Goal: Task Accomplishment & Management: Manage account settings

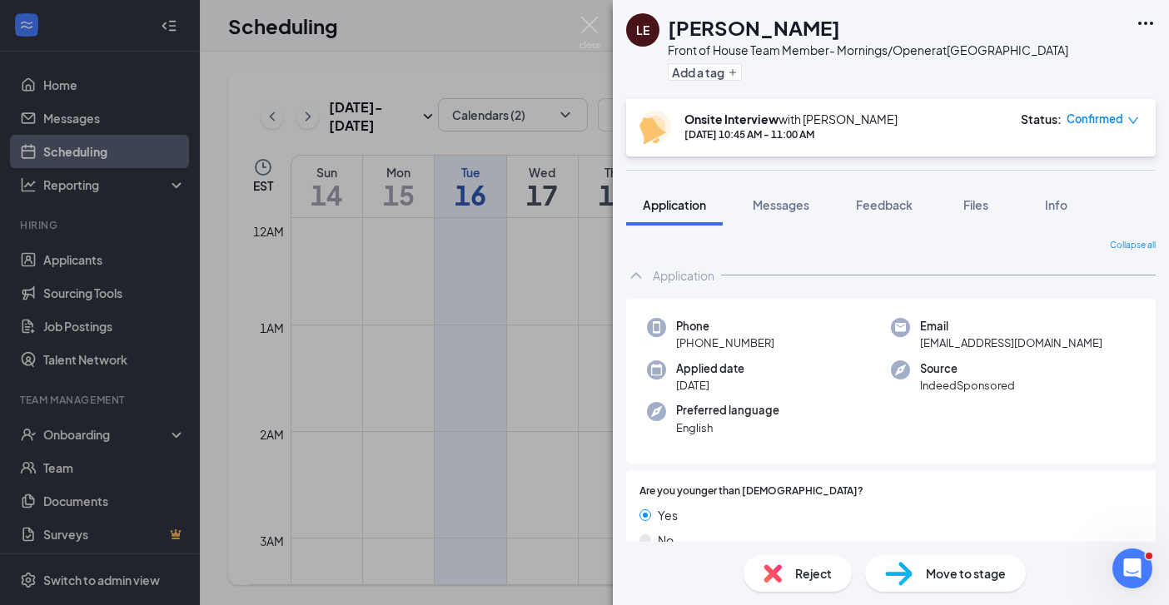
scroll to position [601, 0]
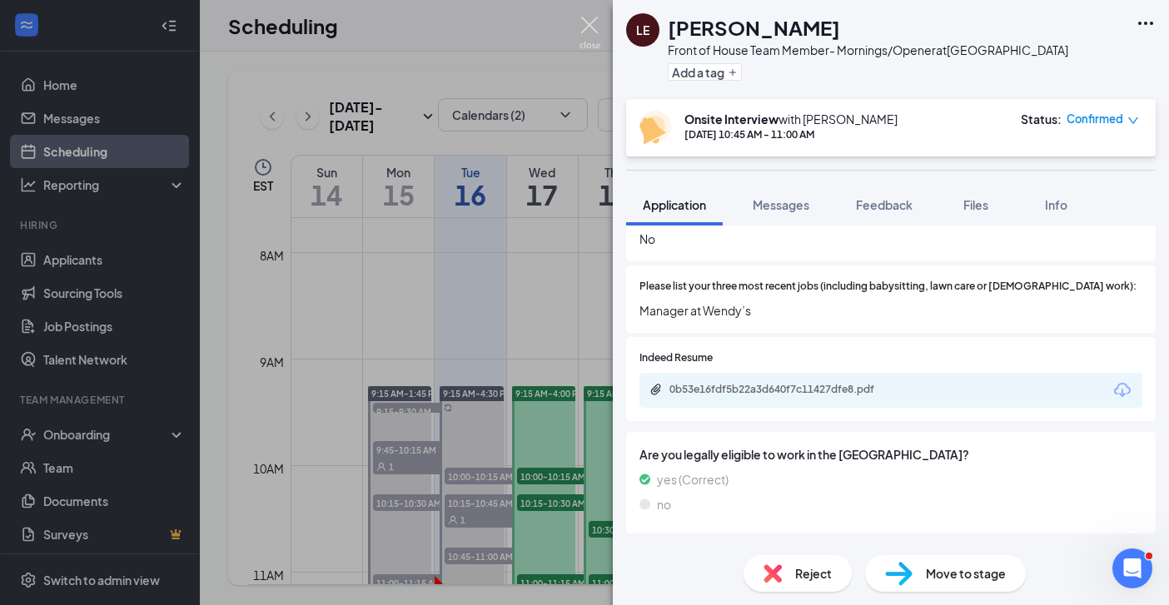
click at [583, 23] on img at bounding box center [590, 33] width 21 height 32
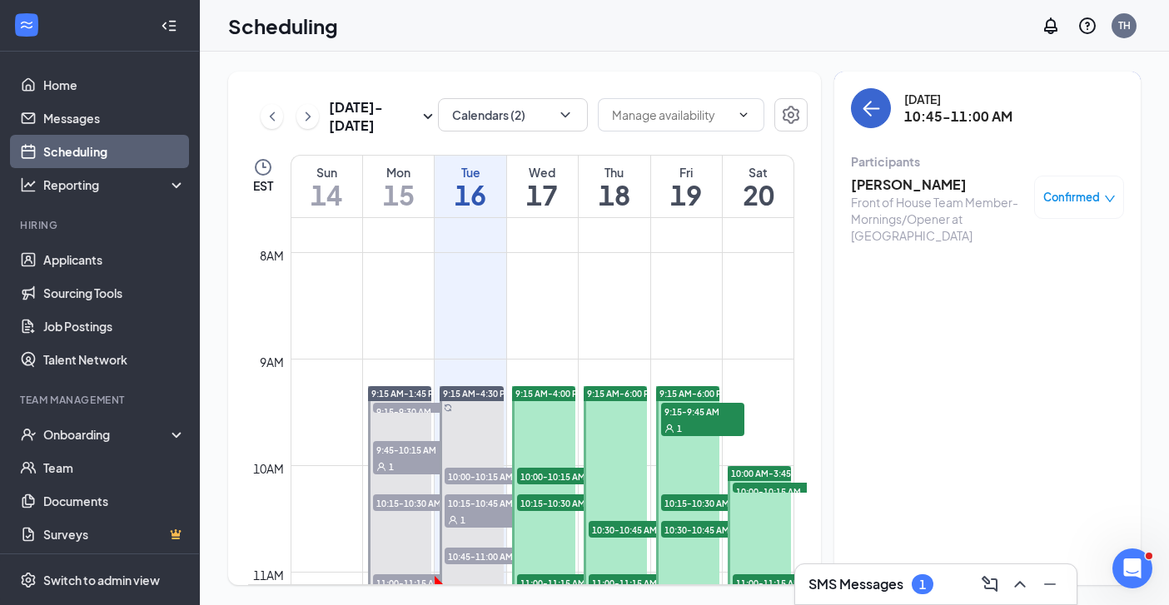
click at [869, 117] on icon "ArrowLeft" at bounding box center [871, 108] width 20 height 20
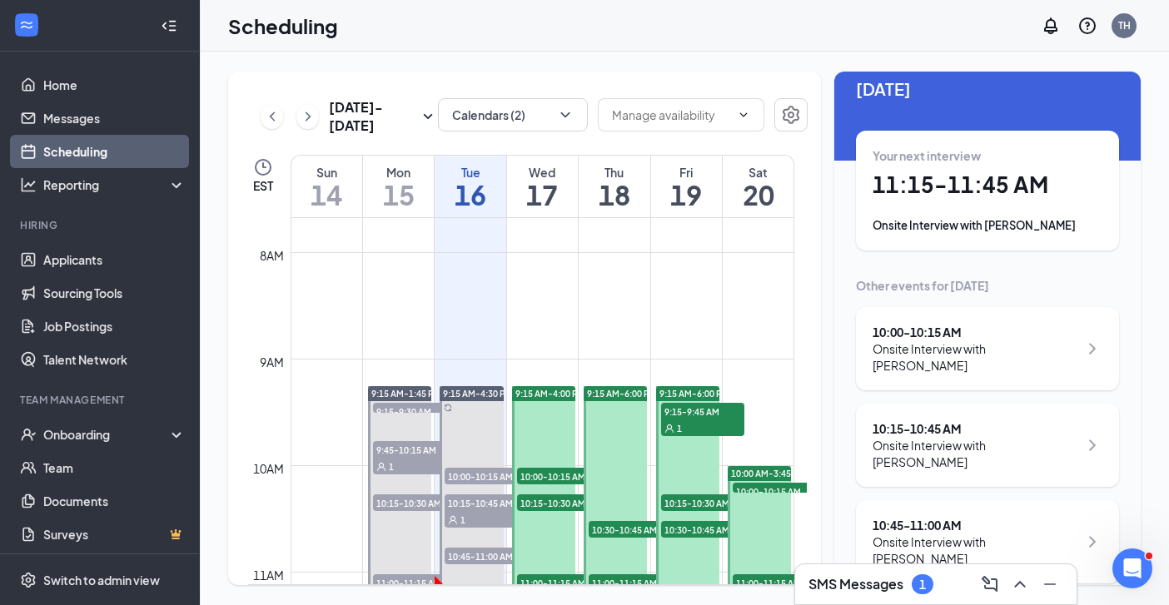
scroll to position [23, 0]
click at [929, 188] on h1 "11:15 - 11:45 AM" at bounding box center [988, 184] width 230 height 28
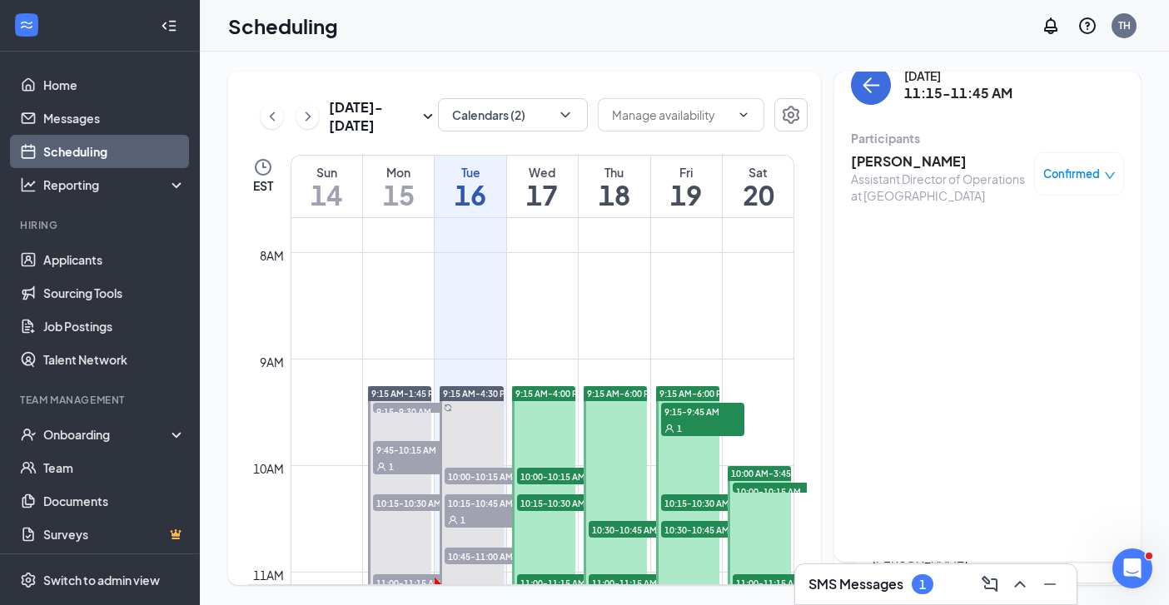
click at [894, 167] on h3 "Autumn Solis" at bounding box center [938, 161] width 175 height 18
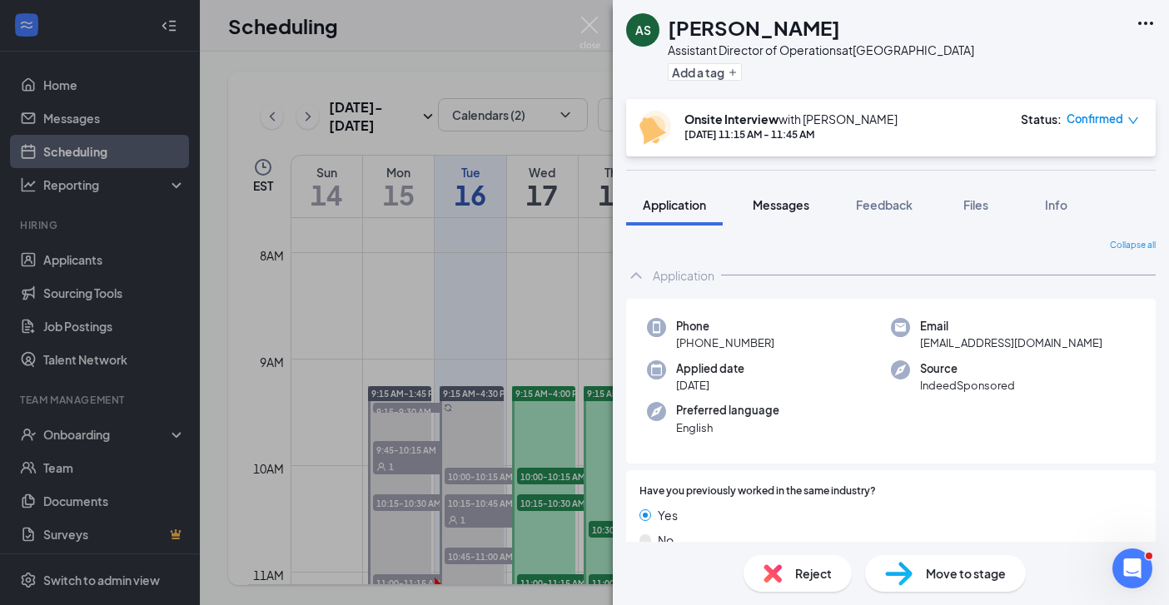
click at [774, 212] on button "Messages" at bounding box center [781, 205] width 90 height 42
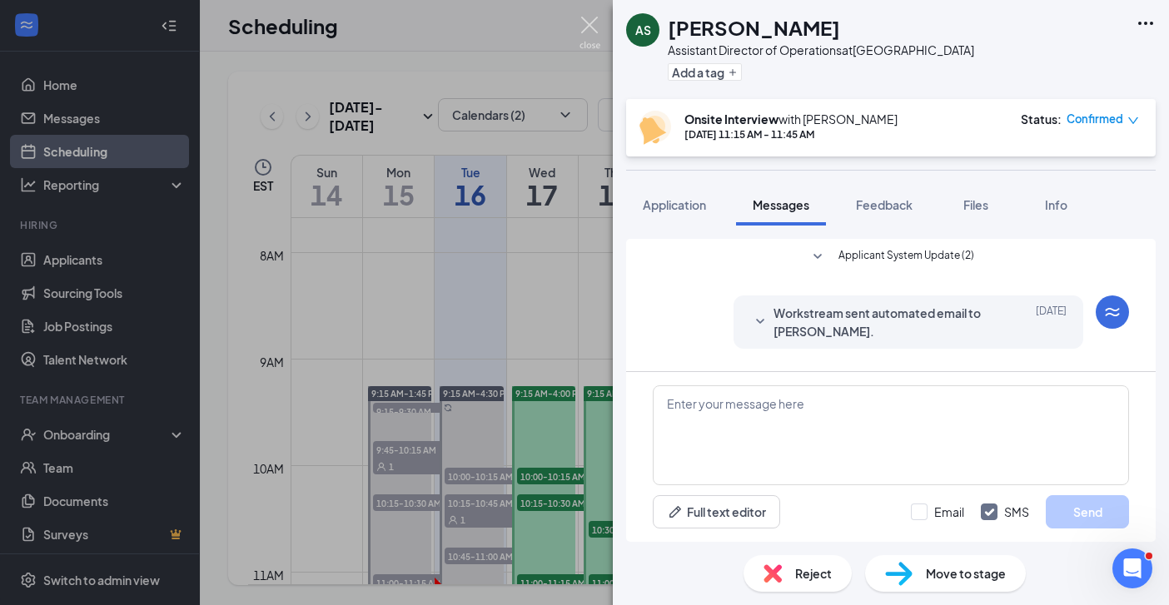
click at [585, 28] on img at bounding box center [590, 33] width 21 height 32
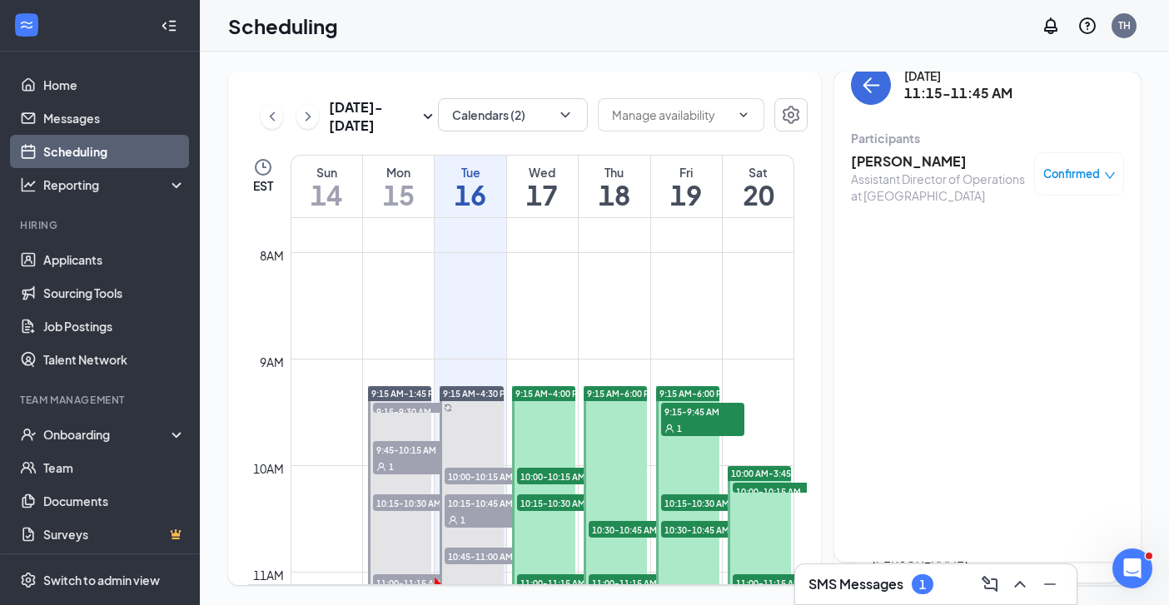
click at [893, 165] on h3 "Autumn Solis" at bounding box center [938, 161] width 175 height 18
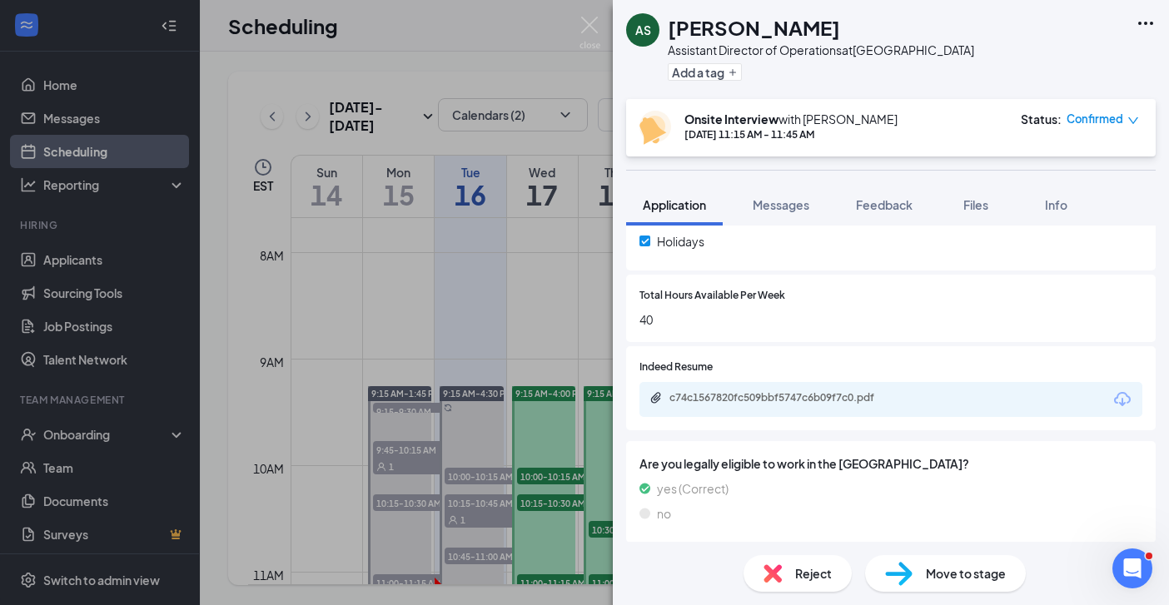
scroll to position [401, 0]
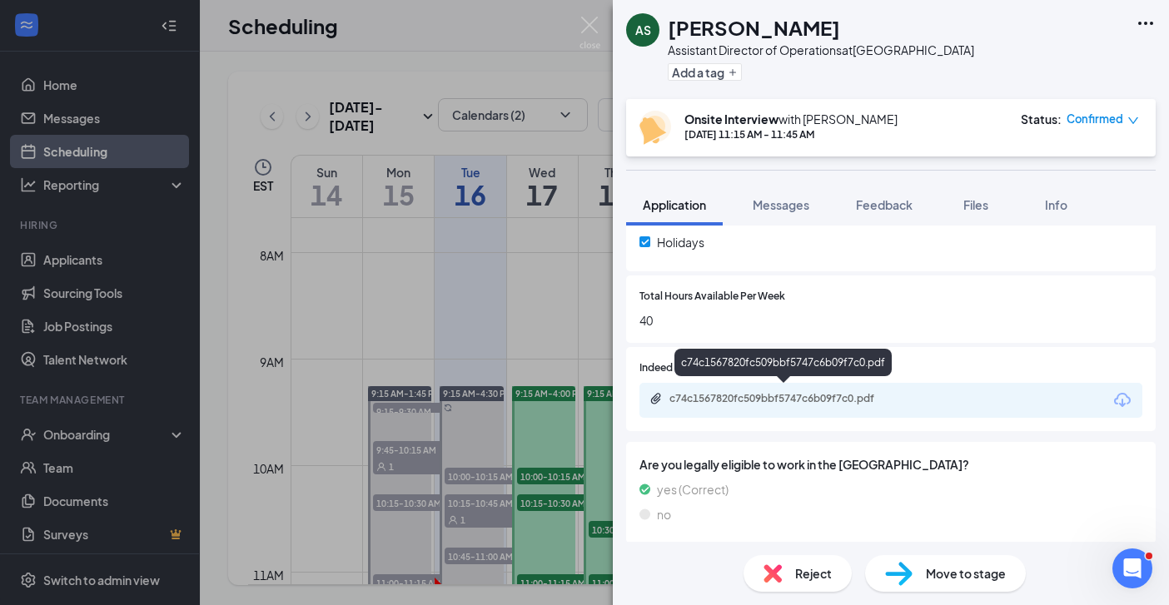
click at [869, 392] on div "c74c1567820fc509bbf5747c6b09f7c0.pdf" at bounding box center [786, 398] width 233 height 13
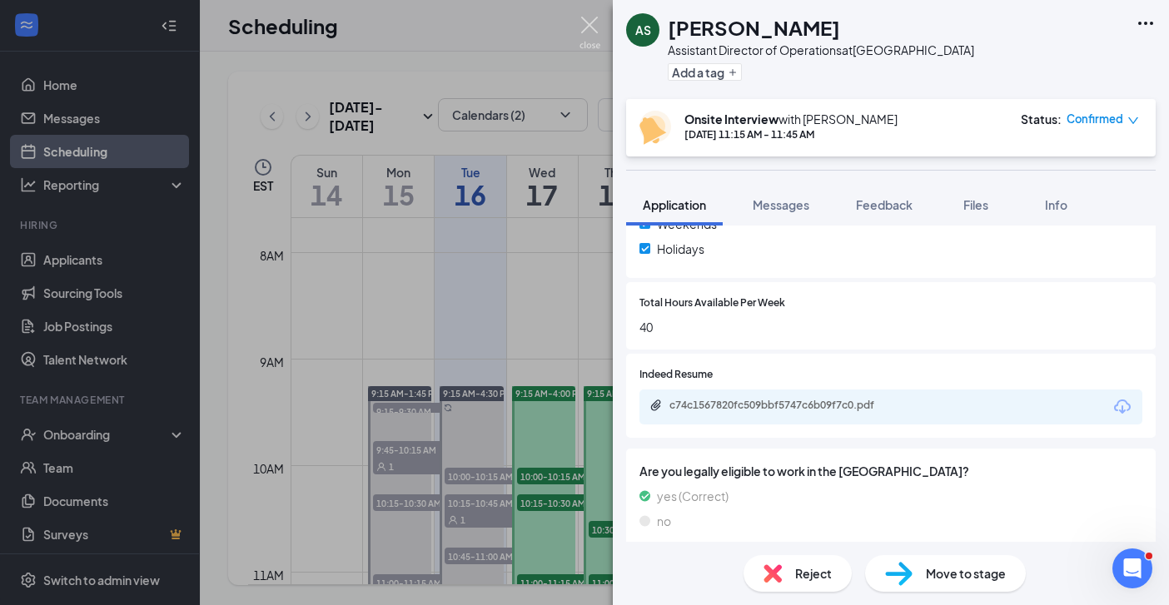
click at [586, 22] on img at bounding box center [590, 33] width 21 height 32
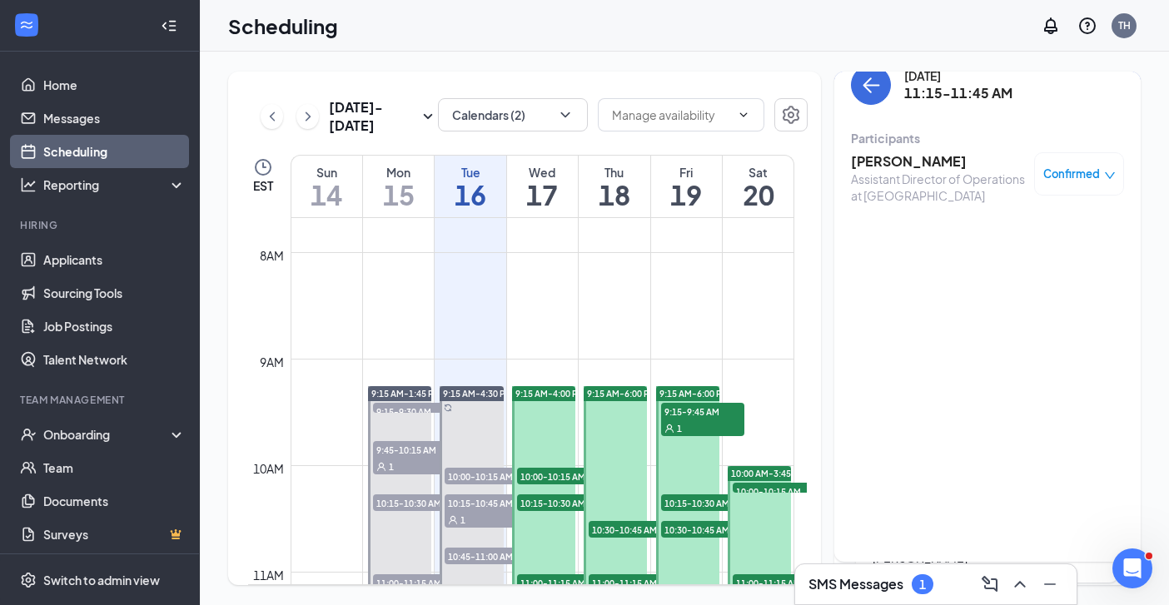
click at [928, 579] on div "1" at bounding box center [923, 585] width 22 height 20
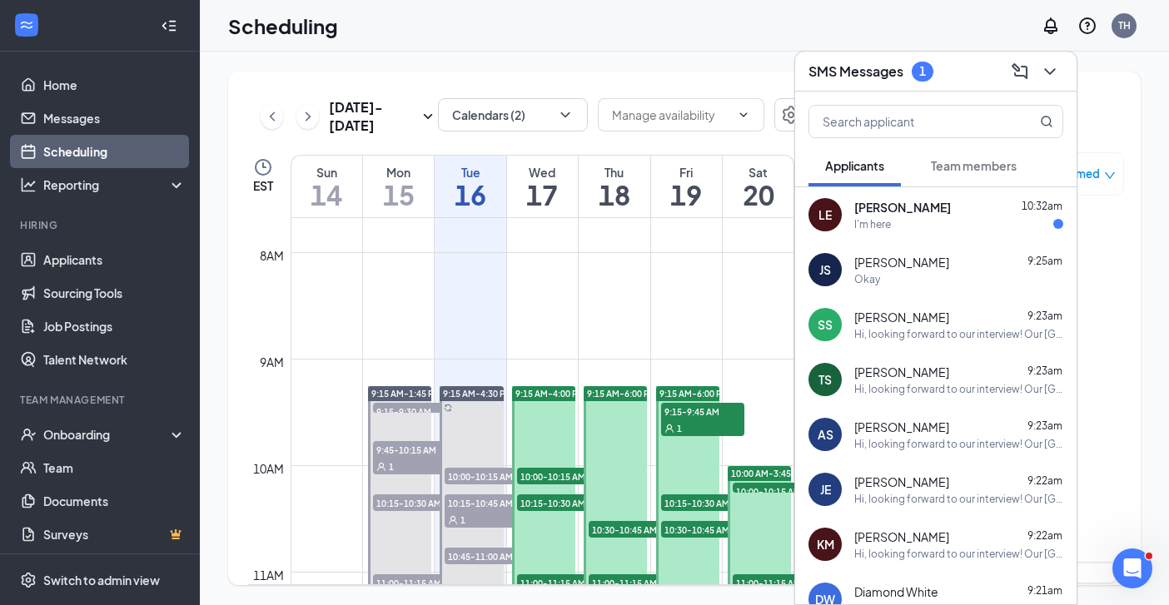
click at [898, 207] on span "Lakeith Edwards" at bounding box center [902, 207] width 97 height 17
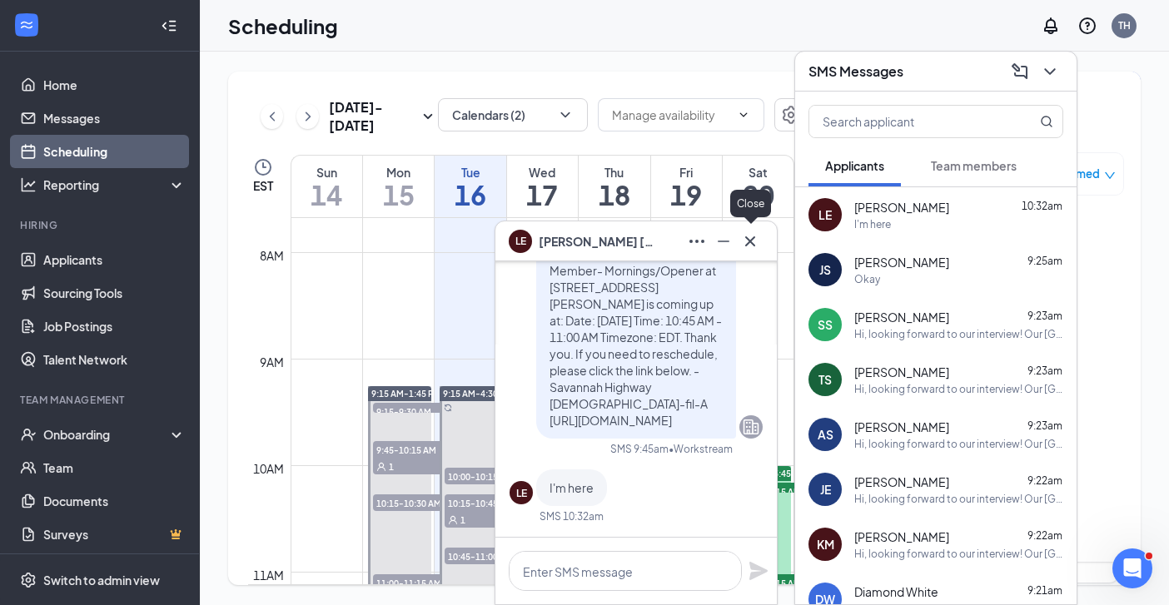
click at [747, 238] on icon "Cross" at bounding box center [750, 241] width 10 height 10
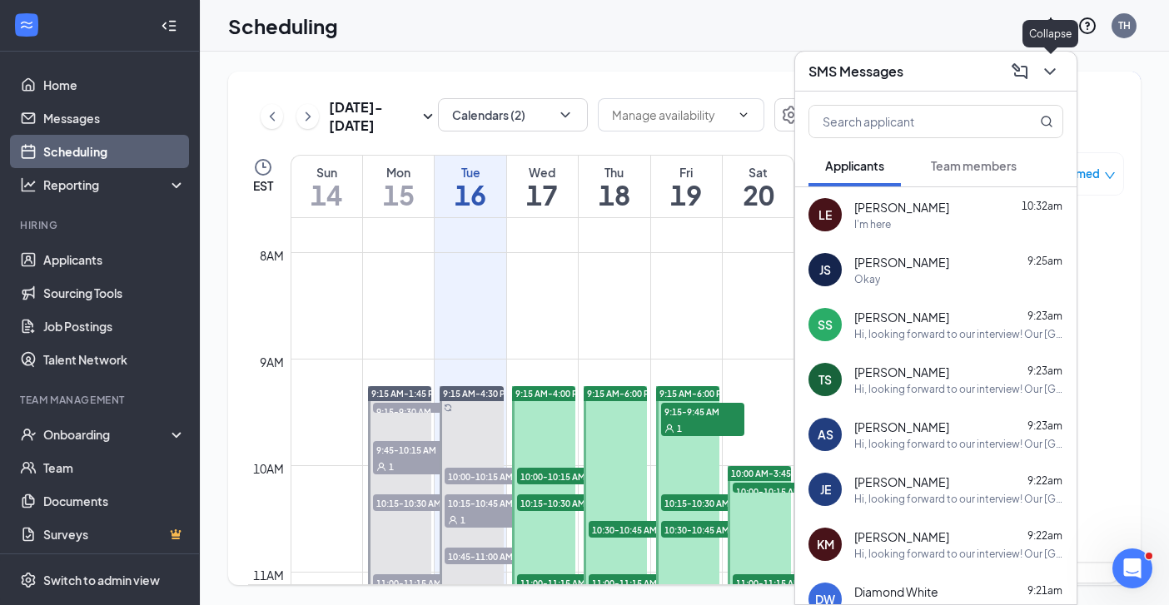
click at [1046, 67] on icon "ChevronDown" at bounding box center [1050, 72] width 20 height 20
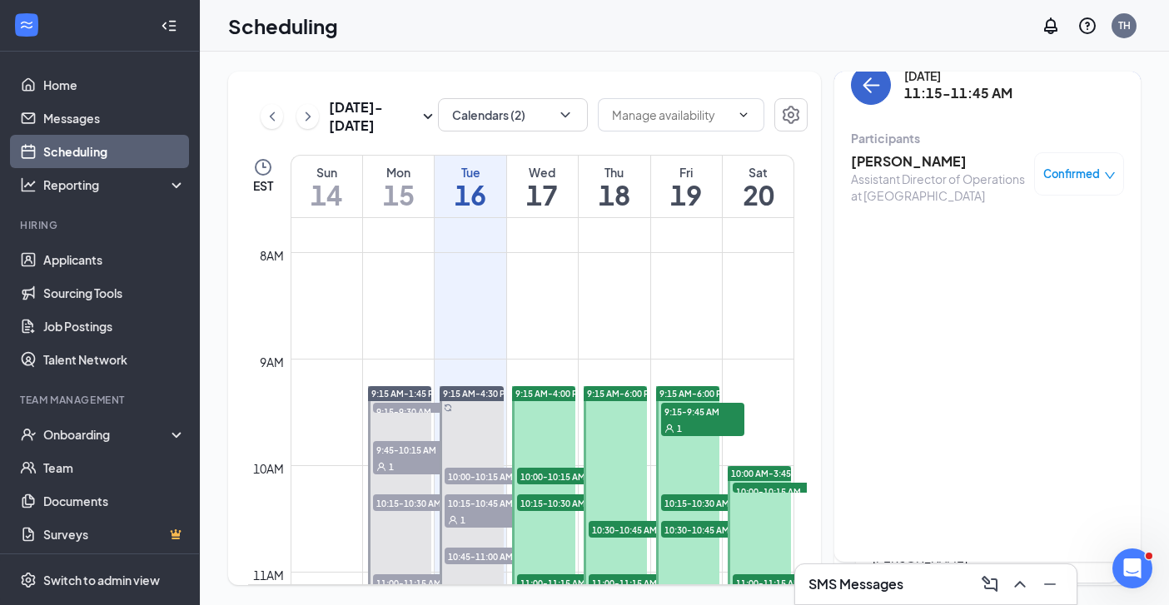
click at [869, 92] on icon "ArrowLeft" at bounding box center [871, 85] width 20 height 20
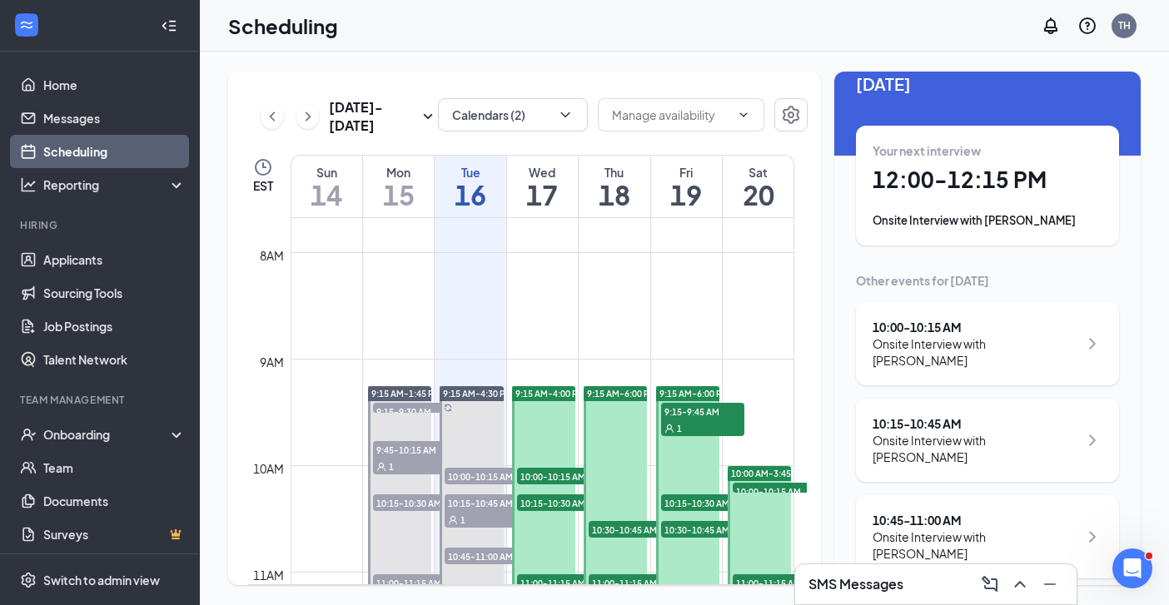
scroll to position [25, 0]
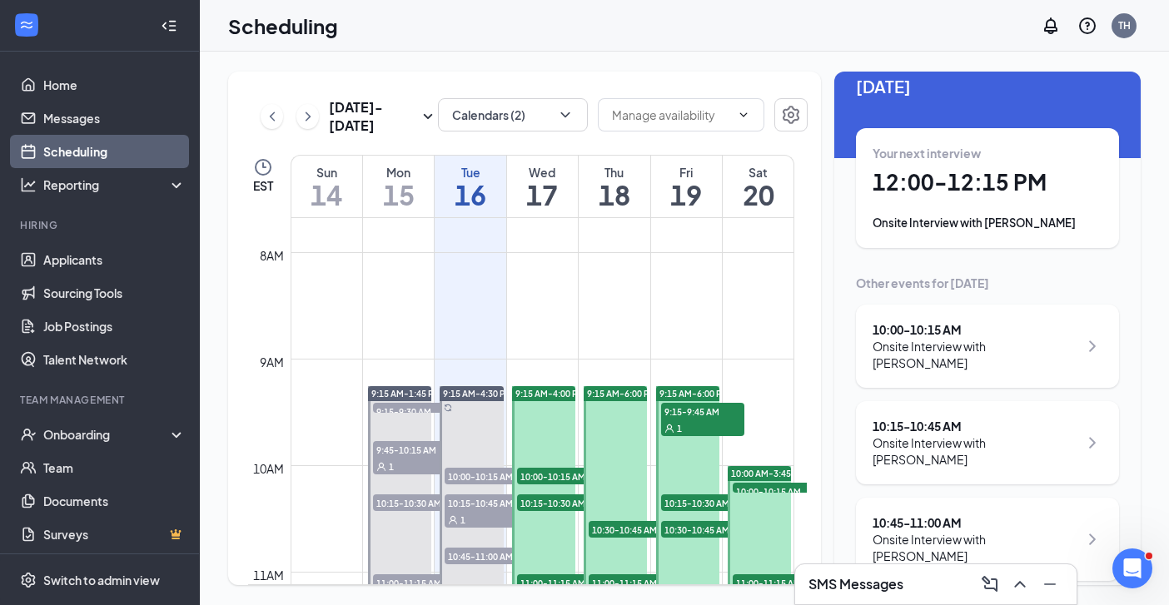
click at [939, 188] on h1 "12:00 - 12:15 PM" at bounding box center [988, 182] width 230 height 28
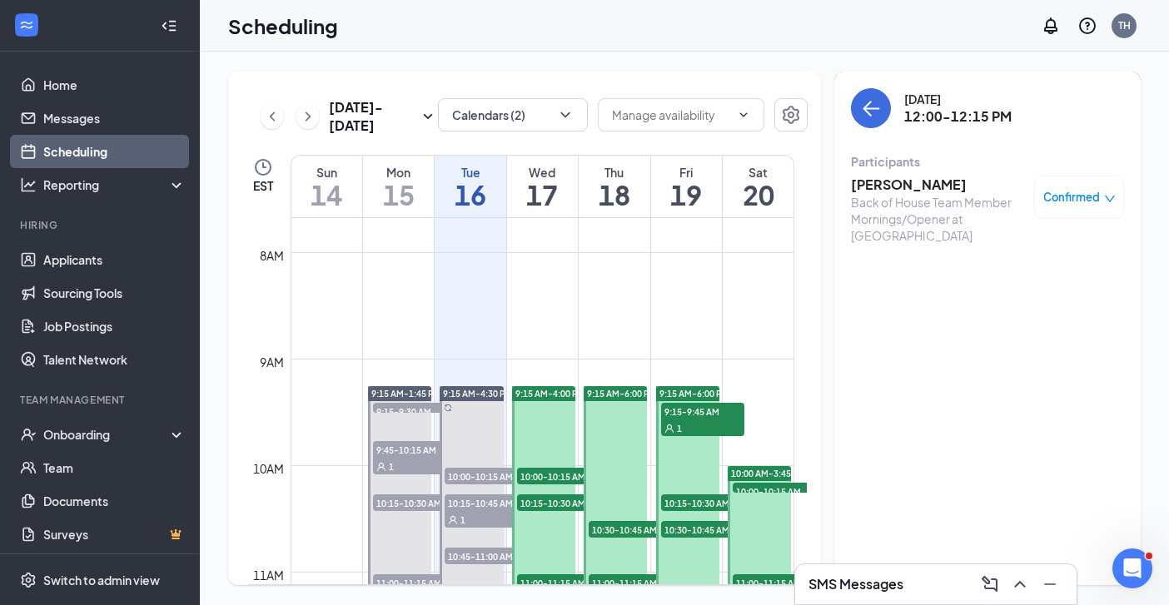
click at [883, 182] on h3 "Charles Logan" at bounding box center [938, 185] width 175 height 18
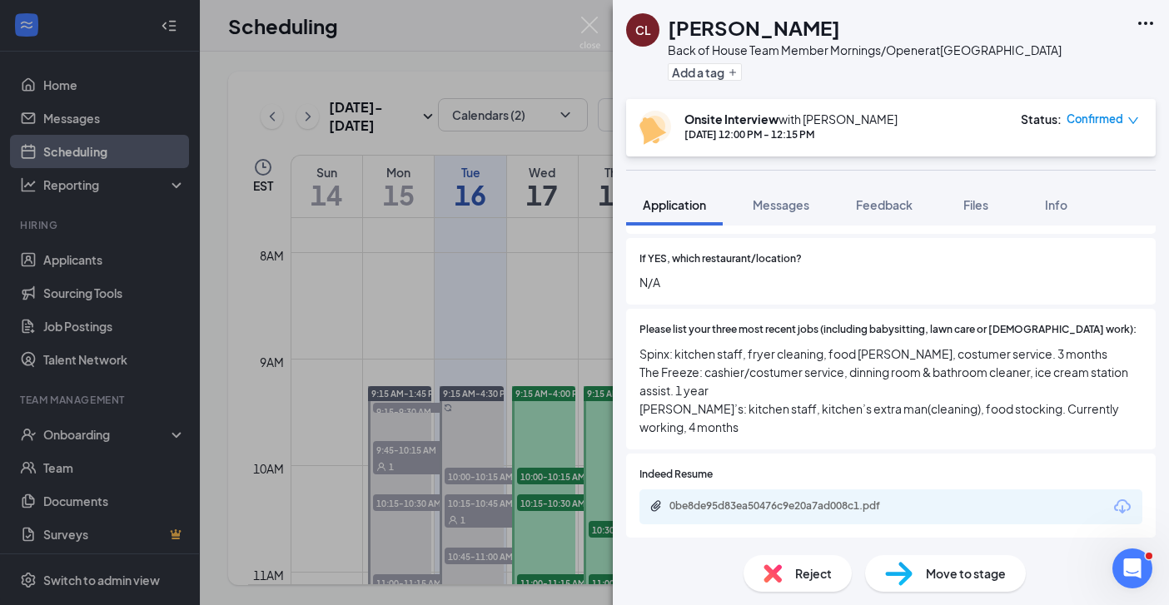
scroll to position [681, 0]
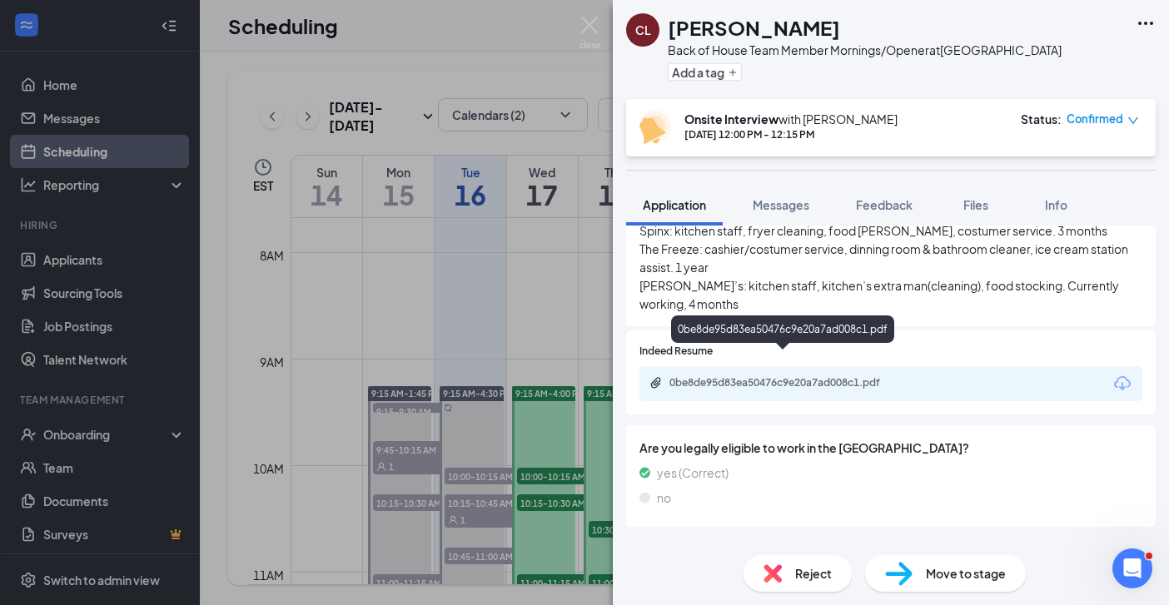
click at [805, 376] on div "0be8de95d83ea50476c9e20a7ad008c1.pdf" at bounding box center [786, 382] width 233 height 13
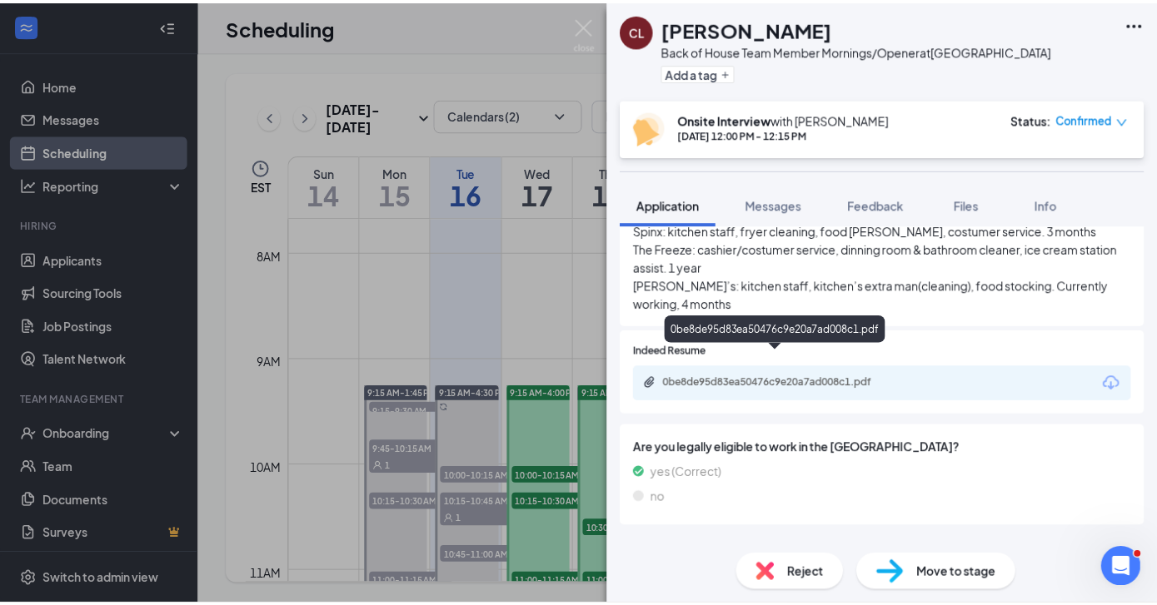
scroll to position [675, 0]
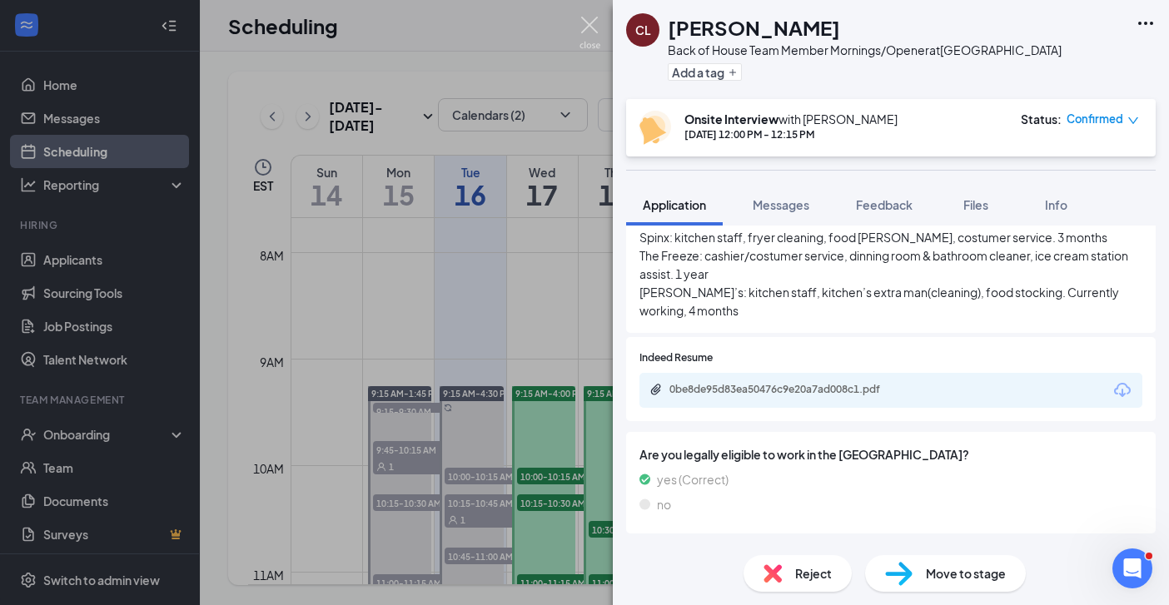
click at [585, 19] on img at bounding box center [590, 33] width 21 height 32
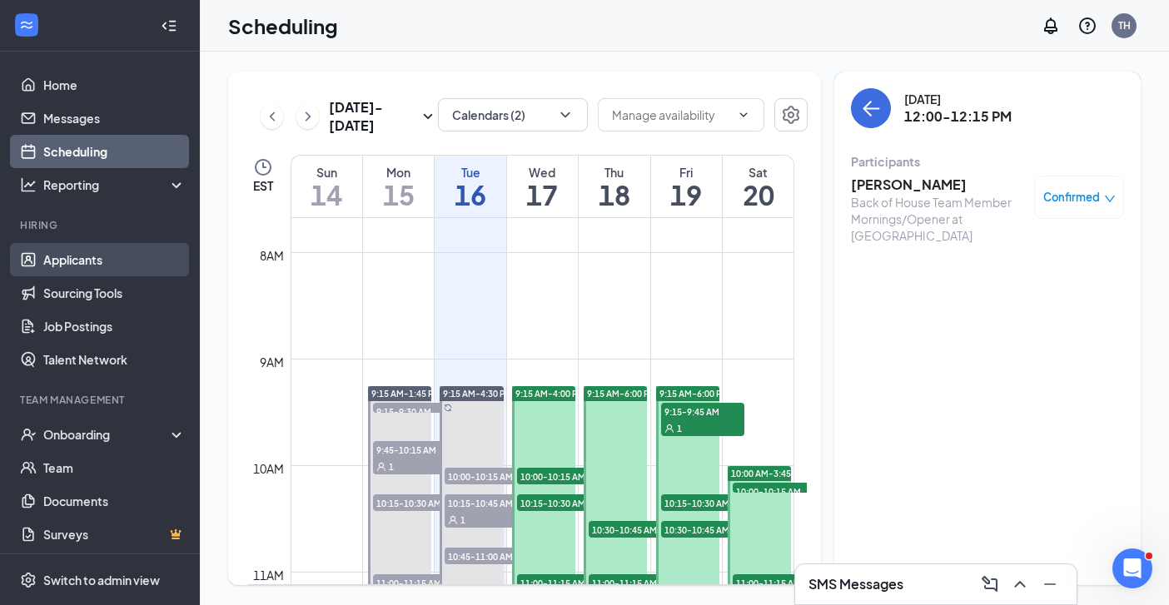
click at [75, 260] on link "Applicants" at bounding box center [114, 259] width 142 height 33
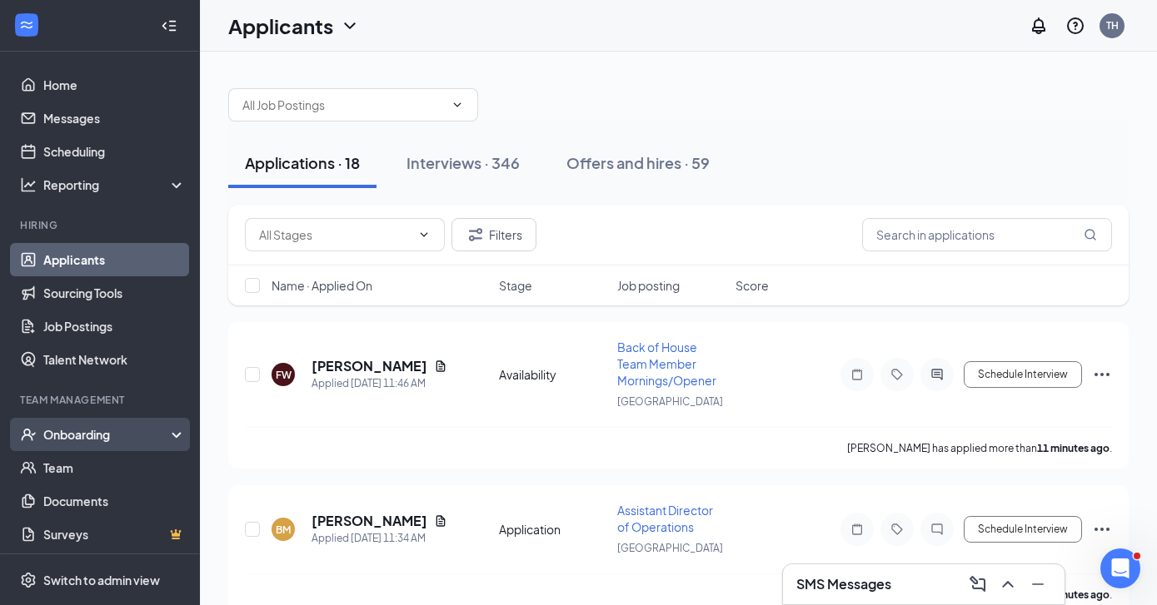
click at [87, 431] on div "Onboarding" at bounding box center [107, 434] width 128 height 17
click at [72, 436] on div "Onboarding" at bounding box center [107, 434] width 128 height 17
click at [72, 434] on div "Onboarding" at bounding box center [107, 434] width 128 height 17
click at [76, 464] on link "Overview" at bounding box center [114, 467] width 142 height 33
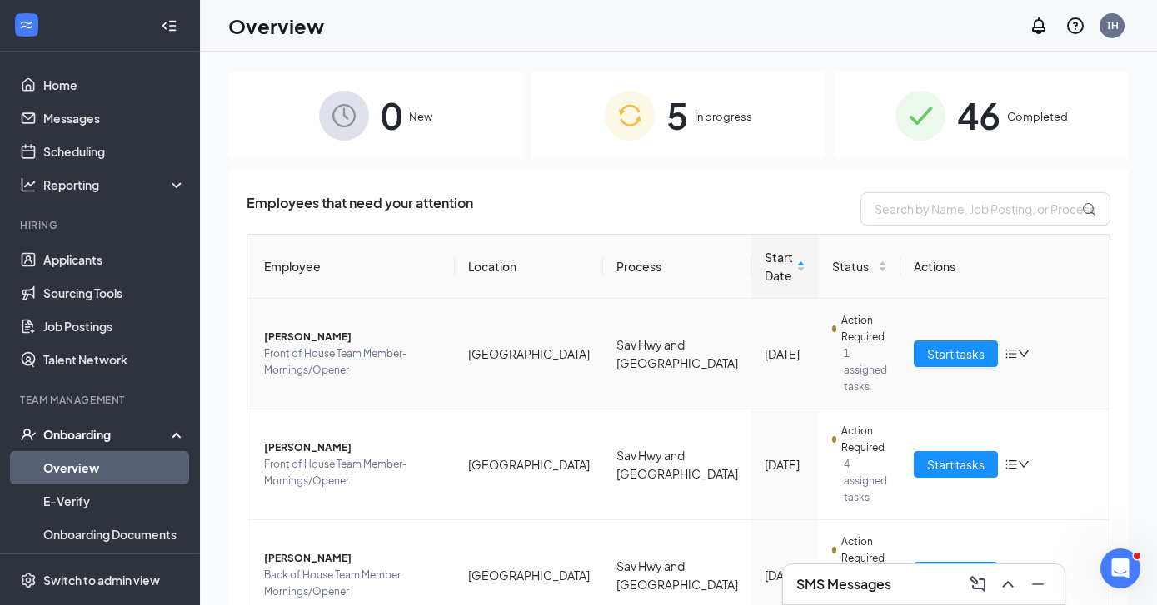
click at [283, 330] on span "Ting Yang" at bounding box center [352, 337] width 177 height 17
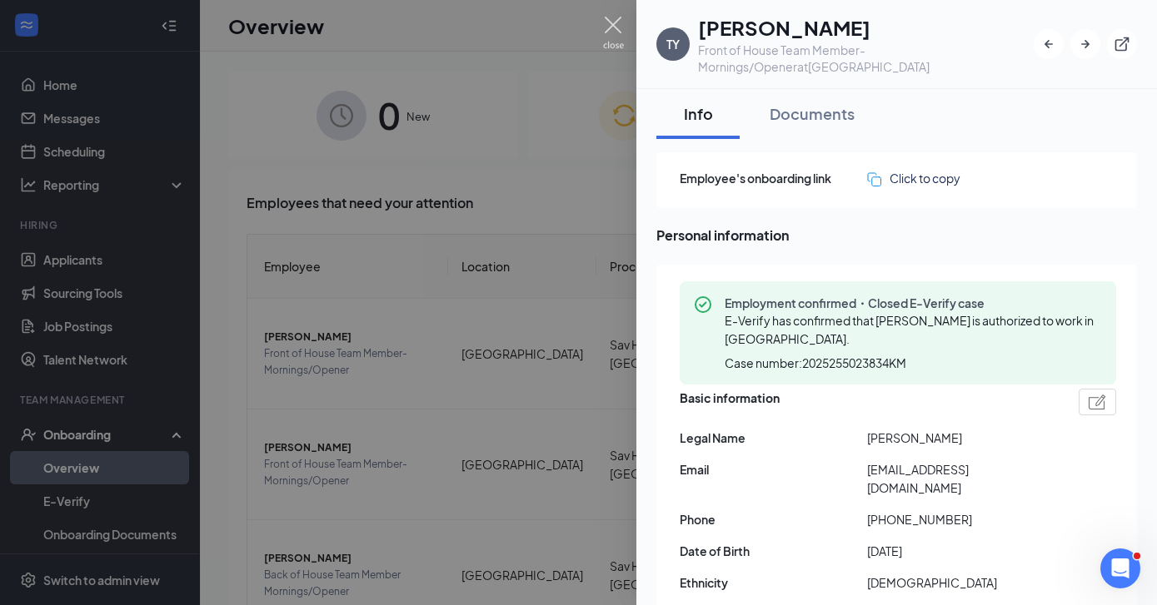
click at [619, 30] on img at bounding box center [613, 33] width 21 height 32
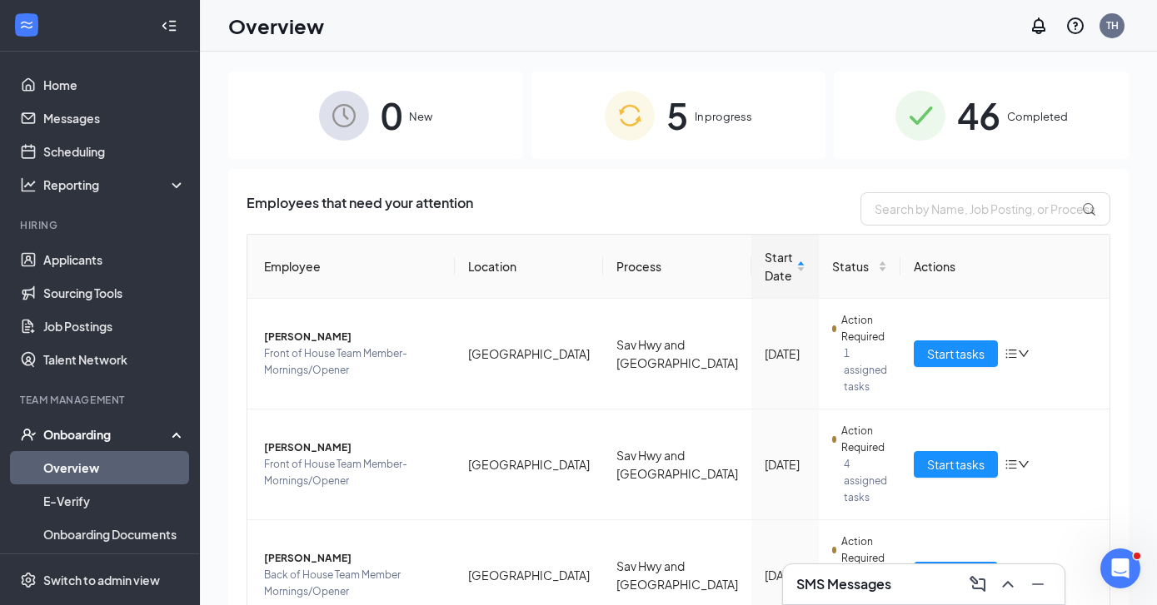
click at [684, 141] on div "5 In progress" at bounding box center [678, 115] width 295 height 87
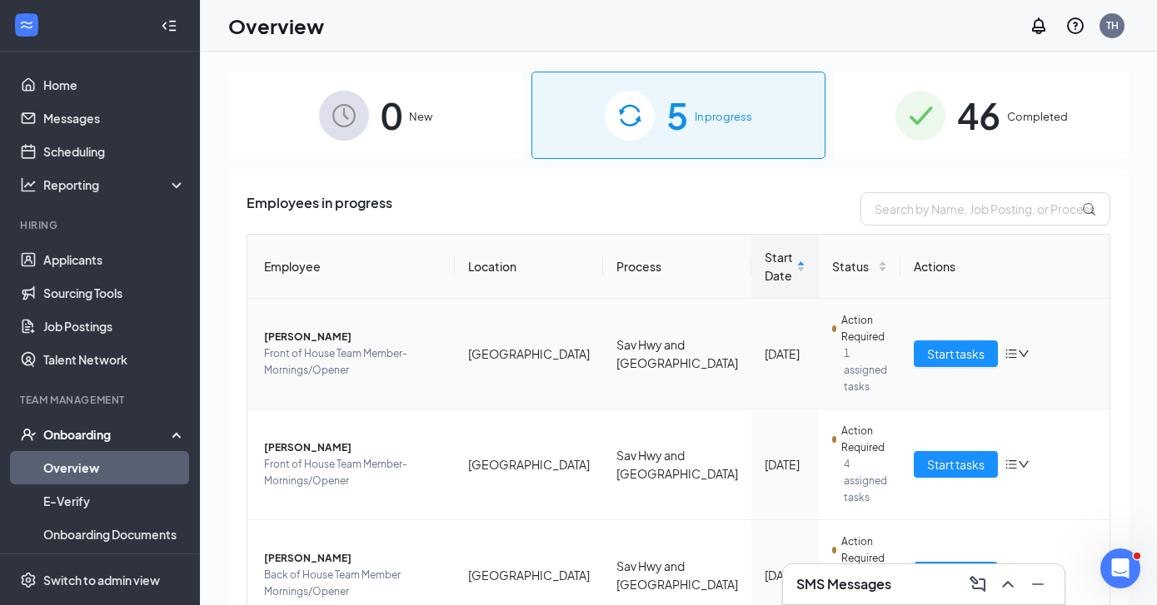
click at [293, 333] on span "Ting Yang" at bounding box center [352, 337] width 177 height 17
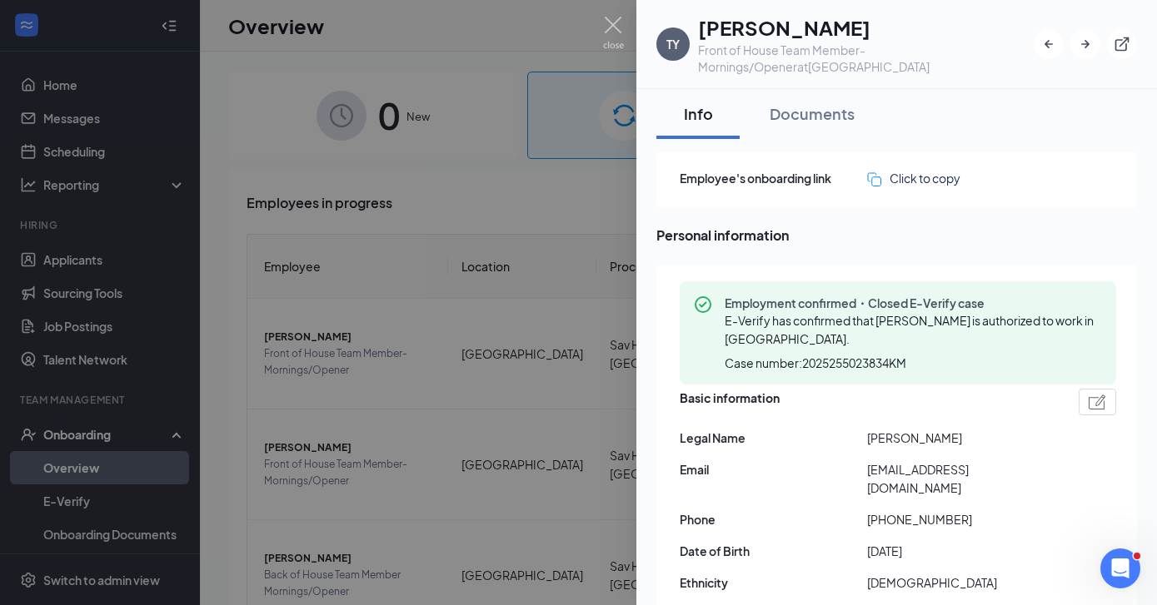
click at [540, 215] on div at bounding box center [578, 302] width 1157 height 605
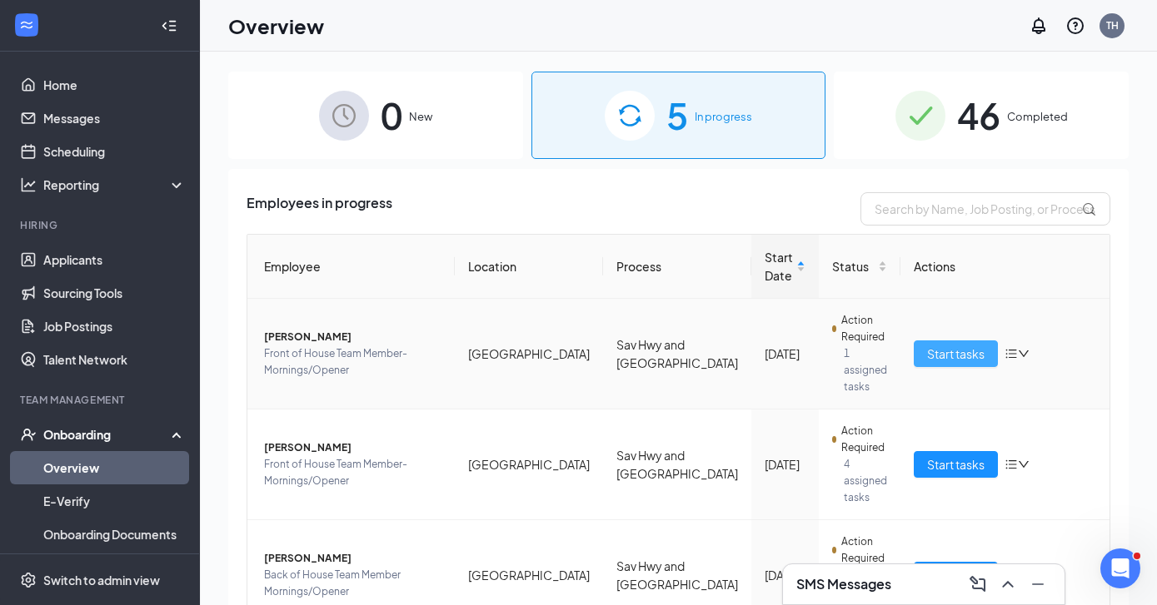
click at [965, 345] on span "Start tasks" at bounding box center [955, 354] width 57 height 18
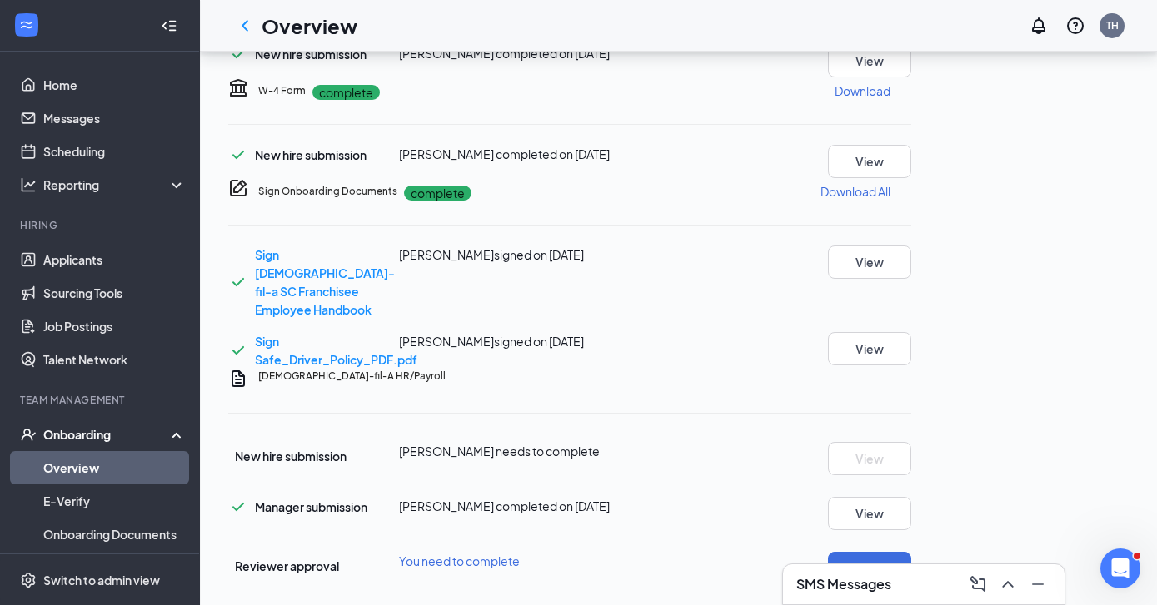
scroll to position [964, 0]
click at [317, 449] on span "New hire submission" at bounding box center [291, 456] width 112 height 15
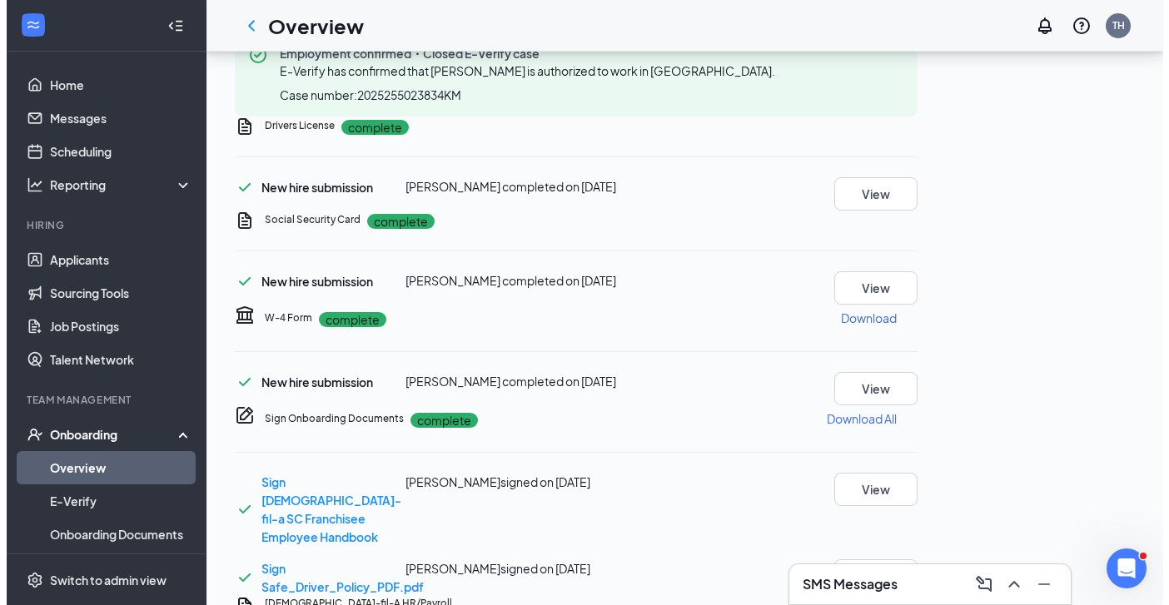
scroll to position [0, 0]
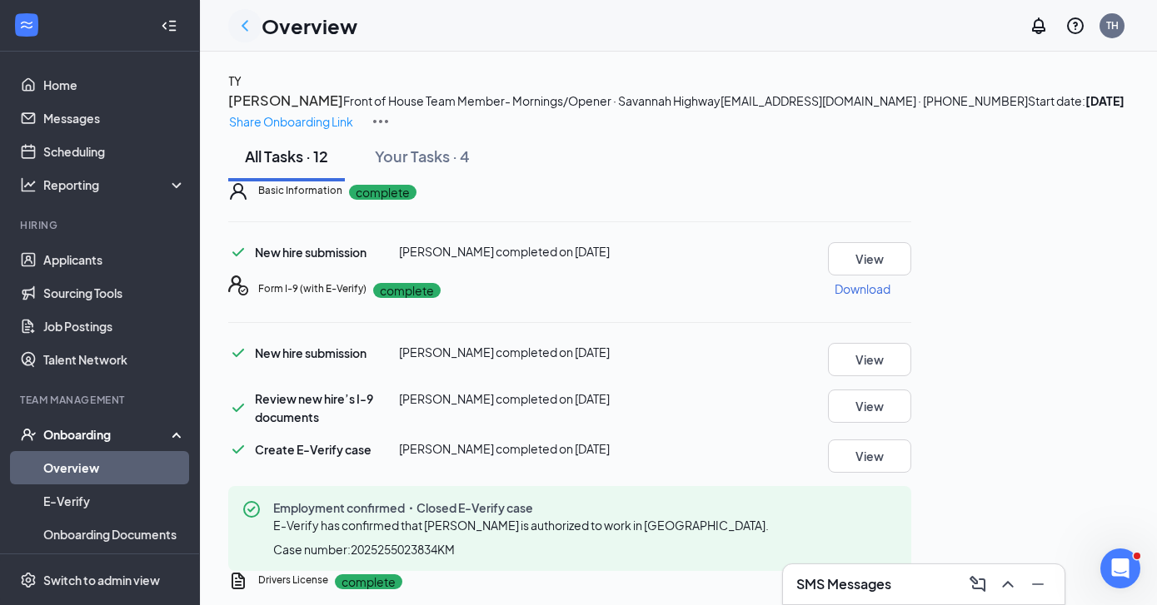
click at [239, 25] on icon "ChevronLeft" at bounding box center [245, 26] width 20 height 20
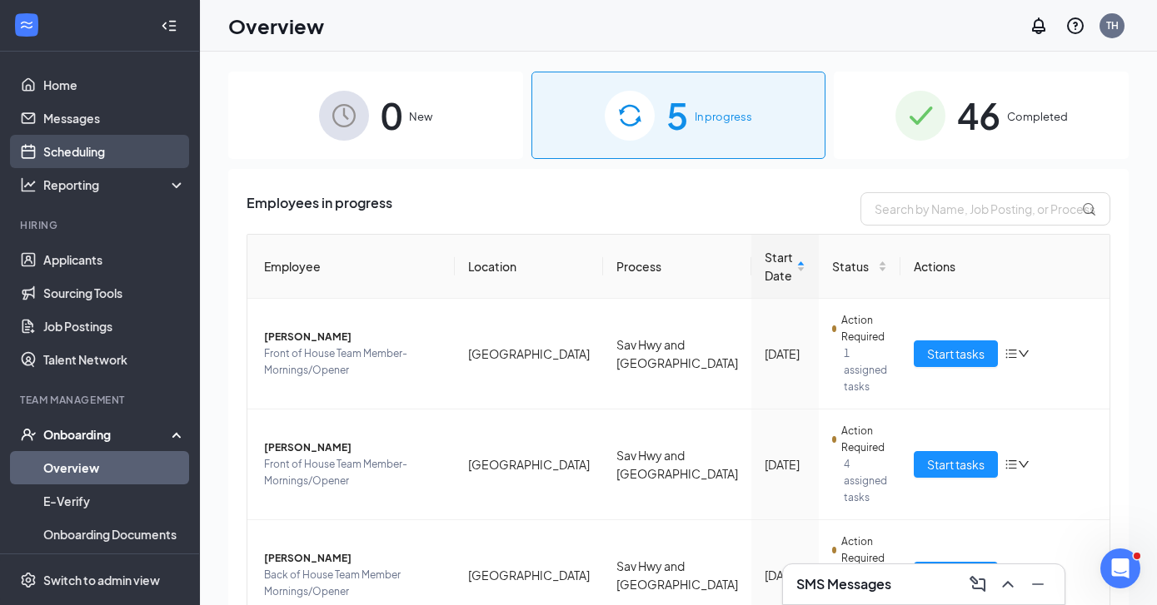
click at [75, 157] on link "Scheduling" at bounding box center [114, 151] width 142 height 33
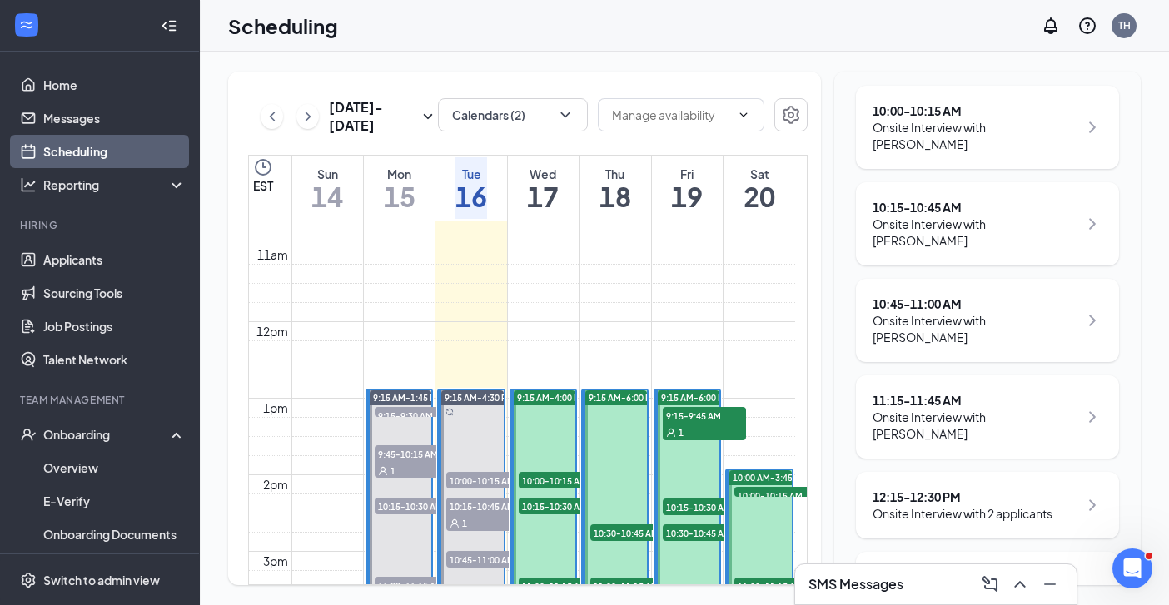
scroll to position [244, 0]
click at [973, 489] on div "12:15 - 12:30 PM" at bounding box center [963, 497] width 180 height 17
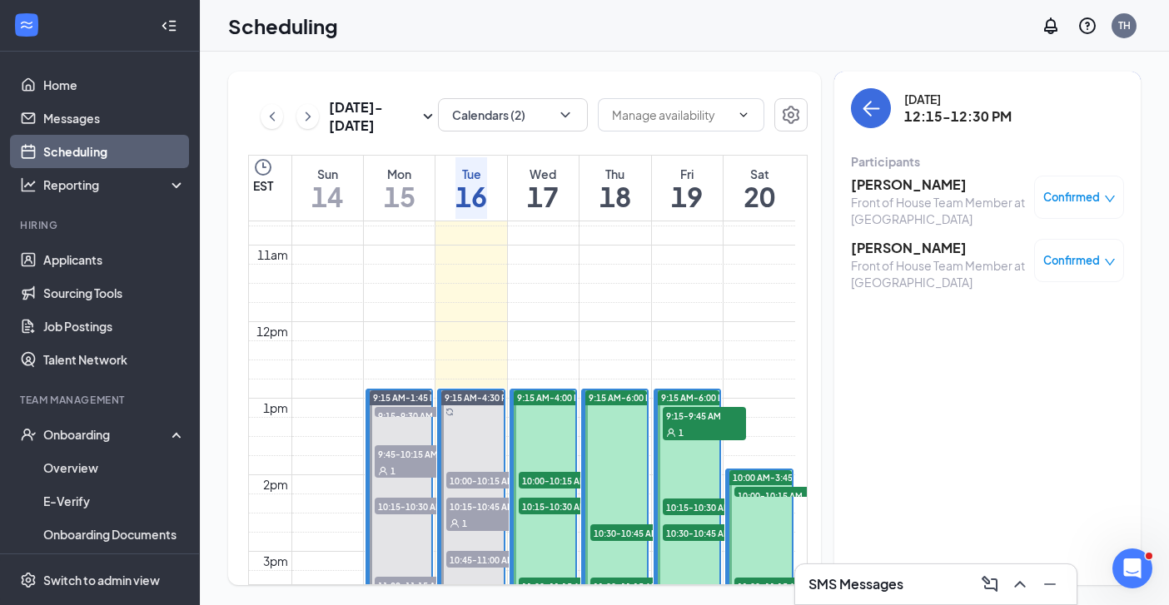
click at [890, 187] on h3 "Kierra Arroyo" at bounding box center [938, 185] width 175 height 18
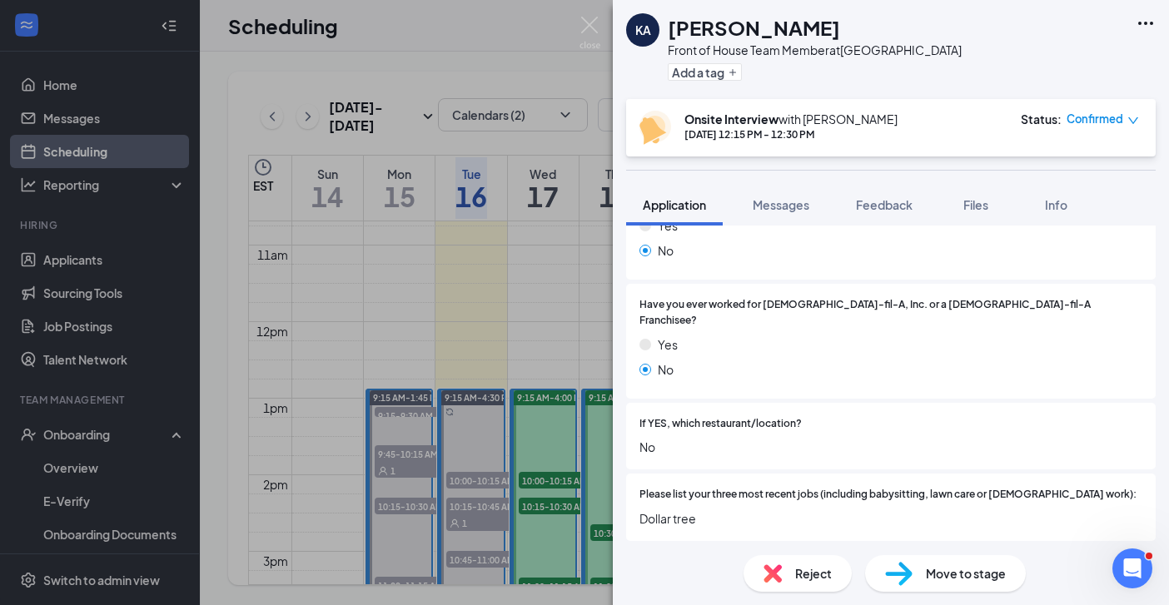
scroll to position [568, 0]
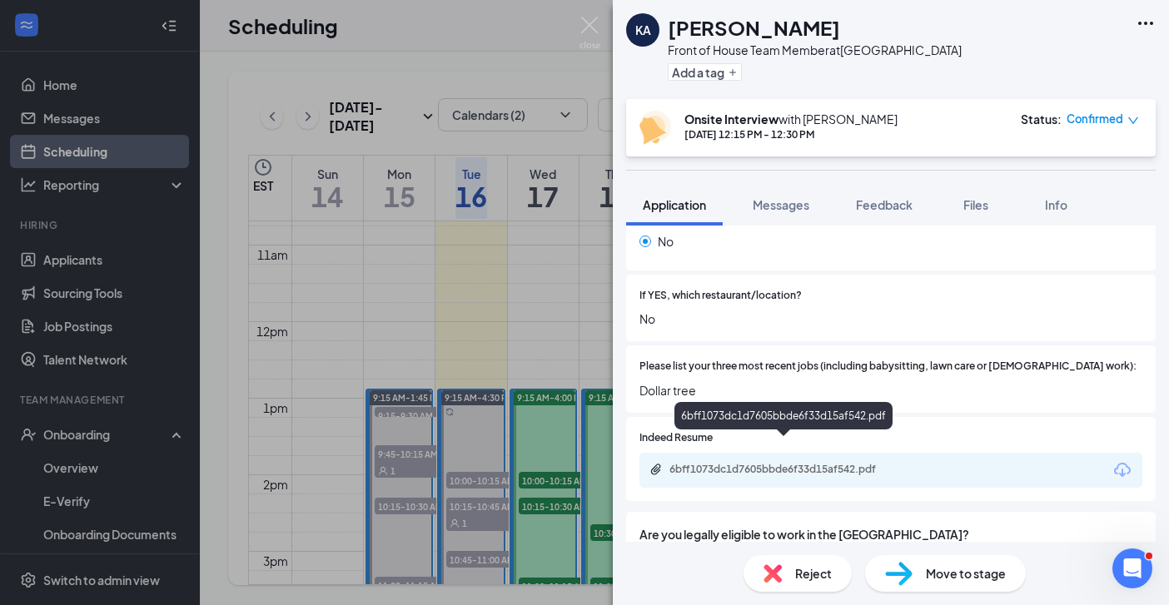
click at [788, 463] on div "6bff1073dc1d7605bbde6f33d15af542.pdf" at bounding box center [786, 469] width 233 height 13
click at [588, 17] on img at bounding box center [590, 33] width 21 height 32
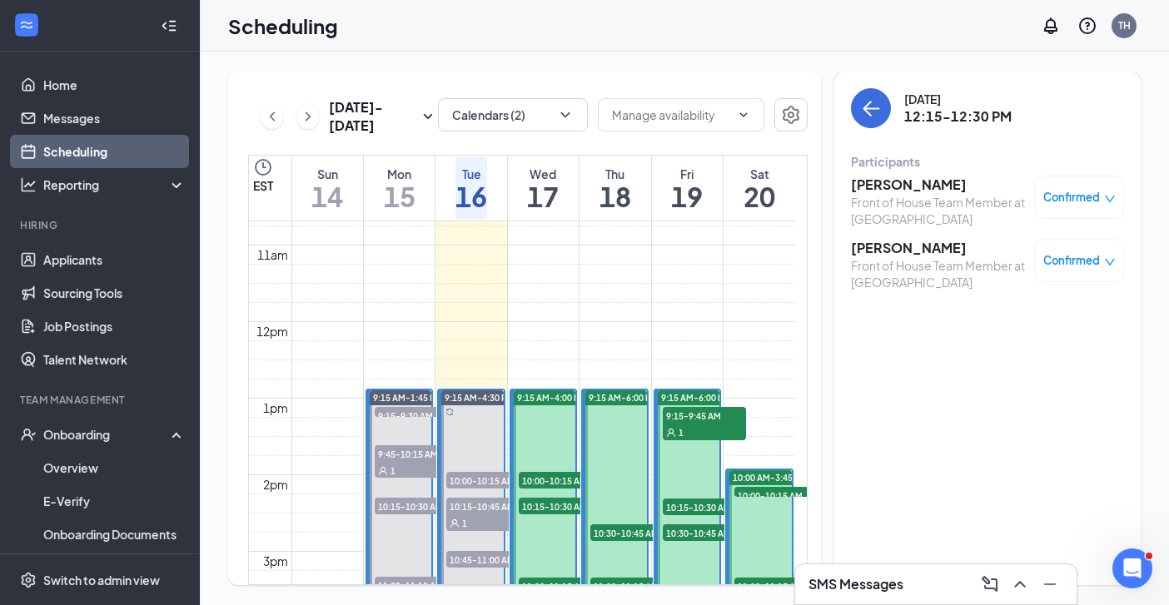
click at [877, 252] on h3 "Angel Edwards" at bounding box center [938, 248] width 175 height 18
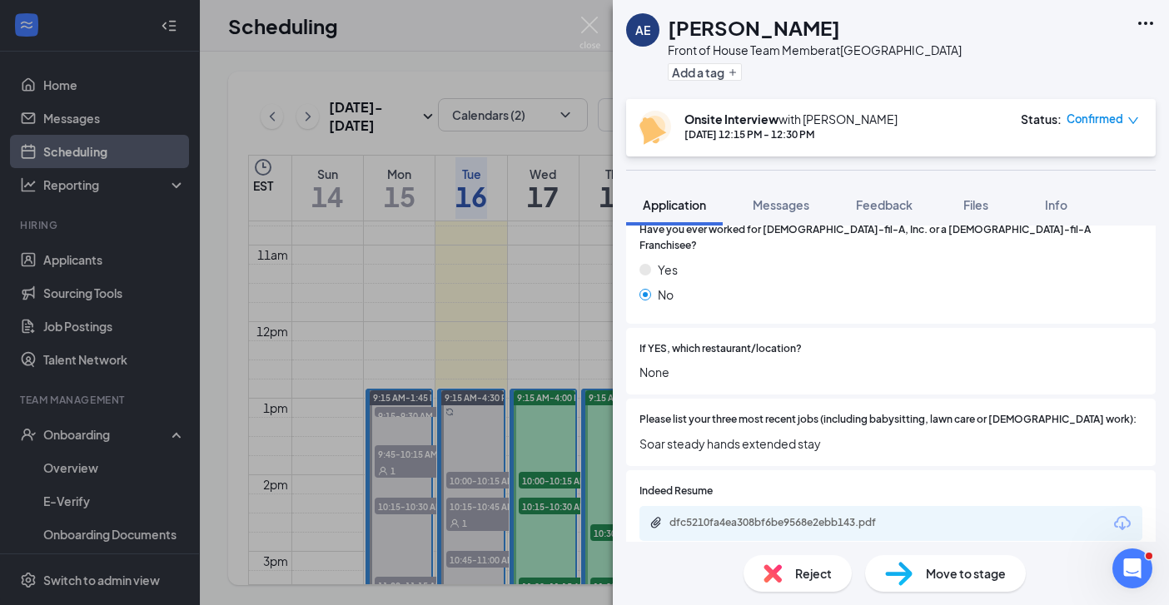
scroll to position [473, 0]
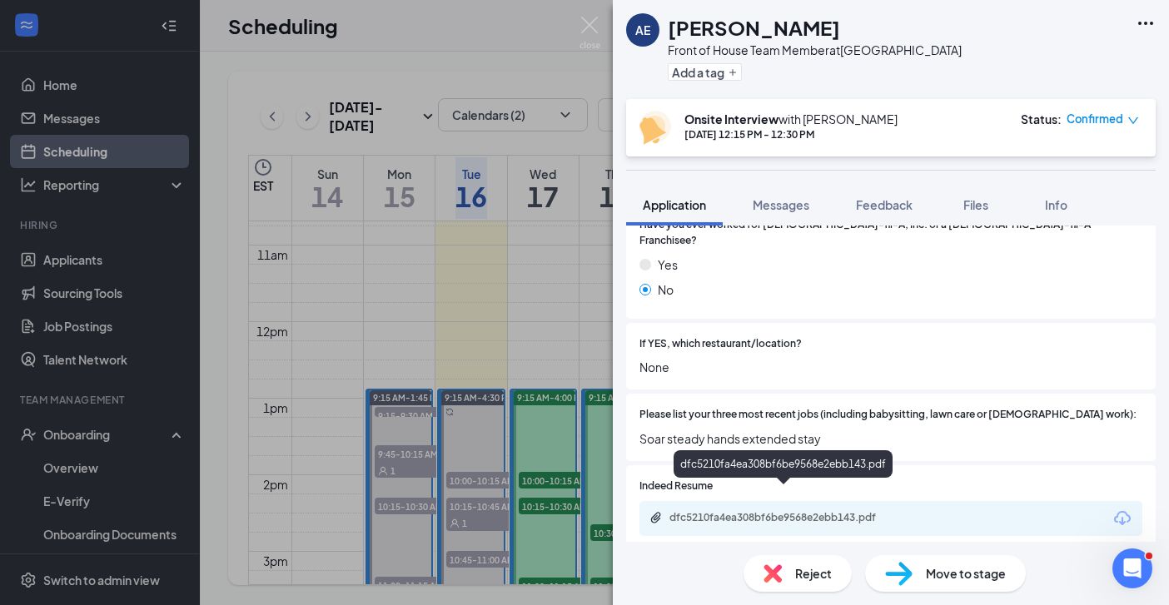
click at [800, 511] on div "dfc5210fa4ea308bf6be9568e2ebb143.pdf" at bounding box center [786, 517] width 233 height 13
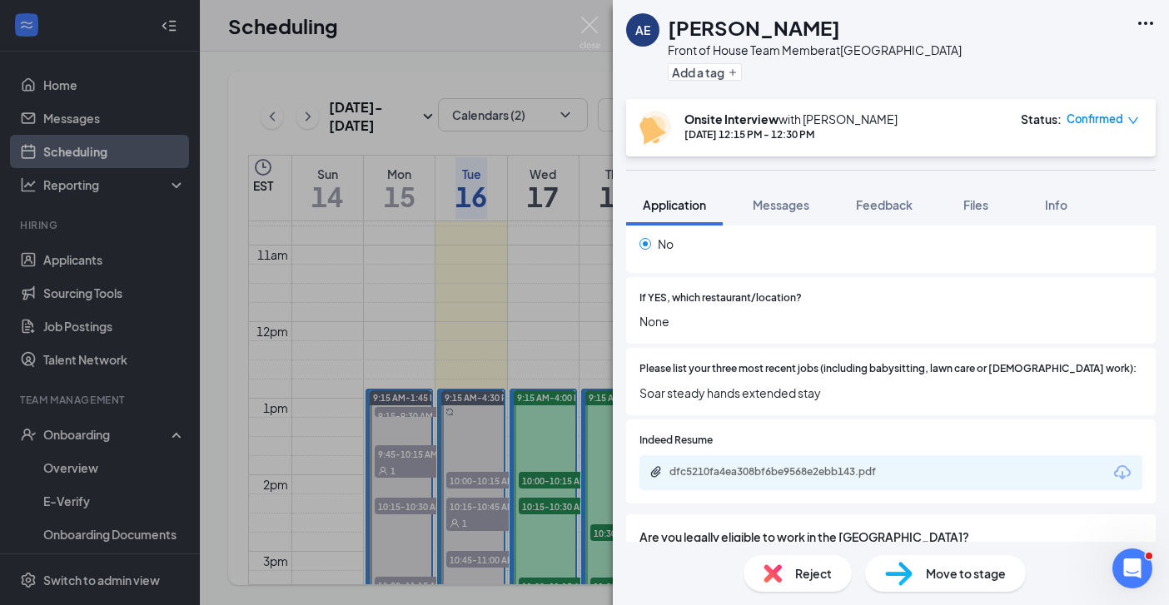
scroll to position [526, 0]
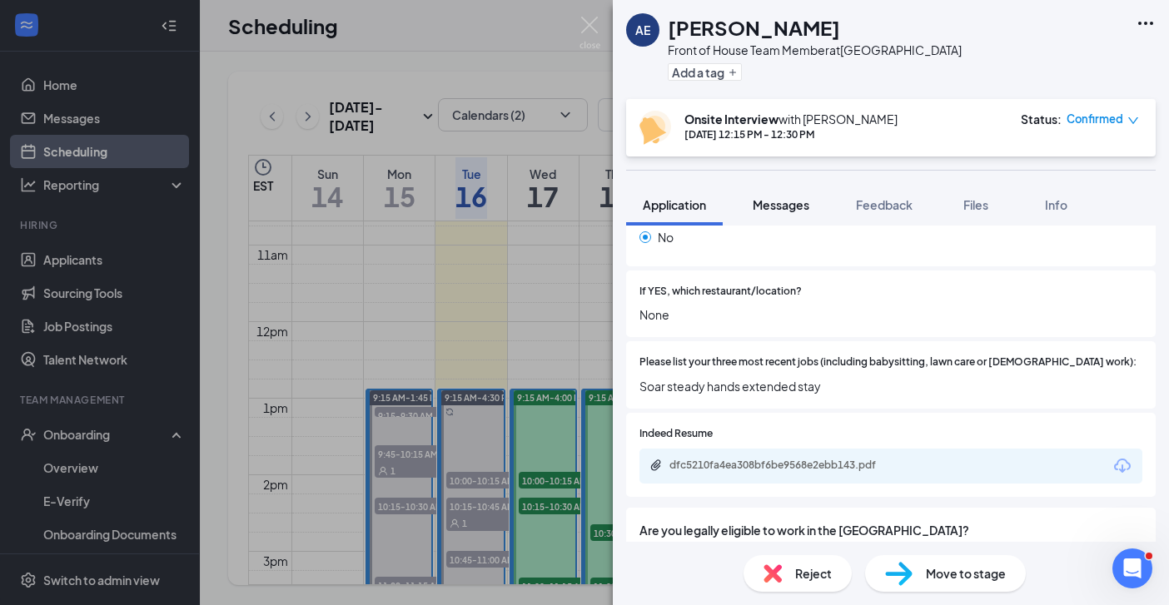
click at [805, 200] on span "Messages" at bounding box center [781, 204] width 57 height 15
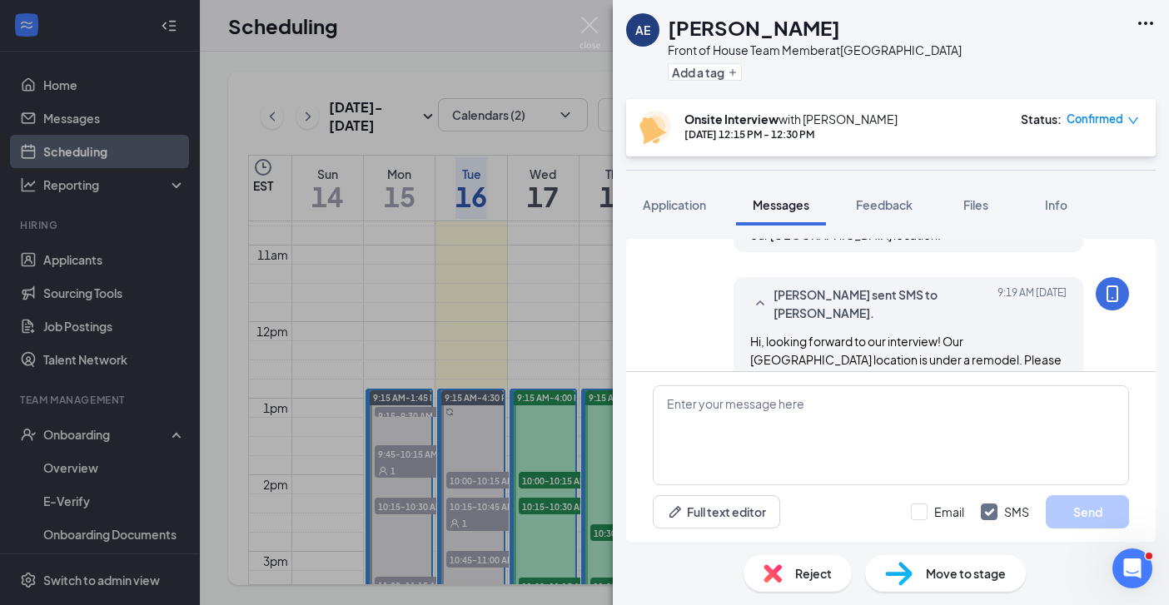
scroll to position [731, 0]
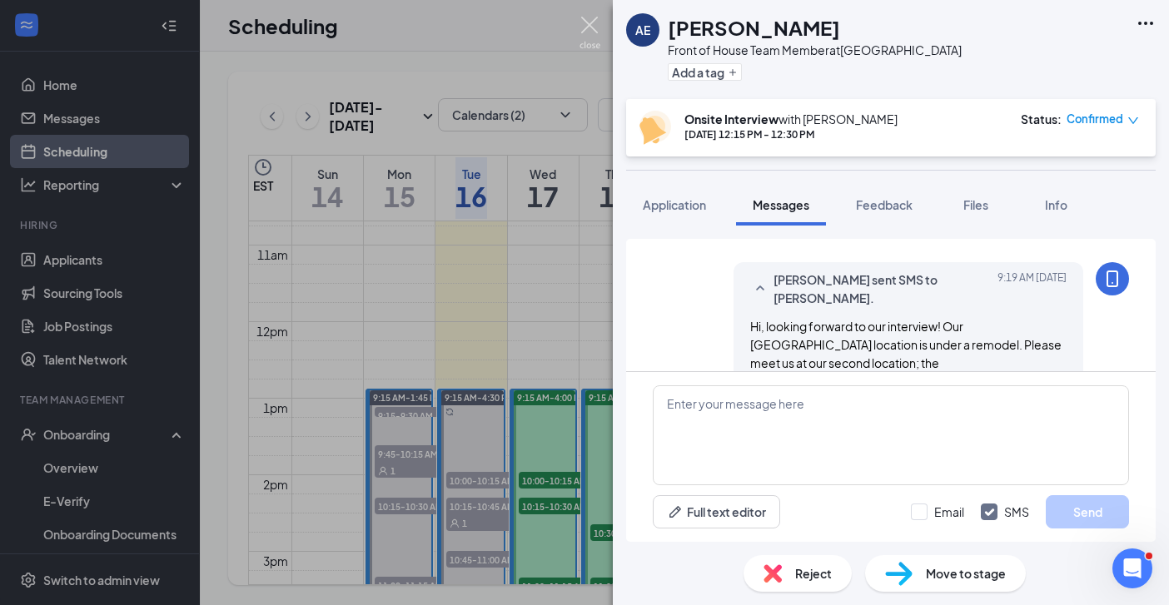
click at [583, 23] on img at bounding box center [590, 33] width 21 height 32
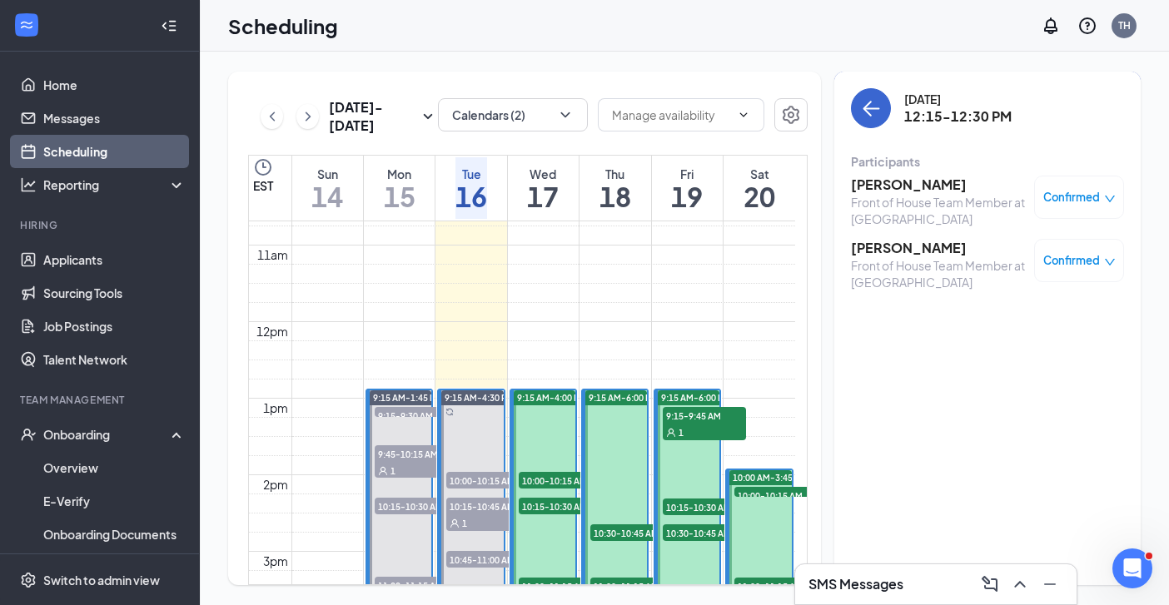
click at [863, 117] on icon "ArrowLeft" at bounding box center [871, 108] width 20 height 20
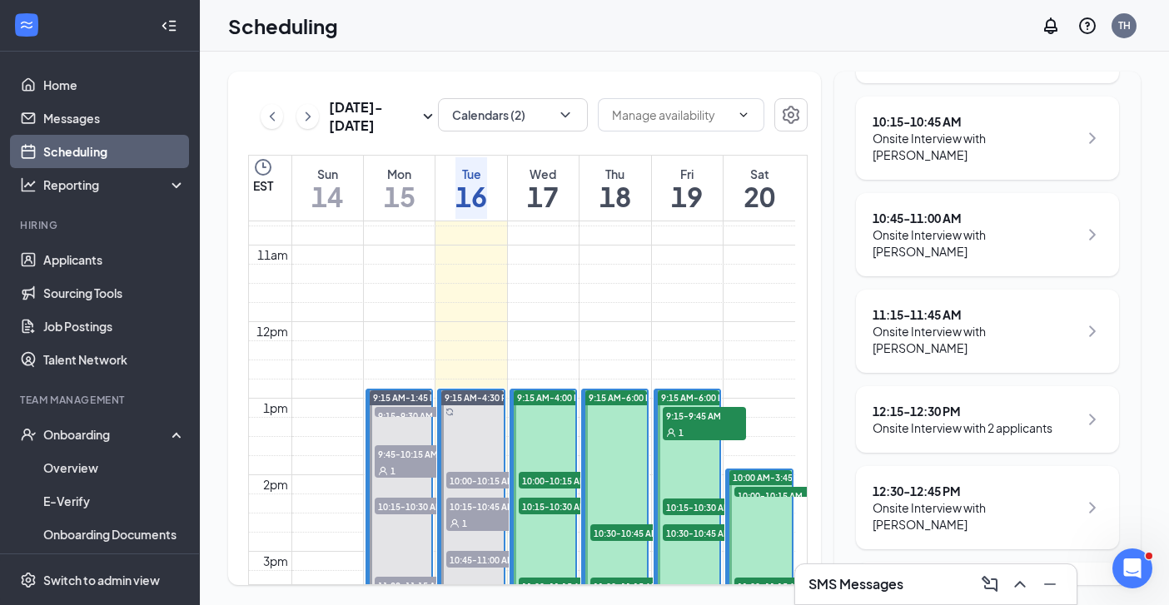
scroll to position [331, 0]
click at [940, 482] on div "12:30 - 12:45 PM" at bounding box center [976, 490] width 206 height 17
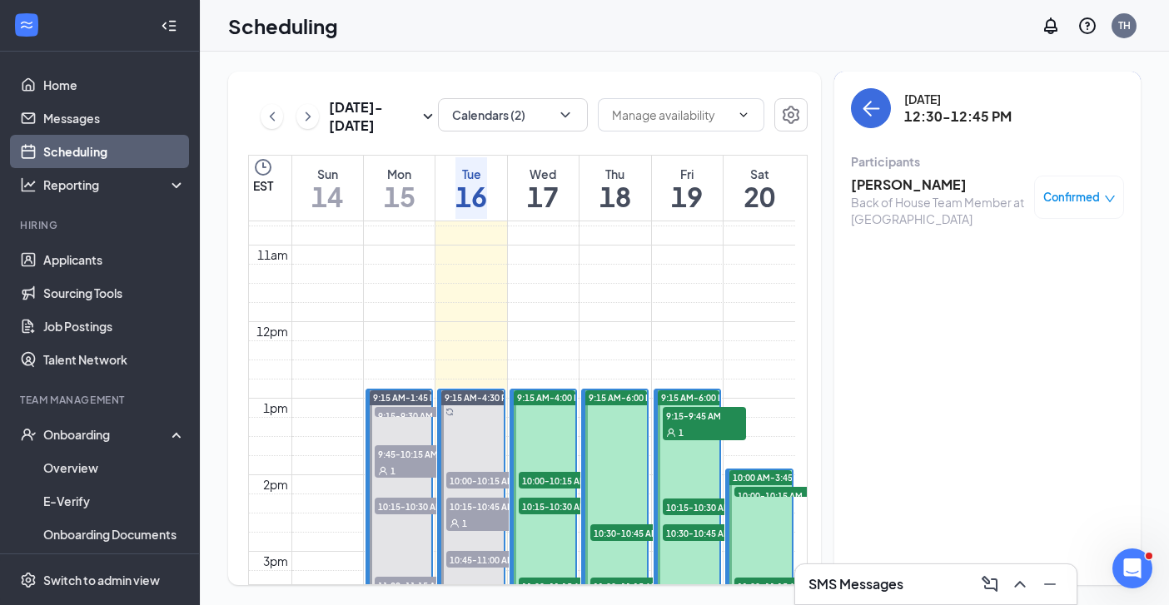
click at [893, 187] on h3 "Jason Green" at bounding box center [938, 185] width 175 height 18
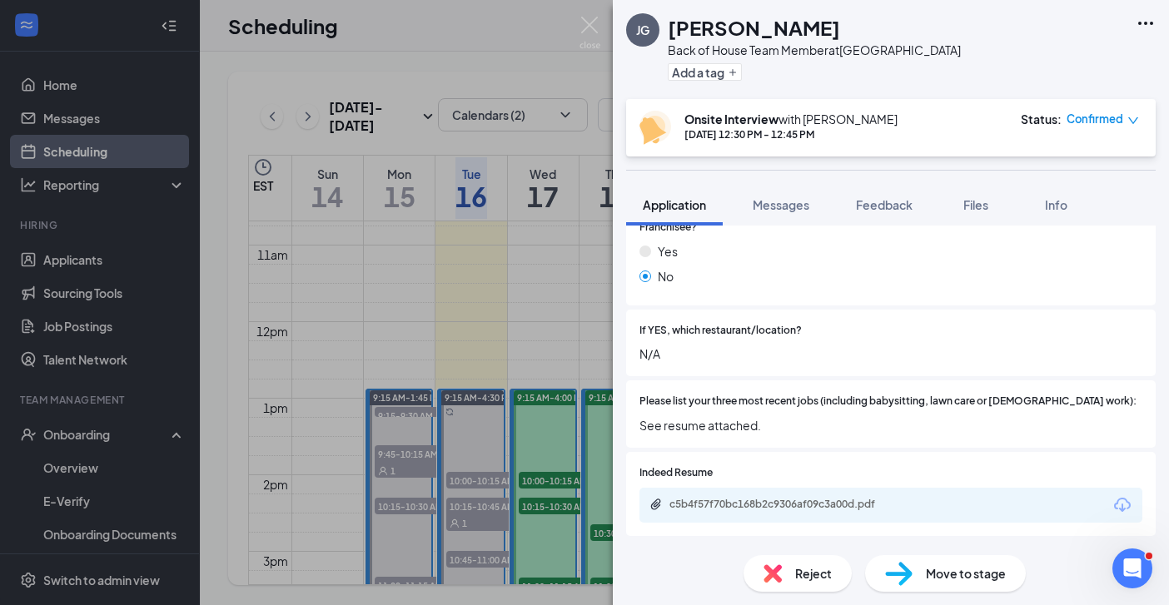
scroll to position [506, 0]
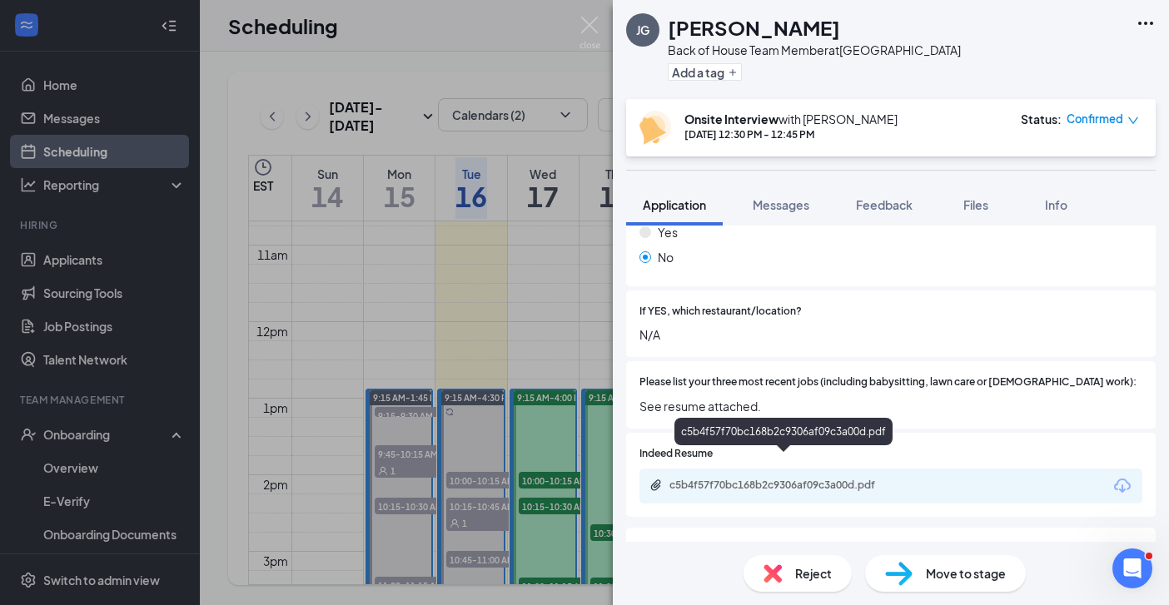
click at [812, 479] on div "c5b4f57f70bc168b2c9306af09c3a00d.pdf" at bounding box center [786, 485] width 233 height 13
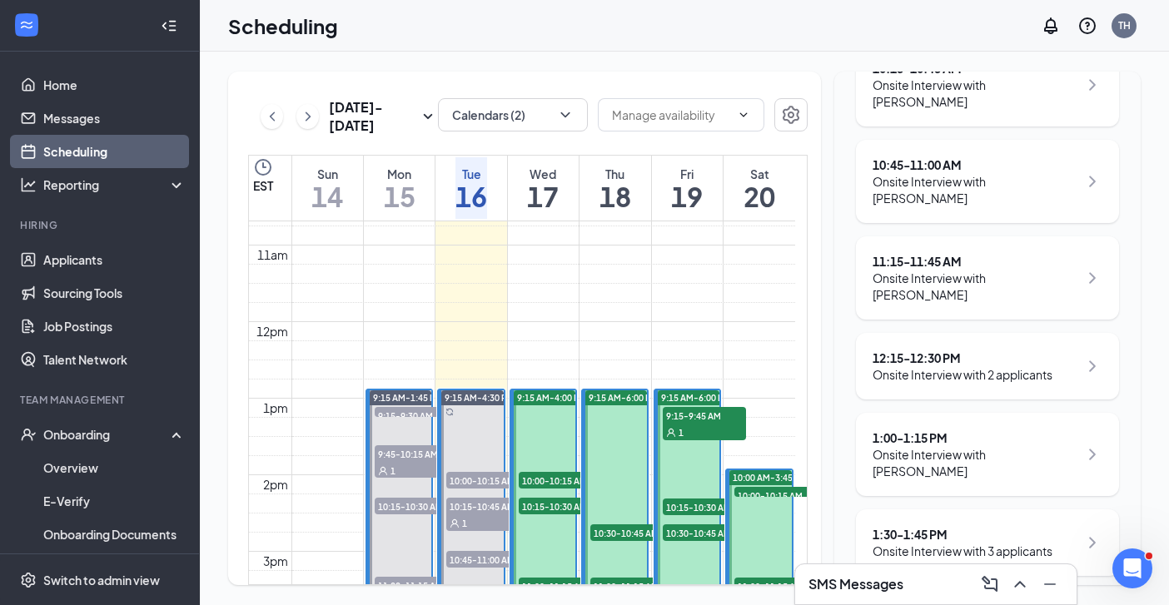
scroll to position [386, 0]
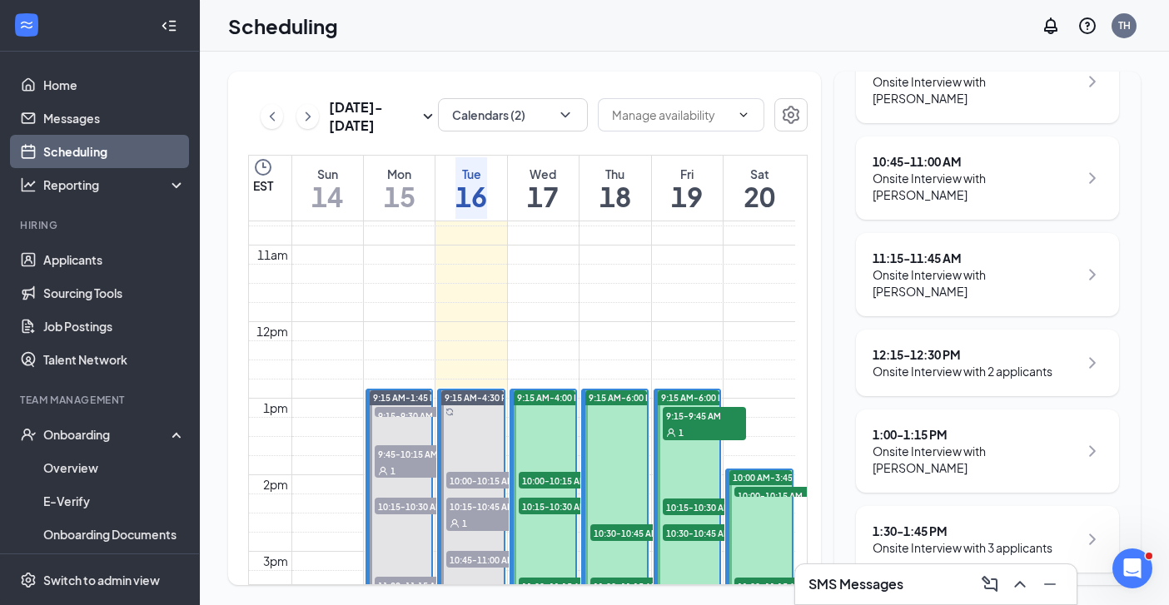
click at [993, 443] on div "Onsite Interview with Benjamin Chinitz" at bounding box center [976, 459] width 206 height 33
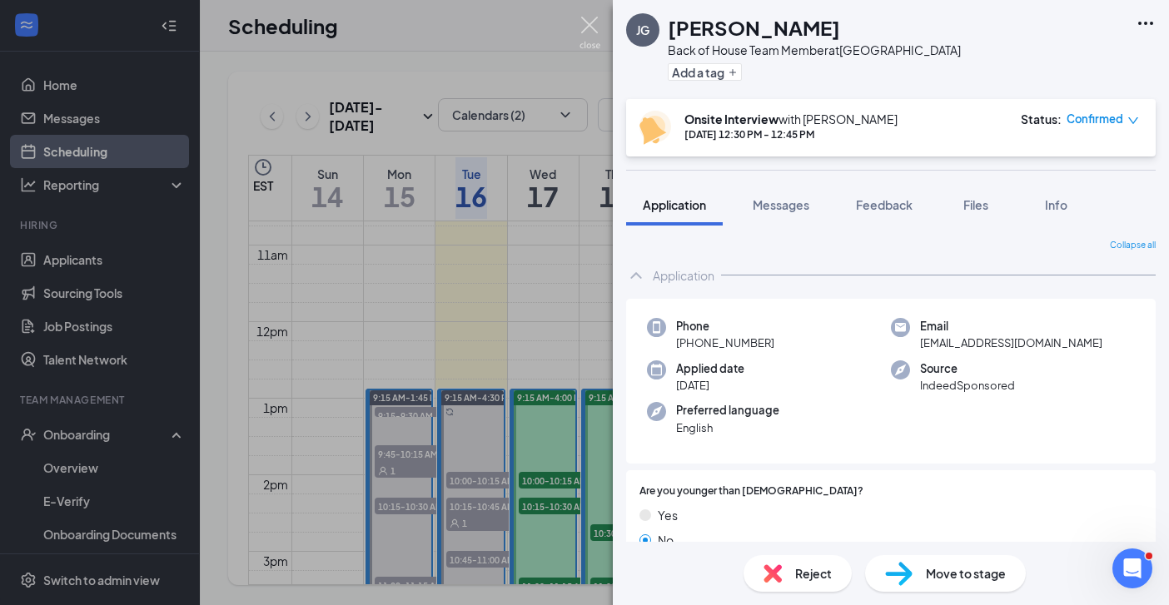
click at [592, 20] on img at bounding box center [590, 33] width 21 height 32
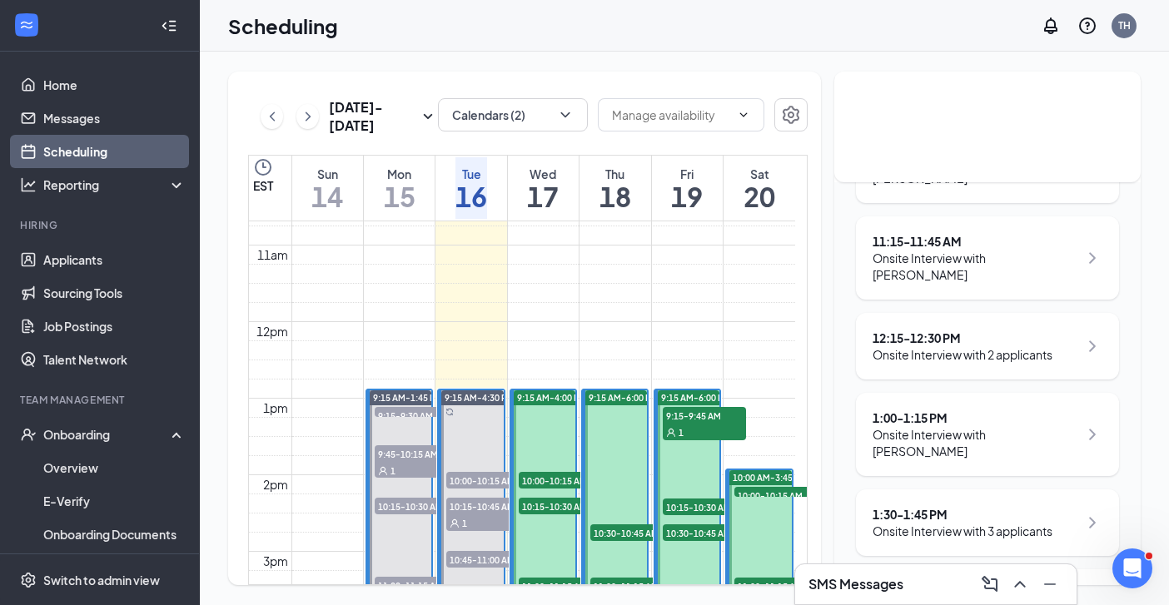
scroll to position [414, 0]
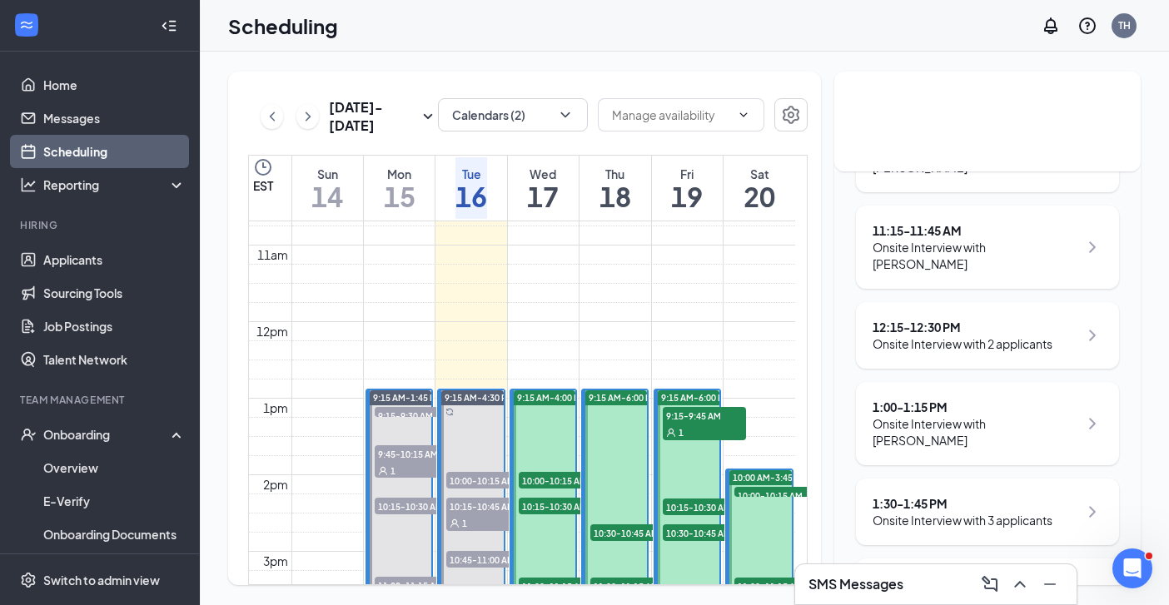
click at [997, 416] on div "Onsite Interview with Benjamin Chinitz" at bounding box center [976, 432] width 206 height 33
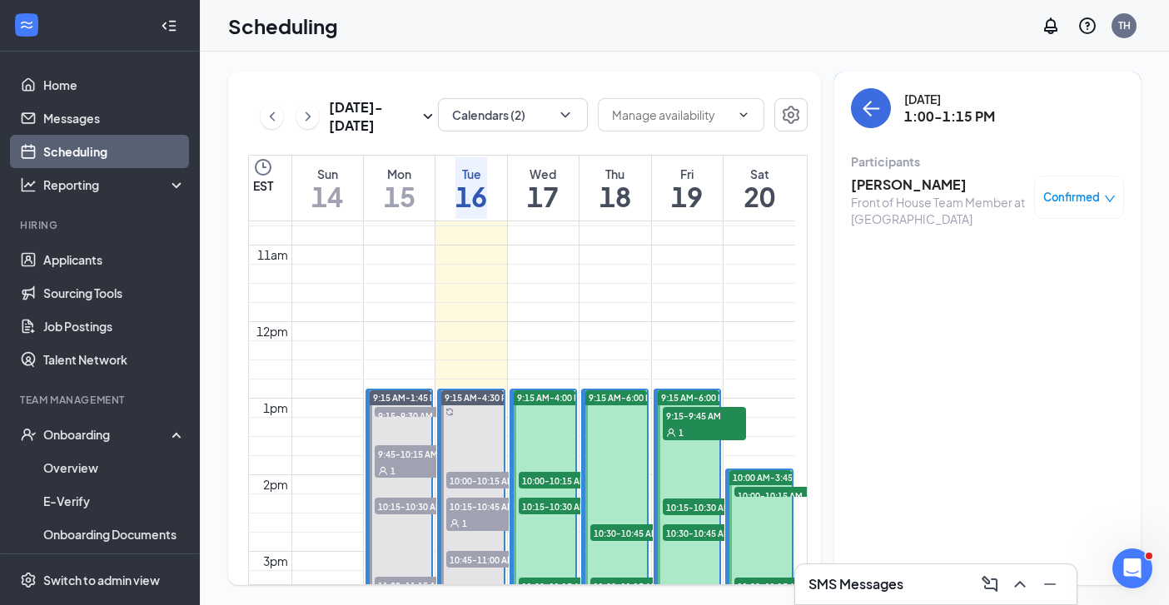
scroll to position [0, 0]
click at [914, 177] on h3 "Benjamin Chinitz" at bounding box center [938, 185] width 175 height 18
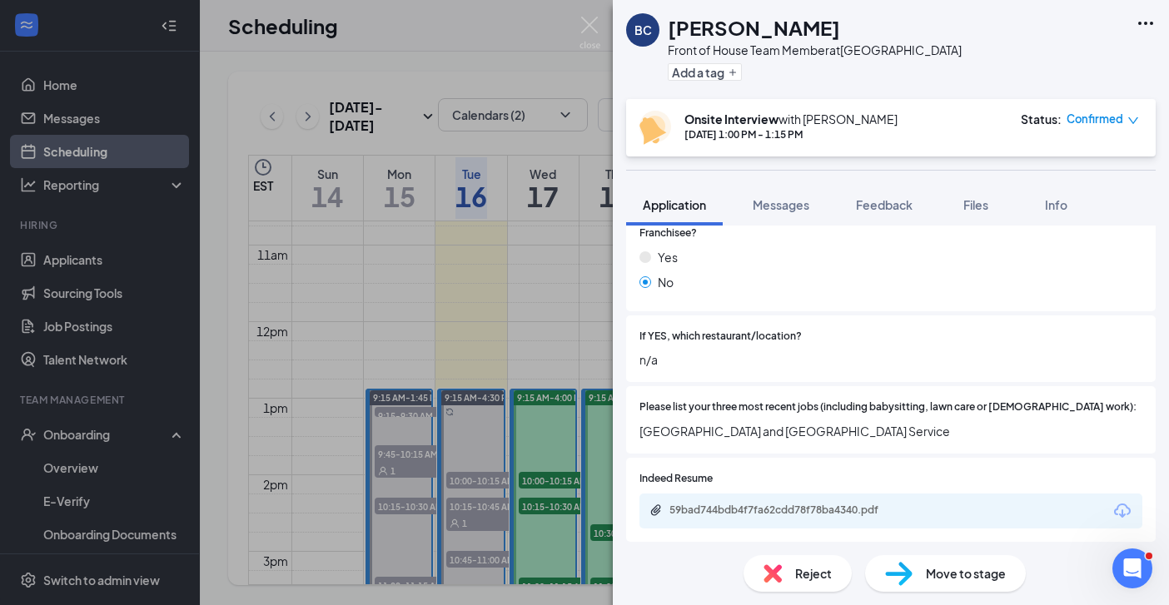
scroll to position [484, 0]
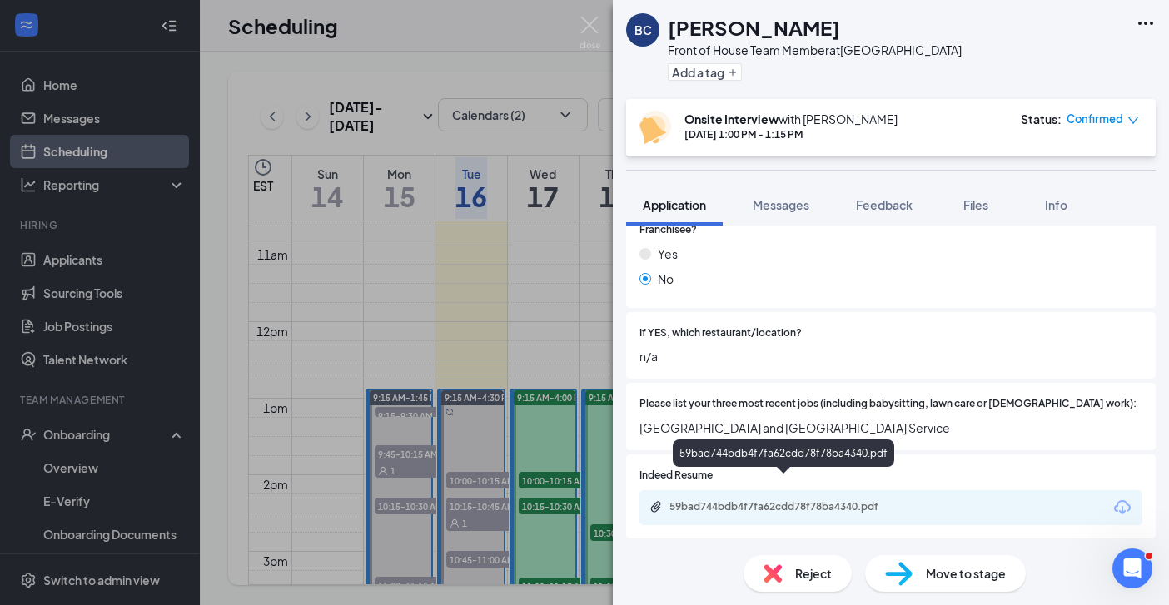
click at [778, 501] on div "59bad744bdb4f7fa62cdd78f78ba4340.pdf" at bounding box center [786, 507] width 233 height 13
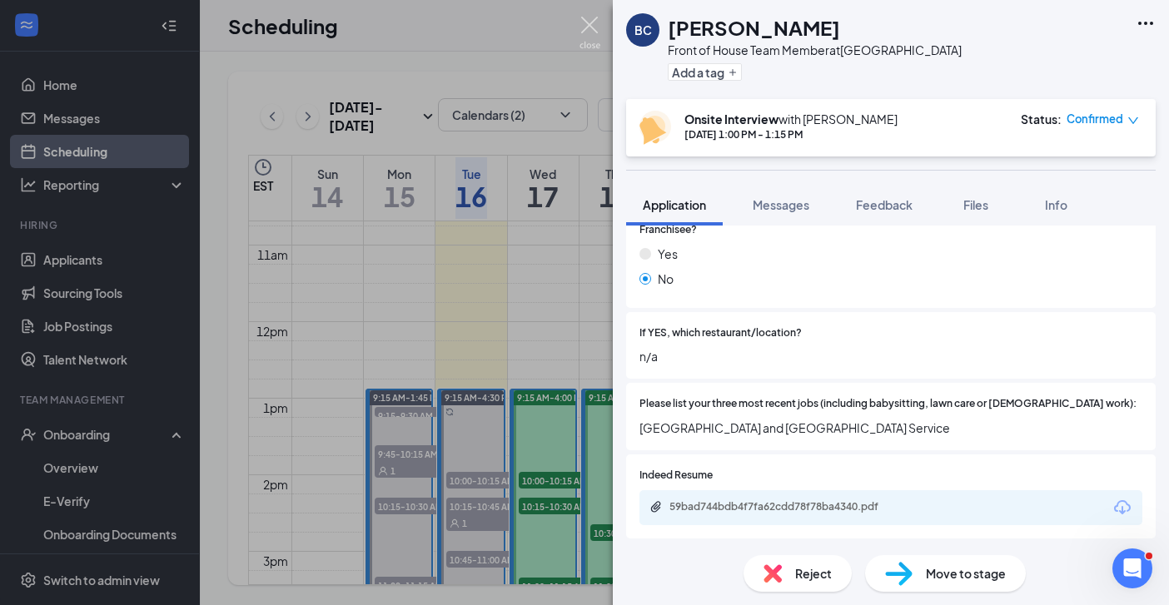
click at [588, 22] on img at bounding box center [590, 33] width 21 height 32
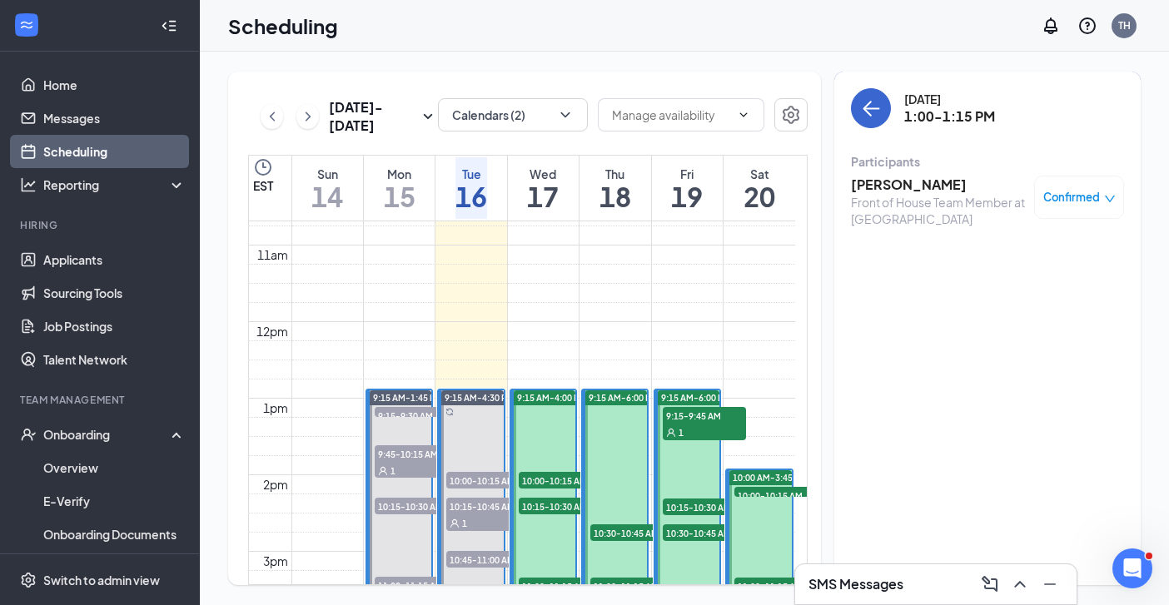
click at [869, 104] on icon "ArrowLeft" at bounding box center [868, 109] width 8 height 16
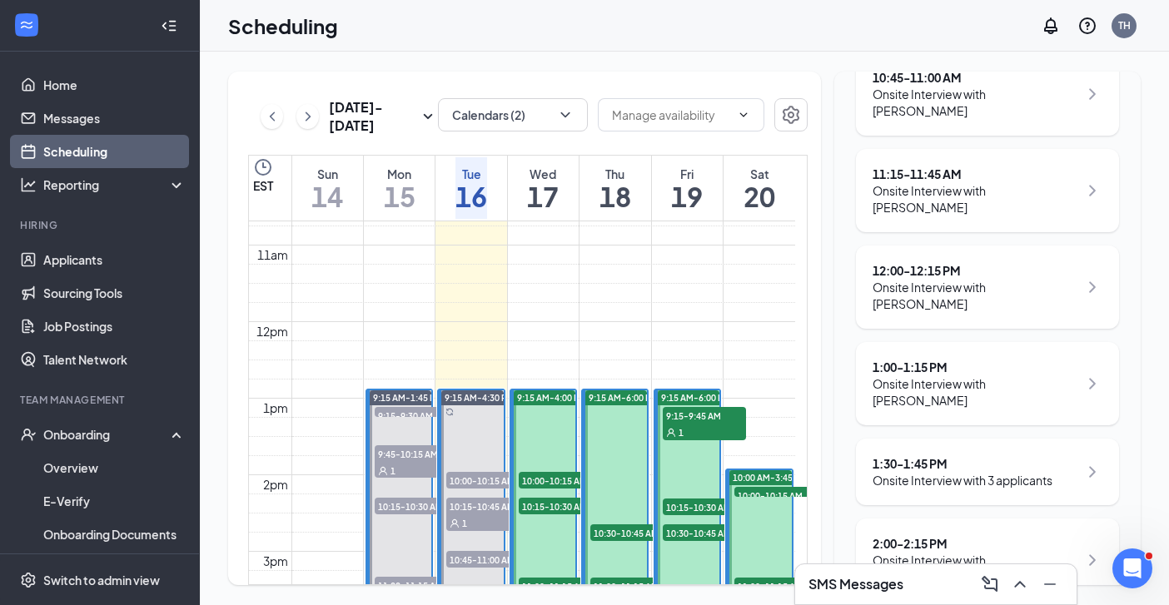
scroll to position [471, 0]
click at [1004, 455] on div "1:30 - 1:45 PM" at bounding box center [963, 463] width 180 height 17
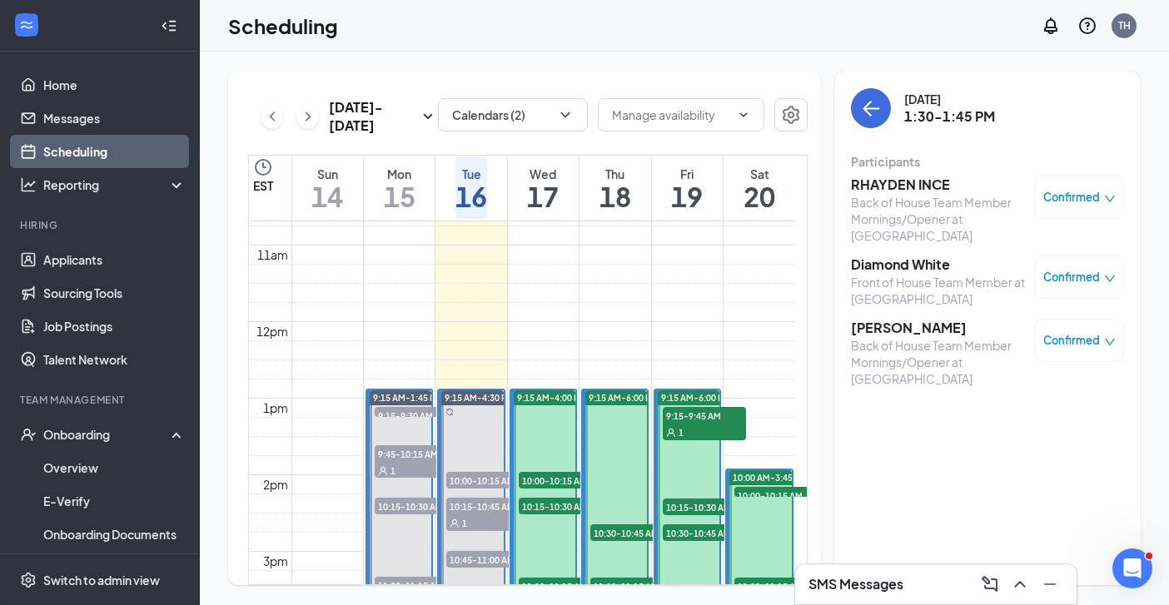
click at [919, 187] on h3 "RHAYDEN INCE" at bounding box center [938, 185] width 175 height 18
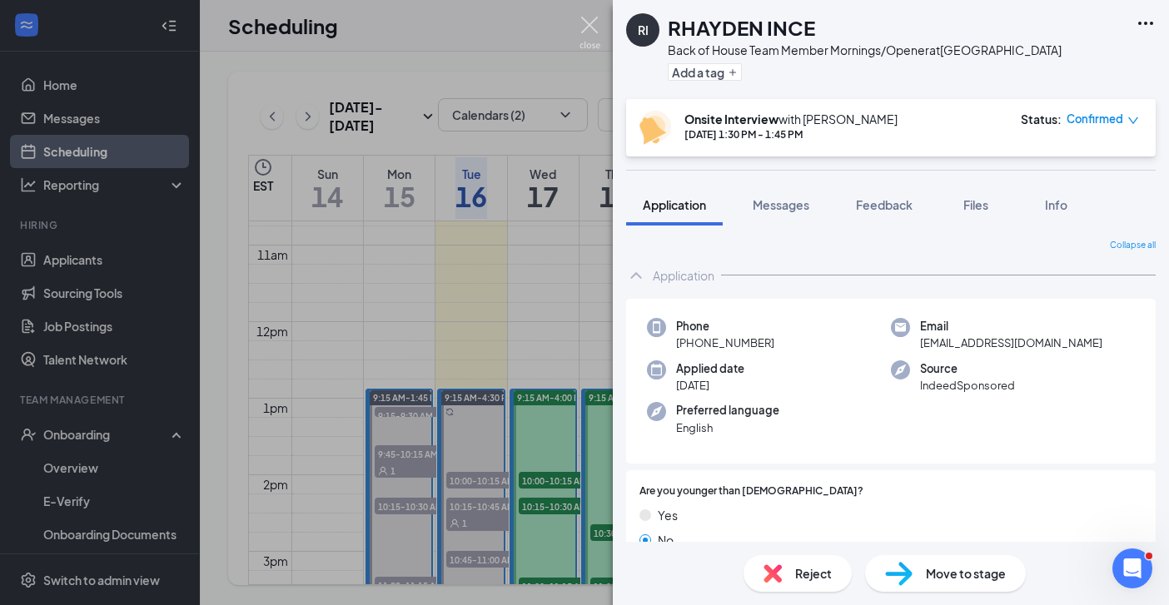
click at [589, 25] on img at bounding box center [590, 33] width 21 height 32
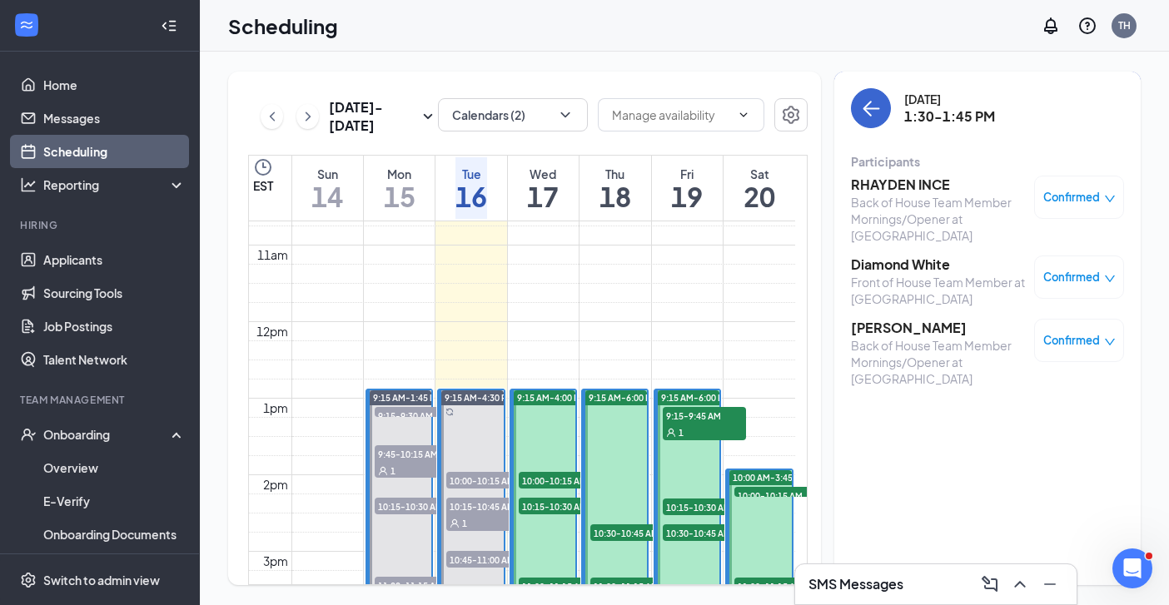
click at [867, 115] on icon "ArrowLeft" at bounding box center [871, 108] width 20 height 20
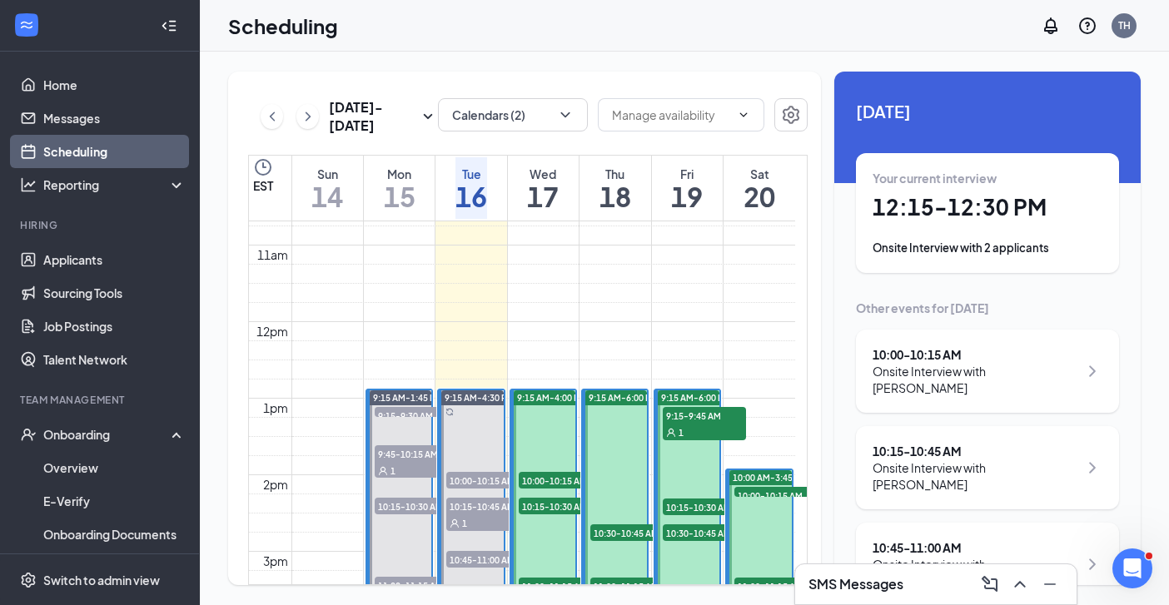
click at [966, 232] on div "Your current interview 12:15 - 12:30 PM Onsite Interview with 2 applicants" at bounding box center [988, 213] width 230 height 87
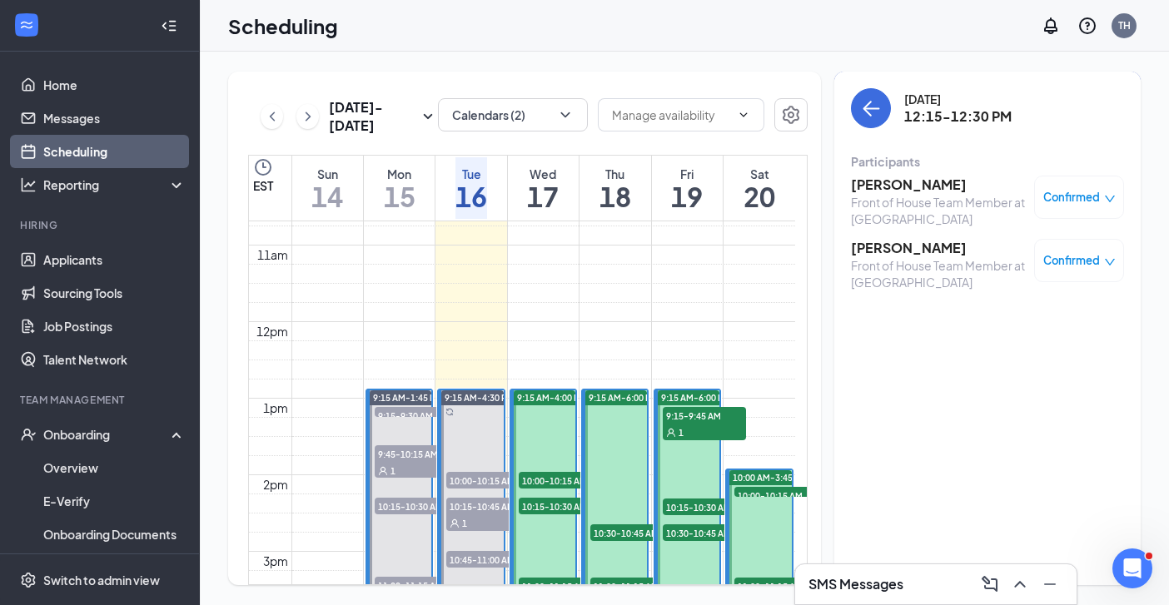
click at [914, 257] on h3 "Angel Edwards" at bounding box center [938, 248] width 175 height 18
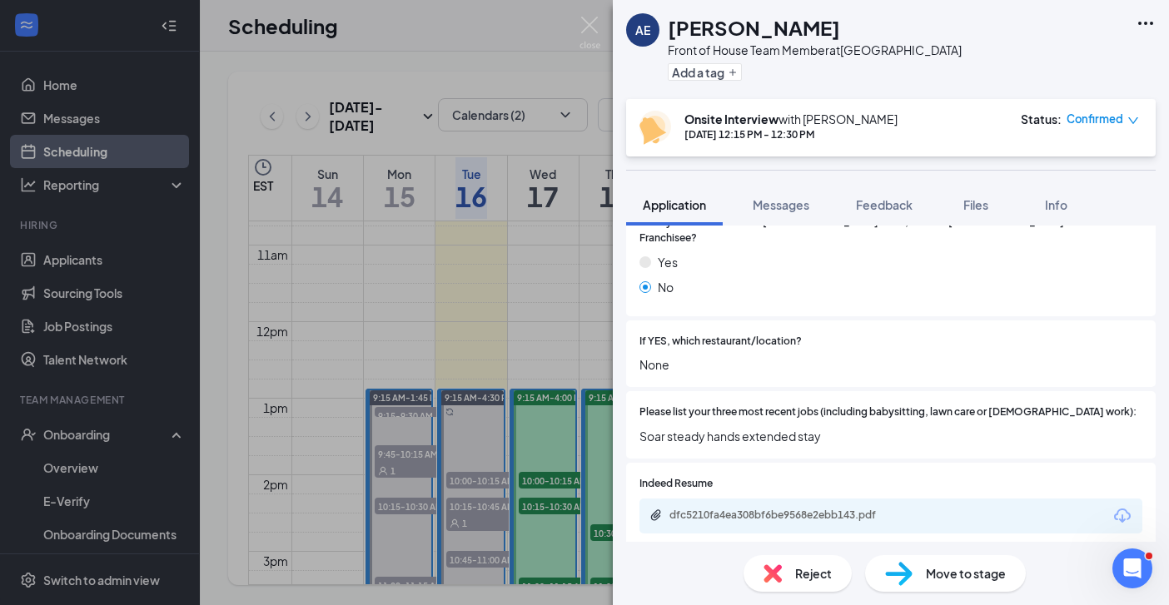
scroll to position [487, 0]
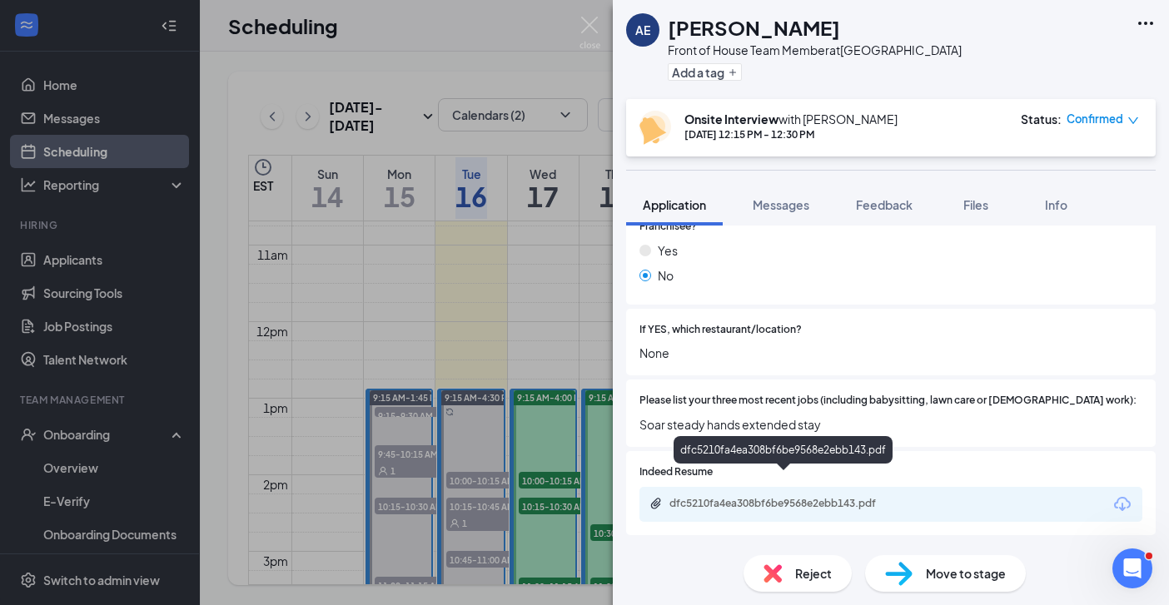
click at [830, 497] on div "dfc5210fa4ea308bf6be9568e2ebb143.pdf" at bounding box center [786, 503] width 233 height 13
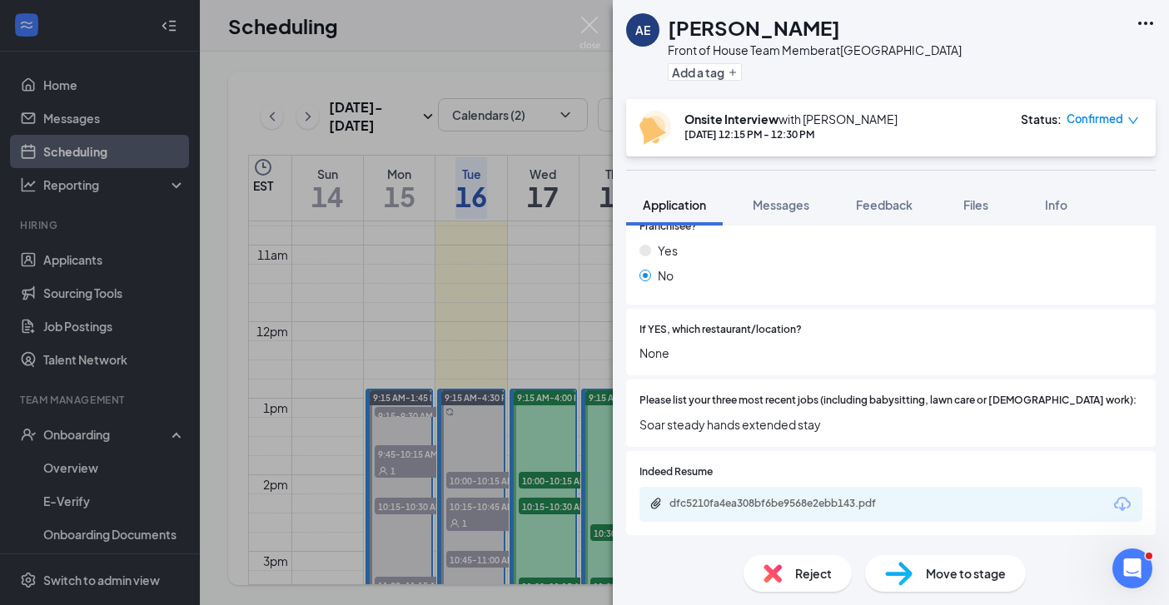
click at [592, 15] on div "AE Angel Edwards Front of House Team Member at Savannah Highway Add a tag Onsit…" at bounding box center [584, 302] width 1169 height 605
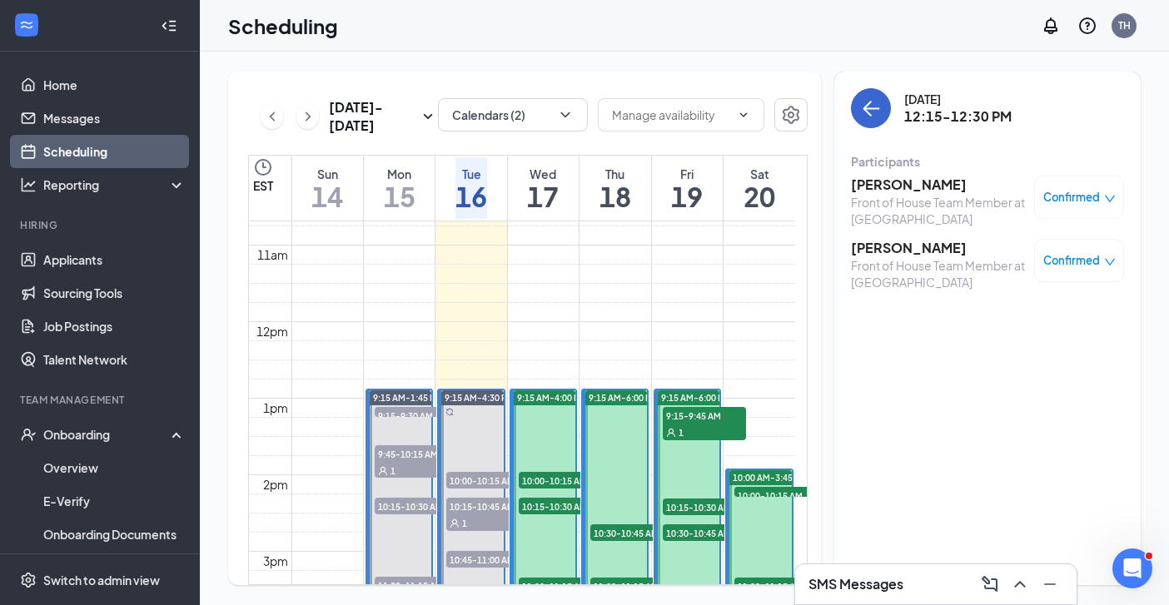
click at [863, 102] on icon "ArrowLeft" at bounding box center [871, 108] width 20 height 20
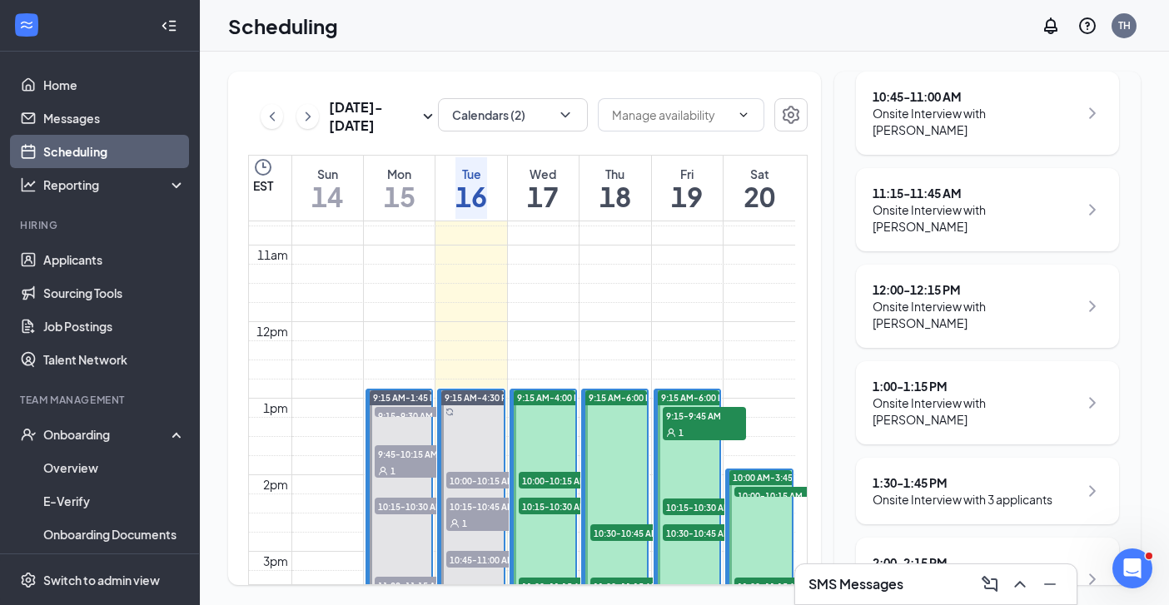
scroll to position [459, 0]
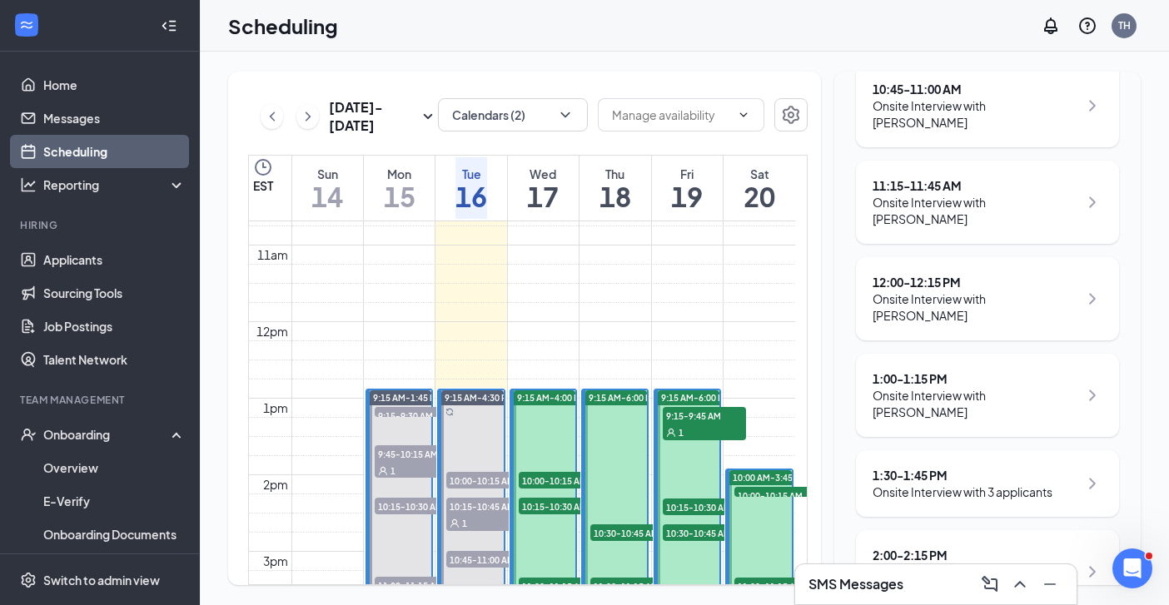
click at [919, 467] on div "1:30 - 1:45 PM" at bounding box center [963, 475] width 180 height 17
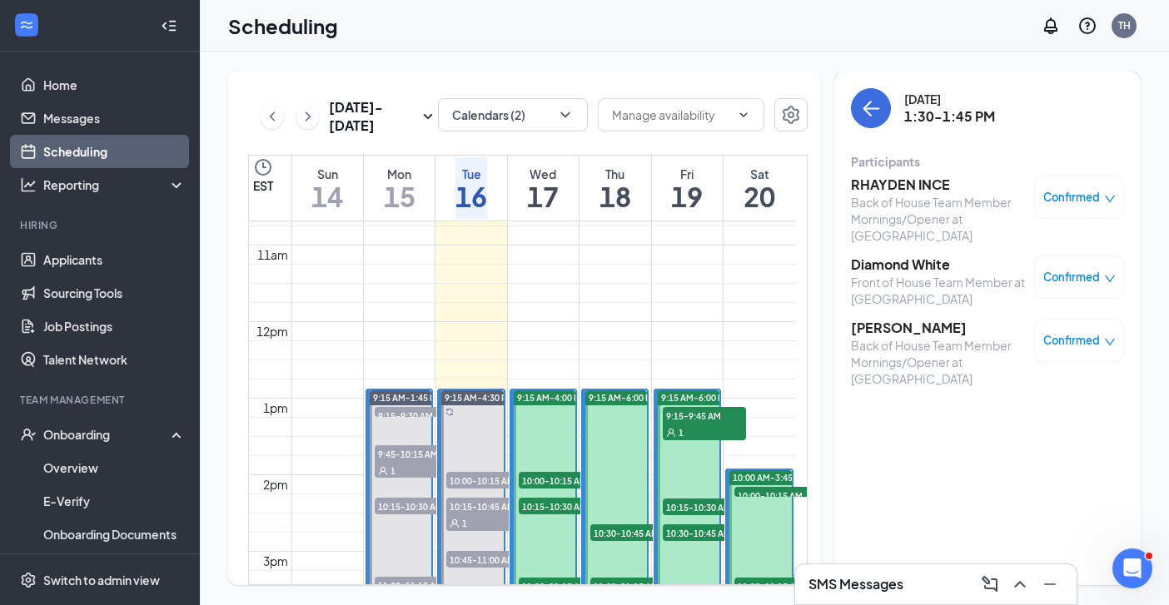
click at [878, 192] on h3 "RHAYDEN INCE" at bounding box center [938, 185] width 175 height 18
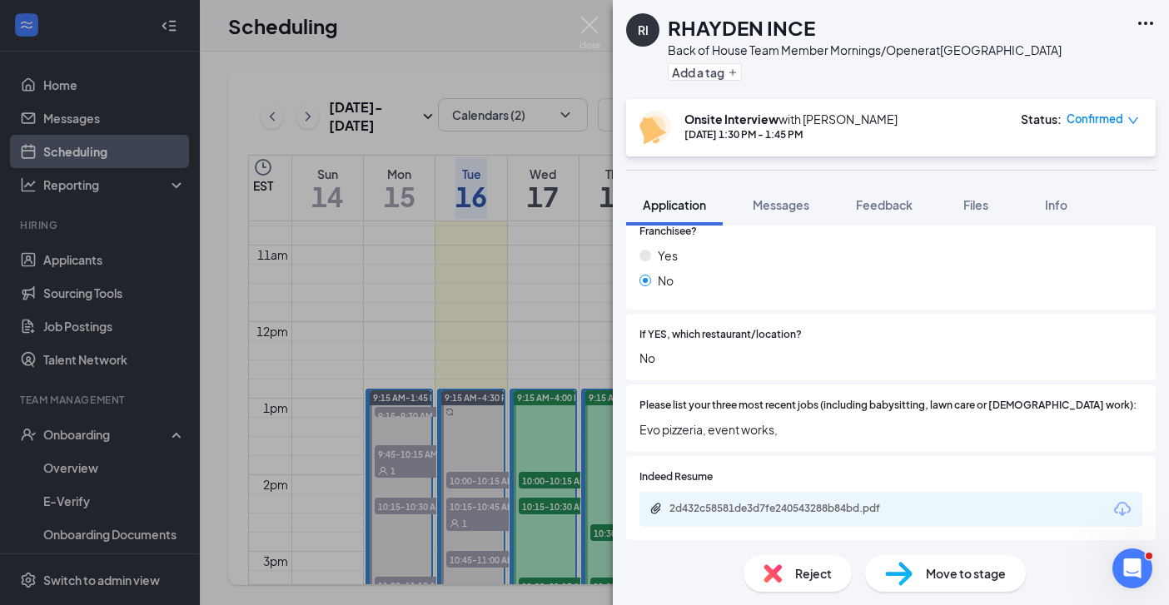
scroll to position [486, 0]
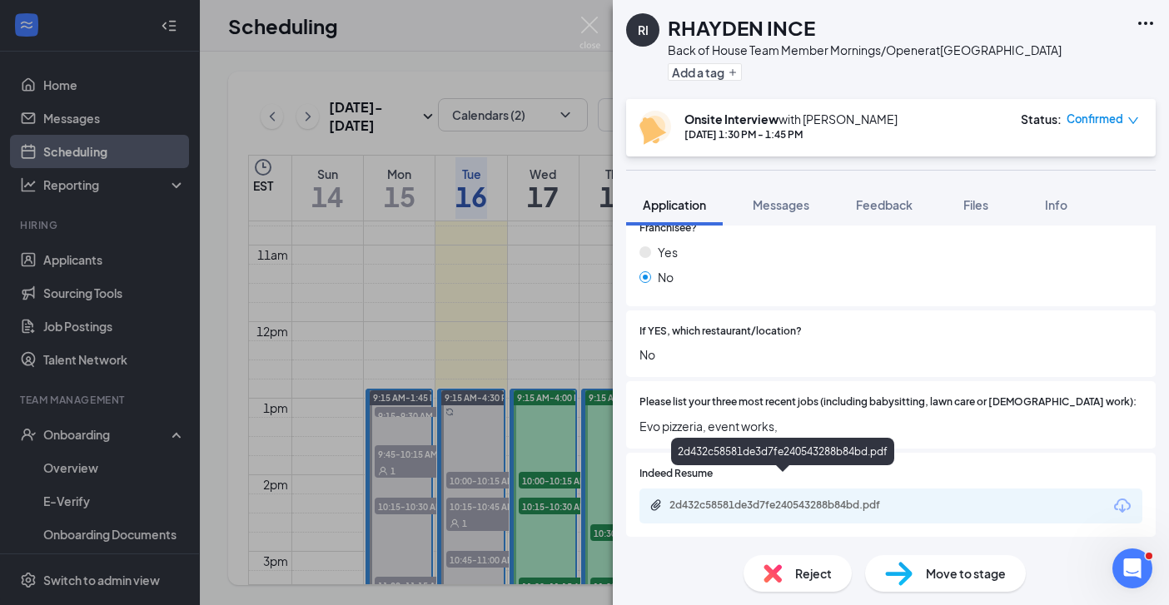
click at [836, 499] on div "2d432c58581de3d7fe240543288b84bd.pdf" at bounding box center [786, 505] width 233 height 13
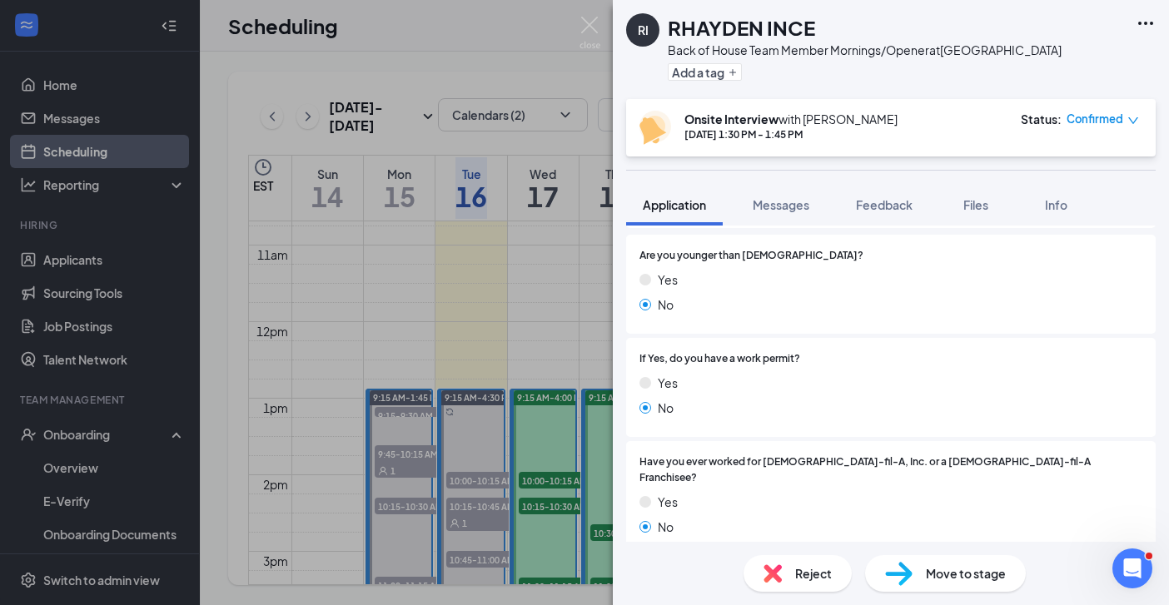
scroll to position [261, 0]
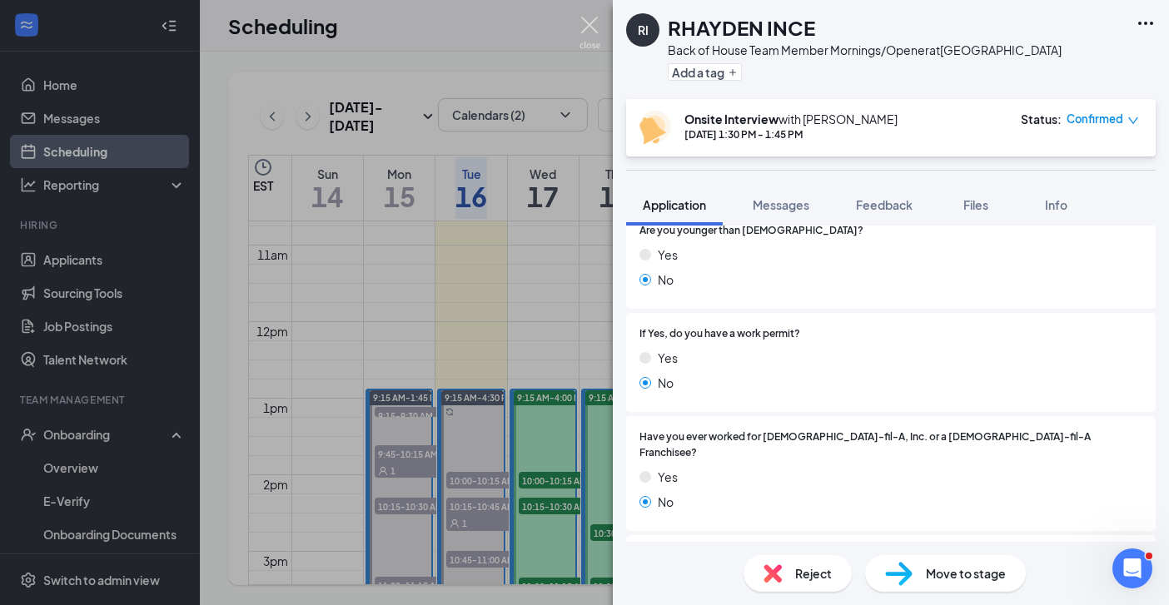
click at [586, 18] on img at bounding box center [590, 33] width 21 height 32
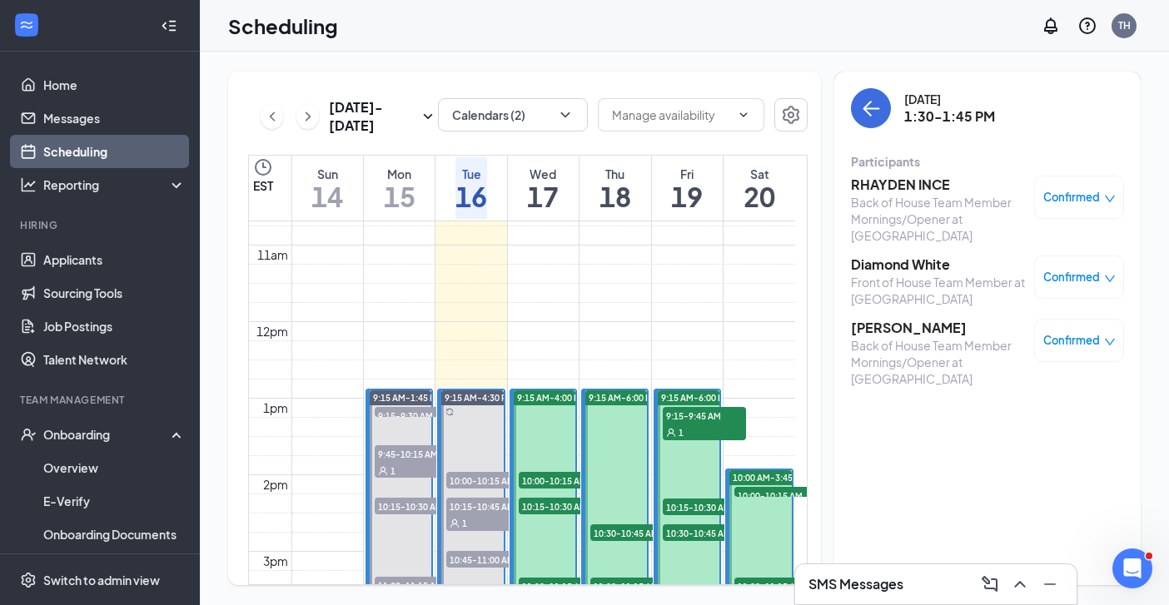
click at [903, 265] on h3 "Diamond White" at bounding box center [938, 265] width 175 height 18
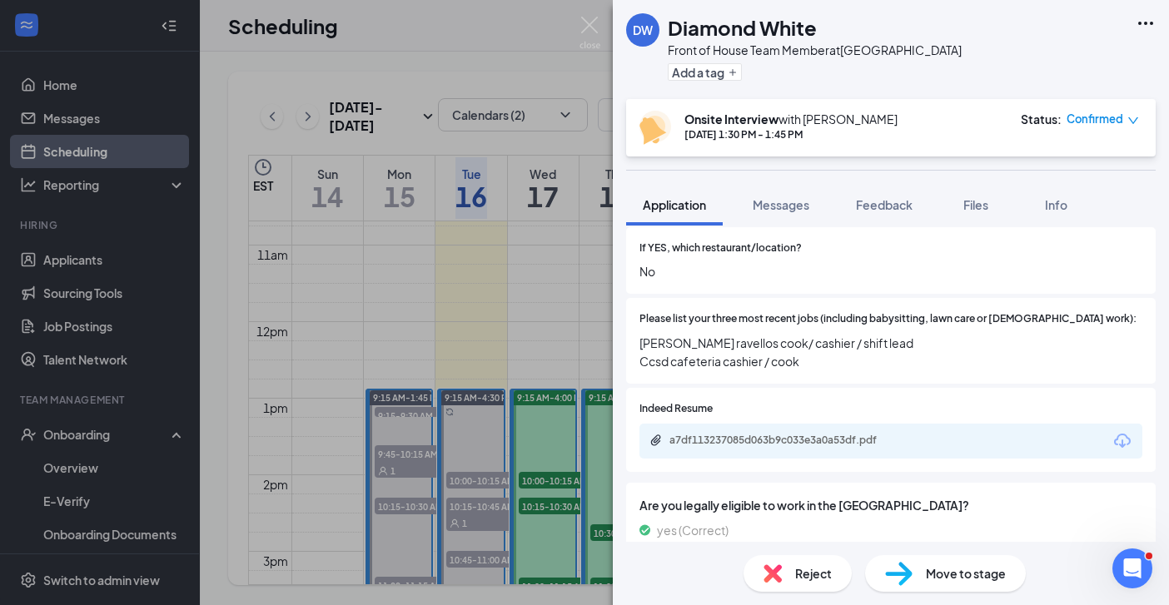
scroll to position [628, 0]
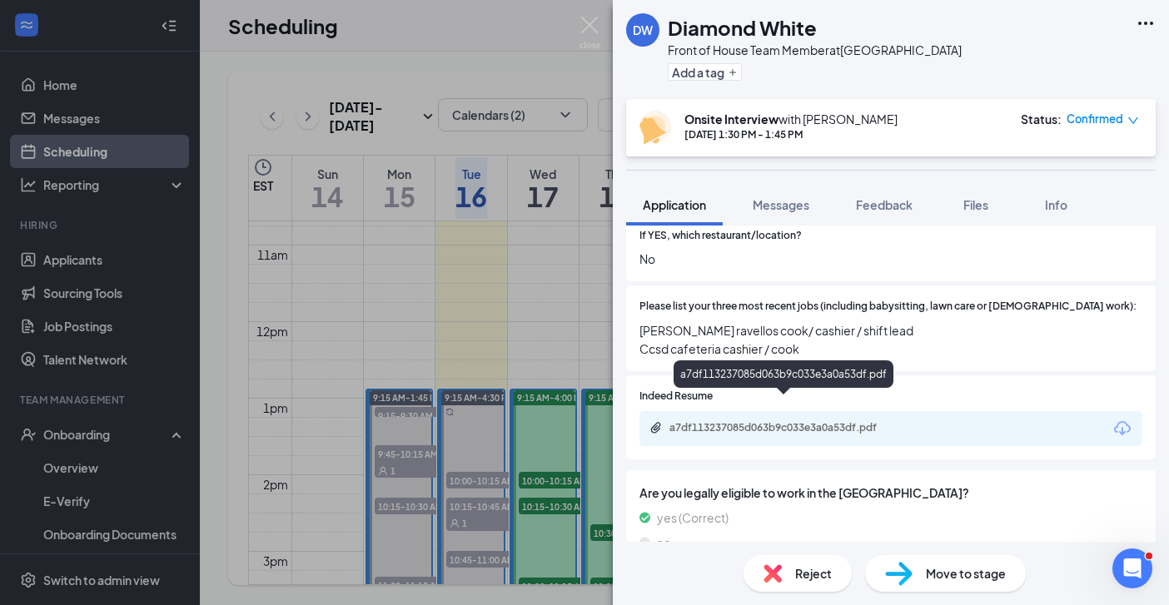
click at [759, 421] on div "a7df113237085d063b9c033e3a0a53df.pdf" at bounding box center [786, 427] width 233 height 13
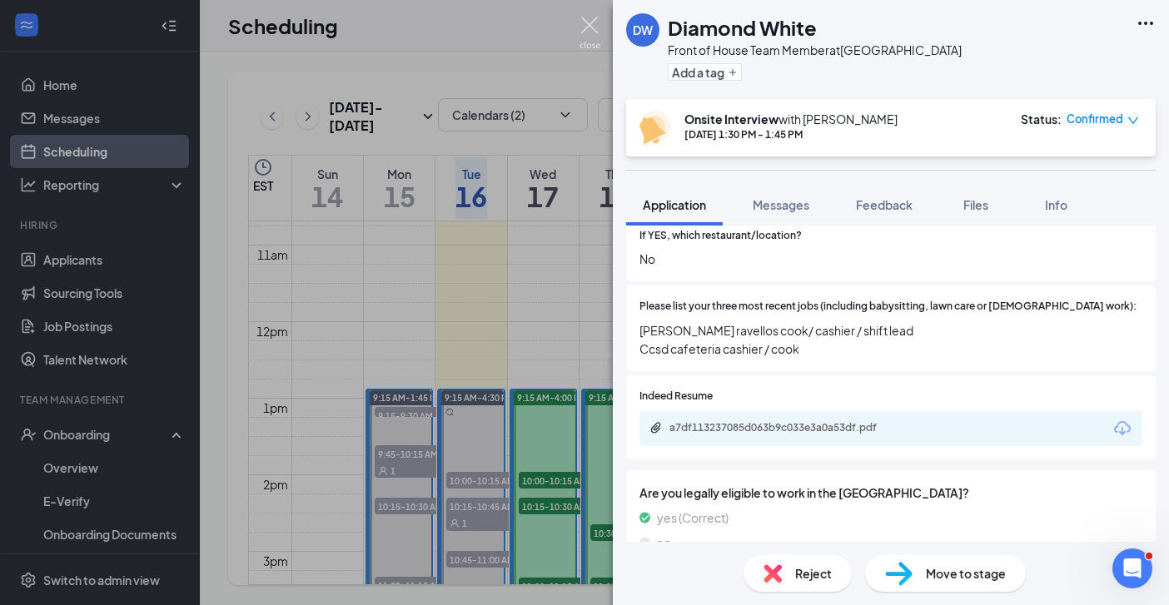
click at [585, 22] on img at bounding box center [590, 33] width 21 height 32
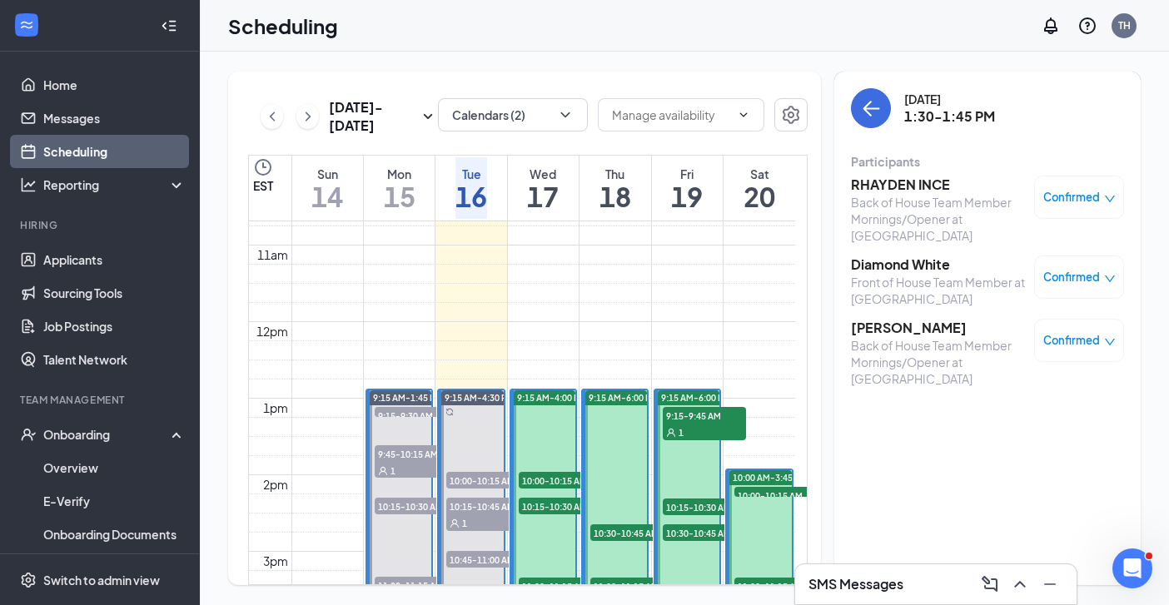
click at [889, 334] on h3 "Johnika Stephens" at bounding box center [938, 328] width 175 height 18
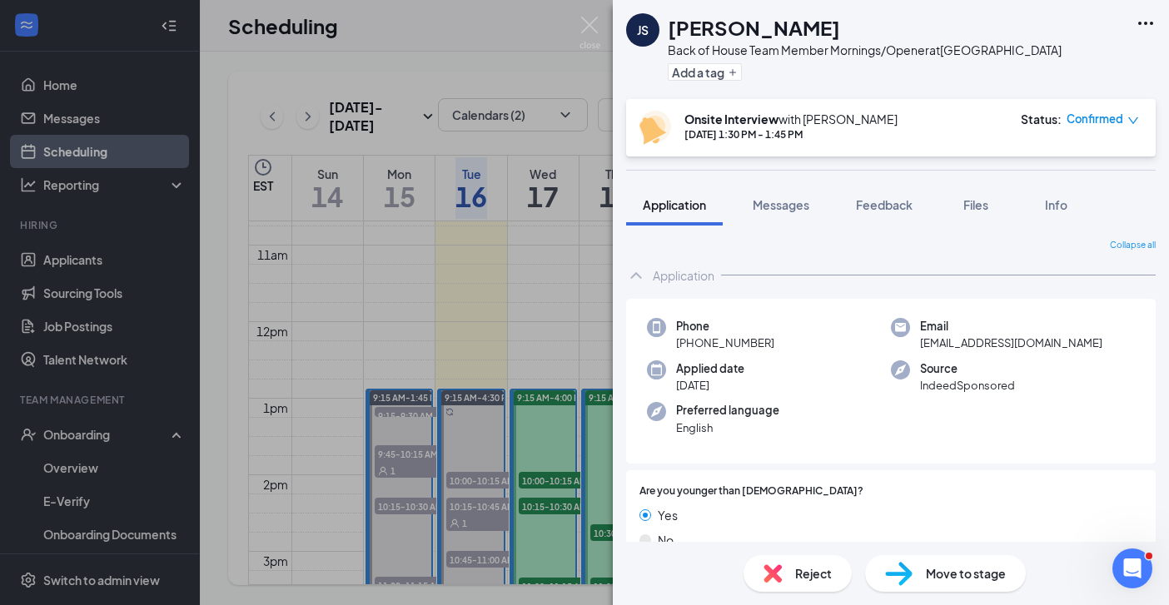
click at [599, 17] on img at bounding box center [590, 33] width 21 height 32
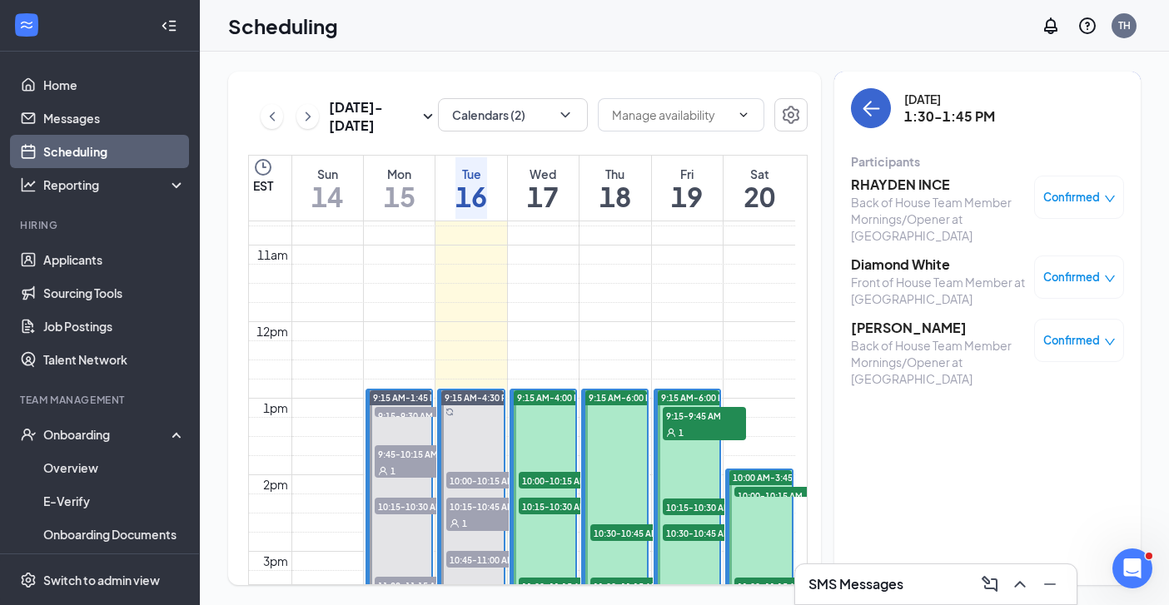
click at [861, 102] on icon "ArrowLeft" at bounding box center [871, 108] width 20 height 20
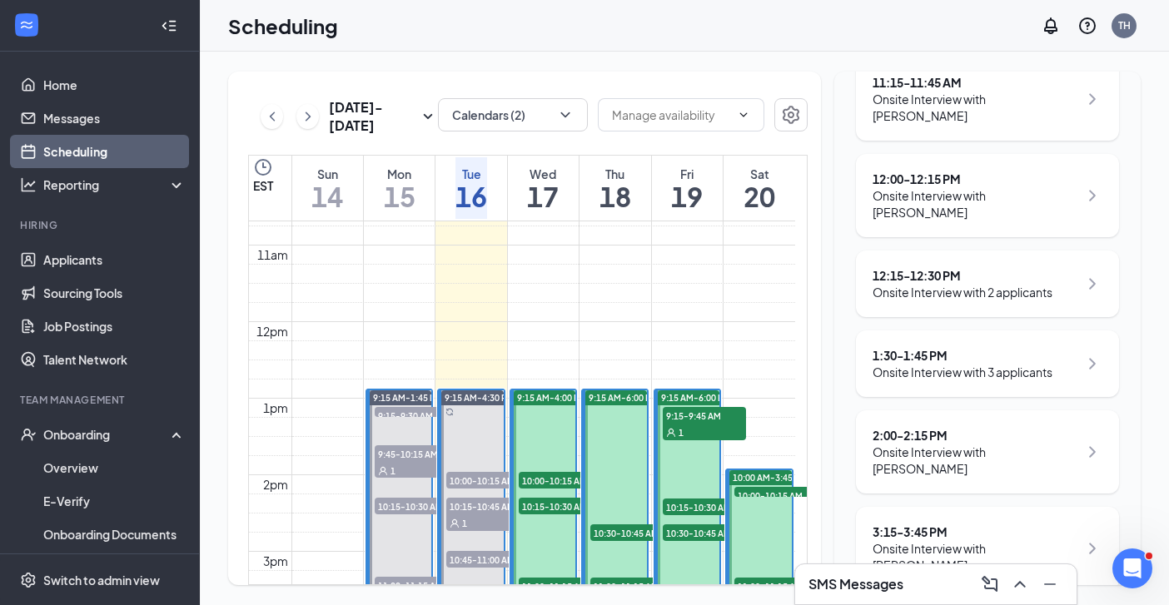
scroll to position [572, 0]
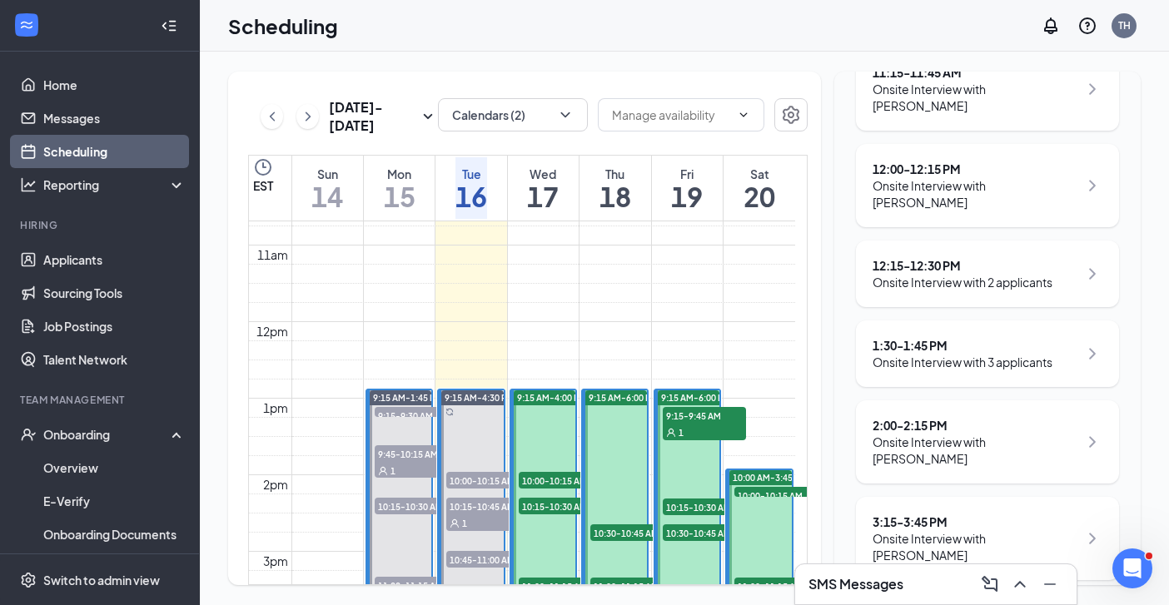
click at [949, 417] on div "2:00 - 2:15 PM" at bounding box center [976, 425] width 206 height 17
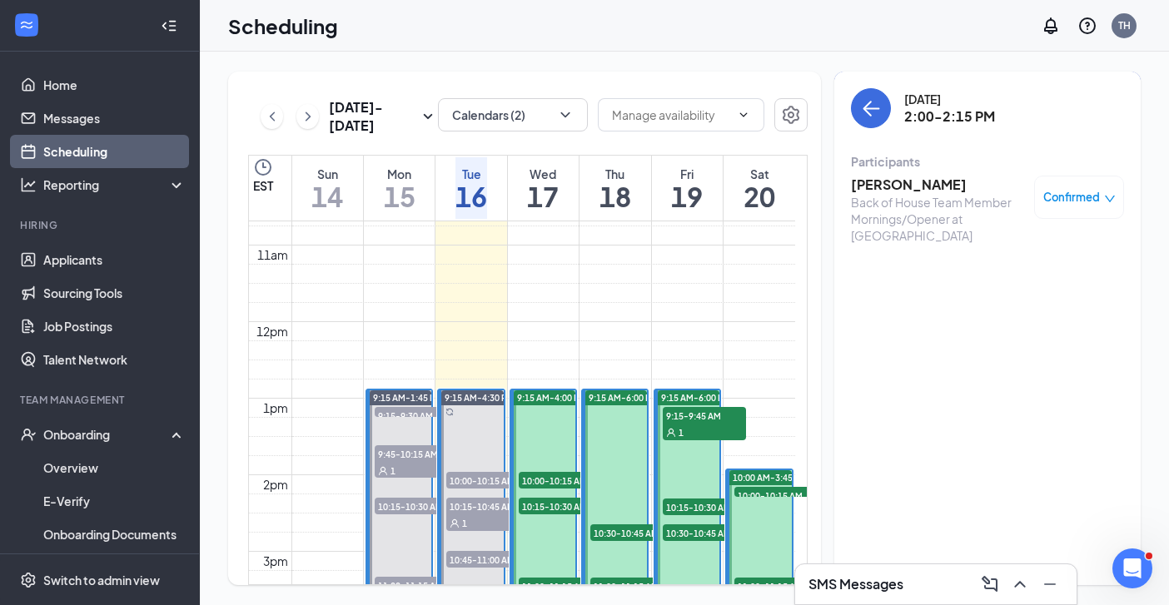
click at [909, 182] on h3 "Katie Mayweathers" at bounding box center [938, 185] width 175 height 18
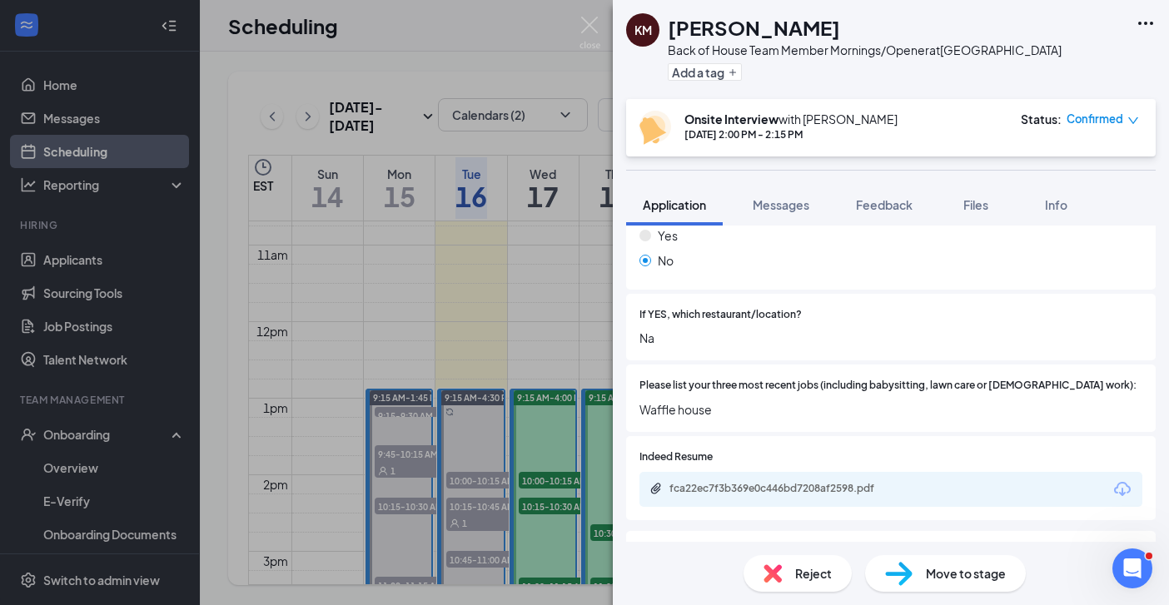
scroll to position [512, 0]
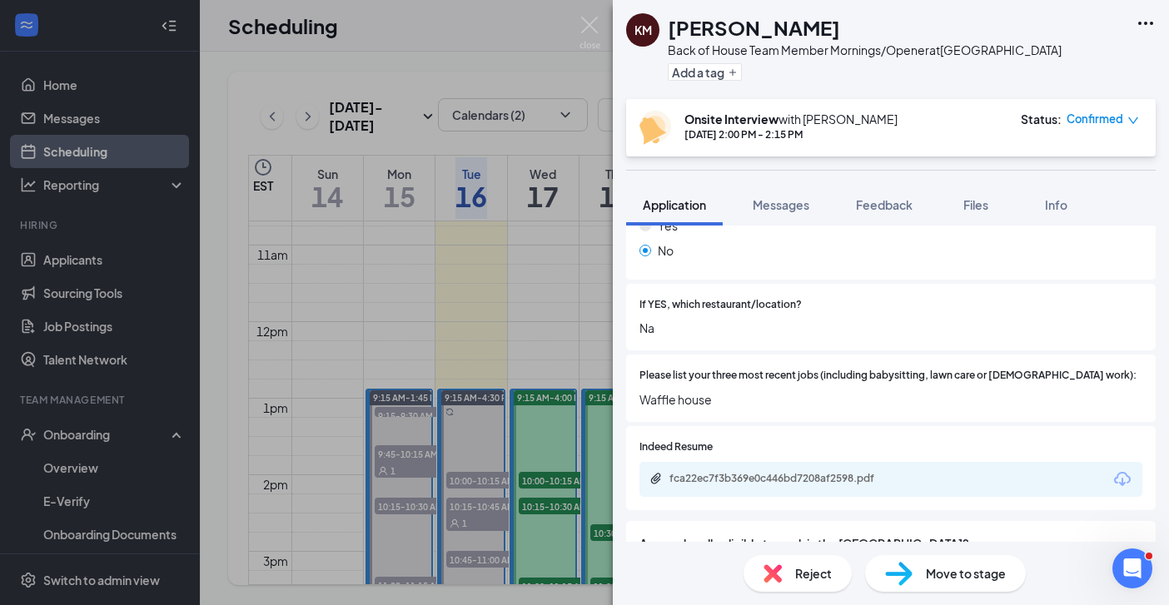
click at [768, 462] on div "fca22ec7f3b369e0c446bd7208af2598.pdf" at bounding box center [891, 479] width 503 height 35
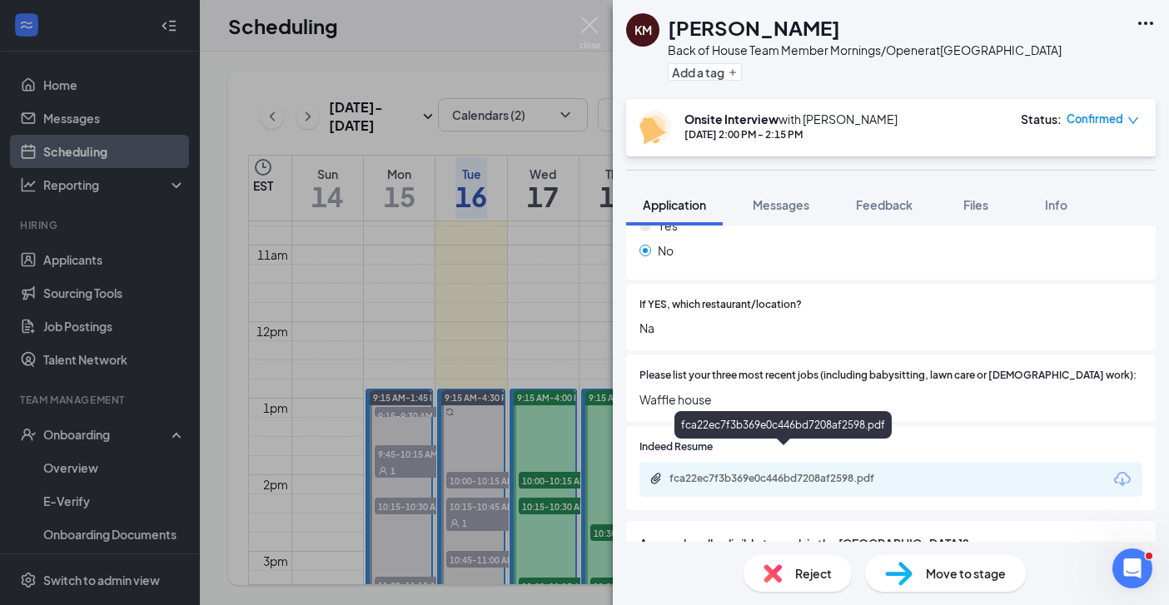
click at [765, 472] on div "fca22ec7f3b369e0c446bd7208af2598.pdf" at bounding box center [786, 478] width 233 height 13
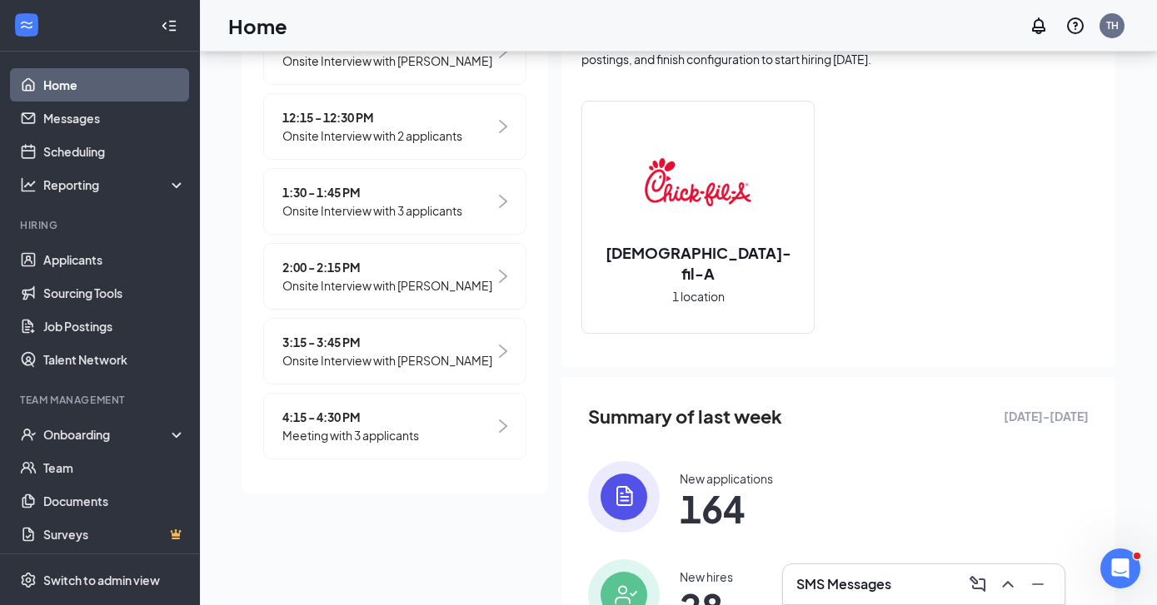
scroll to position [120, 0]
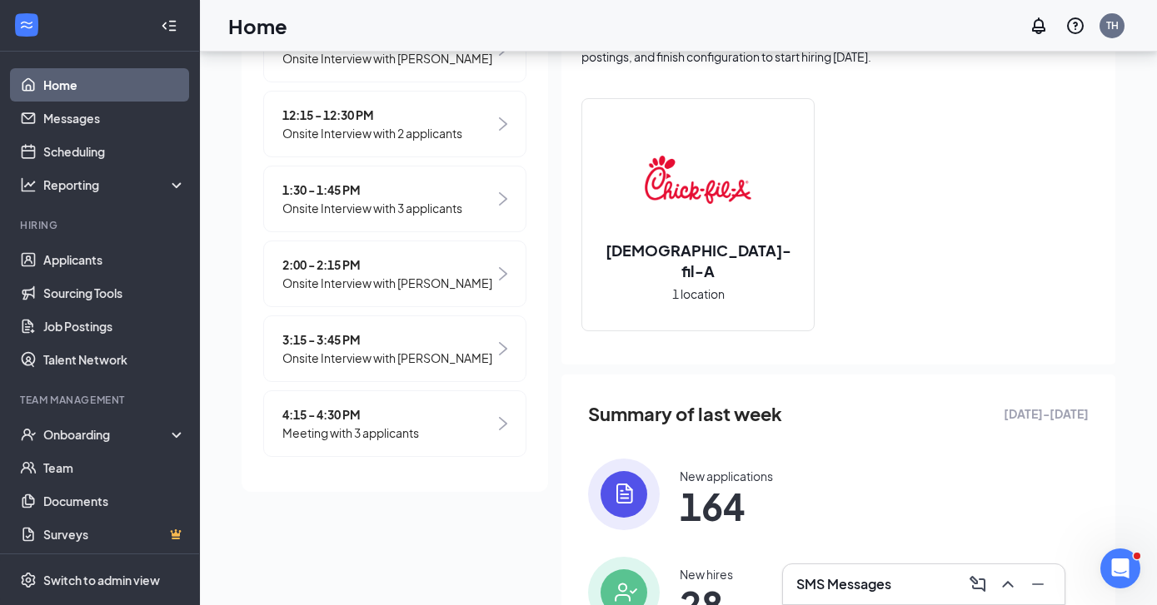
click at [393, 349] on span "Onsite Interview with JESSICA ENRIQUEZ" at bounding box center [387, 358] width 210 height 18
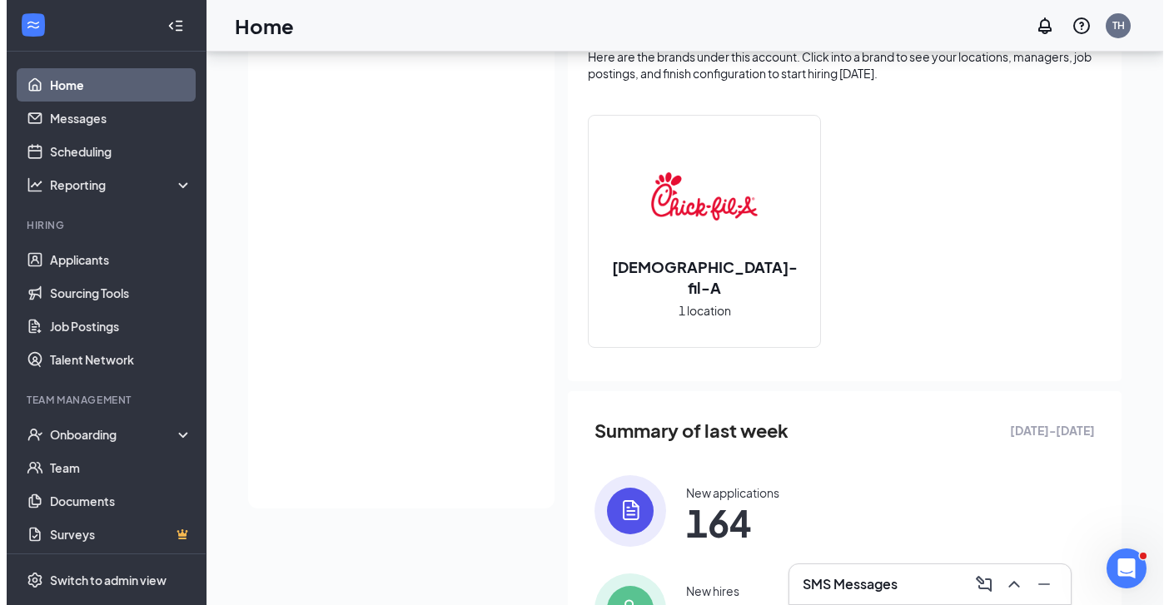
scroll to position [0, 0]
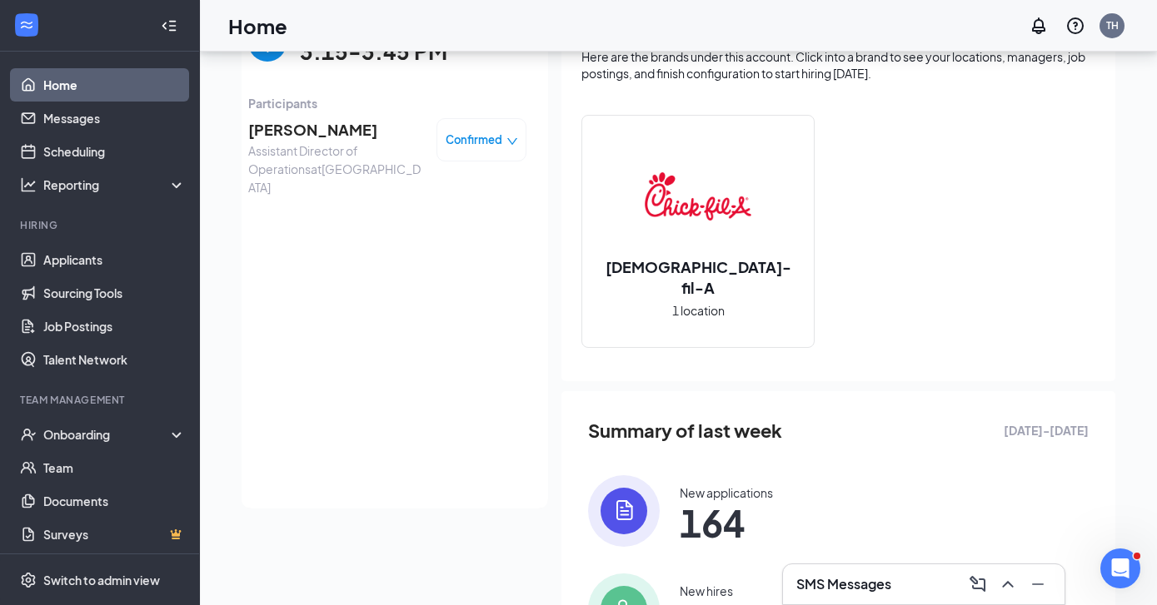
click at [311, 131] on span "[PERSON_NAME]" at bounding box center [335, 129] width 175 height 23
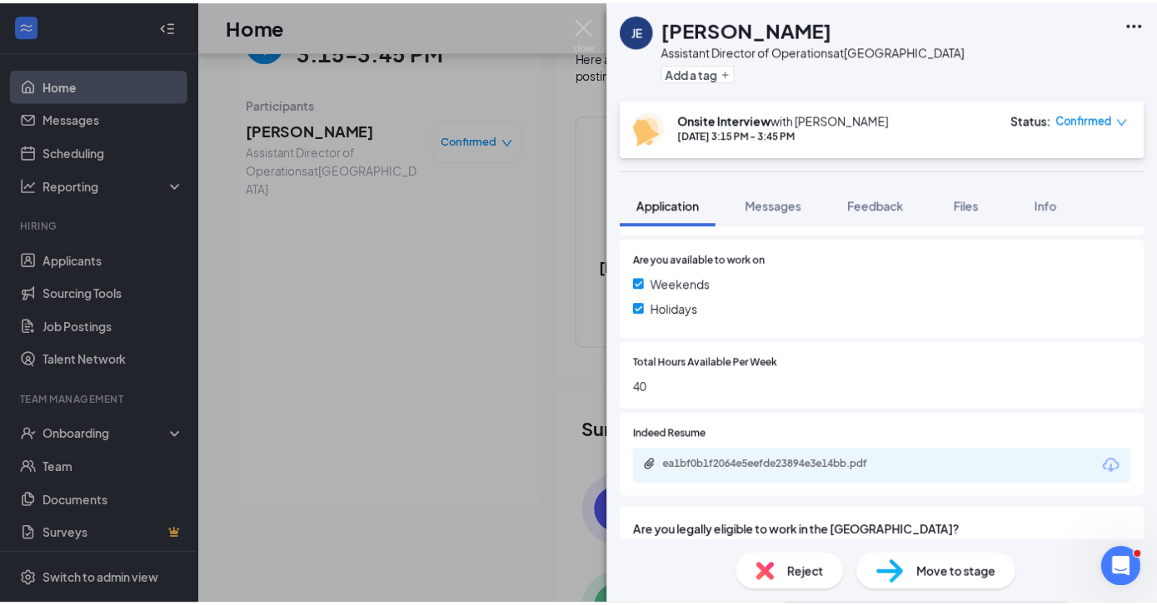
scroll to position [369, 0]
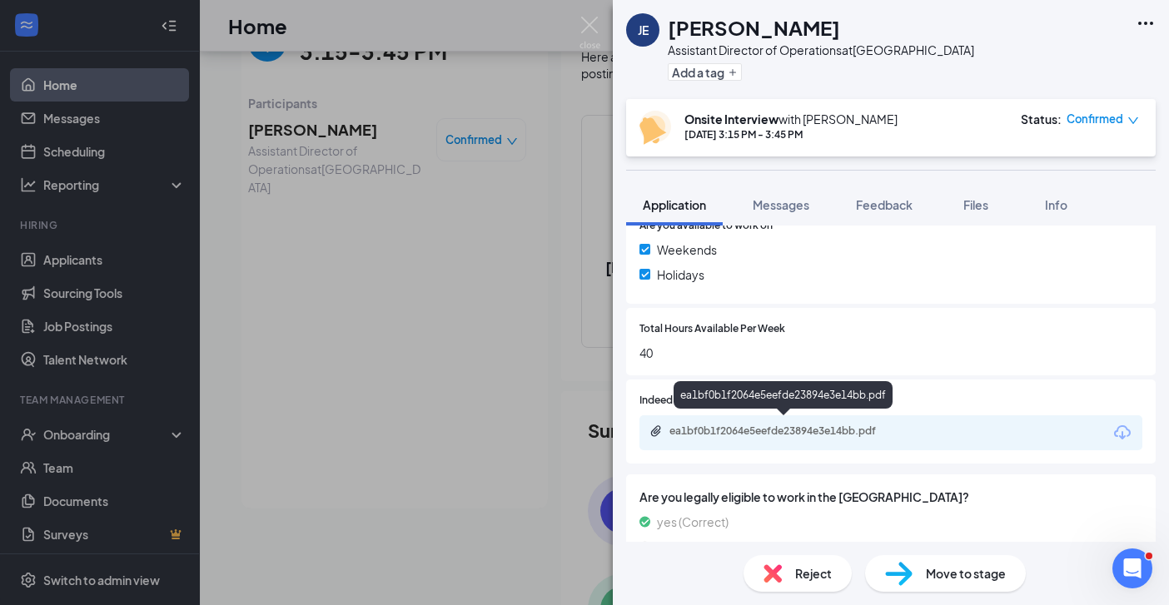
click at [793, 427] on div "ea1bf0b1f2064e5eefde23894e3e14bb.pdf" at bounding box center [786, 431] width 233 height 13
click at [593, 13] on div "JE JESSICA ENRIQUEZ Assistant Director of Operations at Savannah Highway Add a …" at bounding box center [584, 302] width 1169 height 605
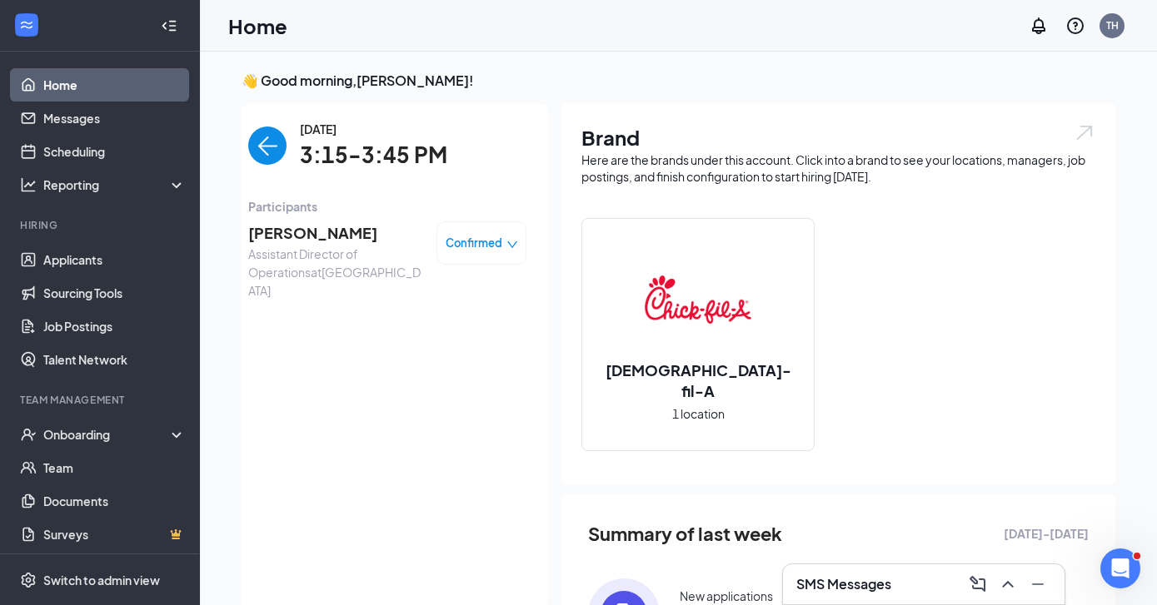
click at [256, 144] on img "back-button" at bounding box center [267, 146] width 38 height 38
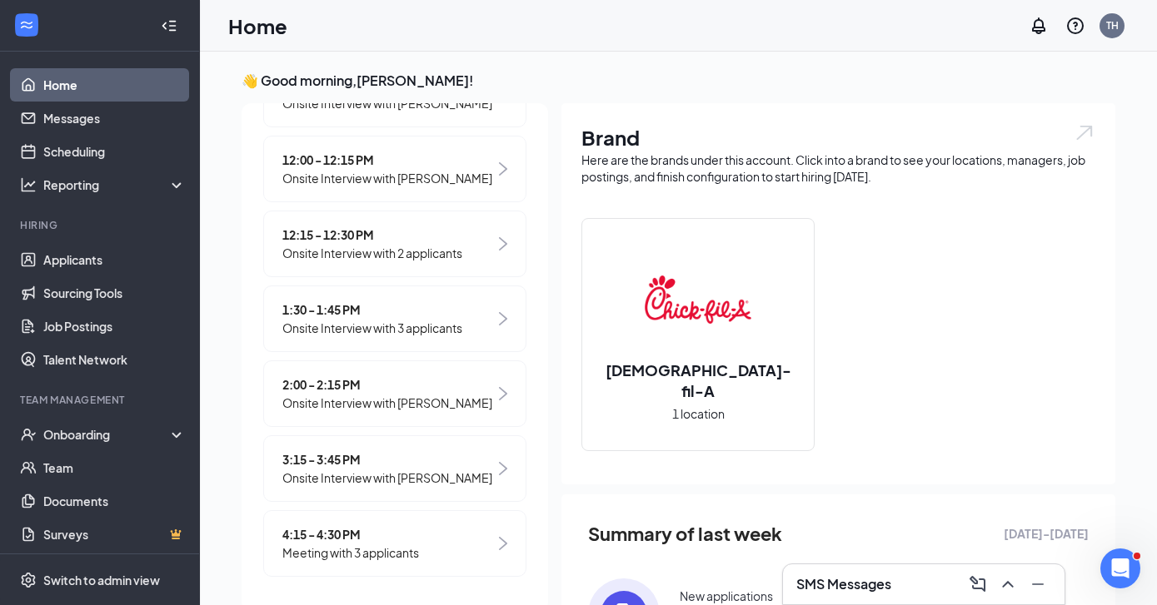
scroll to position [658, 0]
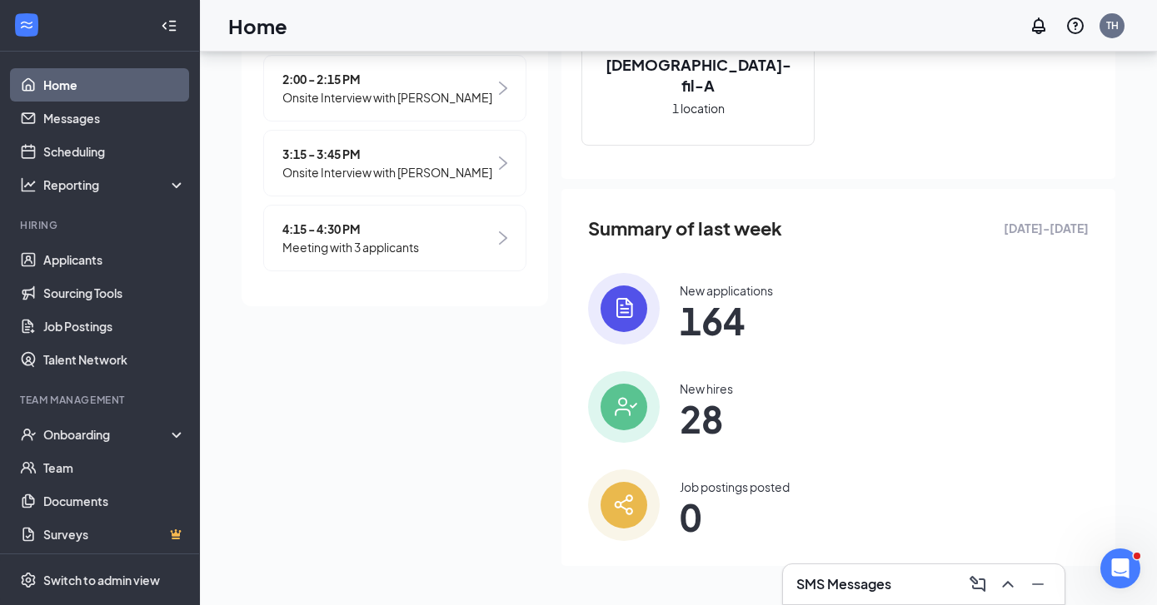
click at [386, 235] on span "4:15 - 4:30 PM" at bounding box center [350, 229] width 137 height 18
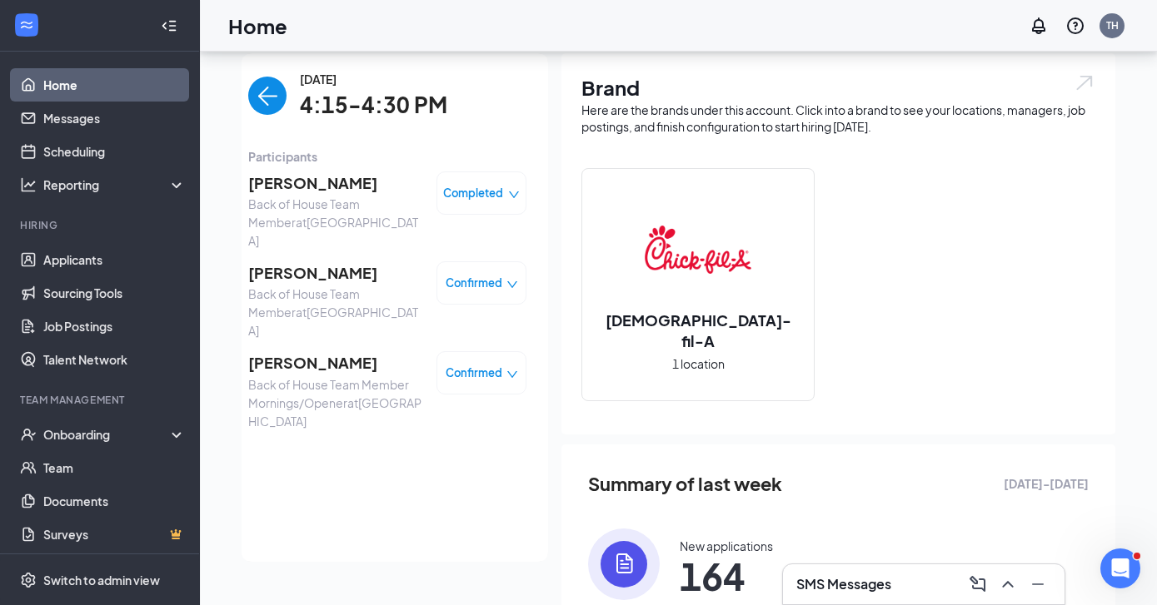
scroll to position [44, 0]
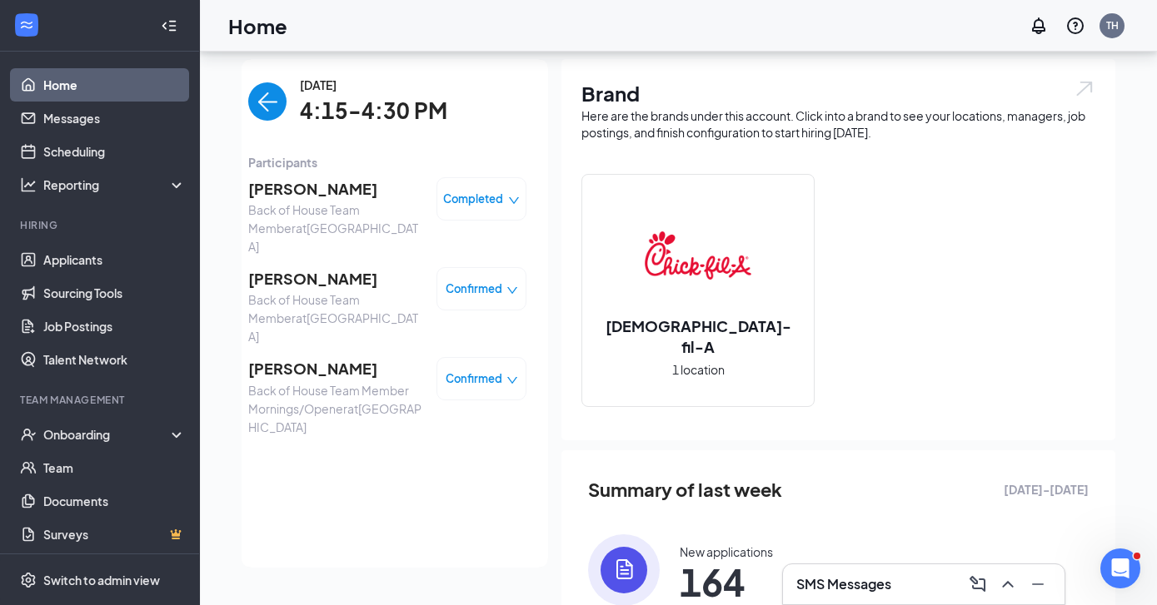
click at [253, 101] on img "back-button" at bounding box center [267, 101] width 38 height 38
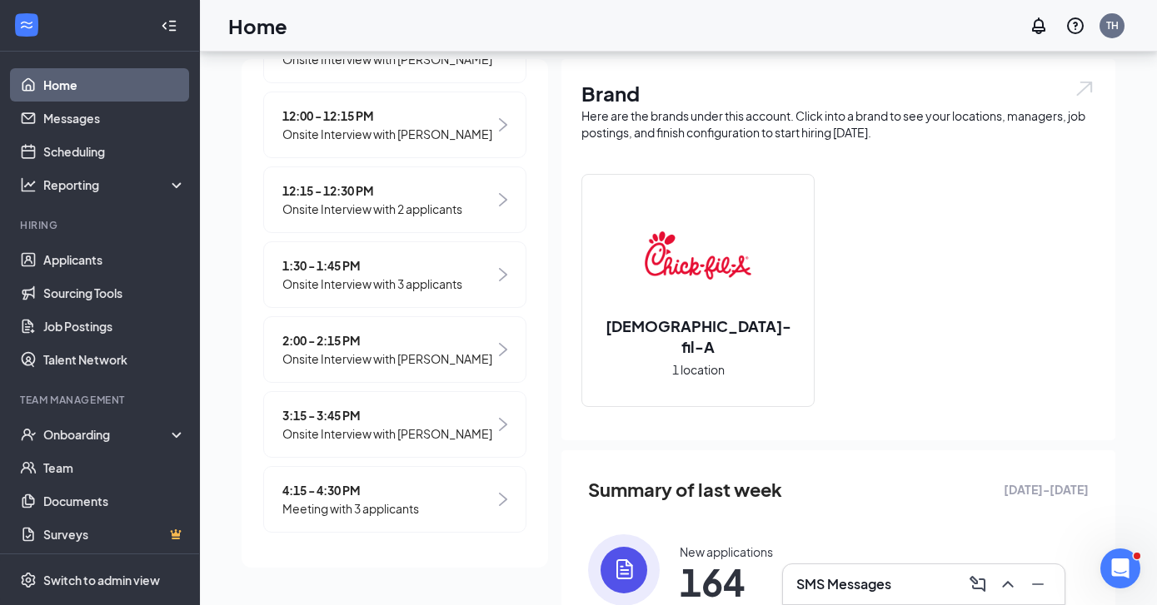
scroll to position [658, 0]
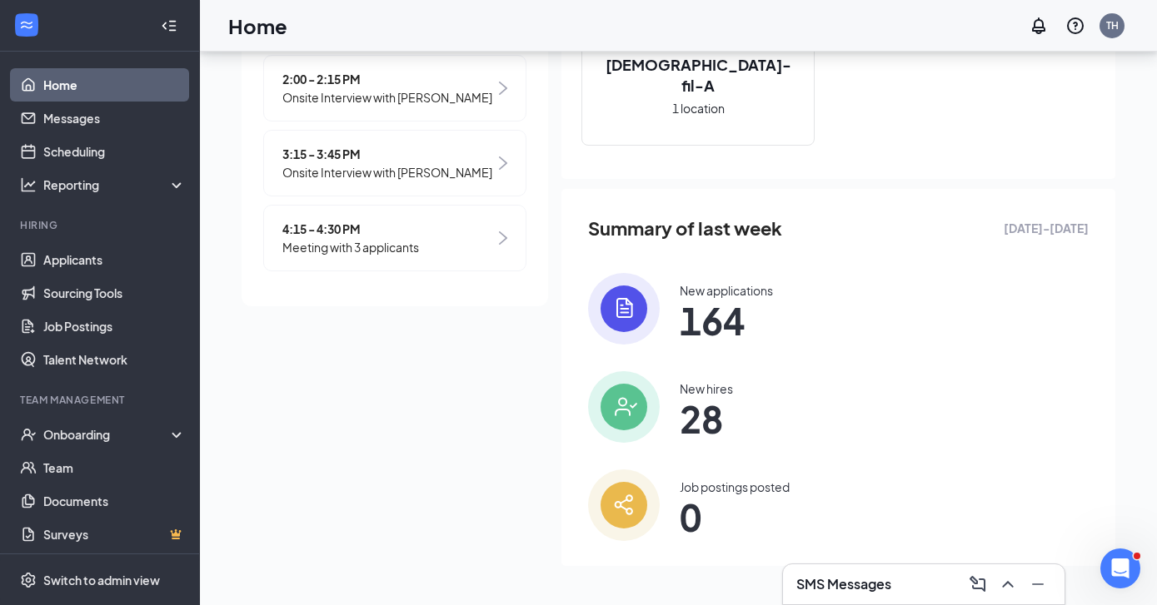
click at [416, 163] on span "Onsite Interview with JESSICA ENRIQUEZ" at bounding box center [387, 172] width 210 height 18
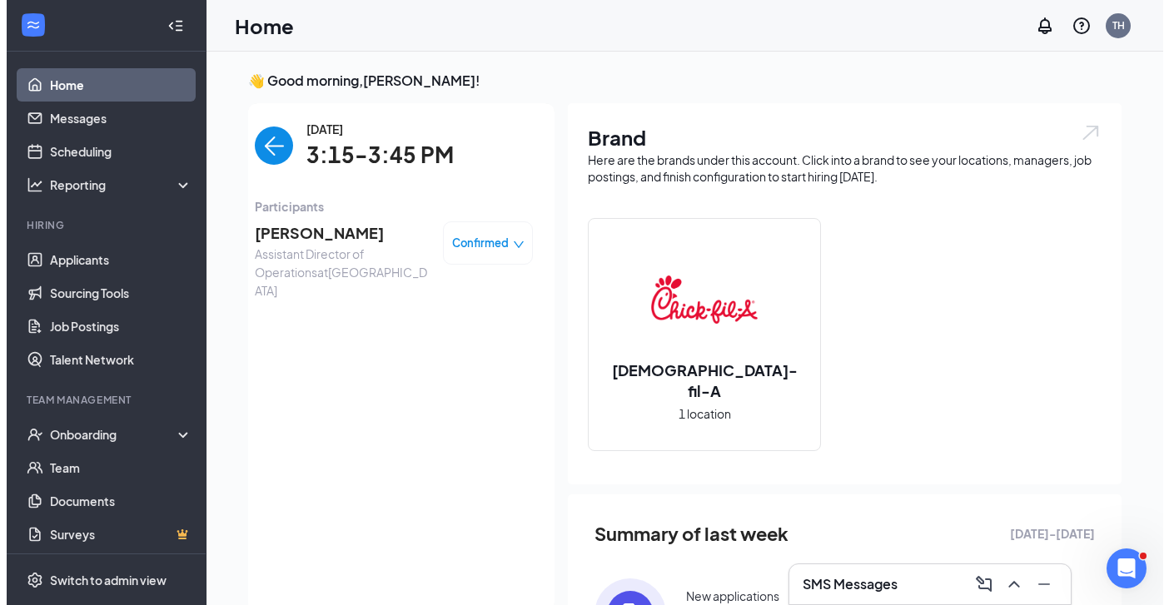
scroll to position [0, 0]
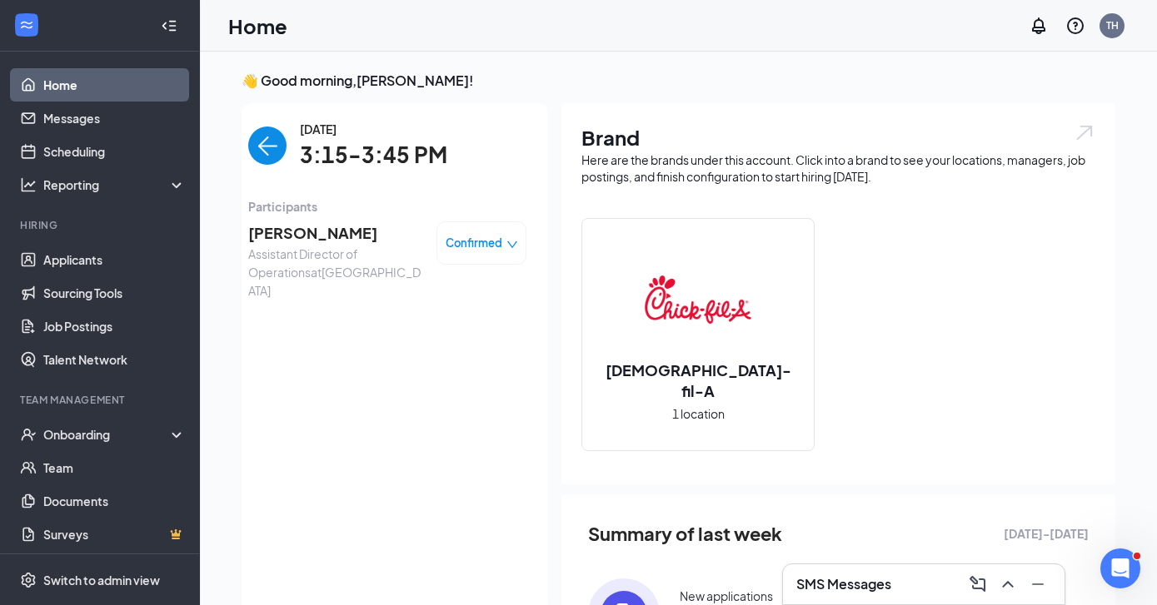
click at [311, 241] on span "[PERSON_NAME]" at bounding box center [335, 233] width 175 height 23
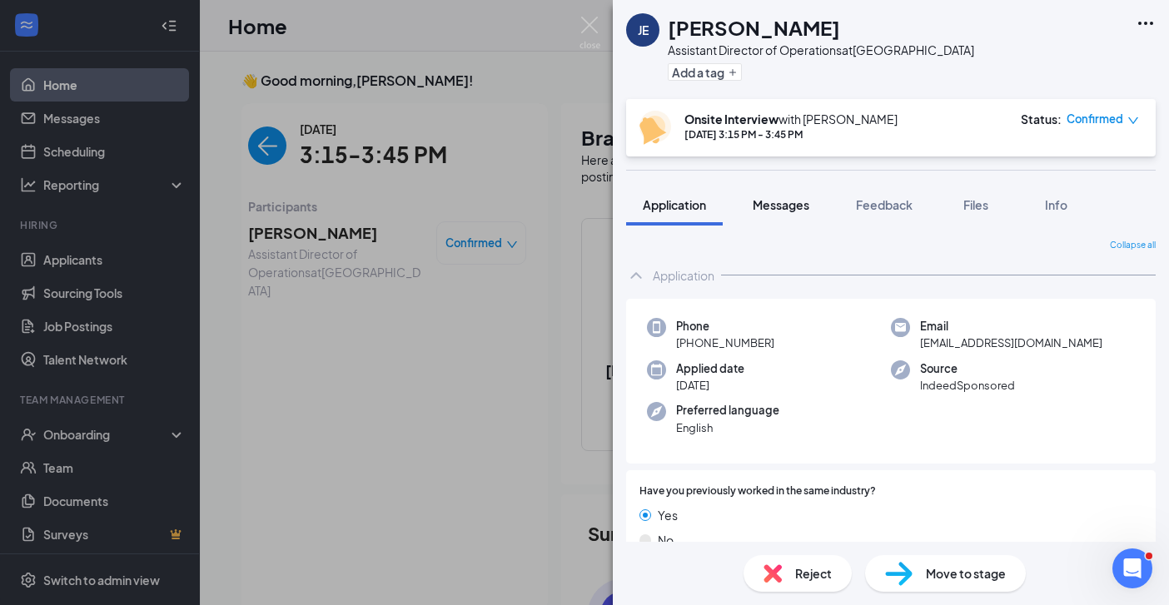
click at [790, 199] on span "Messages" at bounding box center [781, 204] width 57 height 15
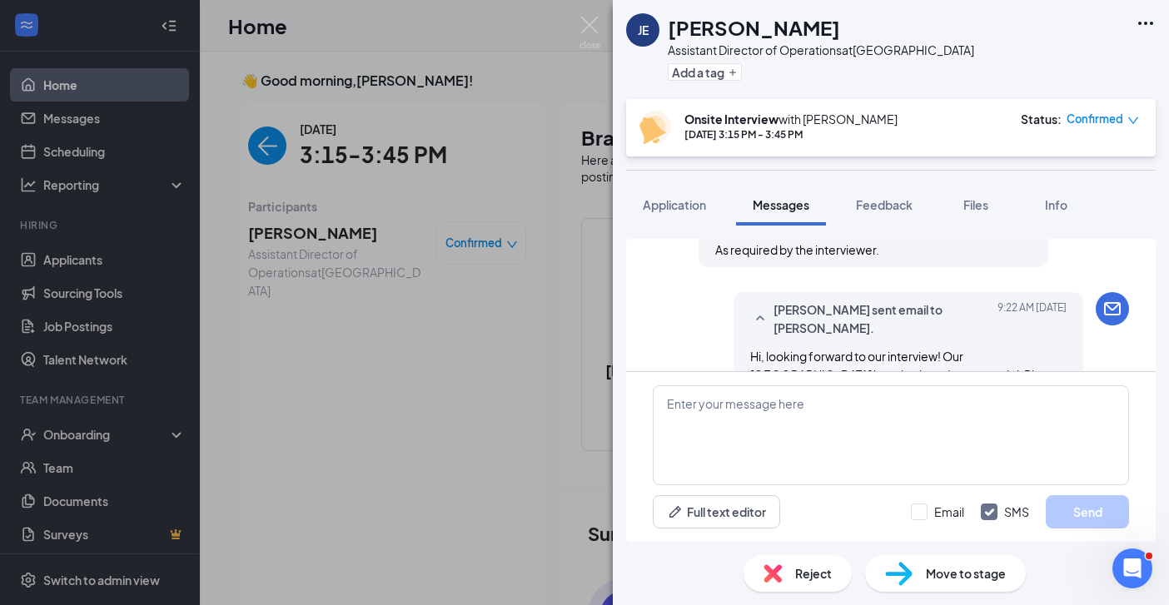
scroll to position [823, 0]
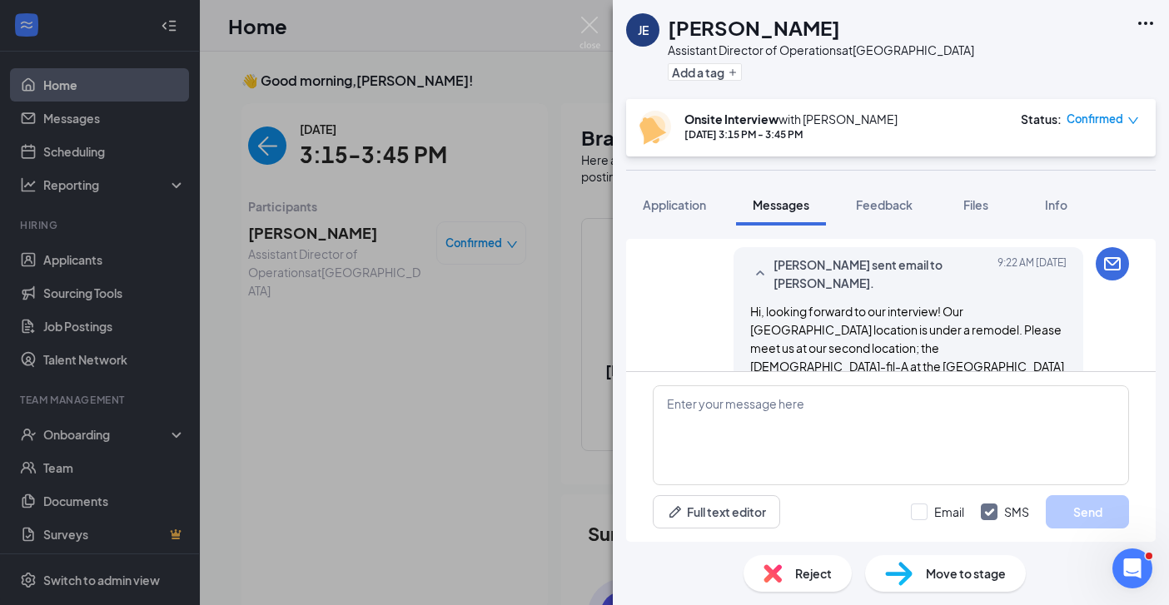
click at [360, 291] on div "JE JESSICA ENRIQUEZ Assistant Director of Operations at Savannah Highway Add a …" at bounding box center [584, 302] width 1169 height 605
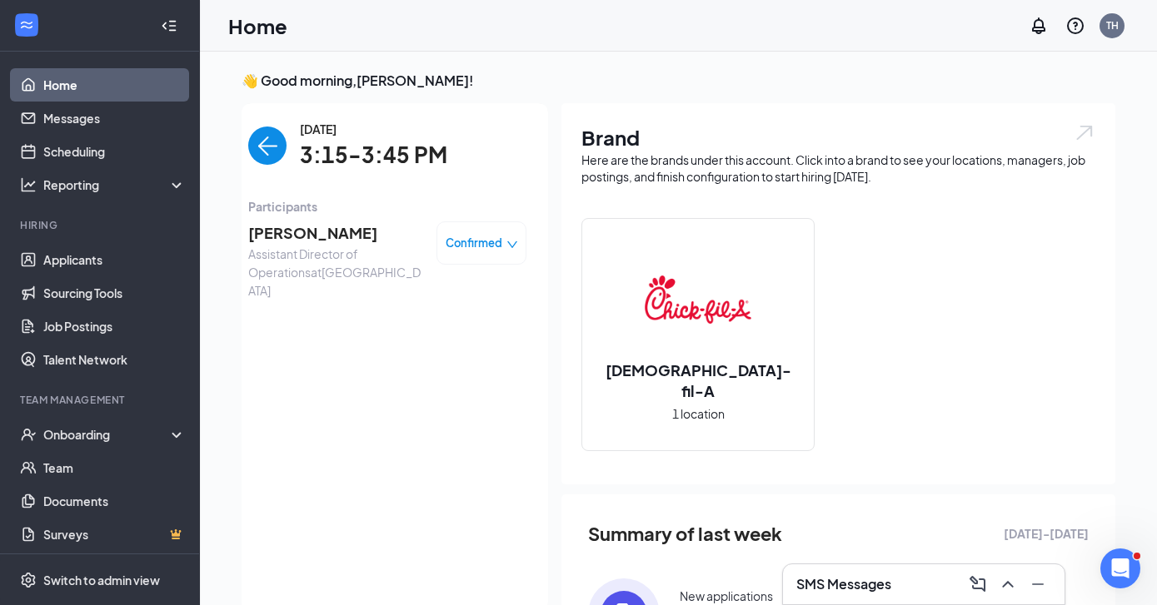
click at [318, 228] on span "[PERSON_NAME]" at bounding box center [335, 233] width 175 height 23
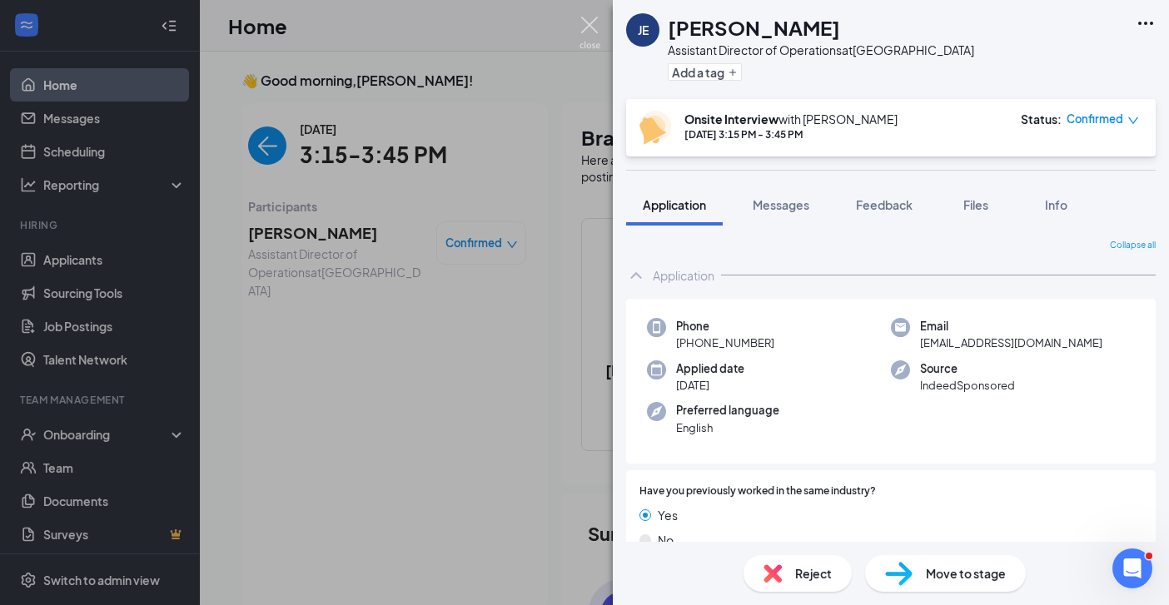
click at [583, 32] on img at bounding box center [590, 33] width 21 height 32
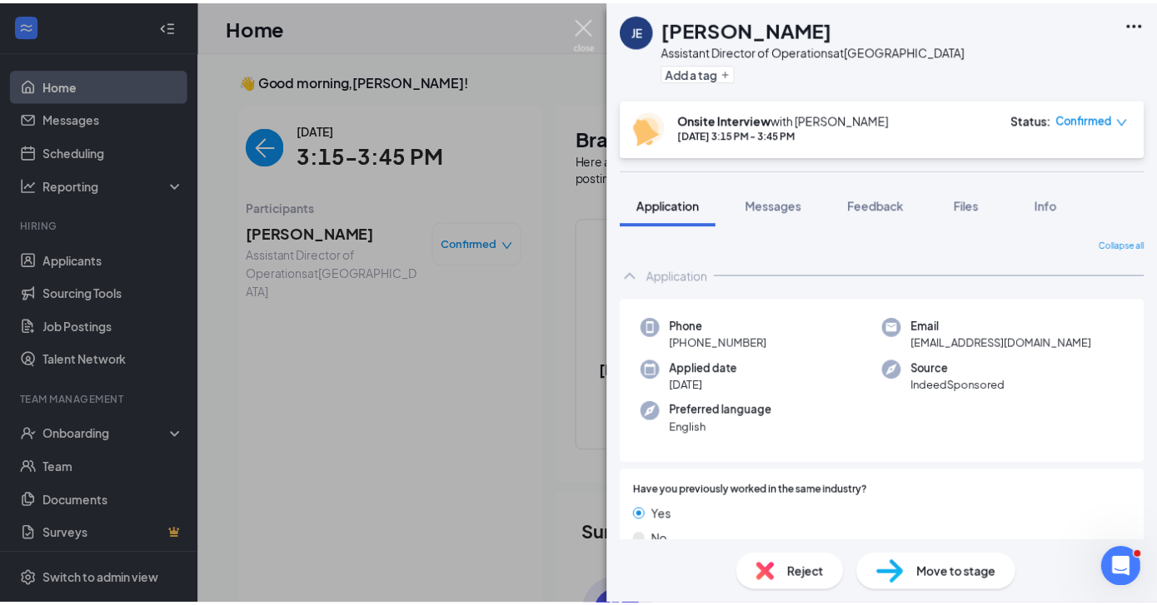
scroll to position [7, 0]
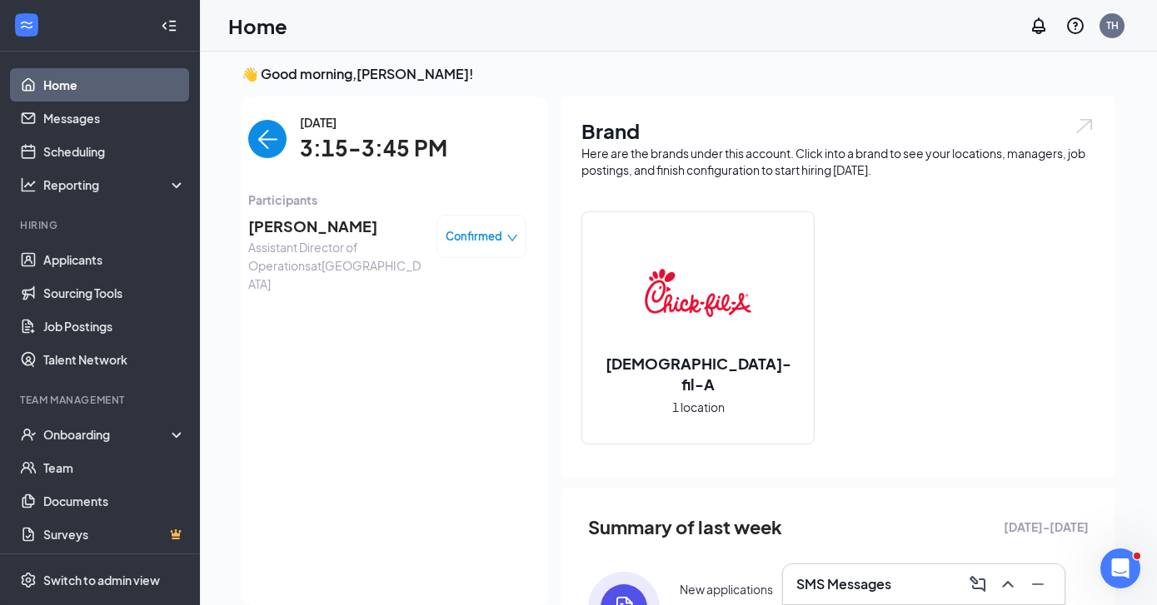
click at [248, 142] on img "back-button" at bounding box center [267, 139] width 38 height 38
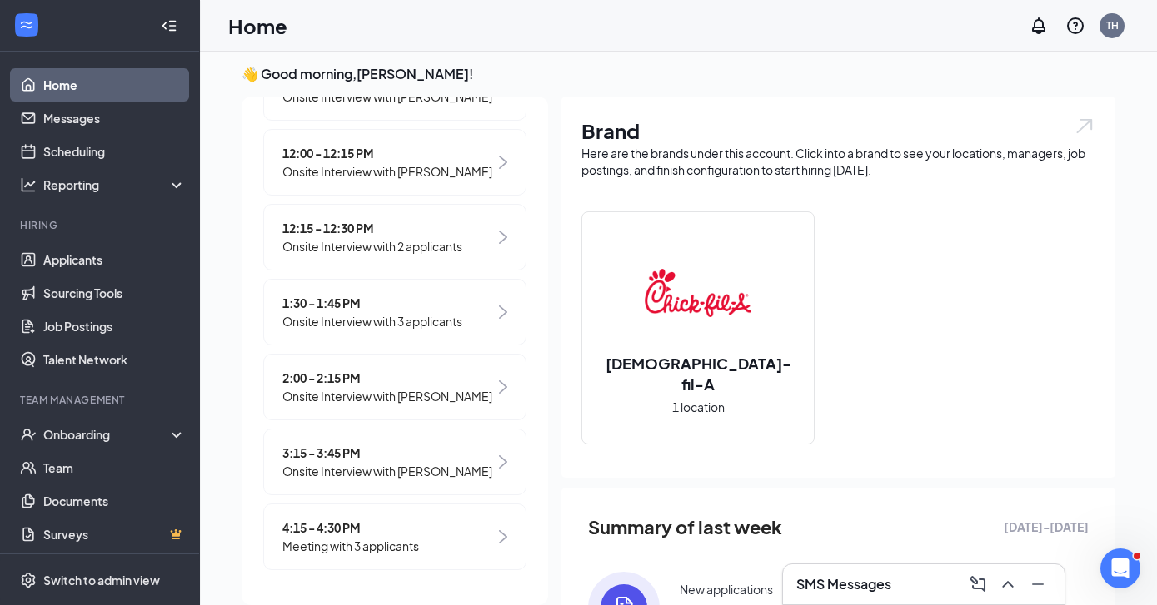
scroll to position [658, 0]
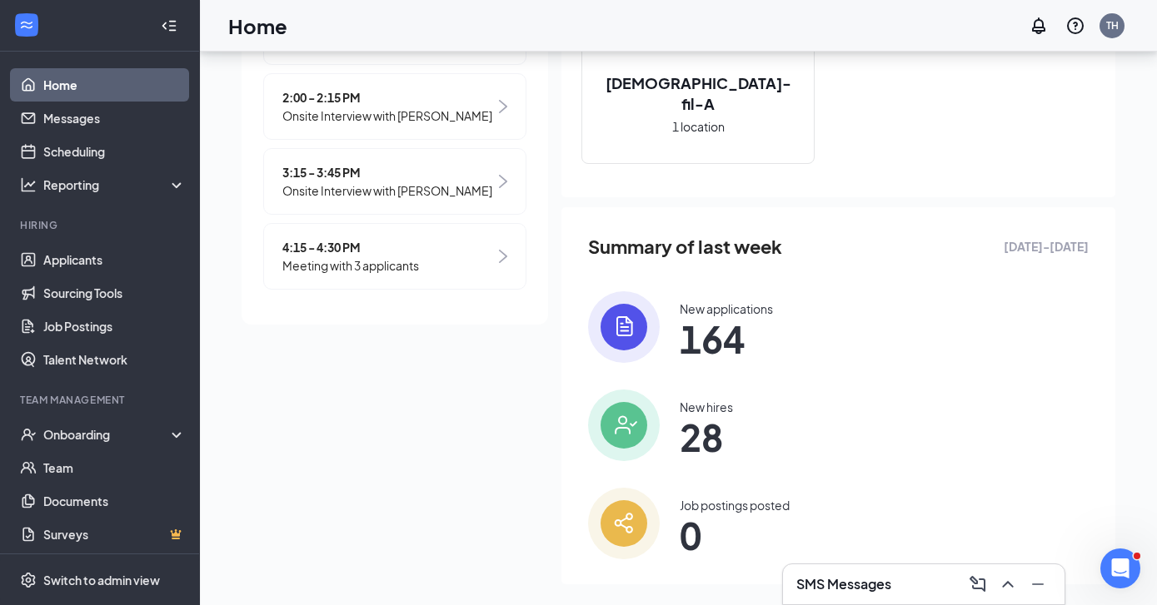
click at [382, 267] on span "Meeting with 3 applicants" at bounding box center [350, 266] width 137 height 18
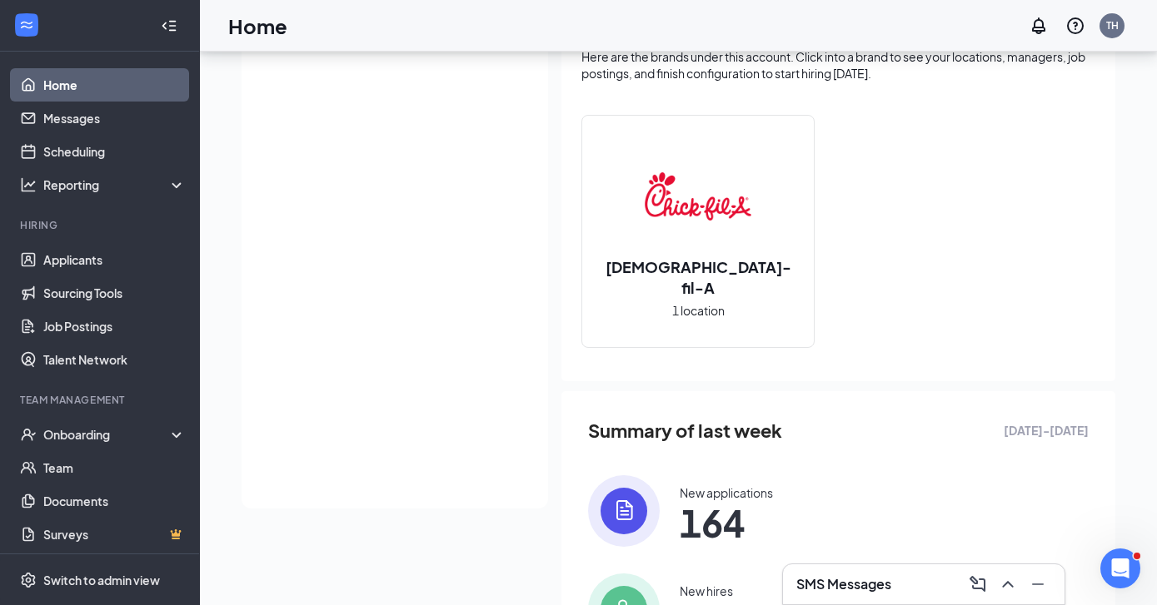
scroll to position [0, 0]
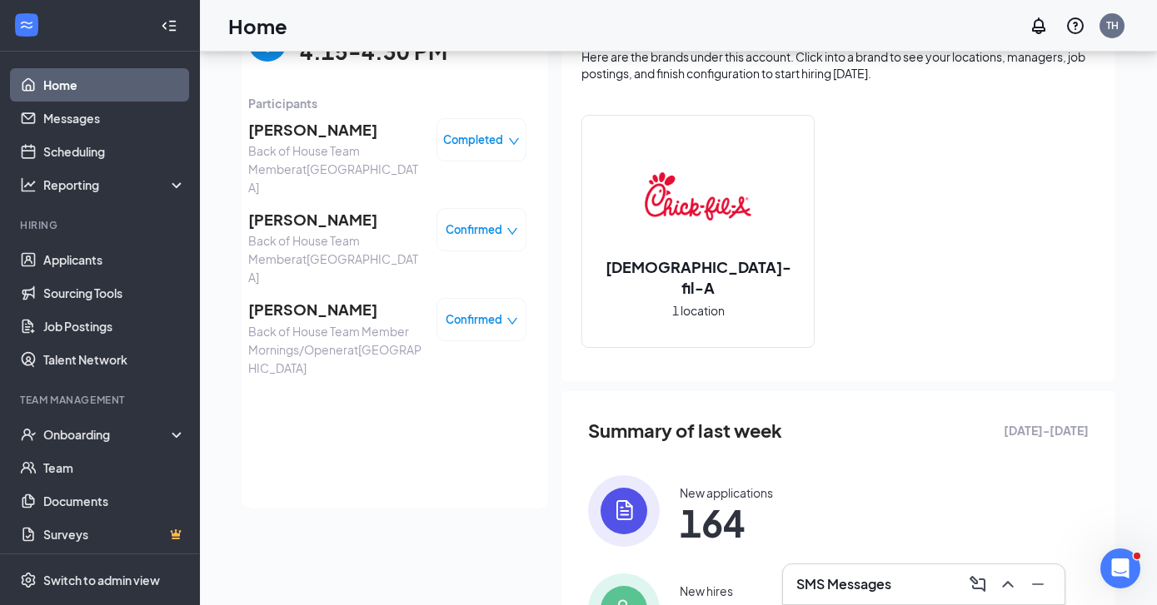
click at [889, 585] on h3 "SMS Messages" at bounding box center [843, 584] width 95 height 18
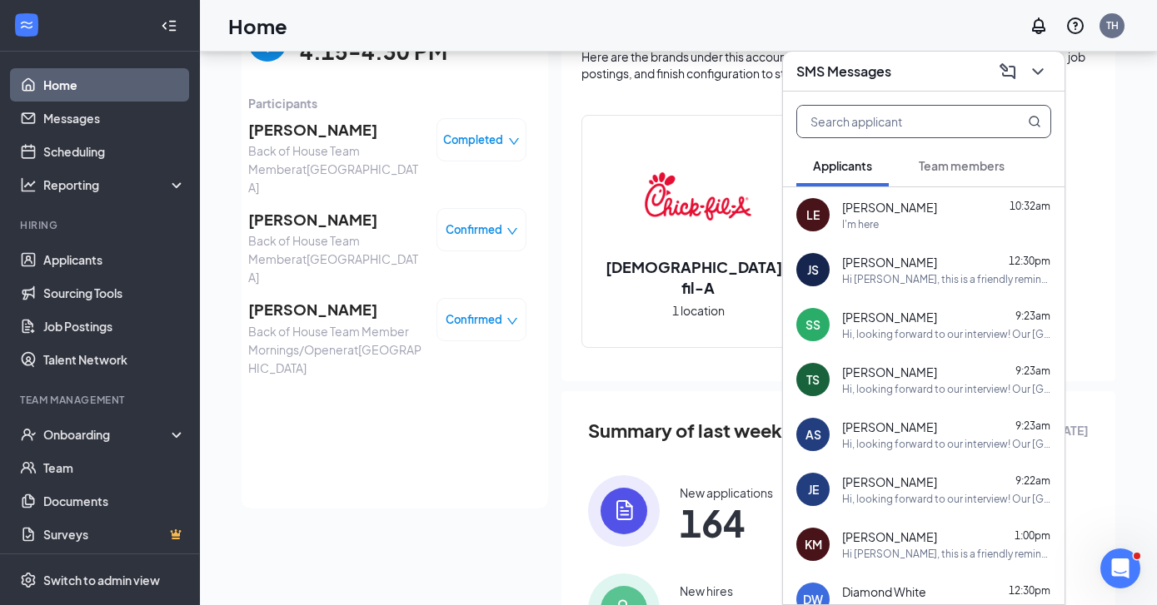
click at [864, 122] on input "text" at bounding box center [895, 122] width 197 height 32
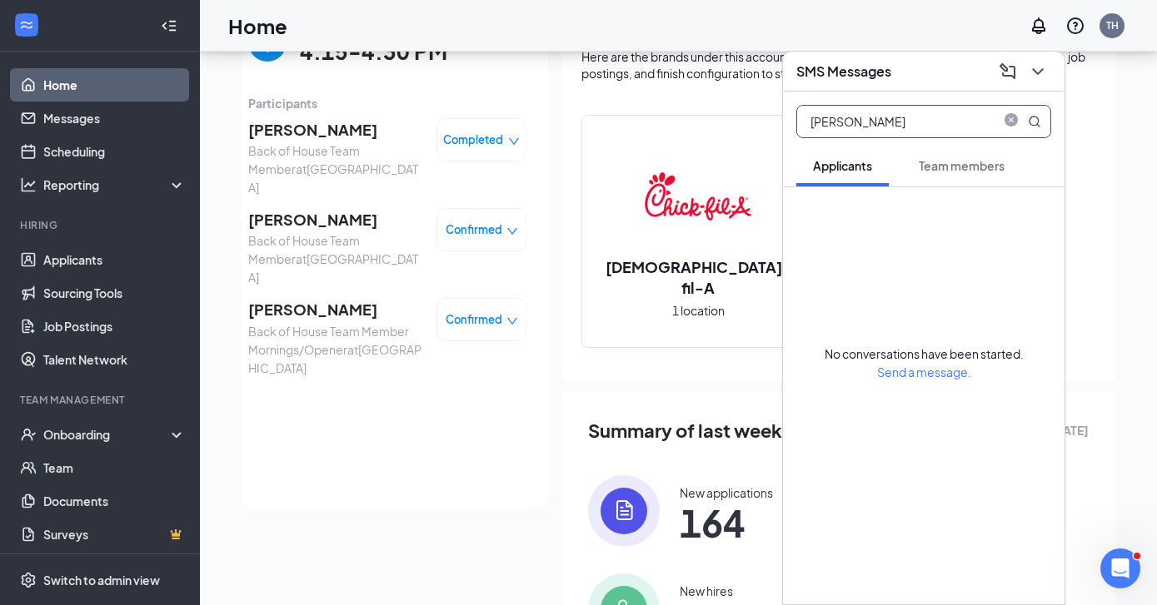
type input "Deleon"
click at [942, 168] on span "Team members" at bounding box center [962, 165] width 86 height 15
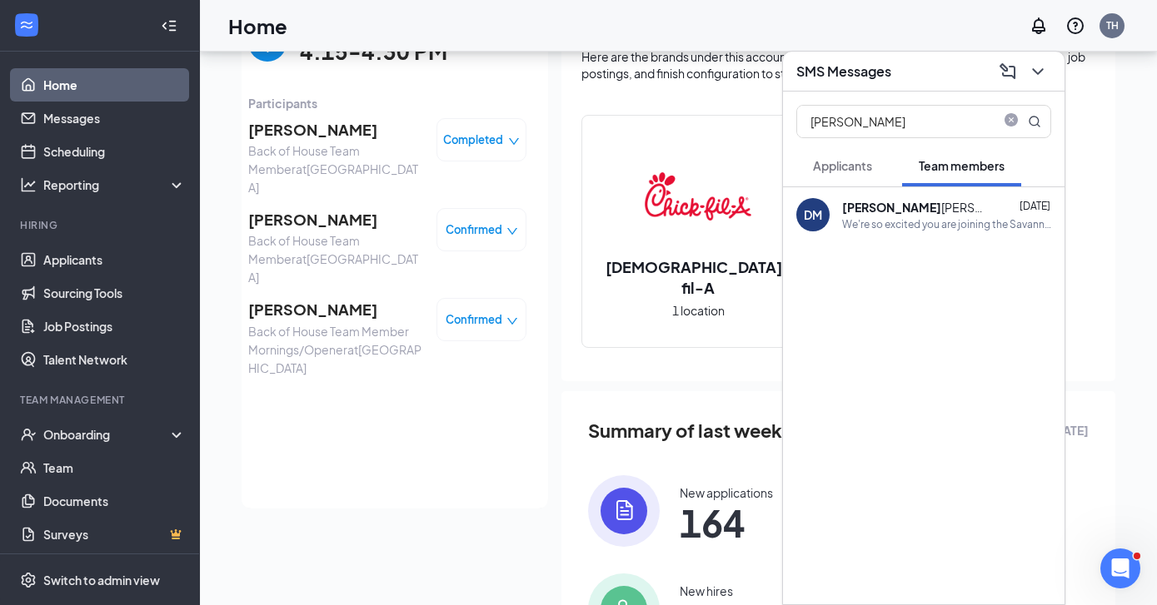
click at [925, 212] on div "DeLeon Micheaux-Holmes" at bounding box center [917, 207] width 150 height 17
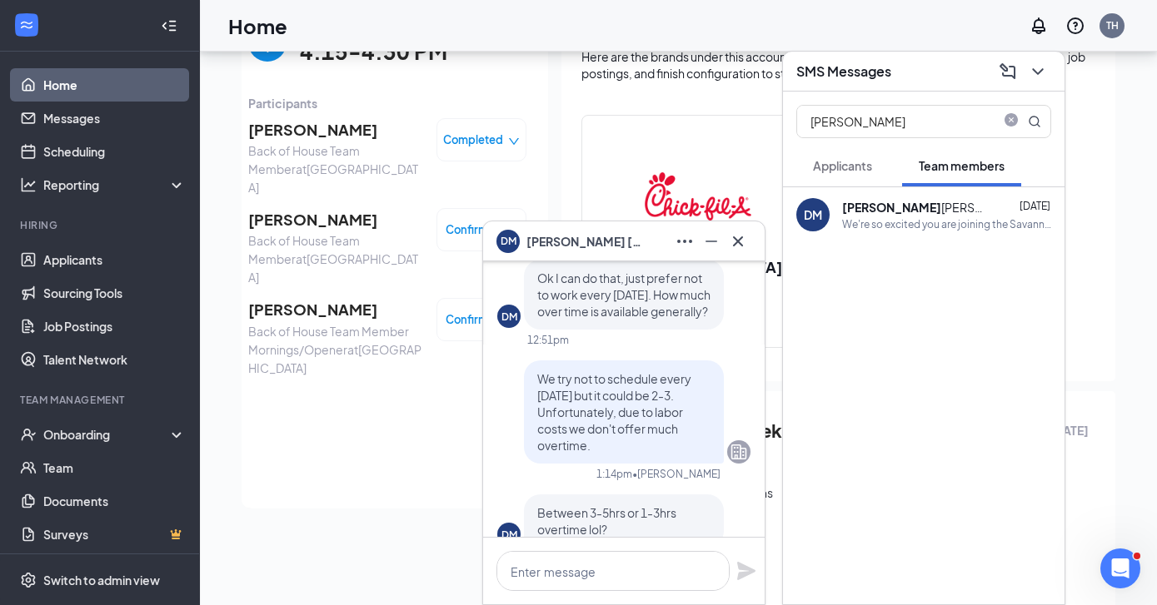
scroll to position [-2755, 0]
click at [734, 237] on icon "Cross" at bounding box center [738, 241] width 10 height 10
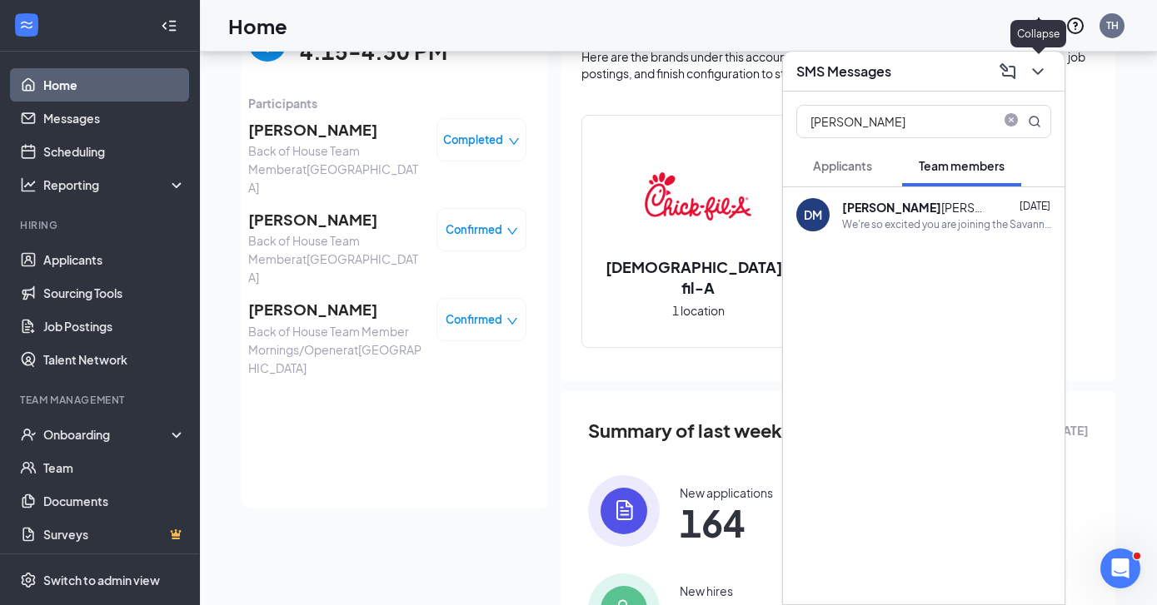
click at [1047, 77] on icon "ChevronDown" at bounding box center [1038, 72] width 20 height 20
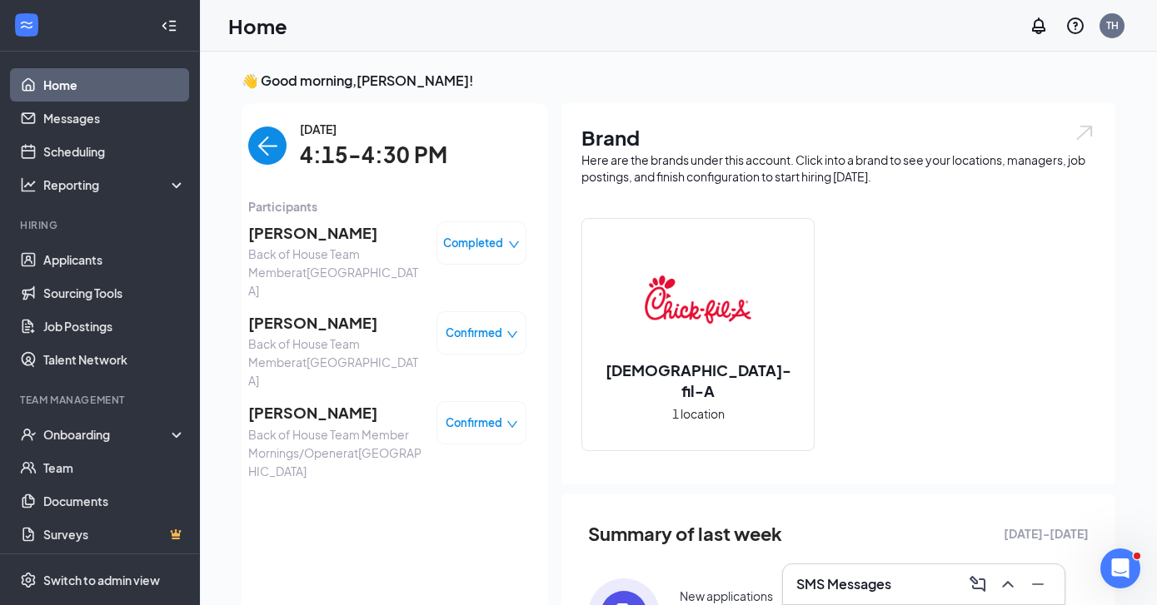
scroll to position [0, 0]
click at [249, 149] on img "back-button" at bounding box center [267, 146] width 38 height 38
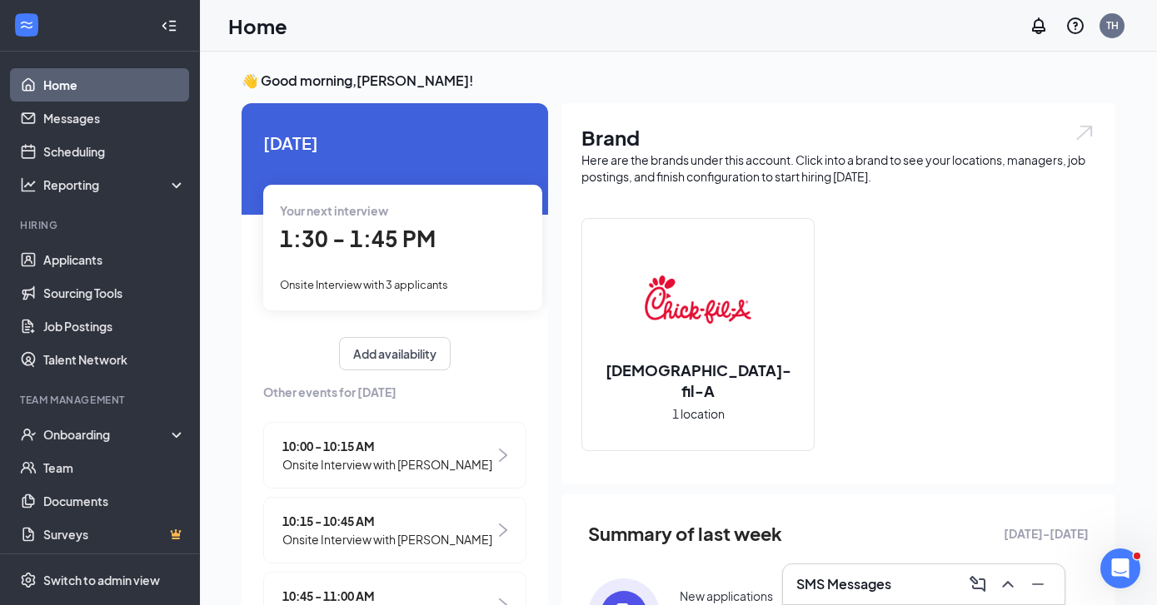
click at [405, 223] on div "1:30 - 1:45 PM" at bounding box center [403, 239] width 246 height 34
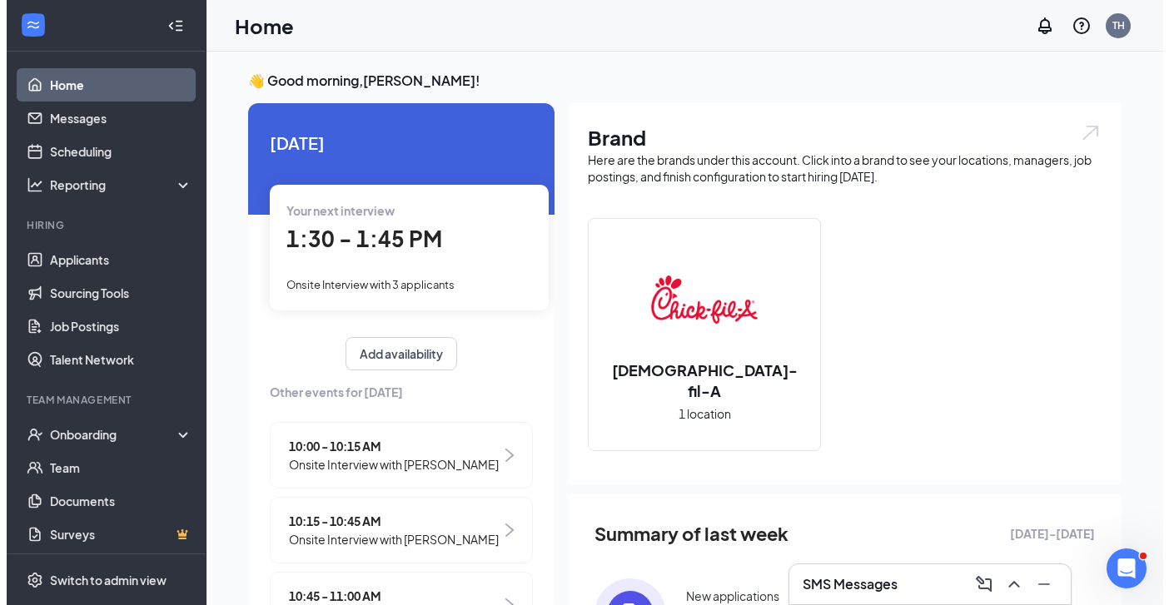
scroll to position [7, 0]
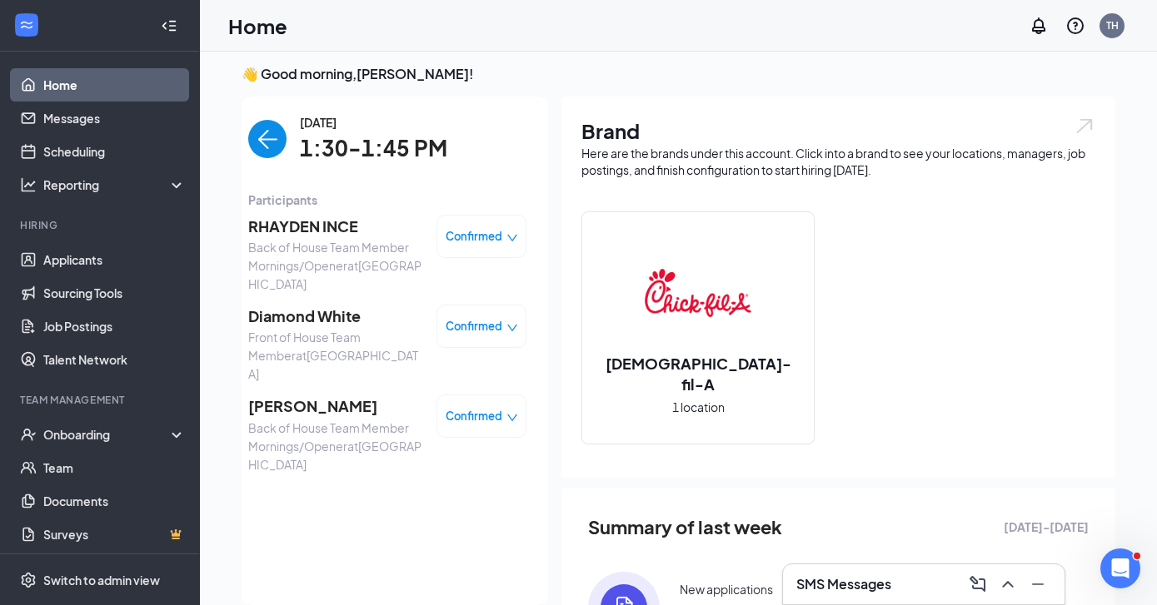
click at [306, 395] on span "[PERSON_NAME]" at bounding box center [335, 406] width 175 height 23
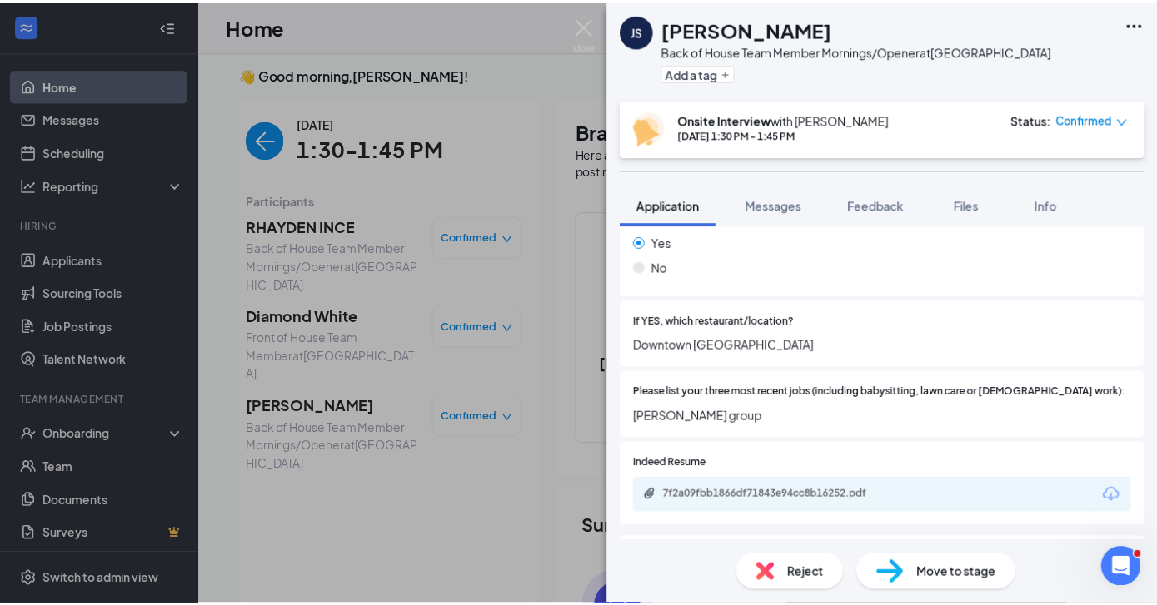
scroll to position [506, 0]
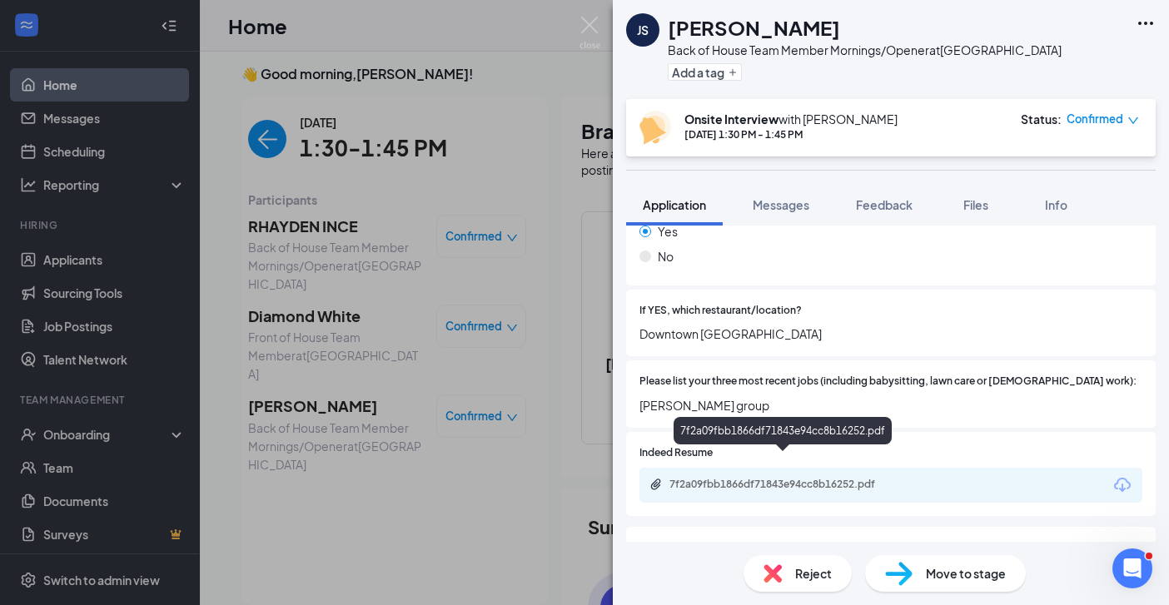
click at [747, 478] on div "7f2a09fbb1866df71843e94cc8b16252.pdf" at bounding box center [786, 484] width 233 height 13
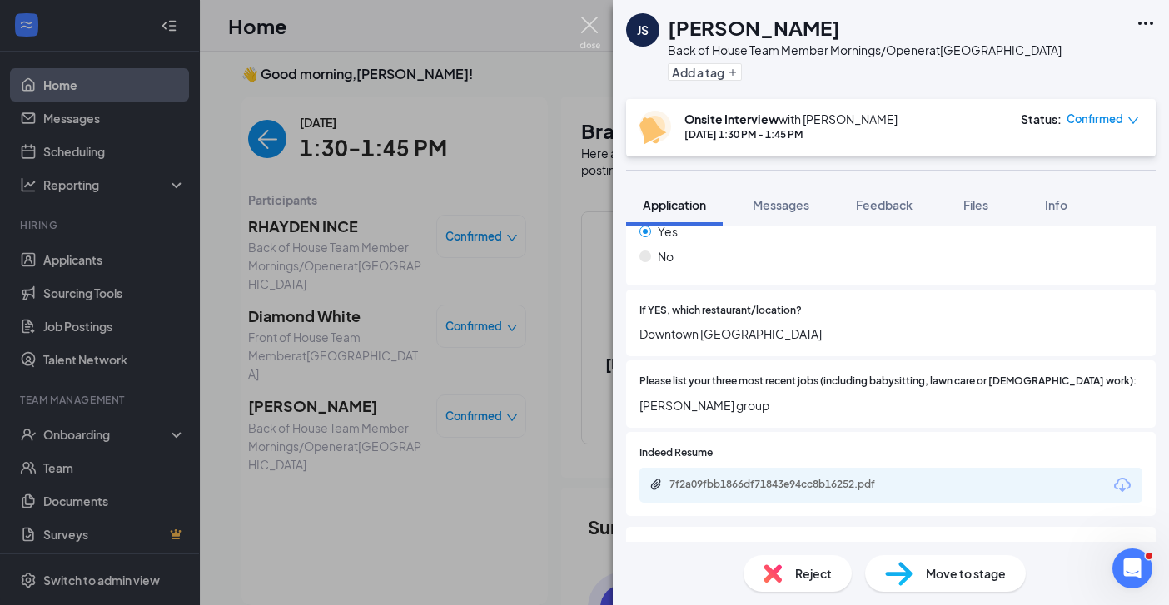
click at [583, 22] on img at bounding box center [590, 33] width 21 height 32
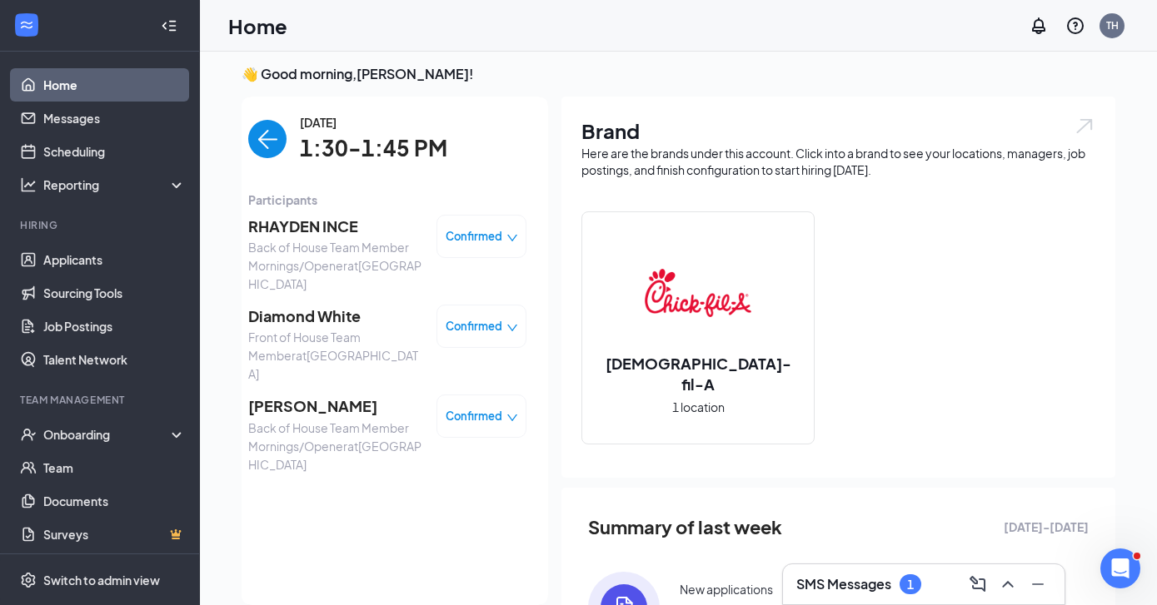
click at [252, 143] on img "back-button" at bounding box center [267, 139] width 38 height 38
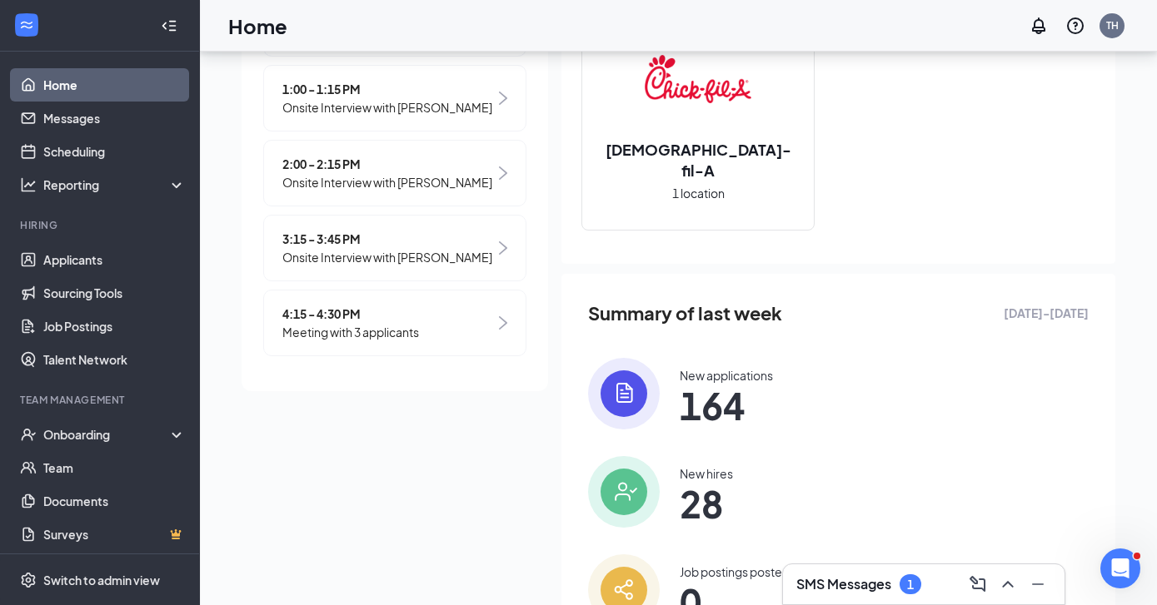
scroll to position [217, 0]
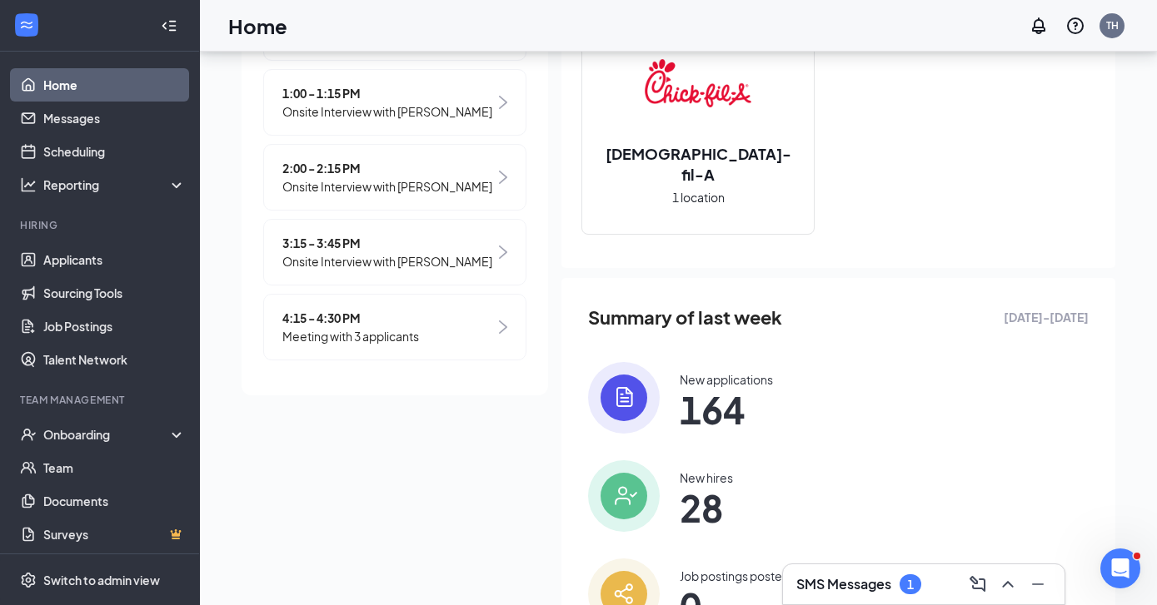
click at [362, 331] on span "Meeting with 3 applicants" at bounding box center [350, 336] width 137 height 18
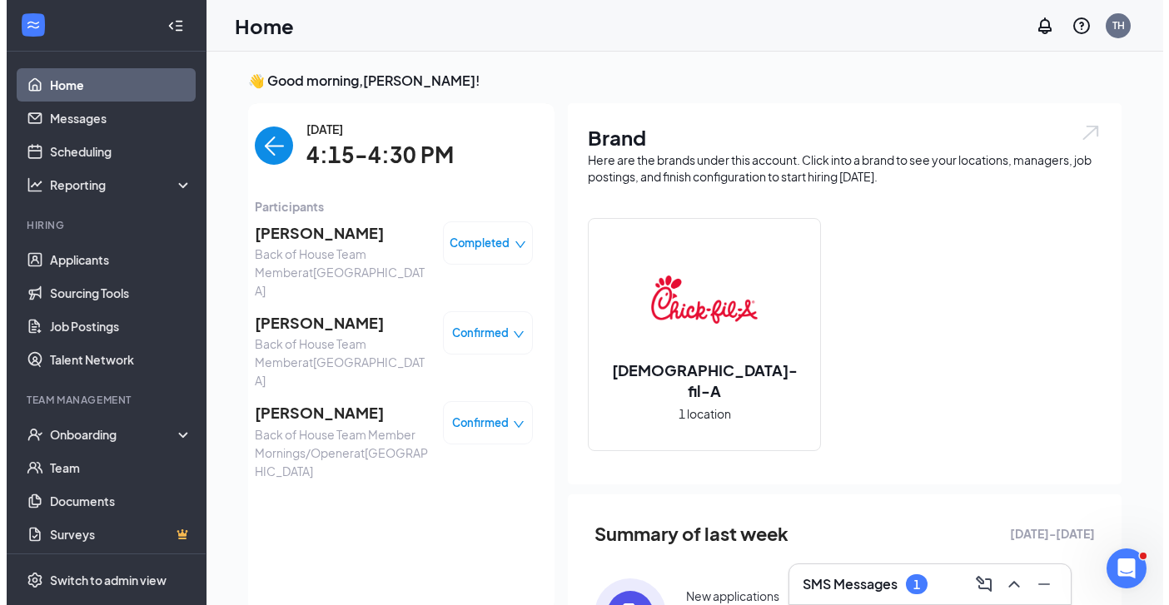
scroll to position [0, 0]
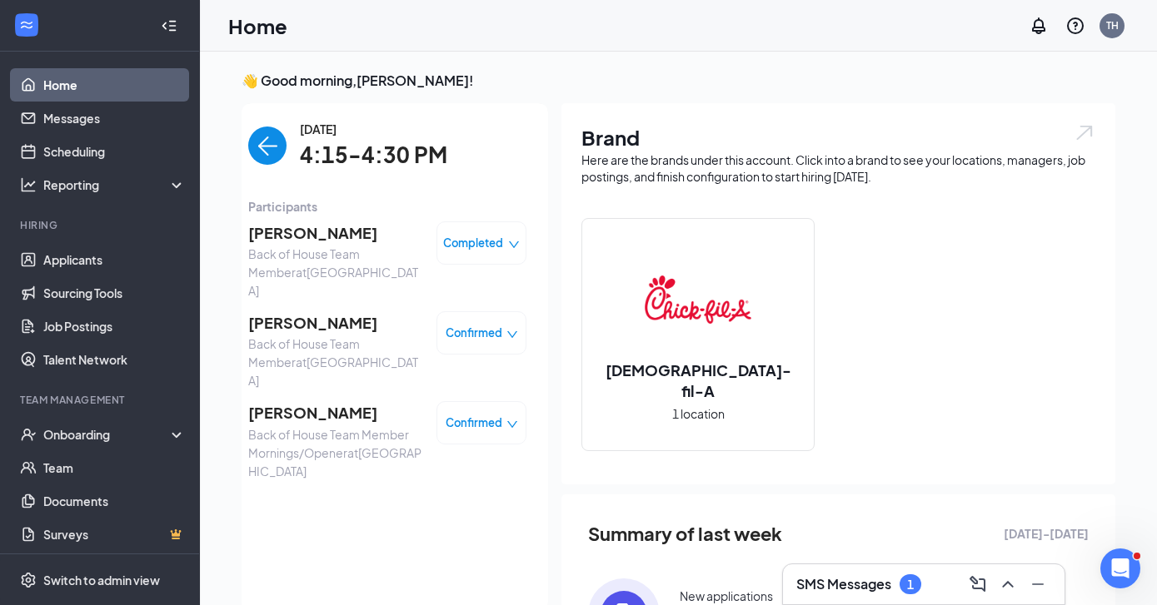
click at [327, 237] on span "[PERSON_NAME]" at bounding box center [335, 233] width 175 height 23
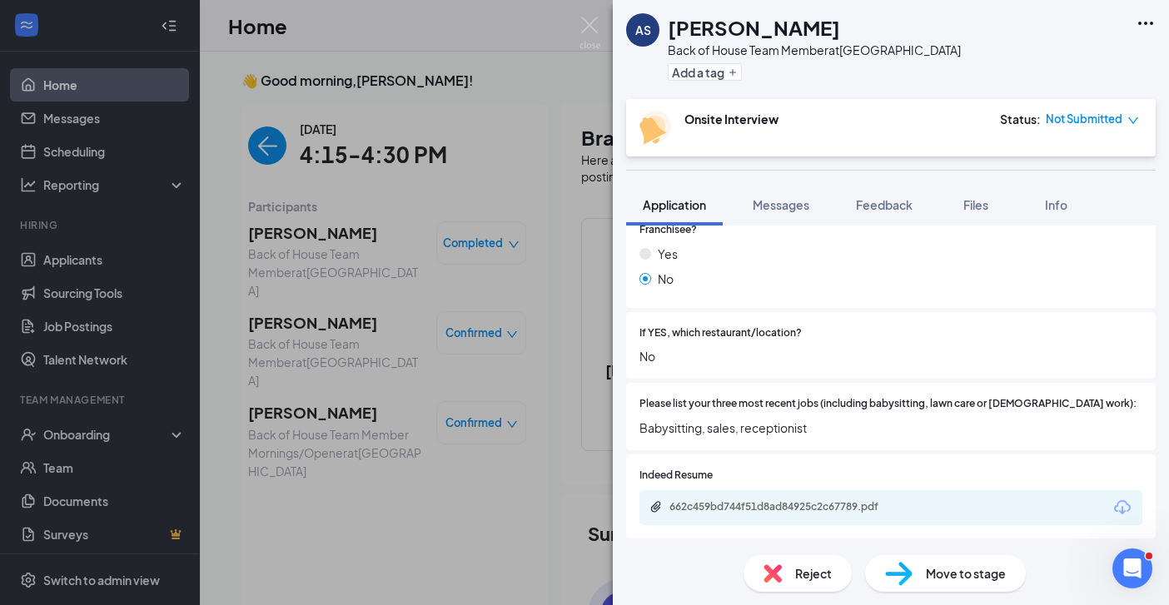
scroll to position [531, 0]
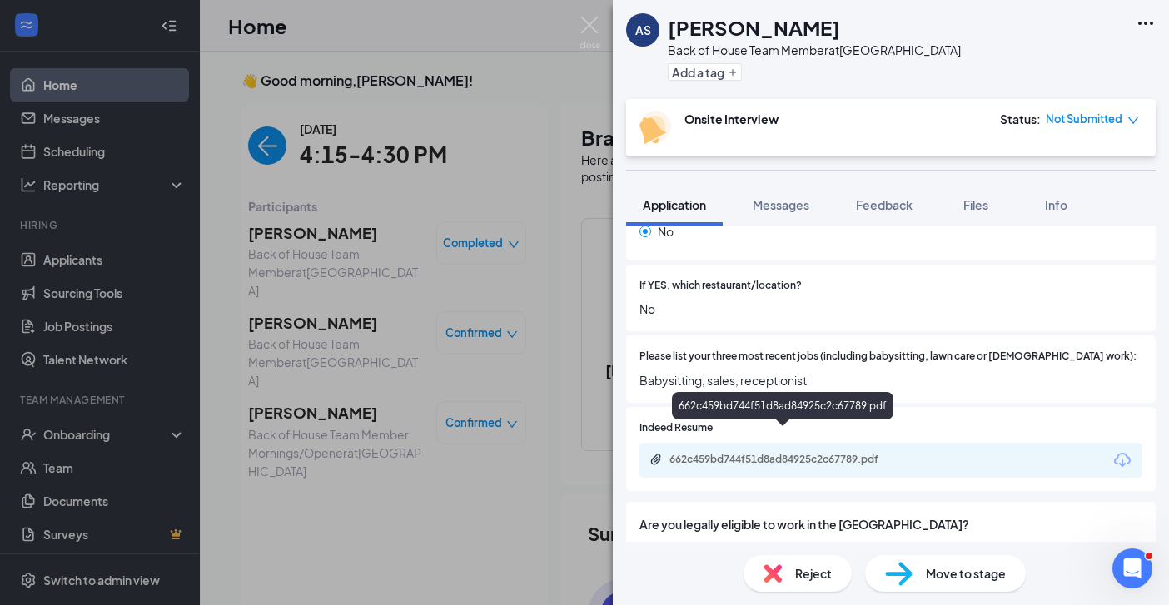
click at [701, 453] on div "662c459bd744f51d8ad84925c2c67789.pdf" at bounding box center [786, 459] width 233 height 13
click at [584, 27] on img at bounding box center [590, 33] width 21 height 32
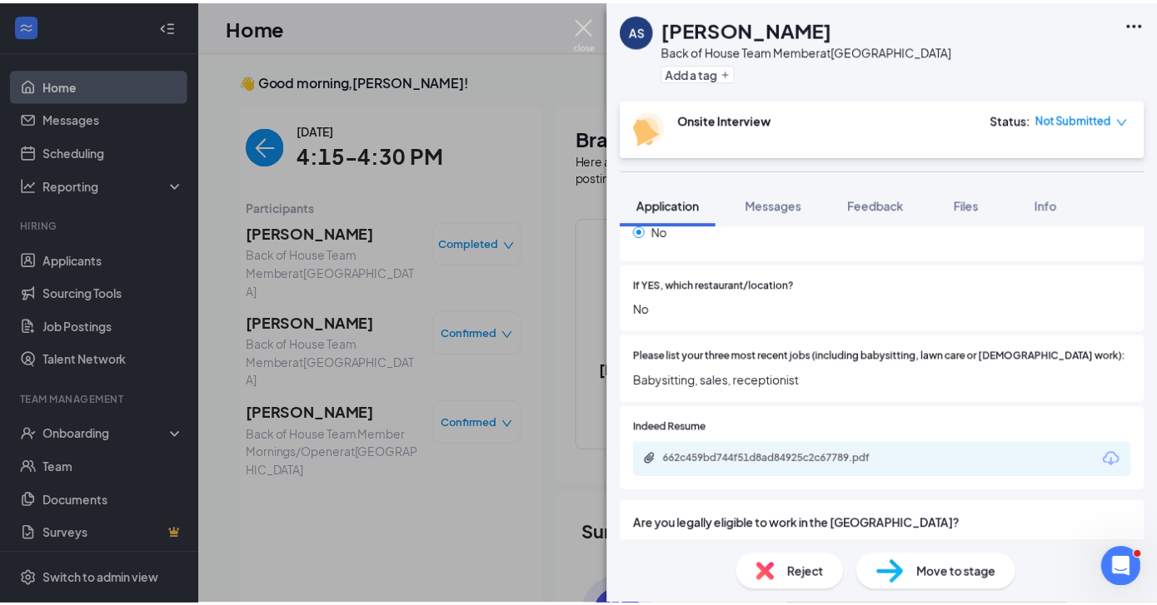
scroll to position [7, 0]
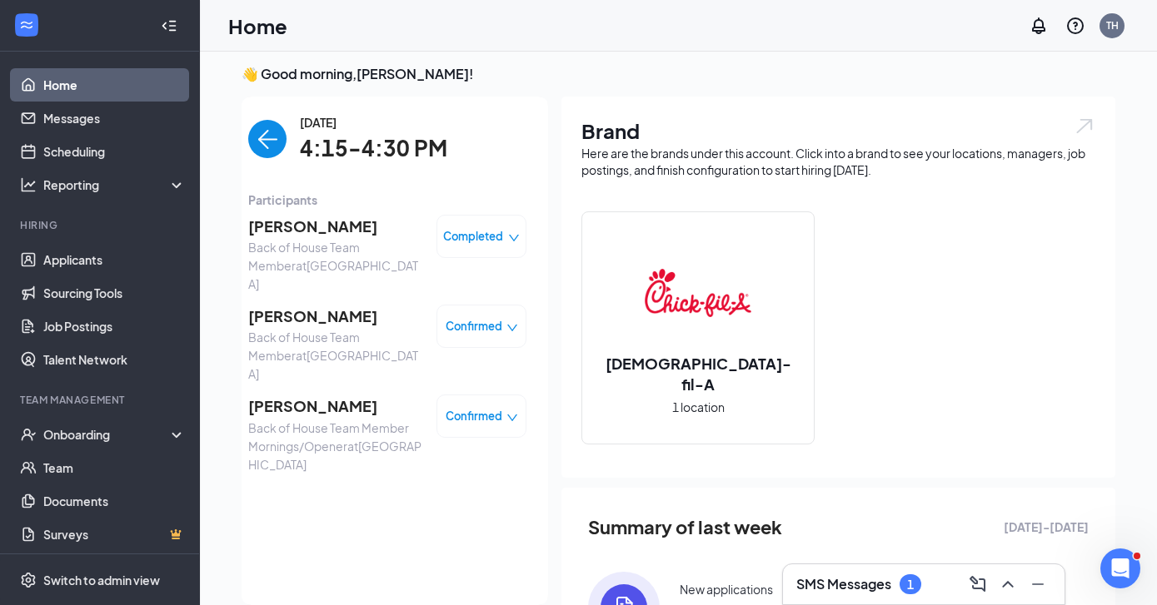
click at [250, 134] on img "back-button" at bounding box center [267, 139] width 38 height 38
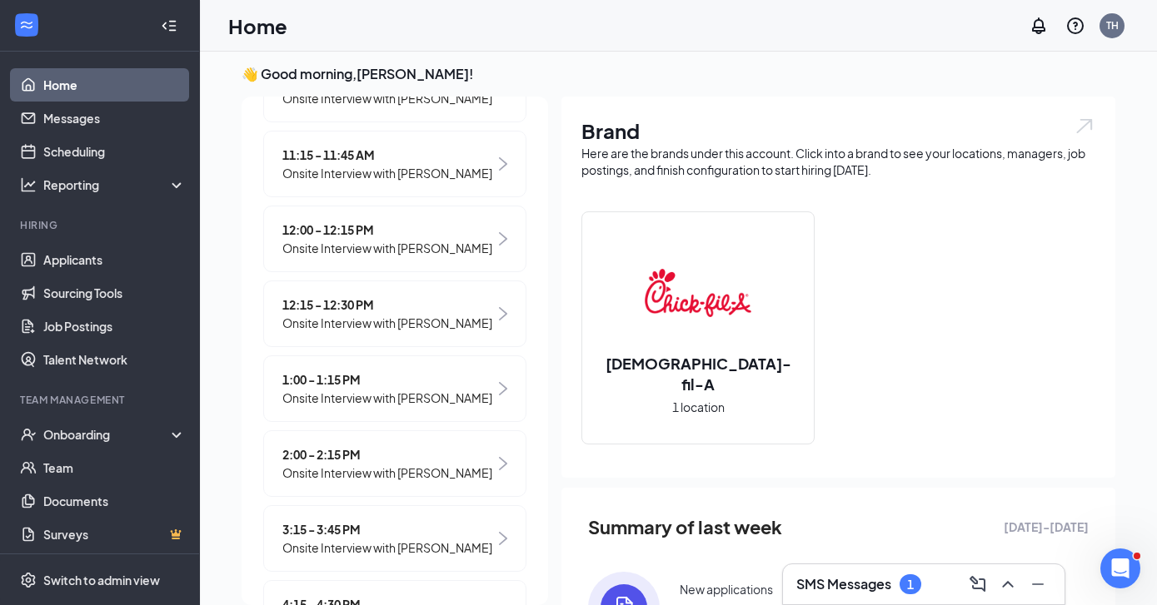
scroll to position [515, 0]
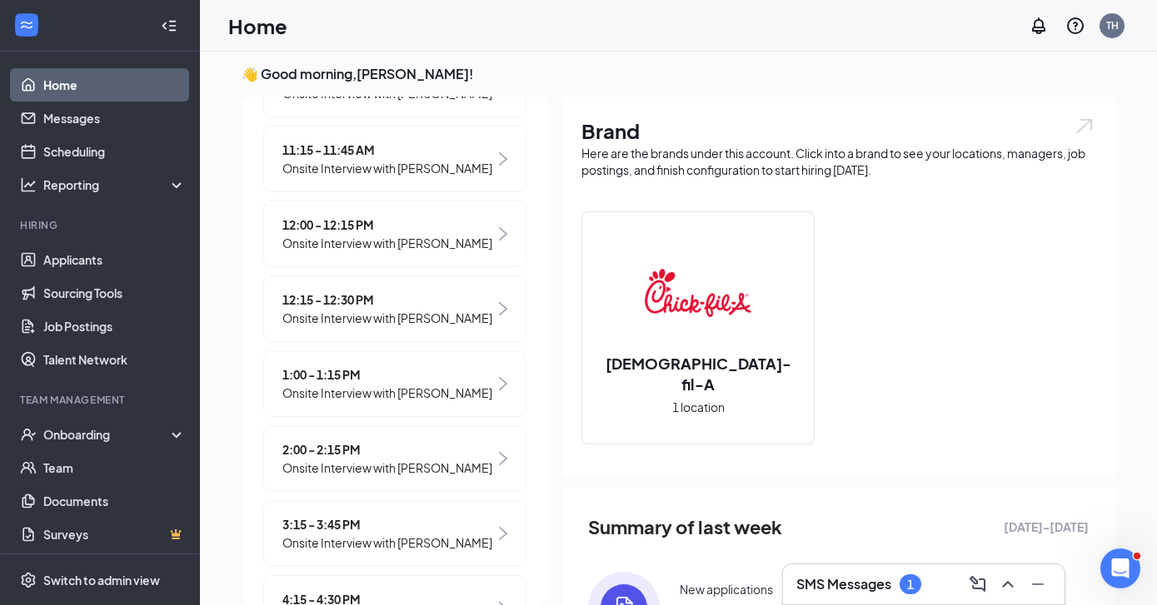
click at [344, 477] on span "Onsite Interview with [PERSON_NAME]" at bounding box center [387, 468] width 210 height 18
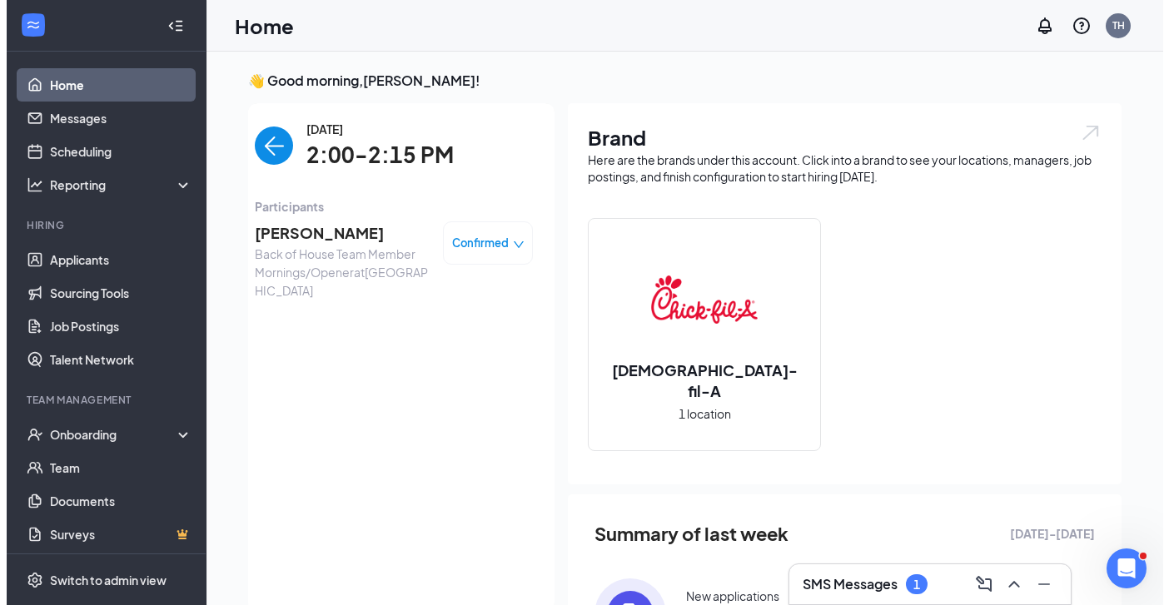
scroll to position [0, 0]
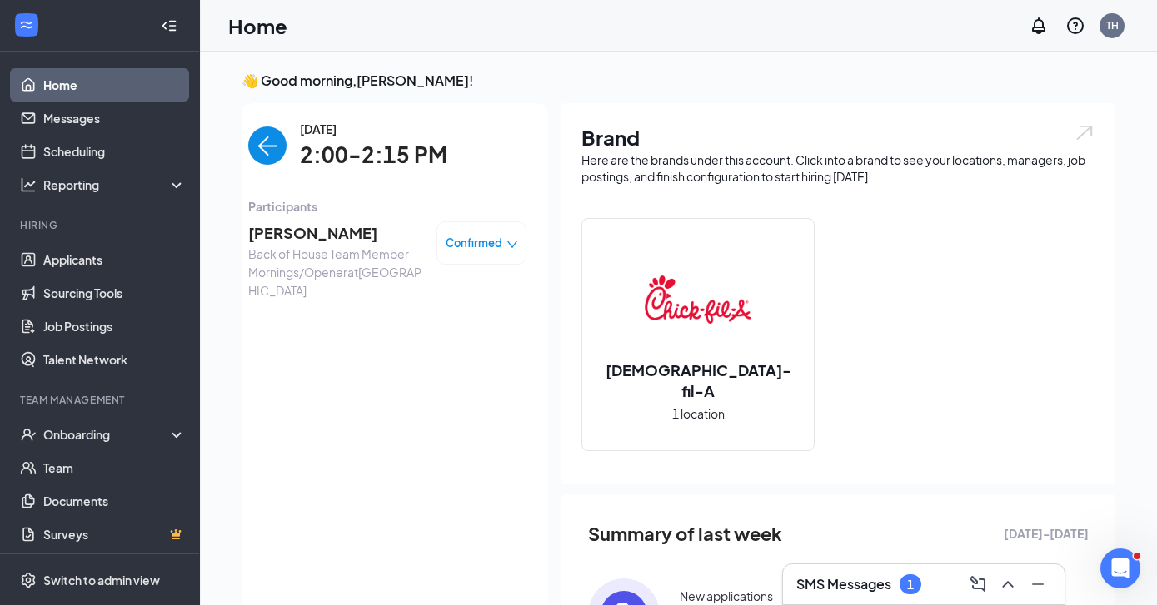
click at [344, 233] on span "[PERSON_NAME]" at bounding box center [335, 233] width 175 height 23
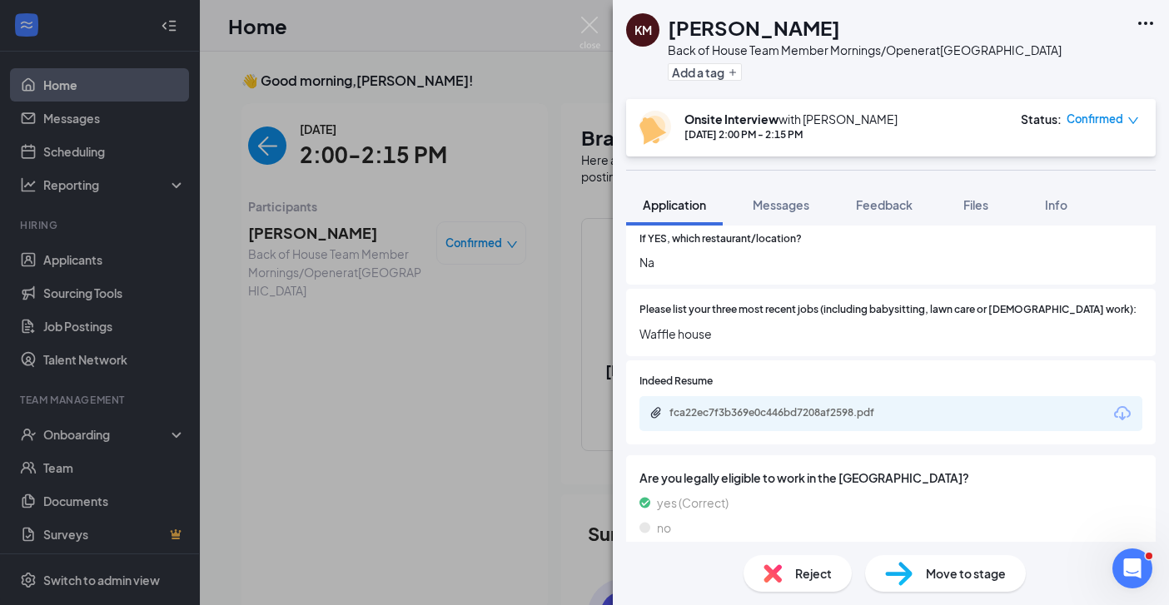
scroll to position [579, 0]
click at [740, 406] on div "fca22ec7f3b369e0c446bd7208af2598.pdf" at bounding box center [786, 412] width 233 height 13
click at [589, 21] on img at bounding box center [590, 33] width 21 height 32
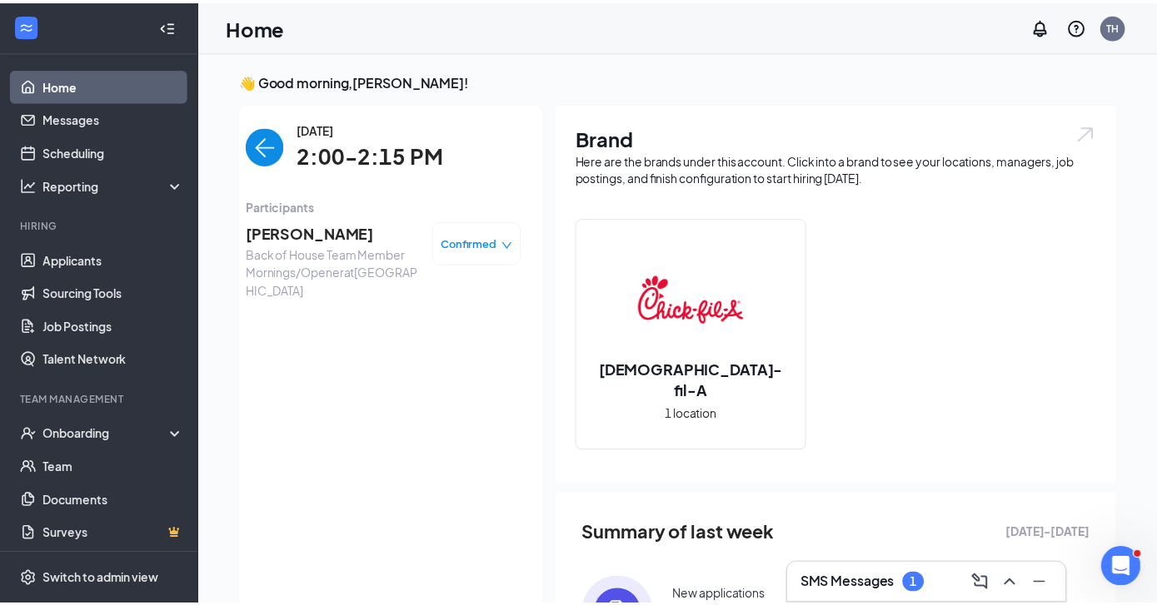
scroll to position [7, 0]
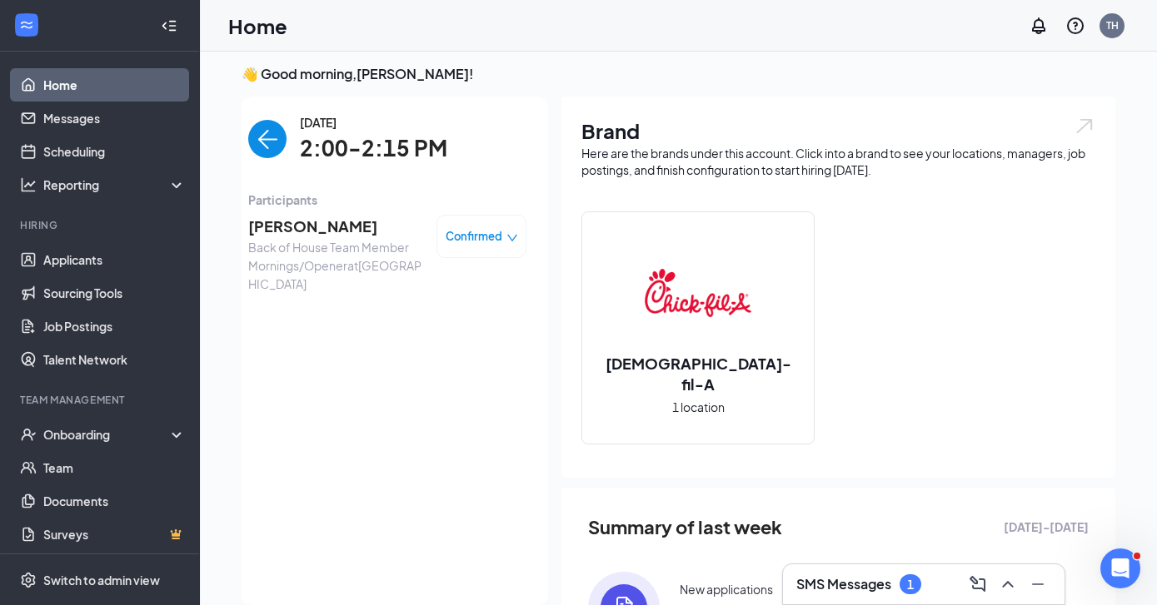
click at [260, 143] on img "back-button" at bounding box center [267, 139] width 38 height 38
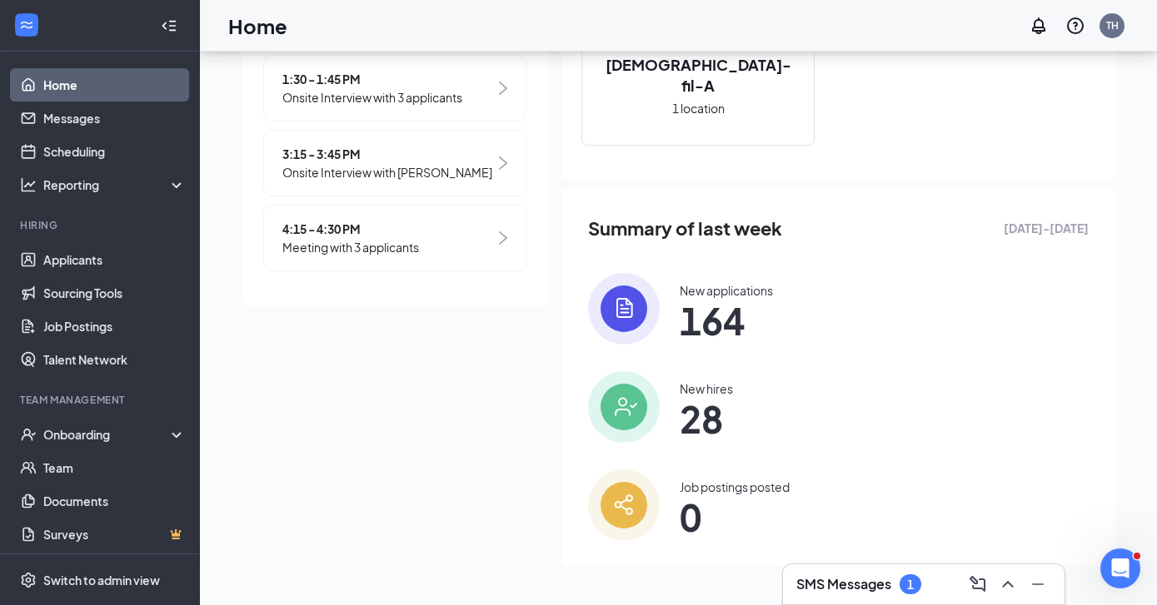
scroll to position [187, 0]
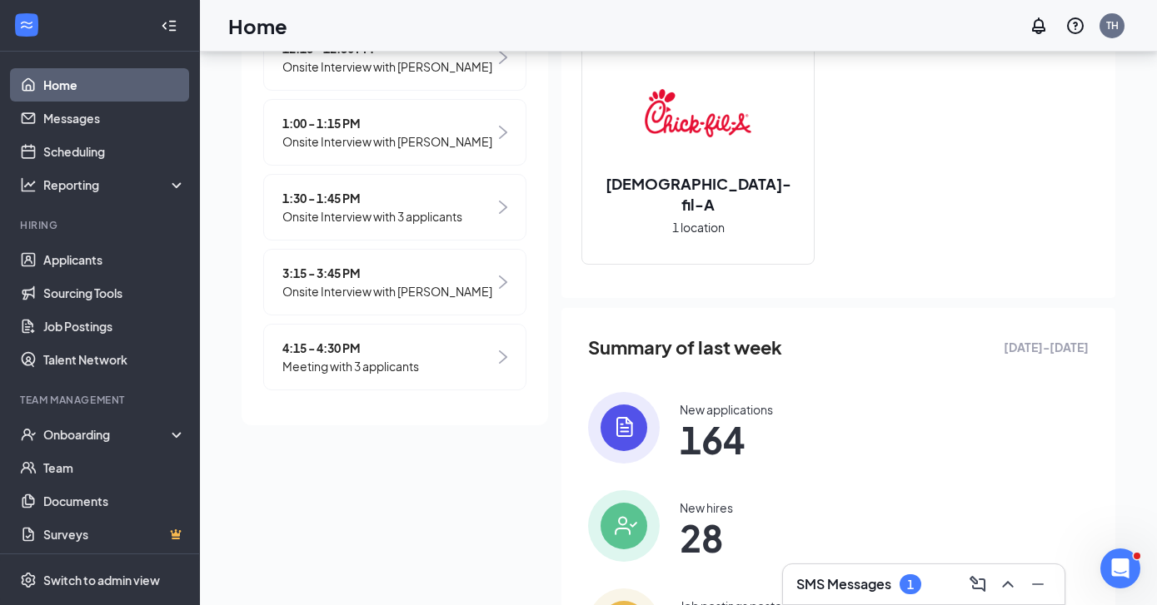
click at [356, 366] on span "Meeting with 3 applicants" at bounding box center [350, 366] width 137 height 18
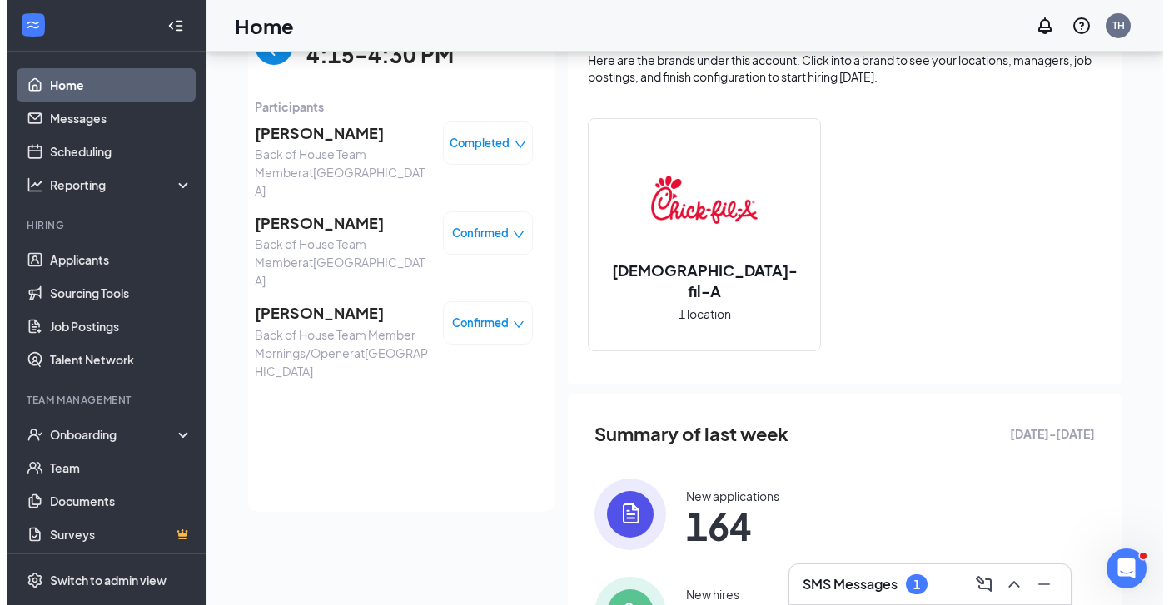
scroll to position [0, 0]
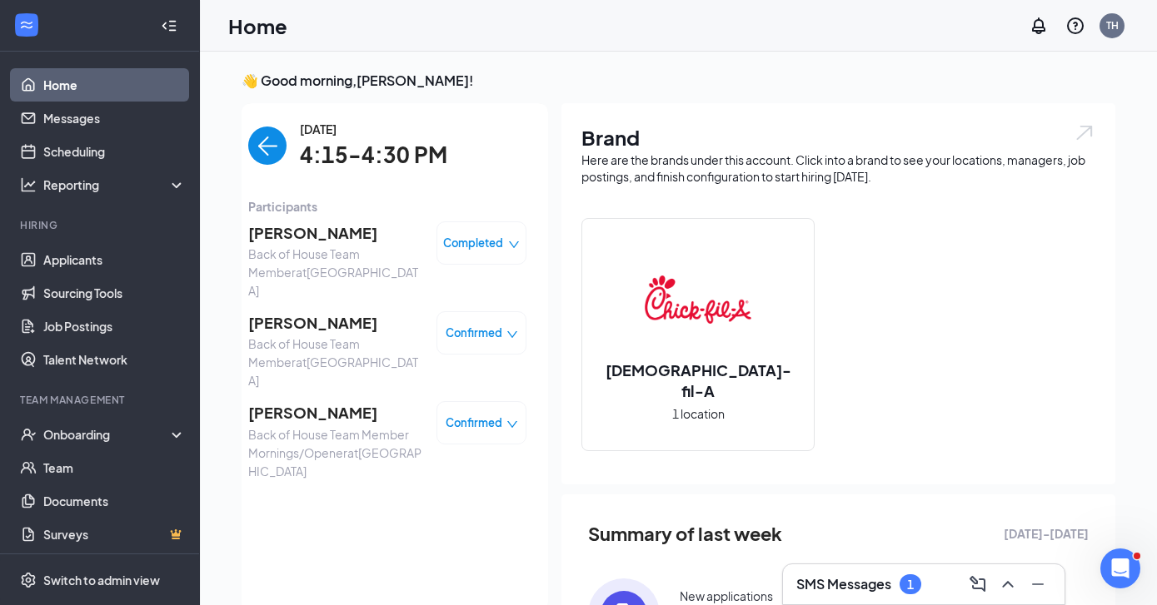
click at [307, 230] on span "Angela Stafford" at bounding box center [335, 233] width 175 height 23
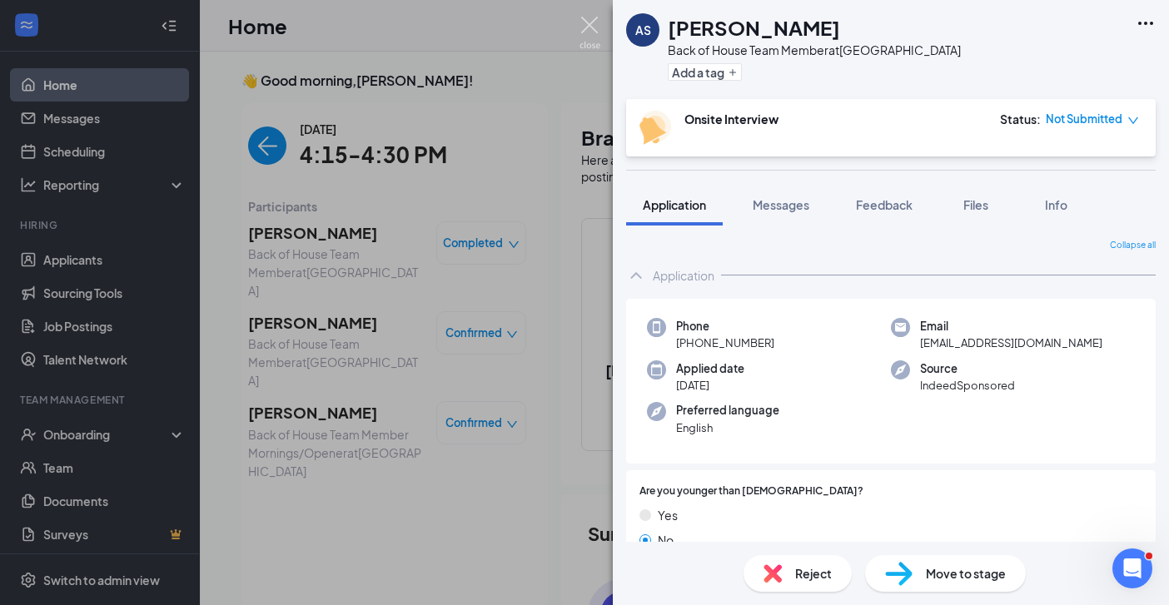
click at [593, 19] on img at bounding box center [590, 33] width 21 height 32
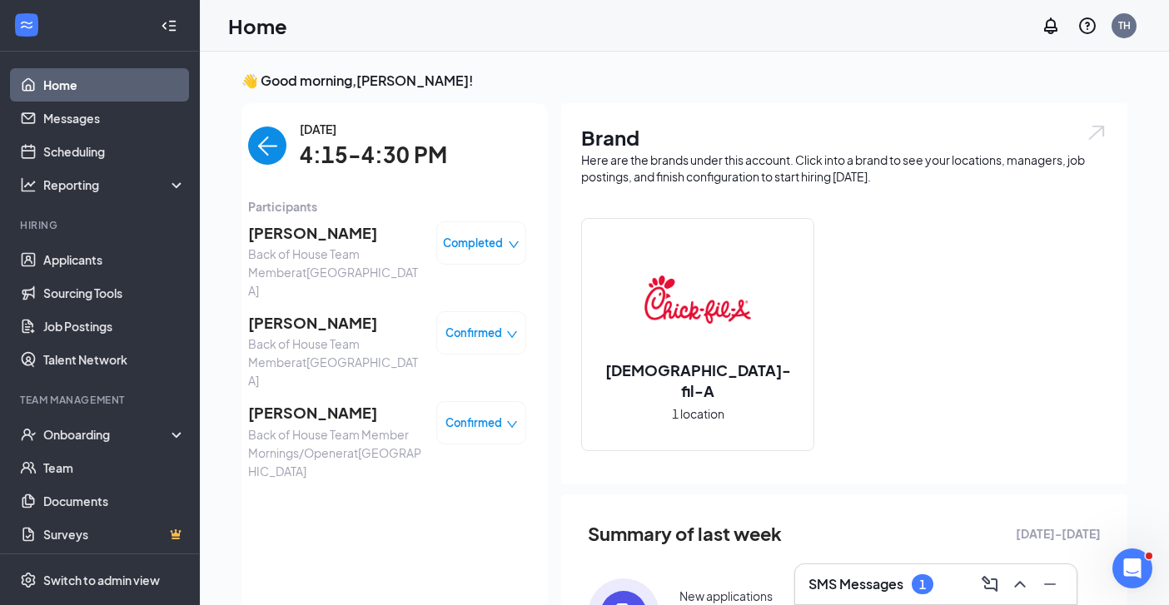
scroll to position [7, 0]
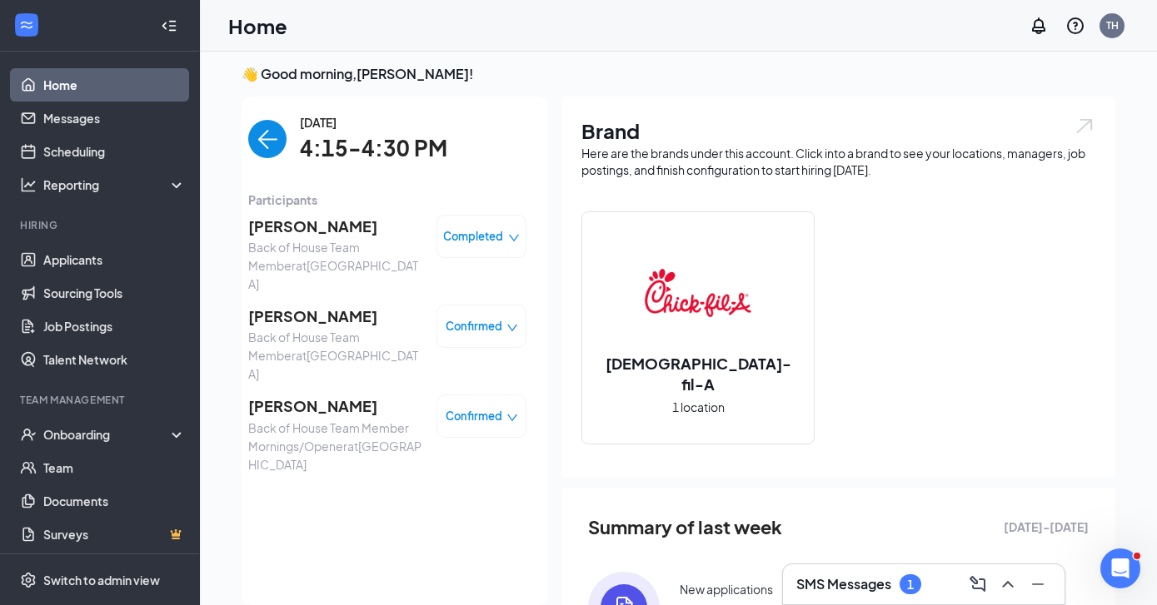
click at [281, 306] on span "[PERSON_NAME]" at bounding box center [335, 316] width 175 height 23
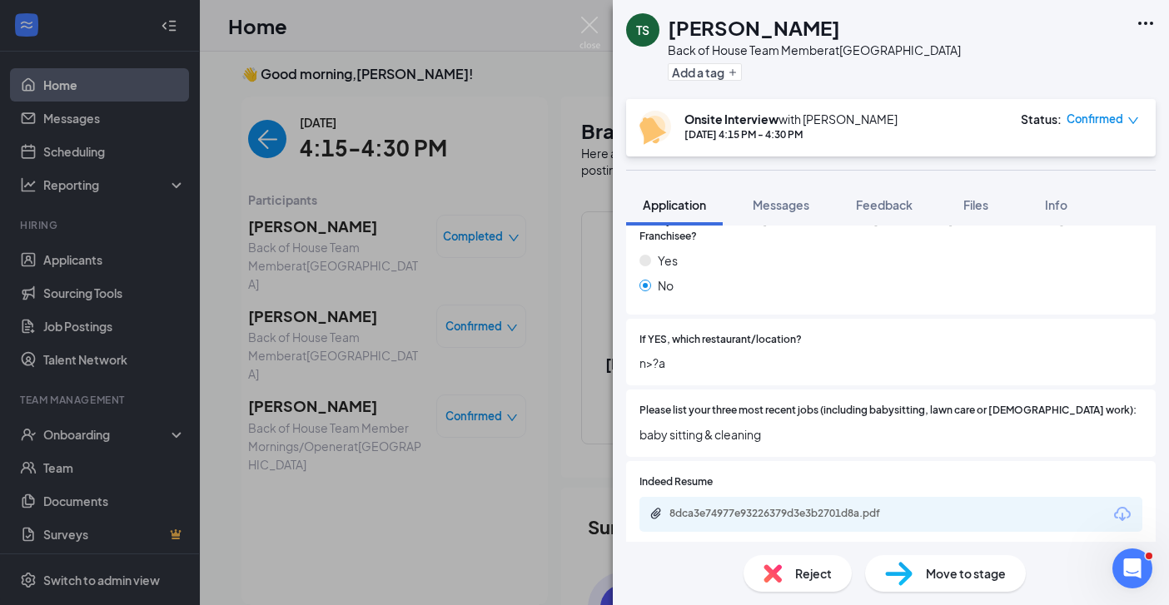
scroll to position [502, 0]
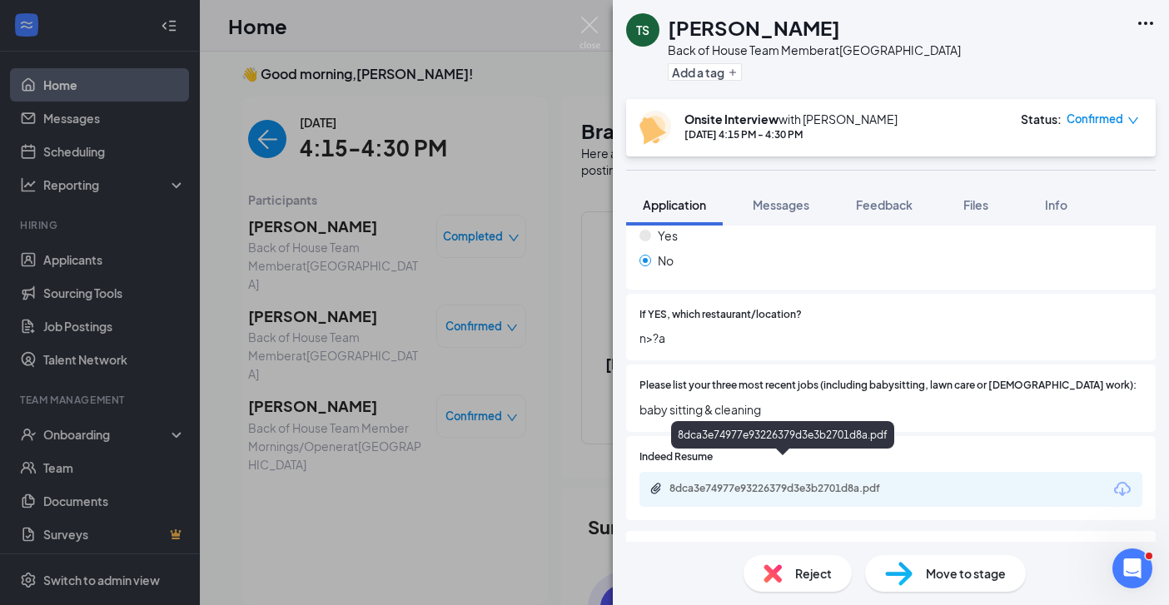
click at [850, 482] on div "8dca3e74977e93226379d3e3b2701d8a.pdf" at bounding box center [786, 488] width 233 height 13
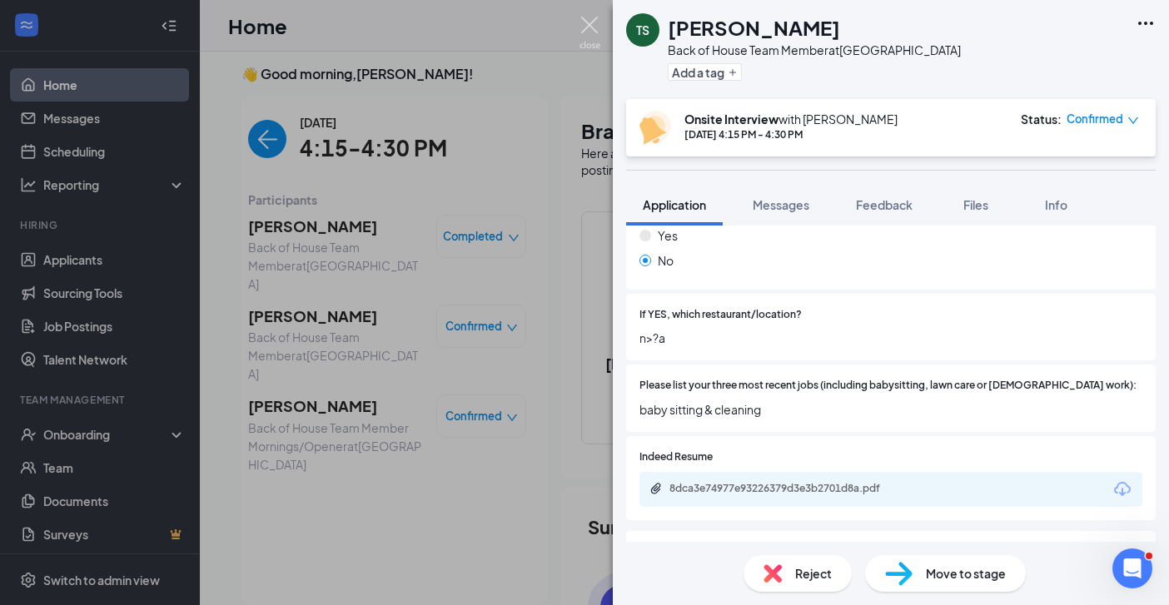
click at [591, 31] on img at bounding box center [590, 33] width 21 height 32
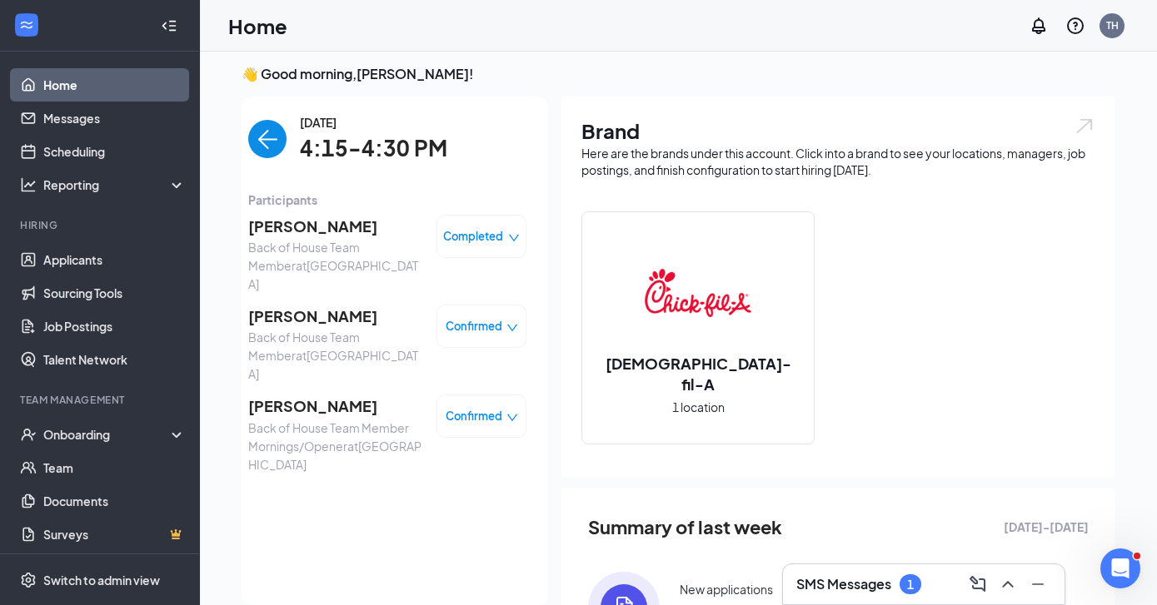
click at [252, 395] on span "[PERSON_NAME]" at bounding box center [335, 406] width 175 height 23
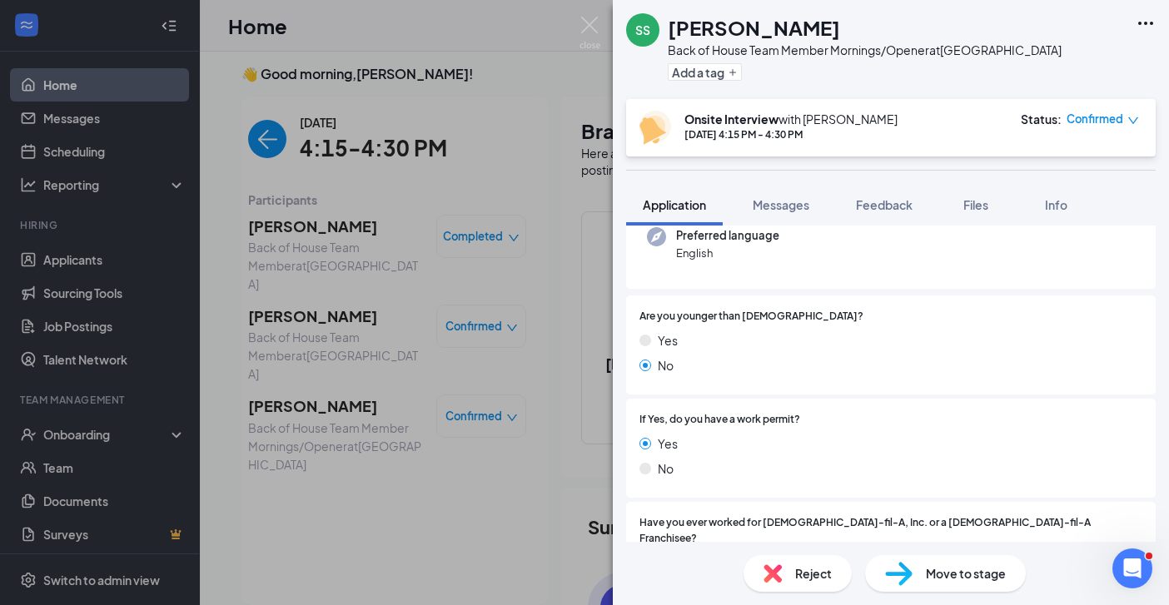
scroll to position [518, 0]
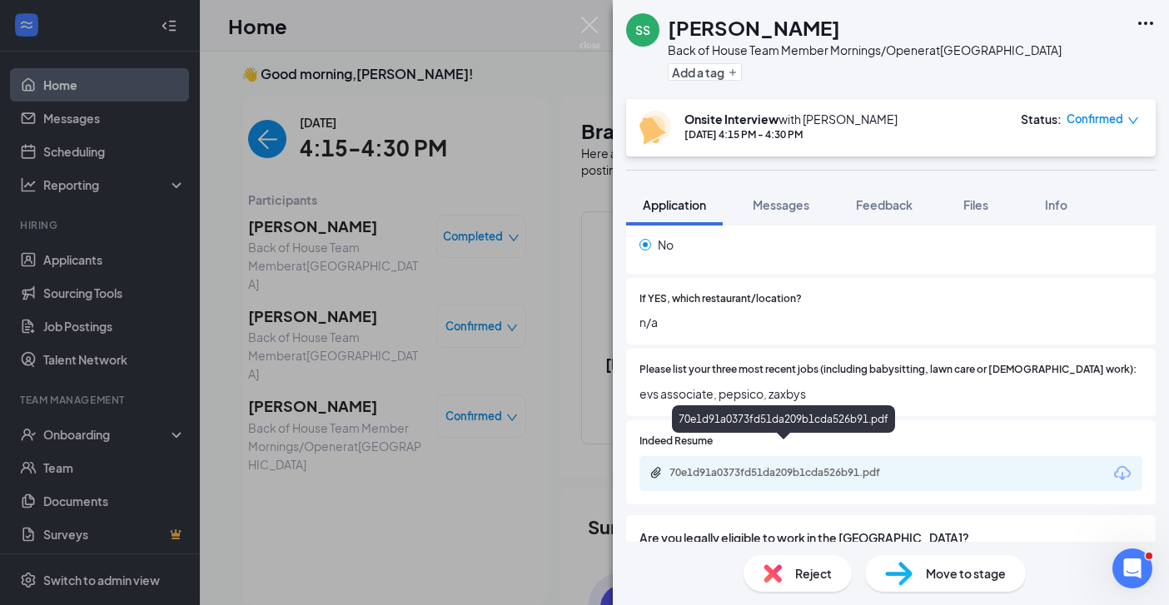
click at [776, 466] on div "70e1d91a0373fd51da209b1cda526b91.pdf" at bounding box center [786, 472] width 233 height 13
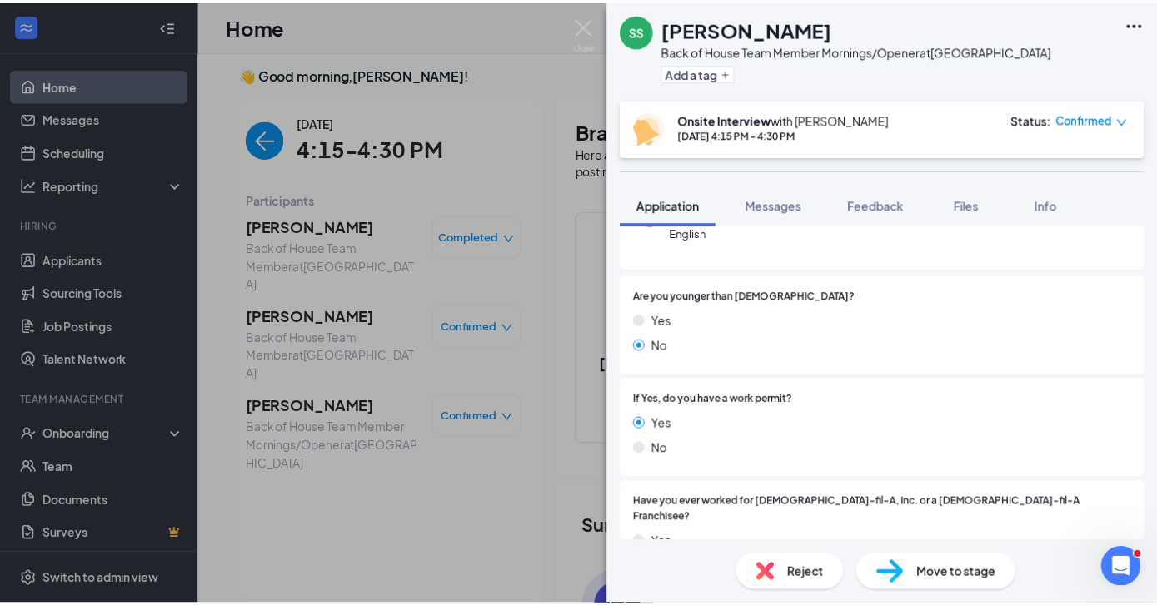
scroll to position [0, 0]
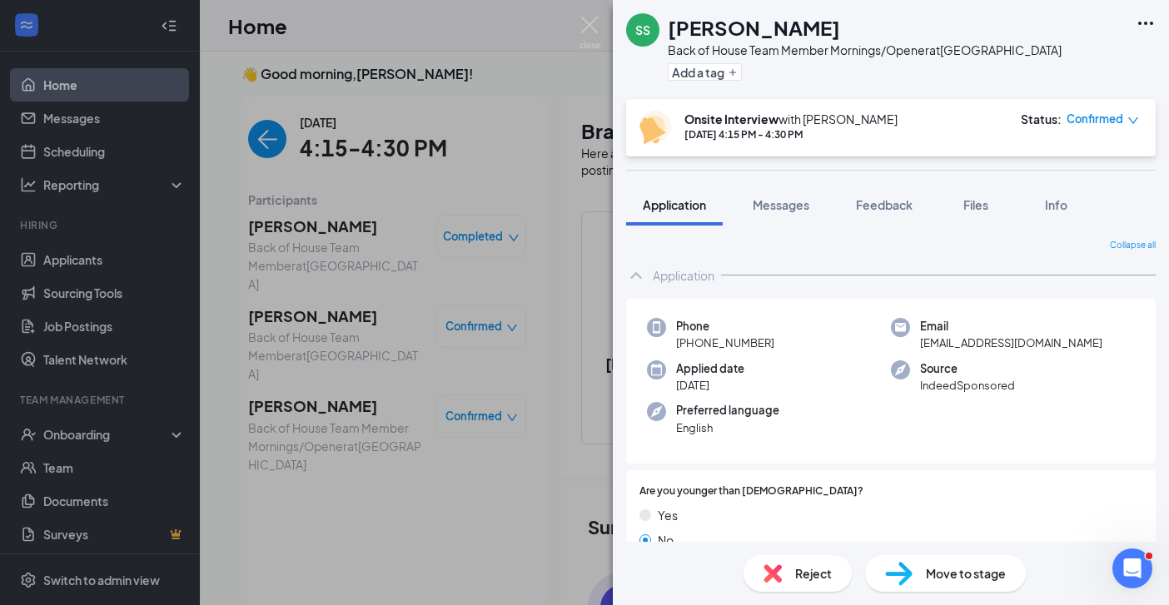
click at [585, 14] on div "SS [PERSON_NAME] Back of House Team Member Mornings/Opener at [GEOGRAPHIC_DATA]…" at bounding box center [584, 302] width 1169 height 605
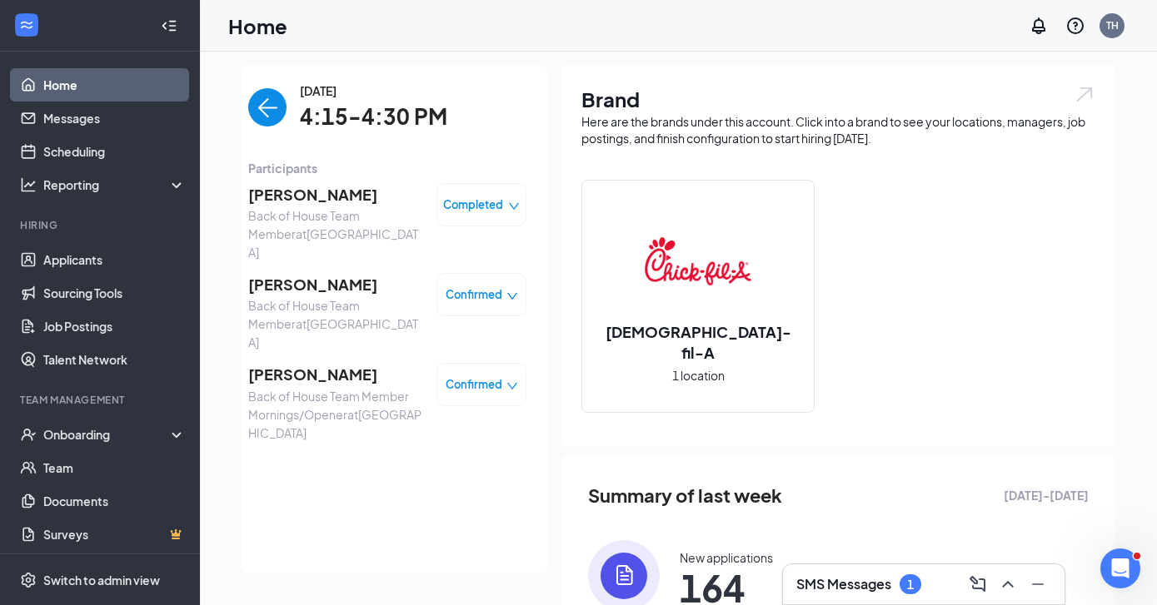
scroll to position [133, 0]
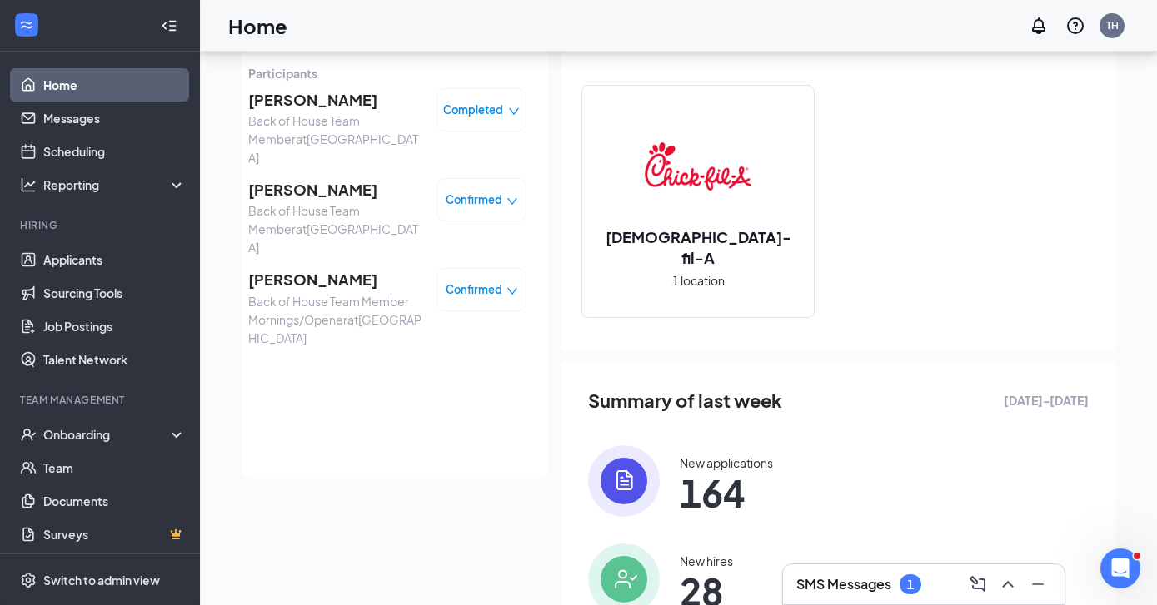
click at [897, 588] on div "SMS Messages 1" at bounding box center [858, 585] width 125 height 20
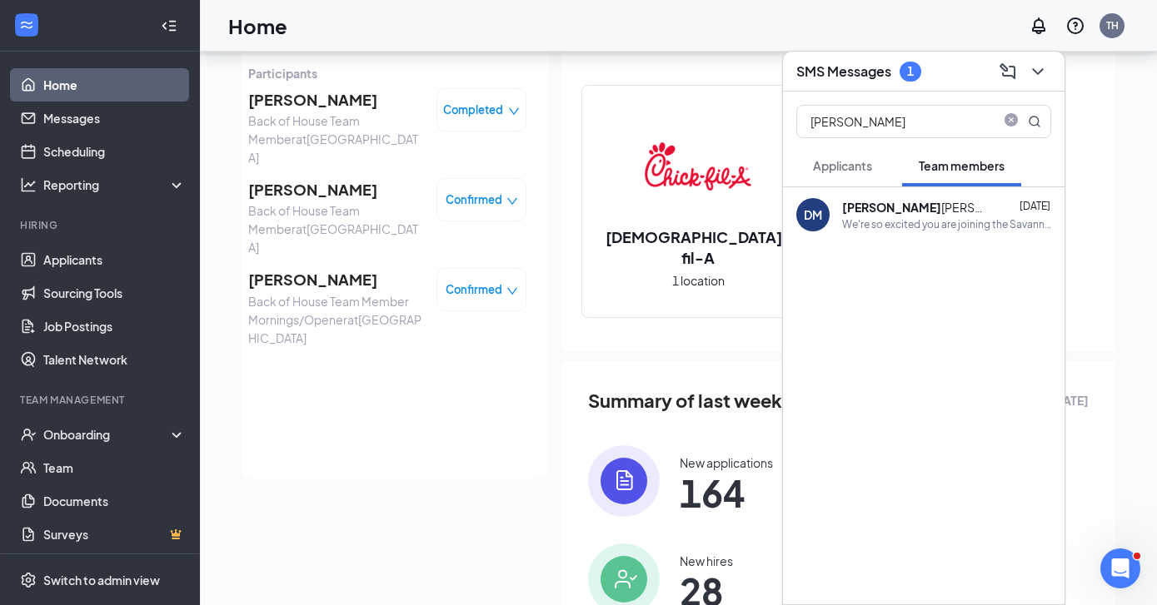
click at [834, 170] on span "Applicants" at bounding box center [842, 165] width 59 height 15
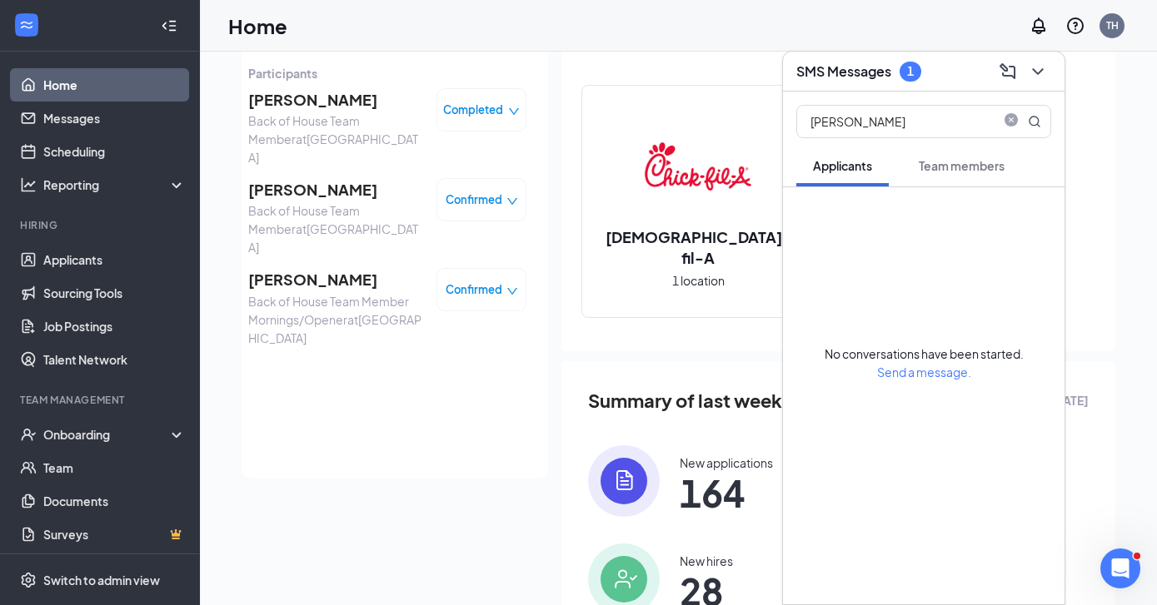
scroll to position [0, 0]
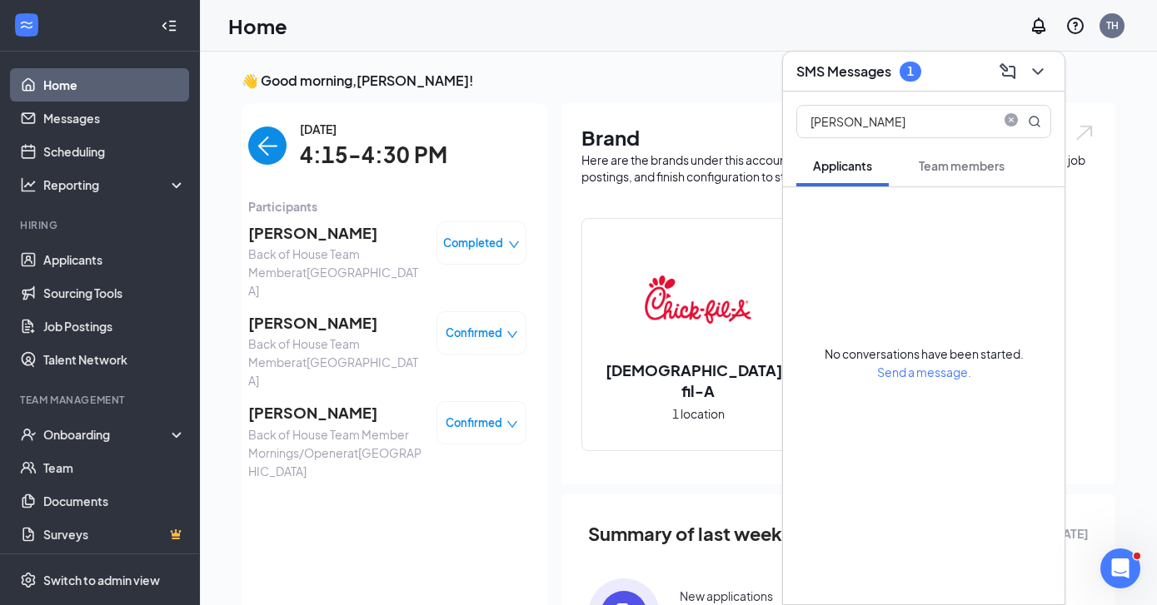
click at [956, 172] on span "Team members" at bounding box center [962, 165] width 86 height 15
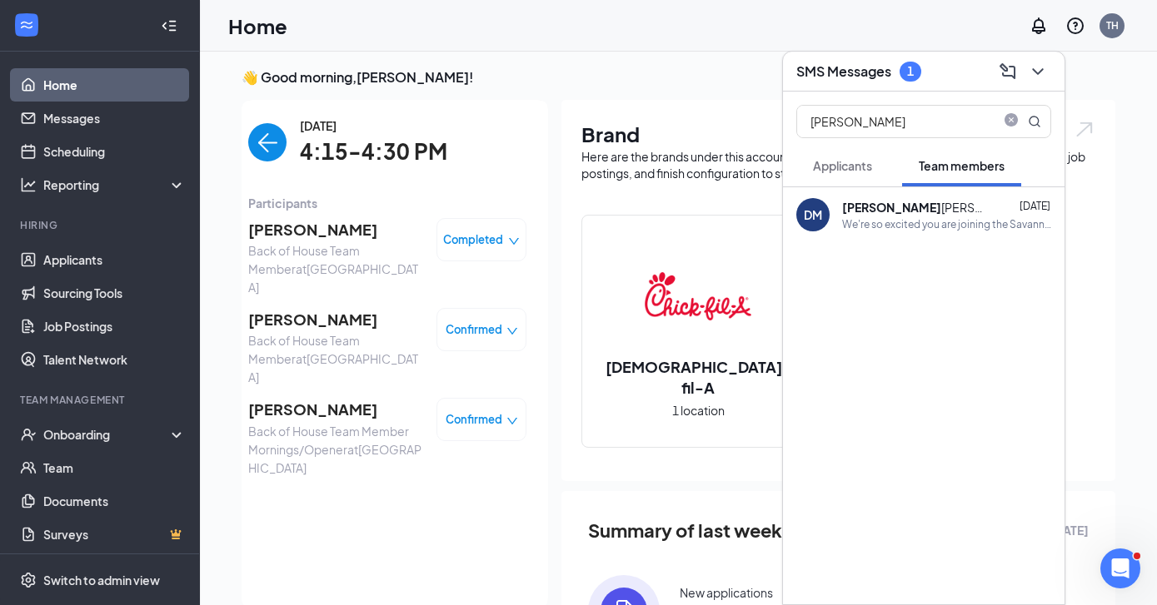
scroll to position [306, 0]
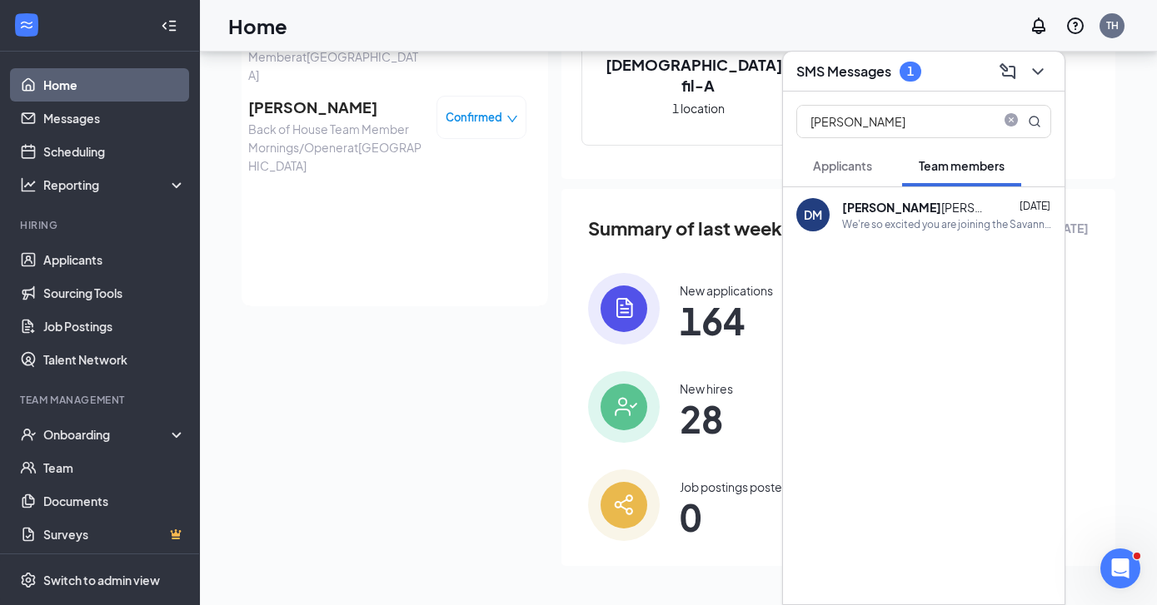
click at [920, 211] on div "DeLeon Micheaux-Holmes" at bounding box center [917, 207] width 150 height 17
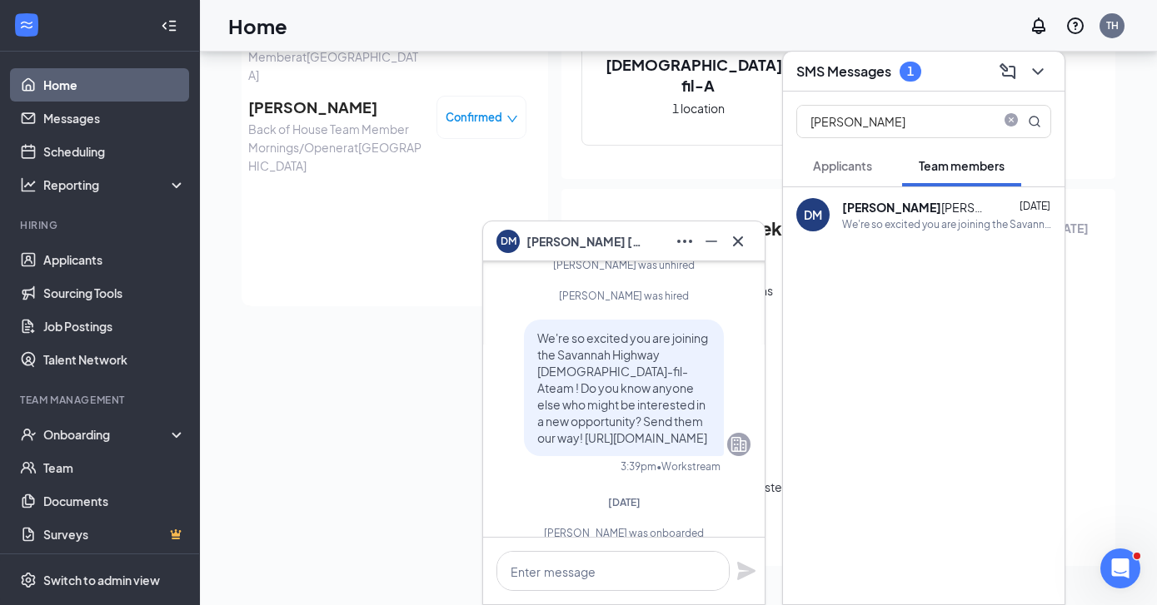
scroll to position [-166, 0]
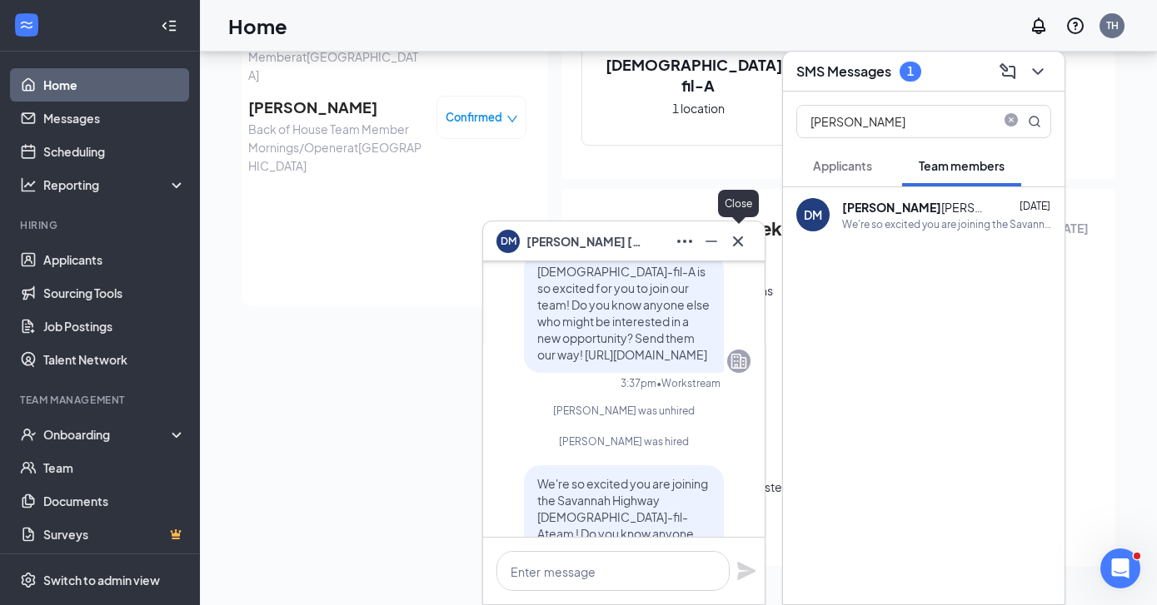
click at [739, 242] on icon "Cross" at bounding box center [738, 241] width 10 height 10
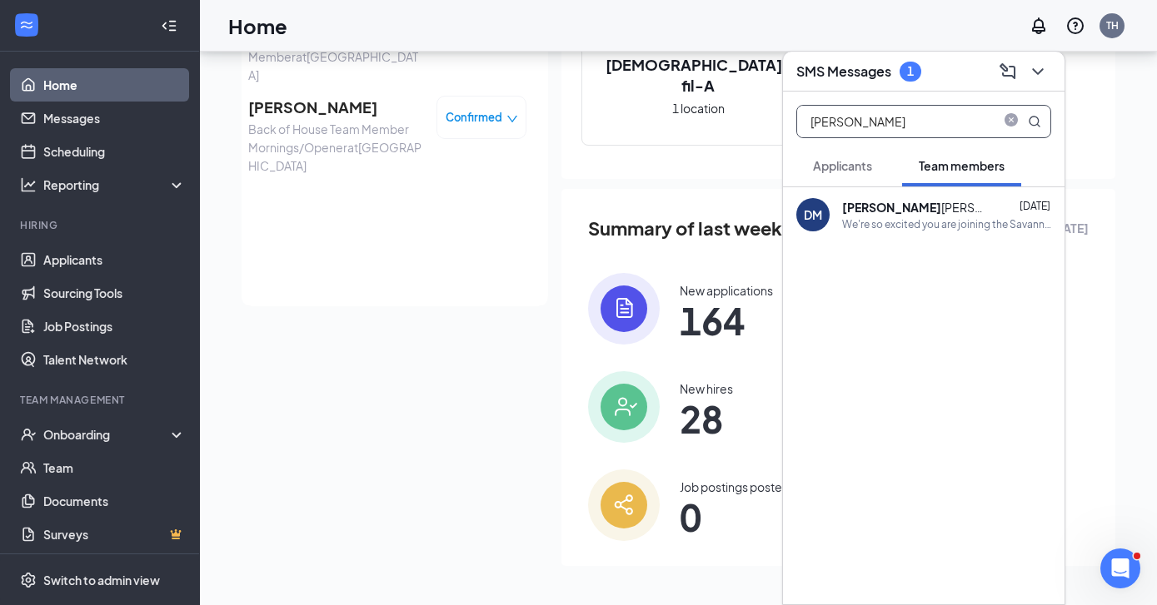
click at [896, 128] on input "Deleon" at bounding box center [895, 122] width 197 height 32
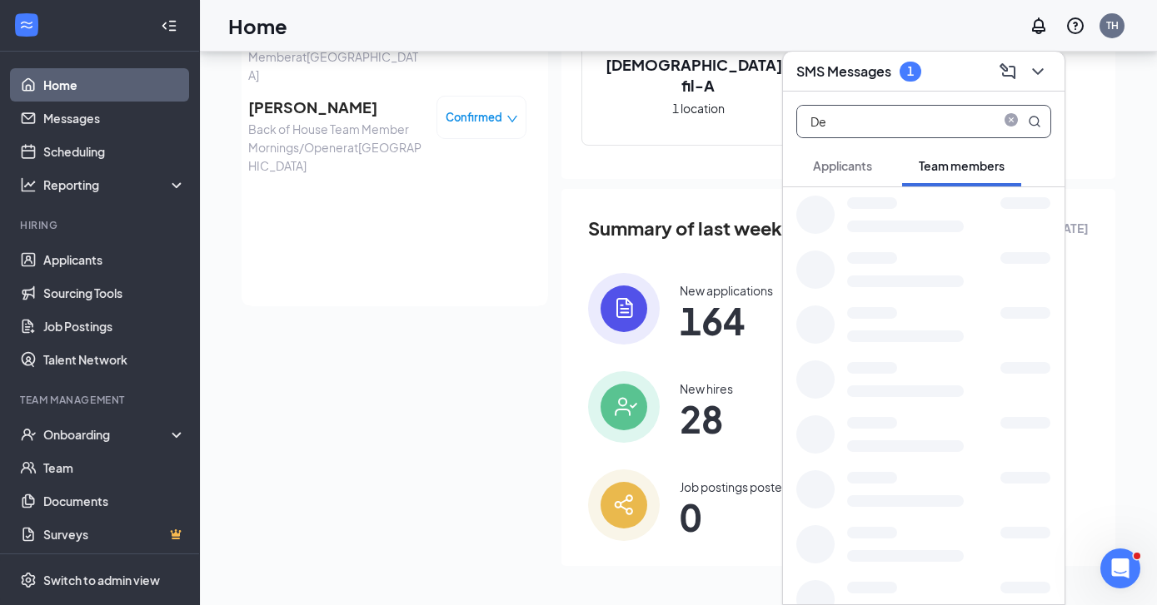
type input "D"
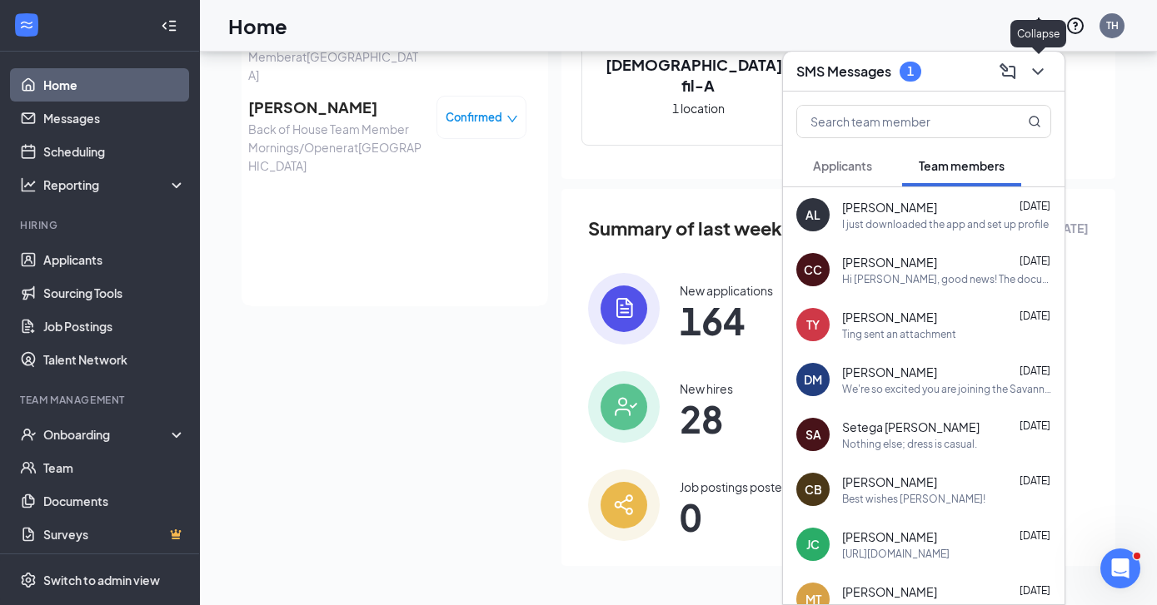
click at [1034, 76] on icon "ChevronDown" at bounding box center [1038, 72] width 20 height 20
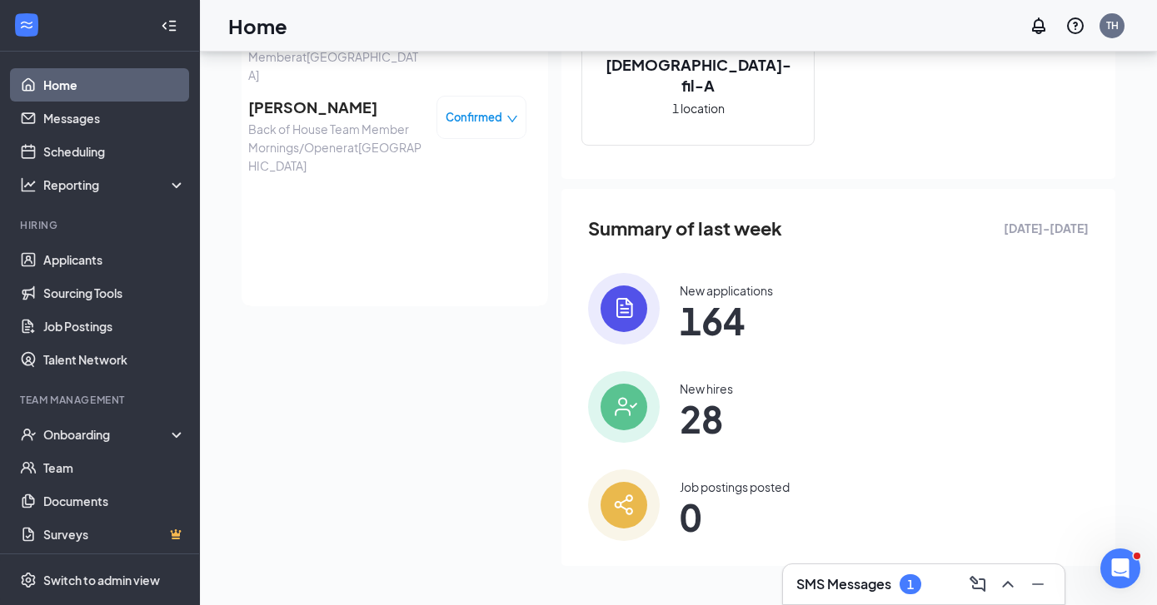
click at [919, 579] on div "1" at bounding box center [910, 585] width 22 height 20
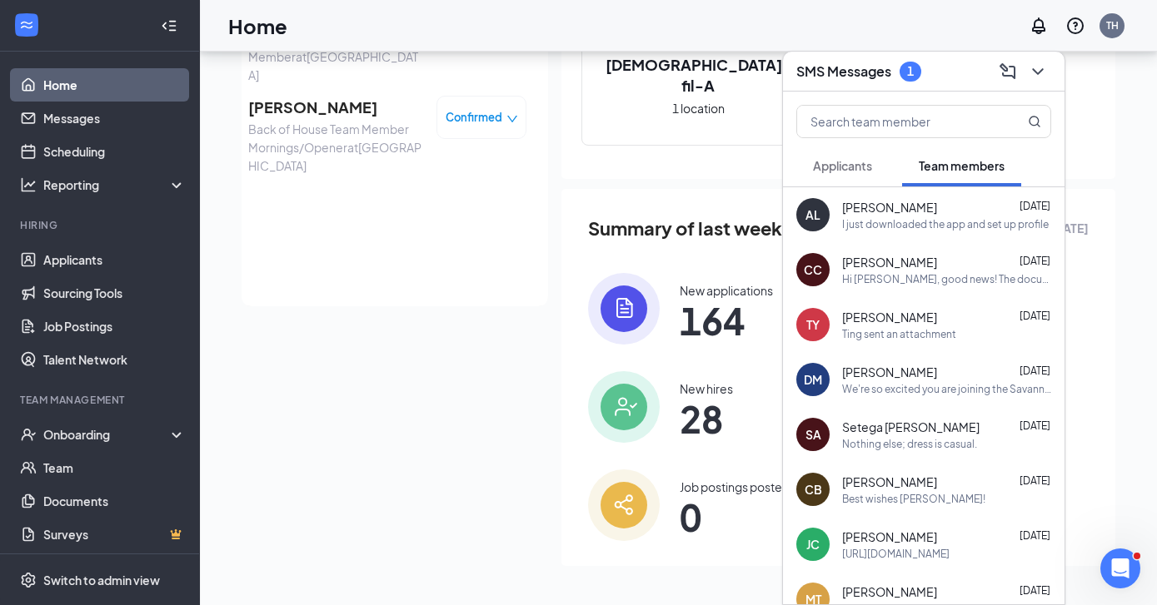
click at [854, 170] on span "Applicants" at bounding box center [842, 165] width 59 height 15
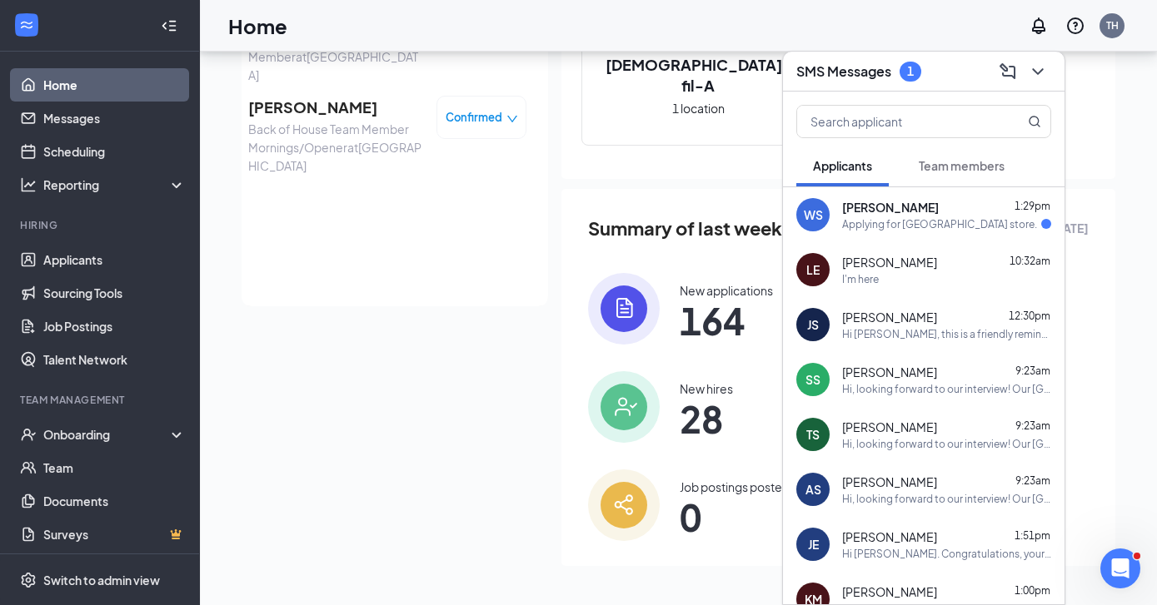
click at [893, 208] on span "[PERSON_NAME]" at bounding box center [890, 207] width 97 height 17
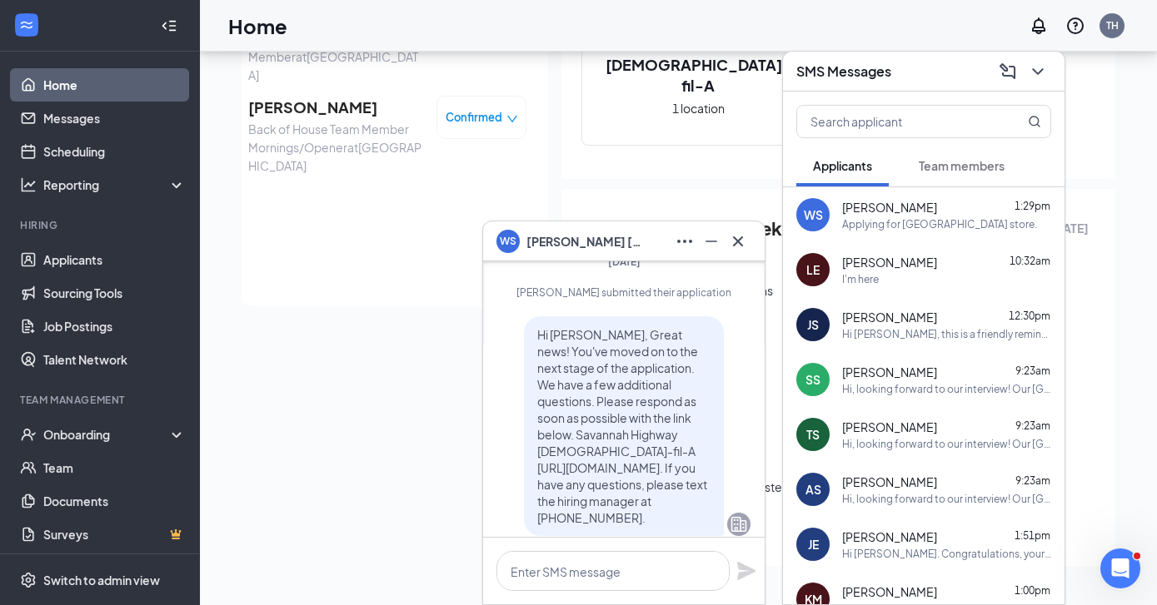
scroll to position [0, 0]
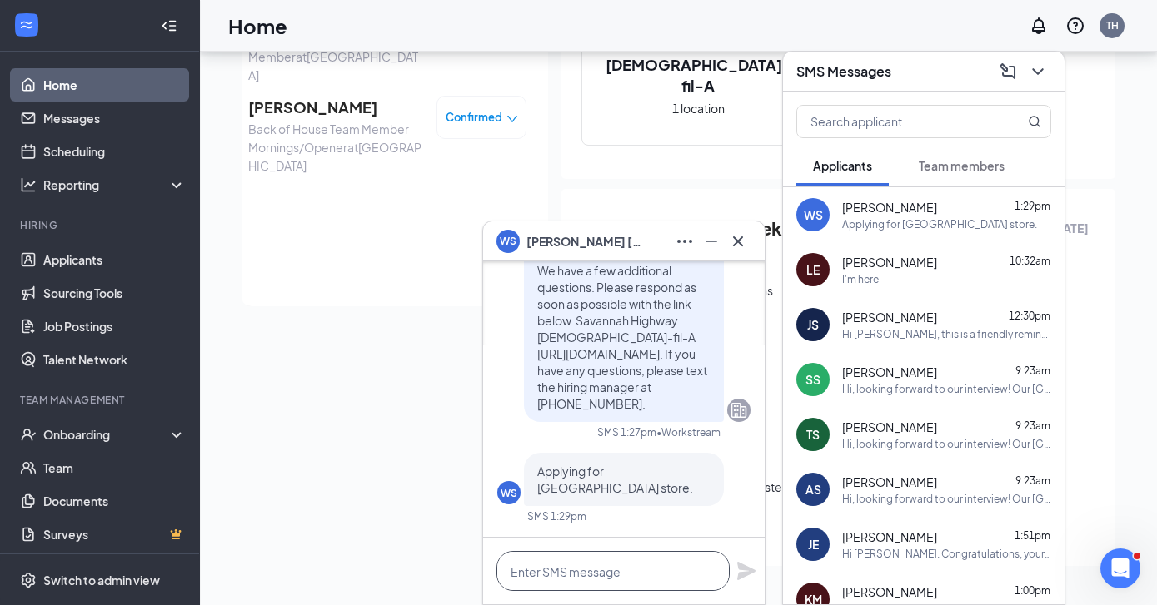
click at [568, 565] on textarea at bounding box center [612, 571] width 233 height 40
type textarea "T"
type textarea "Ok- this is [PERSON_NAME]"
click at [745, 566] on icon "Plane" at bounding box center [746, 571] width 18 height 18
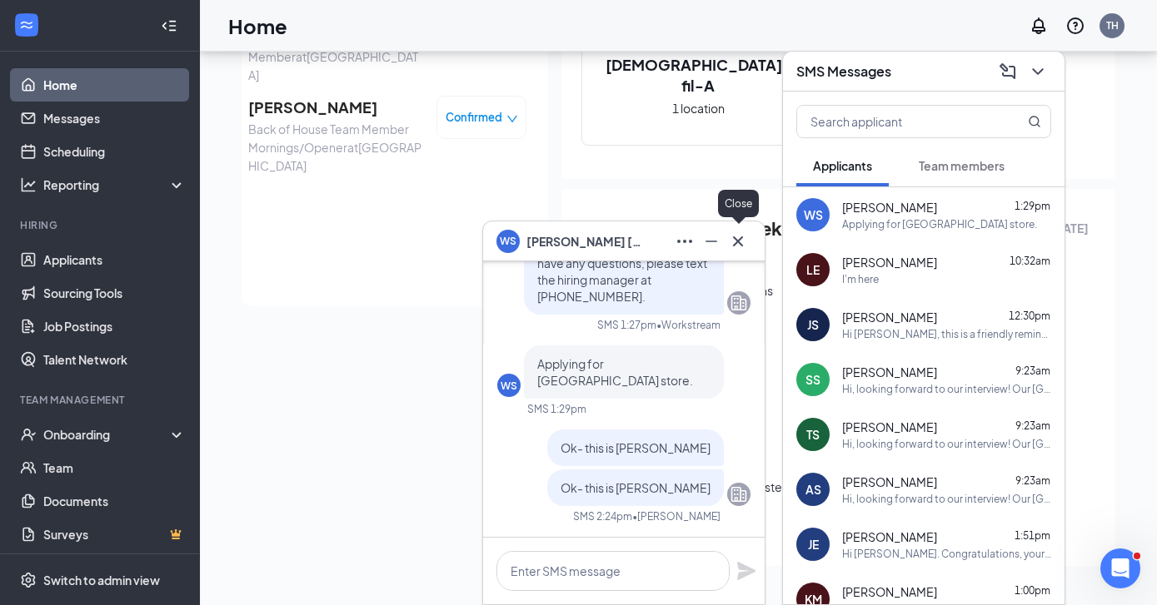
click at [737, 232] on icon "Cross" at bounding box center [738, 242] width 20 height 20
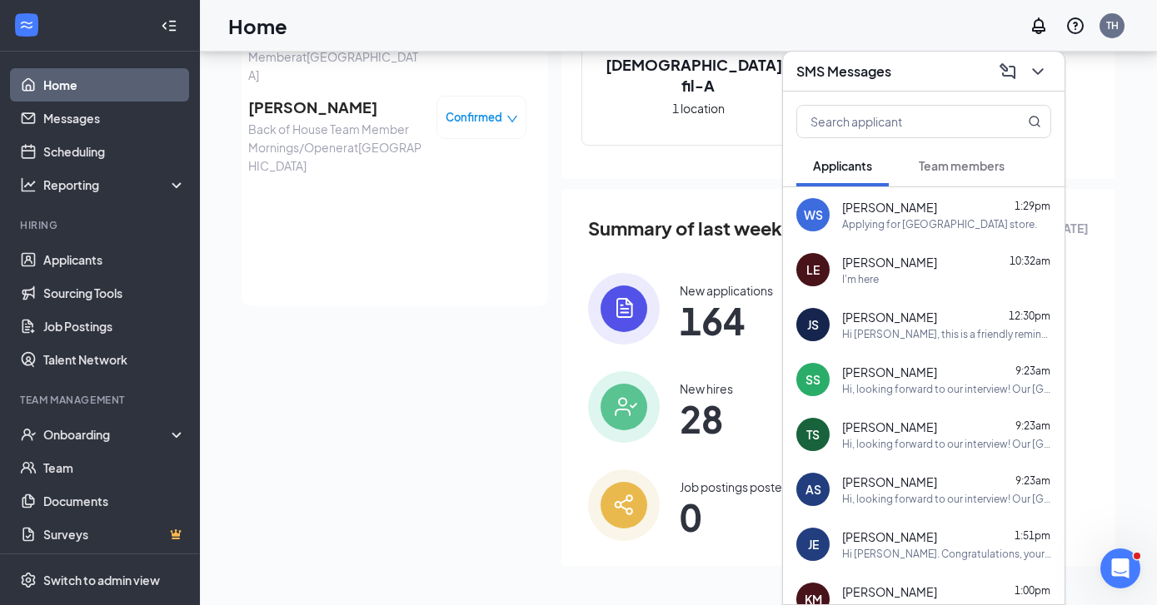
scroll to position [0, 0]
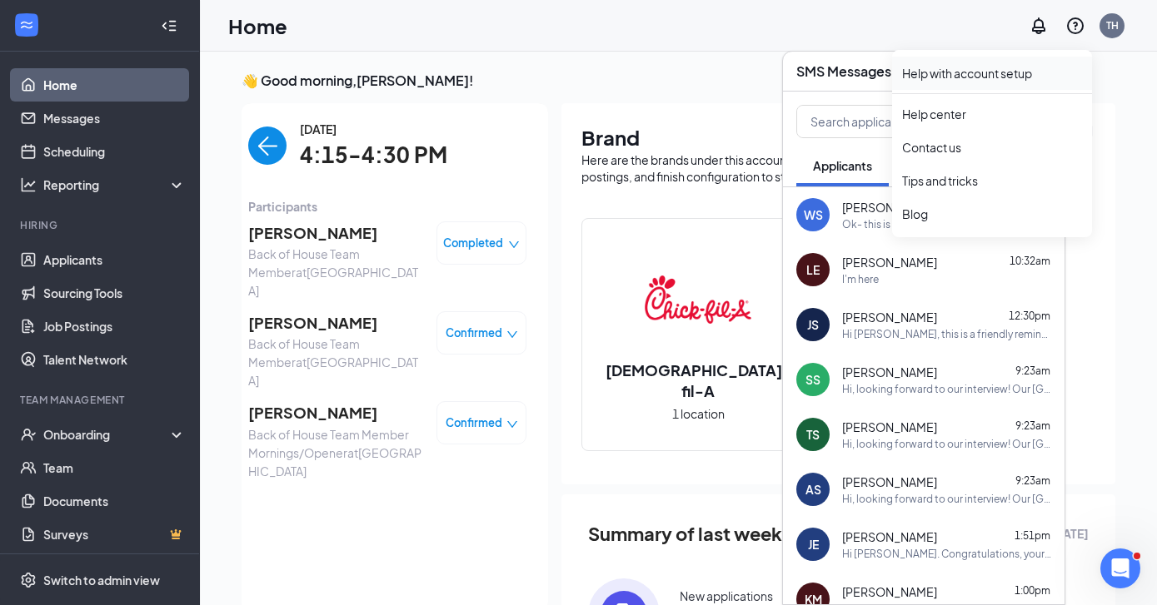
click at [1037, 68] on link "Help with account setup" at bounding box center [992, 73] width 180 height 17
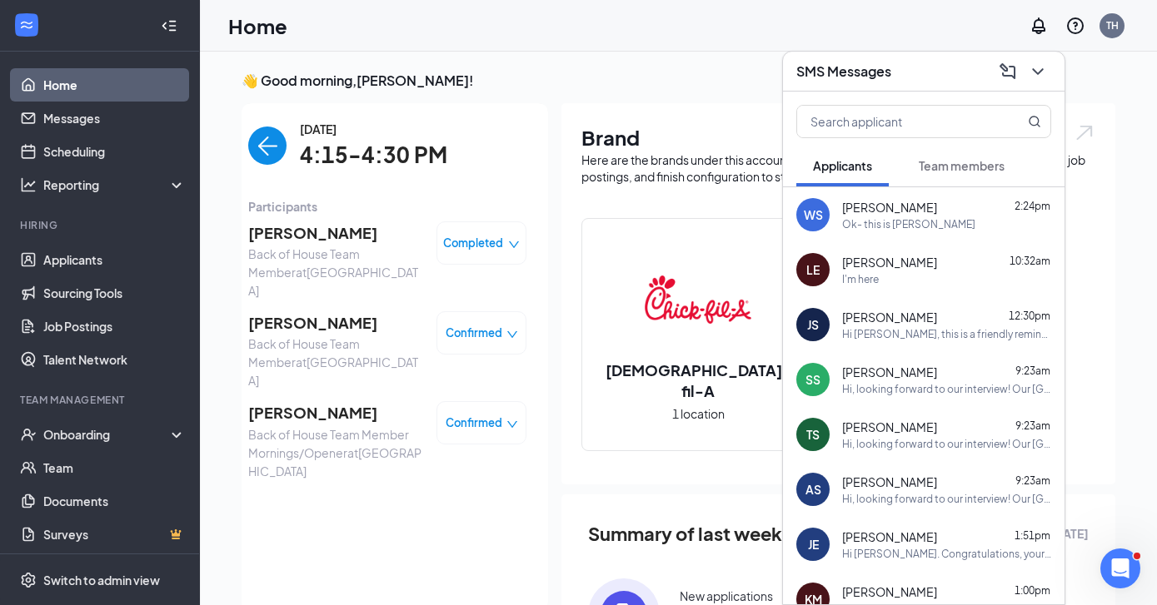
click at [248, 149] on img "back-button" at bounding box center [267, 146] width 38 height 38
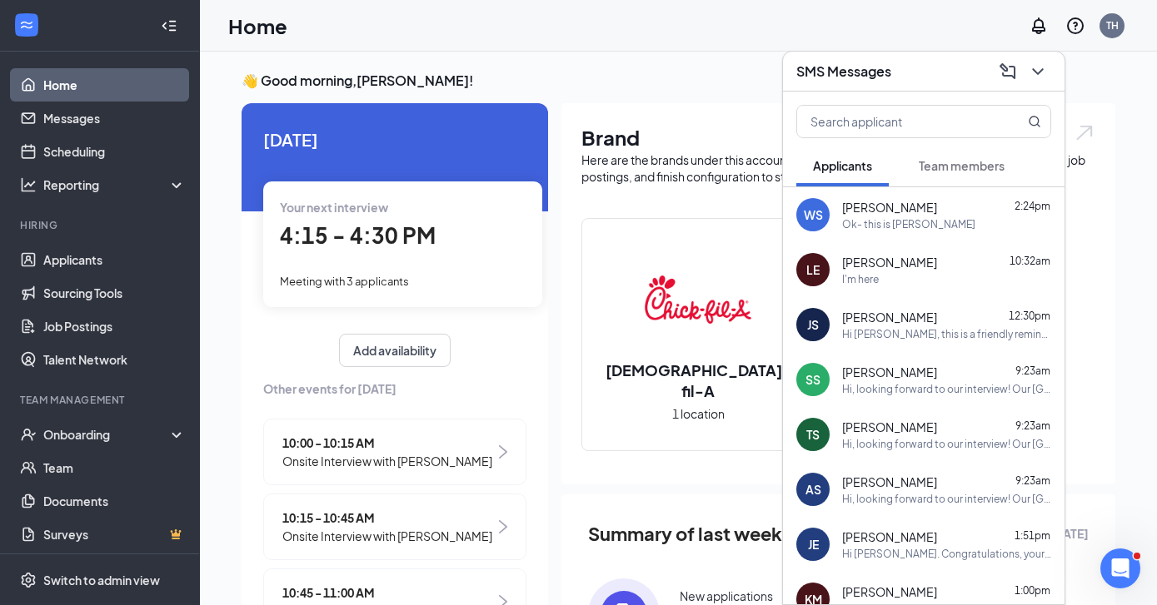
scroll to position [7, 0]
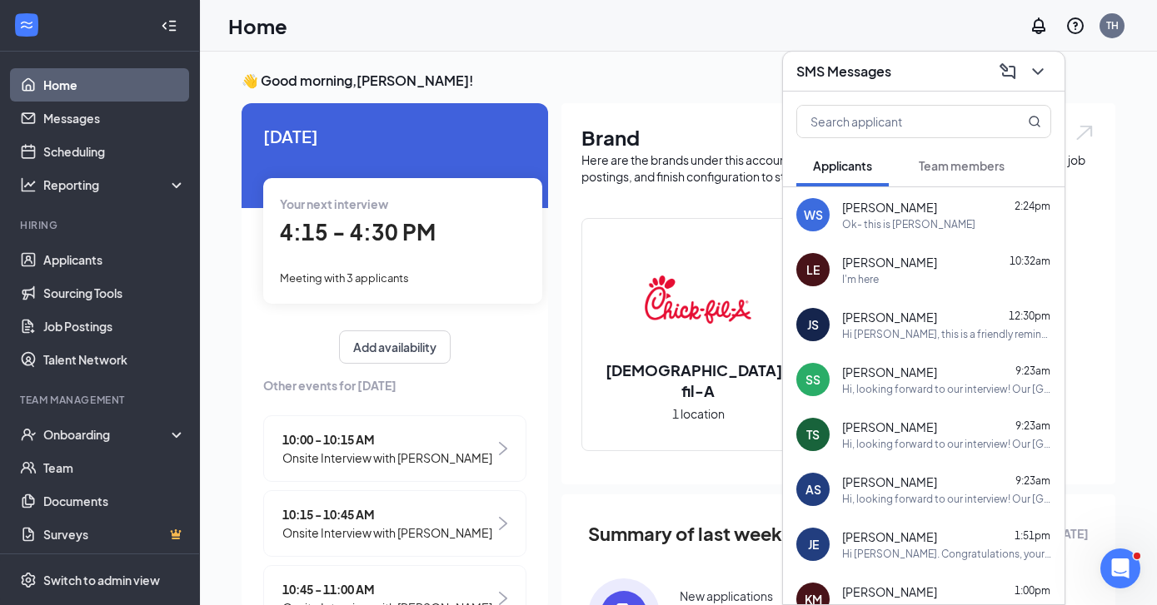
click at [410, 260] on div "Your next interview 4:15 - 4:30 PM Meeting with 3 applicants" at bounding box center [402, 240] width 279 height 125
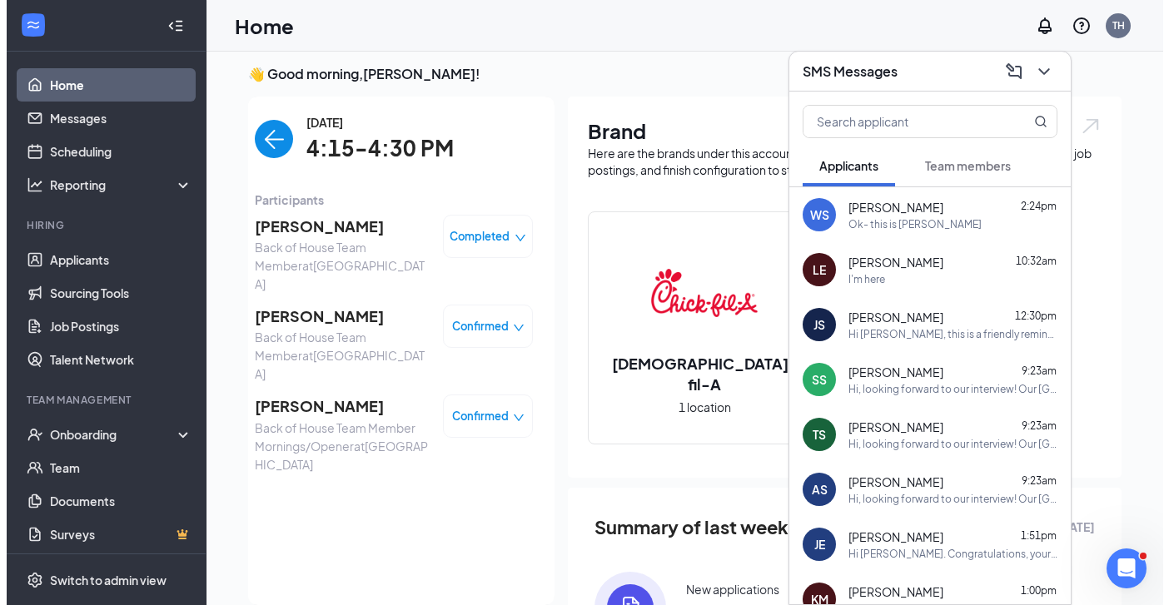
scroll to position [0, 0]
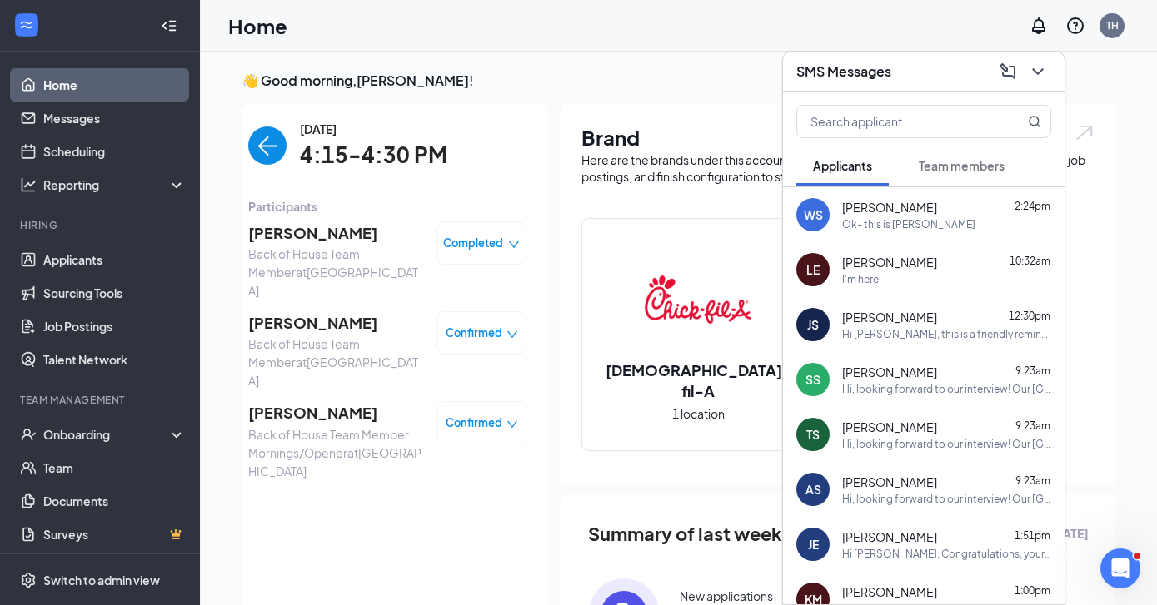
click at [339, 237] on span "[PERSON_NAME]" at bounding box center [335, 233] width 175 height 23
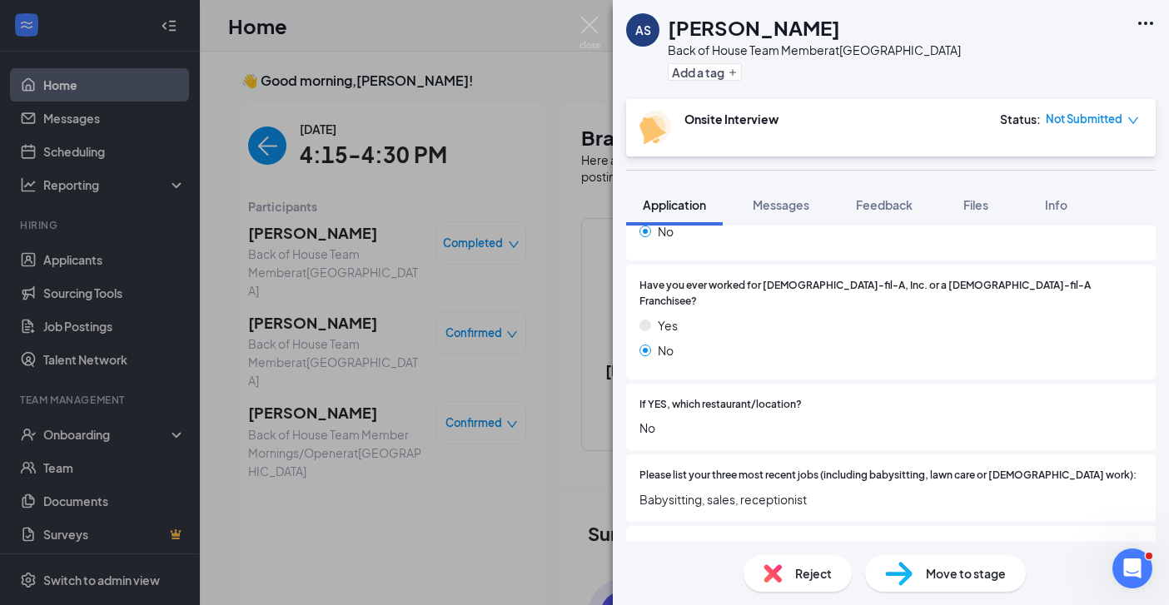
scroll to position [556, 0]
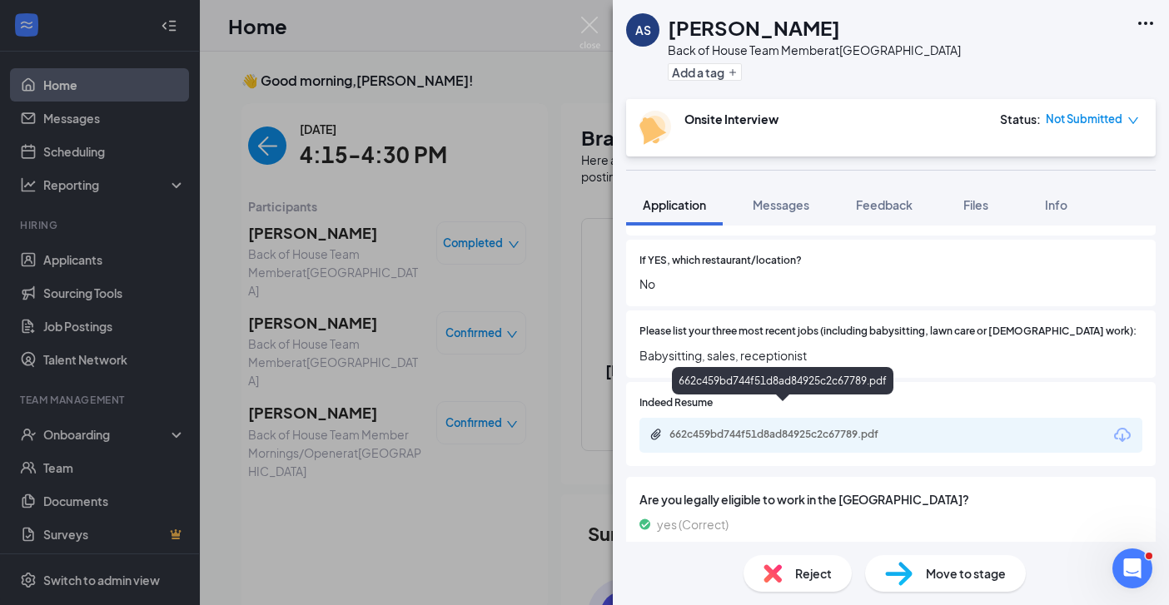
click at [787, 428] on div "662c459bd744f51d8ad84925c2c67789.pdf" at bounding box center [786, 434] width 233 height 13
click at [797, 205] on span "Messages" at bounding box center [781, 204] width 57 height 15
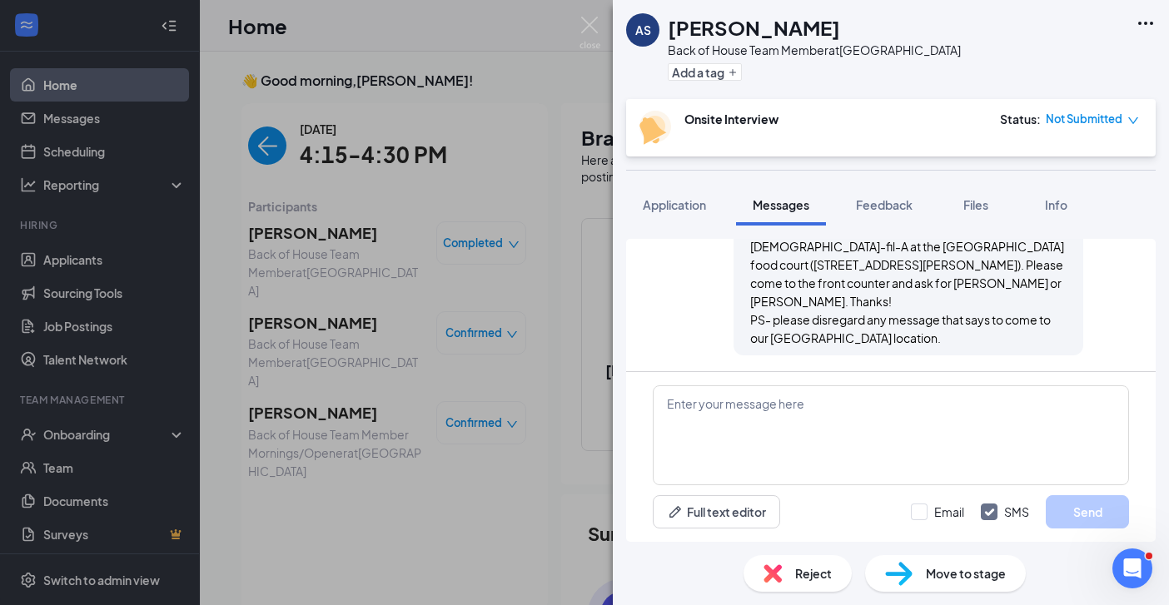
scroll to position [1189, 0]
click at [715, 416] on textarea at bounding box center [891, 436] width 476 height 100
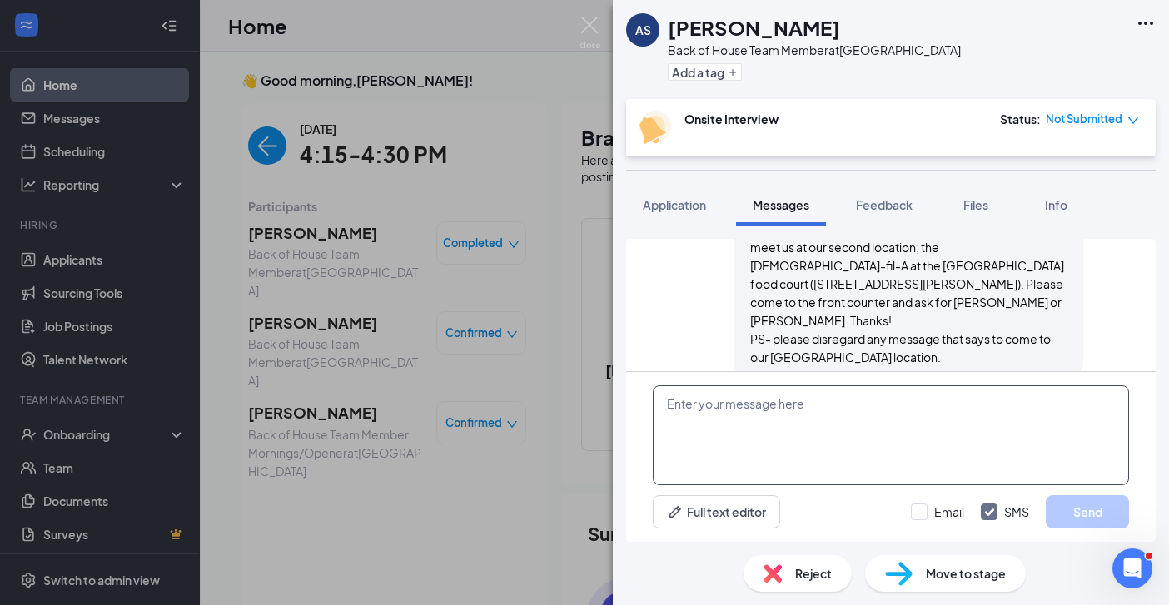
scroll to position [1203, 0]
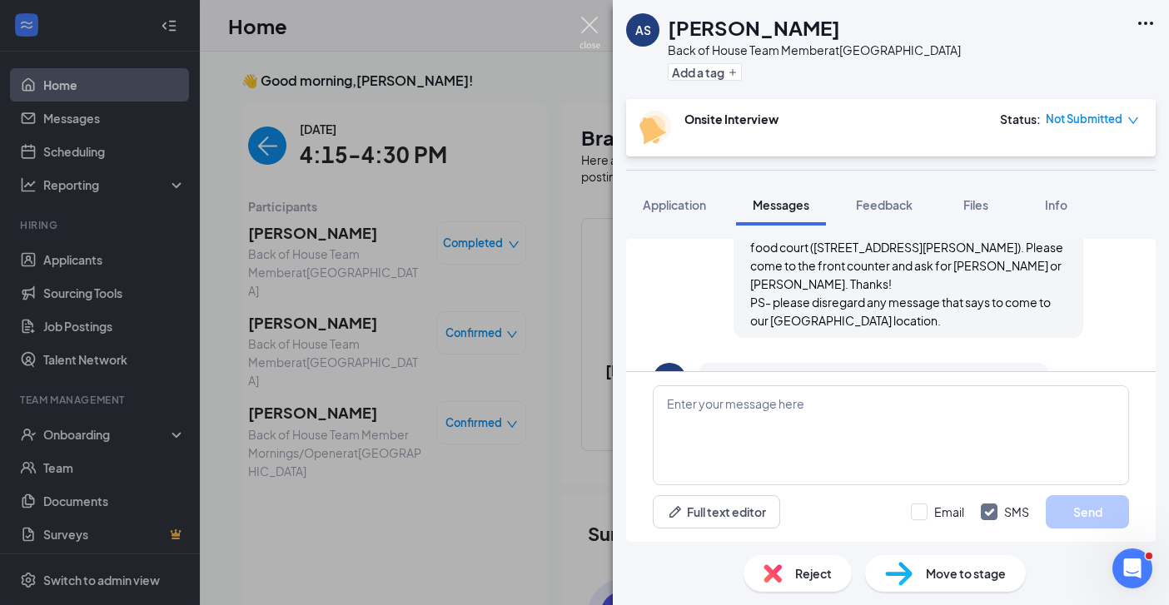
click at [594, 22] on img at bounding box center [590, 33] width 21 height 32
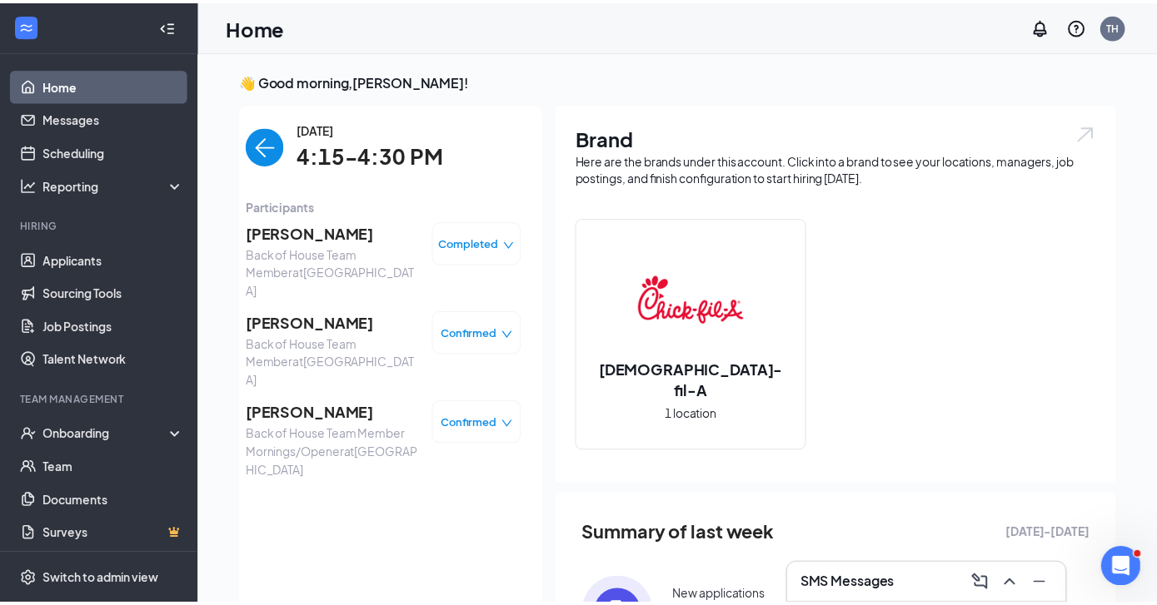
scroll to position [7, 0]
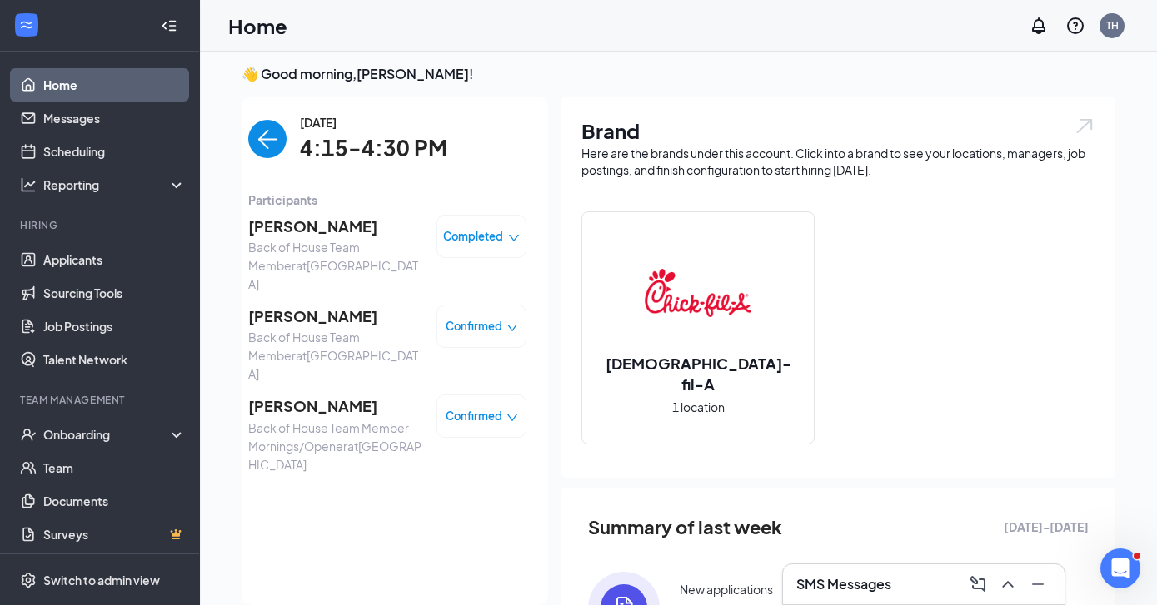
click at [508, 237] on icon "down" at bounding box center [514, 238] width 12 height 12
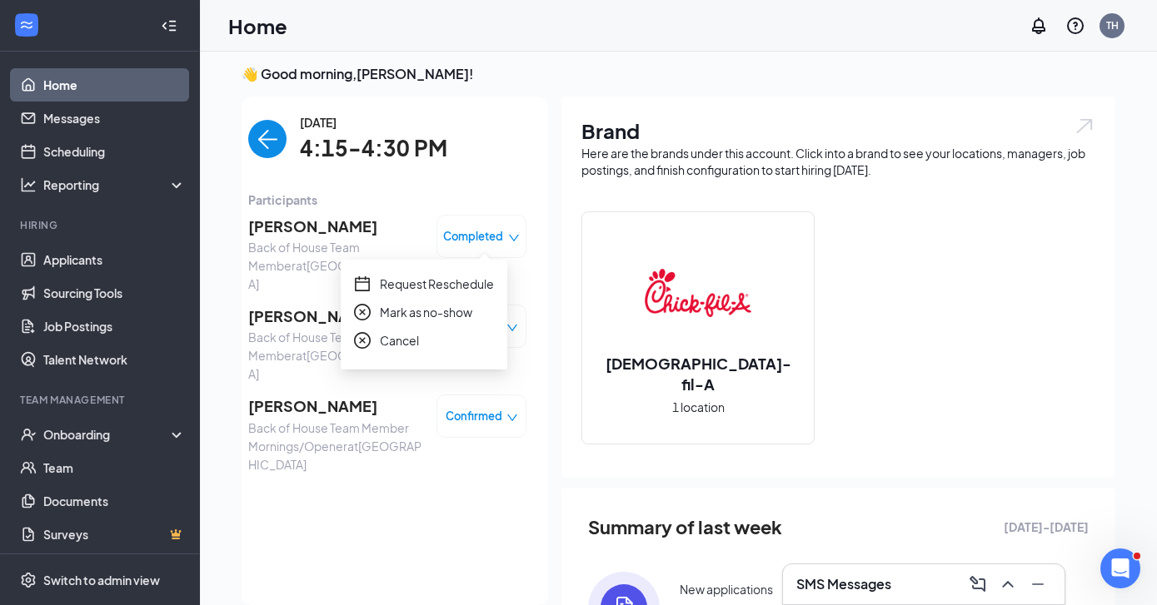
click at [411, 340] on span "Cancel" at bounding box center [399, 340] width 39 height 18
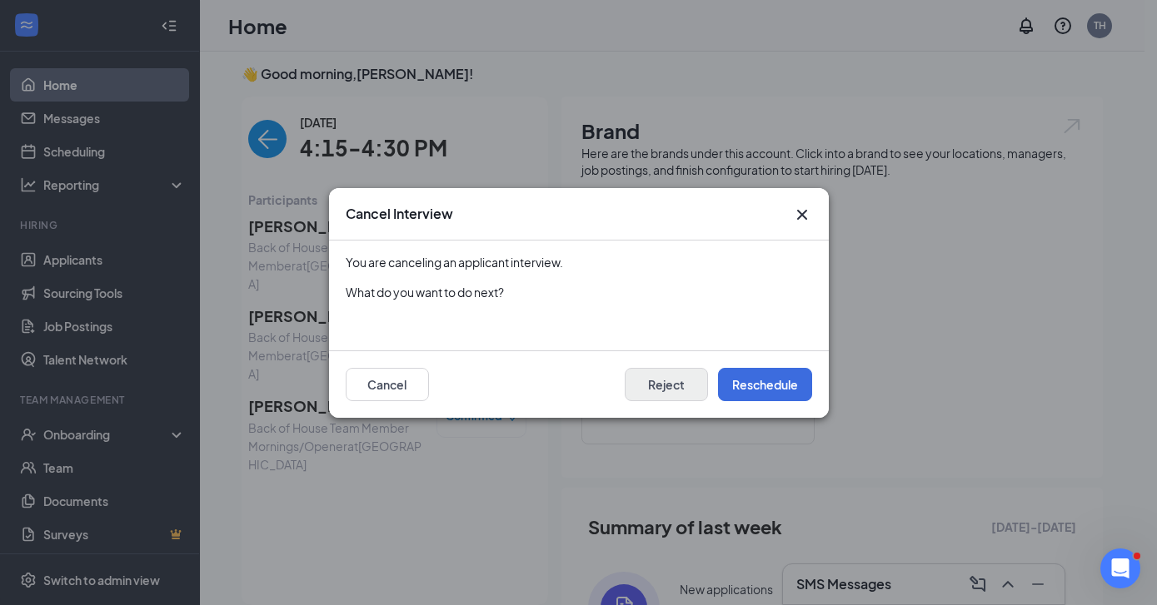
click at [665, 389] on button "Reject" at bounding box center [666, 384] width 83 height 33
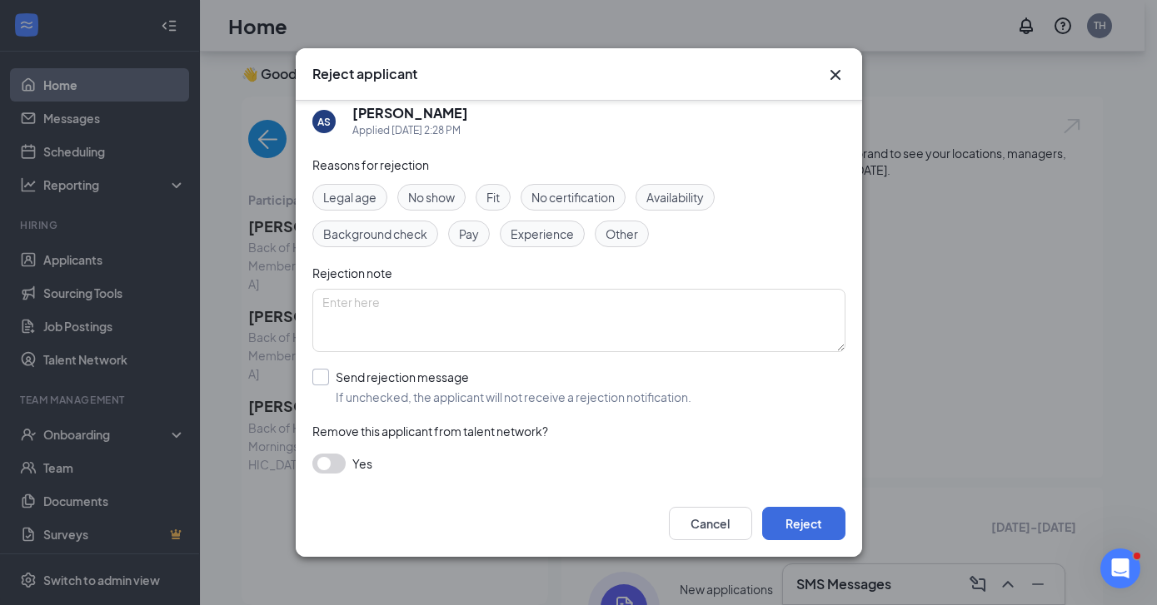
scroll to position [246, 0]
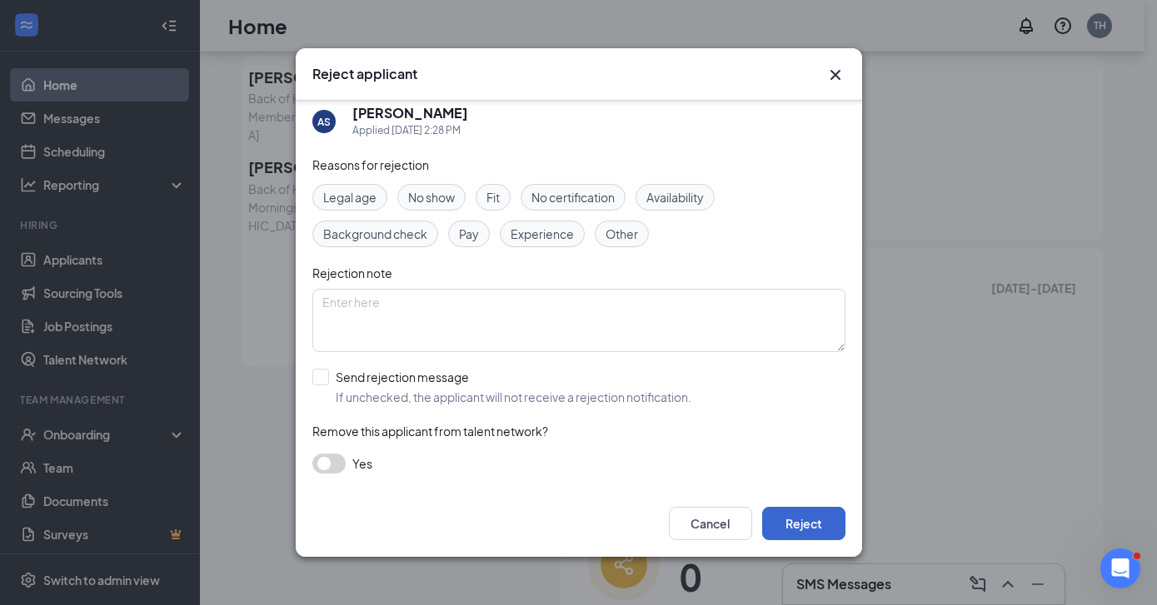
click at [804, 517] on button "Reject" at bounding box center [803, 523] width 83 height 33
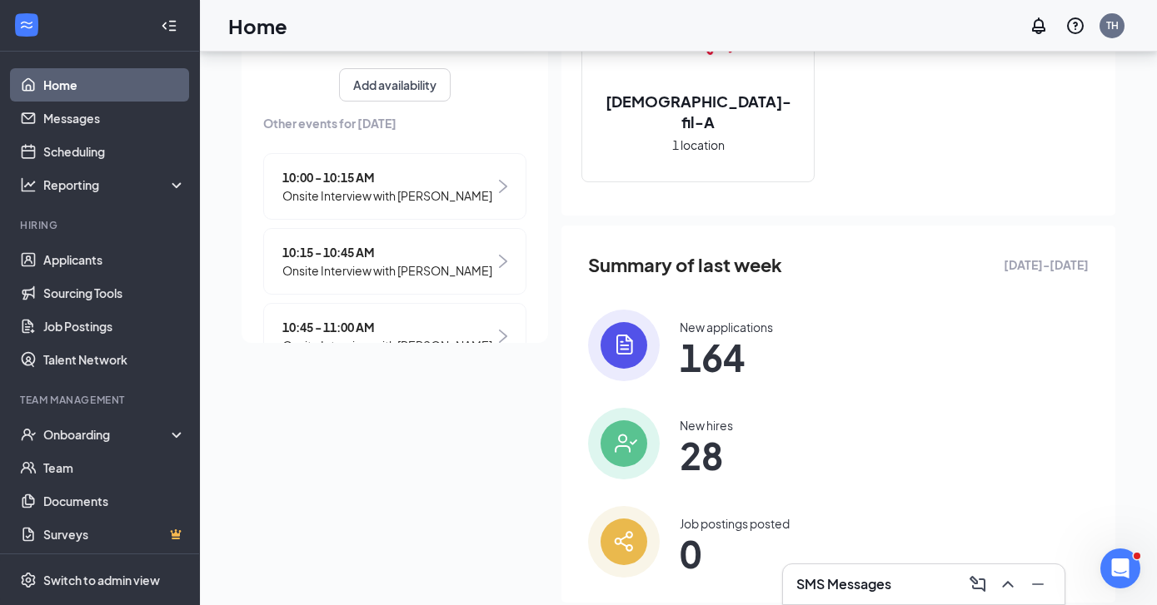
scroll to position [0, 0]
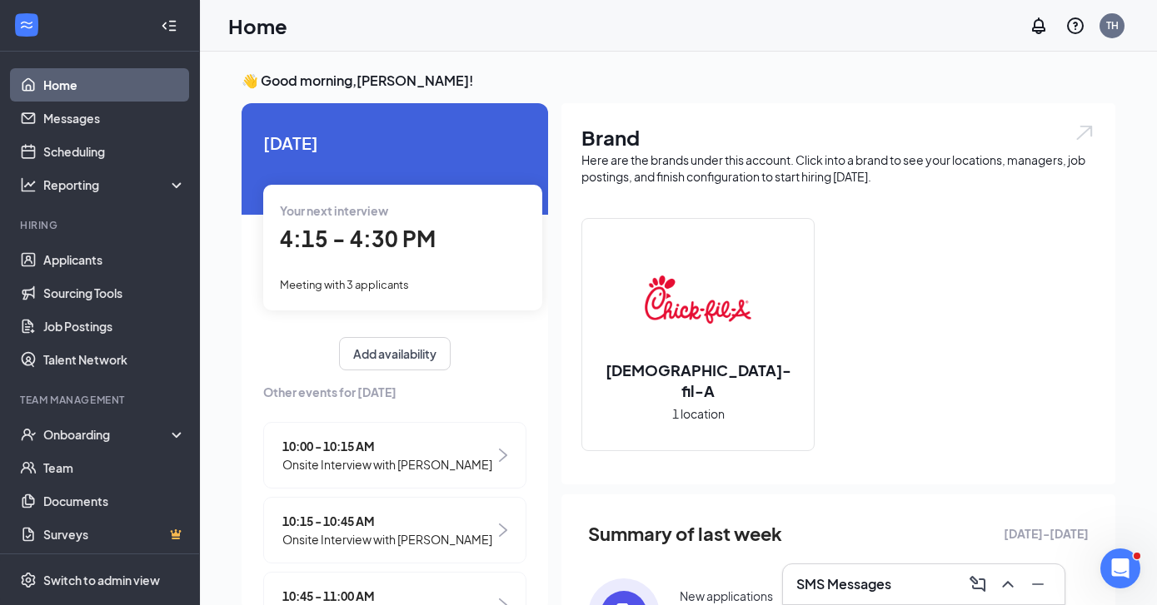
click at [379, 261] on div "Your next interview 4:15 - 4:30 PM Meeting with 3 applicants" at bounding box center [402, 247] width 279 height 125
click at [403, 256] on div "Your next interview 4:15 - 4:30 PM Meeting with 3 applicants" at bounding box center [402, 247] width 279 height 125
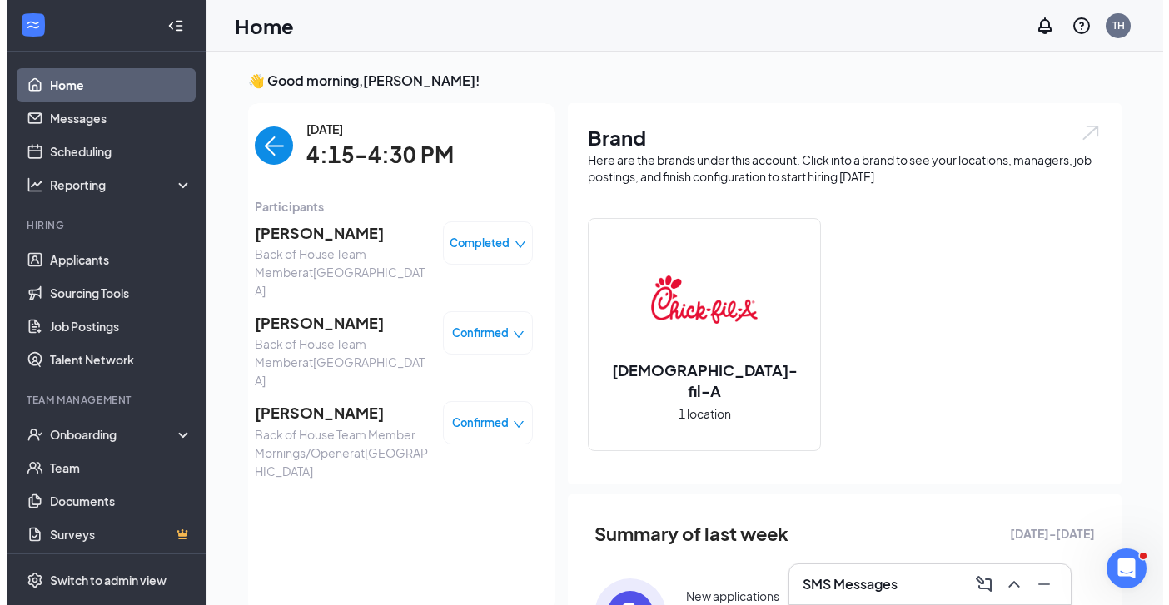
scroll to position [7, 0]
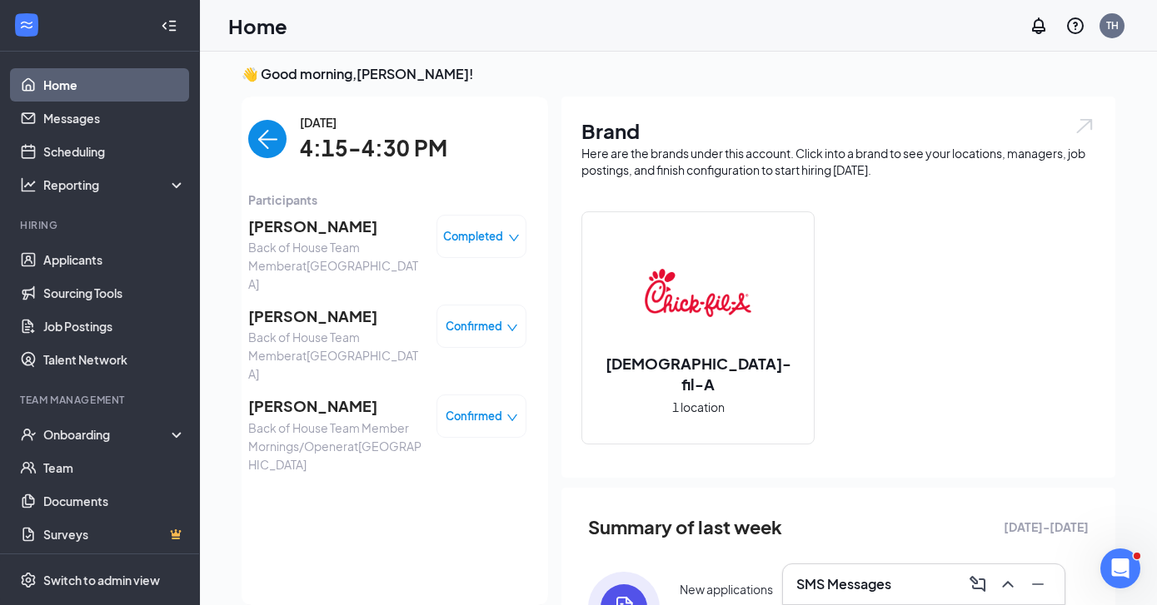
click at [299, 305] on span "[PERSON_NAME]" at bounding box center [335, 316] width 175 height 23
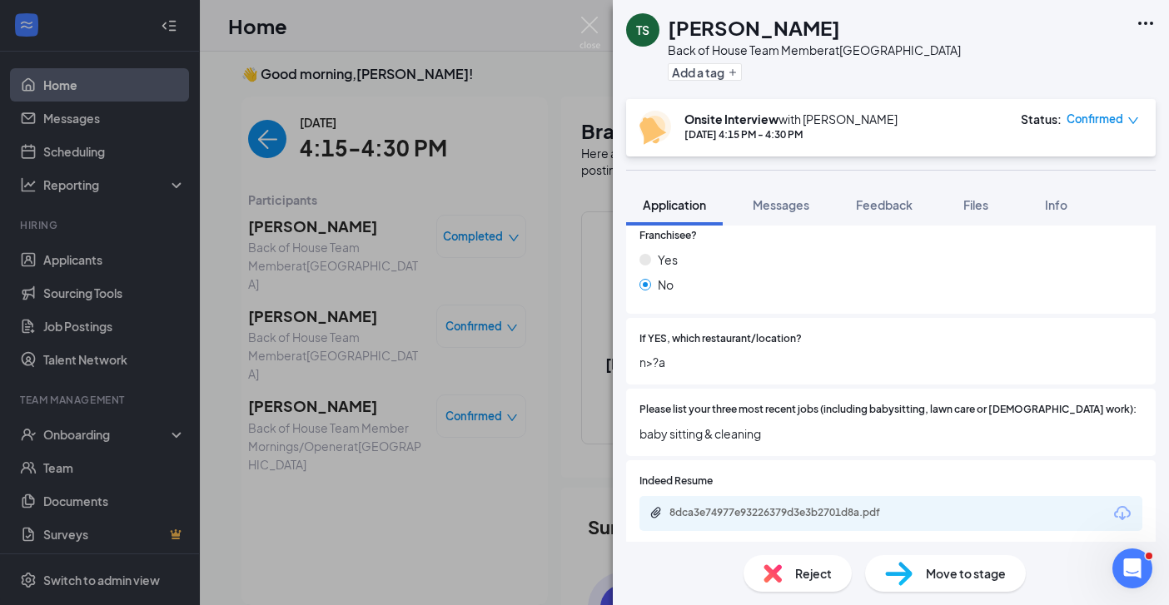
scroll to position [594, 0]
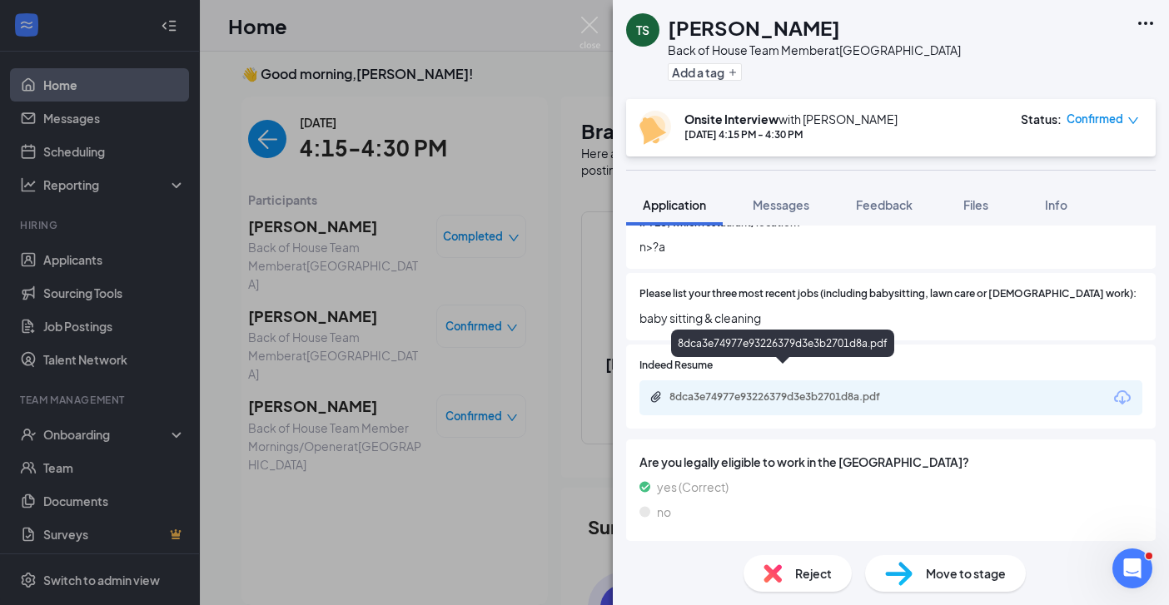
click at [785, 391] on div "8dca3e74977e93226379d3e3b2701d8a.pdf" at bounding box center [786, 397] width 233 height 13
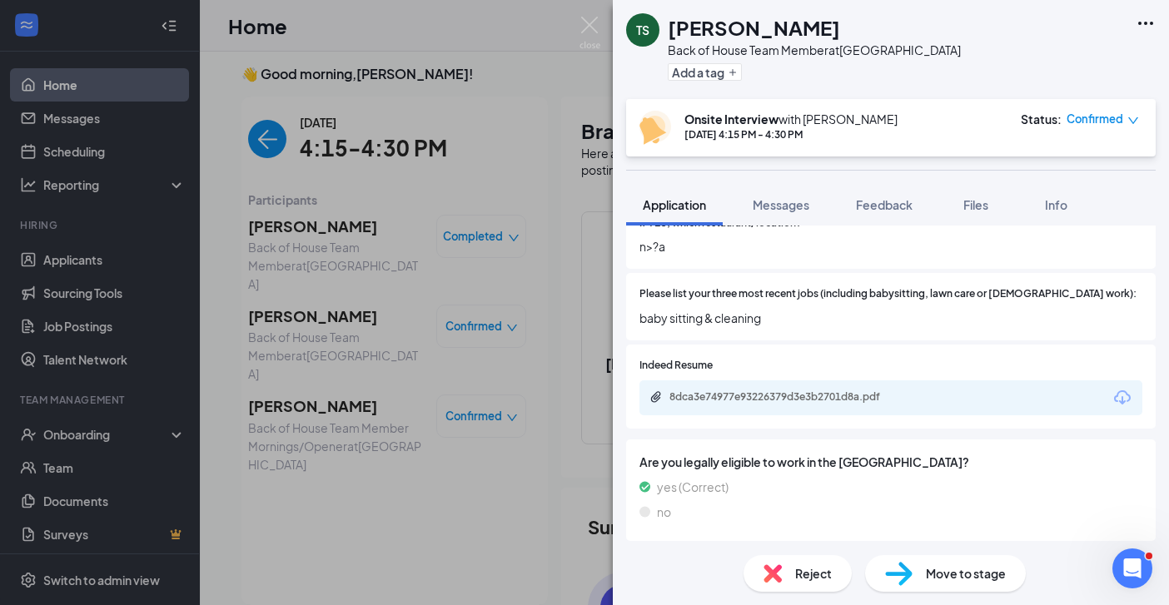
click at [346, 378] on div "TS [PERSON_NAME] Back of House Team Member at [GEOGRAPHIC_DATA] Add a tag Onsit…" at bounding box center [584, 302] width 1169 height 605
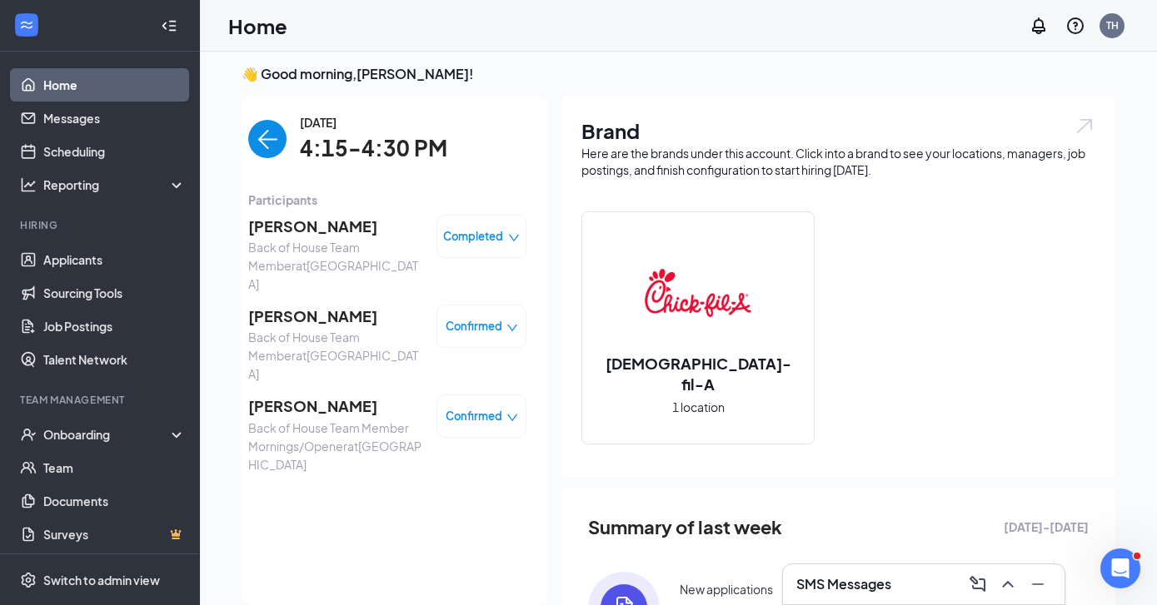
click at [305, 395] on span "[PERSON_NAME]" at bounding box center [335, 406] width 175 height 23
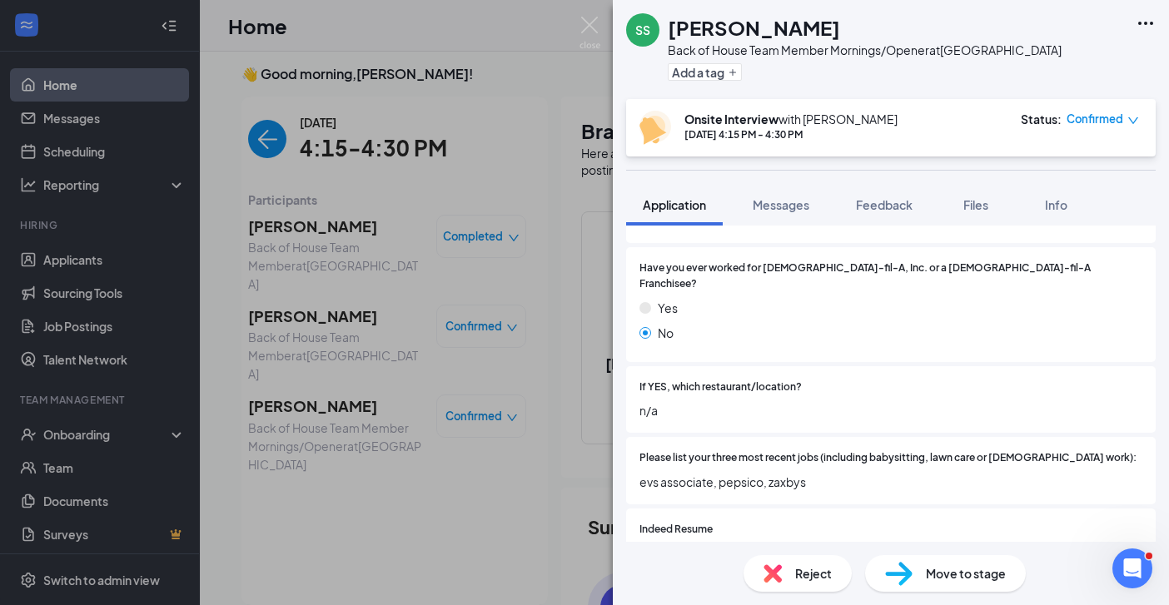
scroll to position [526, 0]
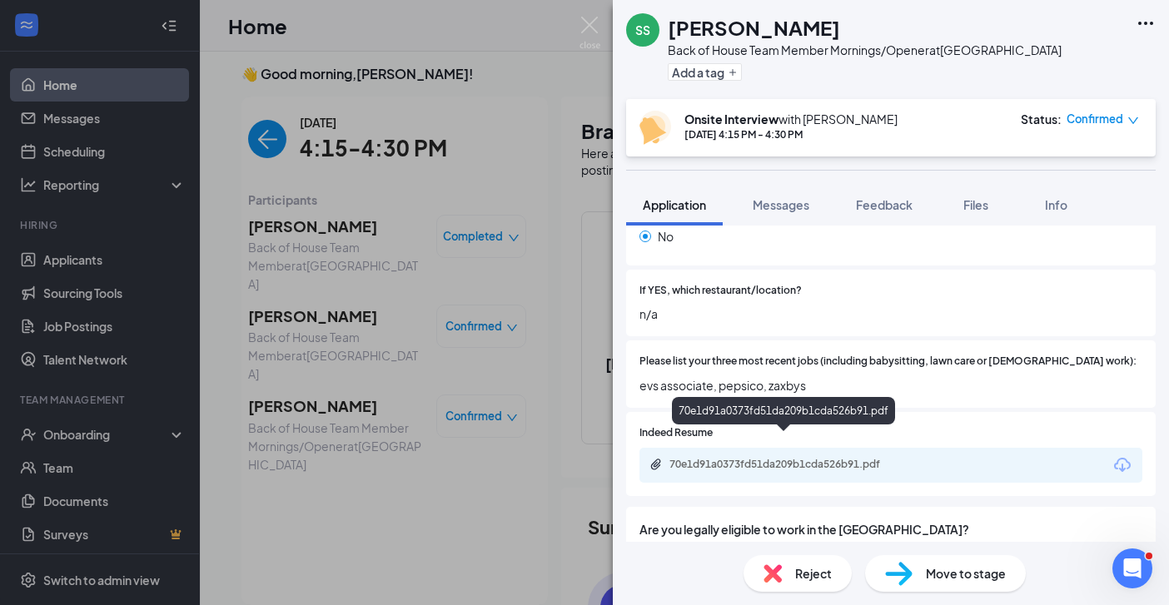
click at [750, 458] on div "70e1d91a0373fd51da209b1cda526b91.pdf" at bounding box center [786, 464] width 233 height 13
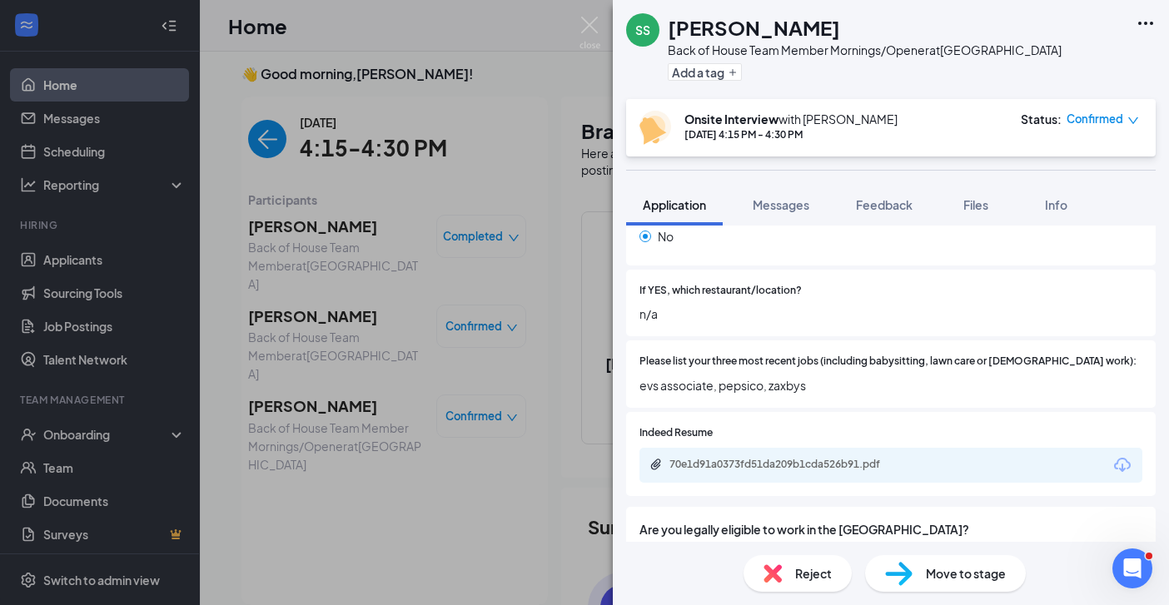
click at [419, 346] on div "SS [PERSON_NAME] Back of House Team Member Mornings/Opener at [GEOGRAPHIC_DATA]…" at bounding box center [584, 302] width 1169 height 605
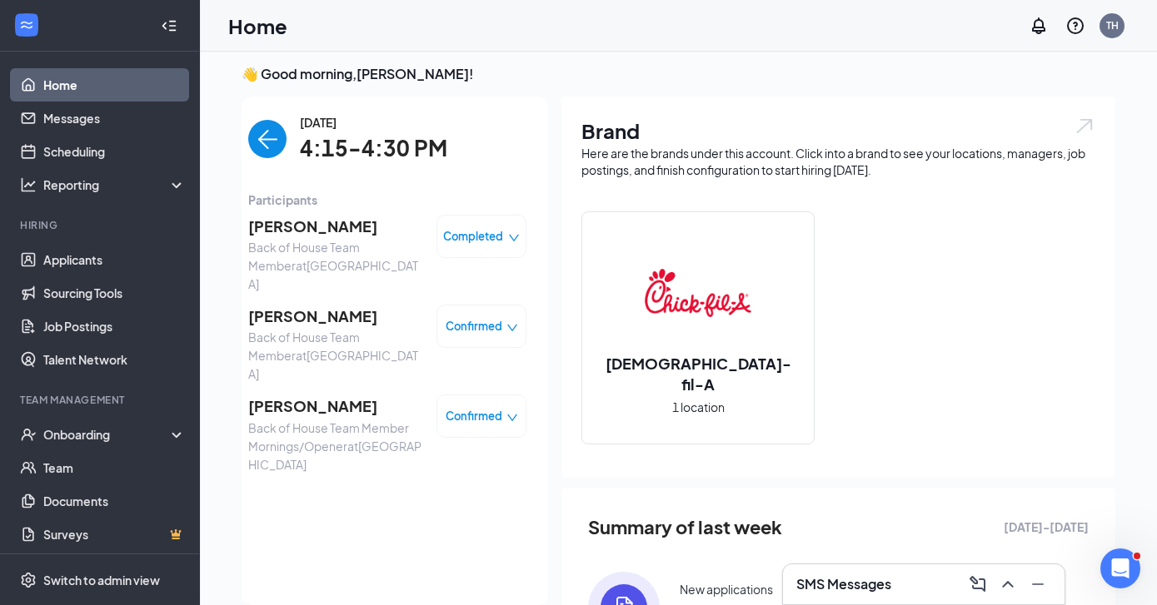
click at [301, 305] on span "[PERSON_NAME]" at bounding box center [335, 316] width 175 height 23
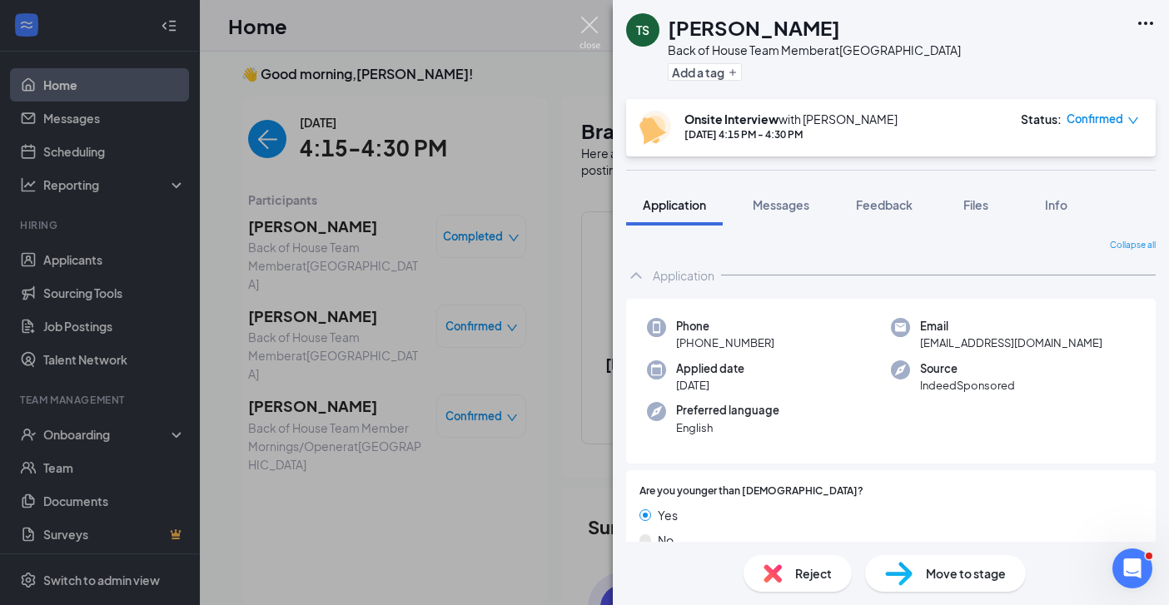
click at [580, 17] on img at bounding box center [590, 33] width 21 height 32
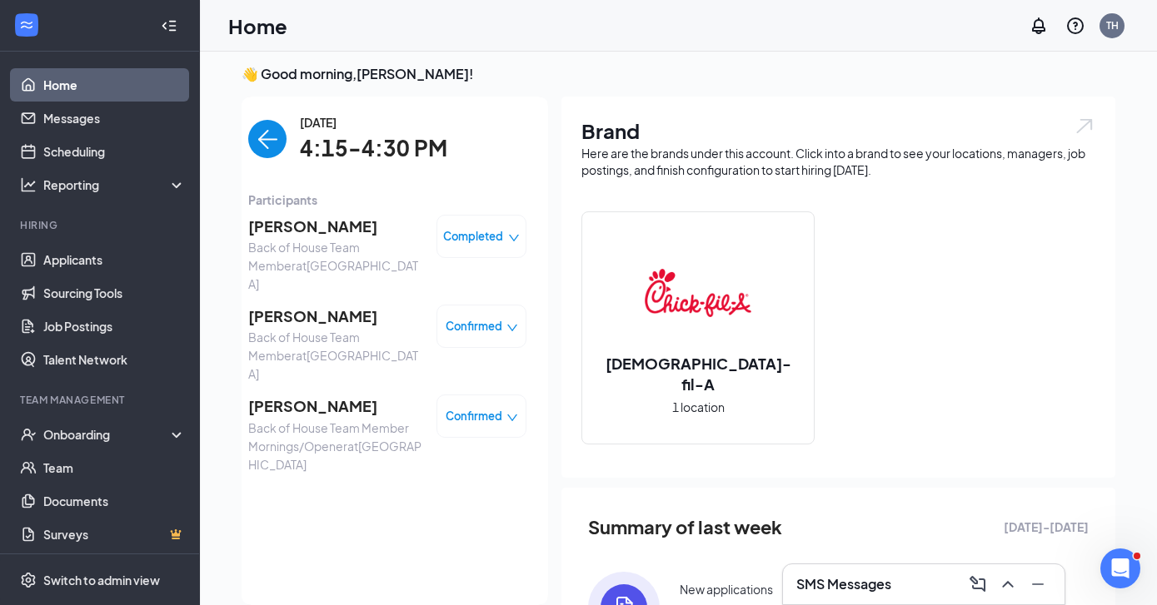
click at [268, 395] on span "[PERSON_NAME]" at bounding box center [335, 406] width 175 height 23
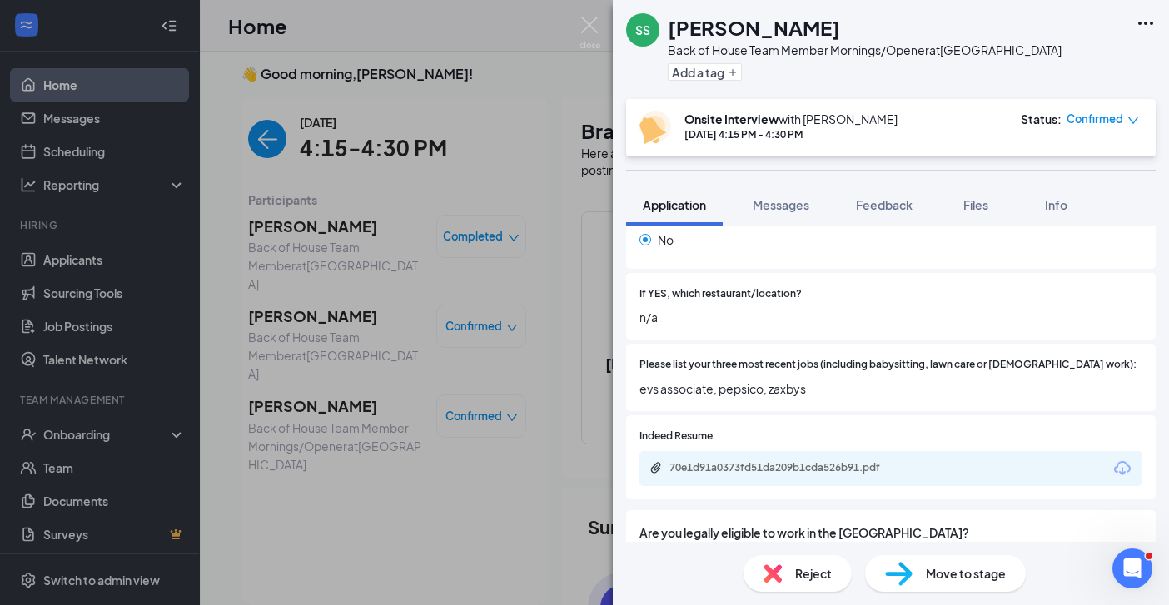
scroll to position [557, 0]
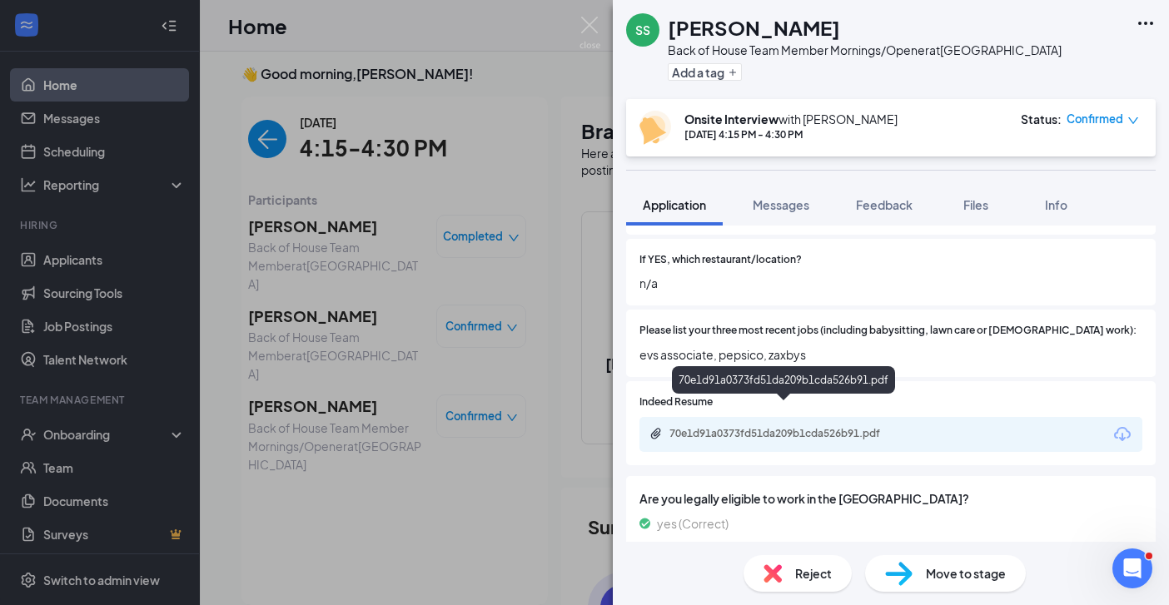
click at [755, 427] on div "70e1d91a0373fd51da209b1cda526b91.pdf" at bounding box center [786, 433] width 233 height 13
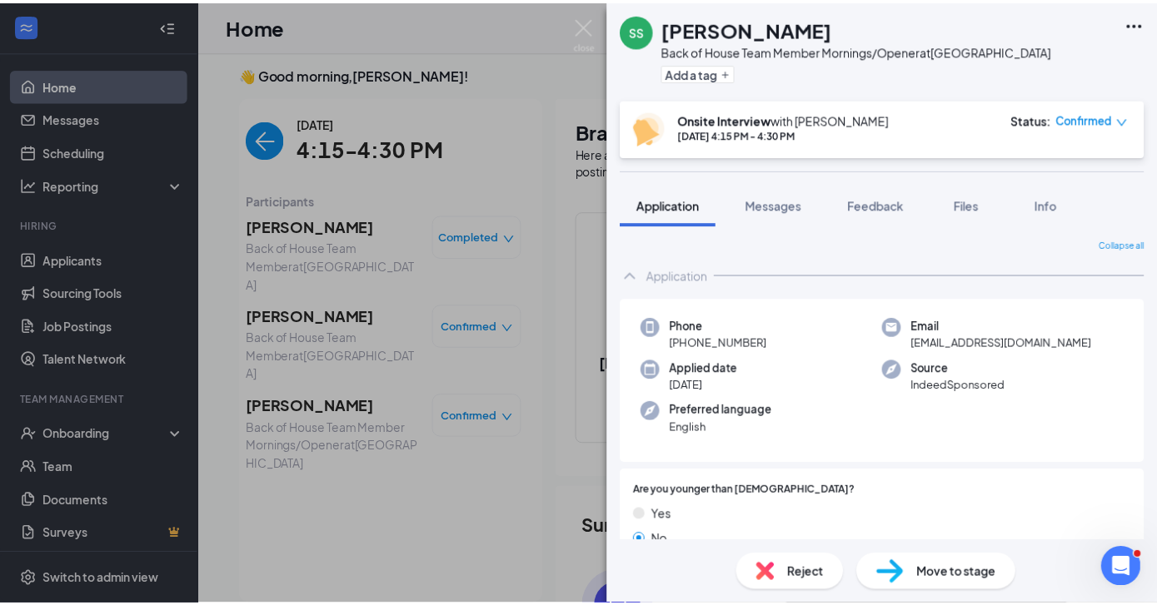
scroll to position [3, 0]
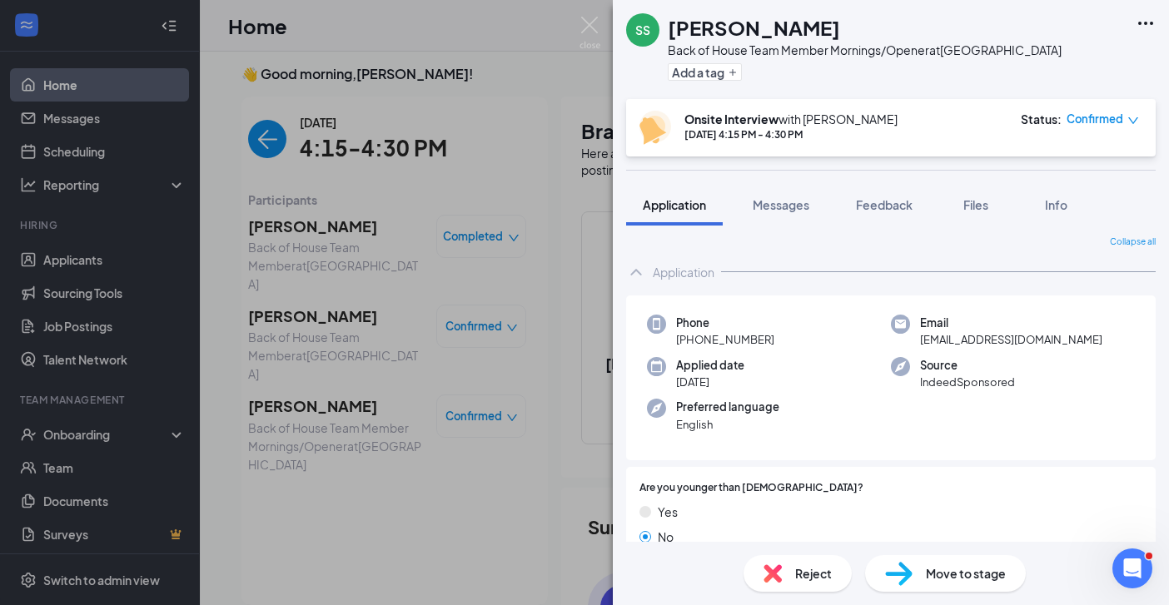
click at [575, 28] on div "SS [PERSON_NAME] Back of House Team Member Mornings/Opener at [GEOGRAPHIC_DATA]…" at bounding box center [584, 302] width 1169 height 605
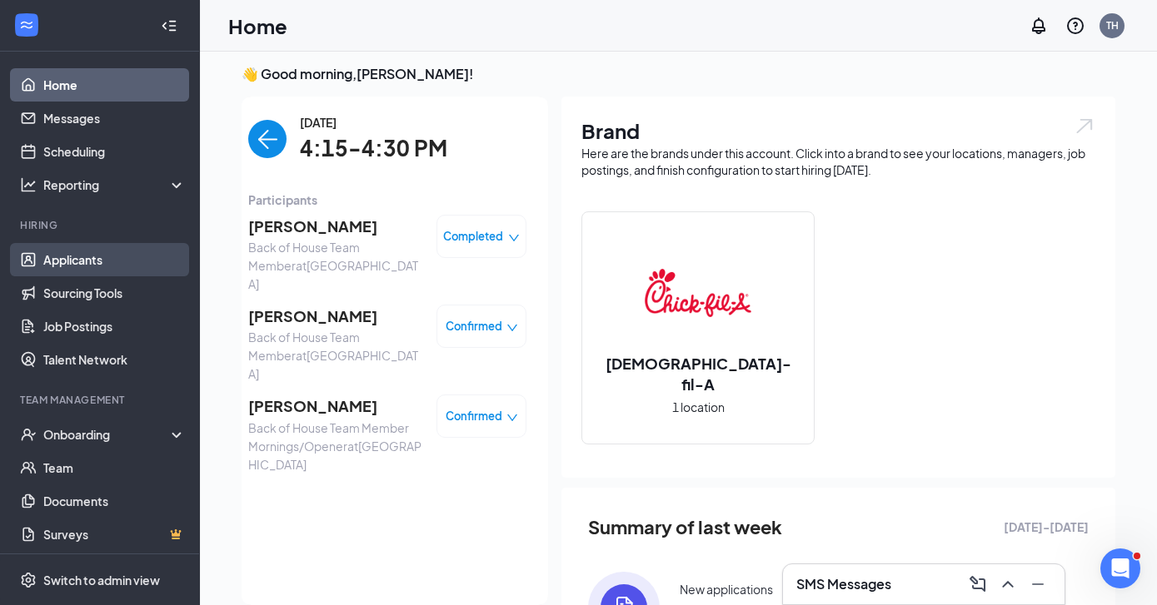
click at [70, 262] on link "Applicants" at bounding box center [114, 259] width 142 height 33
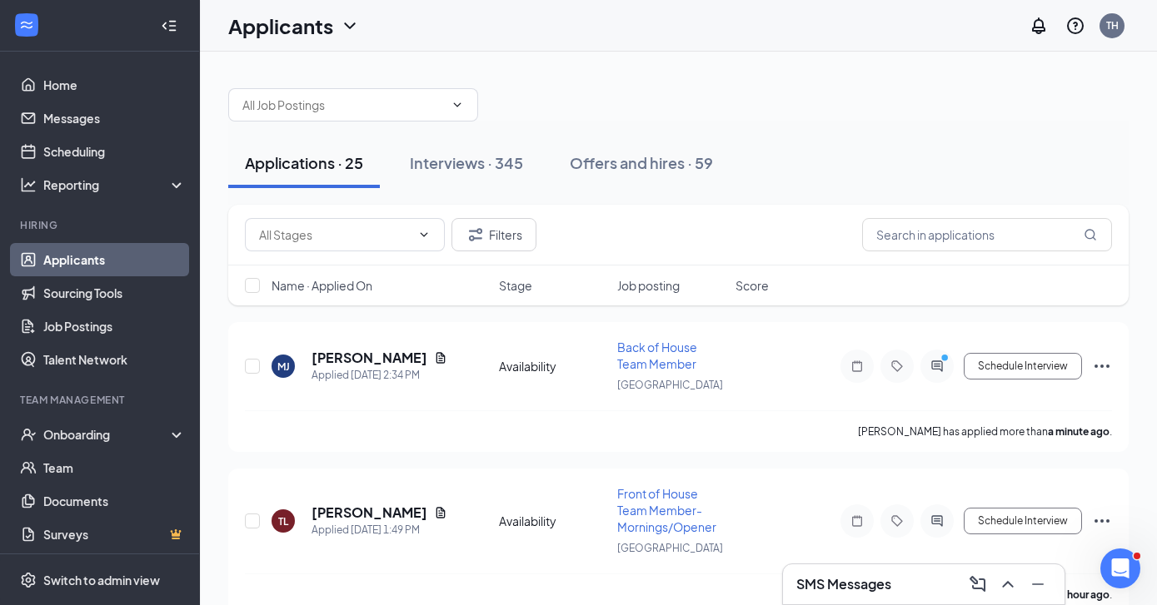
click at [852, 576] on h3 "SMS Messages" at bounding box center [843, 584] width 95 height 18
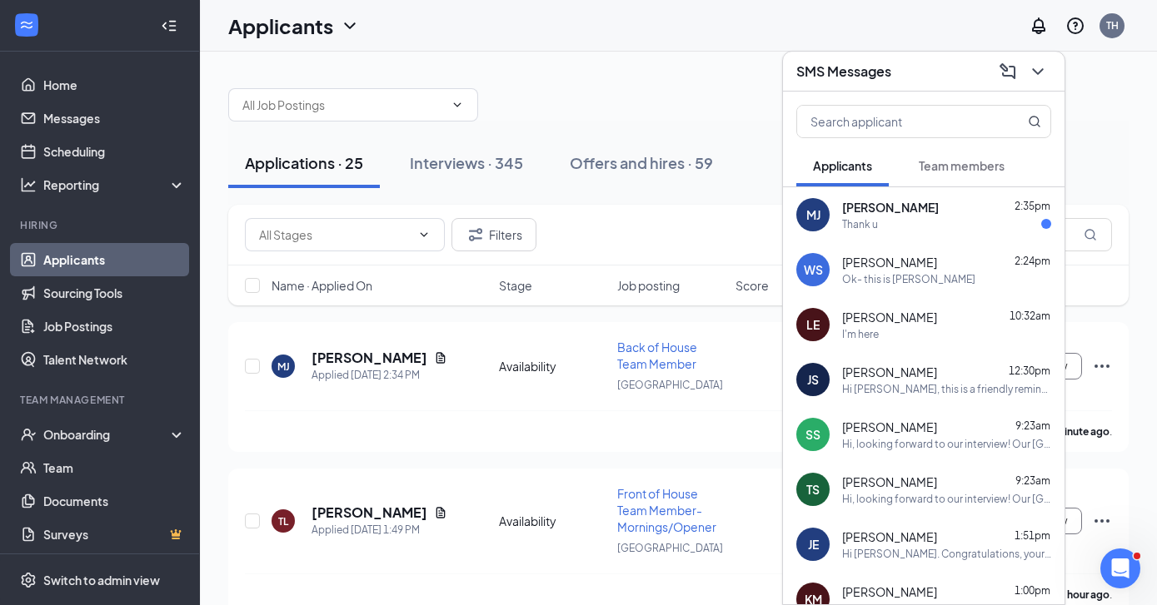
click at [915, 225] on div "Thank u" at bounding box center [946, 224] width 209 height 14
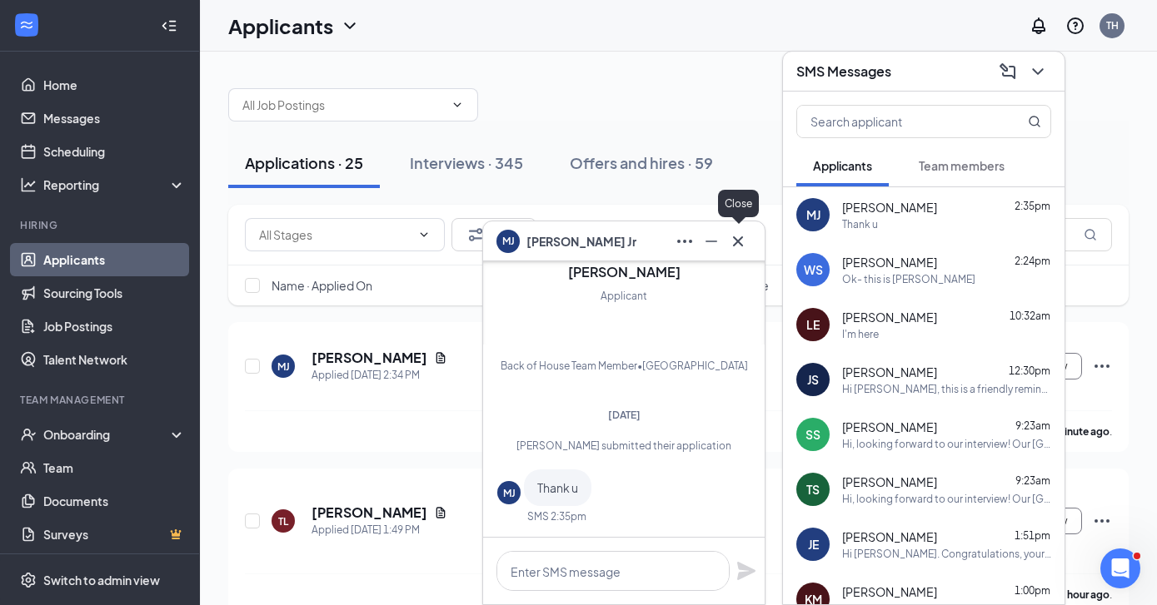
click at [737, 240] on icon "Cross" at bounding box center [738, 241] width 10 height 10
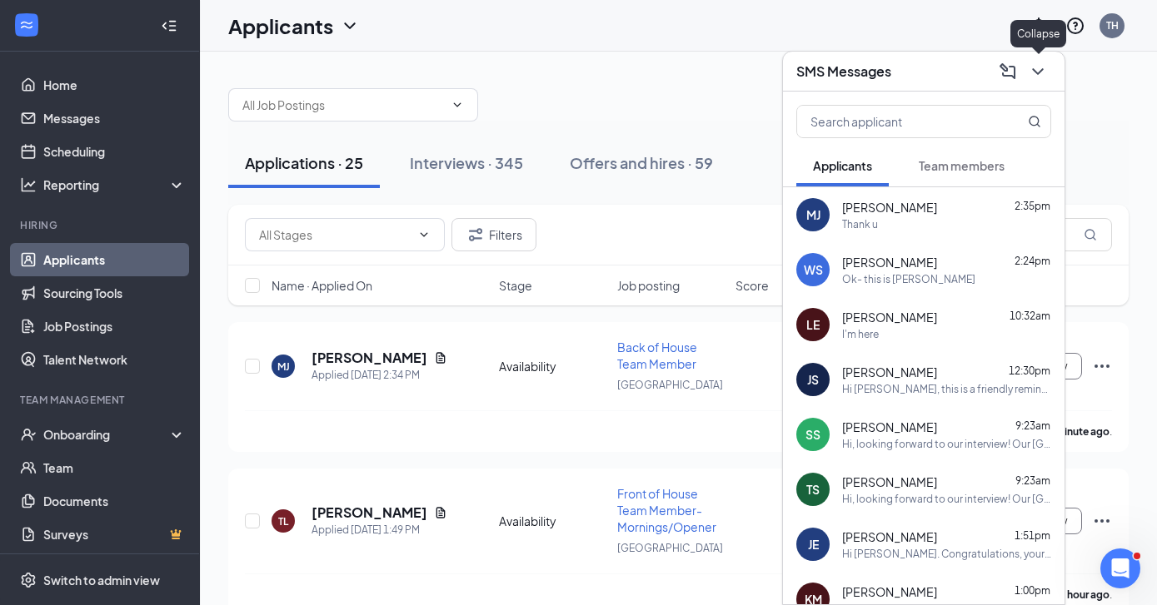
click at [1036, 75] on icon "ChevronDown" at bounding box center [1038, 72] width 20 height 20
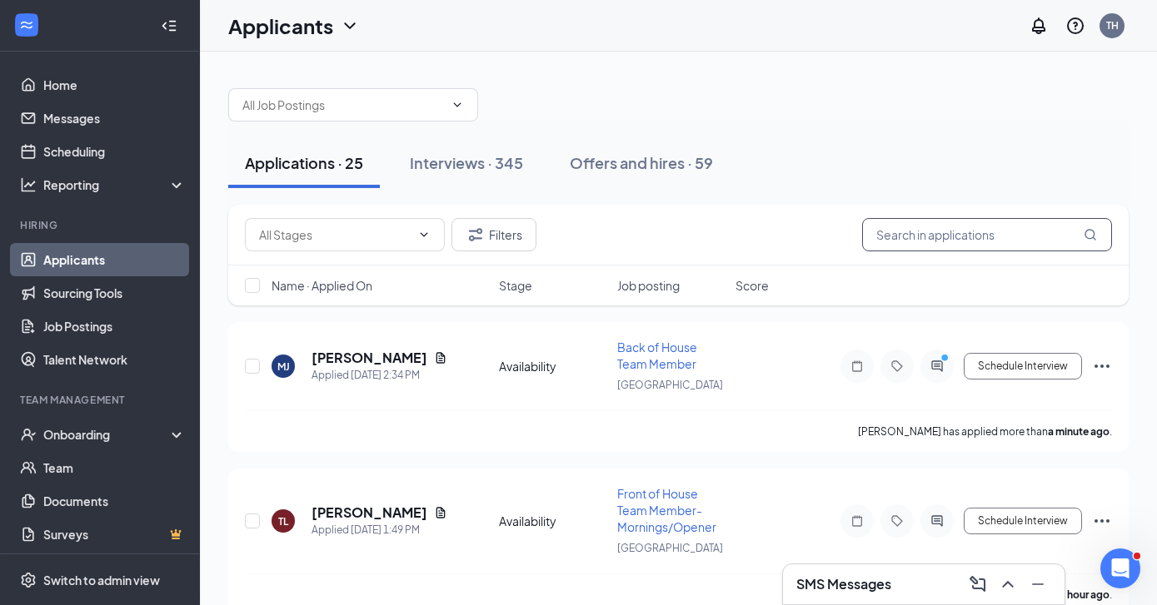
click at [935, 246] on input "text" at bounding box center [987, 234] width 250 height 33
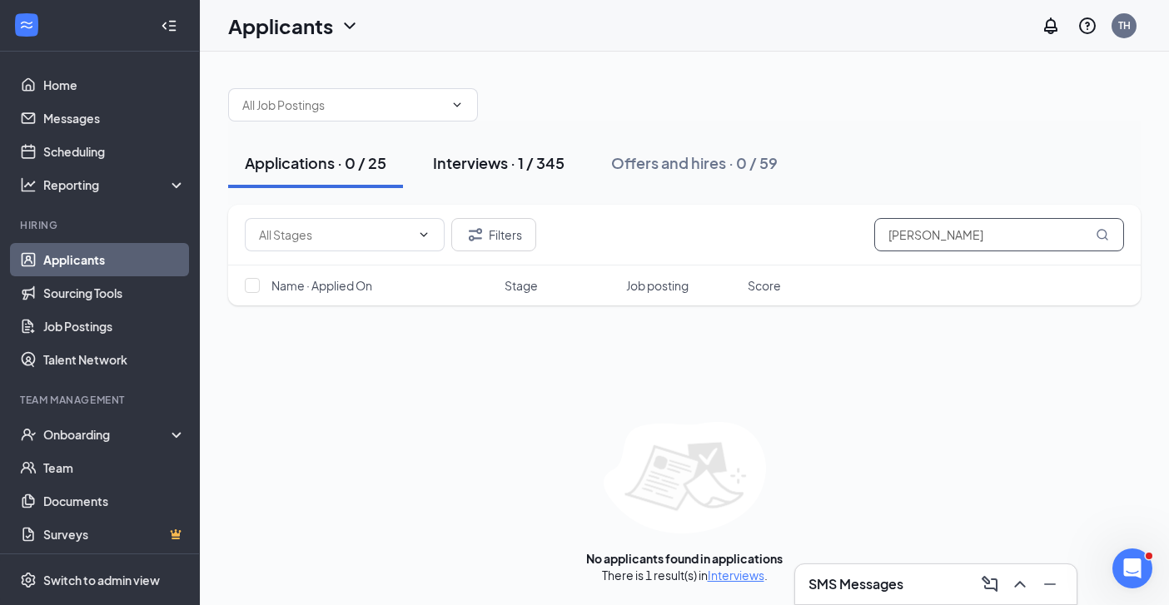
type input "Tammy Daniel"
click at [493, 154] on div "Interviews · 1 / 345" at bounding box center [499, 162] width 132 height 21
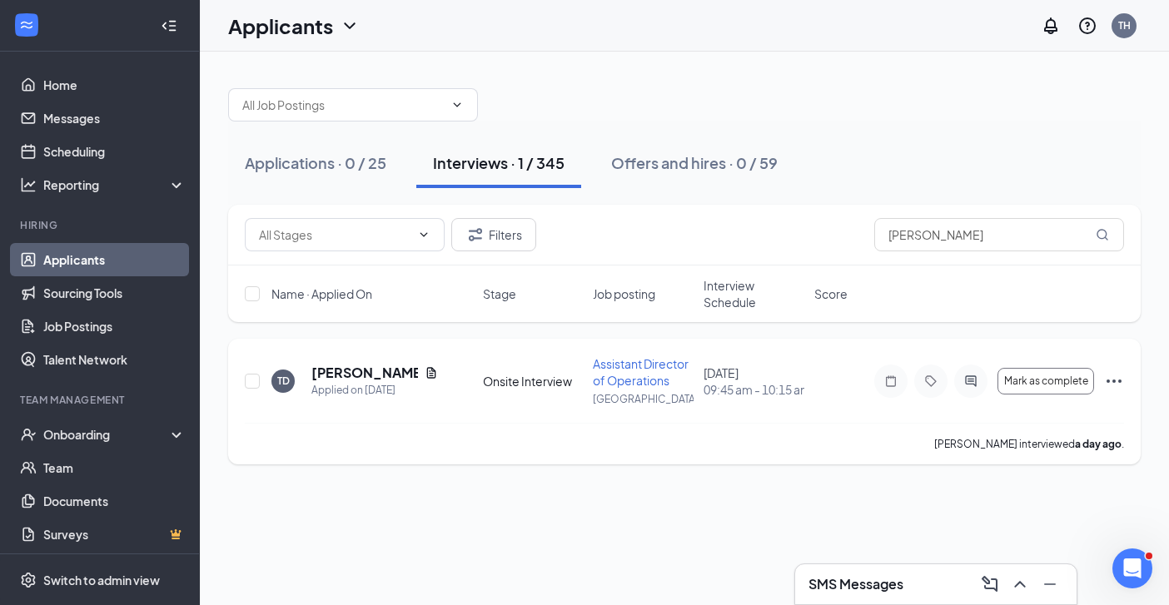
click at [1110, 380] on icon "Ellipses" at bounding box center [1114, 381] width 20 height 20
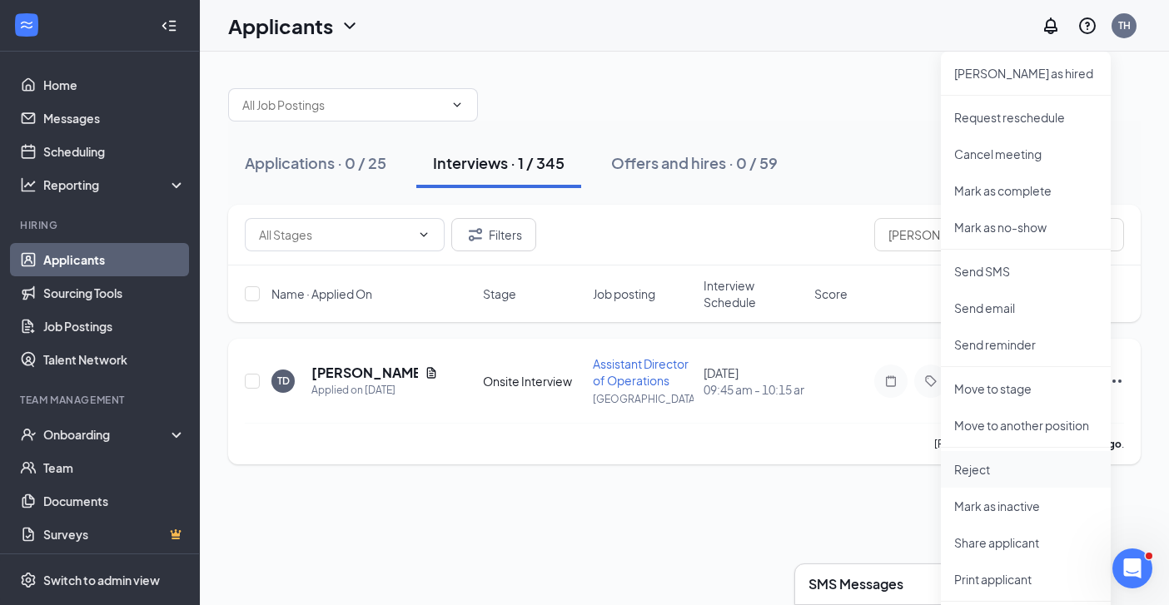
click at [988, 474] on p "Reject" at bounding box center [1025, 469] width 143 height 17
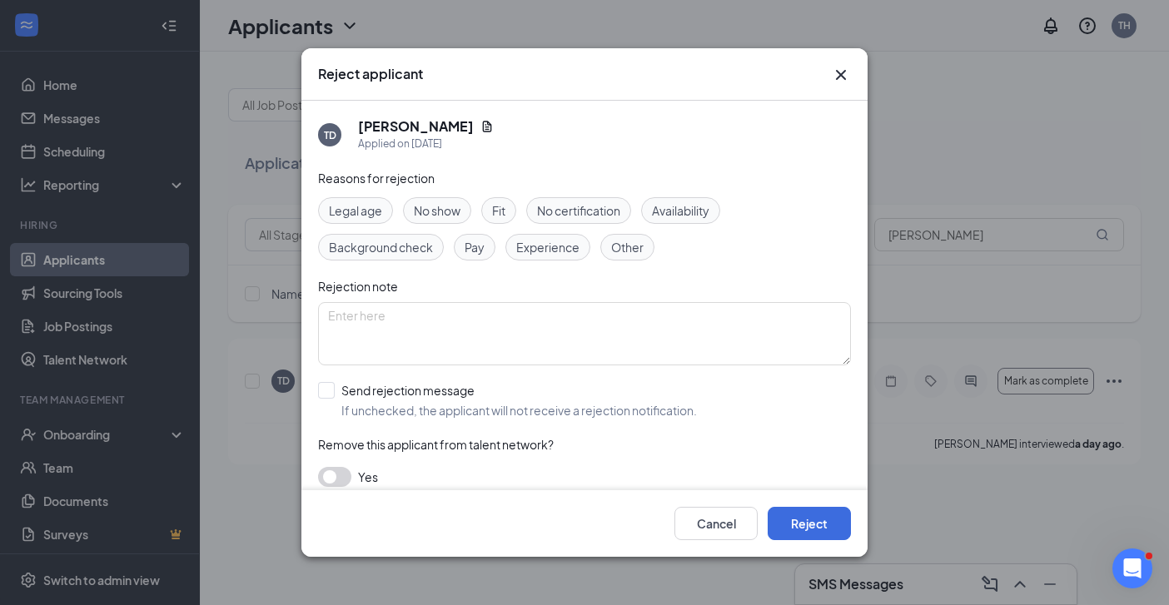
click at [341, 477] on button "button" at bounding box center [334, 477] width 33 height 20
click at [834, 539] on button "Reject" at bounding box center [809, 523] width 83 height 33
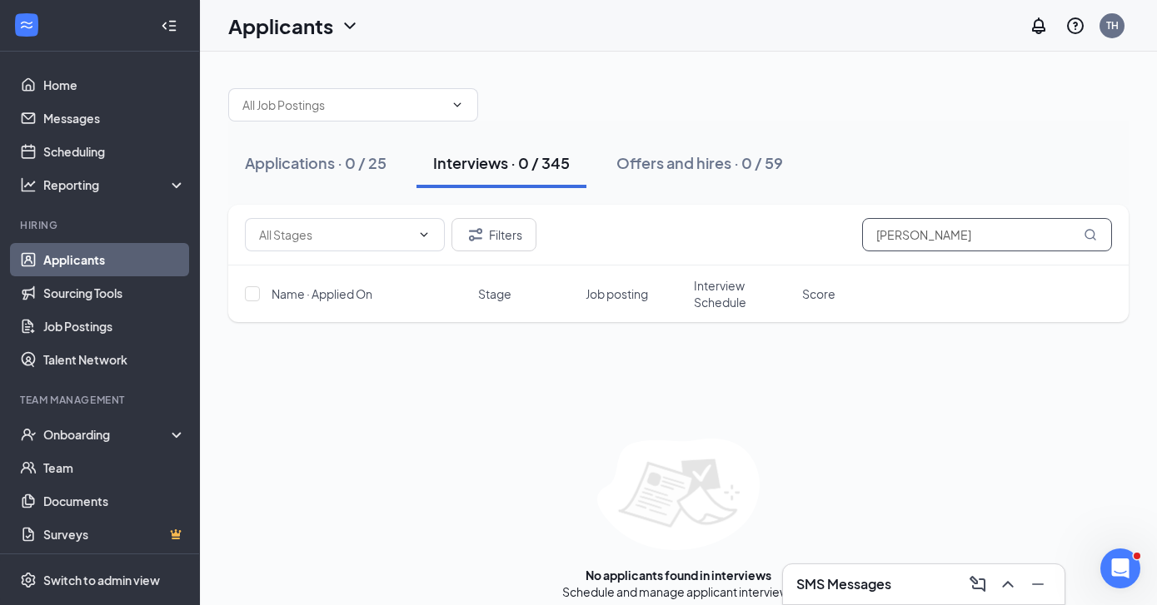
click at [980, 241] on input "Tammy Daniel" at bounding box center [987, 234] width 250 height 33
type input "T"
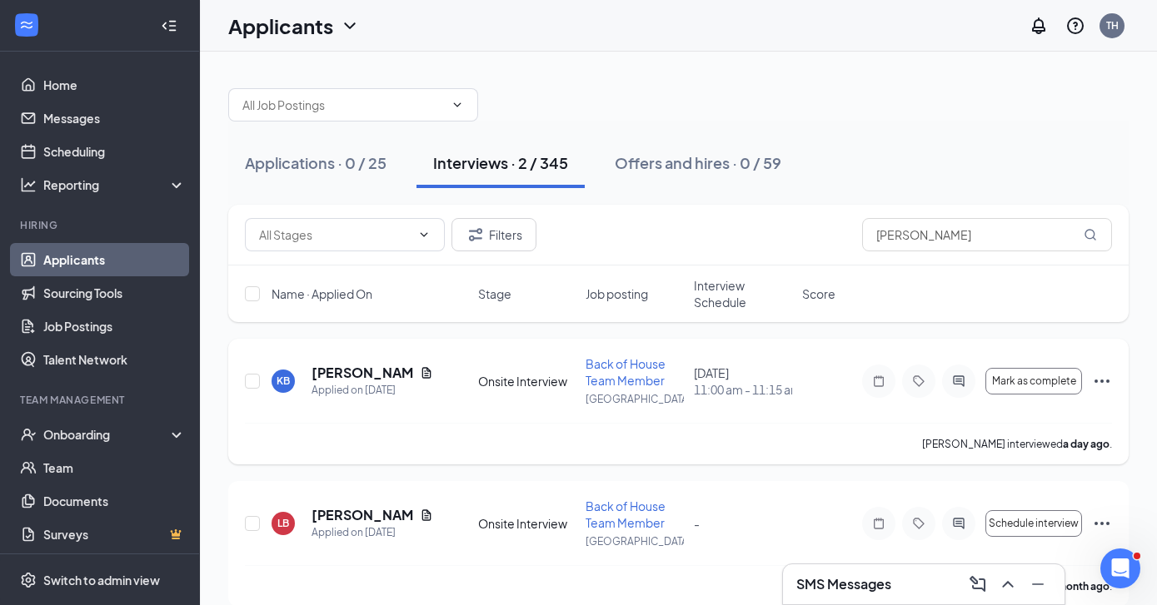
click at [1099, 381] on icon "Ellipses" at bounding box center [1102, 381] width 20 height 20
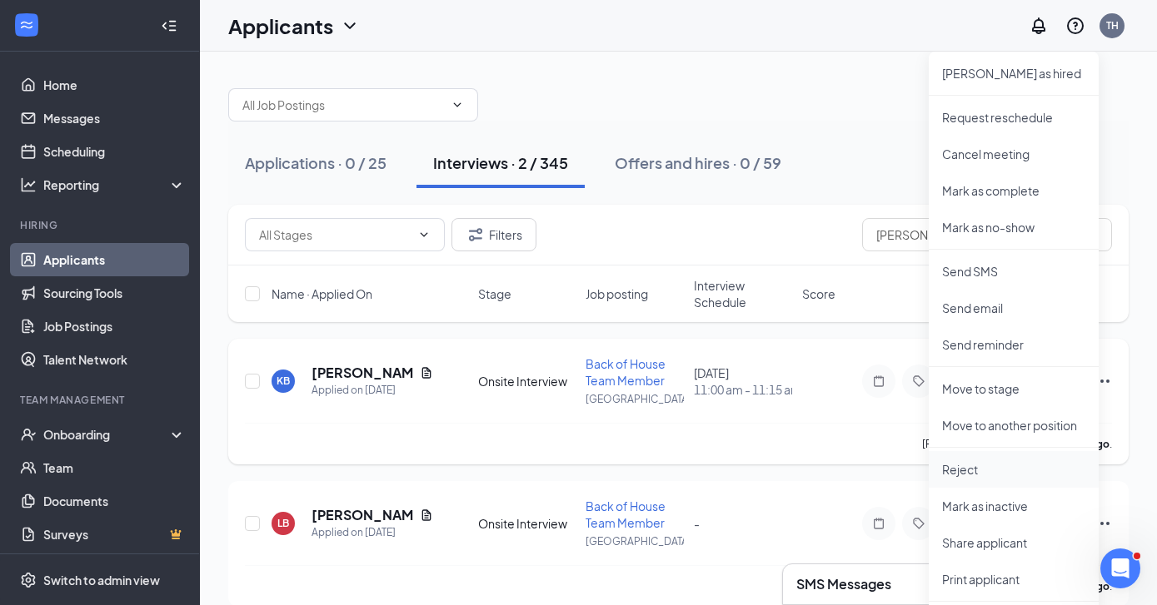
click at [984, 470] on p "Reject" at bounding box center [1013, 469] width 143 height 17
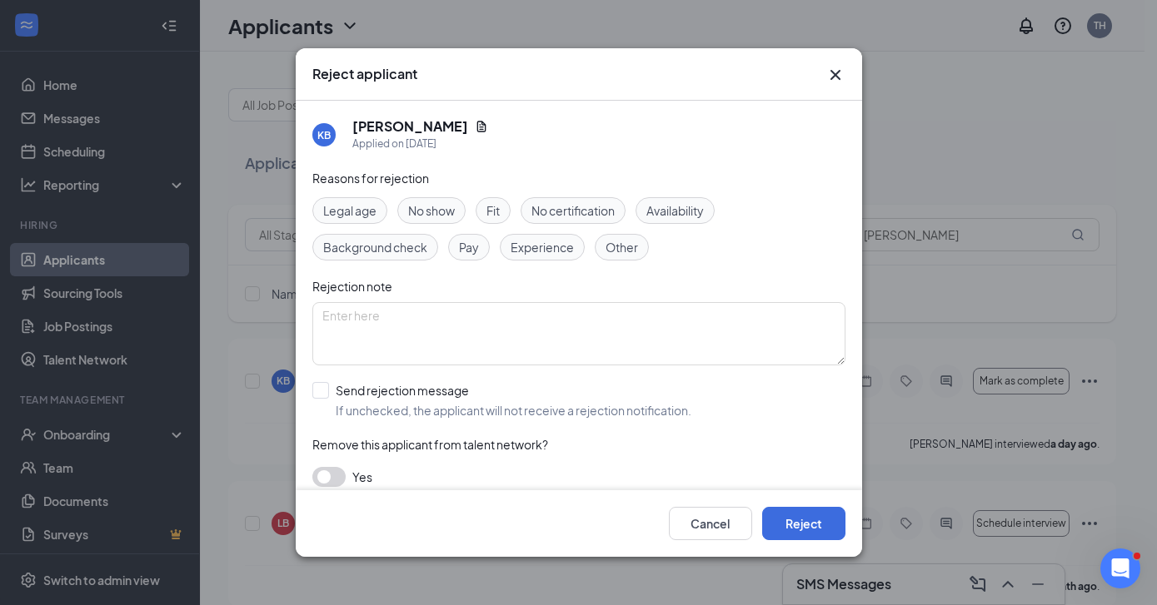
click at [321, 480] on button "button" at bounding box center [328, 477] width 33 height 20
drag, startPoint x: 820, startPoint y: 518, endPoint x: 829, endPoint y: 503, distance: 18.0
click at [820, 518] on button "Reject" at bounding box center [803, 523] width 83 height 33
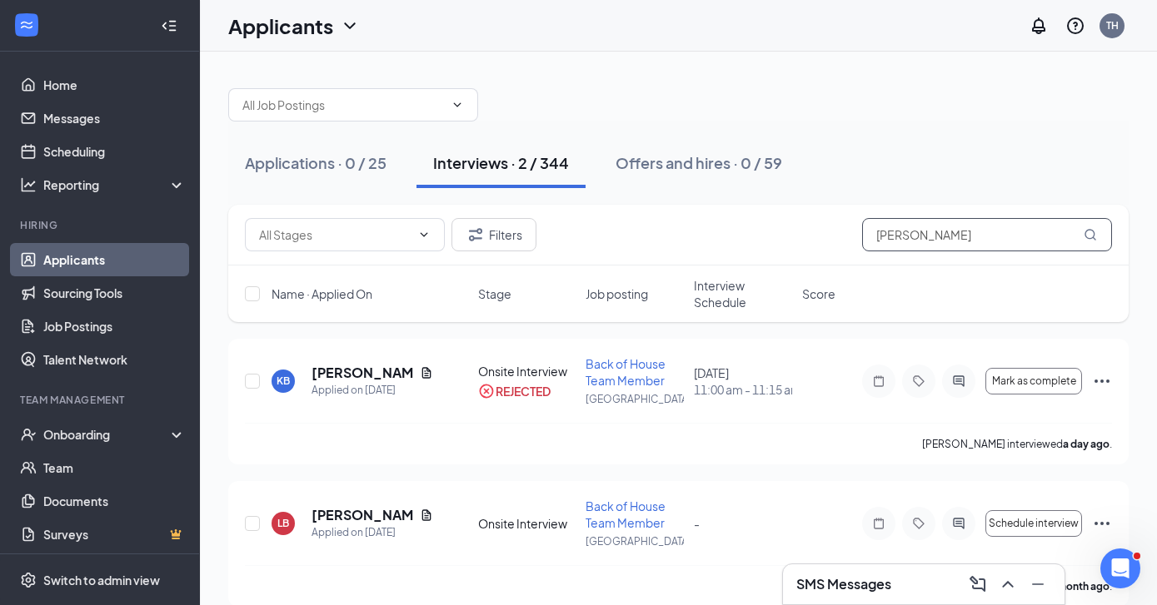
click at [949, 241] on input "Bryant" at bounding box center [987, 234] width 250 height 33
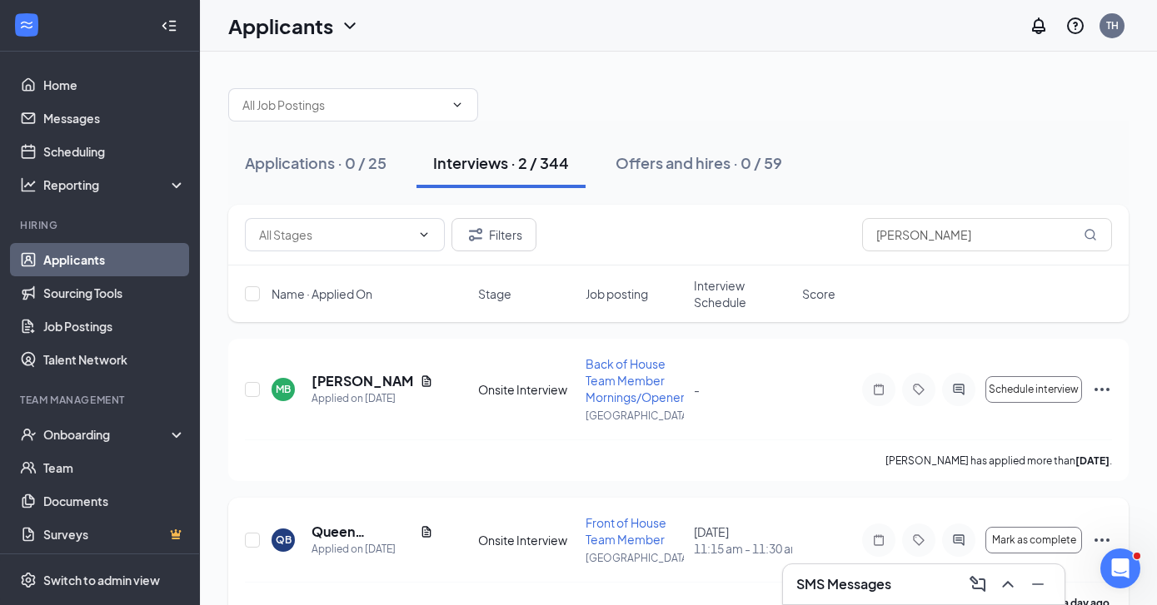
click at [1099, 537] on icon "Ellipses" at bounding box center [1102, 541] width 20 height 20
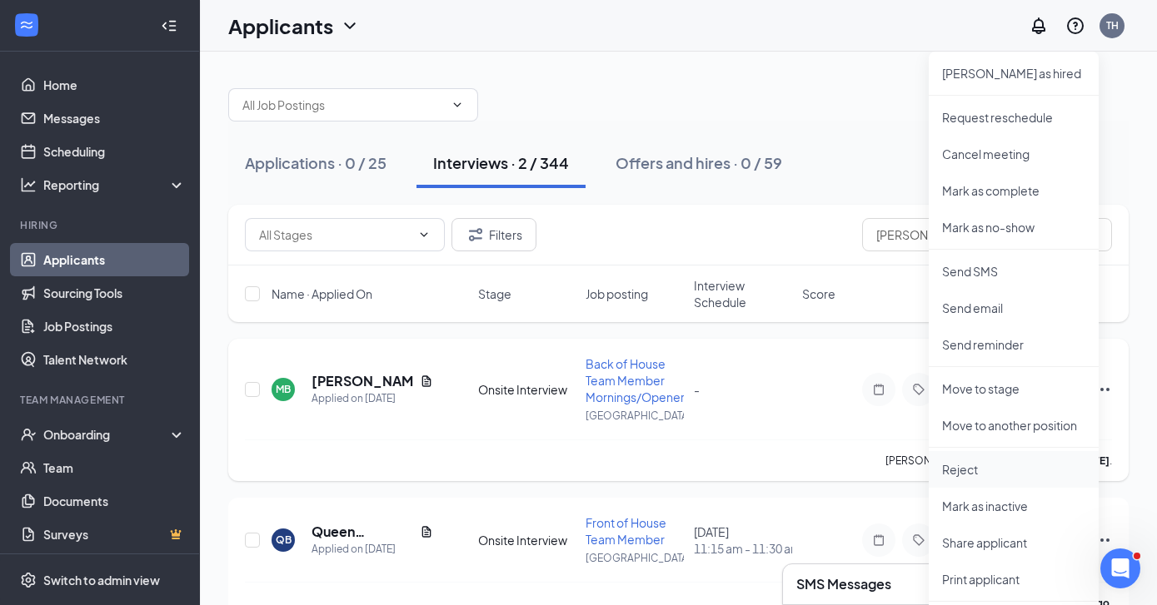
click at [979, 474] on p "Reject" at bounding box center [1013, 469] width 143 height 17
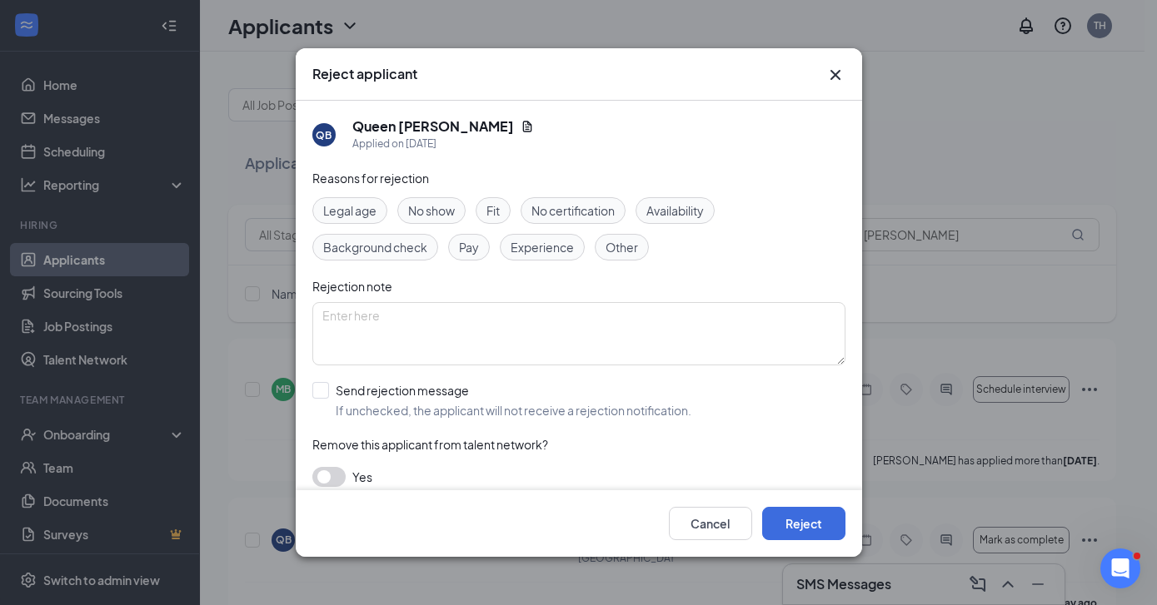
click at [327, 474] on button "button" at bounding box center [328, 477] width 33 height 20
click at [829, 525] on button "Reject" at bounding box center [803, 523] width 83 height 33
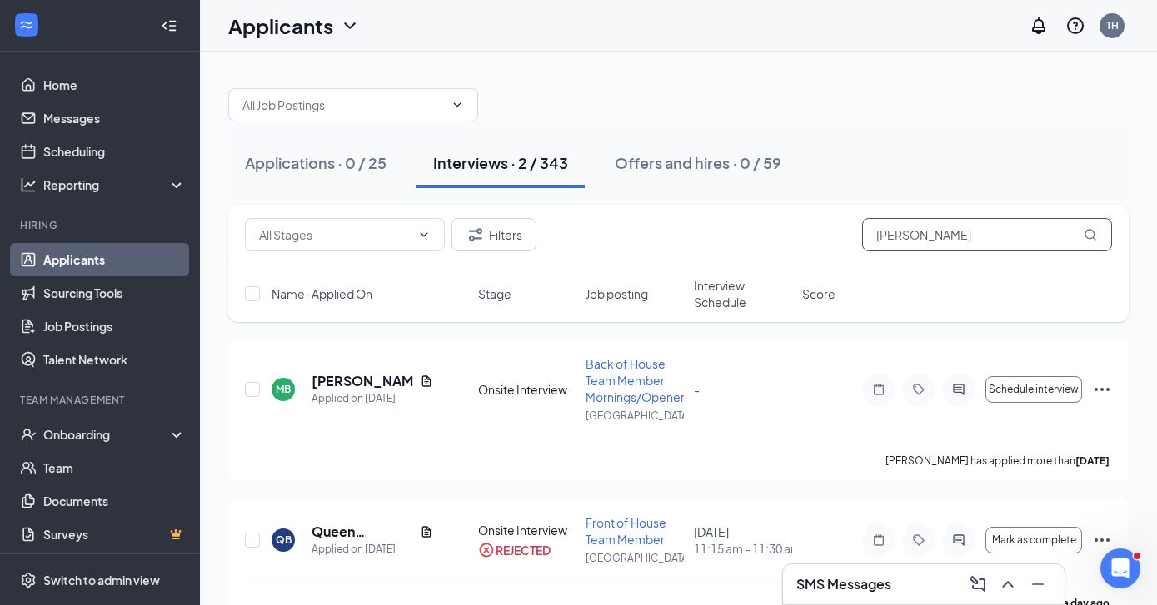
click at [944, 224] on input "Bailey" at bounding box center [987, 234] width 250 height 33
type input "B"
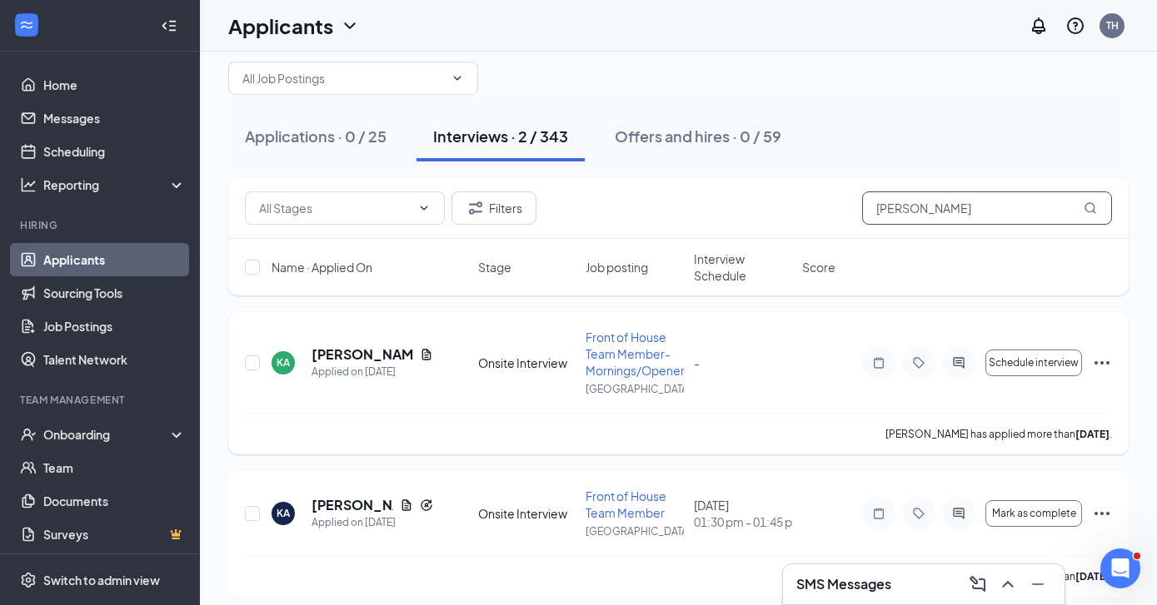
scroll to position [38, 0]
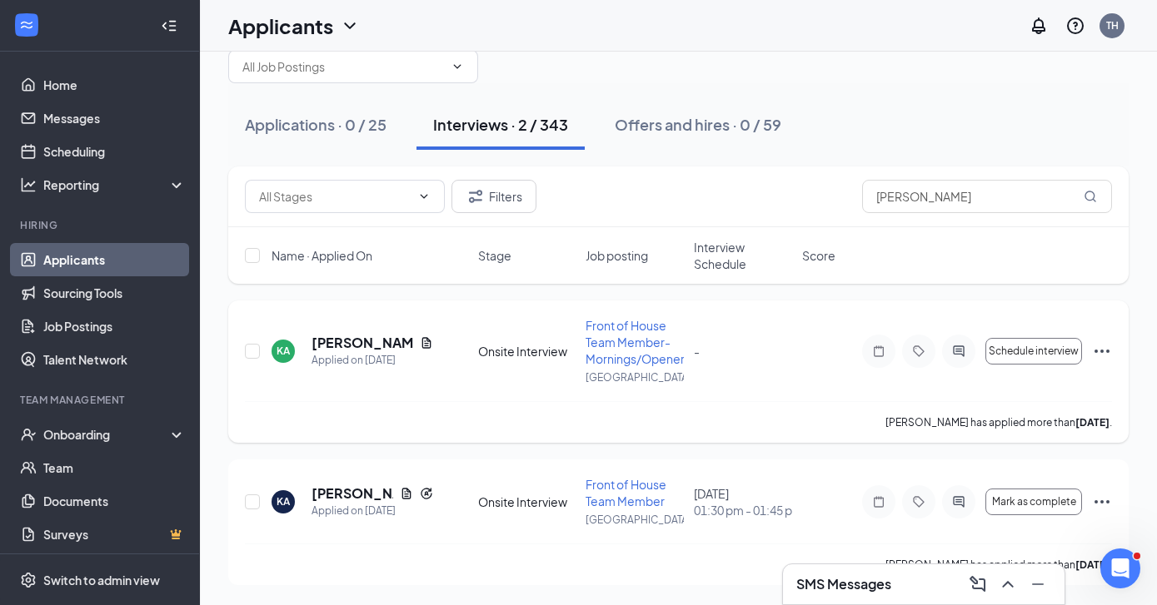
click at [1102, 351] on icon "Ellipses" at bounding box center [1101, 351] width 15 height 3
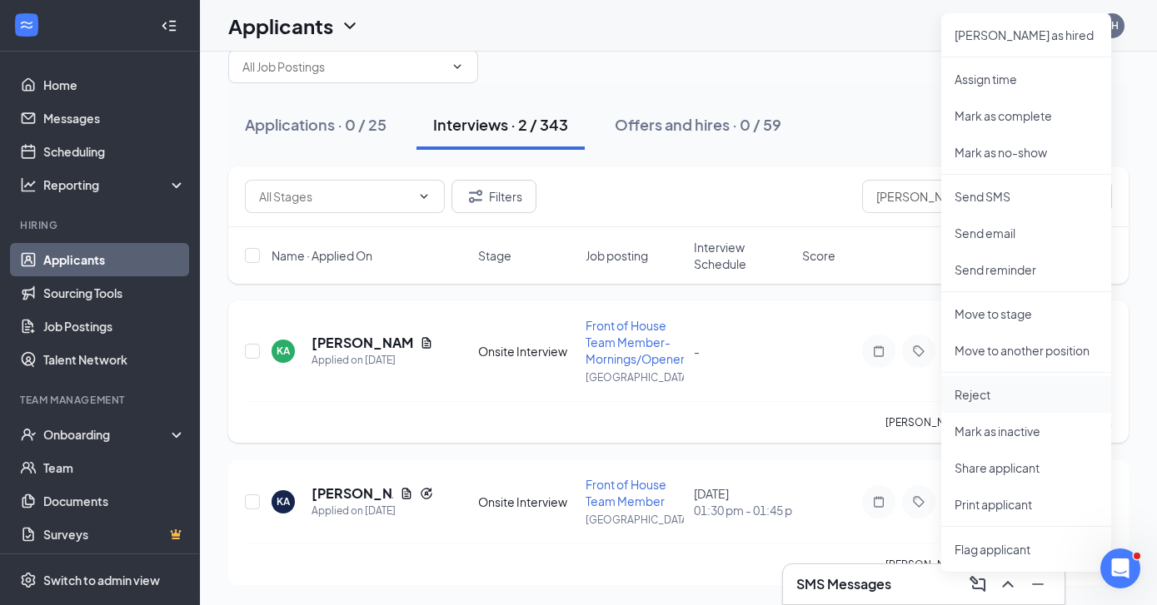
click at [1000, 396] on p "Reject" at bounding box center [1025, 394] width 143 height 17
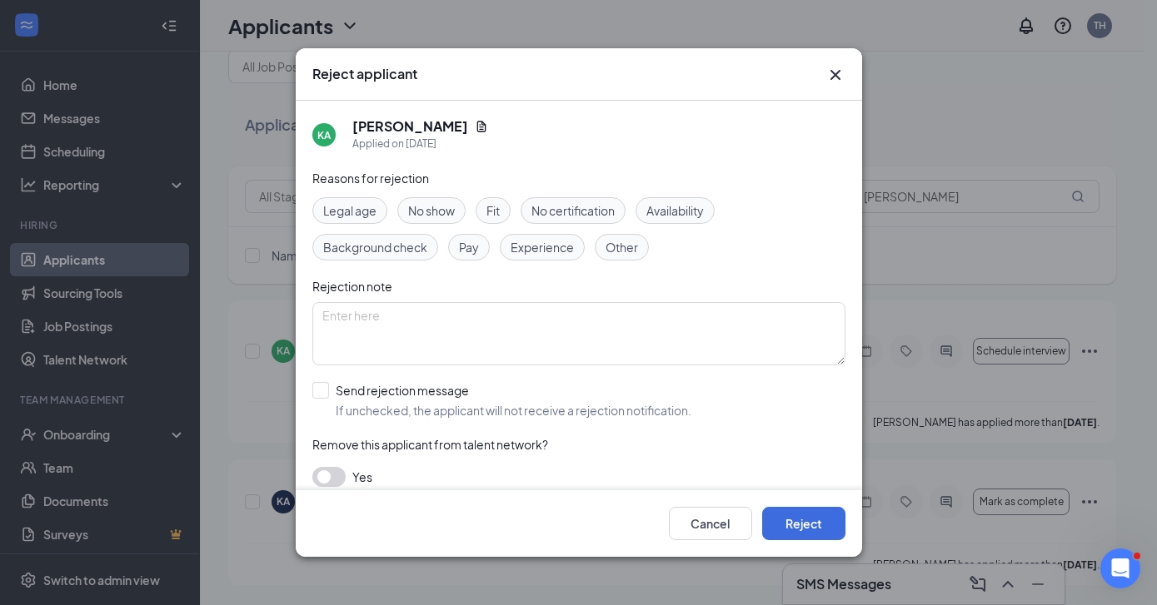
click at [329, 479] on button "button" at bounding box center [328, 477] width 33 height 20
click at [799, 519] on button "Reject" at bounding box center [803, 523] width 83 height 33
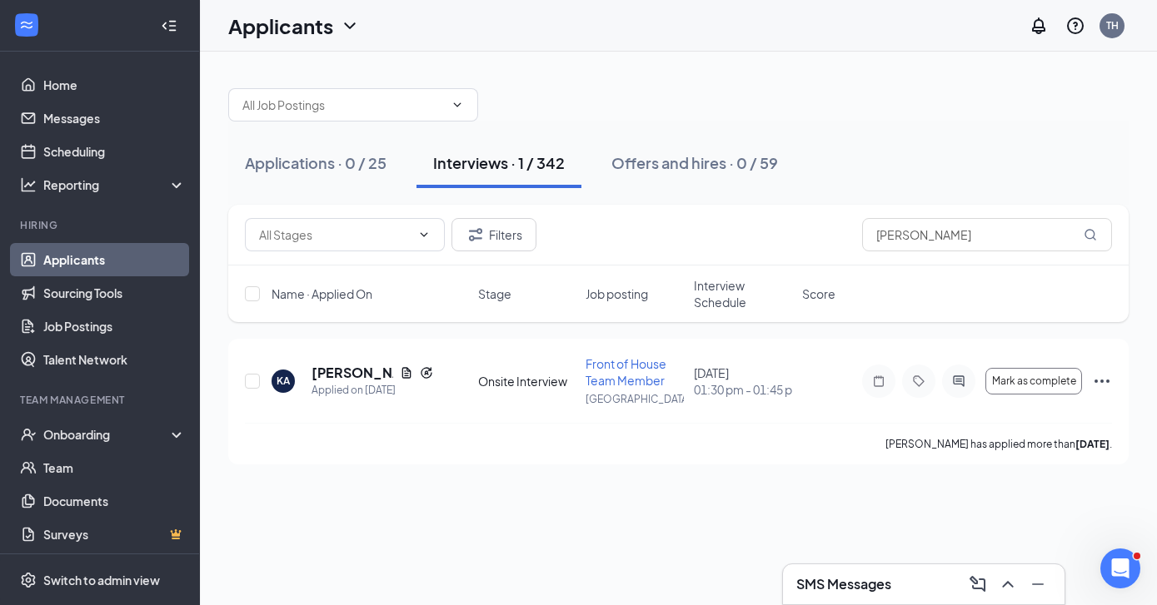
scroll to position [0, 0]
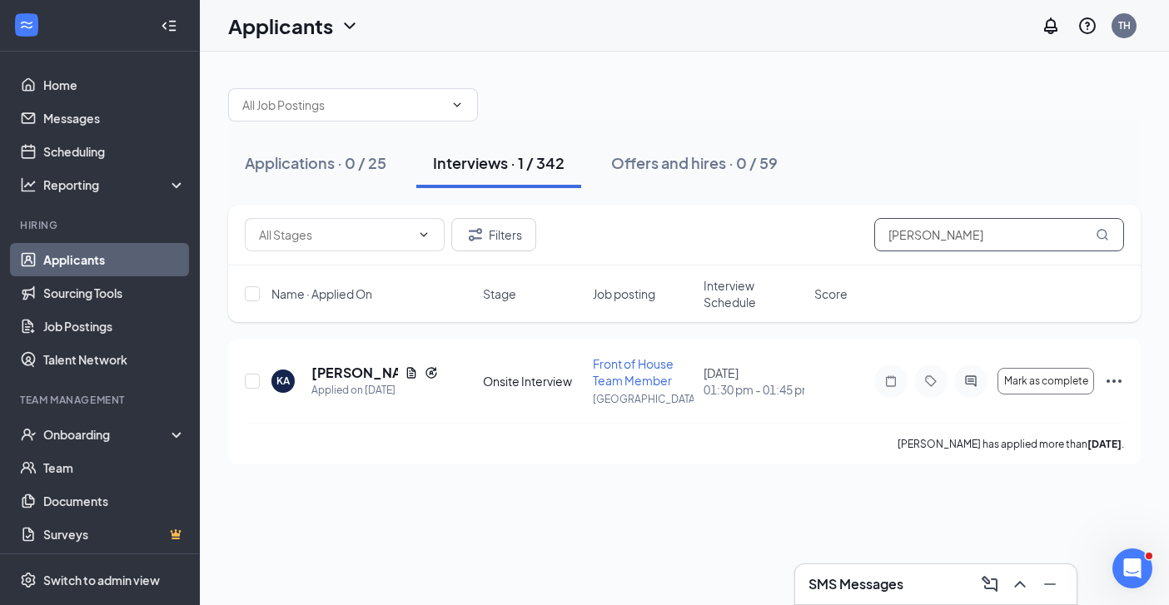
click at [1008, 241] on input "Arroyo" at bounding box center [999, 234] width 250 height 33
type input "A"
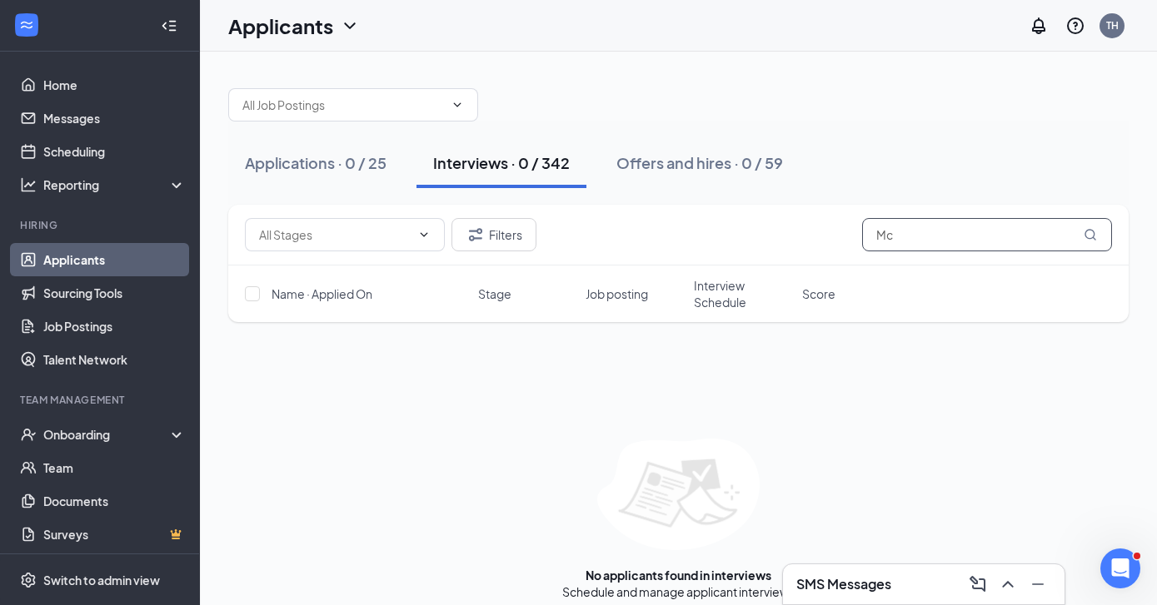
type input "M"
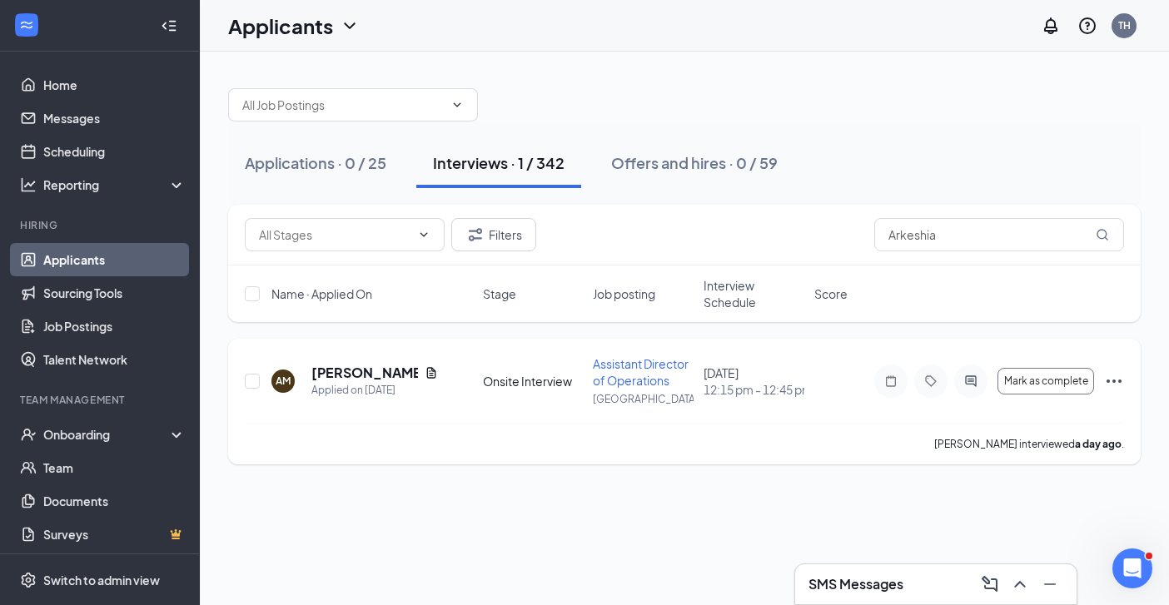
click at [1114, 379] on icon "Ellipses" at bounding box center [1114, 381] width 20 height 20
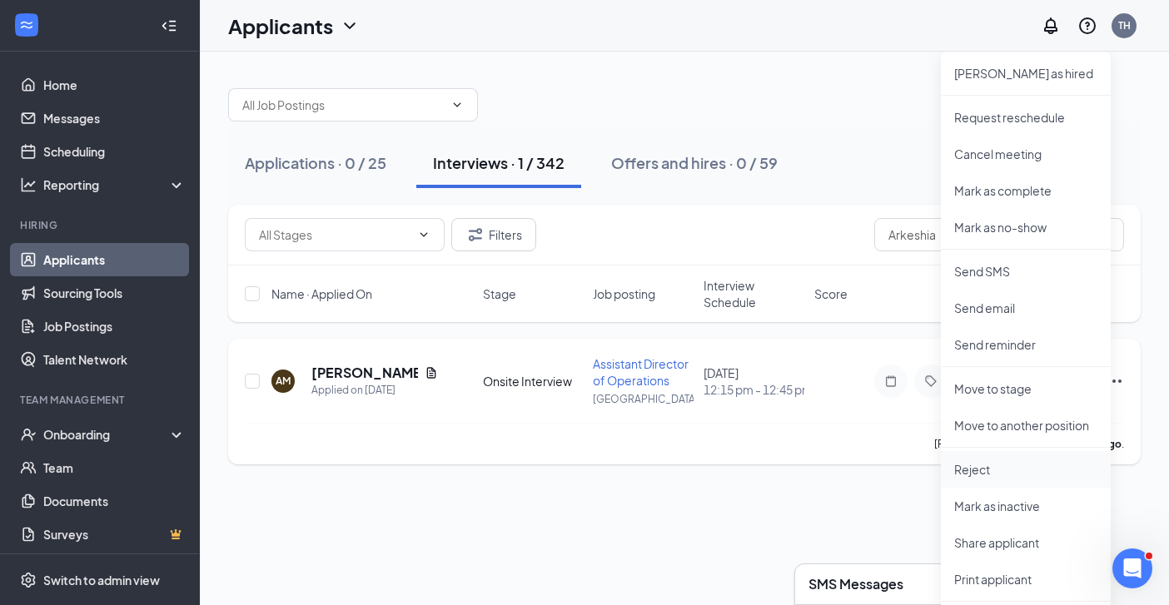
click at [977, 466] on p "Reject" at bounding box center [1025, 469] width 143 height 17
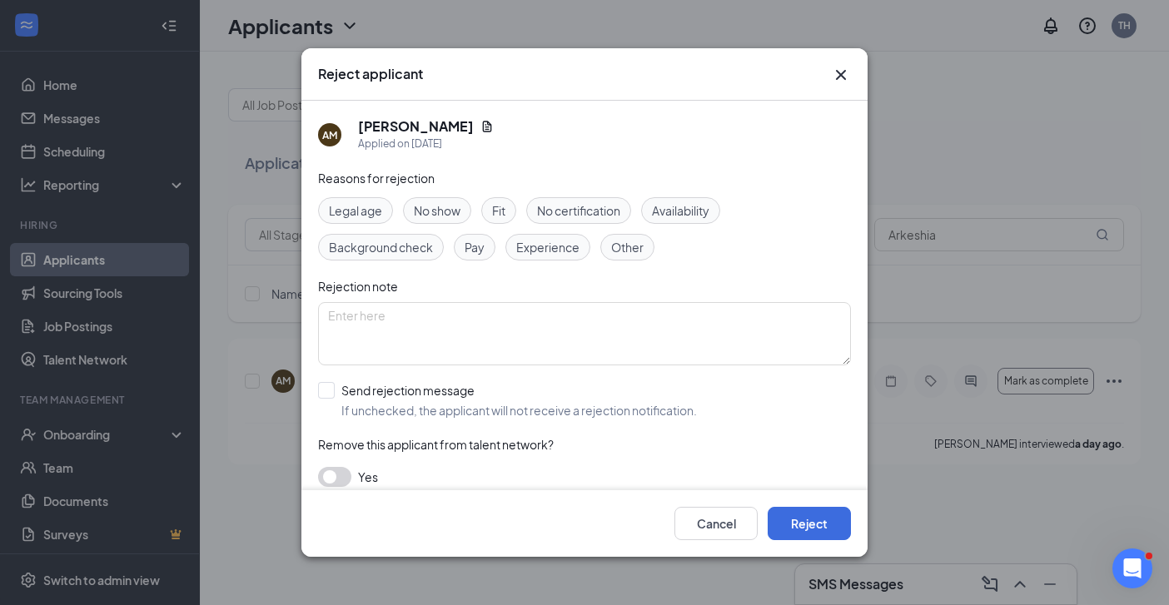
click at [332, 476] on button "button" at bounding box center [334, 477] width 33 height 20
click at [797, 517] on button "Reject" at bounding box center [809, 523] width 83 height 33
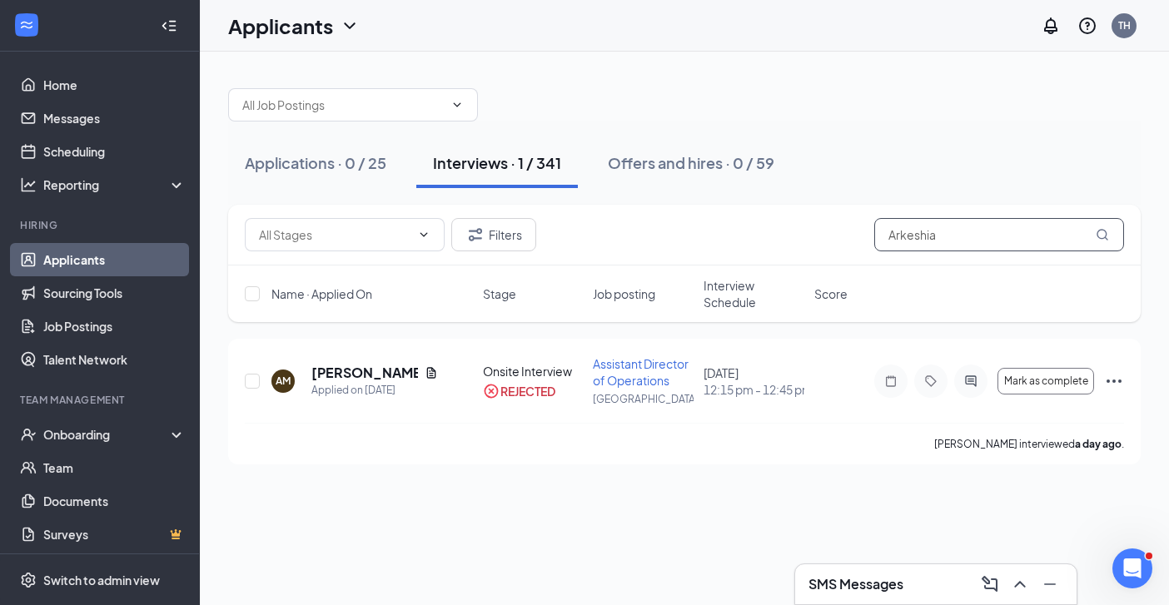
click at [958, 234] on input "Arkeshia" at bounding box center [999, 234] width 250 height 33
type input "A"
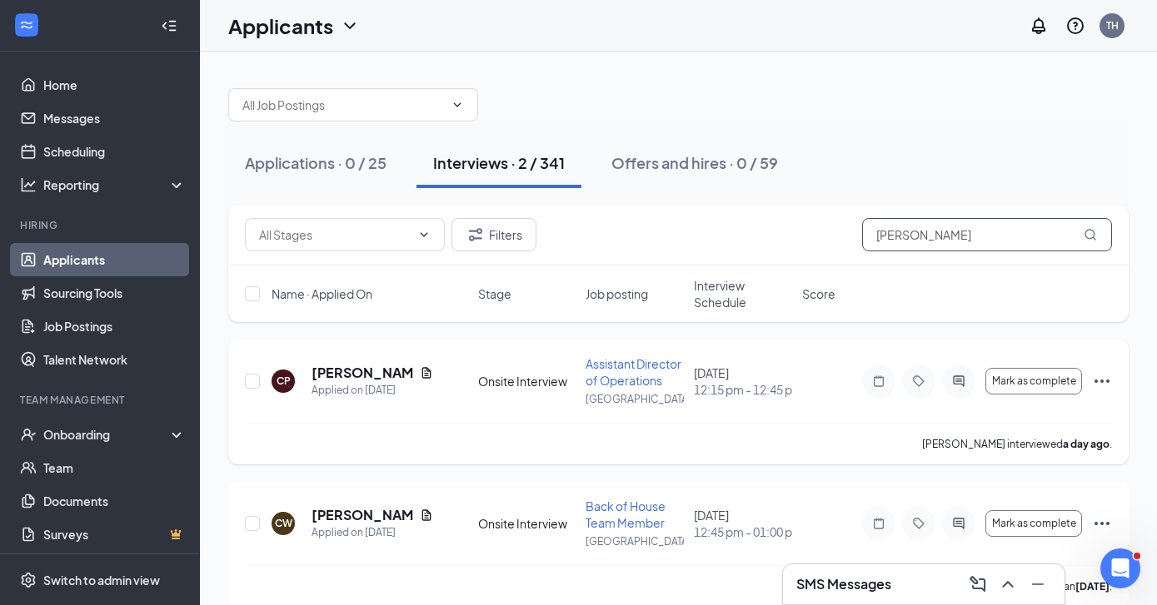
type input "Curtis"
click at [1099, 379] on icon "Ellipses" at bounding box center [1102, 381] width 20 height 20
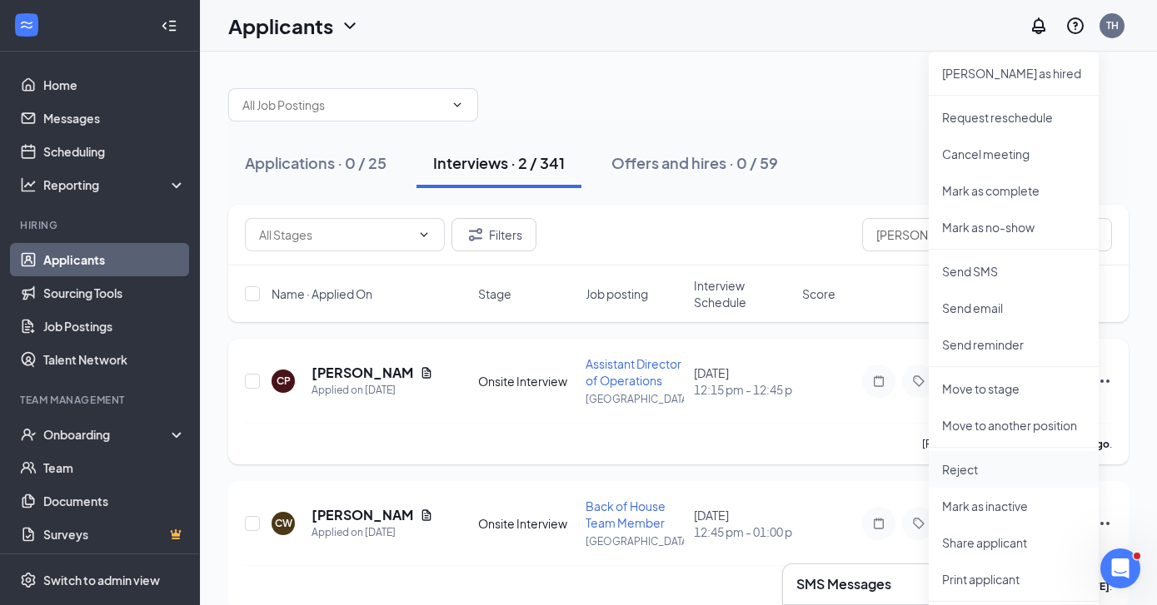
click at [973, 468] on p "Reject" at bounding box center [1013, 469] width 143 height 17
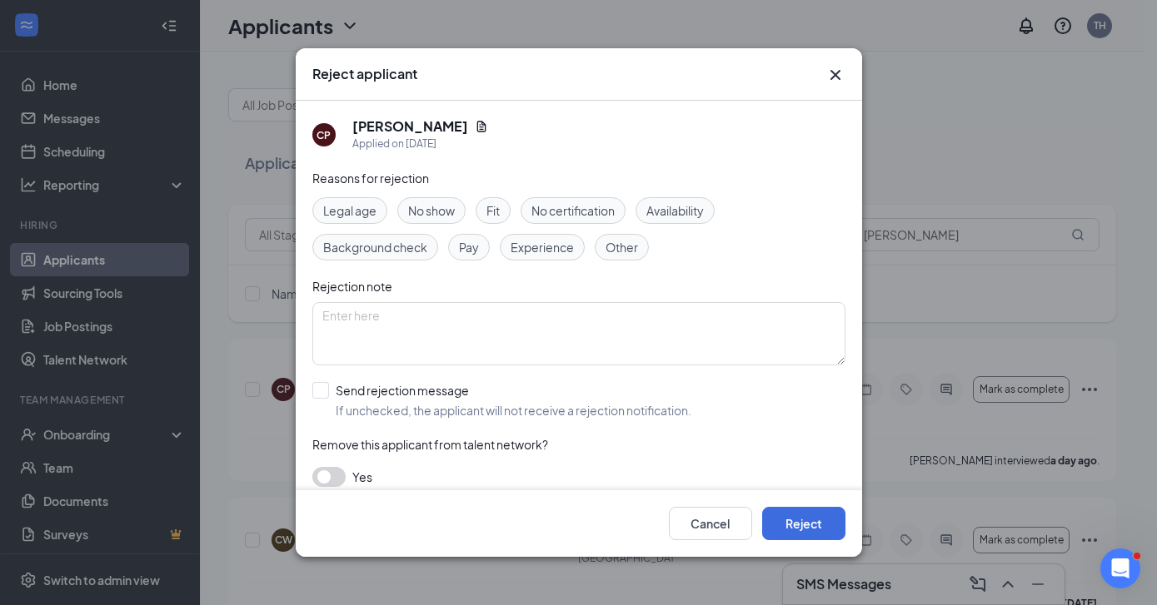
click at [331, 476] on button "button" at bounding box center [328, 477] width 33 height 20
click at [326, 387] on div at bounding box center [320, 390] width 17 height 17
click at [326, 387] on input "Send rejection message If unchecked, the applicant will not receive a rejection…" at bounding box center [501, 400] width 379 height 37
checkbox input "true"
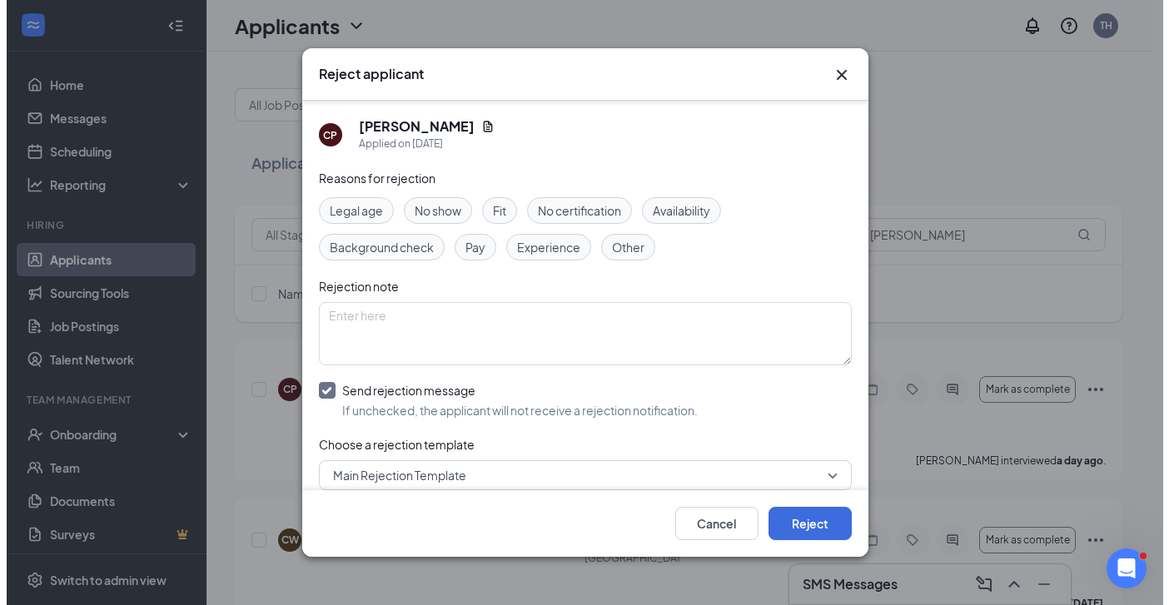
scroll to position [113, 0]
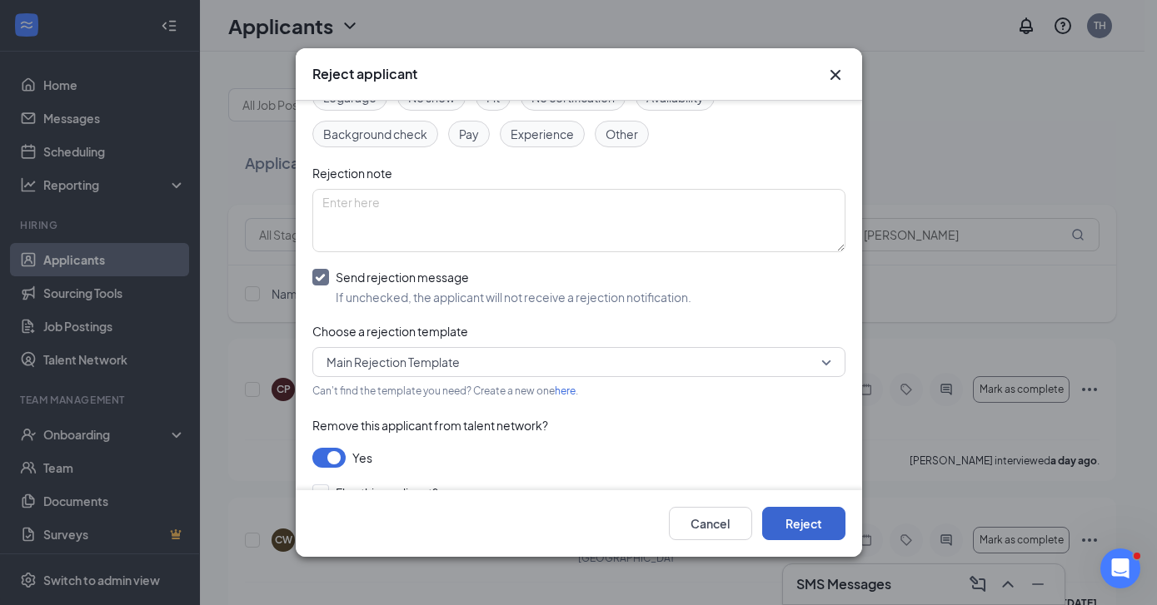
click at [799, 516] on button "Reject" at bounding box center [803, 523] width 83 height 33
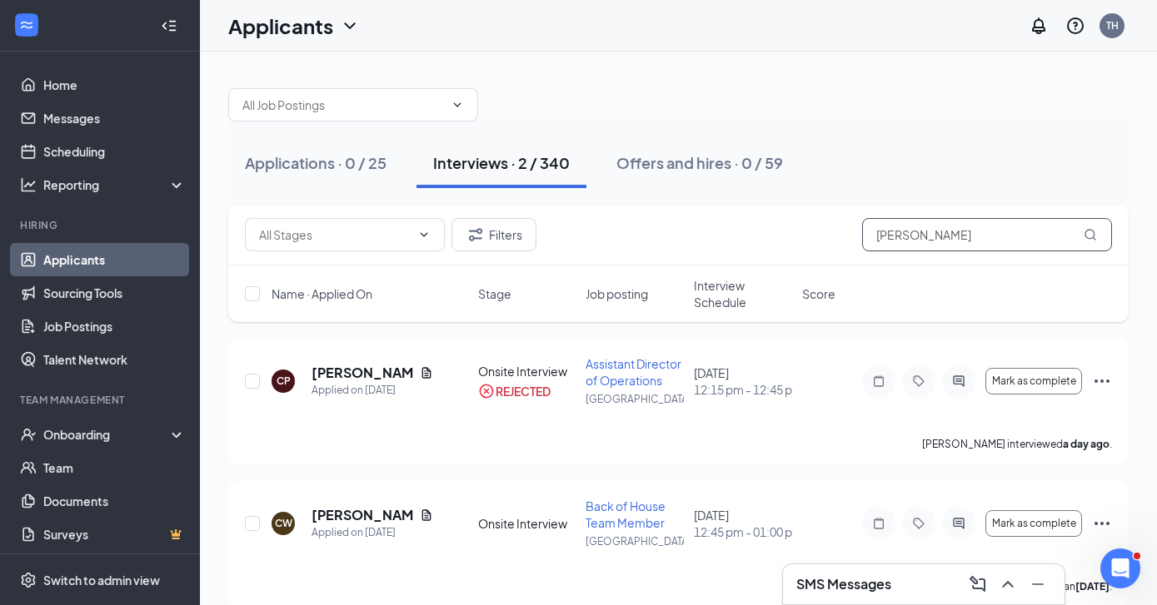
click at [924, 234] on input "Curtis" at bounding box center [987, 234] width 250 height 33
type input "C"
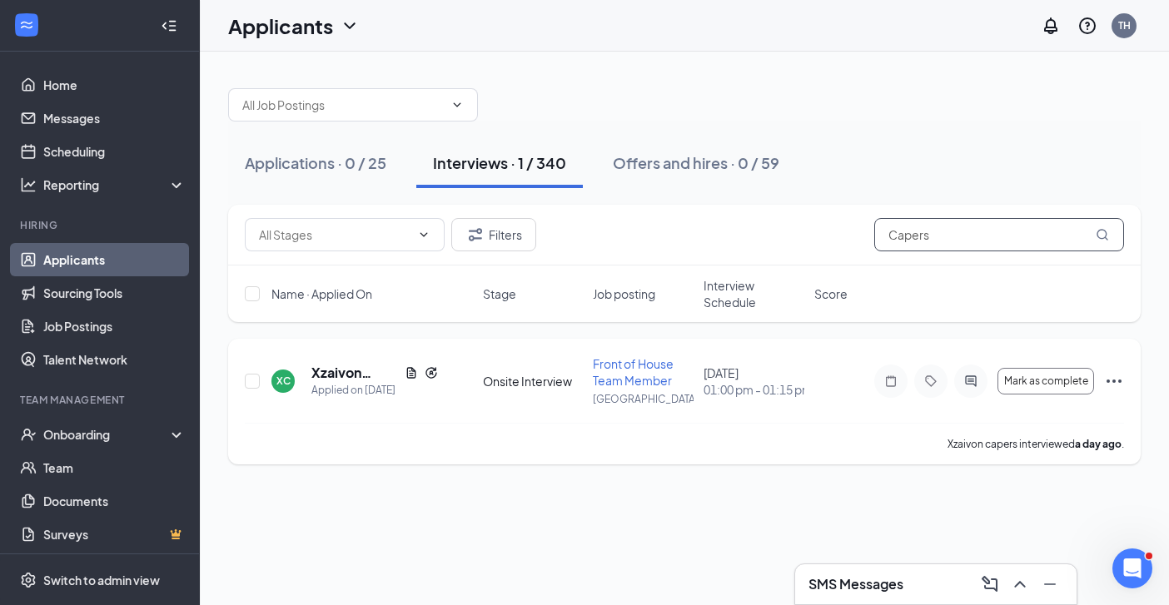
type input "Capers"
click at [1111, 377] on icon "Ellipses" at bounding box center [1114, 381] width 20 height 20
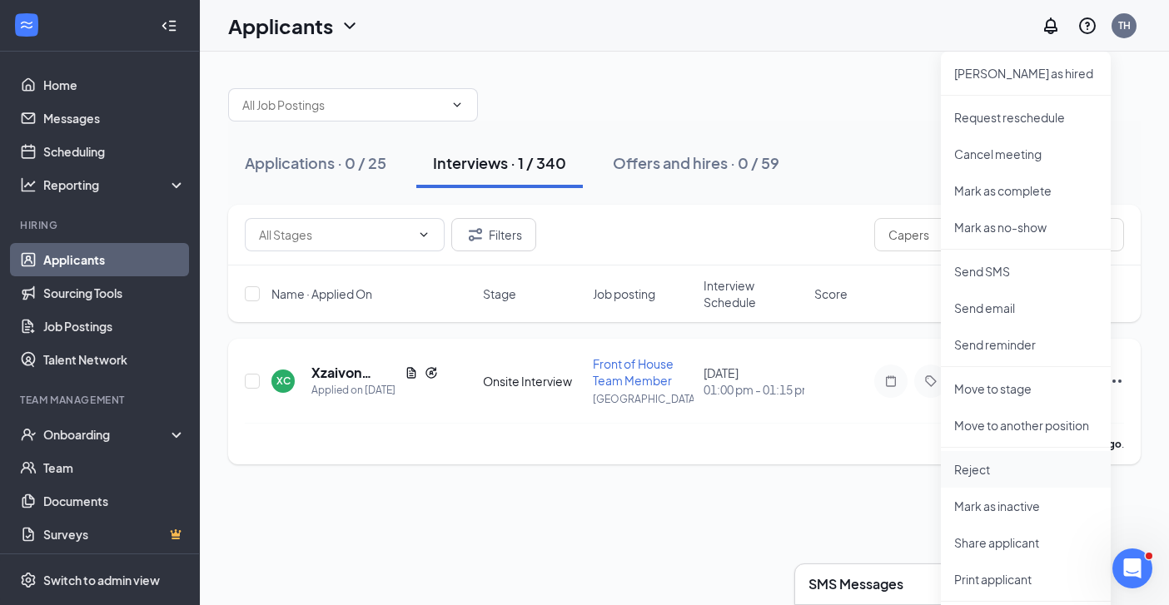
click at [968, 468] on p "Reject" at bounding box center [1025, 469] width 143 height 17
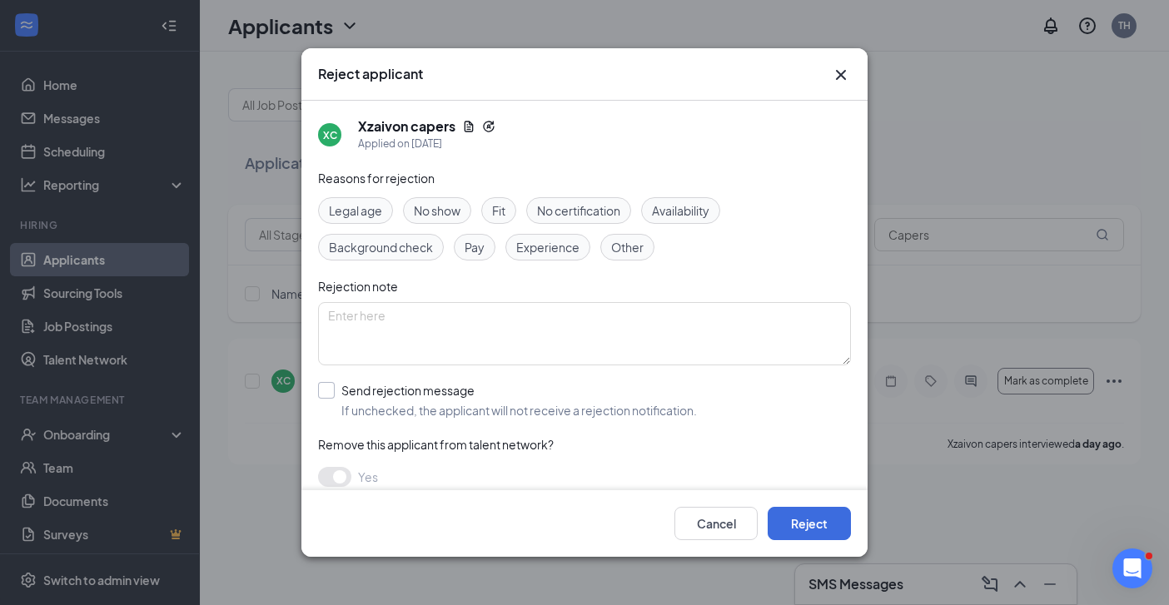
click at [323, 391] on input "Send rejection message If unchecked, the applicant will not receive a rejection…" at bounding box center [507, 400] width 379 height 37
click at [326, 391] on input "Send rejection message If unchecked, the applicant will not receive a rejection…" at bounding box center [507, 400] width 379 height 37
checkbox input "false"
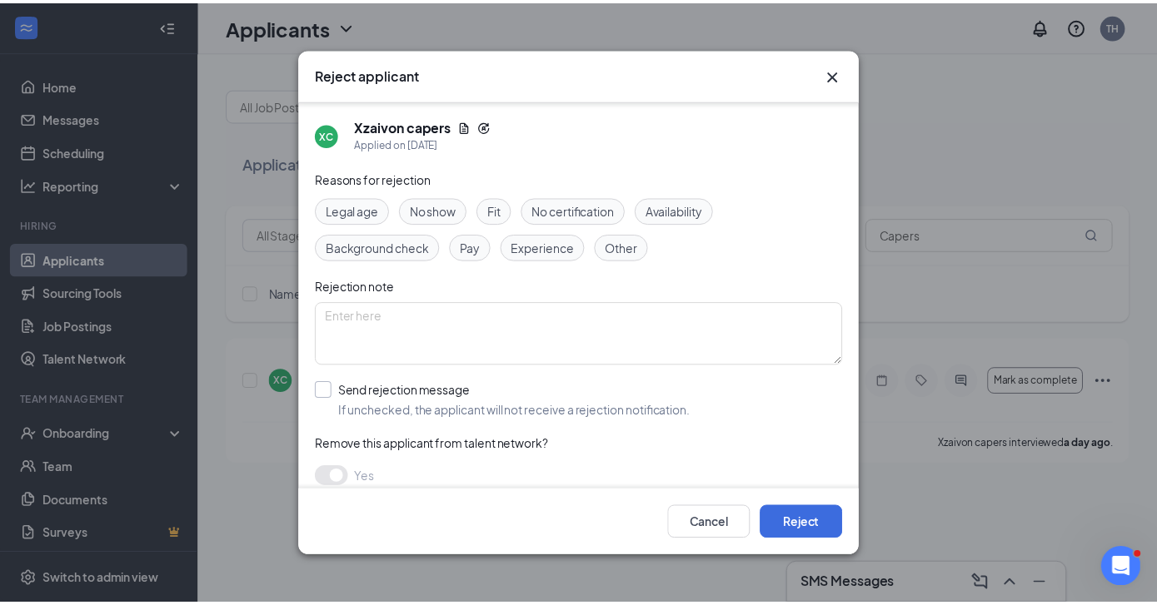
scroll to position [87, 0]
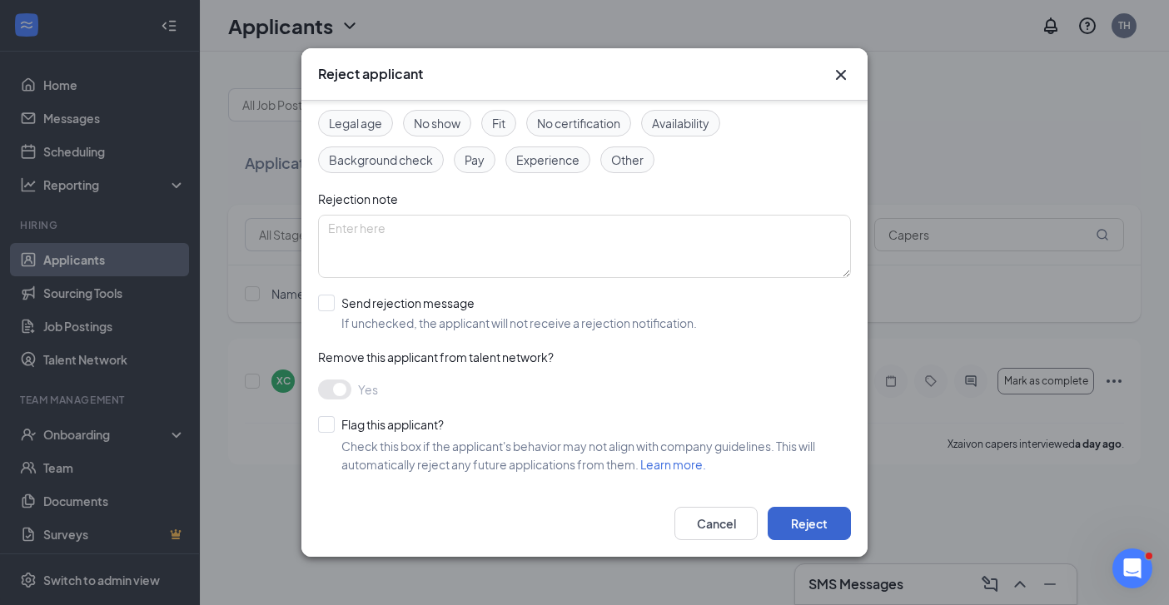
click at [789, 521] on button "Reject" at bounding box center [809, 523] width 83 height 33
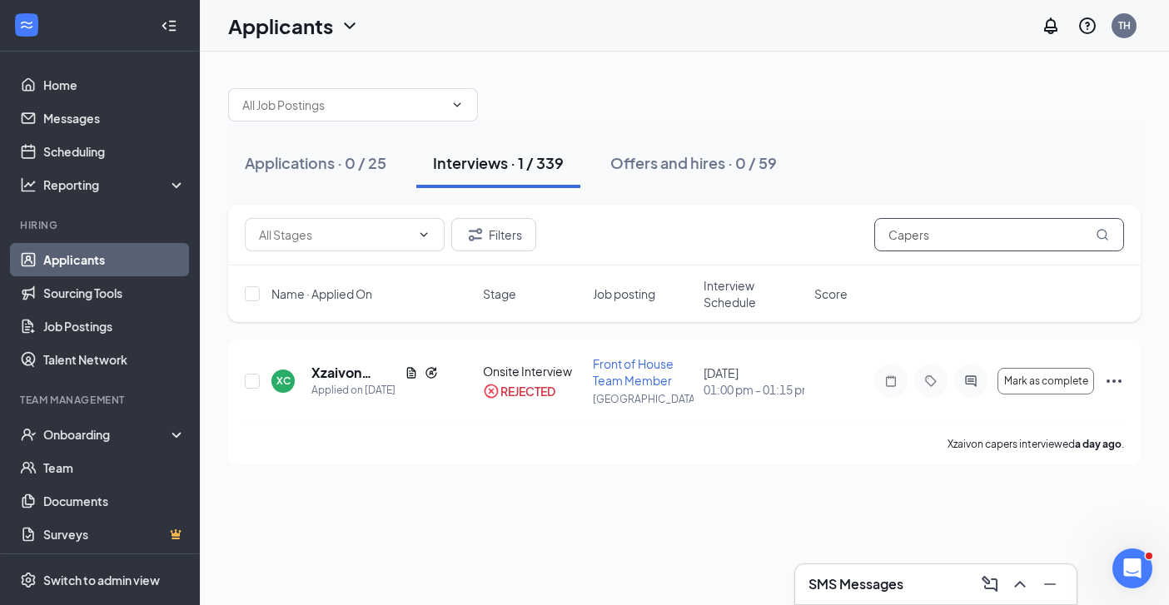
drag, startPoint x: 929, startPoint y: 234, endPoint x: 949, endPoint y: 233, distance: 19.2
click at [929, 234] on input "Capers" at bounding box center [999, 234] width 250 height 33
type input "C"
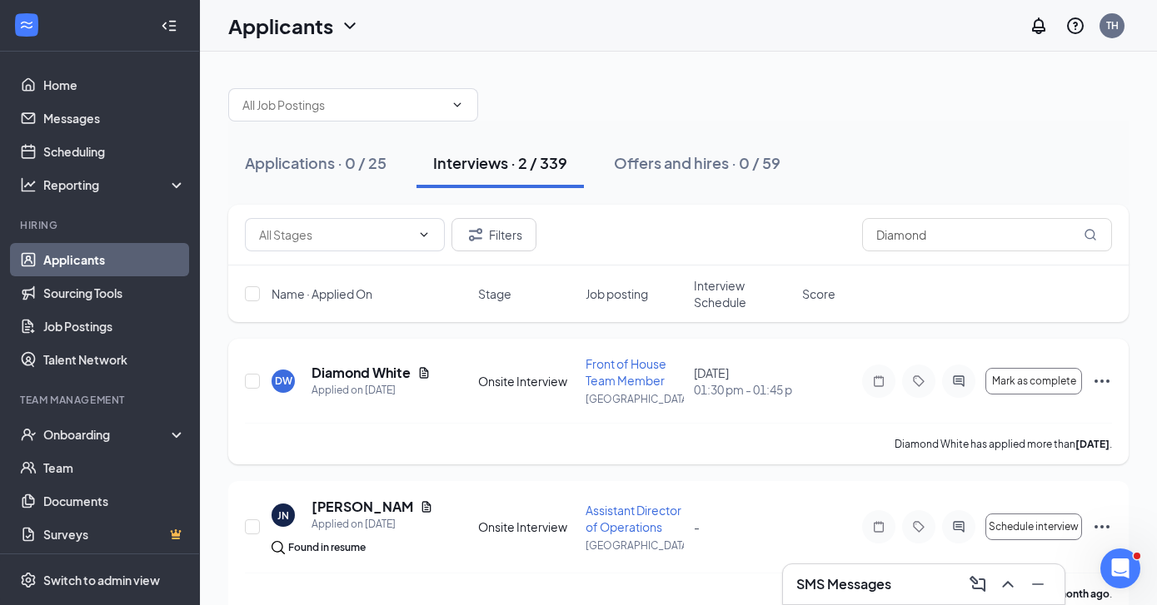
click at [1100, 384] on icon "Ellipses" at bounding box center [1102, 381] width 20 height 20
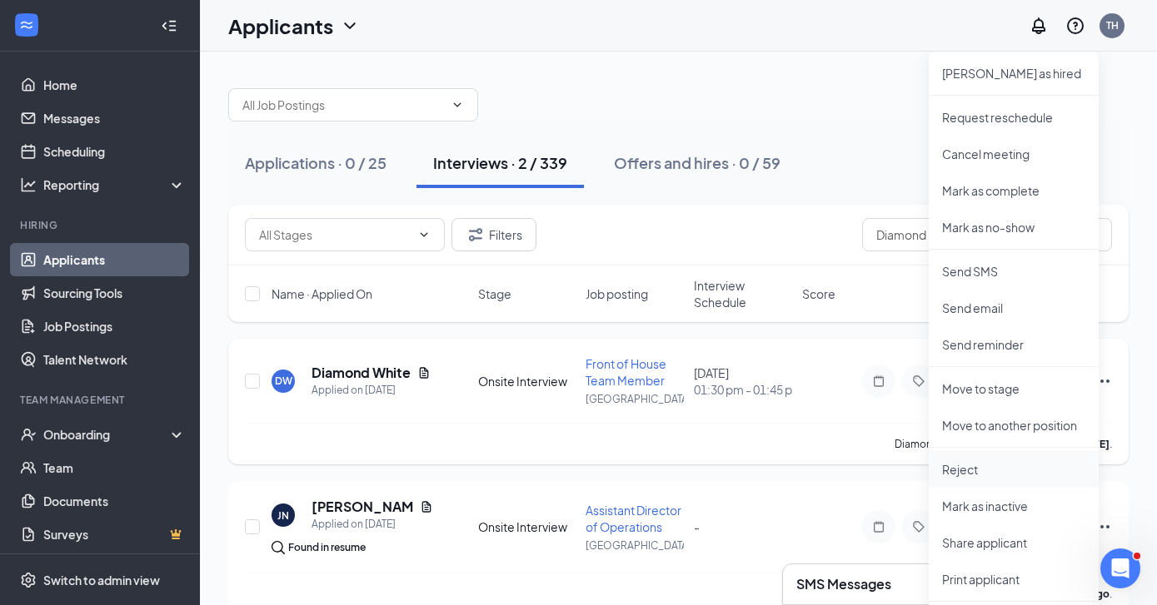
click at [969, 466] on p "Reject" at bounding box center [1013, 469] width 143 height 17
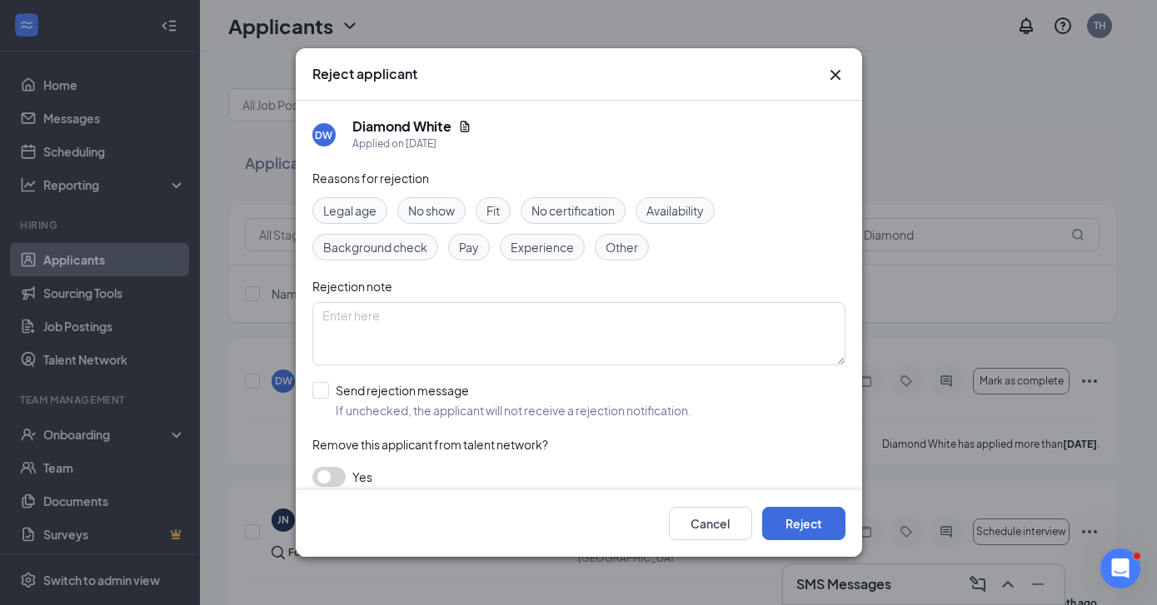
click at [323, 481] on button "button" at bounding box center [328, 477] width 33 height 20
drag, startPoint x: 807, startPoint y: 521, endPoint x: 798, endPoint y: 510, distance: 14.2
click at [807, 521] on button "Reject" at bounding box center [803, 523] width 83 height 33
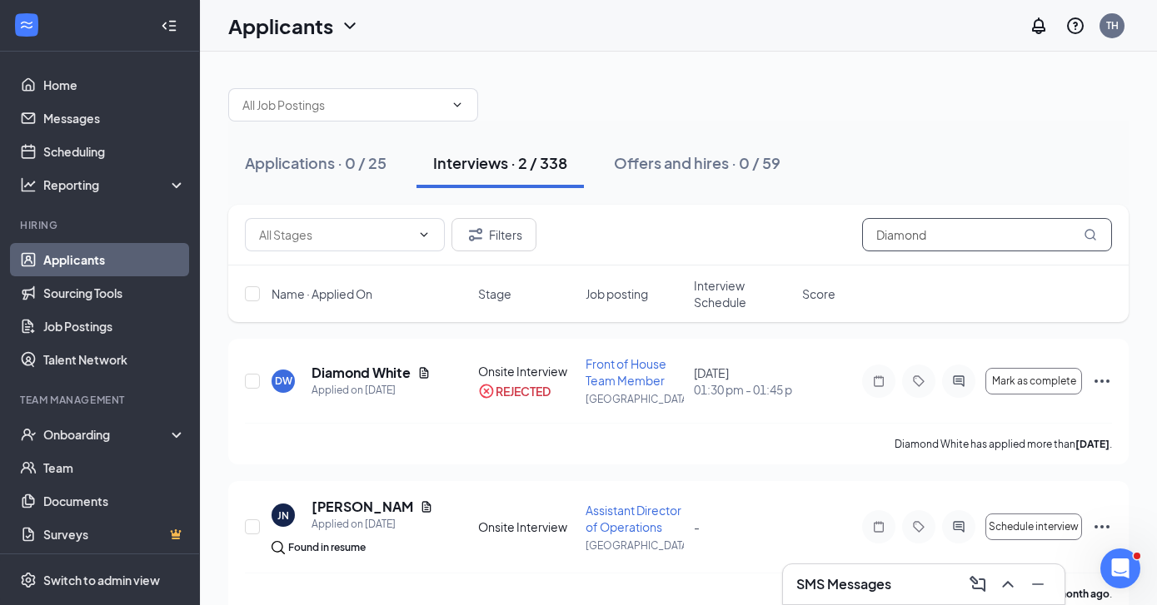
click at [947, 233] on input "Diamond" at bounding box center [987, 234] width 250 height 33
type input "D"
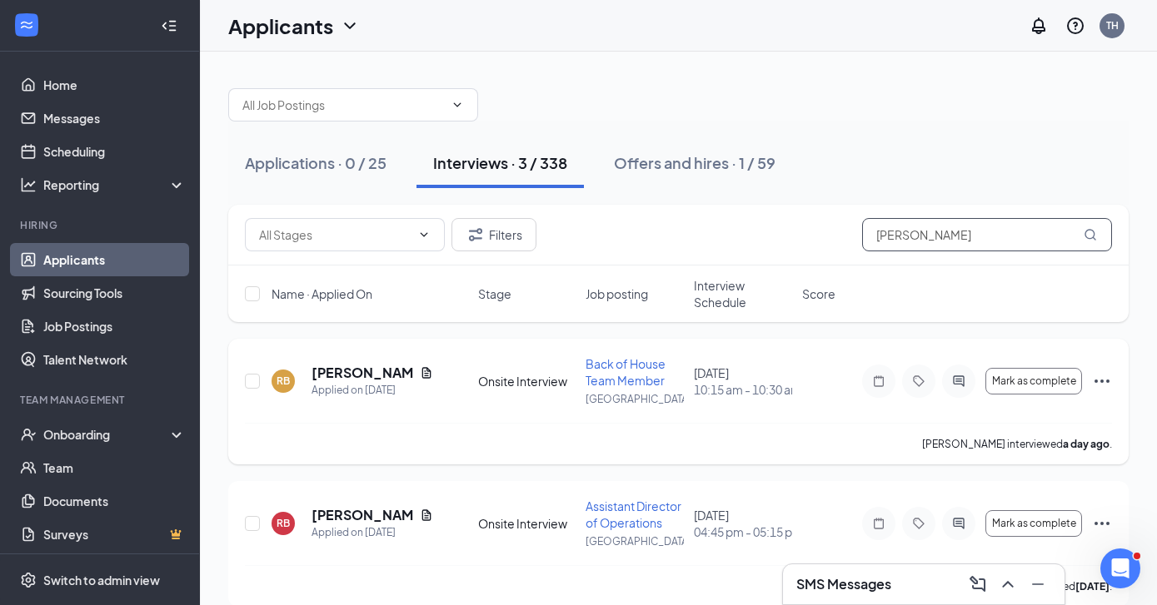
type input "Robert"
click at [1107, 376] on icon "Ellipses" at bounding box center [1102, 381] width 20 height 20
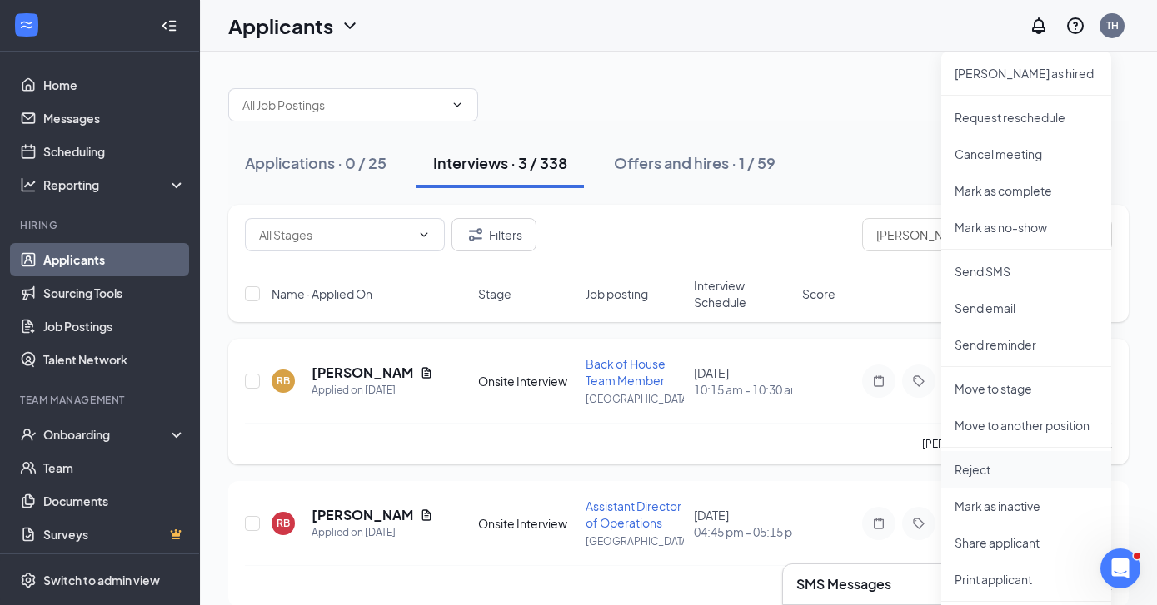
click at [968, 475] on p "Reject" at bounding box center [1025, 469] width 143 height 17
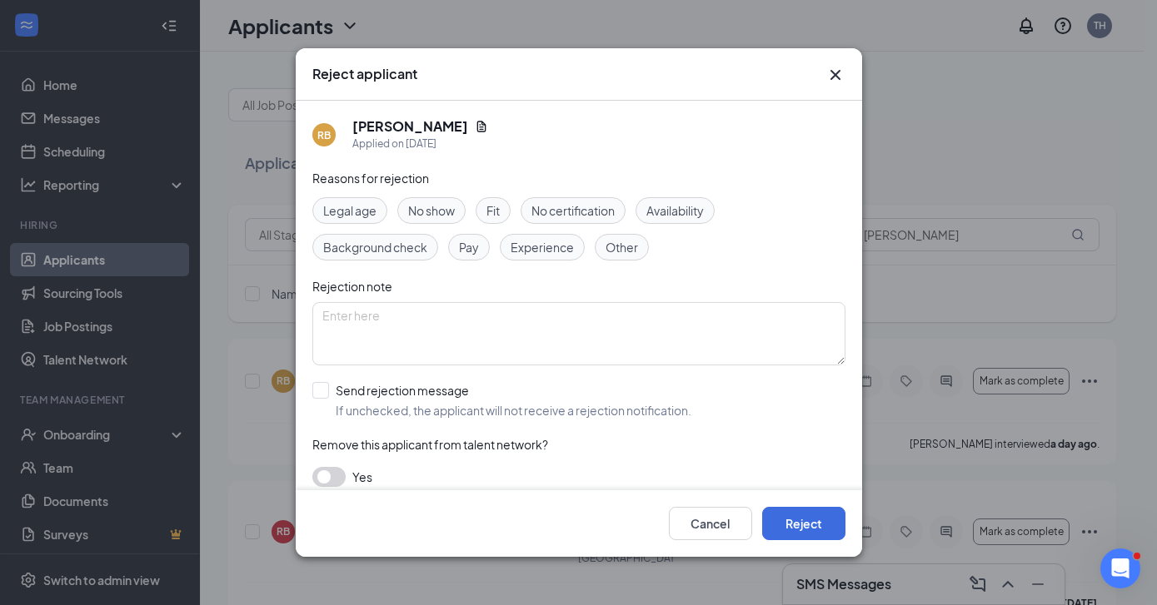
click at [321, 476] on button "button" at bounding box center [328, 477] width 33 height 20
click at [317, 393] on div at bounding box center [320, 390] width 17 height 17
click at [317, 393] on input "Send rejection message If unchecked, the applicant will not receive a rejection…" at bounding box center [501, 400] width 379 height 37
checkbox input "true"
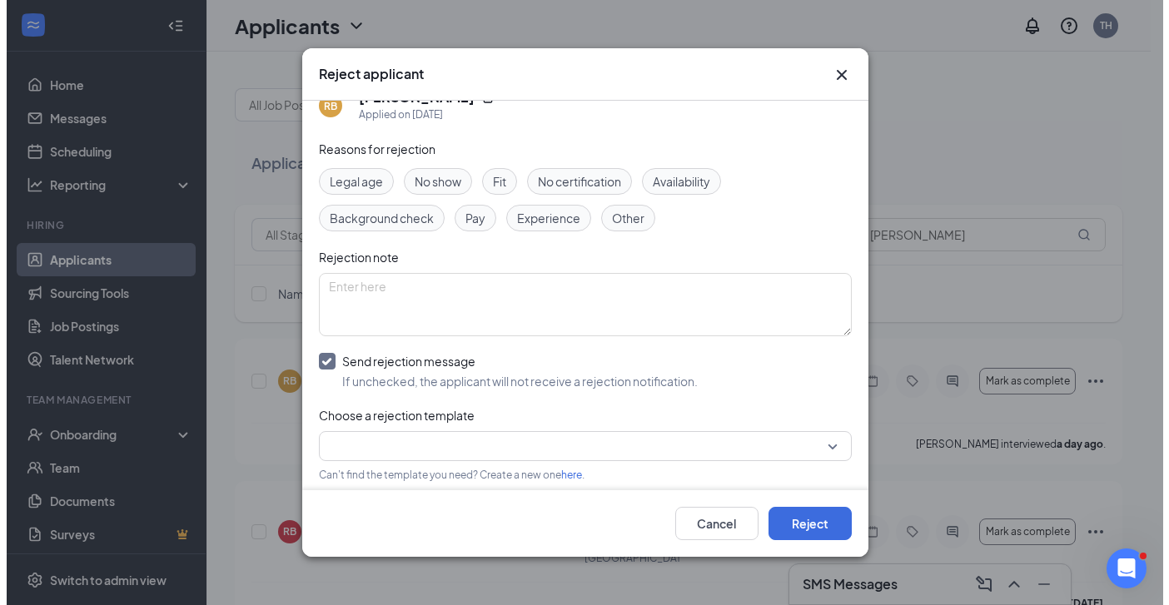
scroll to position [119, 0]
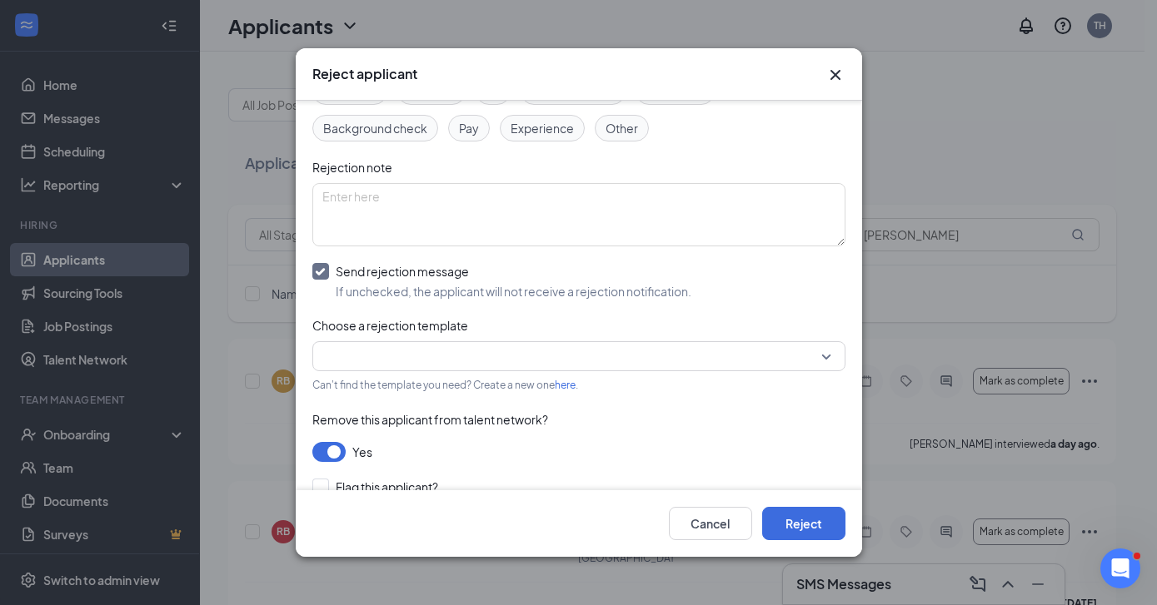
click at [798, 357] on input "search" at bounding box center [572, 356] width 501 height 28
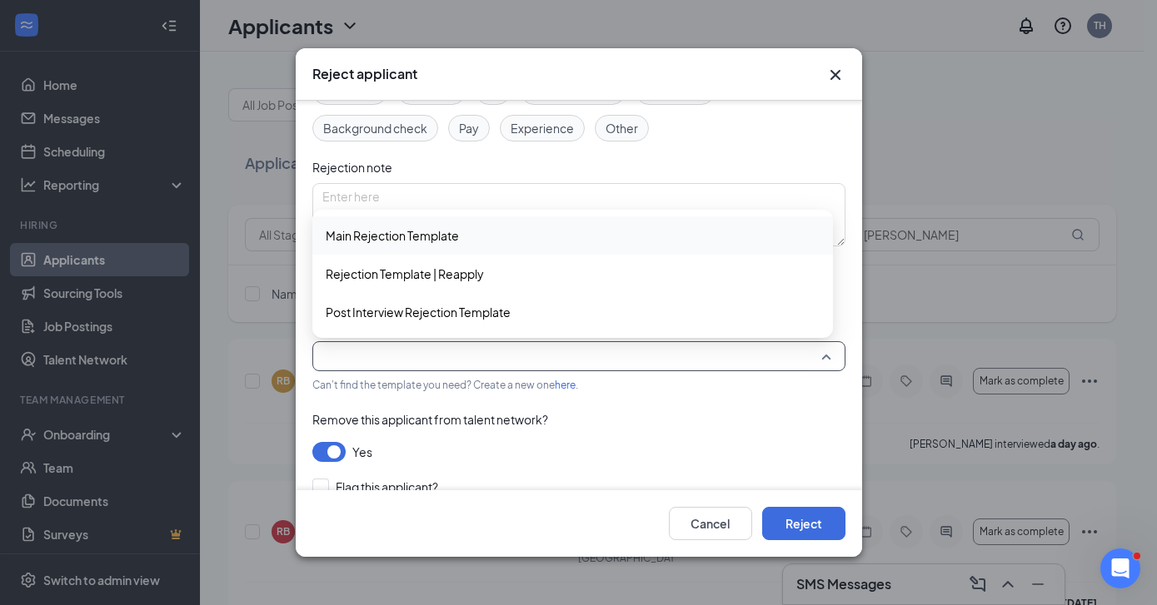
click at [374, 242] on span "Main Rejection Template" at bounding box center [392, 236] width 133 height 18
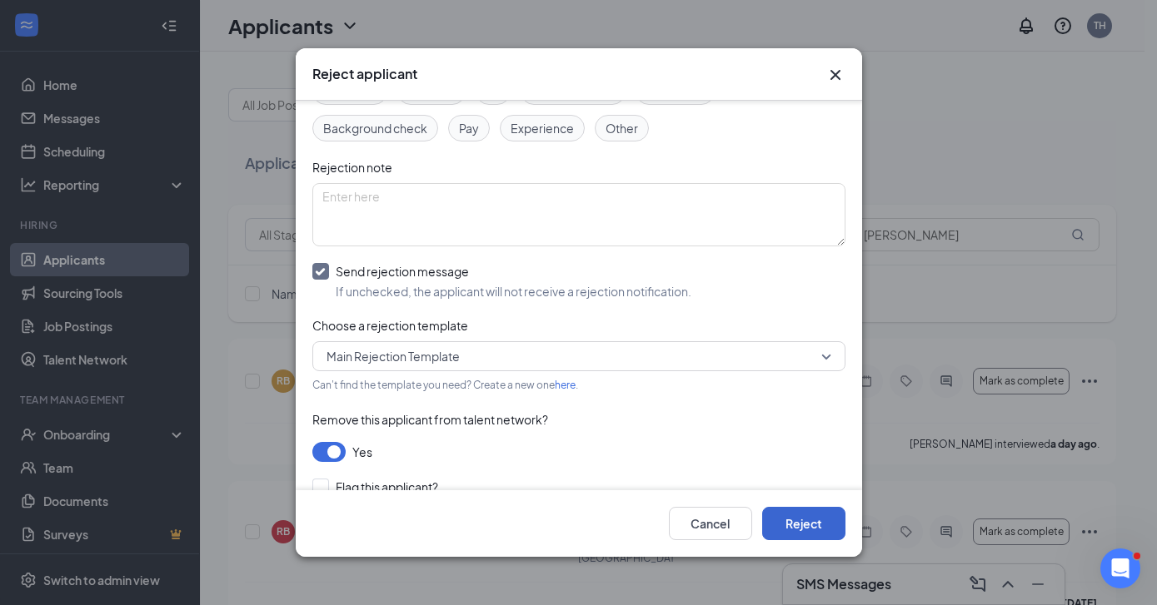
click at [777, 518] on button "Reject" at bounding box center [803, 523] width 83 height 33
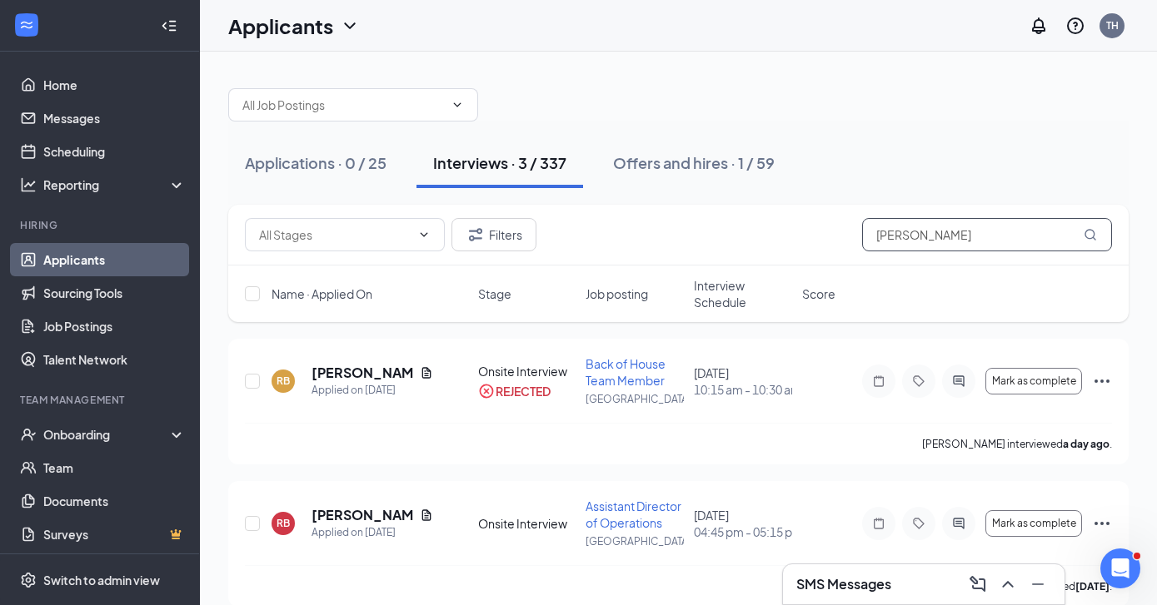
click at [950, 240] on input "Robert" at bounding box center [987, 234] width 250 height 33
type input "R"
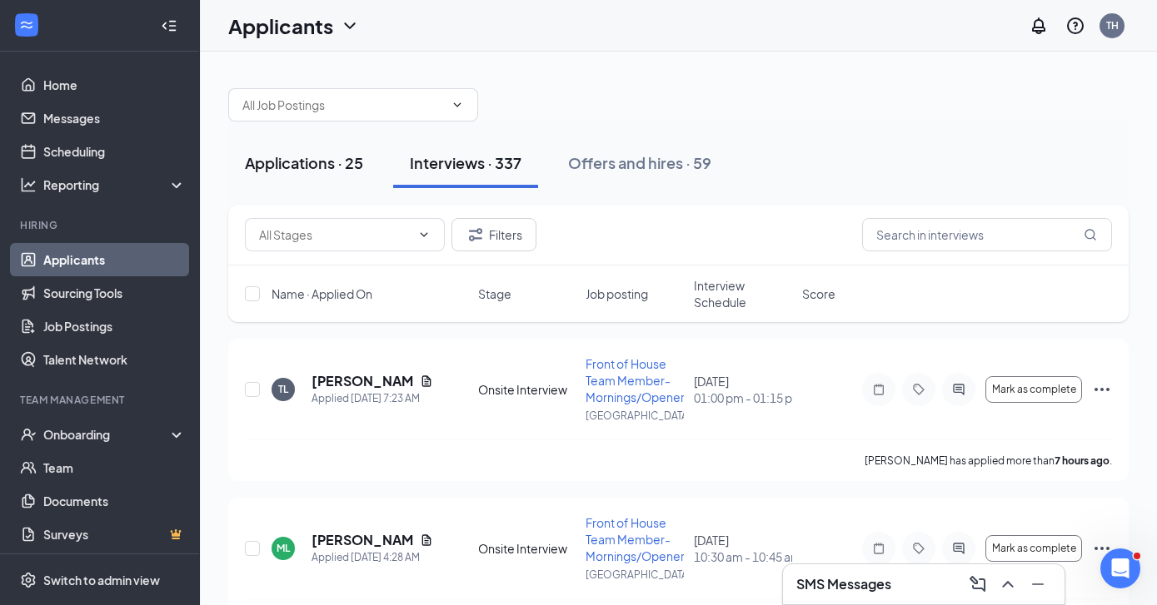
click at [319, 157] on div "Applications · 25" at bounding box center [304, 162] width 118 height 21
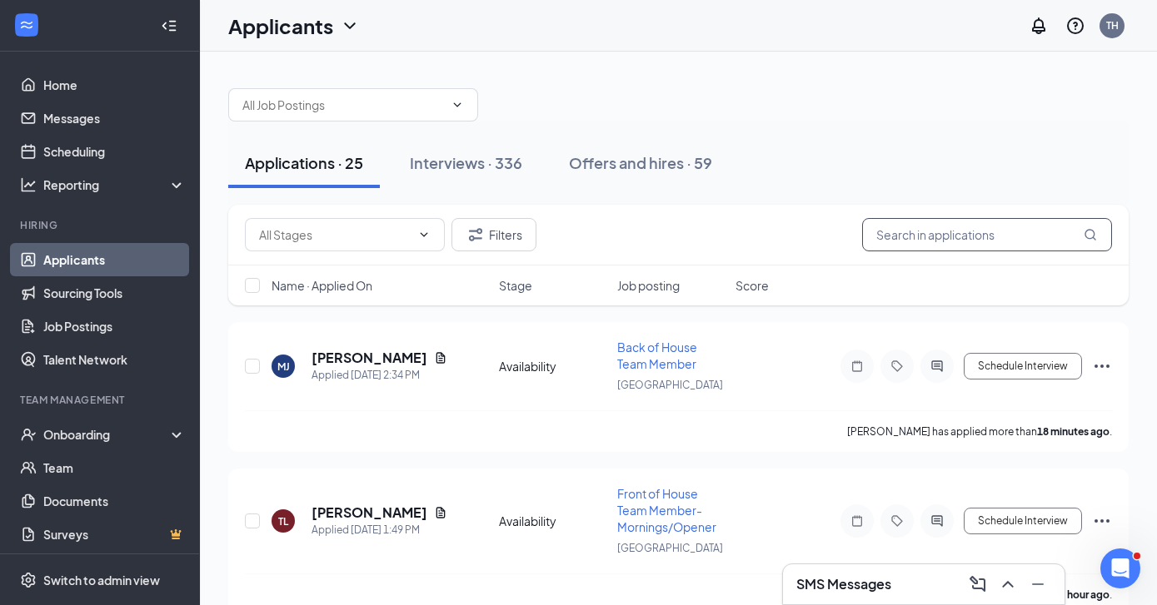
click at [980, 238] on input "text" at bounding box center [987, 234] width 250 height 33
click at [478, 167] on div "Interviews · 336" at bounding box center [466, 162] width 112 height 21
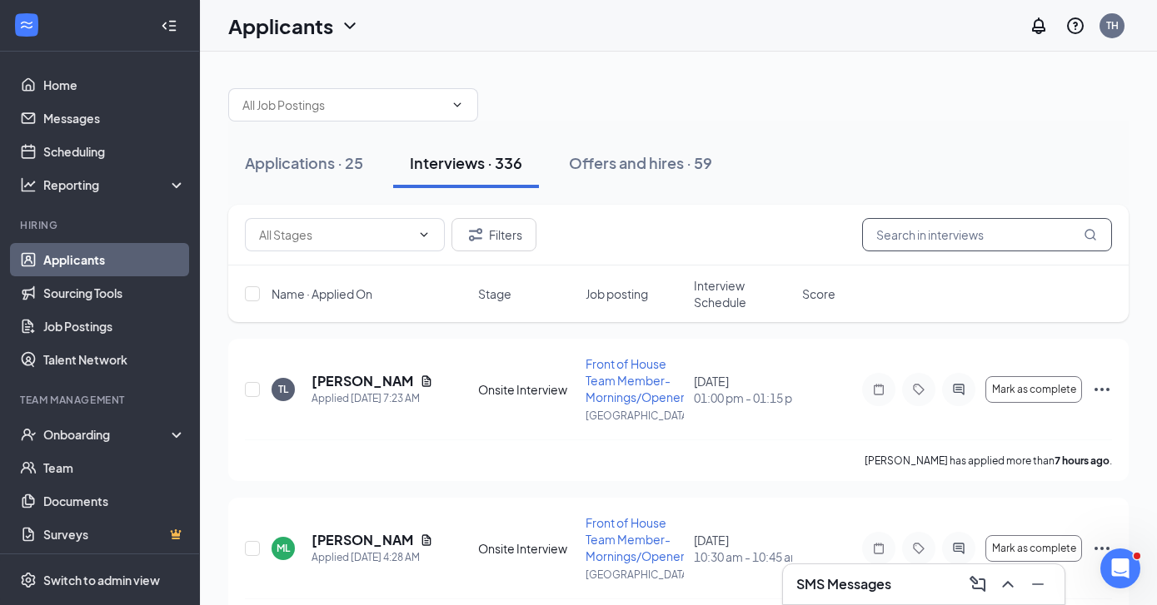
click at [928, 235] on input "text" at bounding box center [987, 234] width 250 height 33
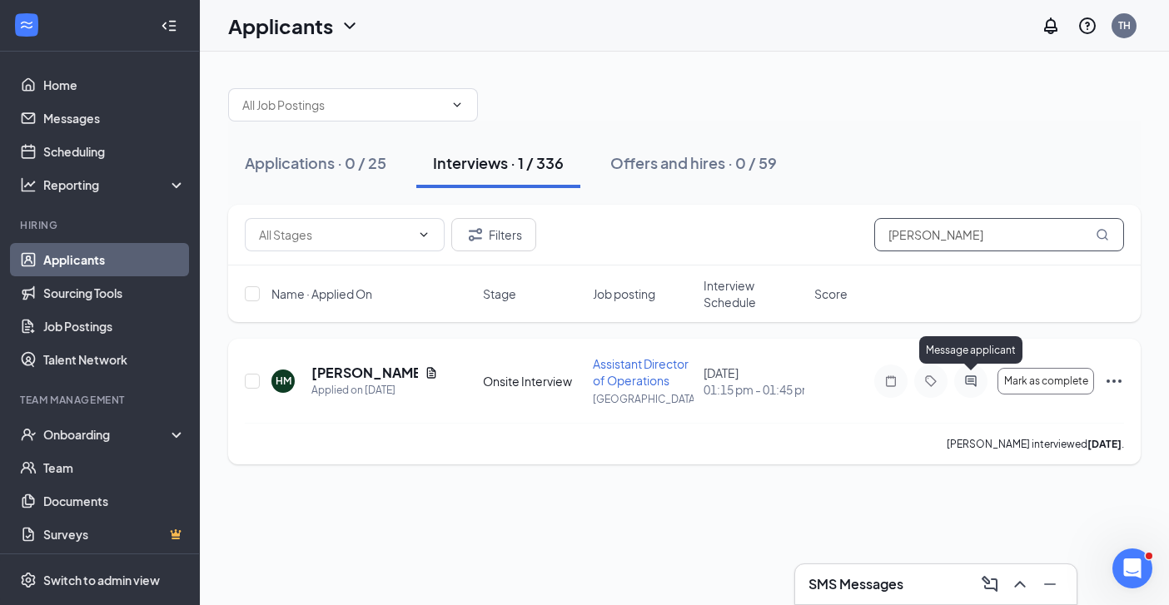
type input "Hannah"
click at [972, 381] on icon "ActiveChat" at bounding box center [970, 381] width 11 height 11
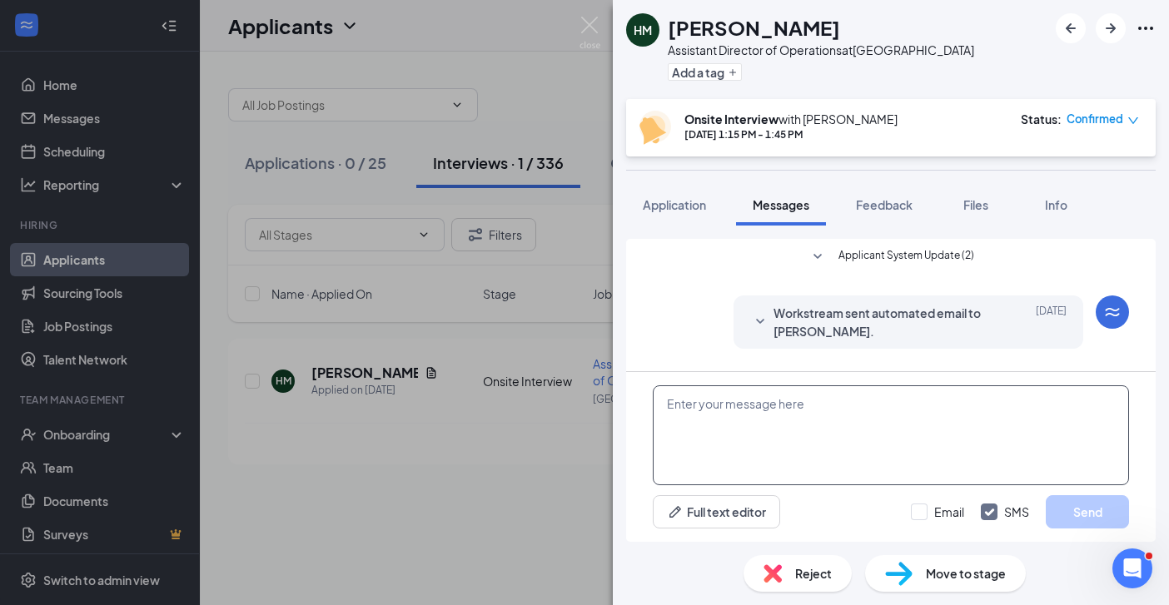
click at [760, 420] on textarea at bounding box center [891, 436] width 476 height 100
paste textarea "Hi, this is Tommy from Chick-fil-A Savannah Hwy / Citadel mall. Thank you for i…"
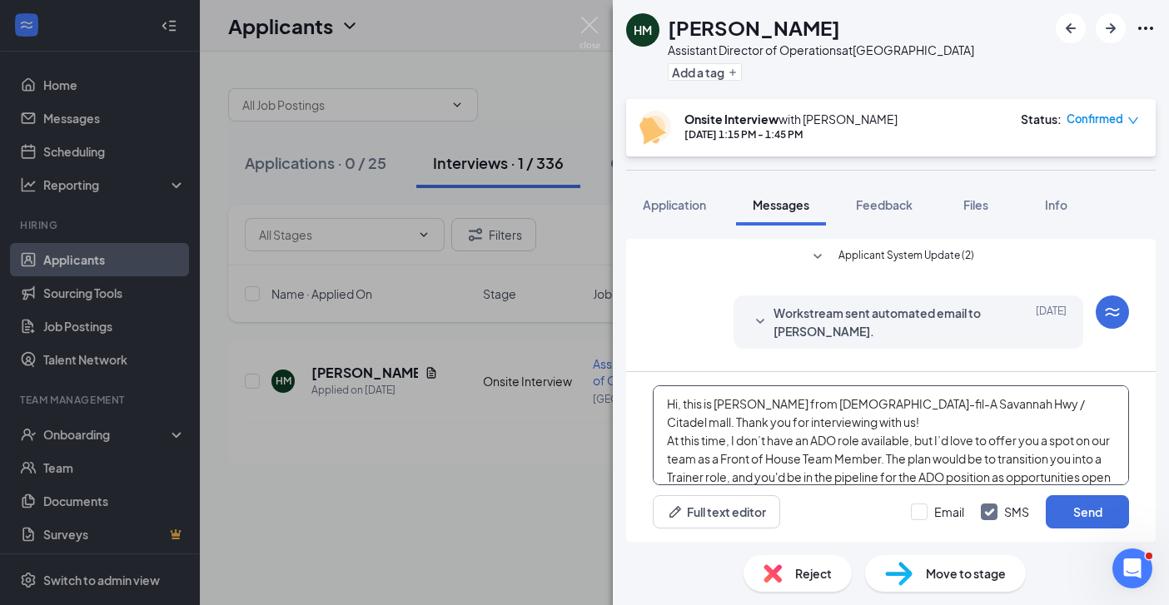
click at [690, 406] on textarea "Hi, this is Tommy from Chick-fil-A Savannah Hwy / Citadel mall. Thank you for i…" at bounding box center [891, 436] width 476 height 100
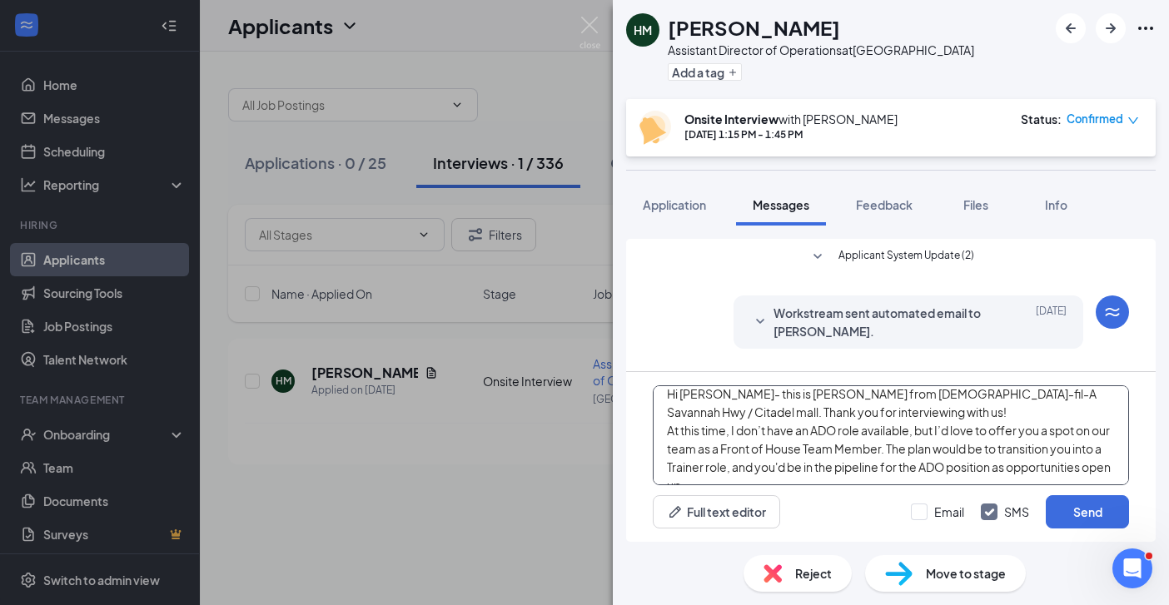
scroll to position [27, 0]
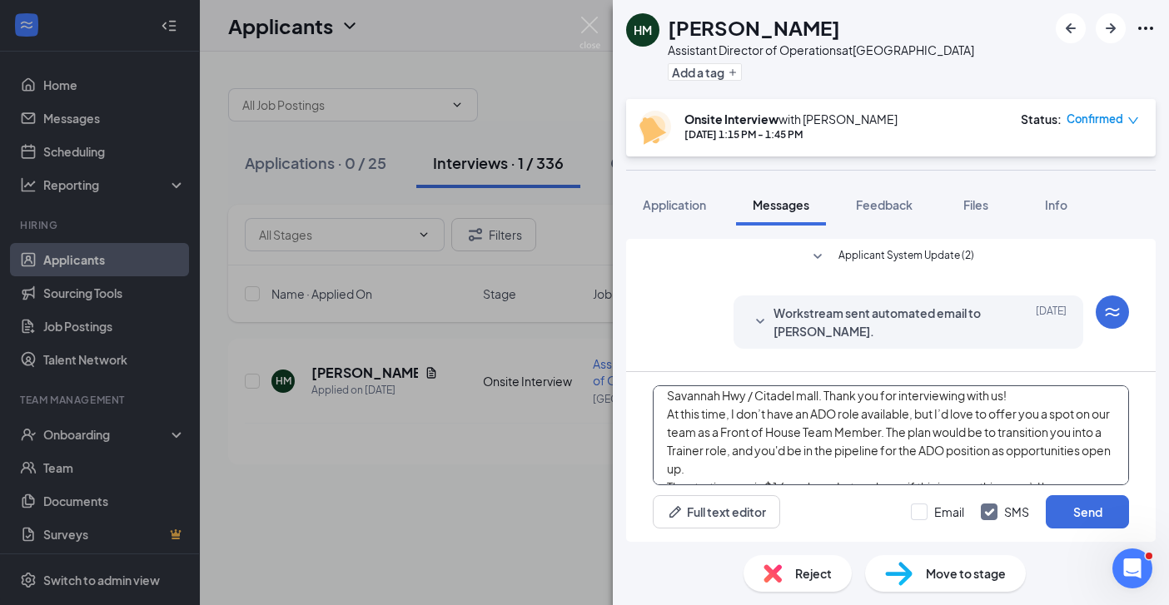
click at [812, 416] on textarea "Hi Hannah- this is Tommy from Chick-fil-A Savannah Hwy / Citadel mall. Thank yo…" at bounding box center [891, 436] width 476 height 100
drag, startPoint x: 901, startPoint y: 416, endPoint x: 964, endPoint y: 383, distance: 70.8
click at [902, 416] on textarea "Hi Hannah- this is Tommy from Chick-fil-A Savannah Hwy / Citadel mall. Thank yo…" at bounding box center [891, 436] width 476 height 100
type textarea "Hi Hannah- this is Tommy from Chick-fil-A Savannah Hwy / Citadel mall. Thank yo…"
click at [920, 512] on input "Email" at bounding box center [937, 512] width 53 height 17
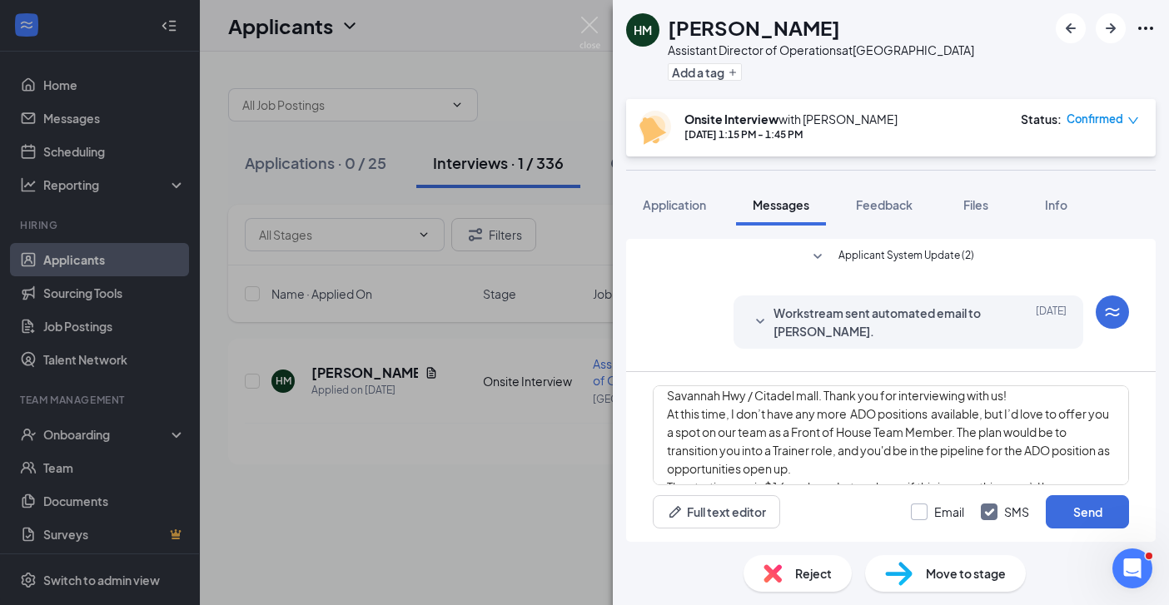
checkbox input "true"
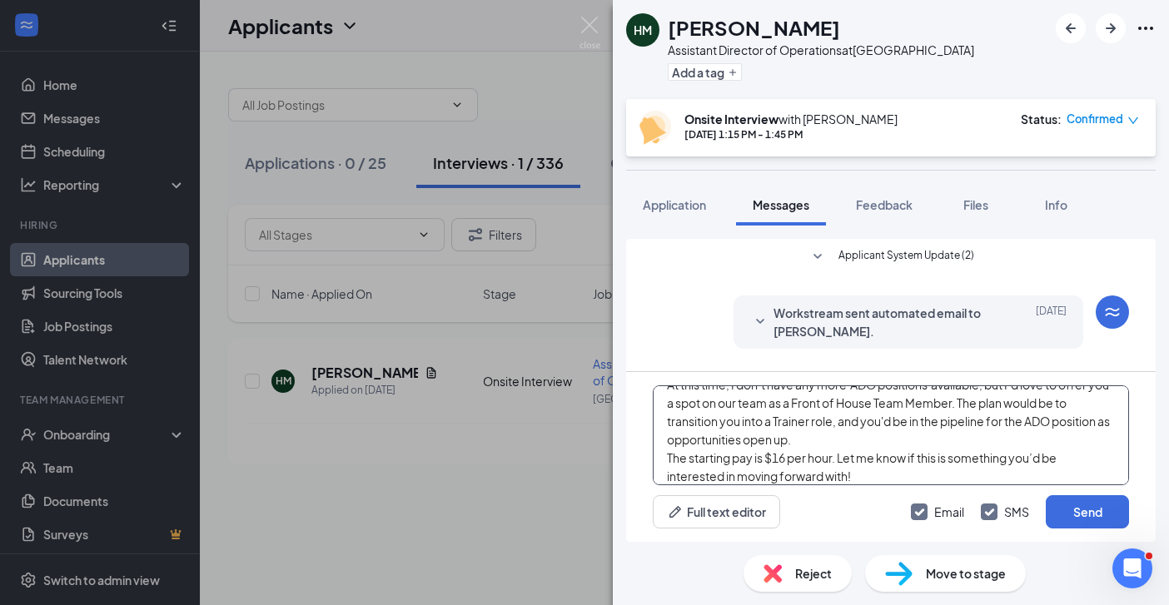
scroll to position [65, 0]
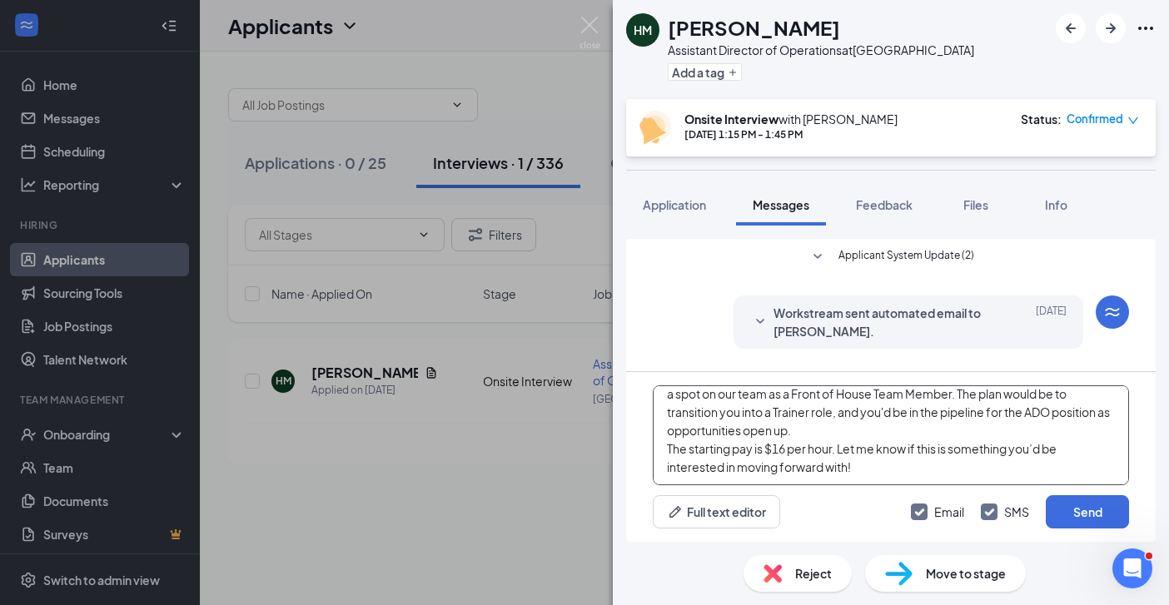
click at [875, 466] on textarea "Hi Hannah- this is Tommy from Chick-fil-A Savannah Hwy / Citadel mall. Thank yo…" at bounding box center [891, 436] width 476 height 100
type textarea "Hi Hannah- this is Tommy from Chick-fil-A Savannah Hwy / Citadel mall. Thank yo…"
click at [1073, 514] on button "Send" at bounding box center [1087, 512] width 83 height 33
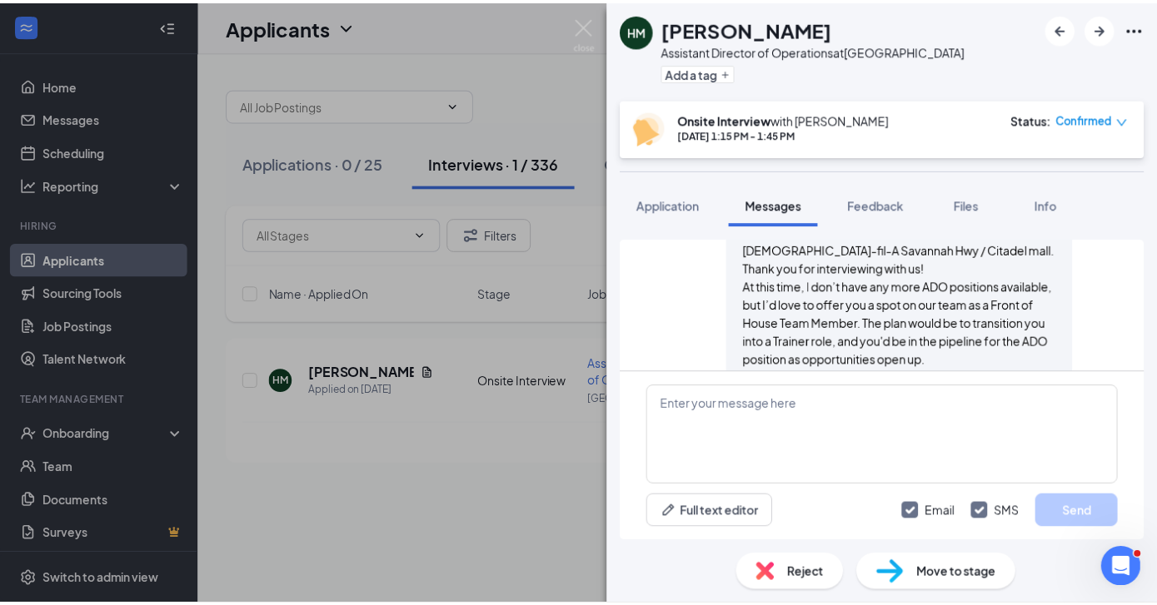
scroll to position [1198, 0]
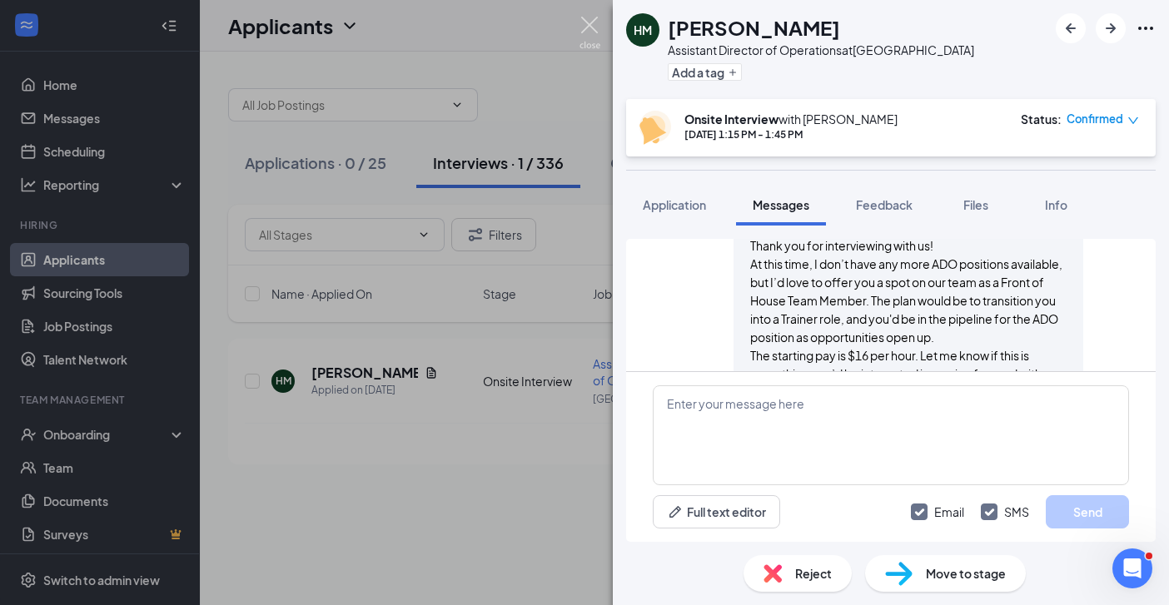
click at [598, 22] on img at bounding box center [590, 33] width 21 height 32
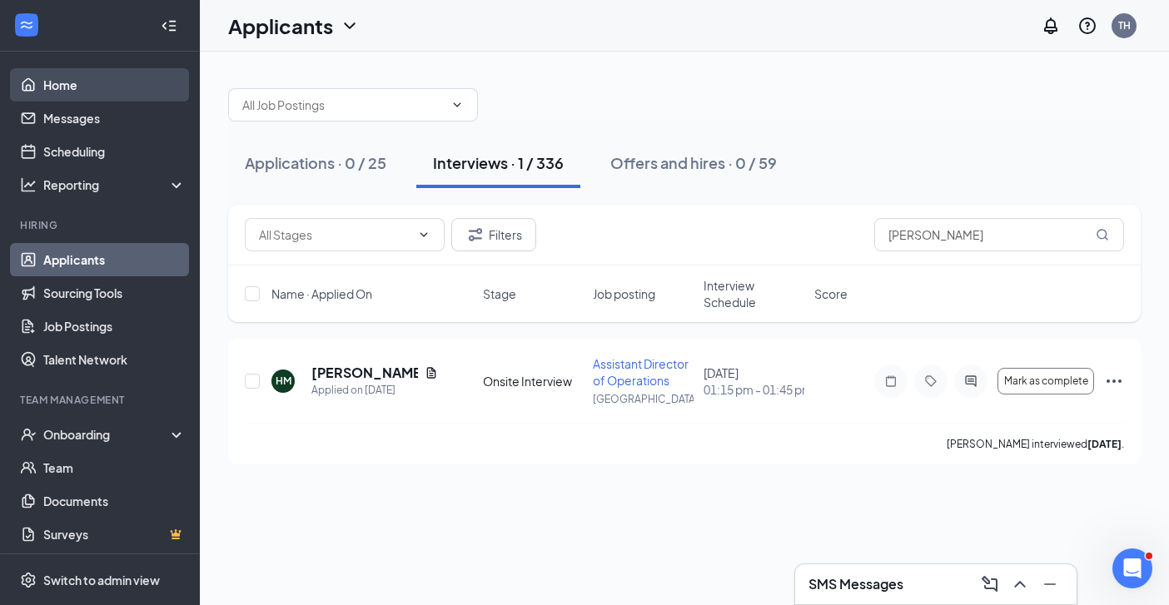
click at [77, 88] on link "Home" at bounding box center [114, 84] width 142 height 33
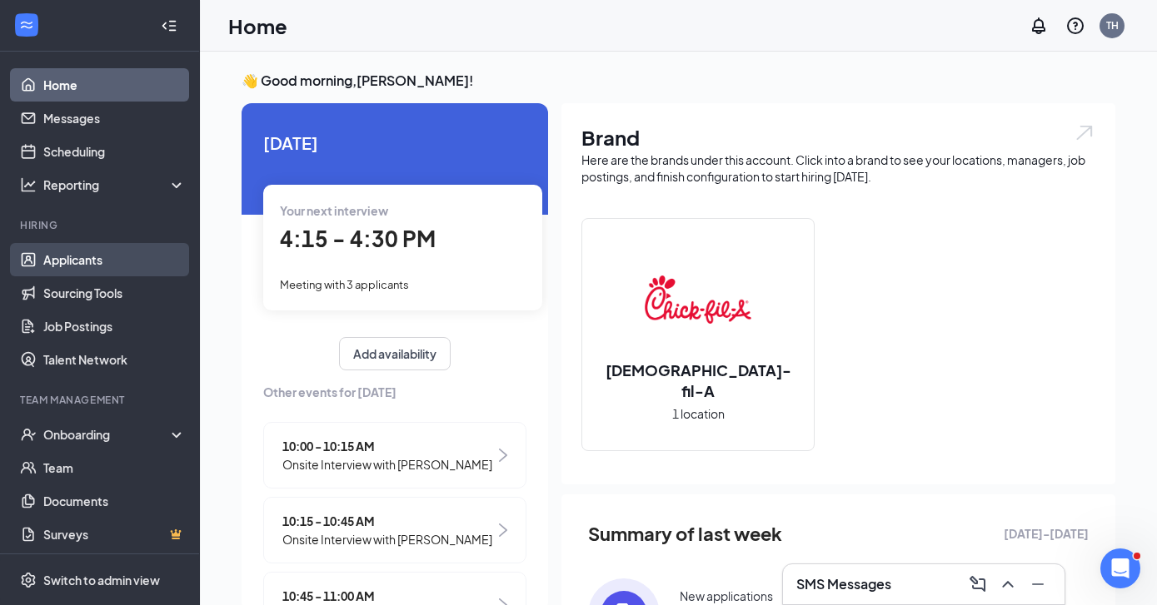
click at [89, 257] on link "Applicants" at bounding box center [114, 259] width 142 height 33
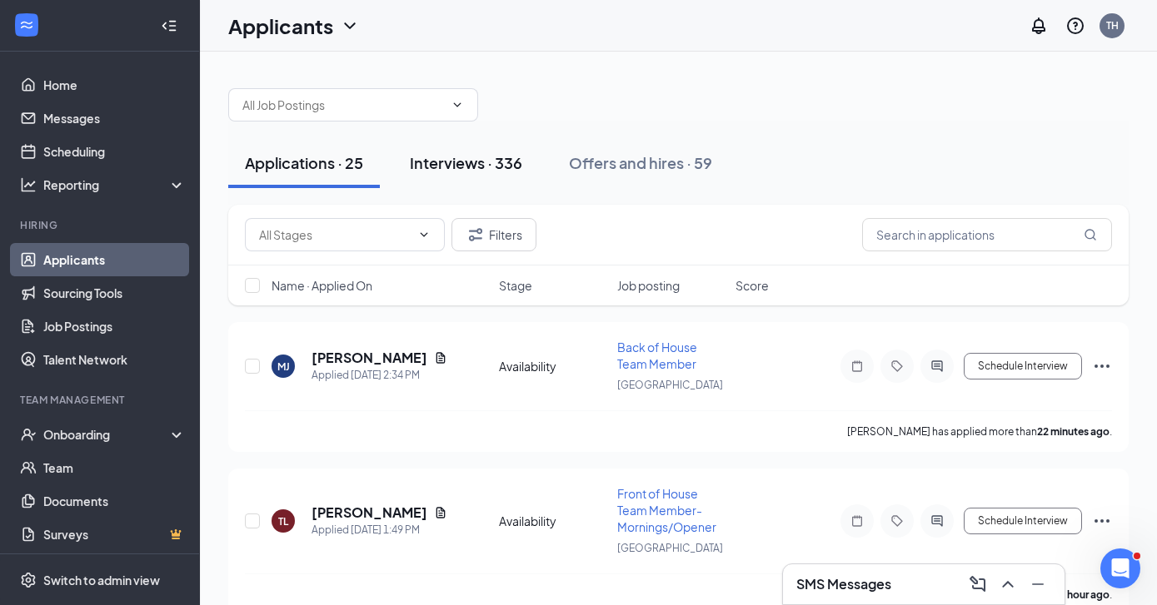
click at [496, 161] on div "Interviews · 336" at bounding box center [466, 162] width 112 height 21
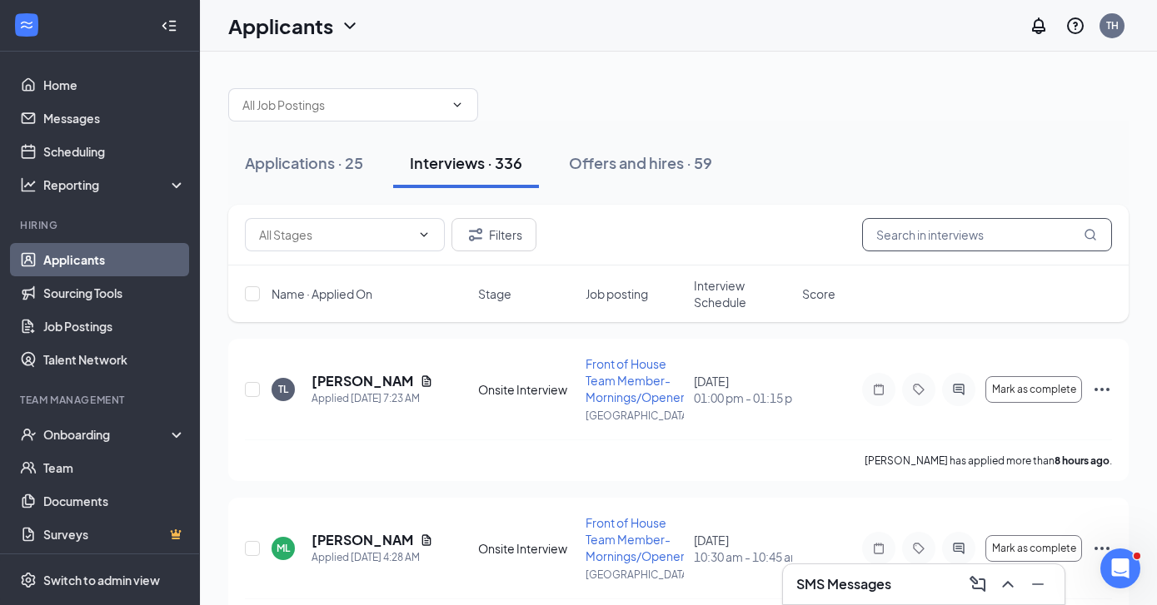
click at [971, 240] on input "text" at bounding box center [987, 234] width 250 height 33
type input "Tho"
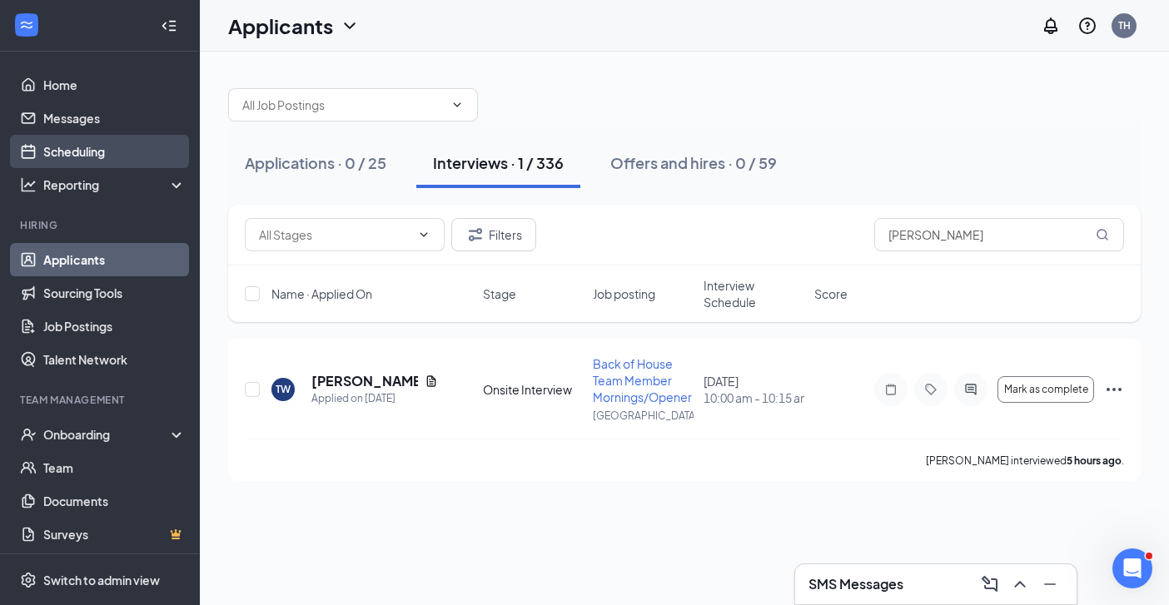
type input "[PERSON_NAME]"
click at [57, 145] on link "Scheduling" at bounding box center [114, 151] width 142 height 33
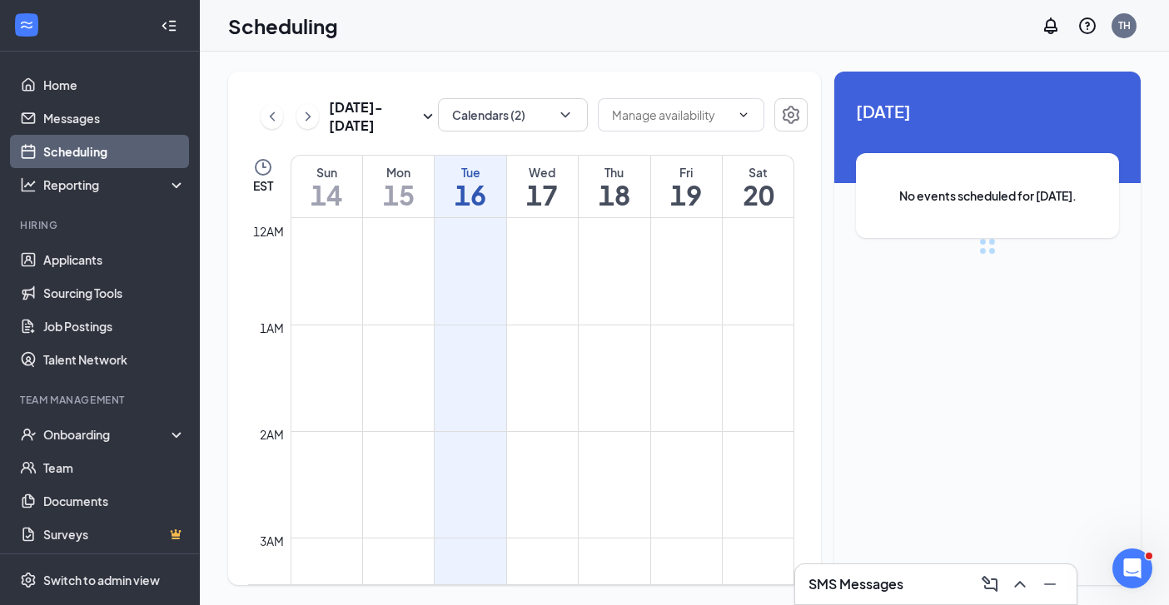
scroll to position [819, 0]
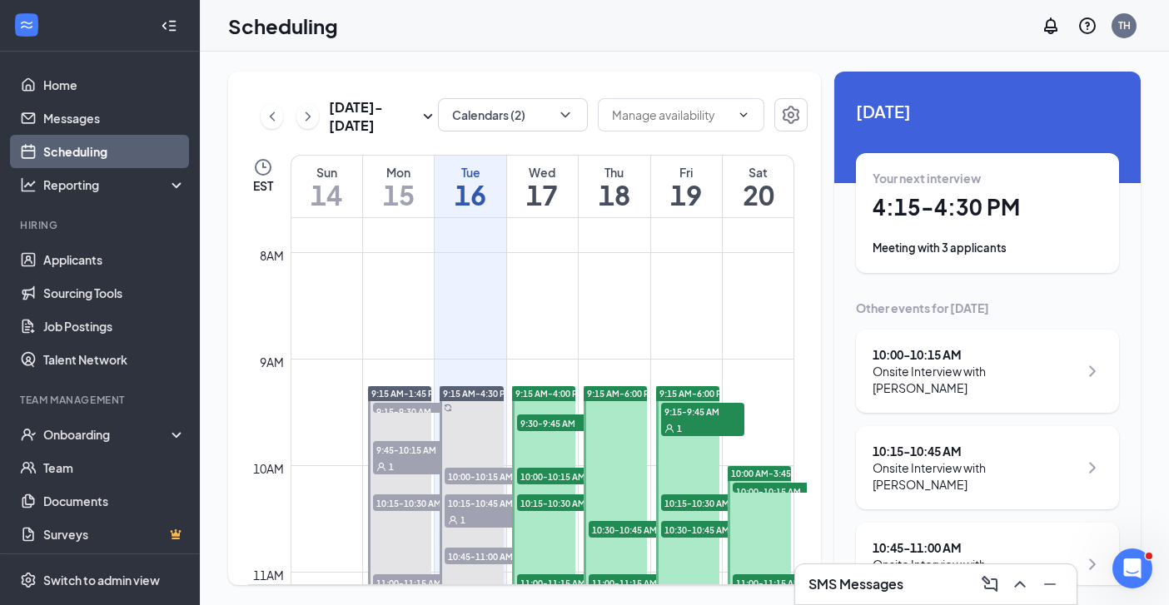
click at [543, 186] on h1 "17" at bounding box center [542, 195] width 71 height 28
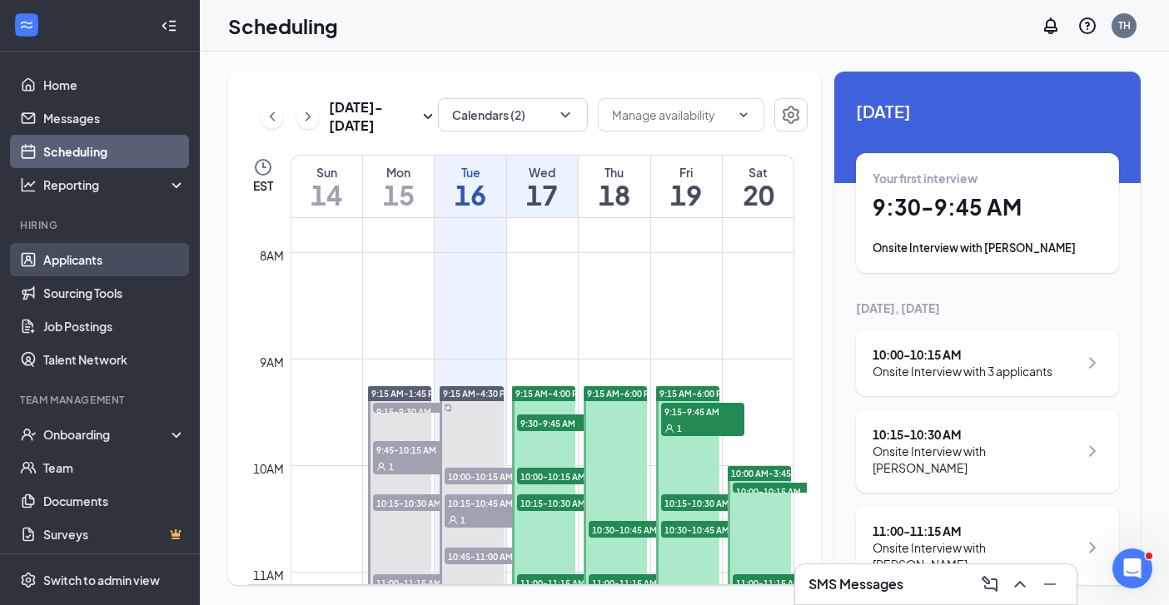
click at [91, 262] on link "Applicants" at bounding box center [114, 259] width 142 height 33
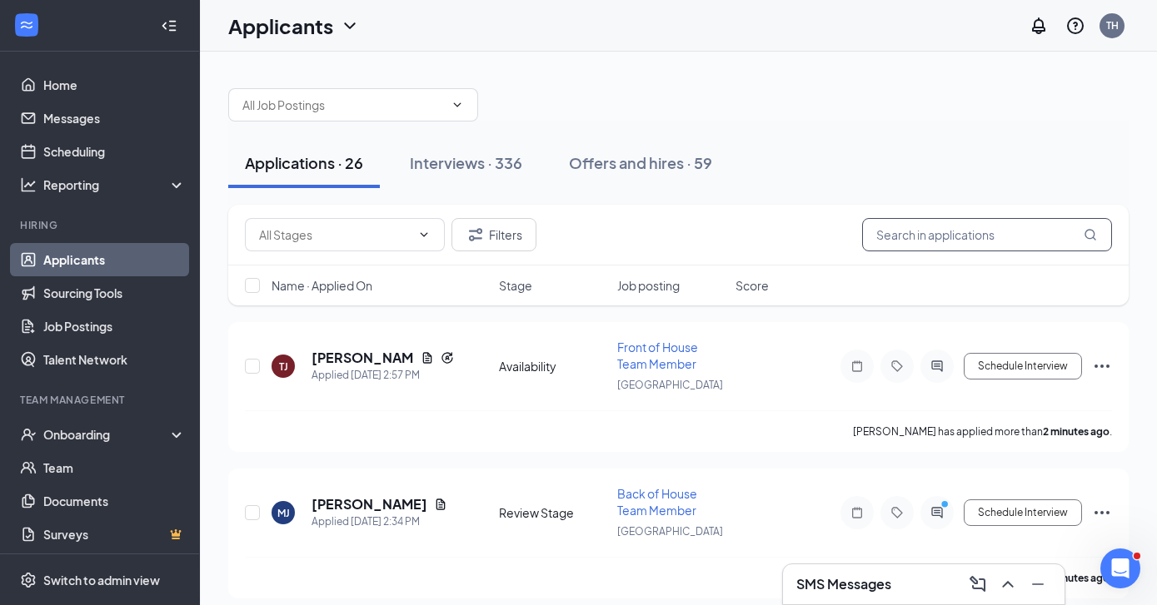
click at [909, 234] on input "text" at bounding box center [987, 234] width 250 height 33
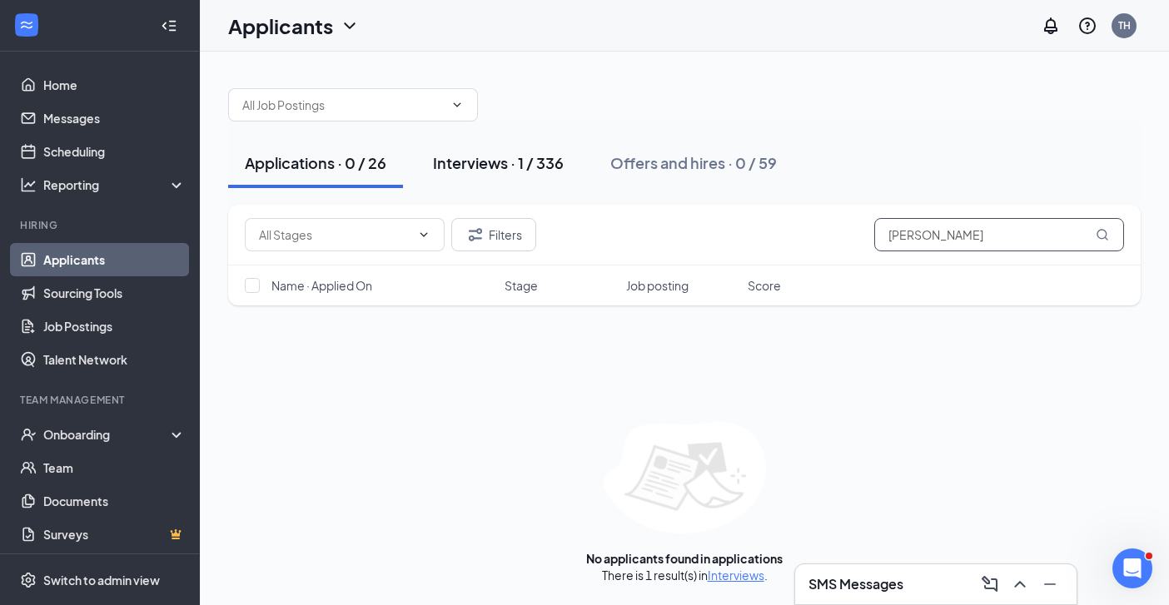
type input "Jason Green"
click at [456, 157] on div "Interviews · 1 / 336" at bounding box center [498, 162] width 131 height 21
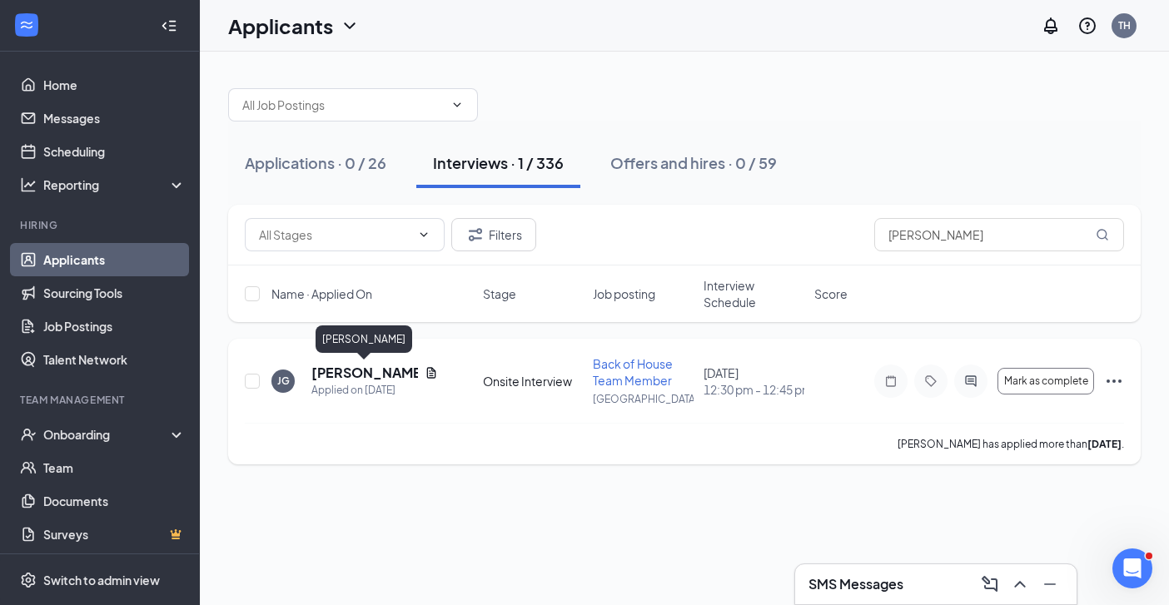
click at [351, 376] on h5 "Jason Green" at bounding box center [364, 373] width 107 height 18
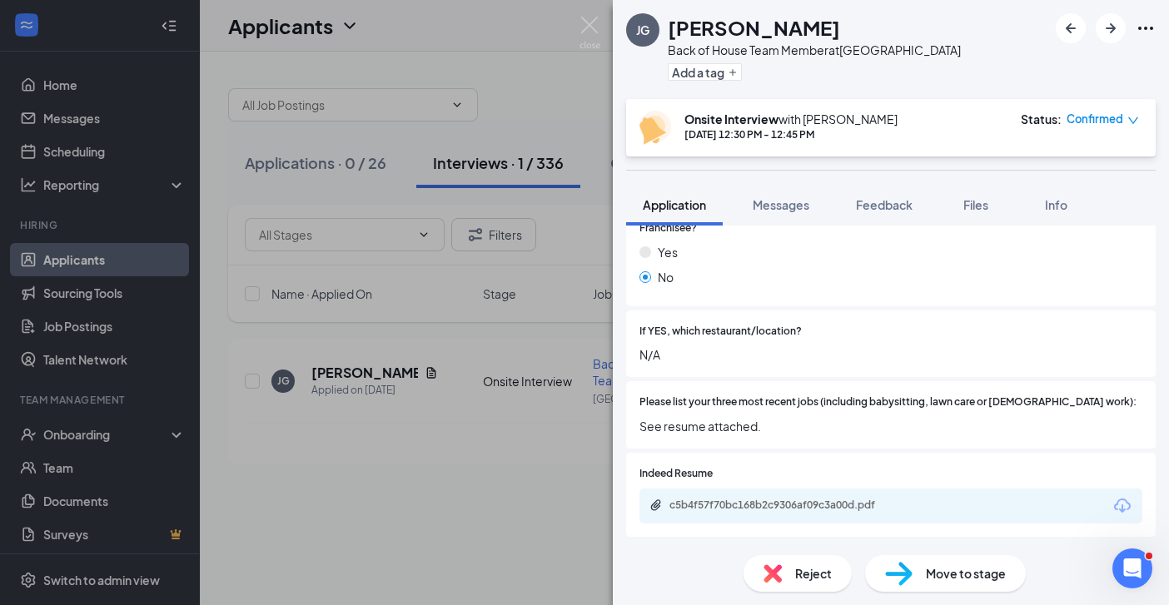
scroll to position [570, 0]
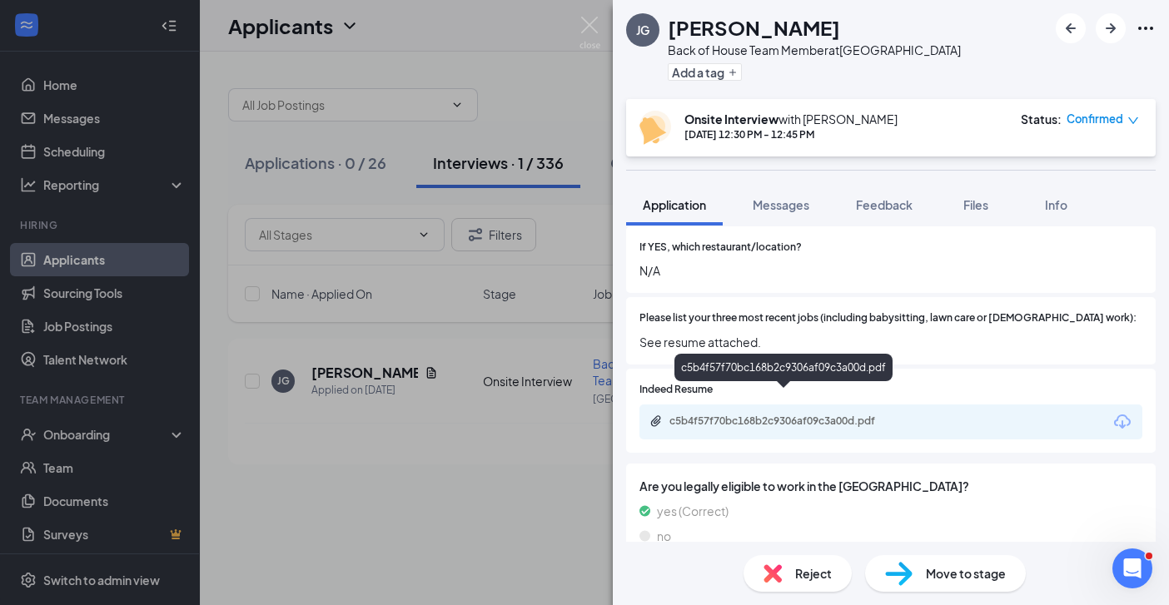
click at [834, 415] on div "c5b4f57f70bc168b2c9306af09c3a00d.pdf" at bounding box center [786, 421] width 233 height 13
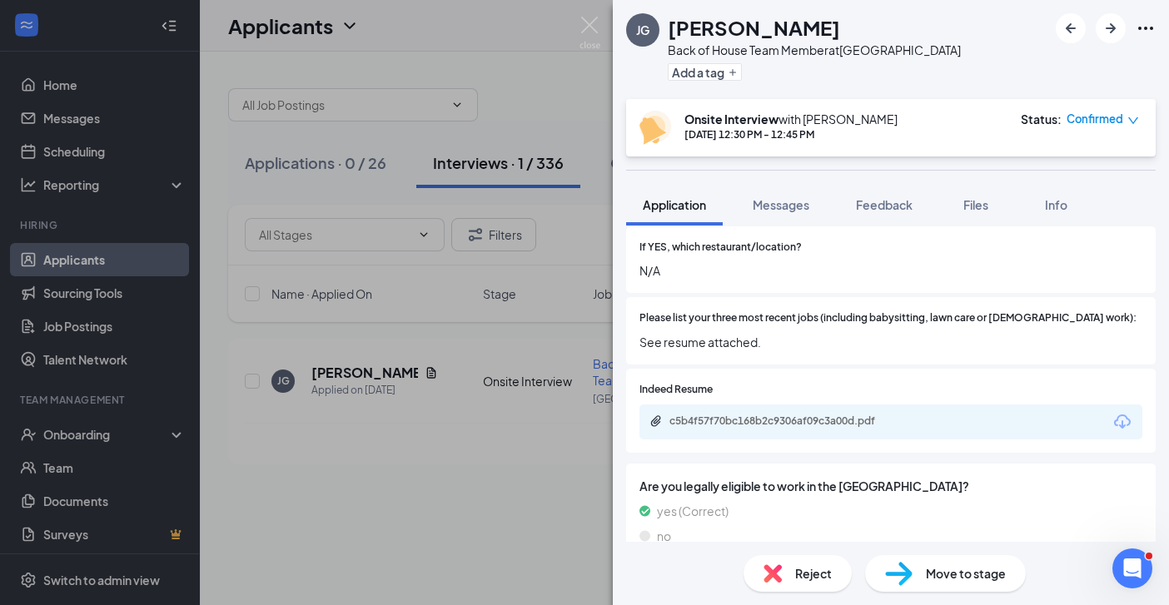
click at [462, 358] on div "JG Jason Green Back of House Team Member at Savannah Highway Add a tag Onsite I…" at bounding box center [584, 302] width 1169 height 605
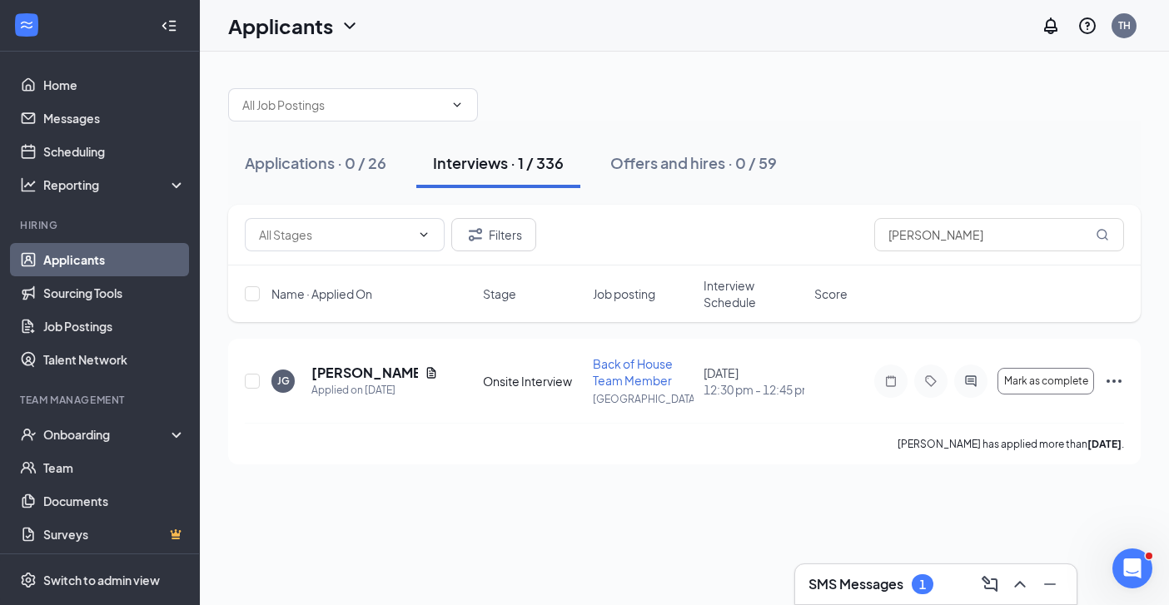
click at [76, 262] on link "Applicants" at bounding box center [114, 259] width 142 height 33
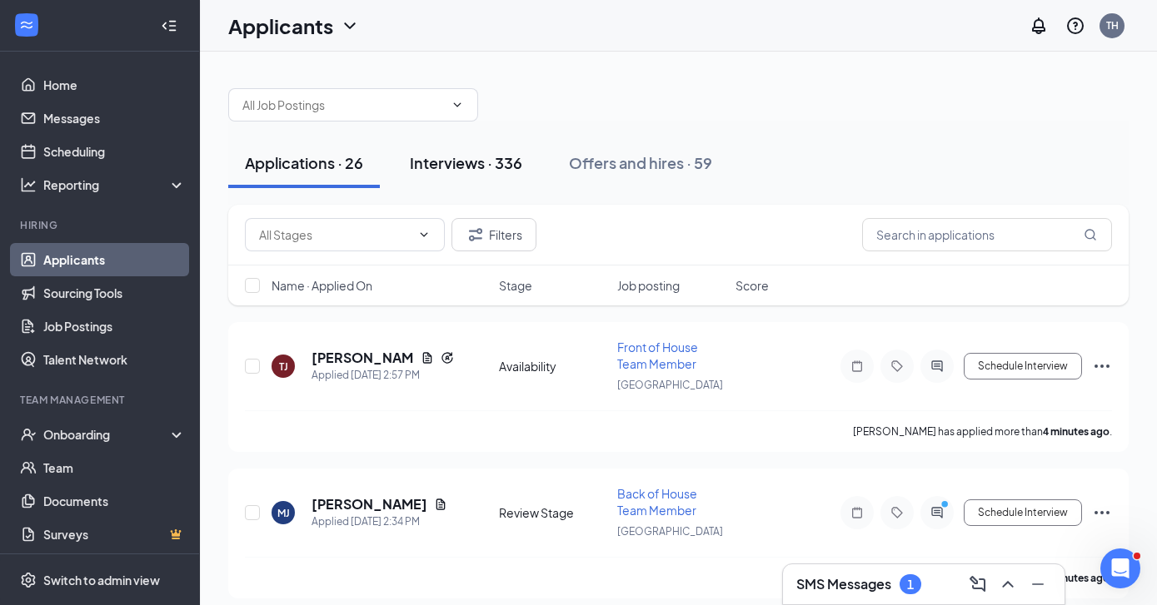
click at [505, 172] on div "Interviews · 336" at bounding box center [466, 162] width 112 height 21
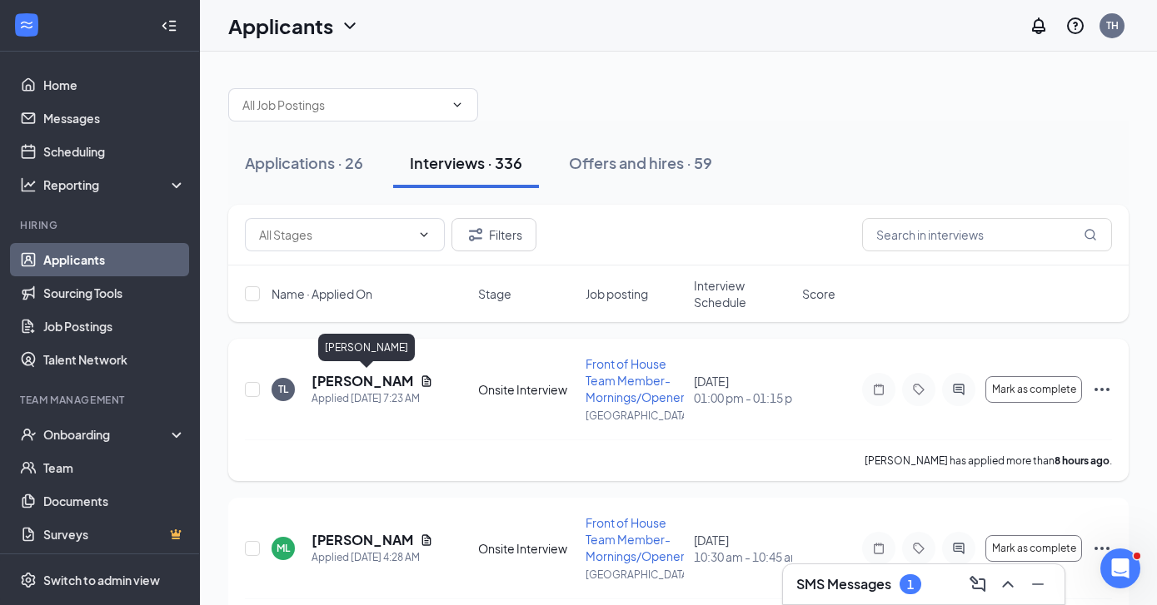
click at [385, 382] on h5 "Tarhesha Lloyd" at bounding box center [362, 381] width 102 height 18
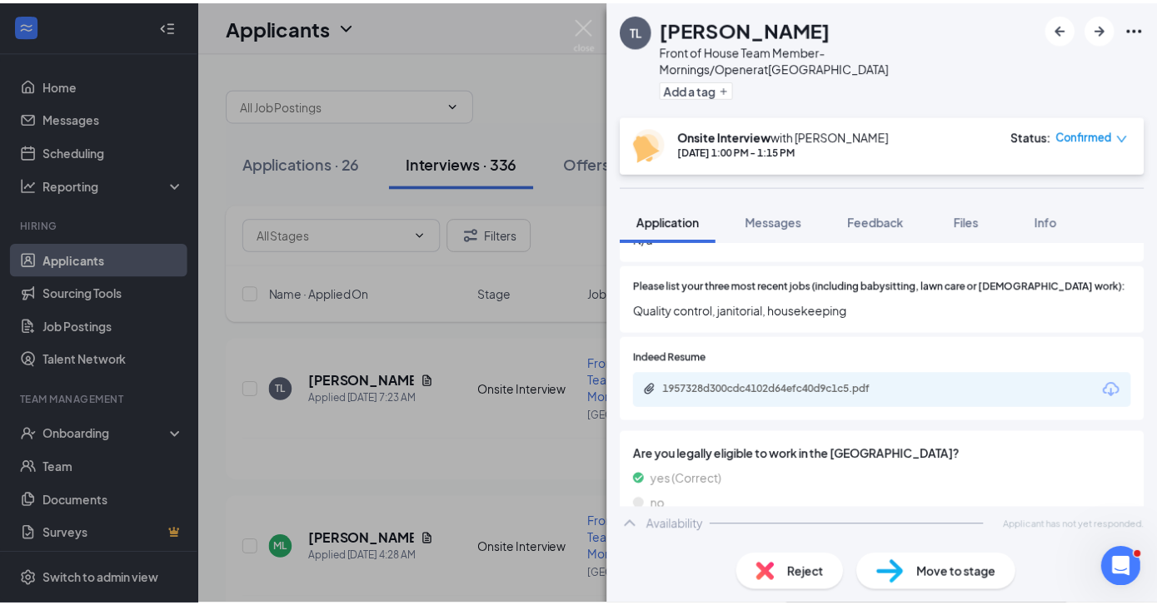
scroll to position [625, 0]
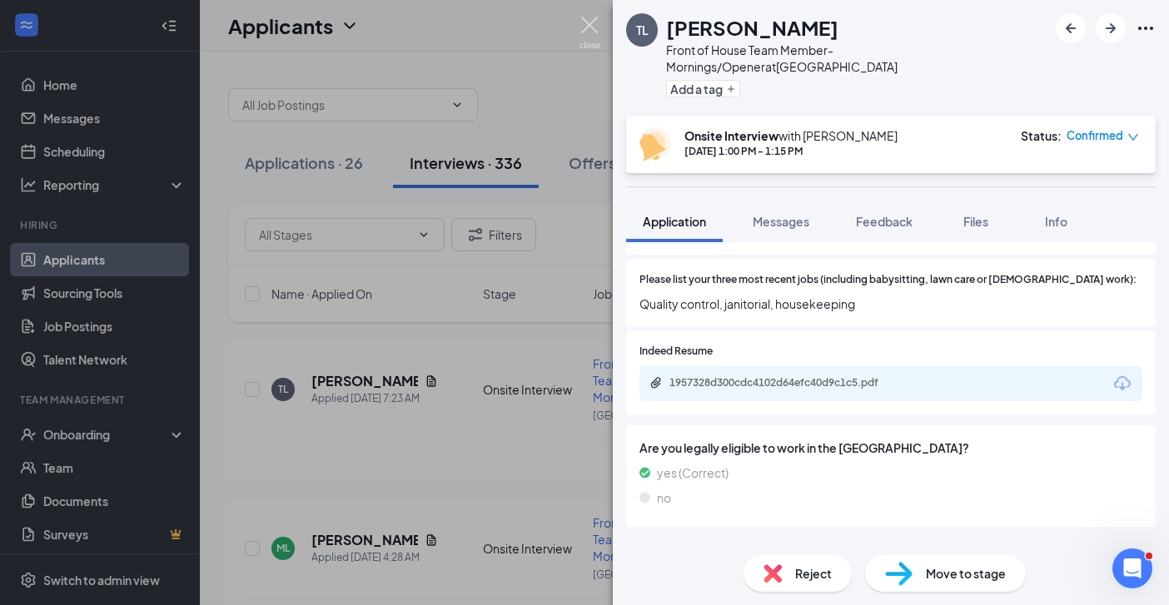
click at [584, 30] on img at bounding box center [590, 33] width 21 height 32
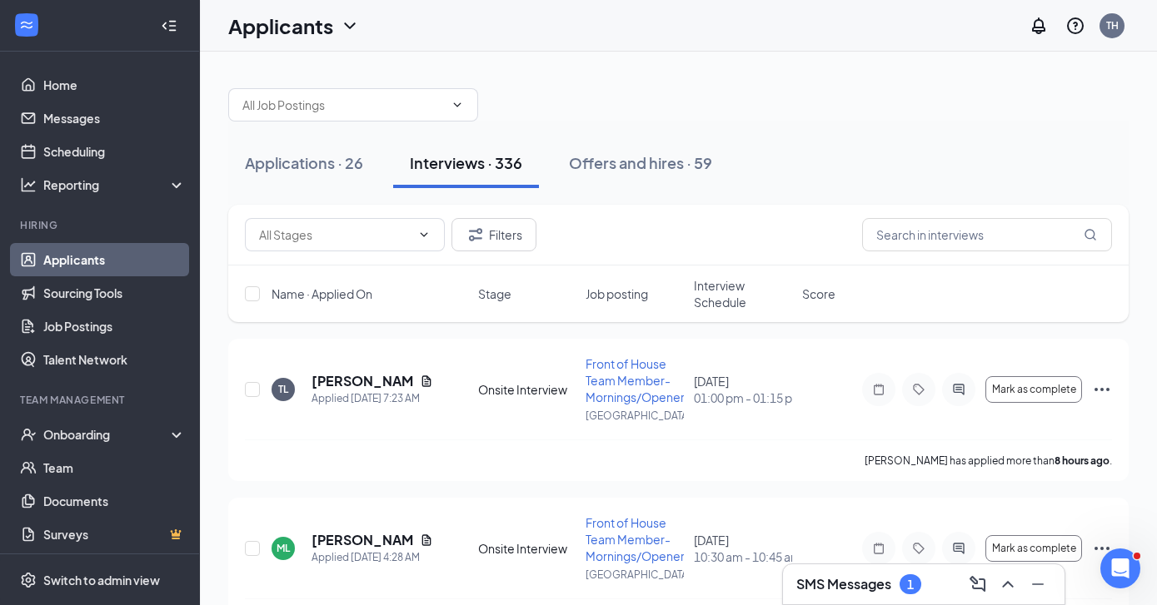
click at [884, 583] on h3 "SMS Messages" at bounding box center [843, 584] width 95 height 18
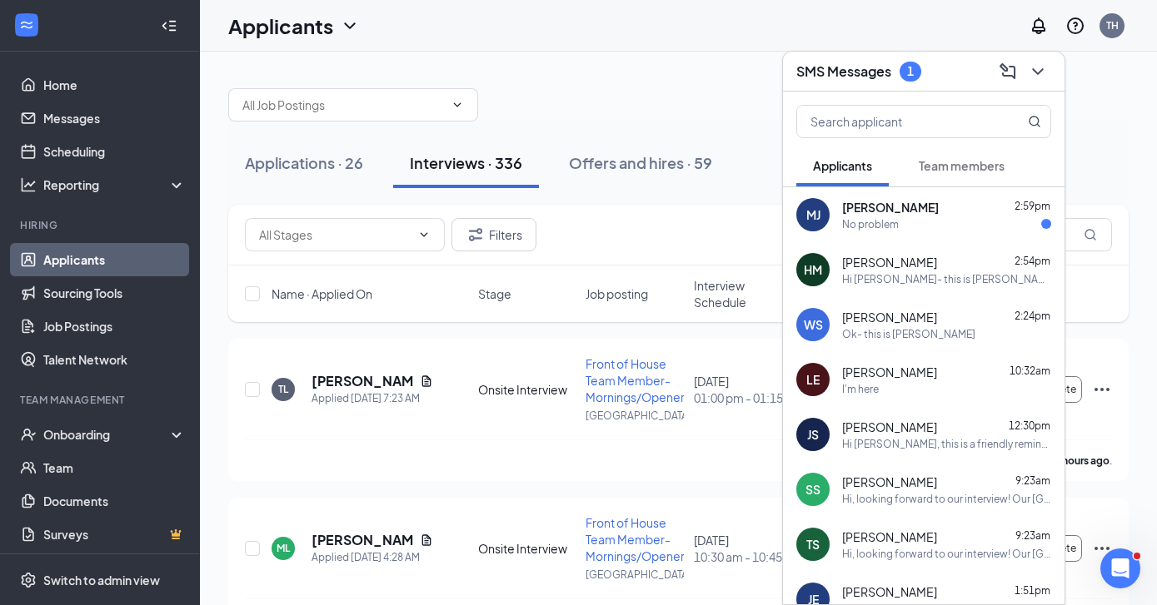
click at [929, 227] on div "No problem" at bounding box center [946, 224] width 209 height 14
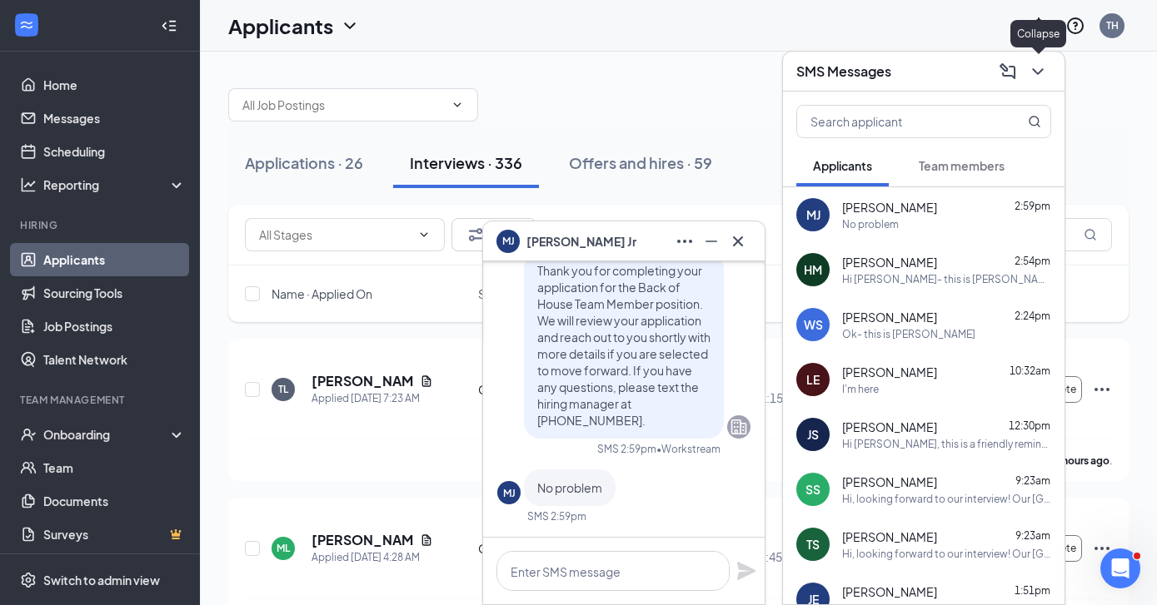
click at [1036, 74] on icon "ChevronDown" at bounding box center [1038, 72] width 20 height 20
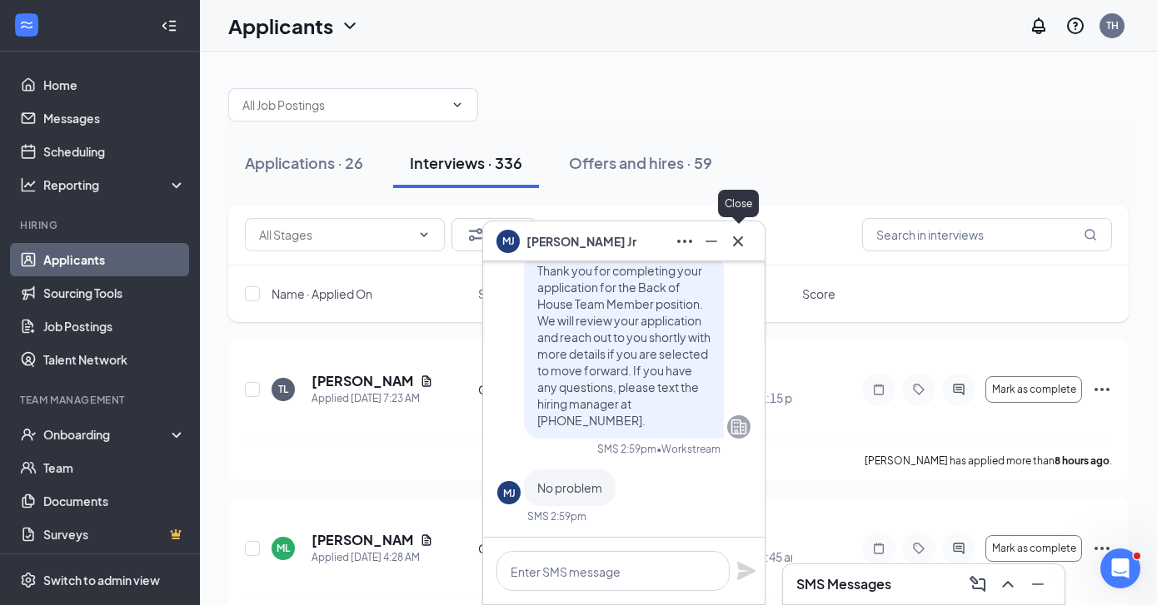
click at [740, 245] on icon "Cross" at bounding box center [738, 242] width 20 height 20
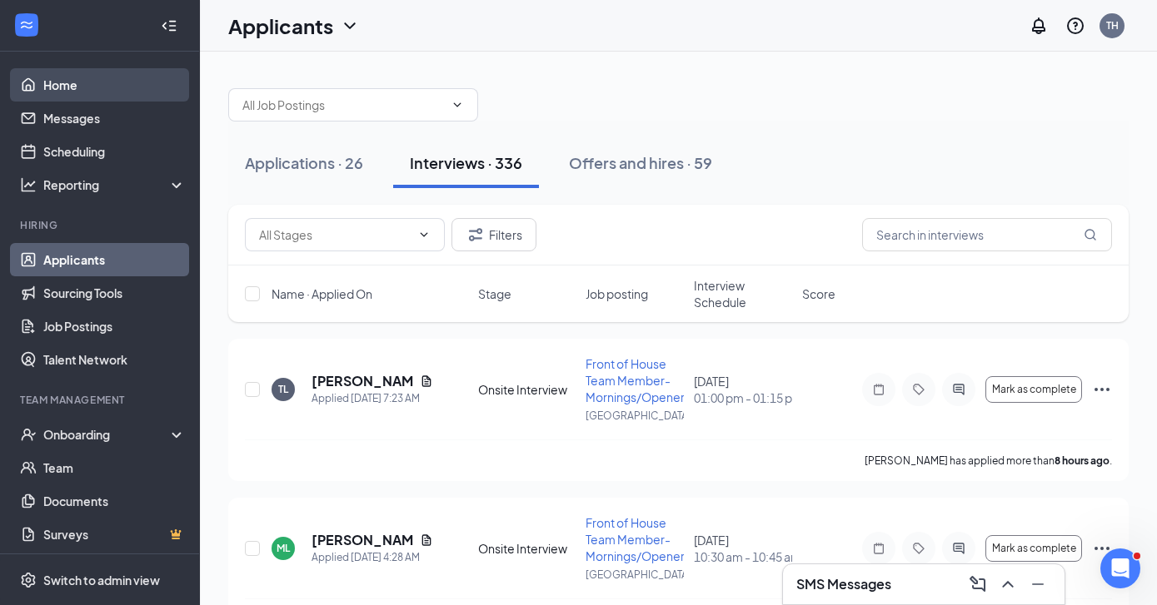
click at [71, 82] on link "Home" at bounding box center [114, 84] width 142 height 33
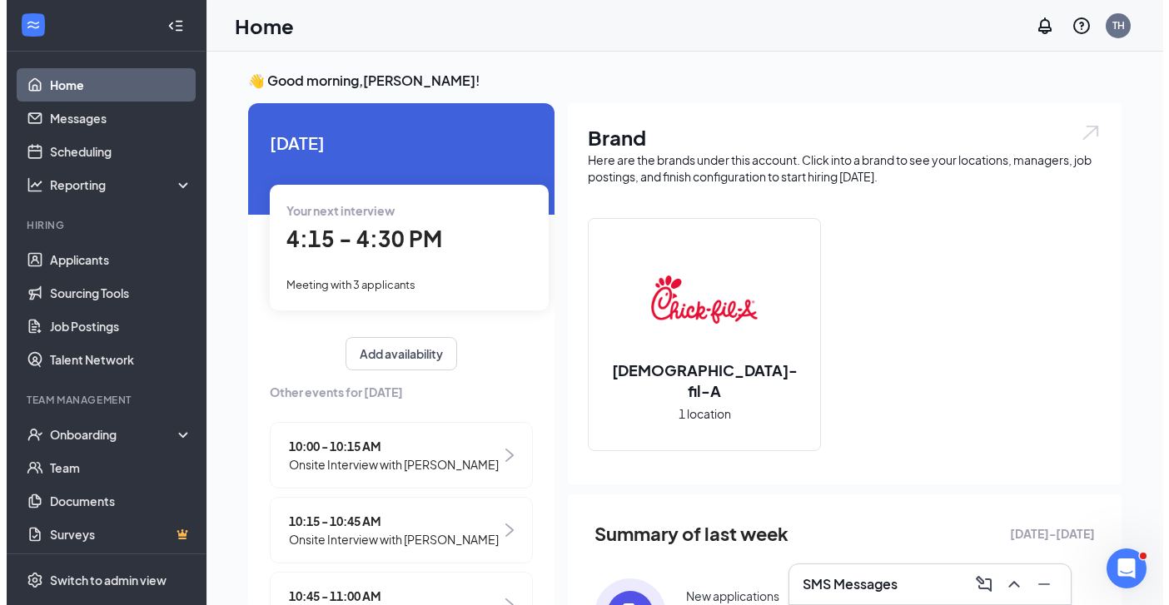
scroll to position [107, 0]
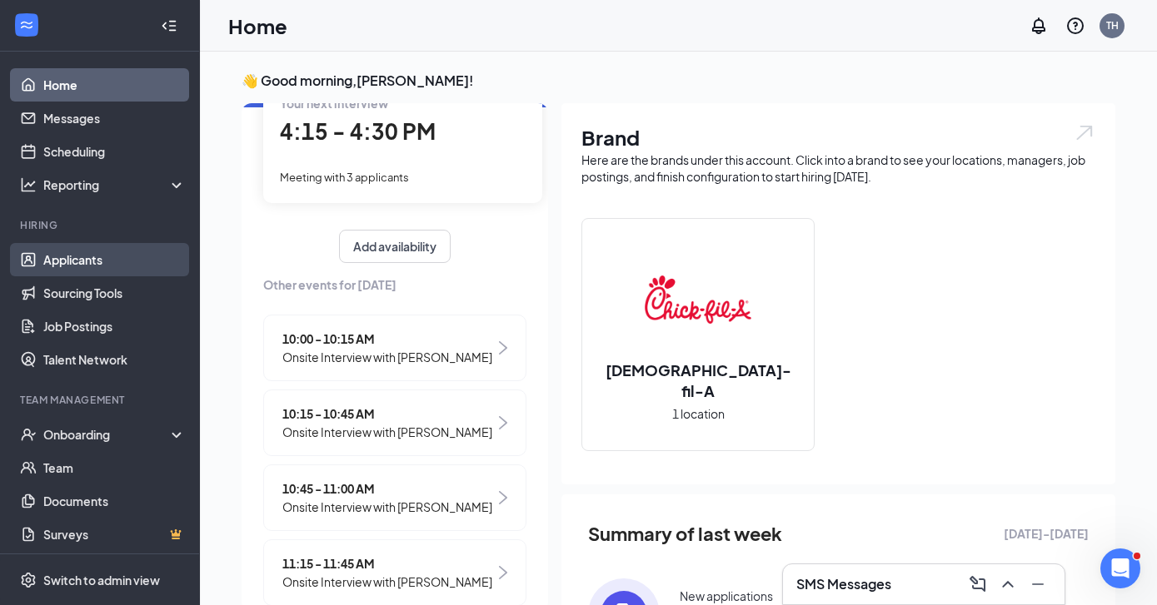
click at [73, 258] on link "Applicants" at bounding box center [114, 259] width 142 height 33
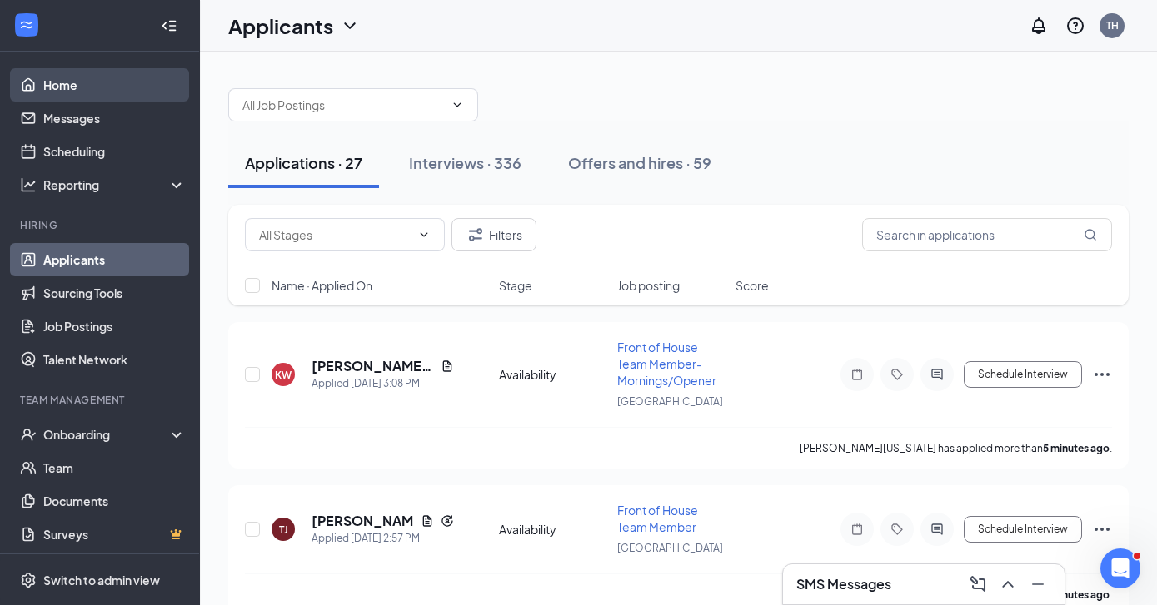
click at [51, 92] on link "Home" at bounding box center [114, 84] width 142 height 33
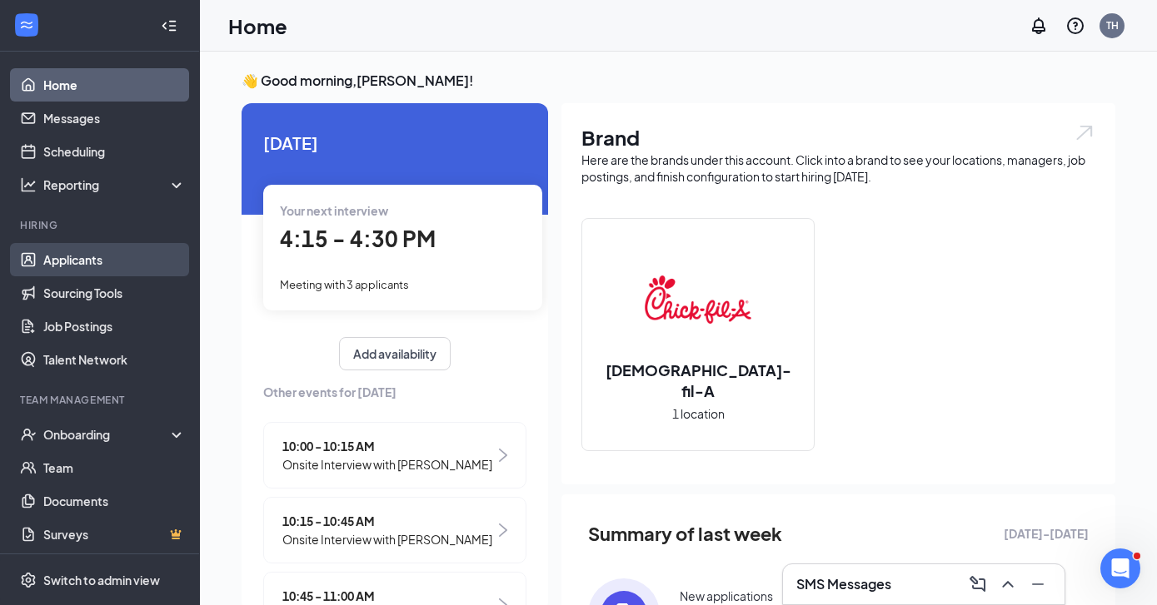
click at [69, 262] on link "Applicants" at bounding box center [114, 259] width 142 height 33
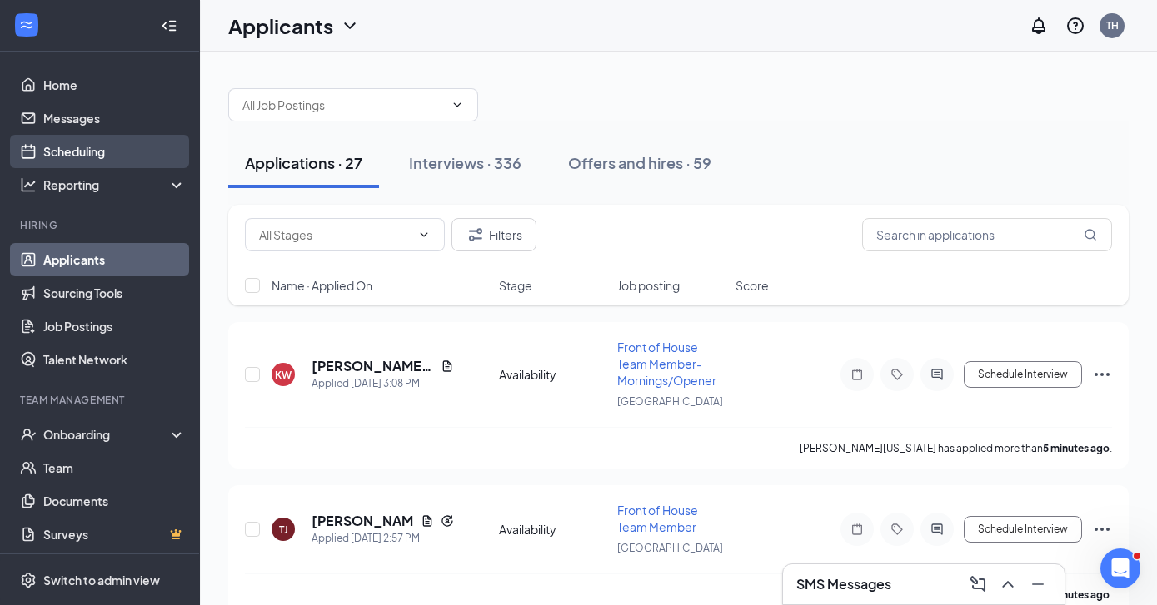
click at [57, 154] on link "Scheduling" at bounding box center [114, 151] width 142 height 33
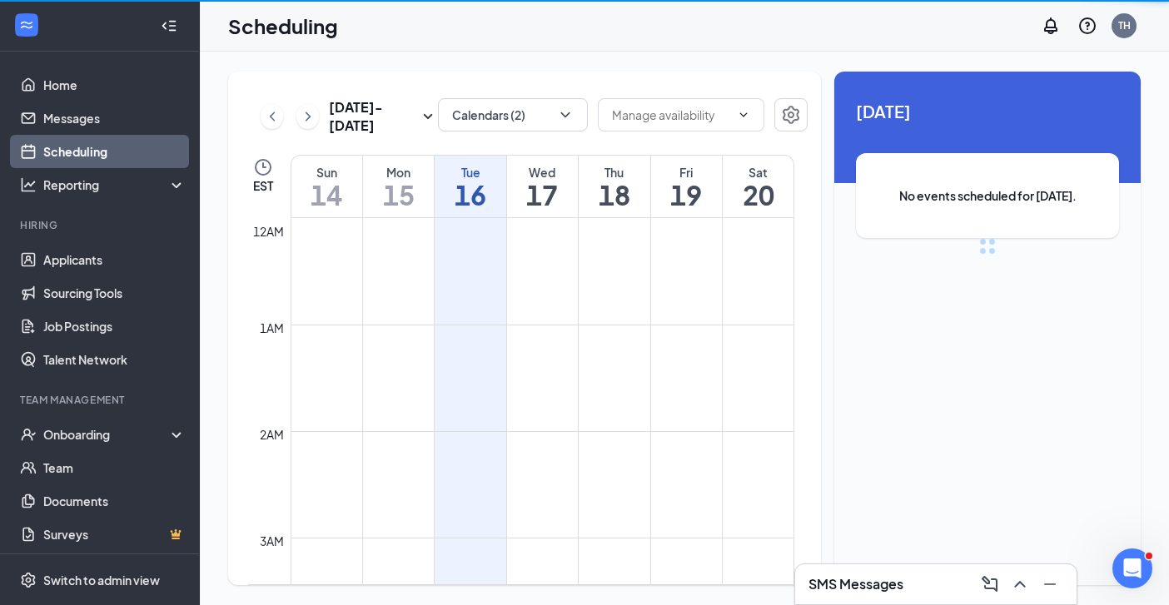
scroll to position [819, 0]
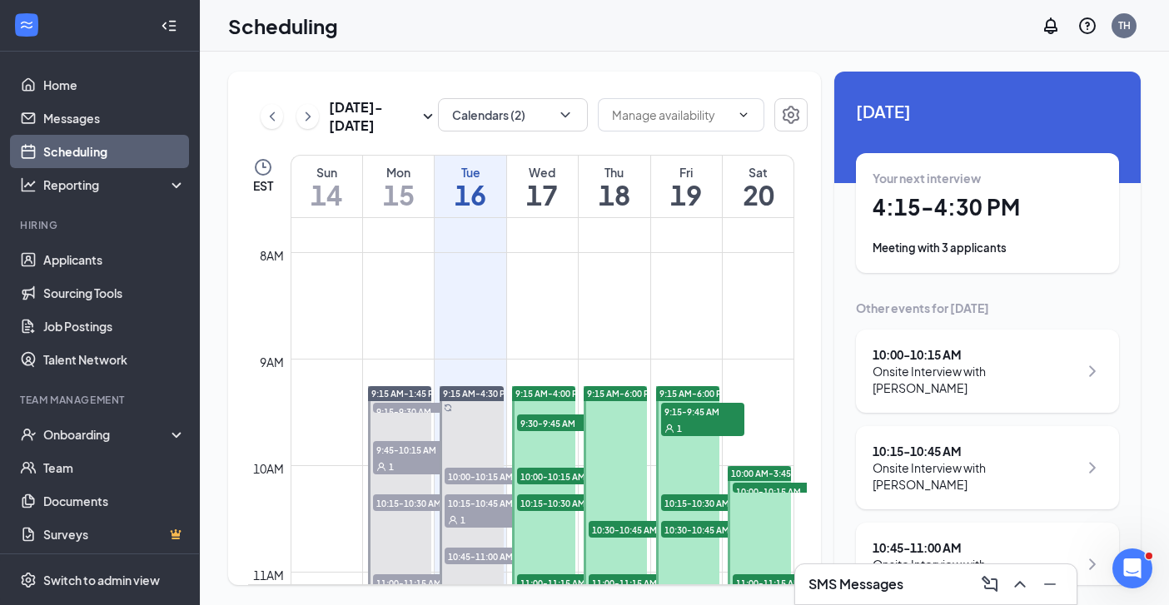
click at [550, 196] on h1 "17" at bounding box center [542, 195] width 71 height 28
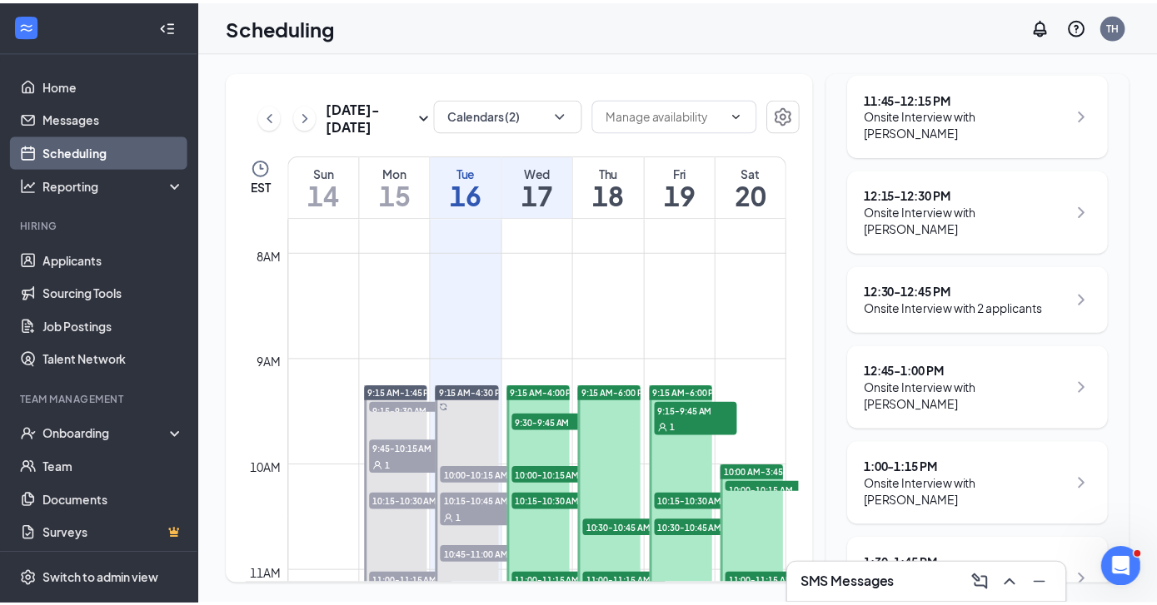
scroll to position [930, 0]
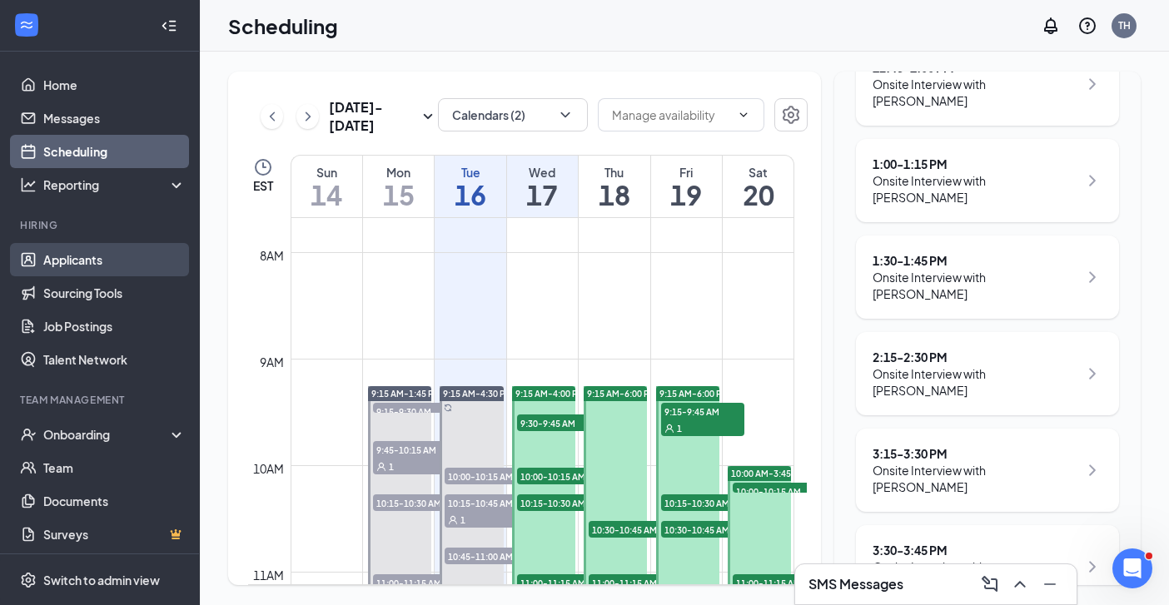
click at [63, 259] on link "Applicants" at bounding box center [114, 259] width 142 height 33
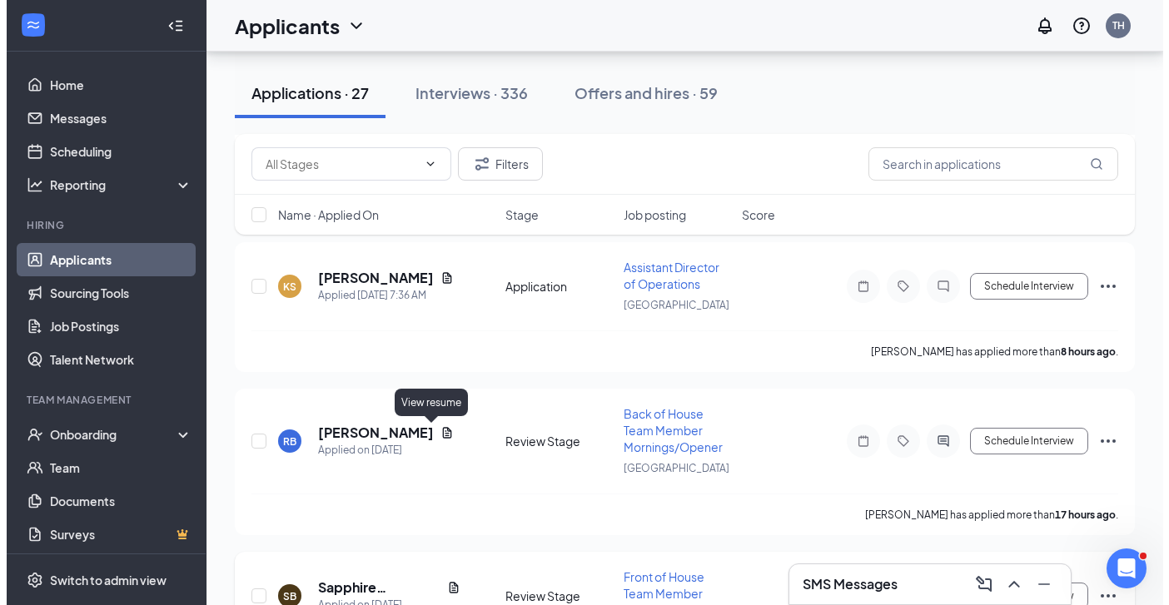
scroll to position [3849, 0]
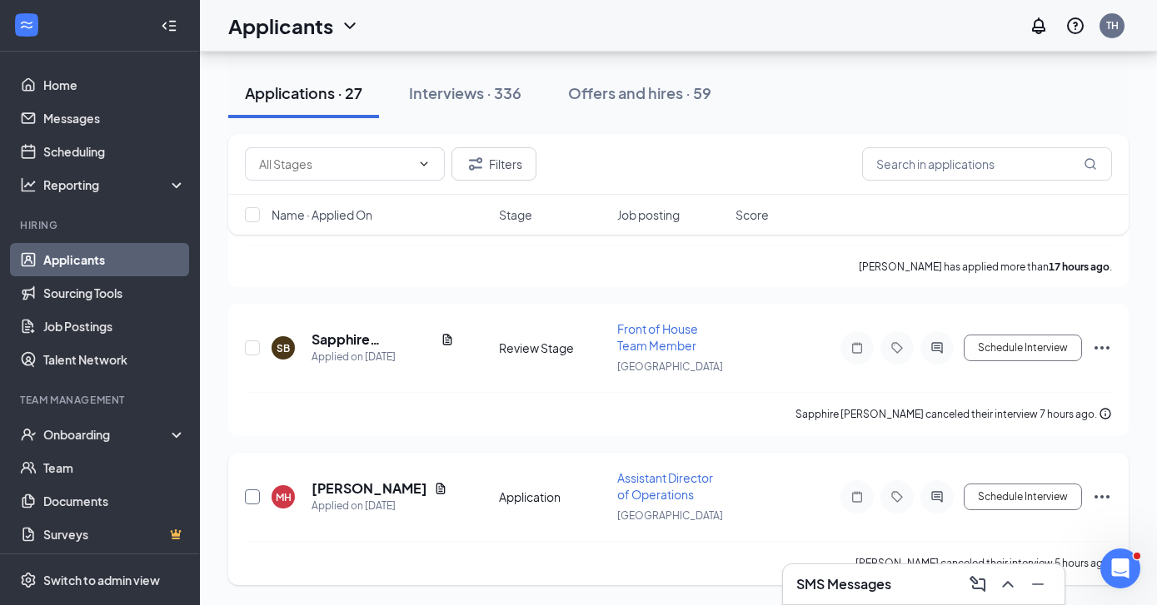
click at [249, 497] on input "checkbox" at bounding box center [252, 497] width 15 height 15
checkbox input "true"
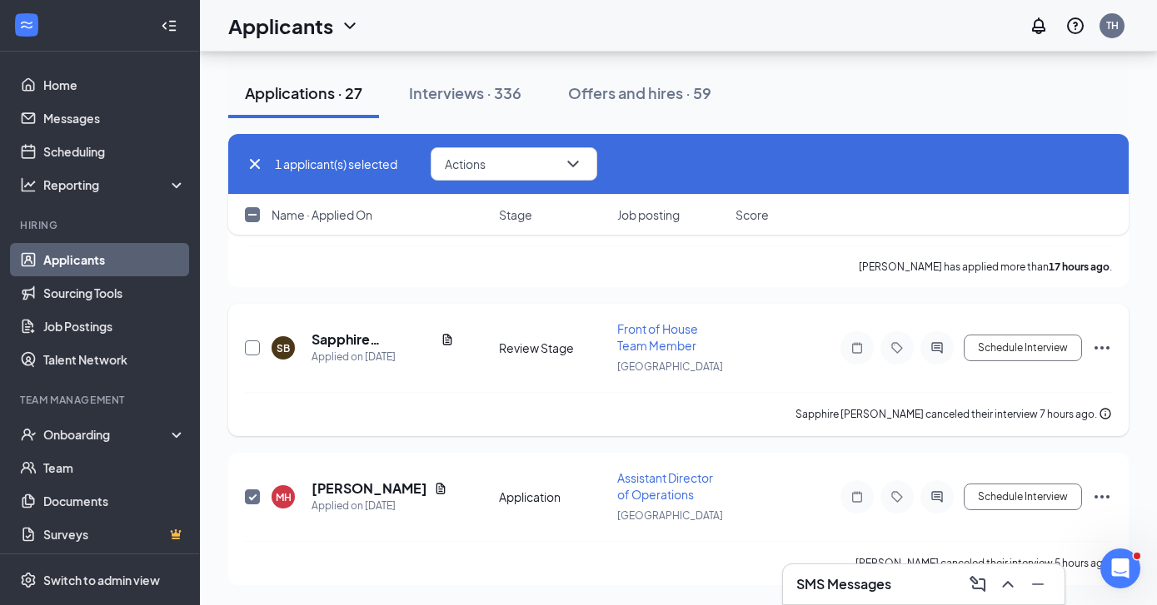
click at [253, 346] on input "checkbox" at bounding box center [252, 348] width 15 height 15
click at [565, 168] on icon "ChevronDown" at bounding box center [573, 164] width 20 height 20
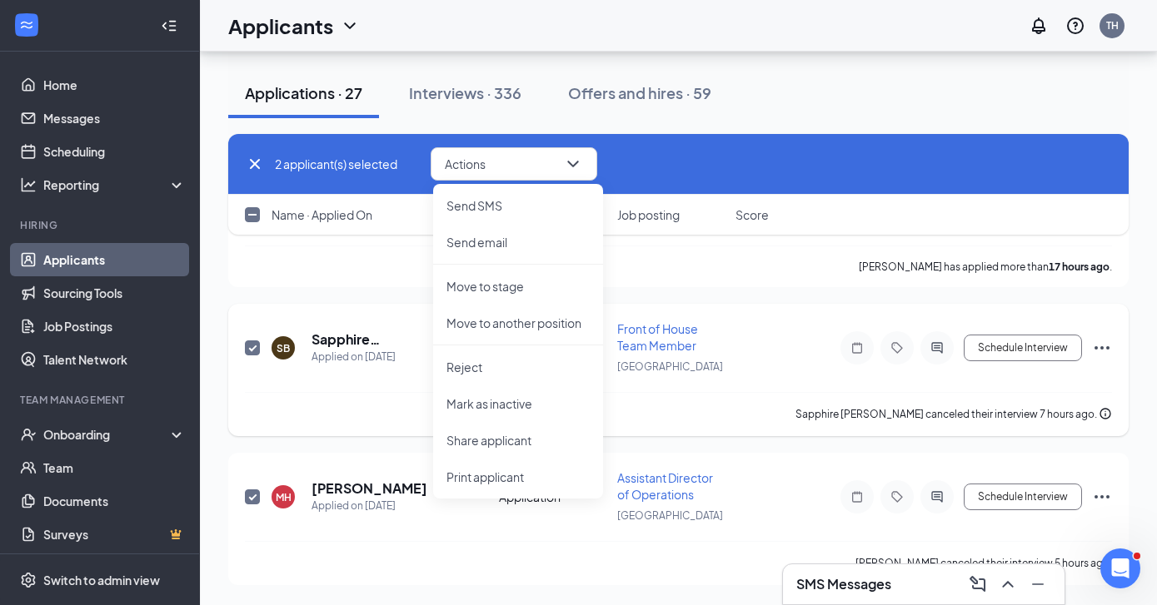
click at [252, 342] on input "checkbox" at bounding box center [252, 348] width 15 height 15
checkbox input "false"
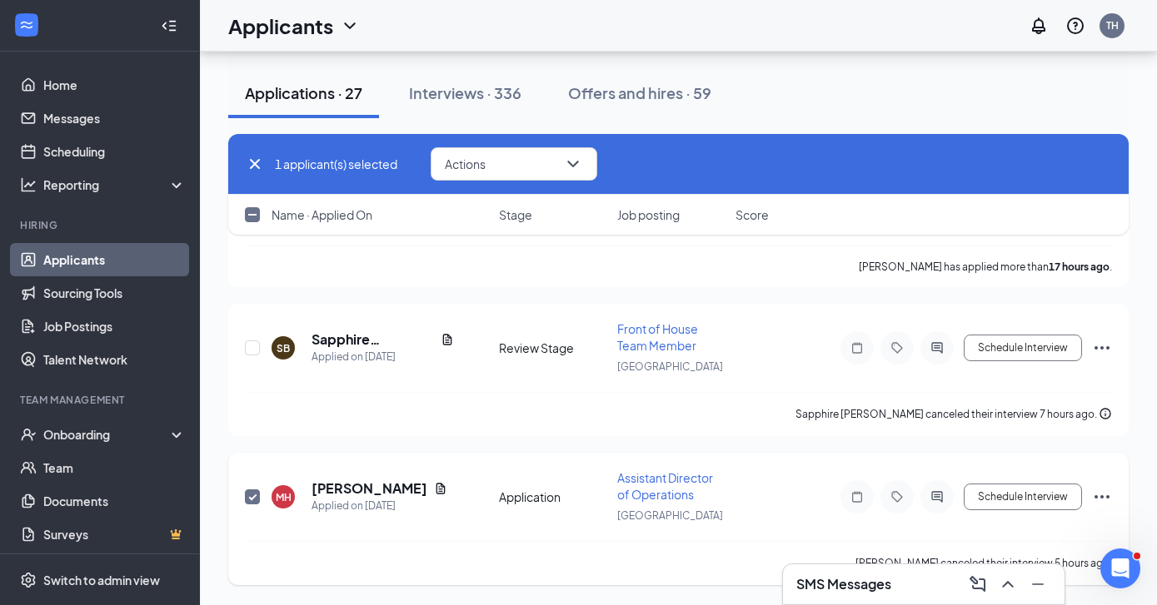
click at [250, 500] on input "checkbox" at bounding box center [252, 497] width 15 height 15
checkbox input "false"
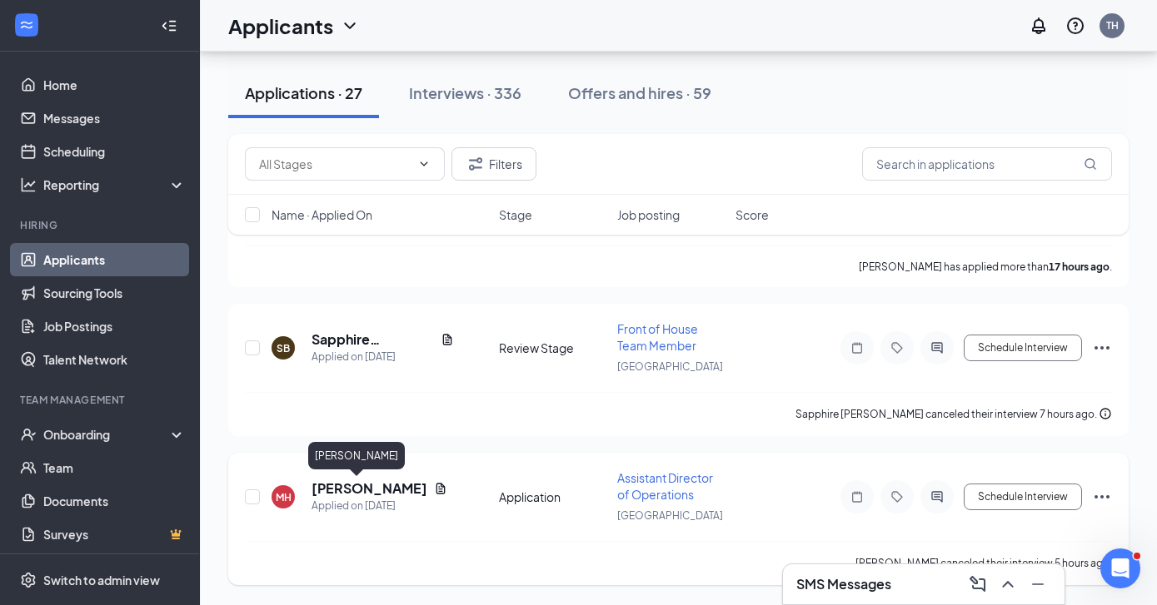
click at [347, 482] on h5 "[PERSON_NAME]" at bounding box center [369, 489] width 116 height 18
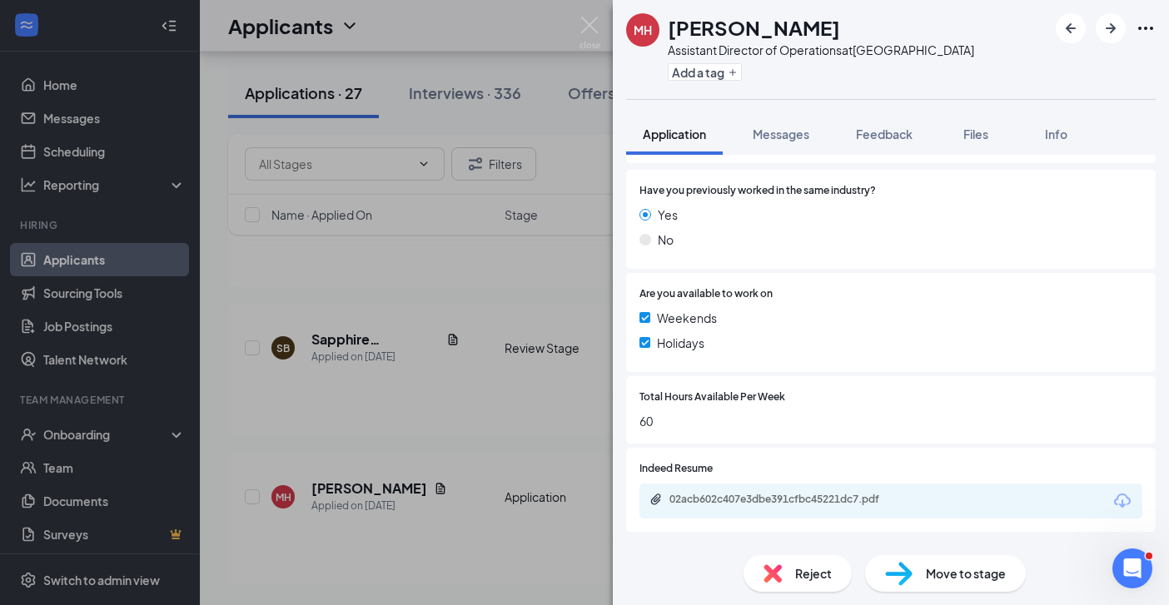
scroll to position [331, 0]
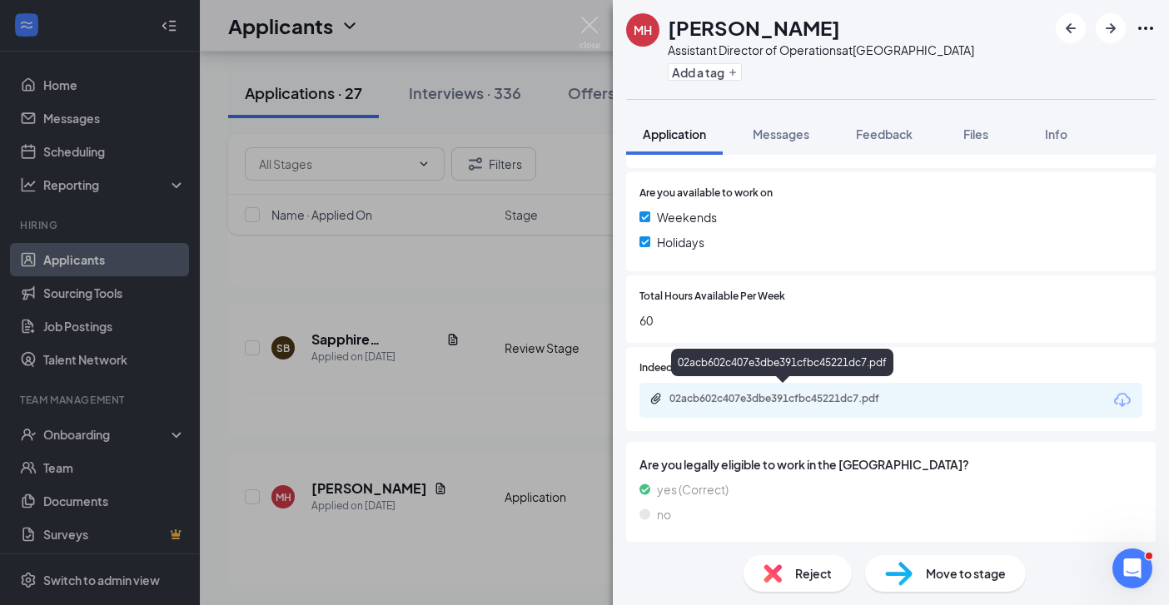
click at [844, 394] on div "02acb602c407e3dbe391cfbc45221dc7.pdf" at bounding box center [786, 398] width 233 height 13
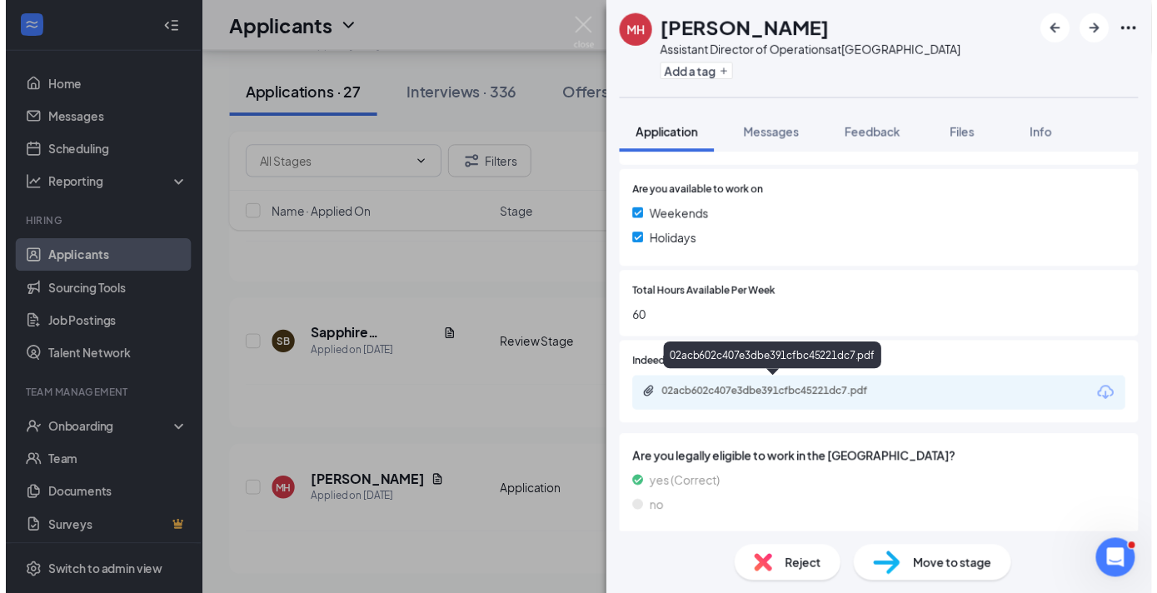
scroll to position [324, 0]
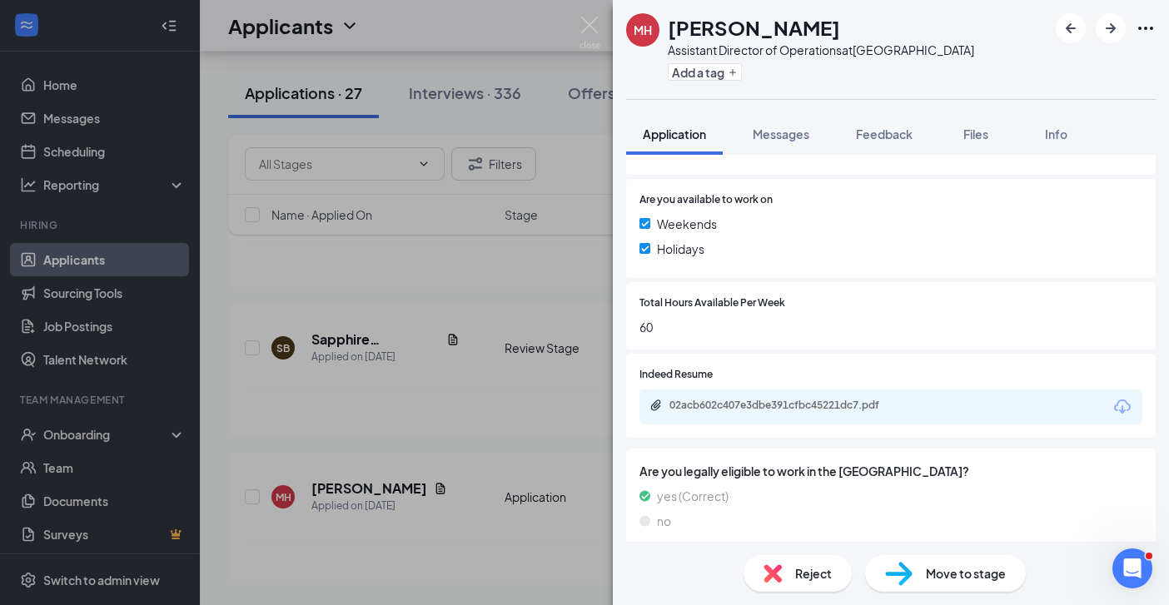
click at [400, 441] on div "MH MICHELLE HOLLINGTON Assistant Director of Operations at Savannah Highway Add…" at bounding box center [584, 302] width 1169 height 605
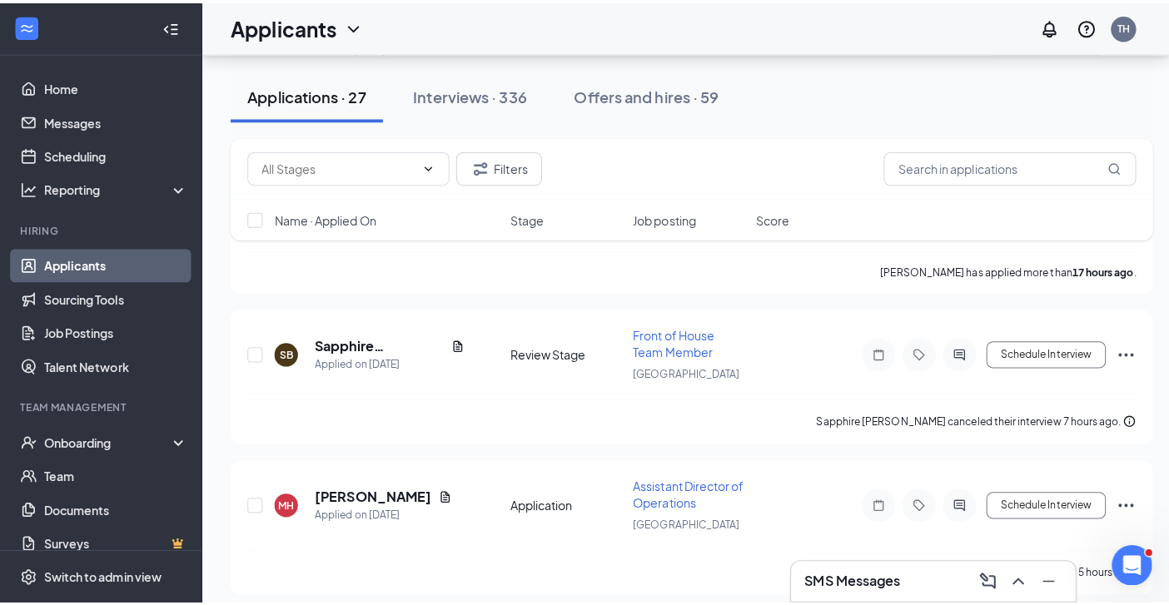
scroll to position [3824, 0]
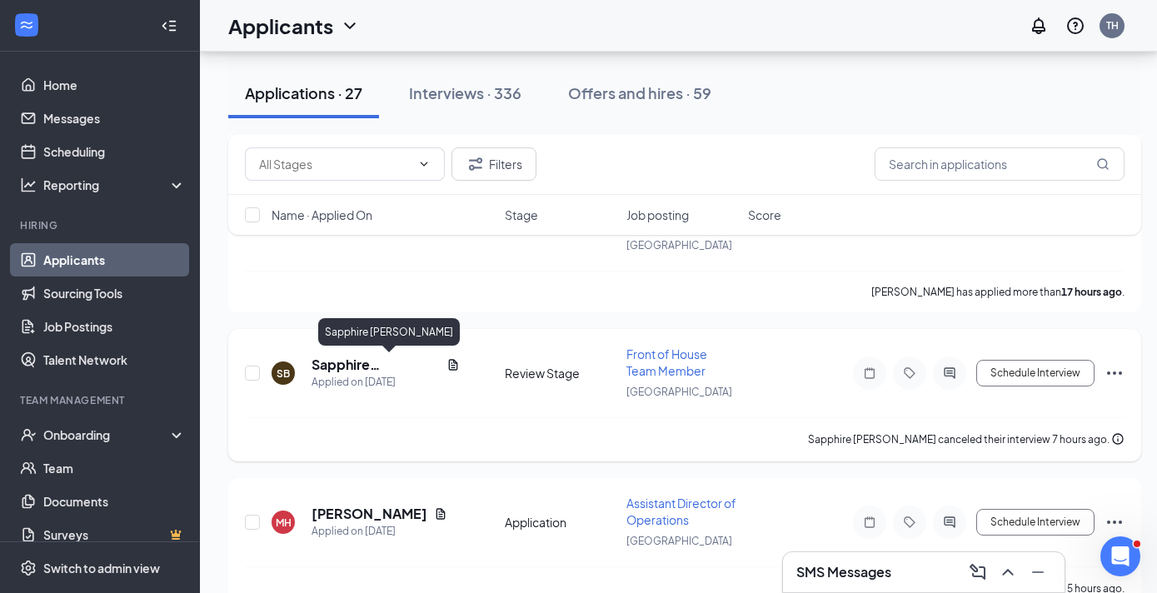
click at [375, 366] on h5 "Sapphire Batts" at bounding box center [375, 365] width 128 height 18
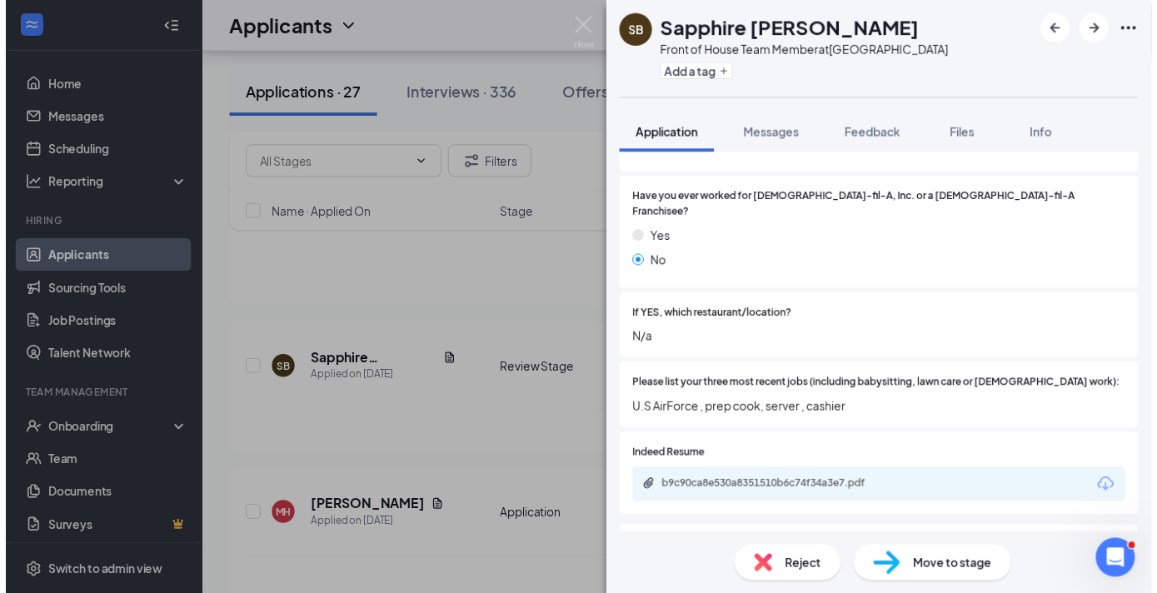
scroll to position [432, 0]
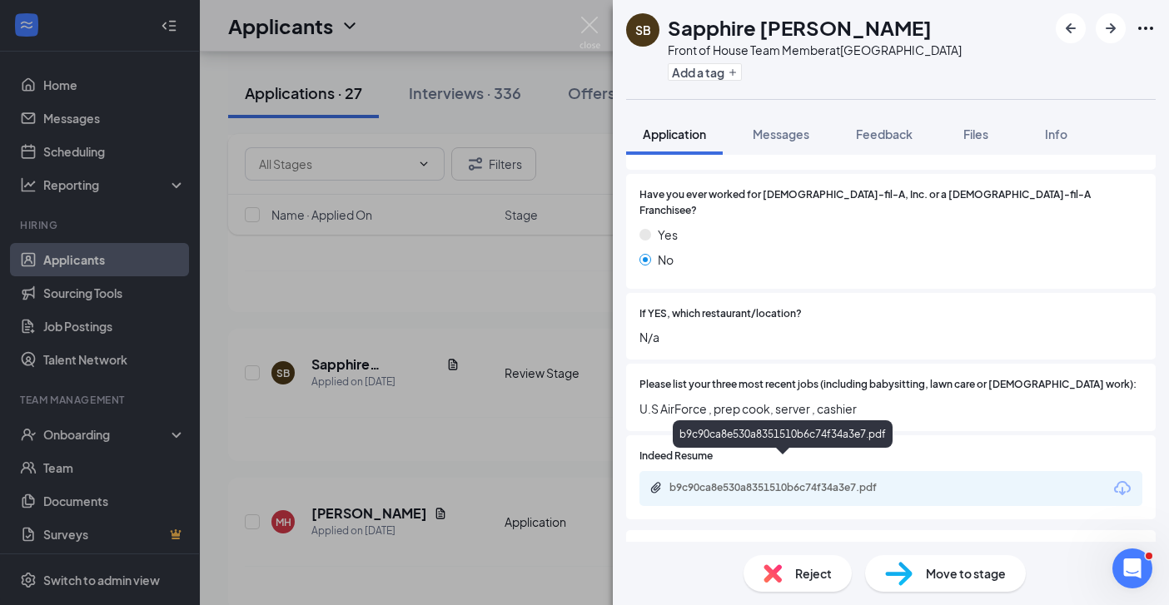
click at [770, 481] on div "b9c90ca8e530a8351510b6c74f34a3e7.pdf" at bounding box center [786, 487] width 233 height 13
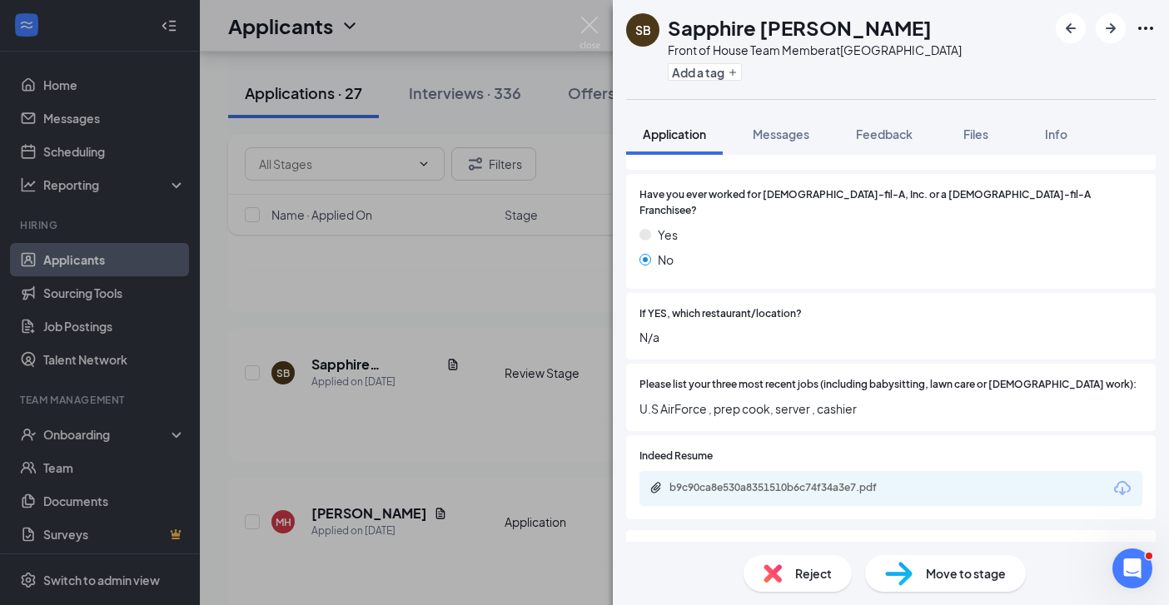
click at [476, 442] on div "SB Sapphire Batts Front of House Team Member at Savannah Highway Add a tag Appl…" at bounding box center [584, 302] width 1169 height 605
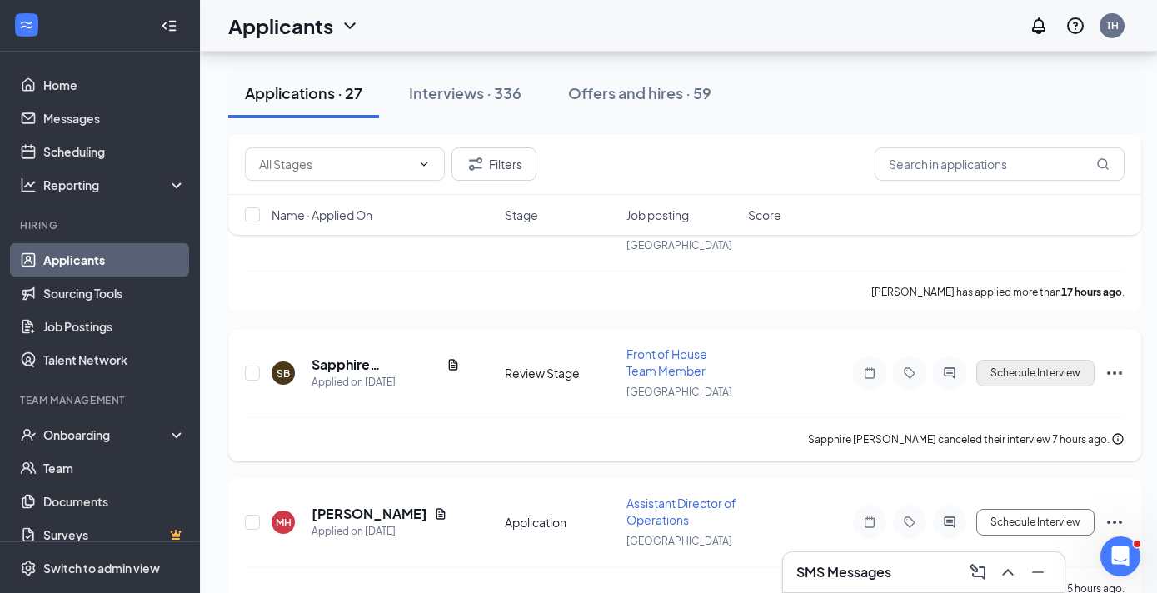
click at [1027, 379] on button "Schedule Interview" at bounding box center [1035, 373] width 118 height 27
type input "Onsite Interview (next stage)"
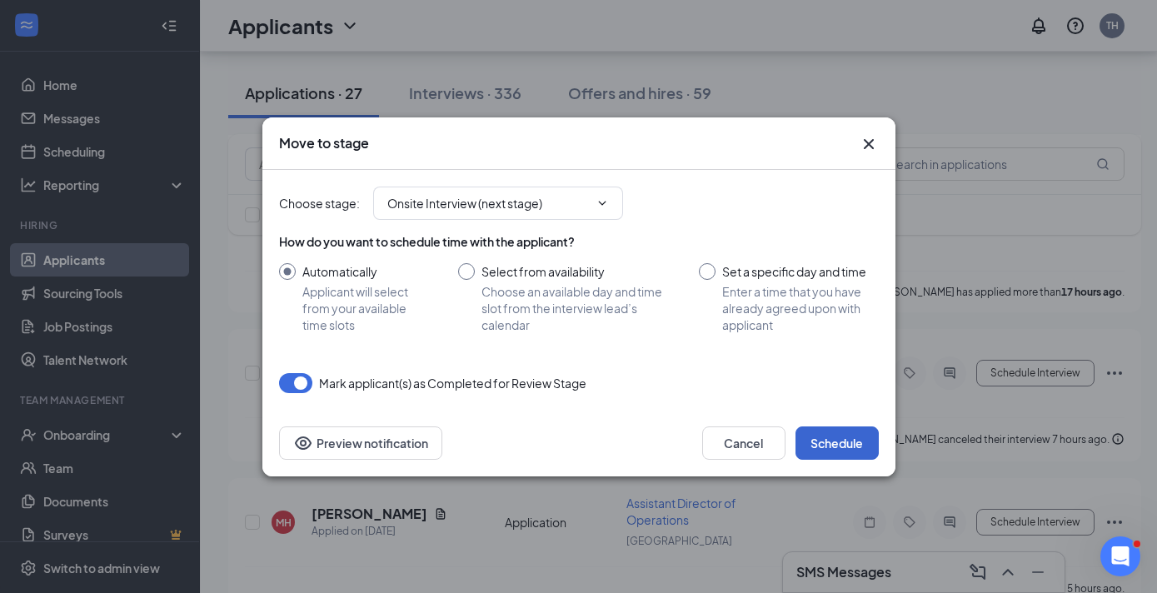
click at [838, 445] on button "Schedule" at bounding box center [836, 442] width 83 height 33
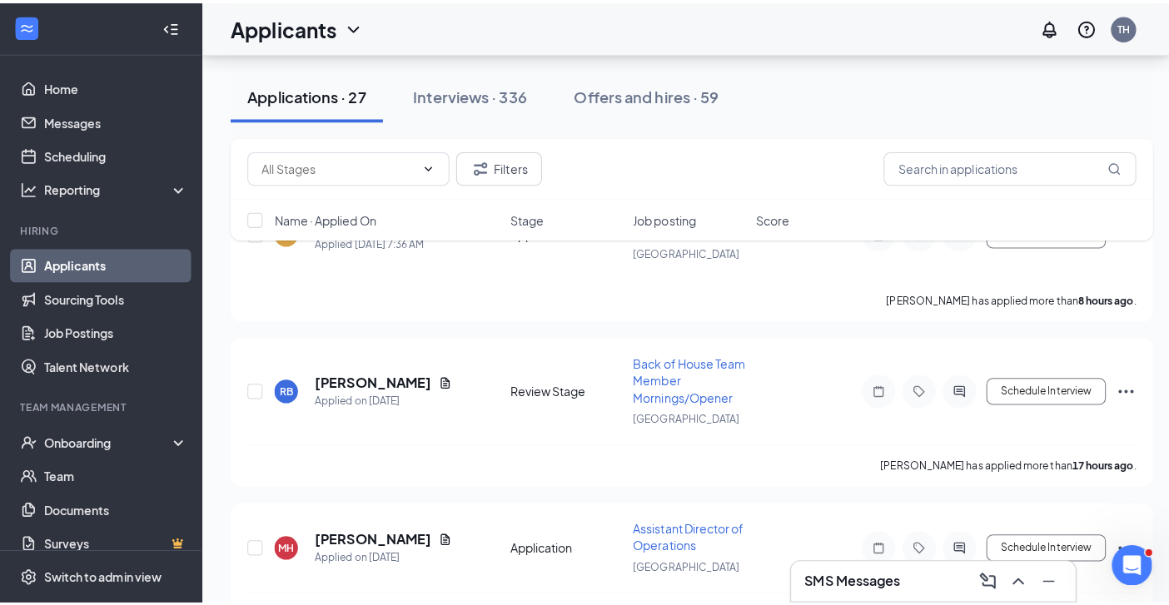
scroll to position [3603, 0]
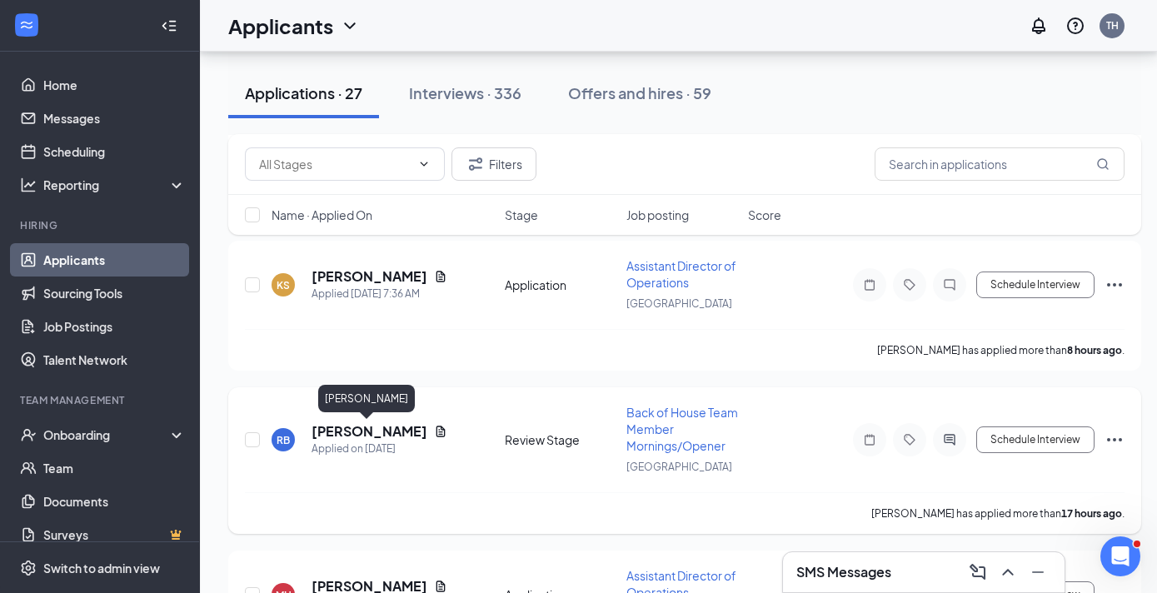
click at [373, 431] on h5 "Reante Baylock" at bounding box center [369, 431] width 116 height 18
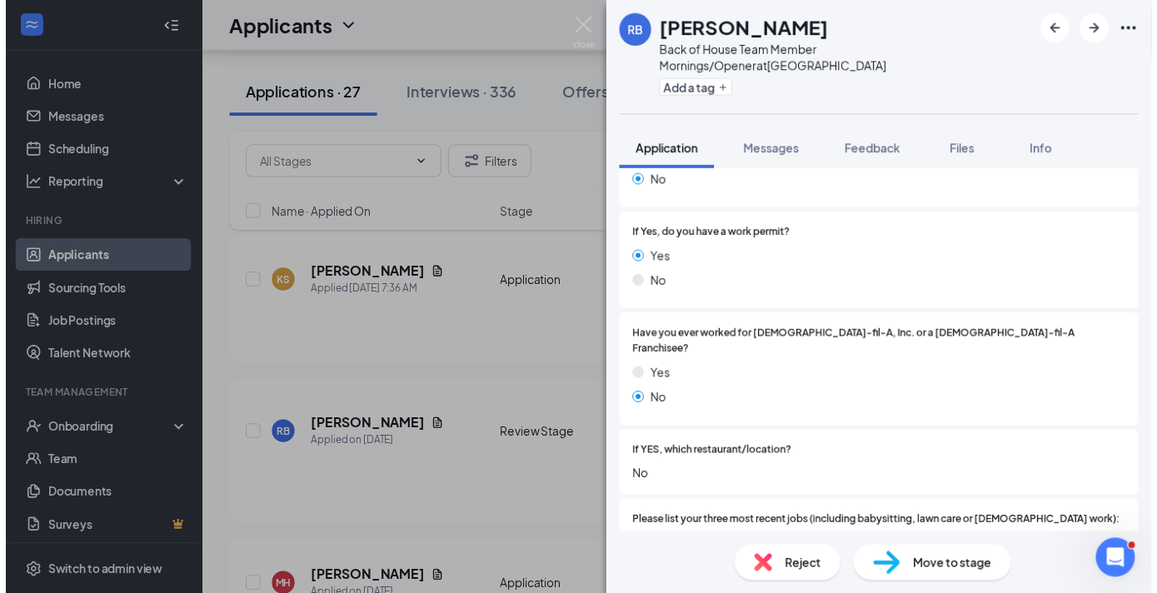
scroll to position [433, 0]
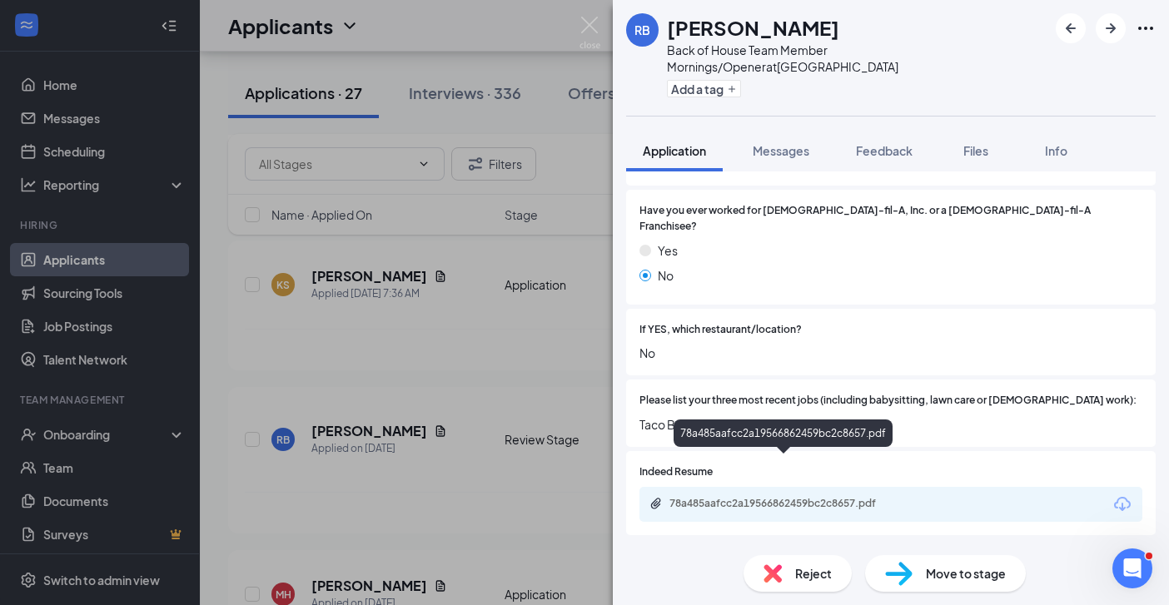
click at [764, 497] on div "78a485aafcc2a19566862459bc2c8657.pdf" at bounding box center [786, 503] width 233 height 13
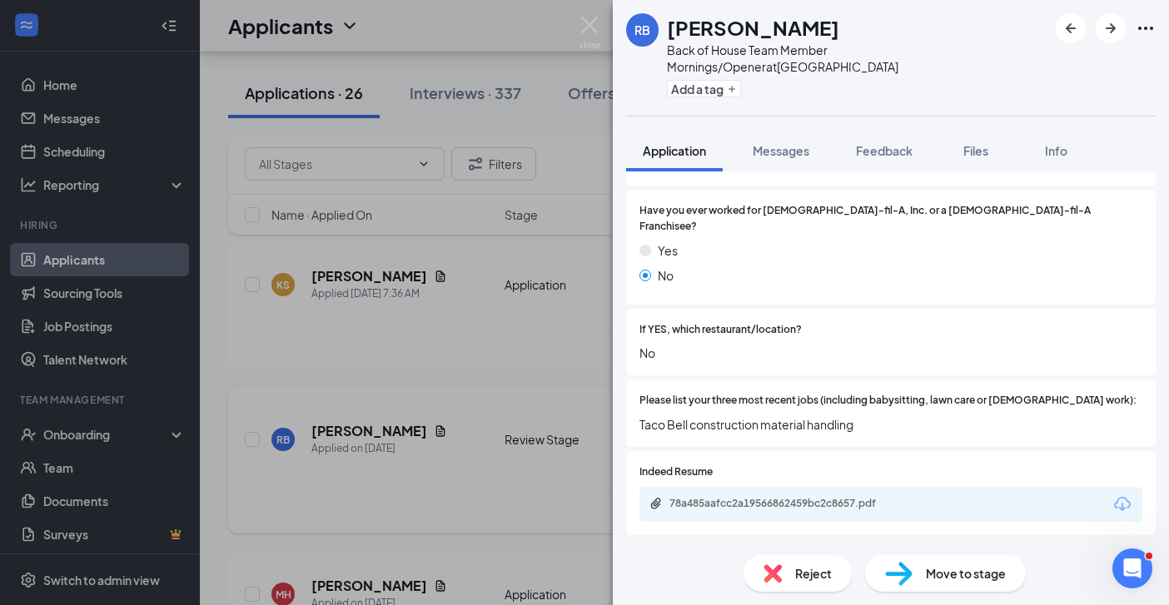
click at [489, 492] on div "RB Reante Baylock Back of House Team Member Mornings/Opener at Savannah Highway…" at bounding box center [584, 302] width 1169 height 605
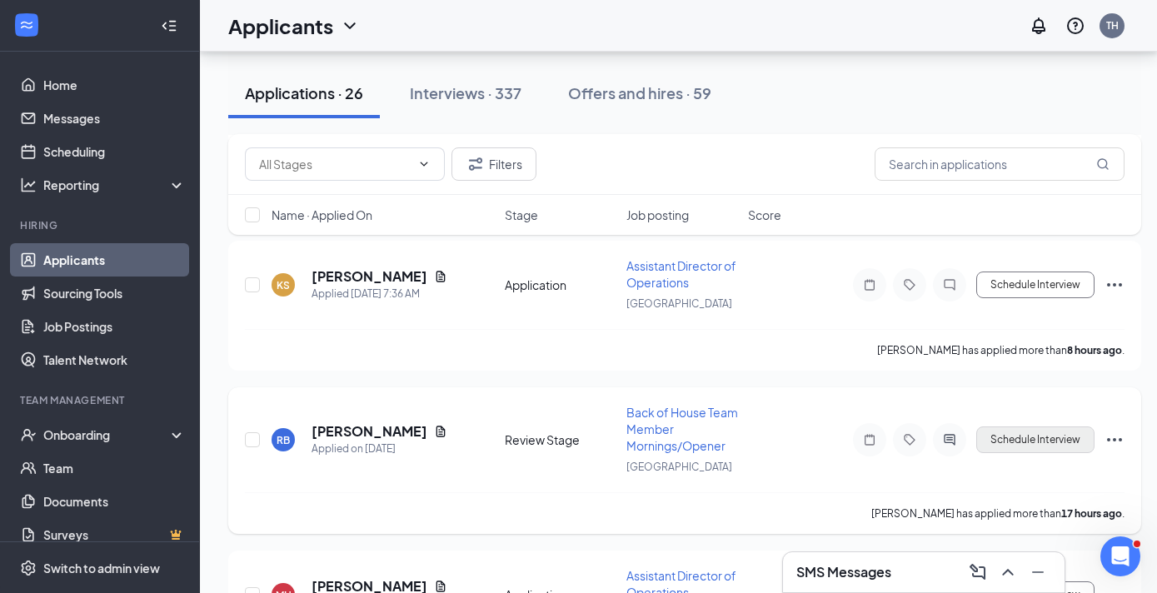
click at [1019, 442] on button "Schedule Interview" at bounding box center [1035, 439] width 118 height 27
type input "Onsite Interview (next stage)"
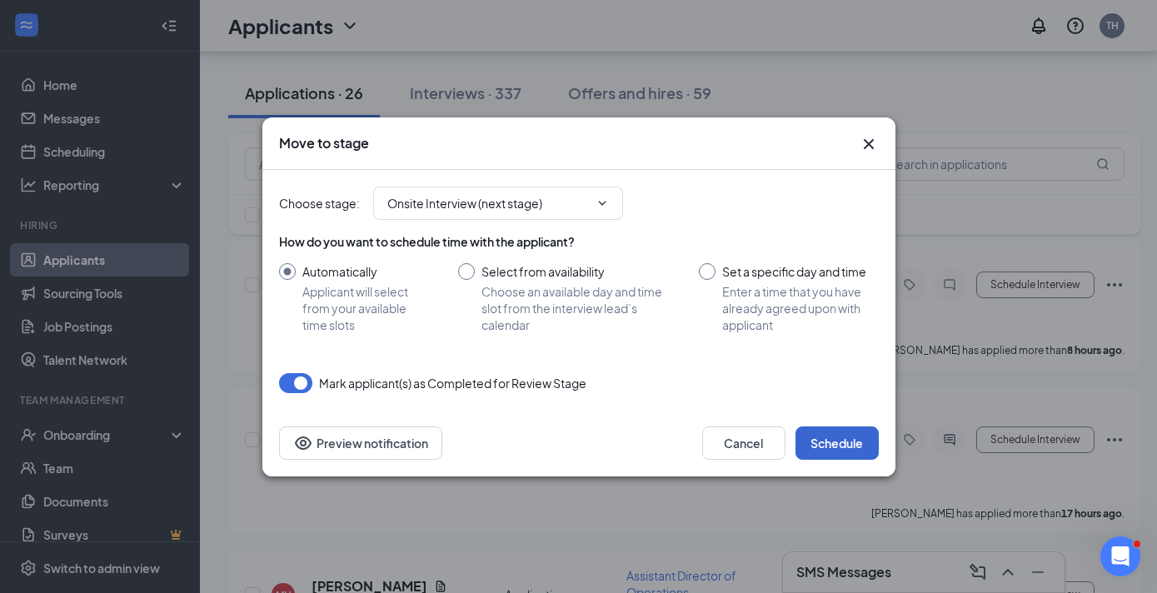
click at [849, 443] on button "Schedule" at bounding box center [836, 442] width 83 height 33
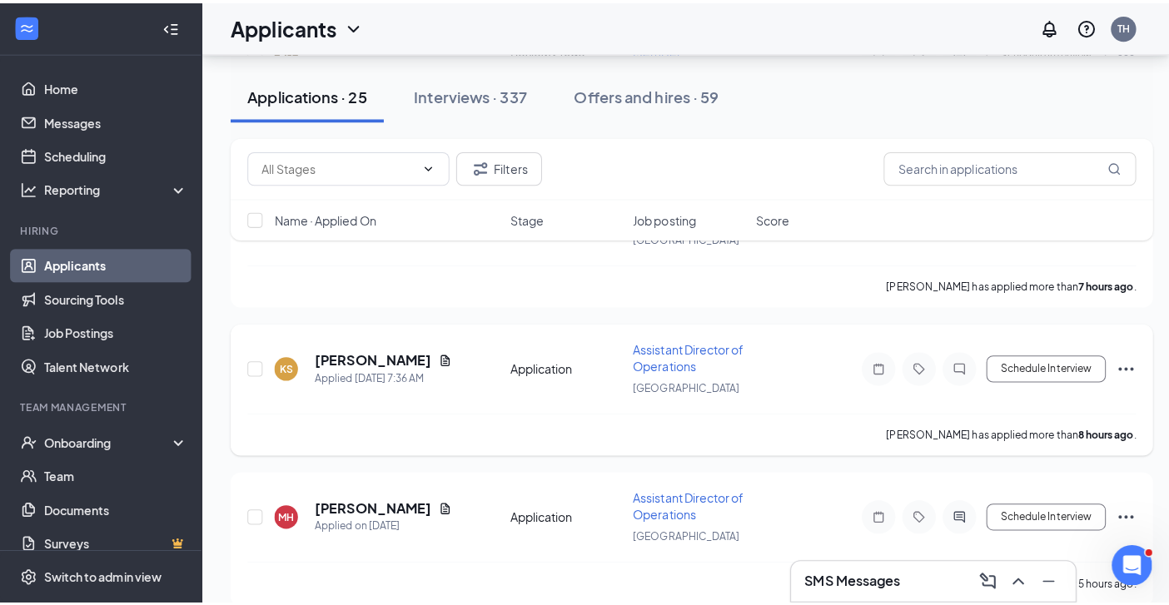
scroll to position [3465, 0]
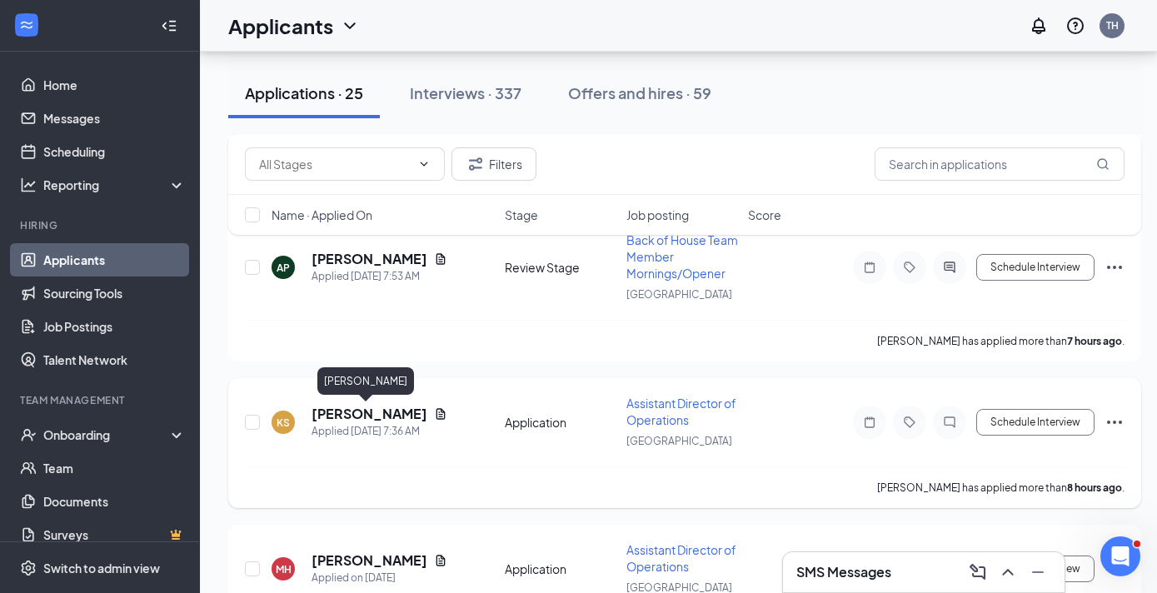
click at [371, 410] on h5 "[PERSON_NAME]" at bounding box center [369, 414] width 116 height 18
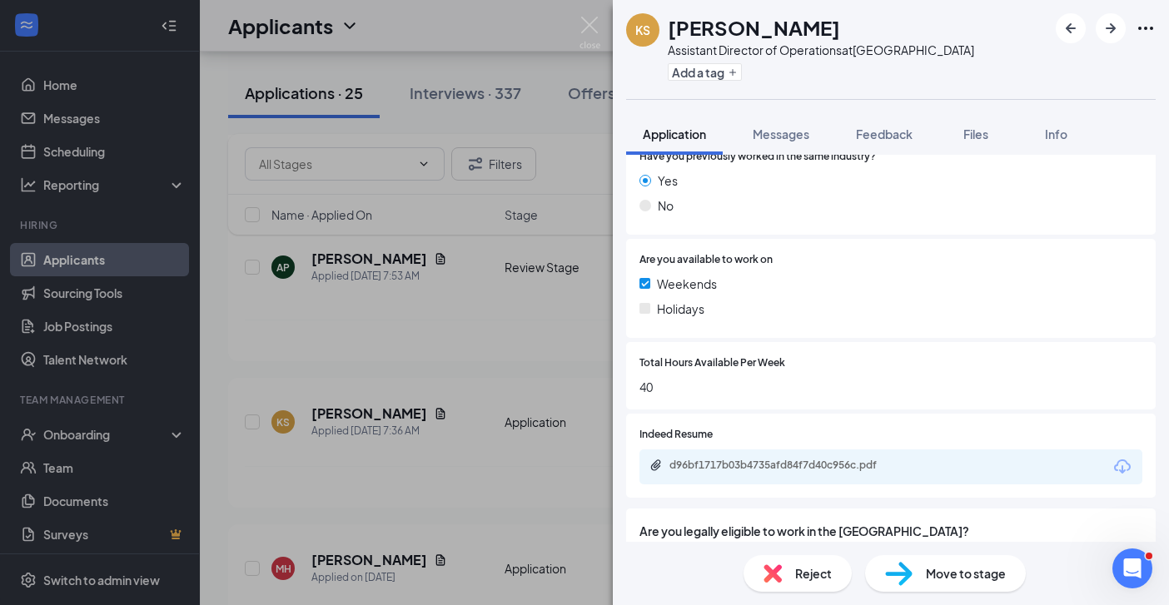
scroll to position [331, 0]
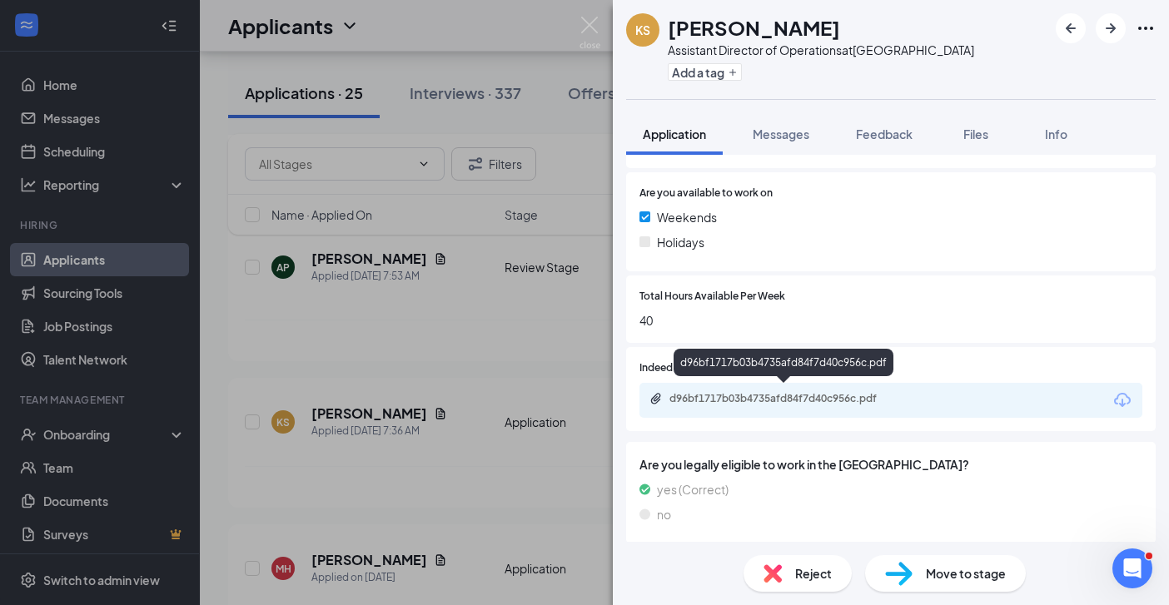
click at [840, 396] on div "d96bf1717b03b4735afd84f7d40c956c.pdf" at bounding box center [786, 398] width 233 height 13
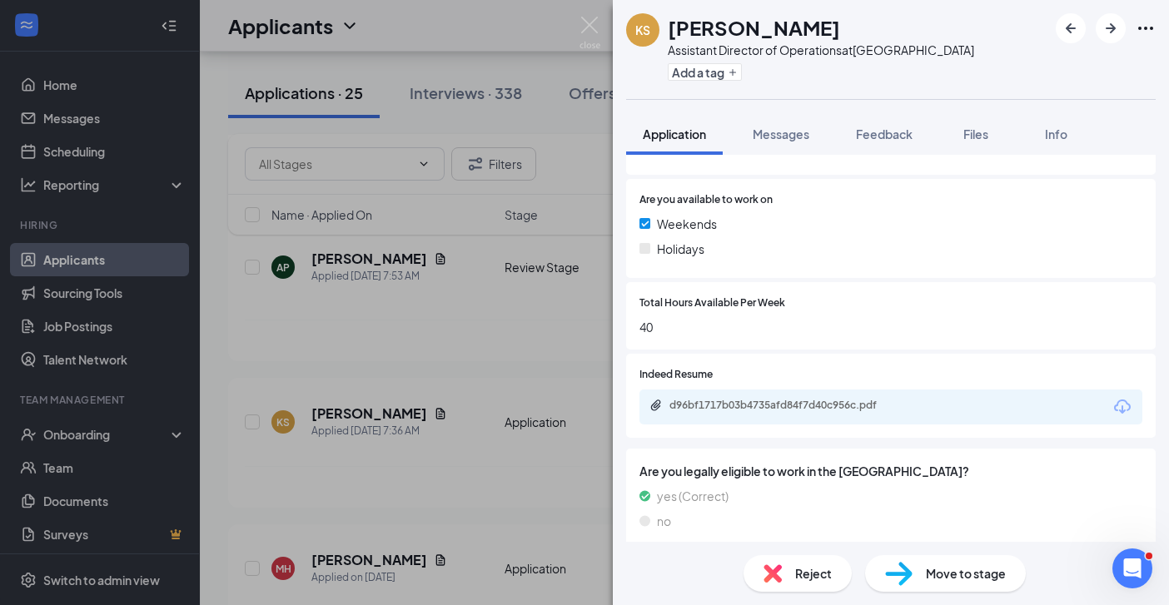
click at [478, 466] on div "KS [PERSON_NAME] Assistant Director of Operations at [GEOGRAPHIC_DATA] Add a ta…" at bounding box center [584, 302] width 1169 height 605
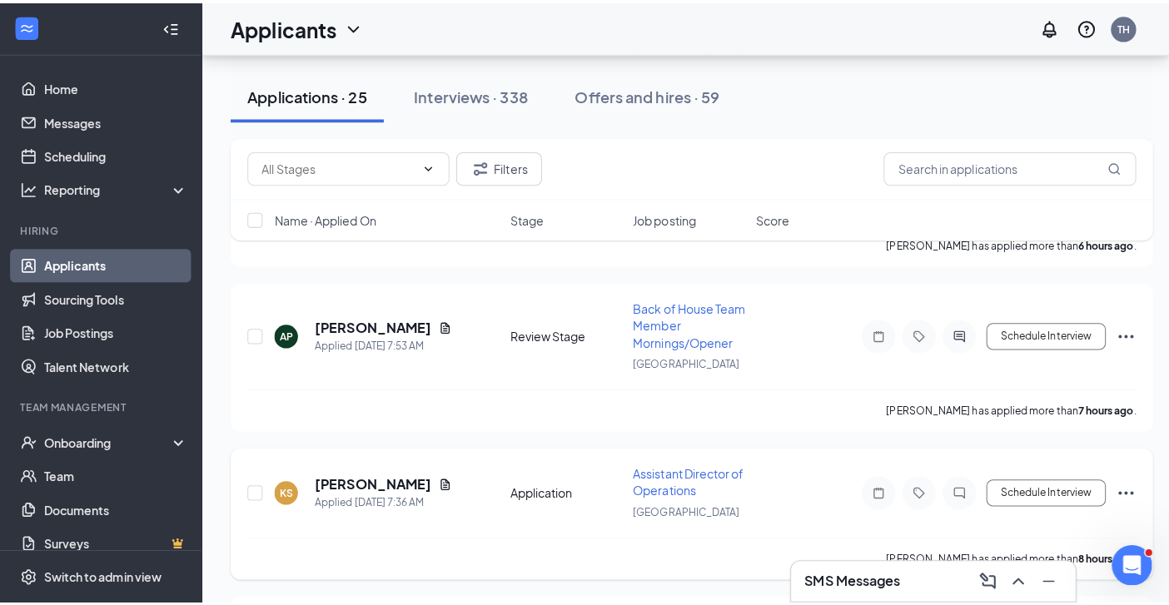
scroll to position [3380, 0]
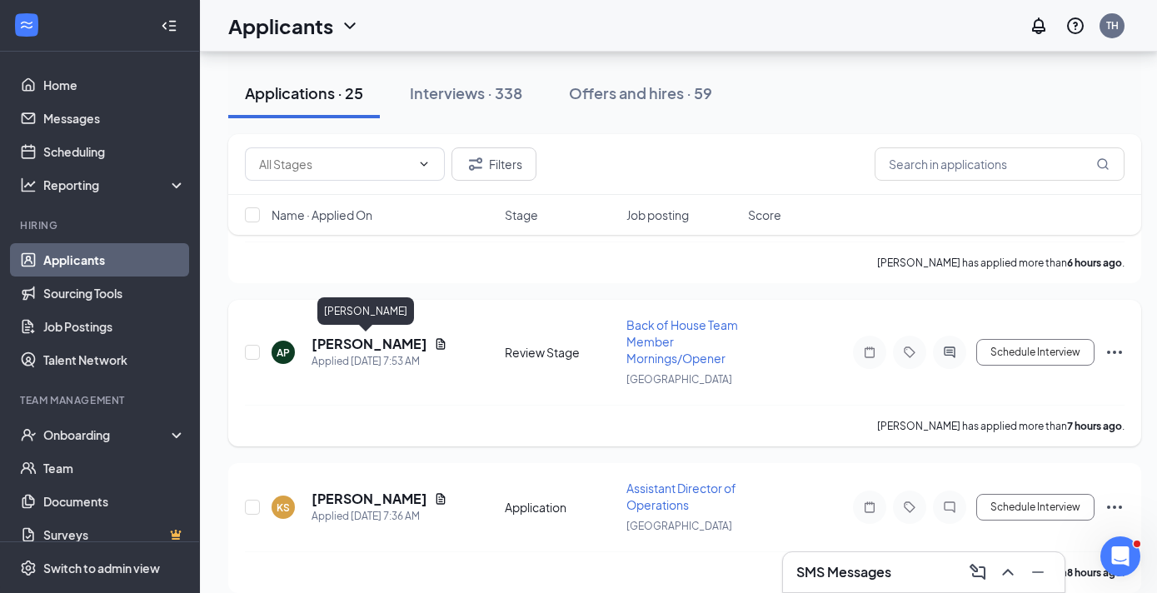
click at [367, 342] on h5 "[PERSON_NAME]" at bounding box center [369, 344] width 116 height 18
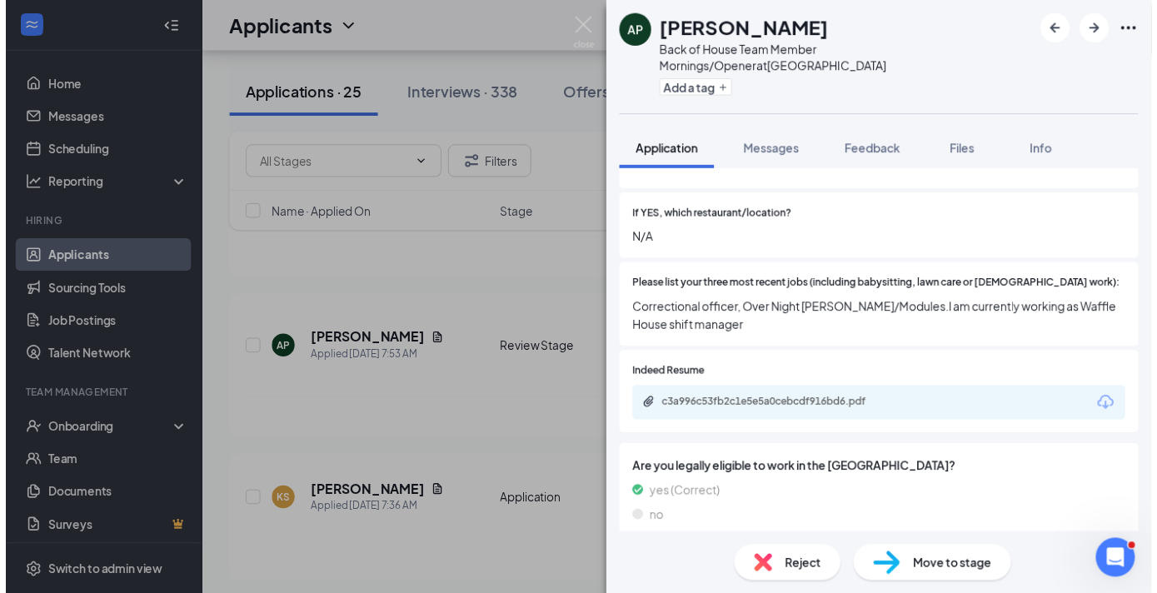
scroll to position [595, 0]
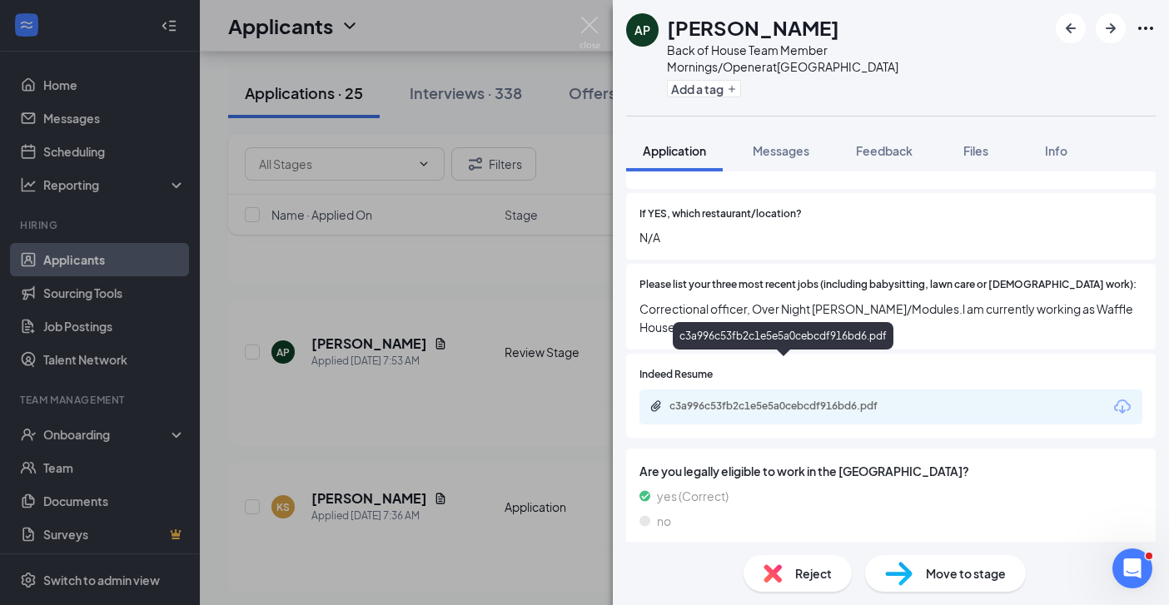
click at [798, 400] on div "c3a996c53fb2c1e5e5a0cebcdf916bd6.pdf" at bounding box center [786, 406] width 233 height 13
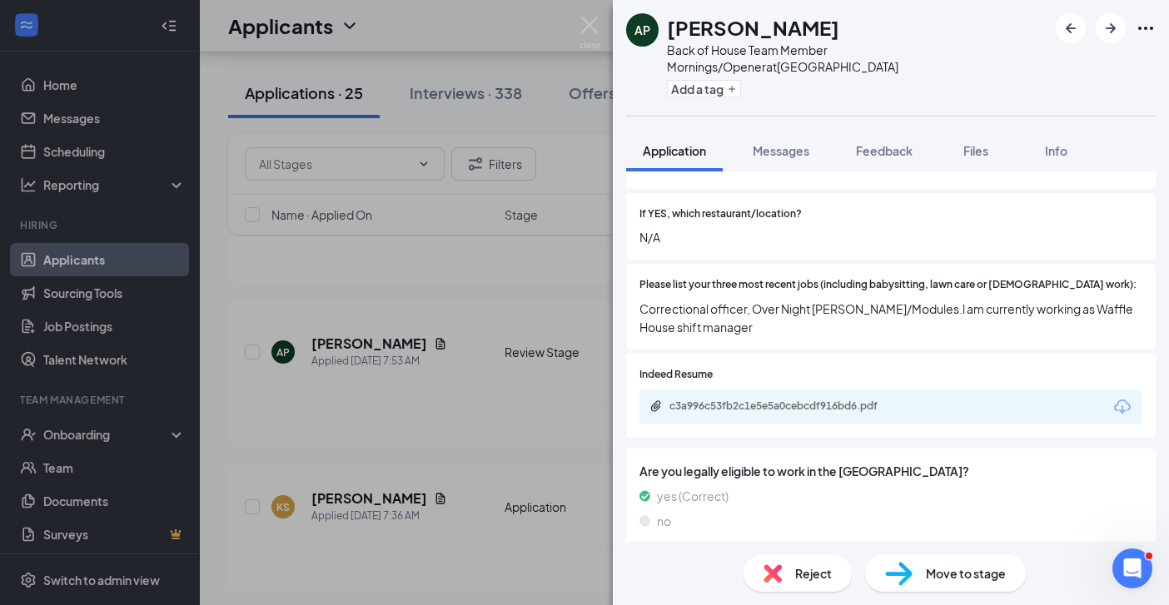
click at [534, 393] on div "AP [PERSON_NAME] Back of House Team Member Mornings/Opener at [GEOGRAPHIC_DATA]…" at bounding box center [584, 302] width 1169 height 605
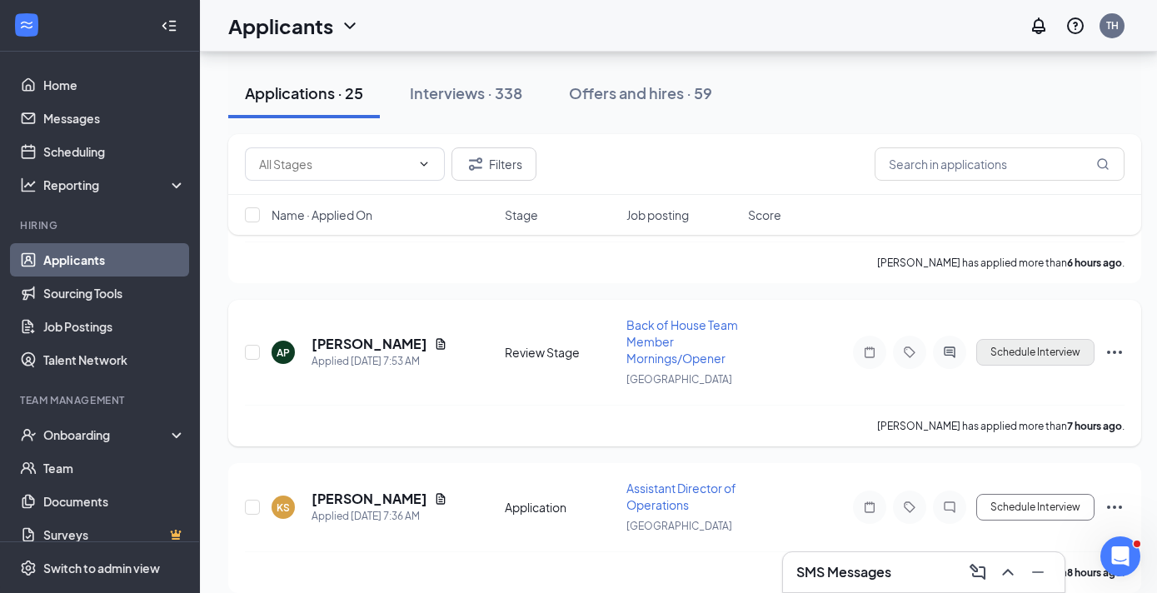
click at [1015, 352] on button "Schedule Interview" at bounding box center [1035, 352] width 118 height 27
type input "Onsite Interview (next stage)"
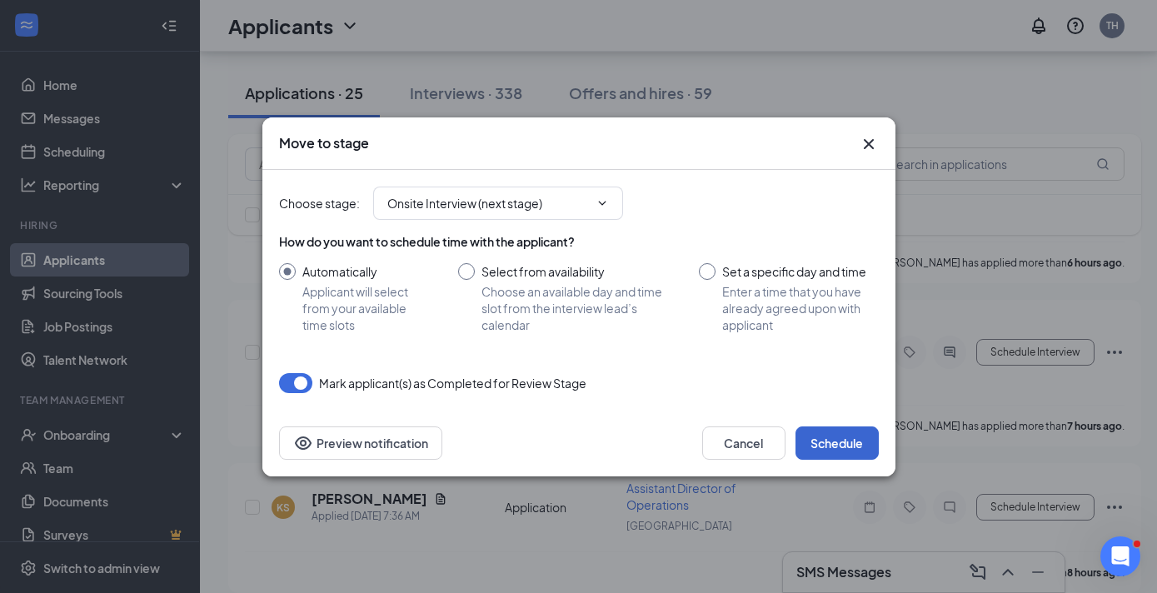
click at [849, 442] on button "Schedule" at bounding box center [836, 442] width 83 height 33
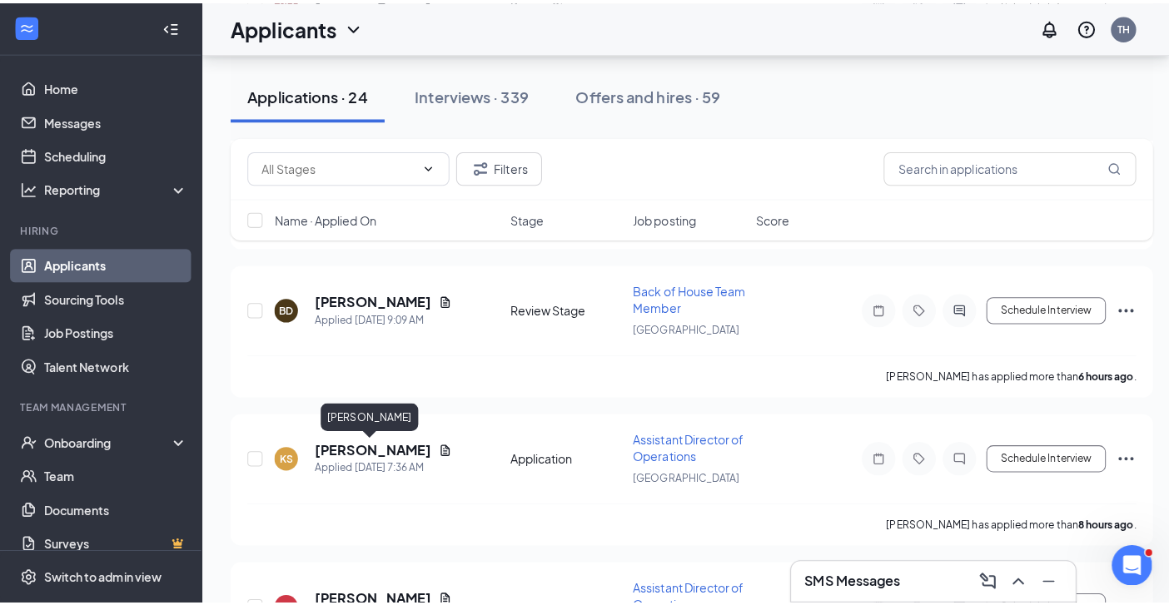
scroll to position [3255, 0]
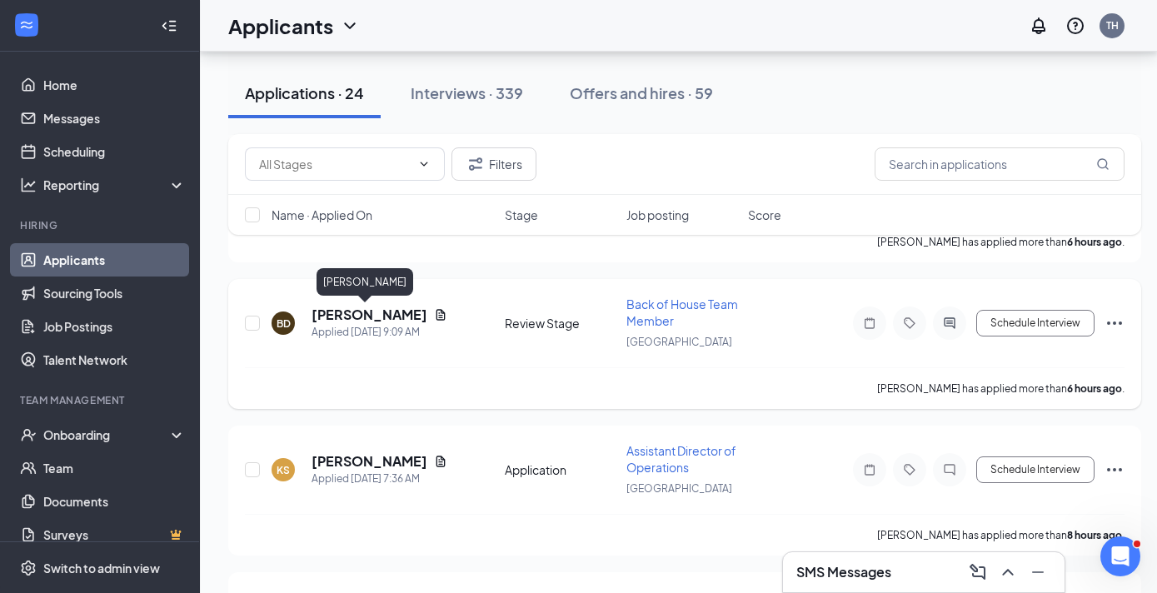
click at [361, 313] on h5 "[PERSON_NAME]" at bounding box center [369, 315] width 116 height 18
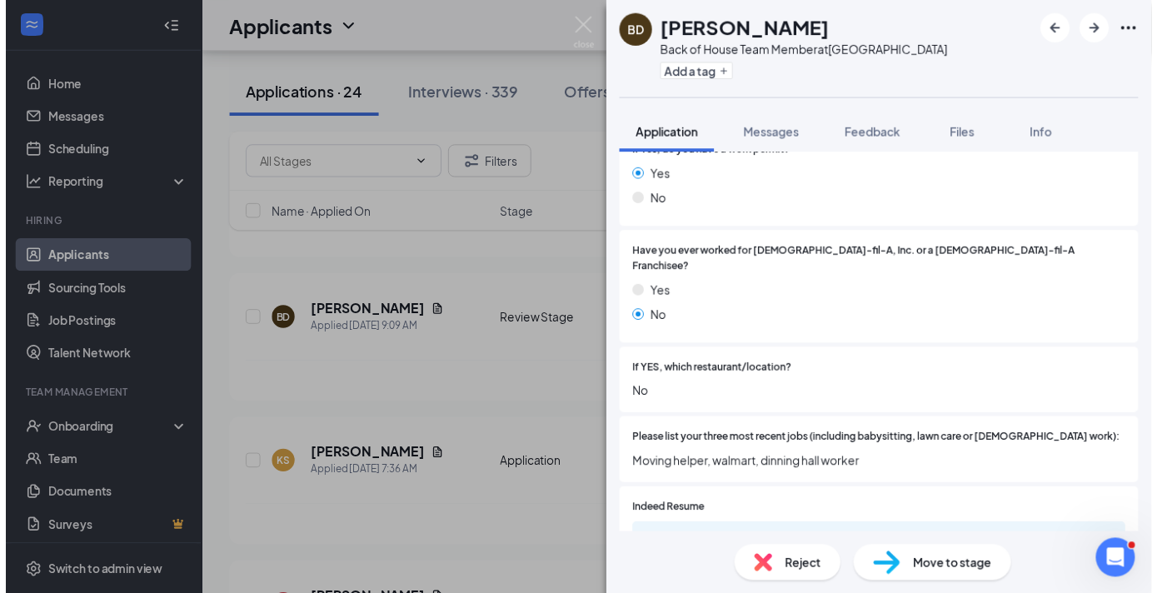
scroll to position [406, 0]
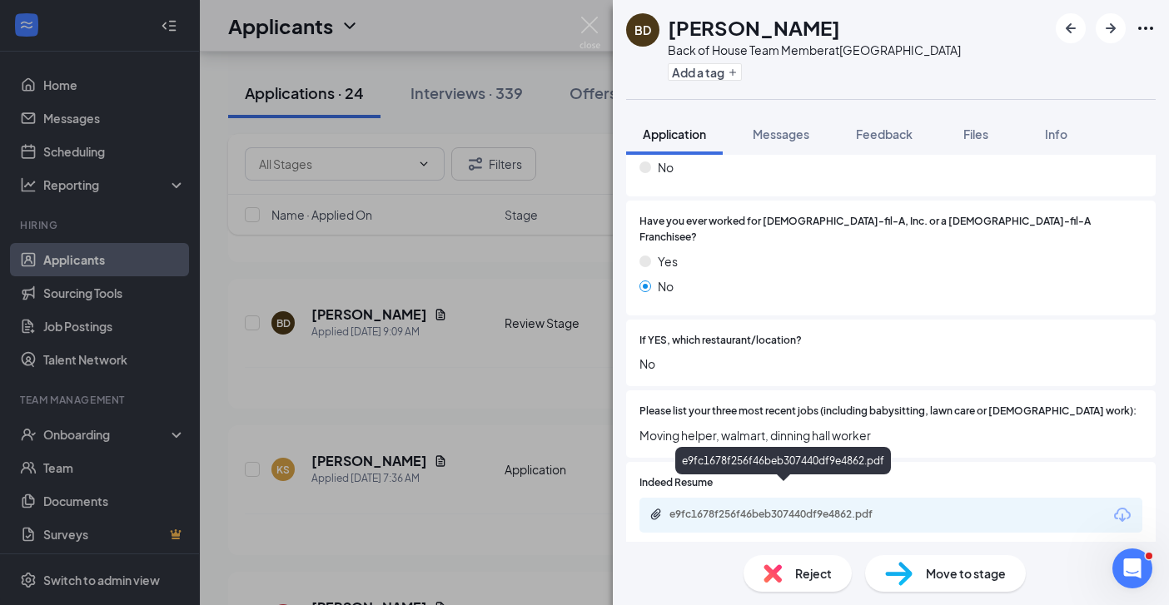
click at [809, 508] on div "e9fc1678f256f46beb307440df9e4862.pdf" at bounding box center [786, 514] width 233 height 13
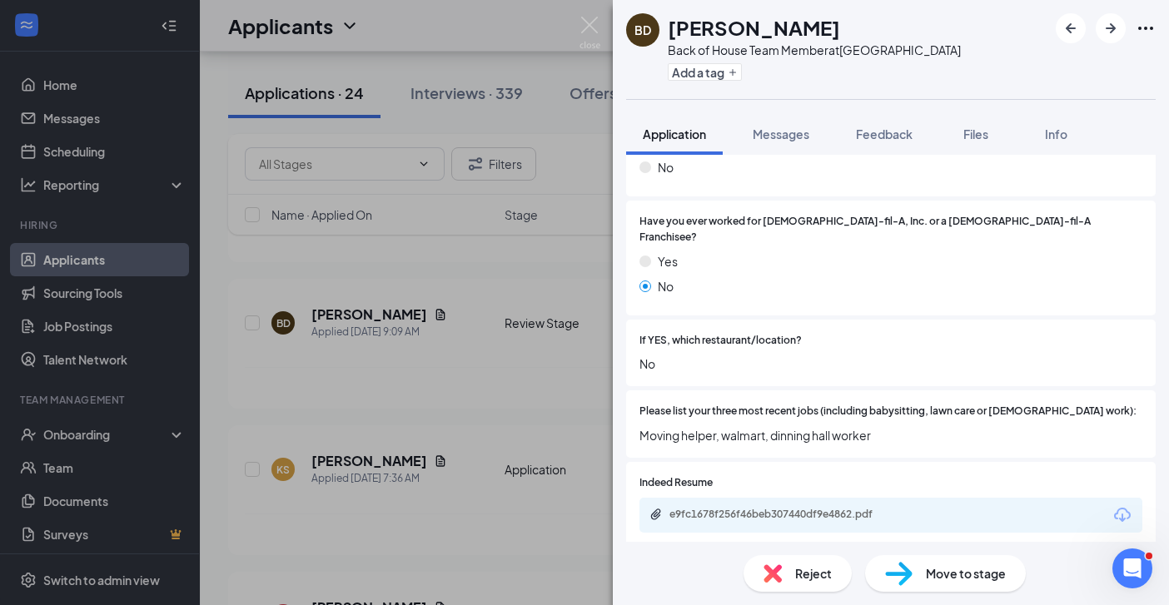
click at [507, 412] on div "BD [PERSON_NAME] Back of House Team Member at [GEOGRAPHIC_DATA] Add a tag Appli…" at bounding box center [584, 302] width 1169 height 605
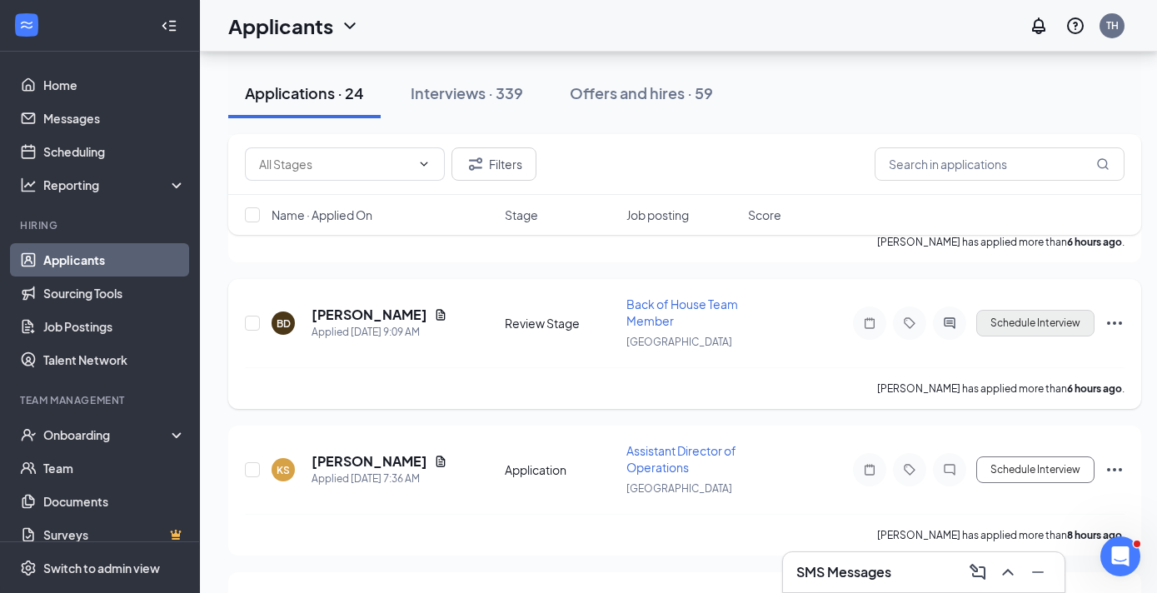
click at [1052, 327] on button "Schedule Interview" at bounding box center [1035, 323] width 118 height 27
type input "Onsite Interview (next stage)"
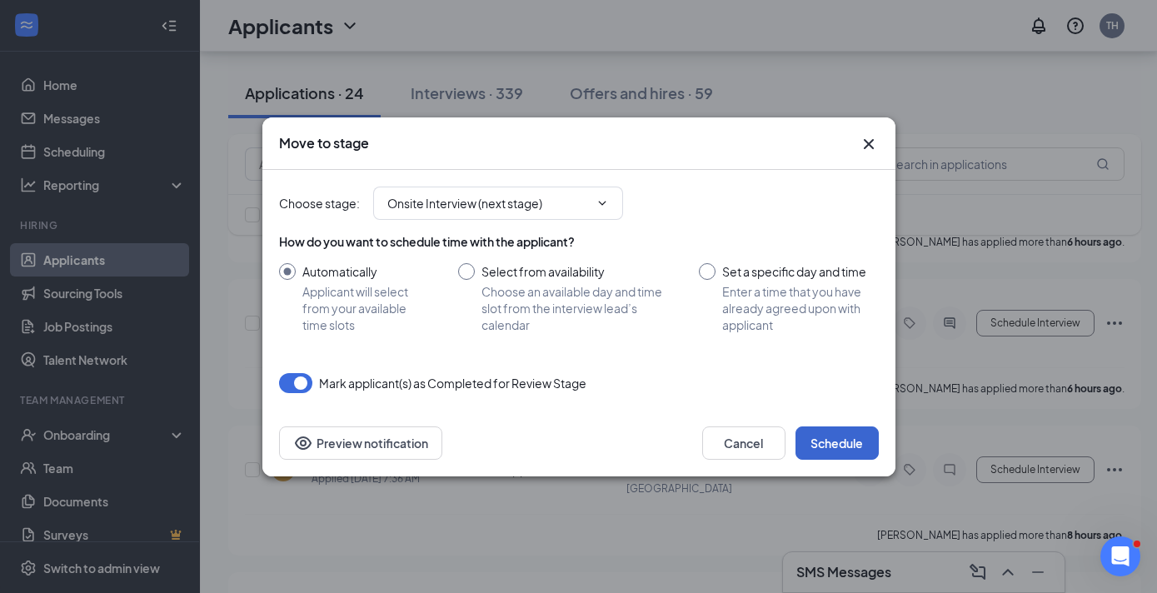
click at [836, 446] on button "Schedule" at bounding box center [836, 442] width 83 height 33
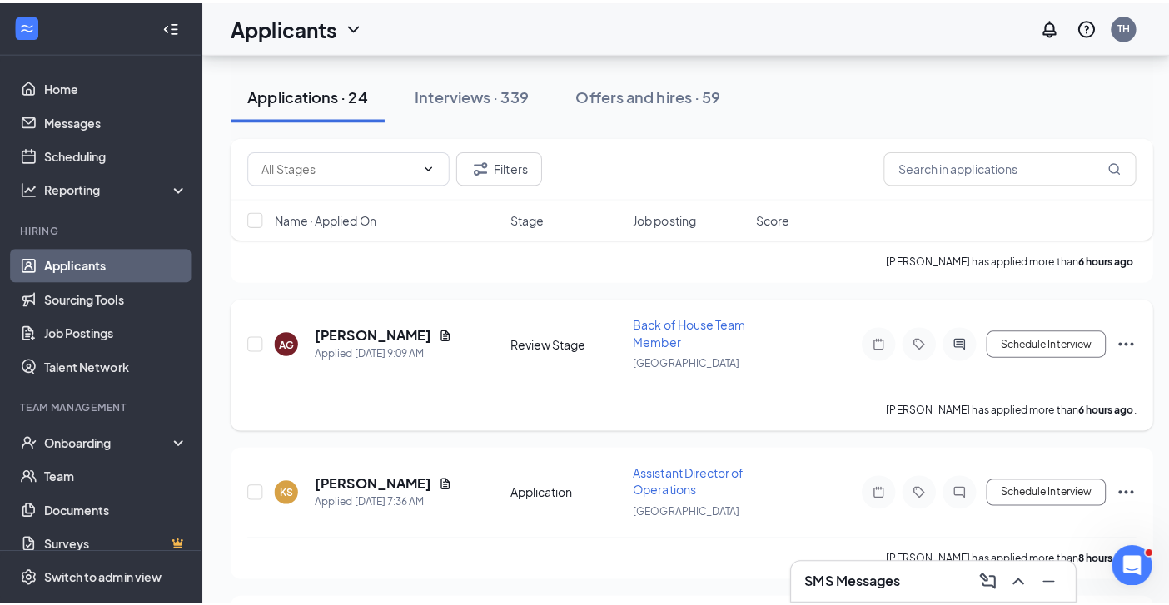
scroll to position [2967, 0]
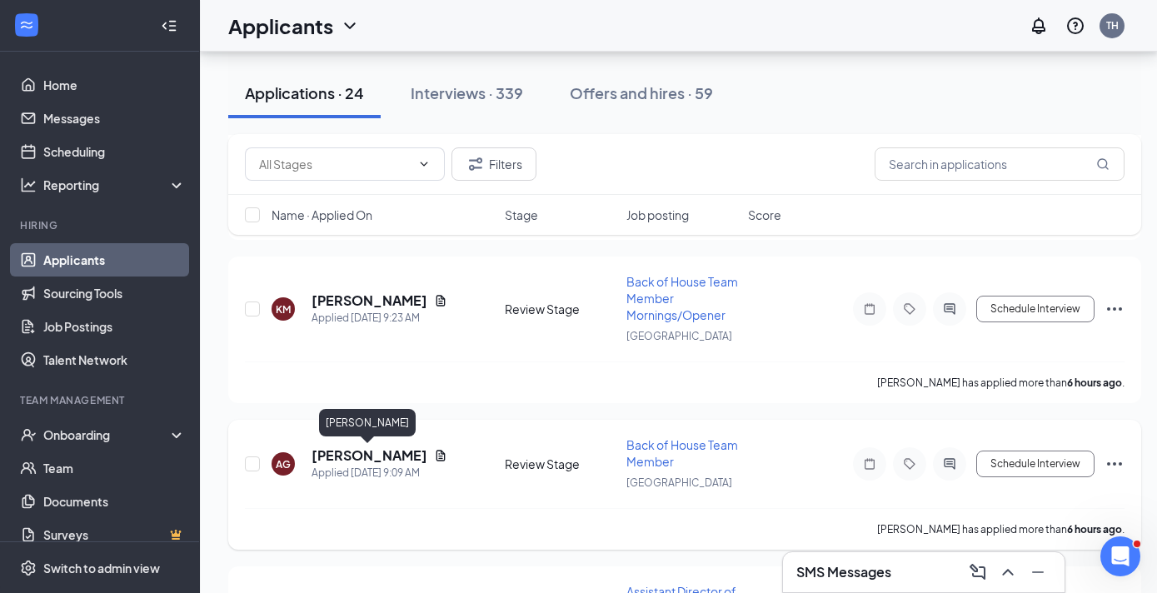
click at [382, 459] on h5 "[PERSON_NAME]" at bounding box center [369, 455] width 116 height 18
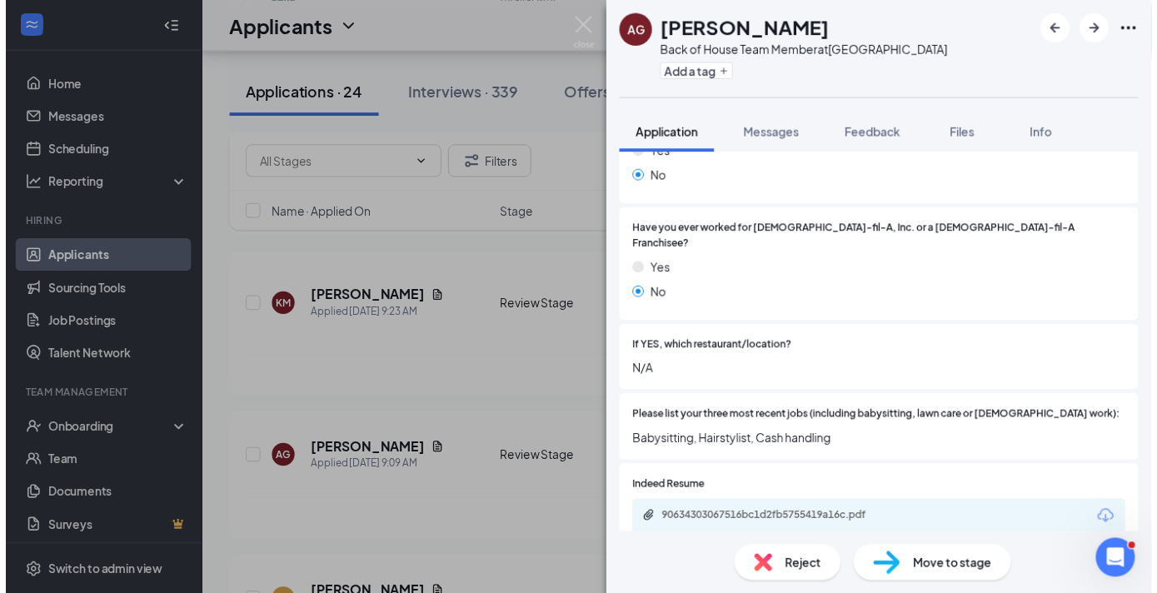
scroll to position [532, 0]
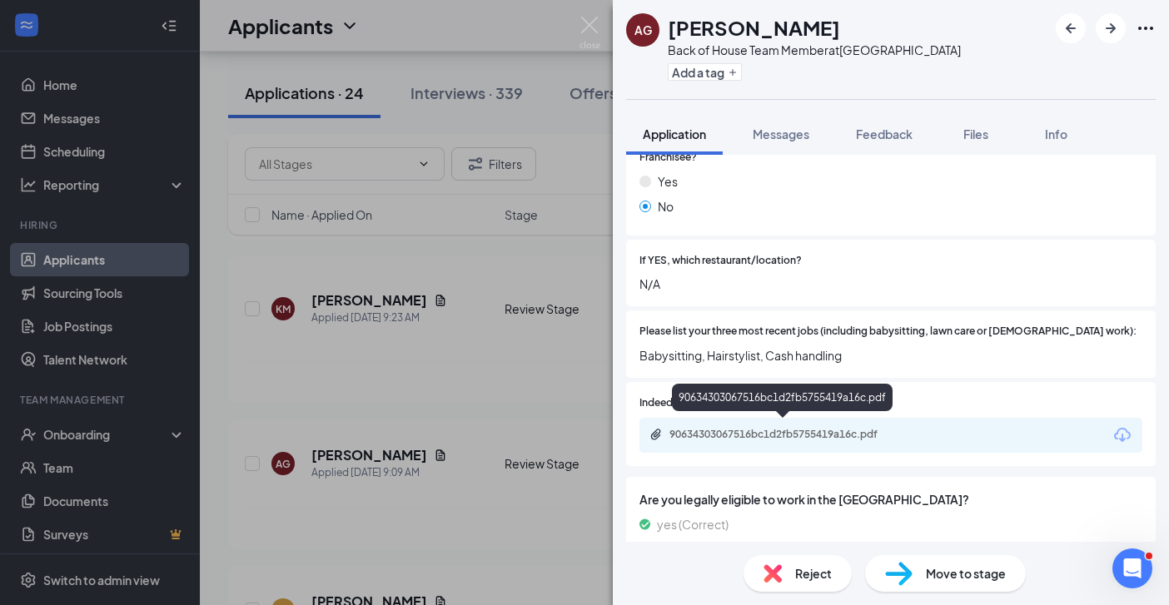
click at [817, 434] on div "90634303067516bc1d2fb5755419a16c.pdf" at bounding box center [786, 434] width 233 height 13
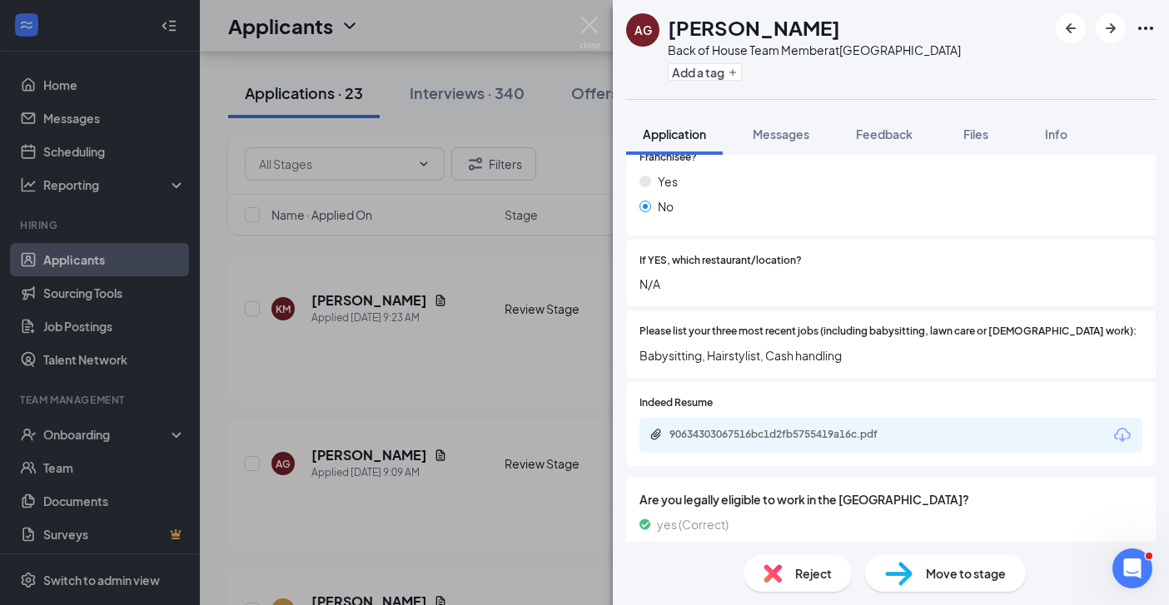
click at [491, 386] on div "AG [PERSON_NAME] Back of House Team Member at [GEOGRAPHIC_DATA] Add a tag Appli…" at bounding box center [584, 302] width 1169 height 605
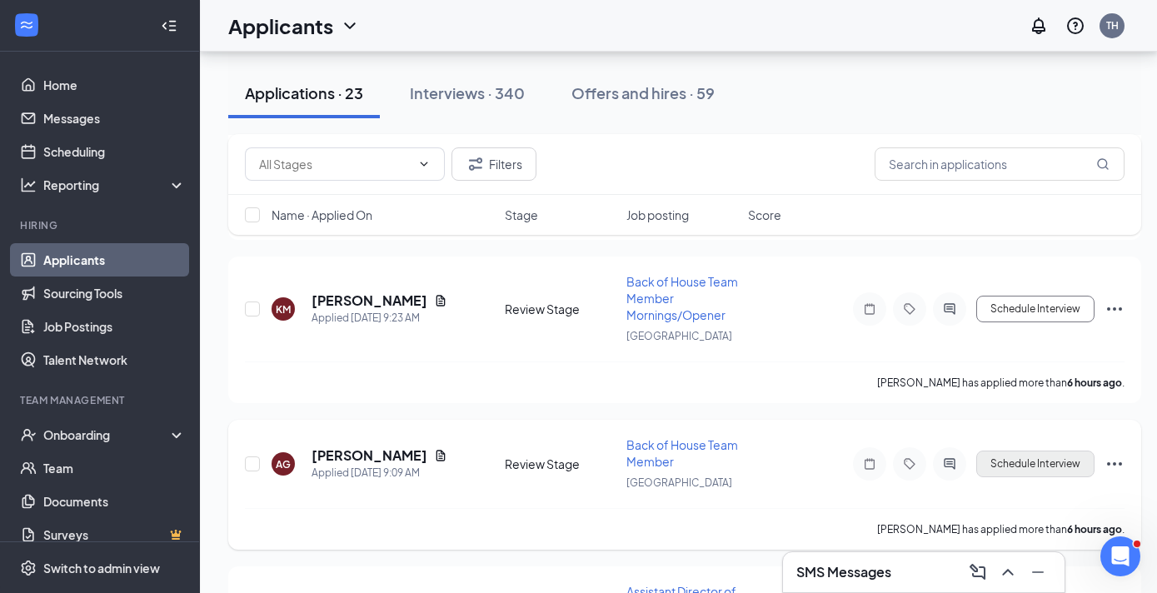
click at [1051, 466] on button "Schedule Interview" at bounding box center [1035, 464] width 118 height 27
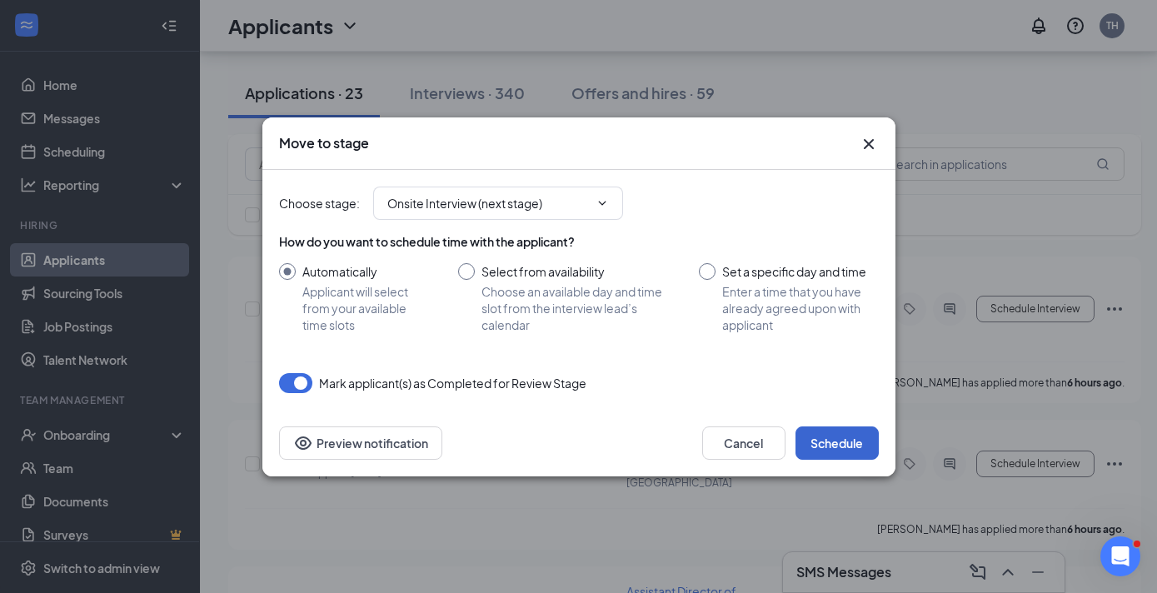
click at [820, 450] on button "Schedule" at bounding box center [836, 442] width 83 height 33
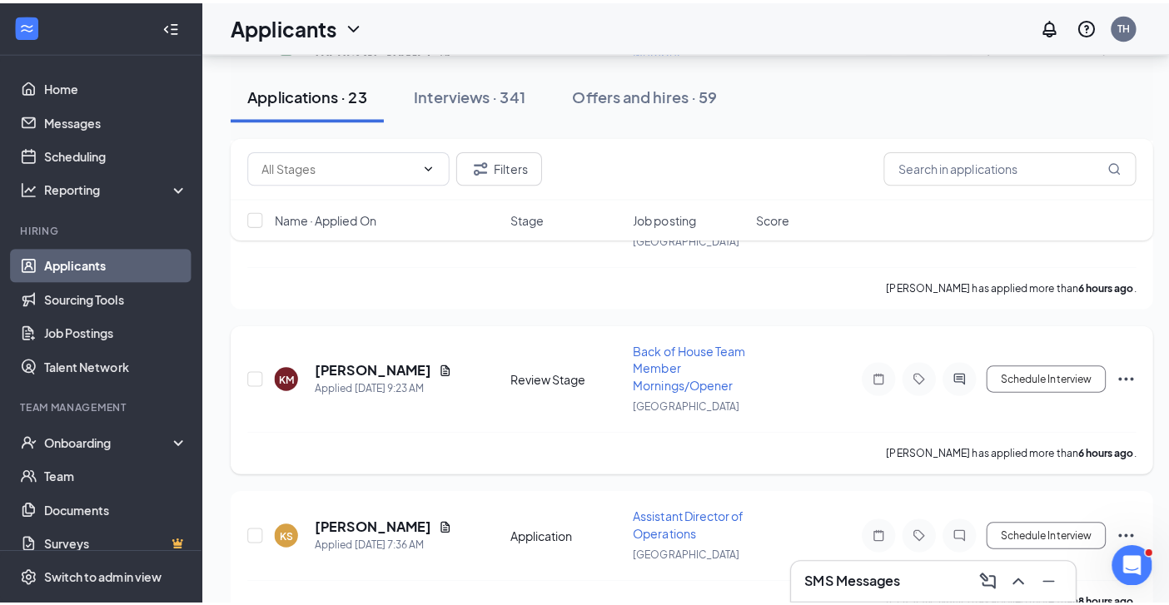
scroll to position [2901, 0]
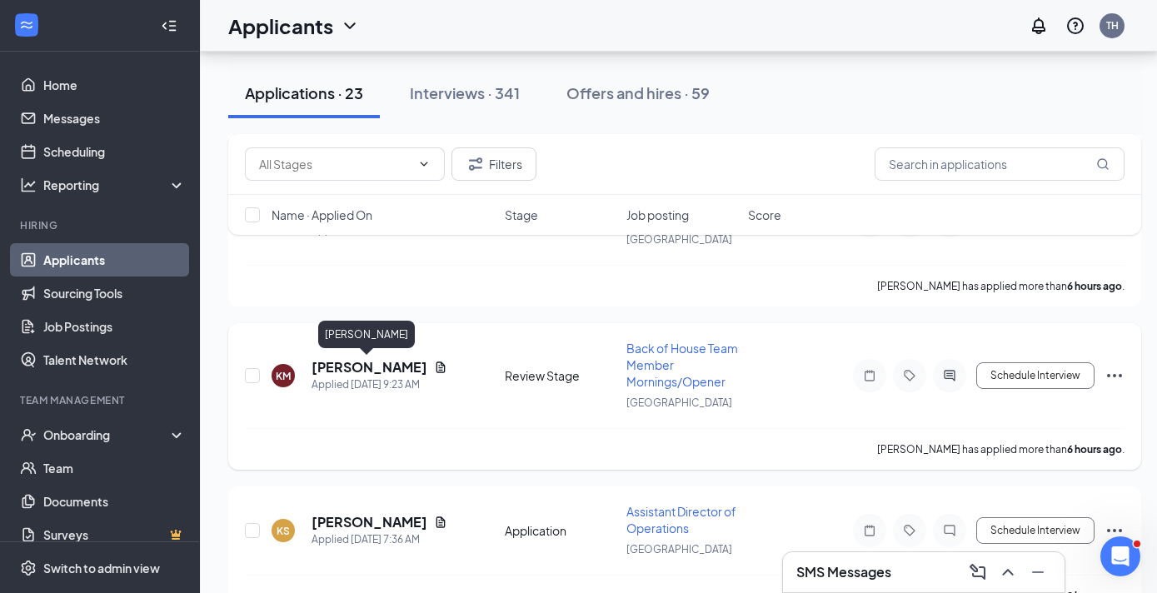
click at [376, 366] on h5 "[PERSON_NAME]" at bounding box center [369, 367] width 116 height 18
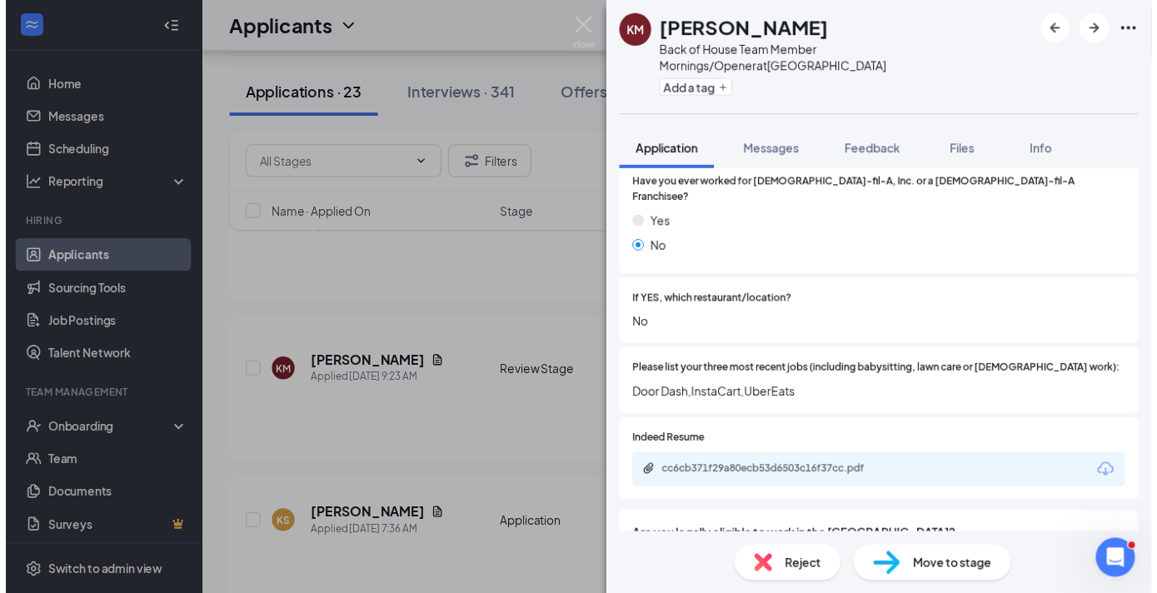
scroll to position [486, 0]
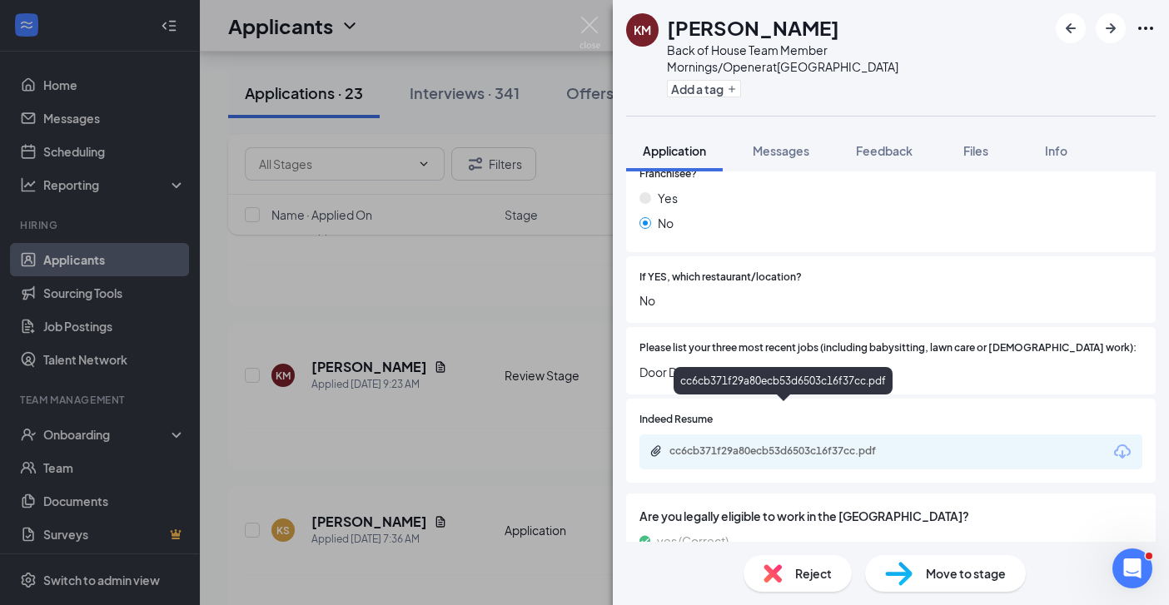
click at [802, 445] on div "cc6cb371f29a80ecb53d6503c16f37cc.pdf" at bounding box center [786, 451] width 233 height 13
click at [496, 441] on div "KM [PERSON_NAME] Back of House Team Member Mornings/Opener at [GEOGRAPHIC_DATA]…" at bounding box center [584, 302] width 1169 height 605
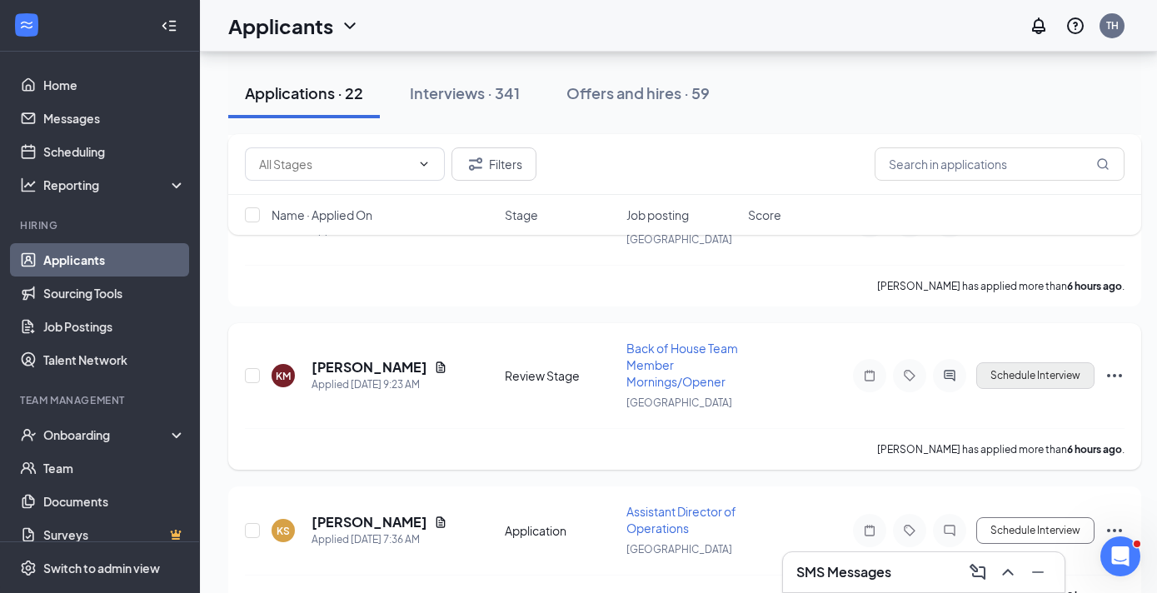
click at [1017, 380] on button "Schedule Interview" at bounding box center [1035, 375] width 118 height 27
type input "Onsite Interview (next stage)"
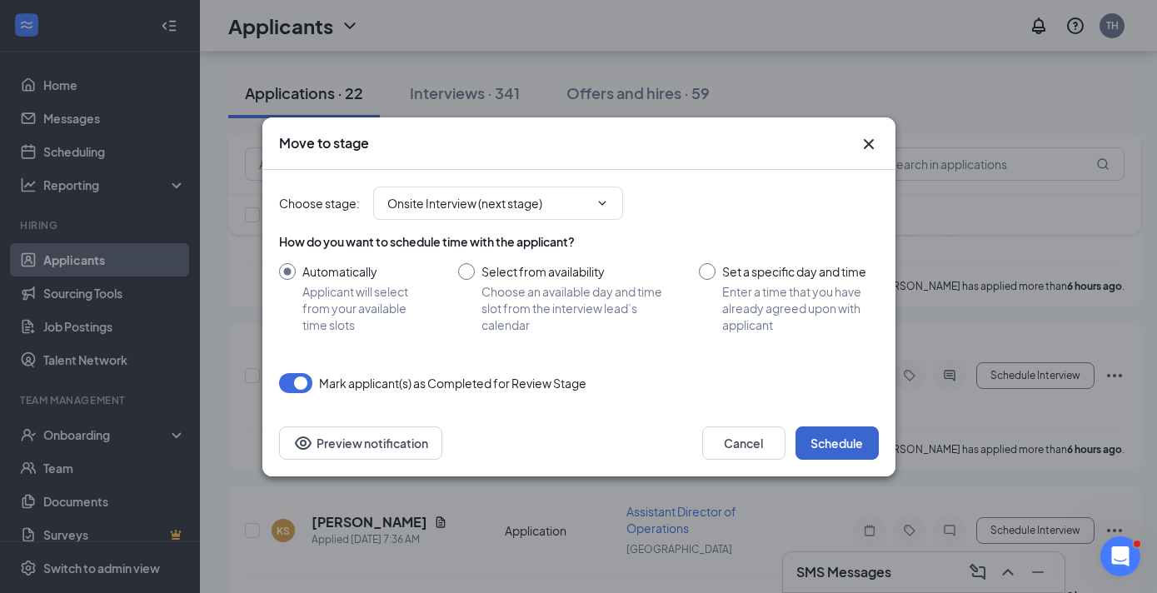
click at [829, 440] on button "Schedule" at bounding box center [836, 442] width 83 height 33
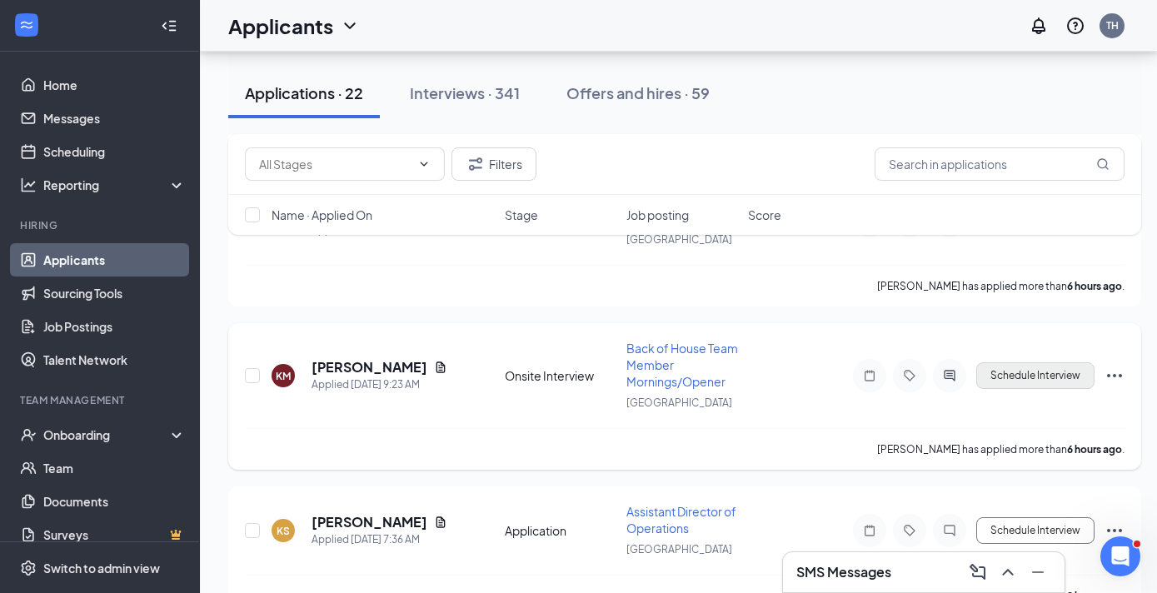
click at [1035, 373] on button "Schedule Interview" at bounding box center [1035, 375] width 118 height 27
type input "Hiring Complete (next stage)"
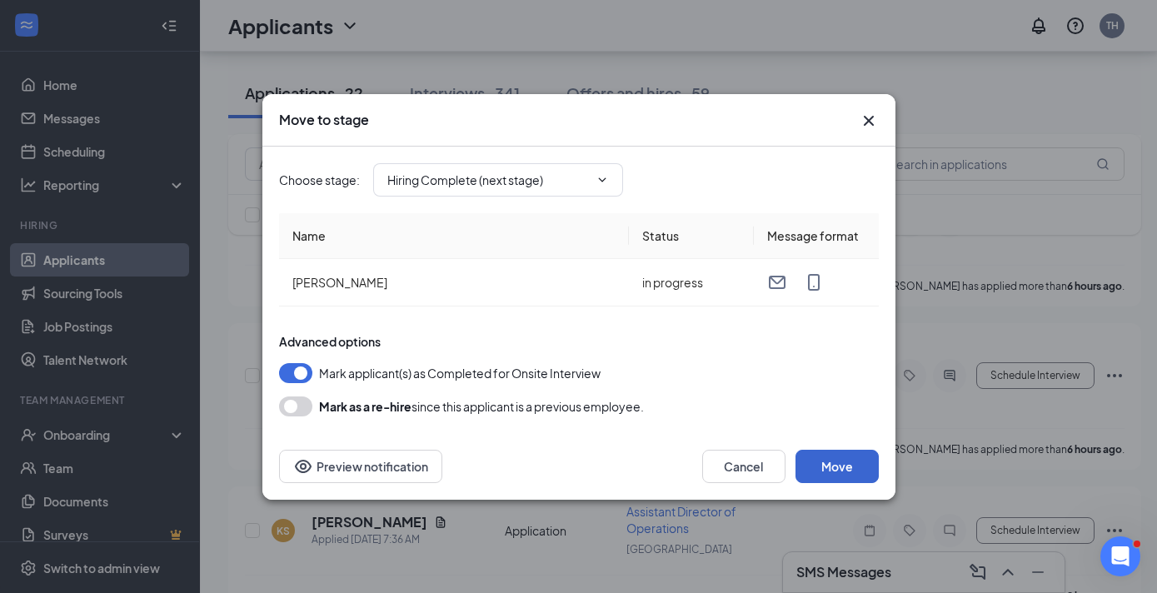
click at [855, 468] on button "Move" at bounding box center [836, 466] width 83 height 33
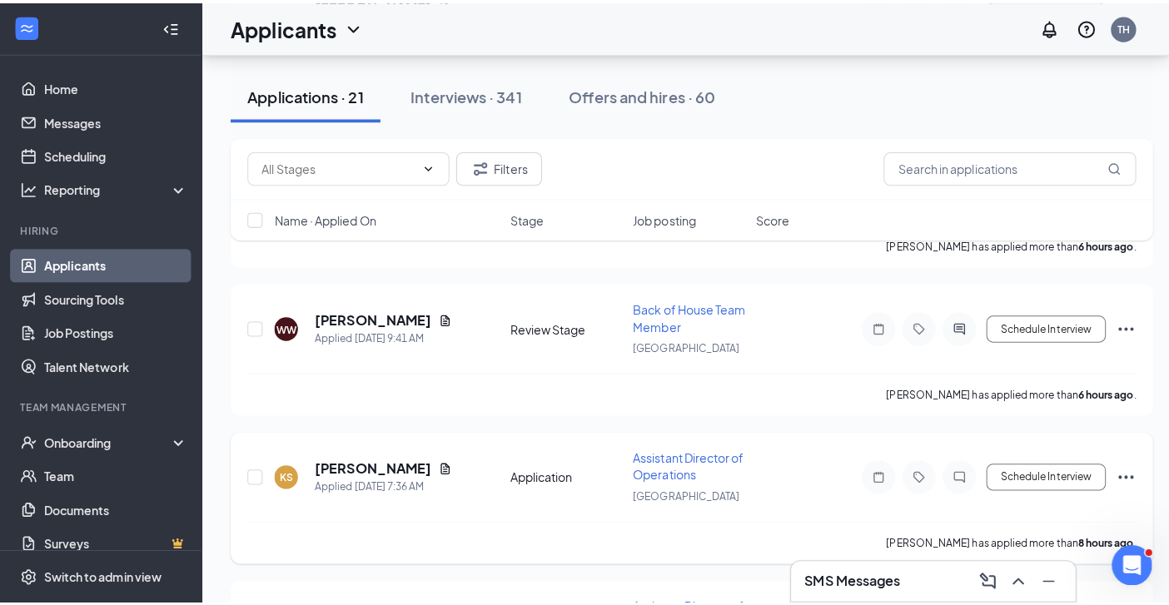
scroll to position [2772, 0]
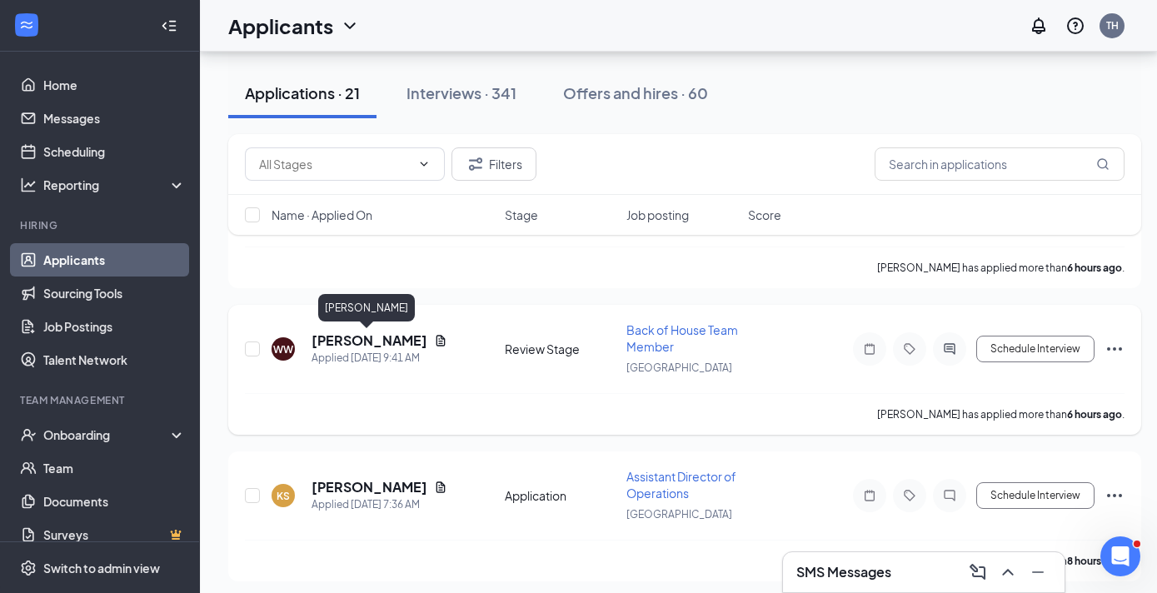
click at [347, 338] on h5 "[PERSON_NAME]" at bounding box center [369, 340] width 116 height 18
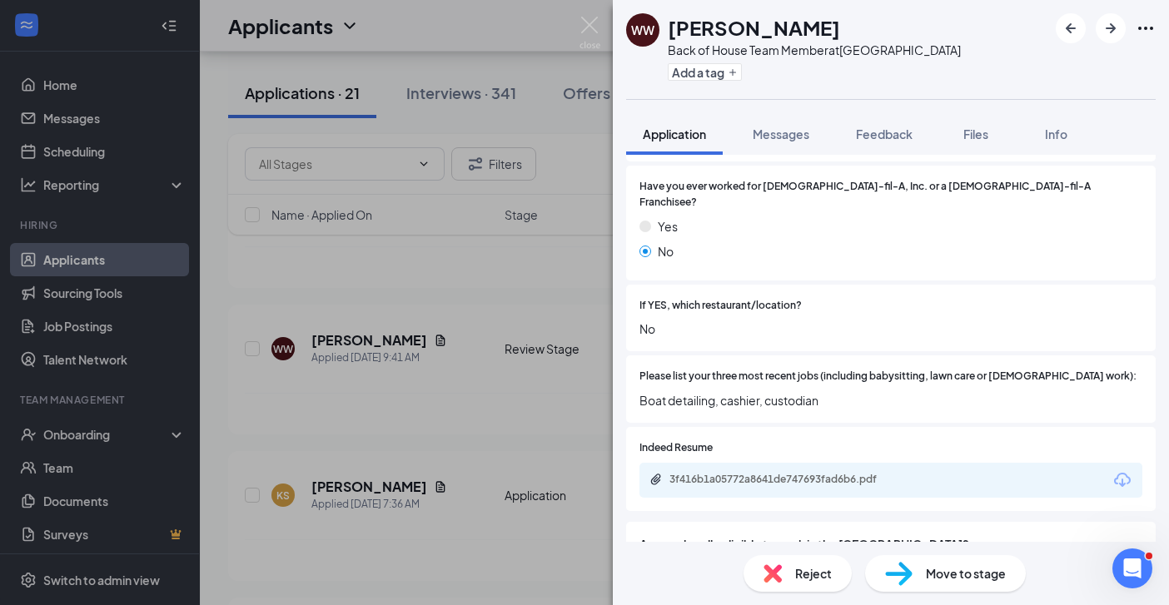
scroll to position [463, 0]
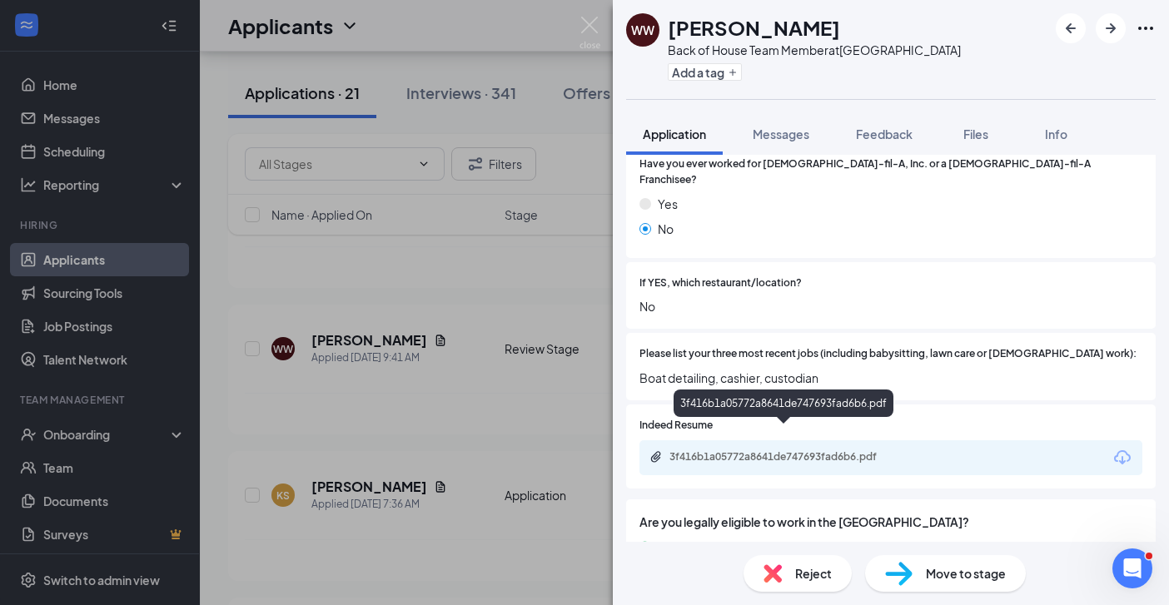
click at [791, 451] on div "3f416b1a05772a8641de747693fad6b6.pdf" at bounding box center [786, 457] width 233 height 13
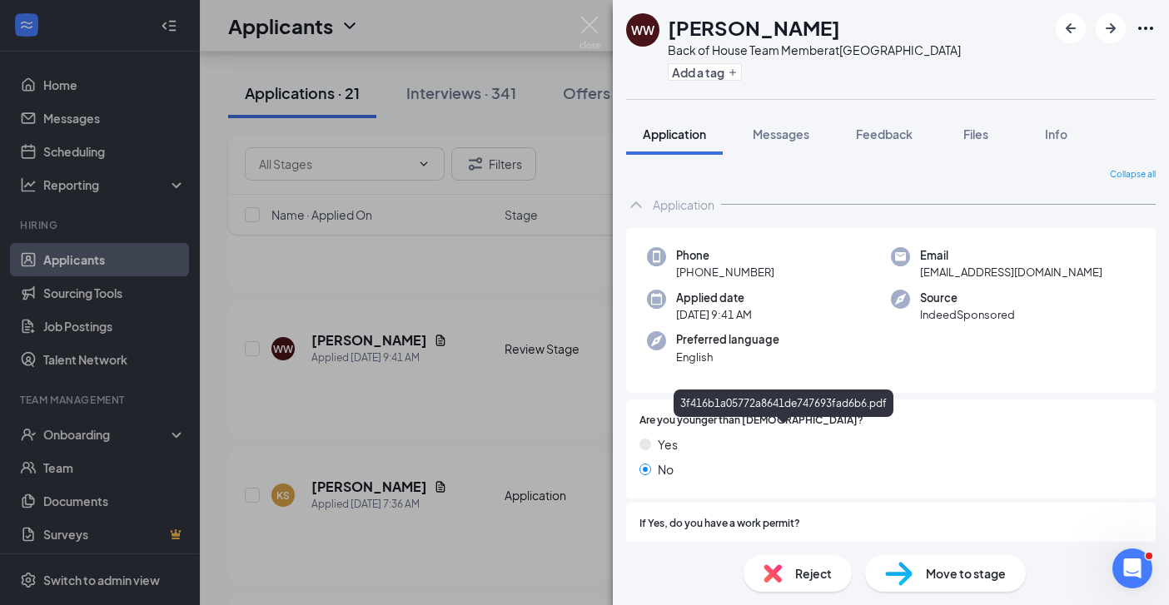
scroll to position [463, 0]
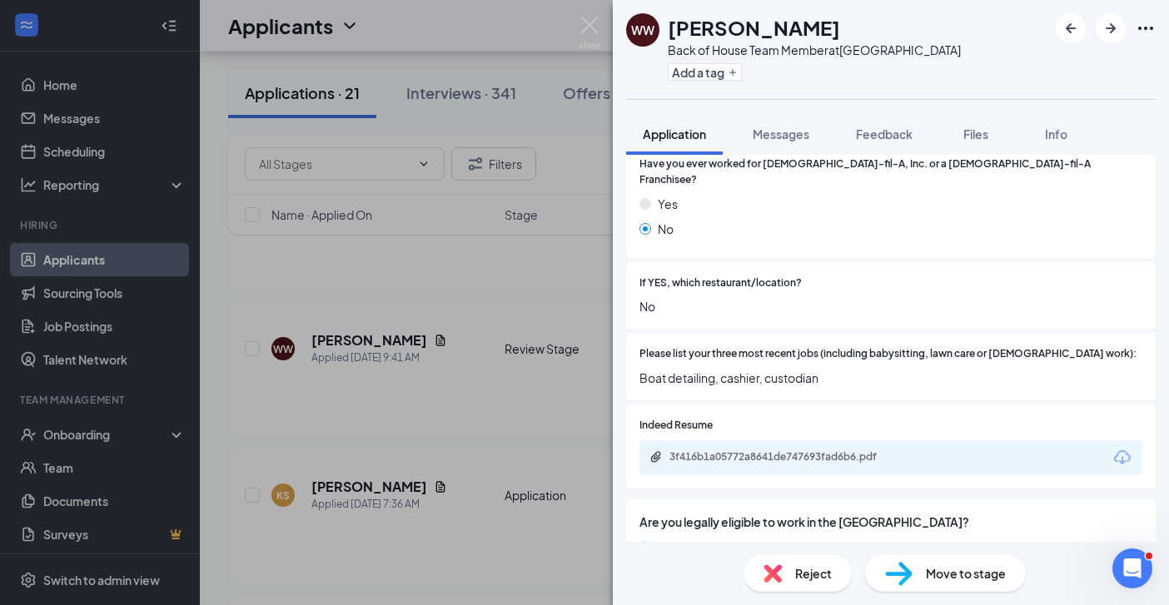
click at [534, 421] on div "[PERSON_NAME] [PERSON_NAME] Back of House Team Member at [GEOGRAPHIC_DATA] Add …" at bounding box center [584, 302] width 1169 height 605
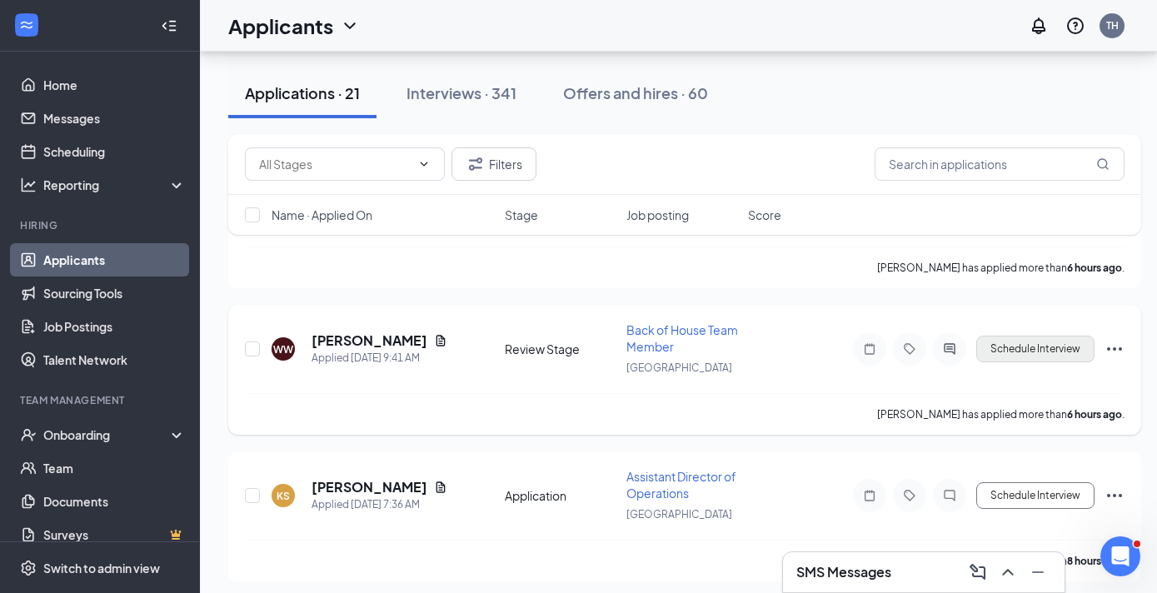
click at [1019, 348] on button "Schedule Interview" at bounding box center [1035, 349] width 118 height 27
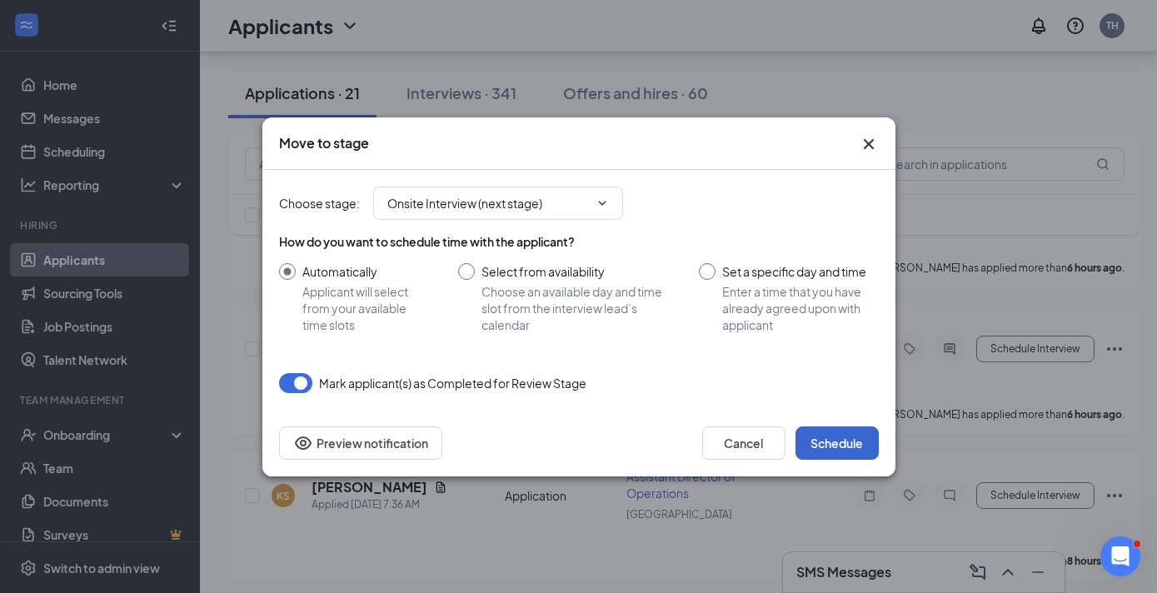
click at [860, 441] on button "Schedule" at bounding box center [836, 442] width 83 height 33
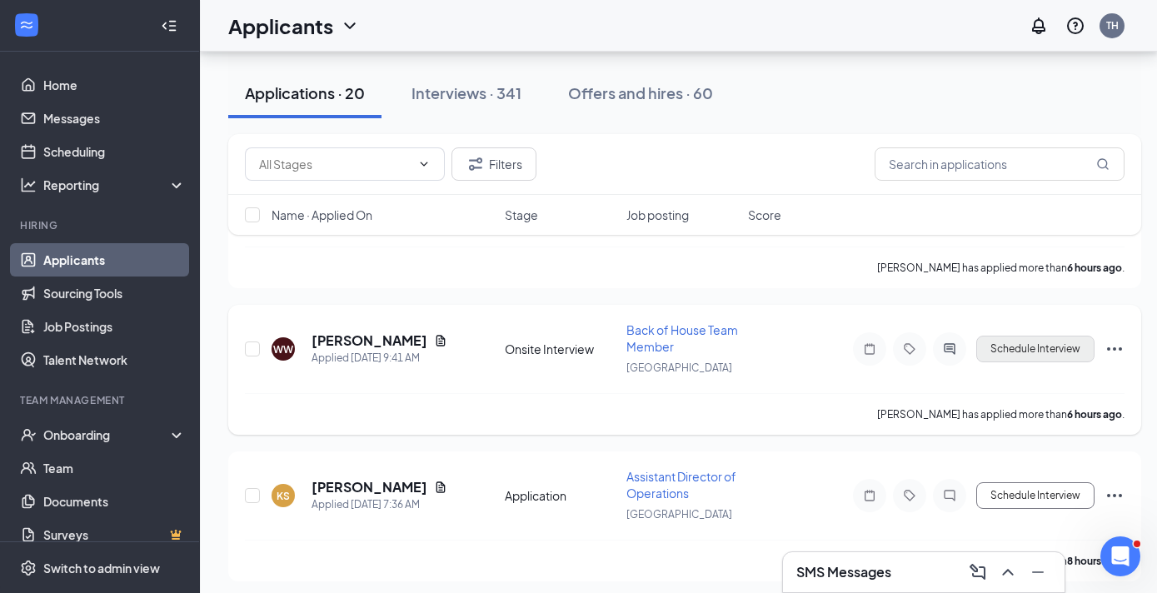
click at [1016, 354] on button "Schedule Interview" at bounding box center [1035, 349] width 118 height 27
type input "Hiring Complete (next stage)"
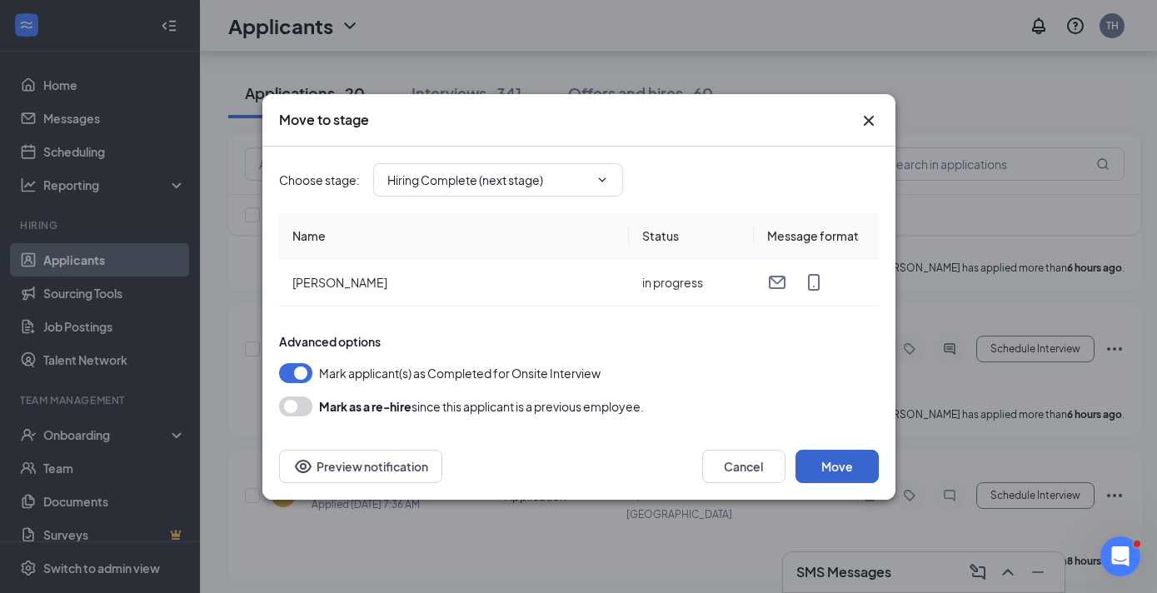
click at [816, 468] on button "Move" at bounding box center [836, 466] width 83 height 33
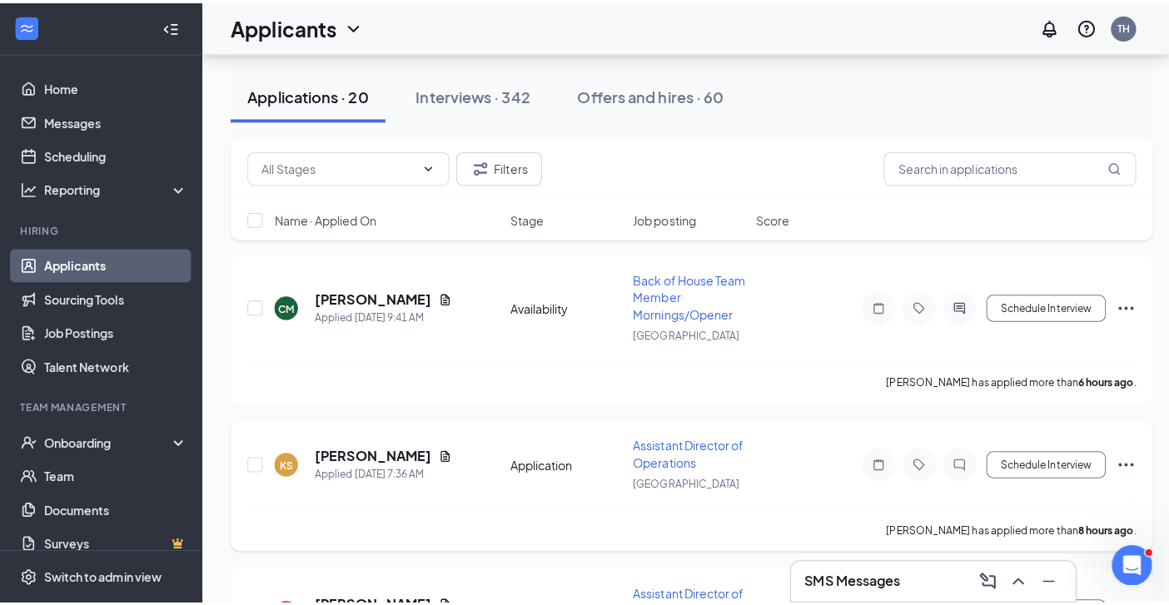
scroll to position [2638, 0]
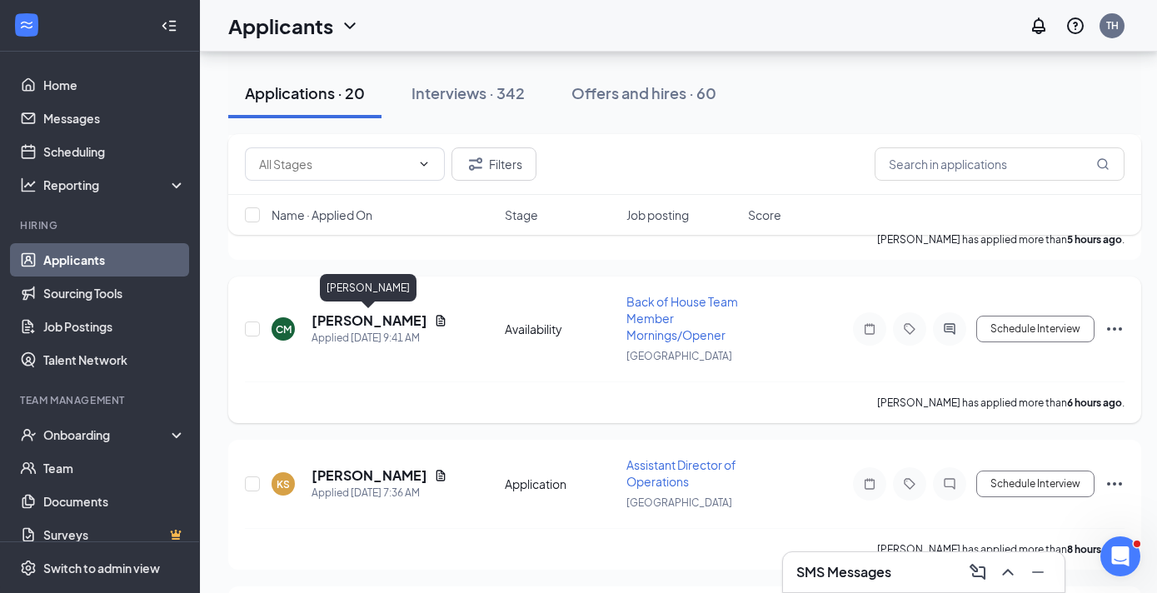
click at [373, 321] on h5 "[PERSON_NAME]" at bounding box center [369, 320] width 116 height 18
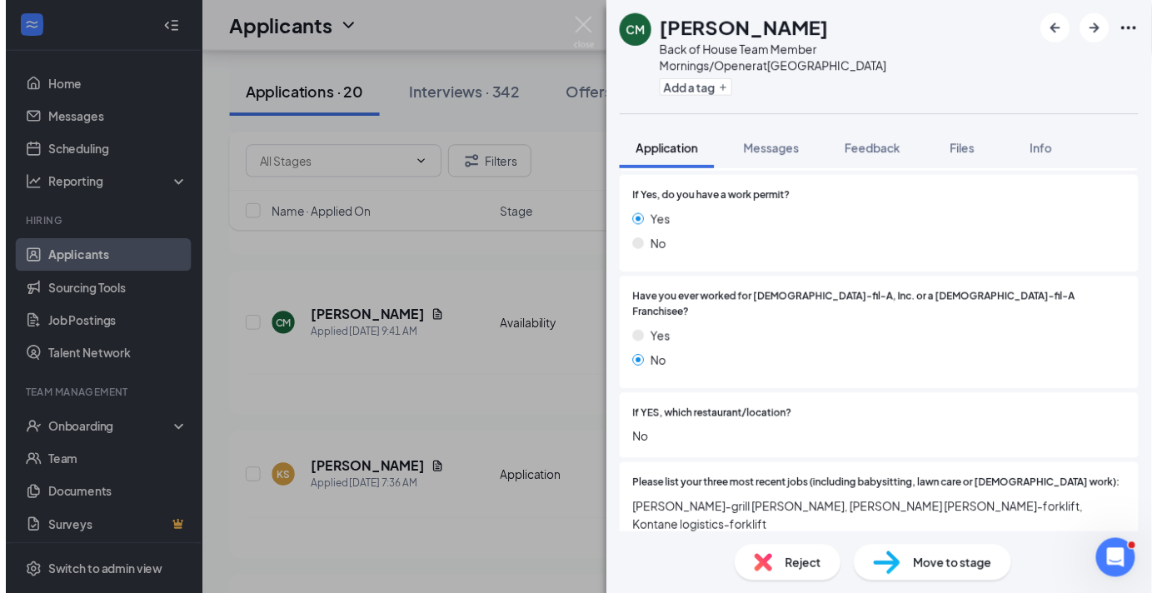
scroll to position [481, 0]
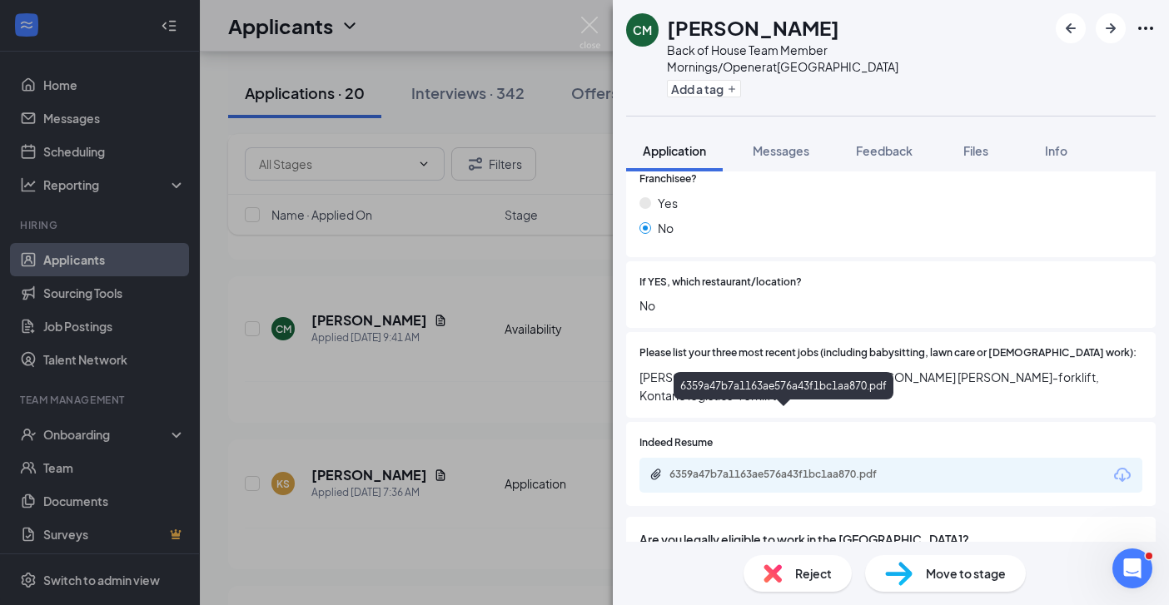
click at [795, 468] on div "6359a47b7a1163ae576a43f1bc1aa870.pdf" at bounding box center [786, 474] width 233 height 13
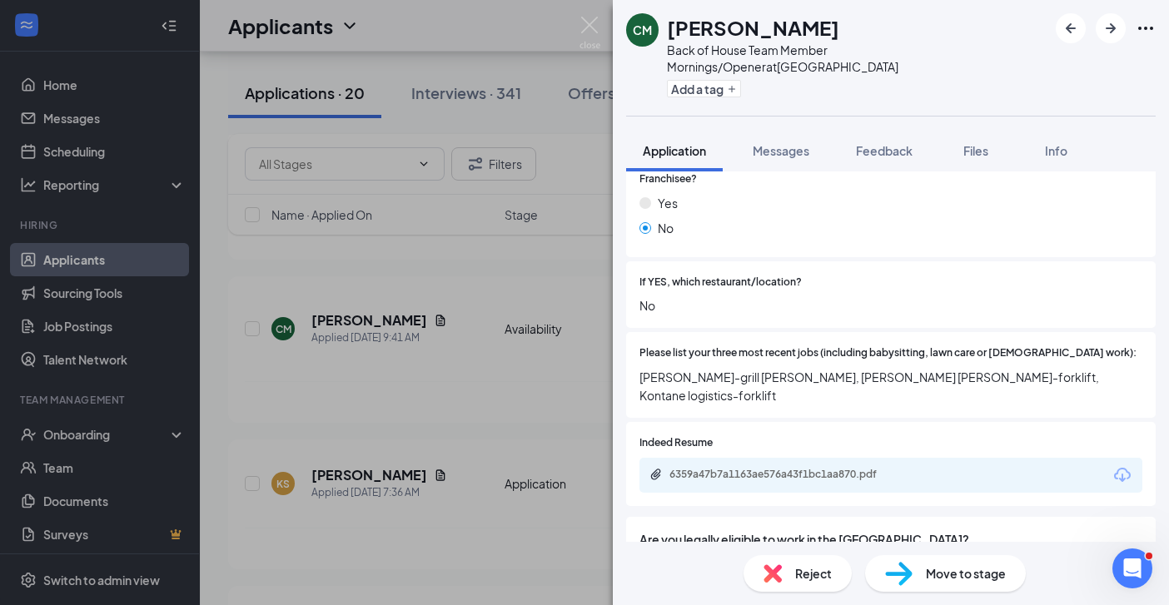
click at [531, 434] on div "CM [PERSON_NAME] Back of House Team Member Mornings/Opener at [GEOGRAPHIC_DATA]…" at bounding box center [584, 302] width 1169 height 605
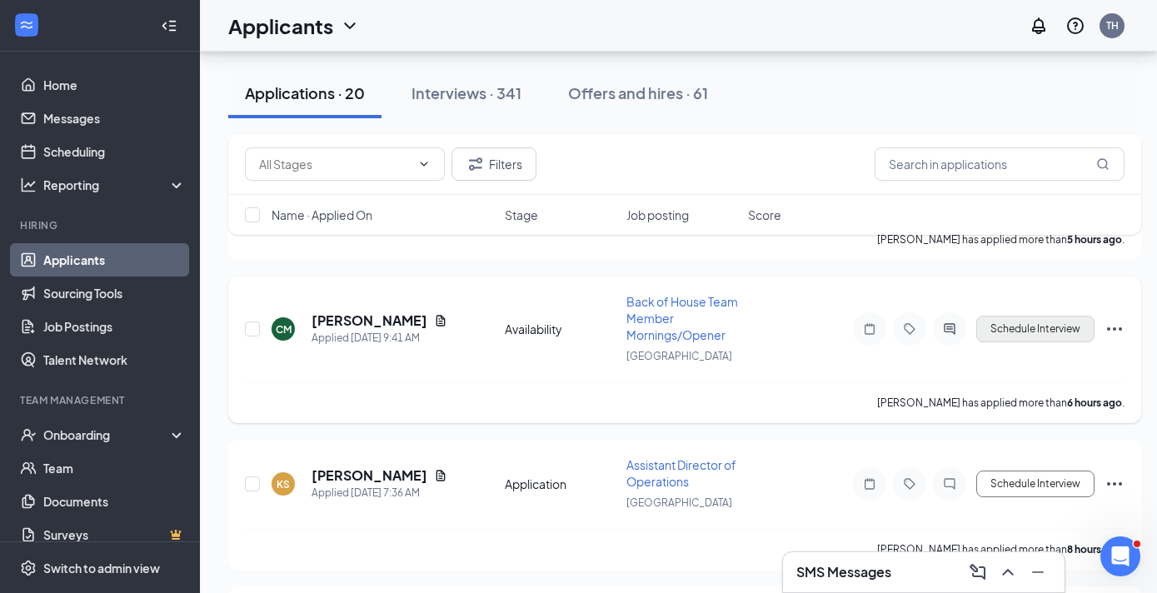
click at [1034, 334] on button "Schedule Interview" at bounding box center [1035, 329] width 118 height 27
type input "Review Stage (next stage)"
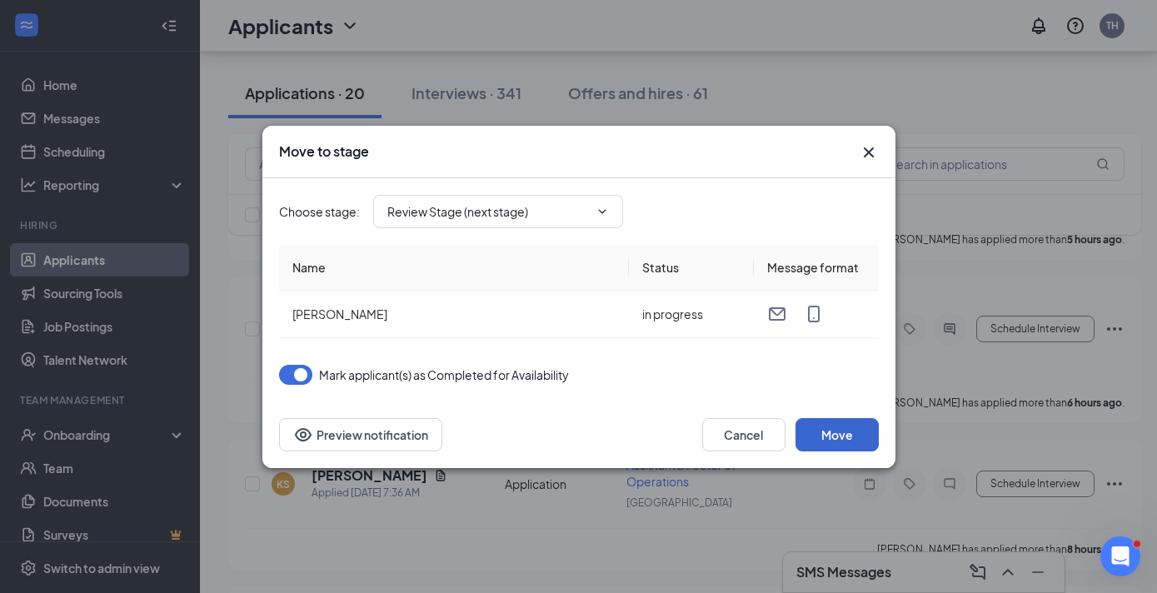
click at [859, 428] on button "Move" at bounding box center [836, 434] width 83 height 33
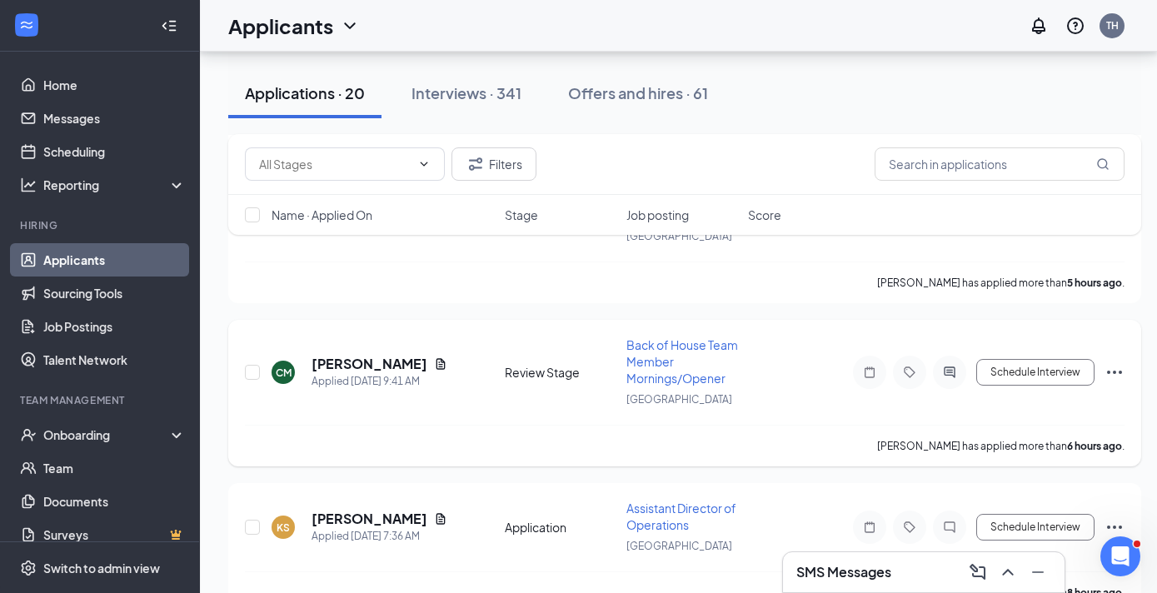
scroll to position [2576, 0]
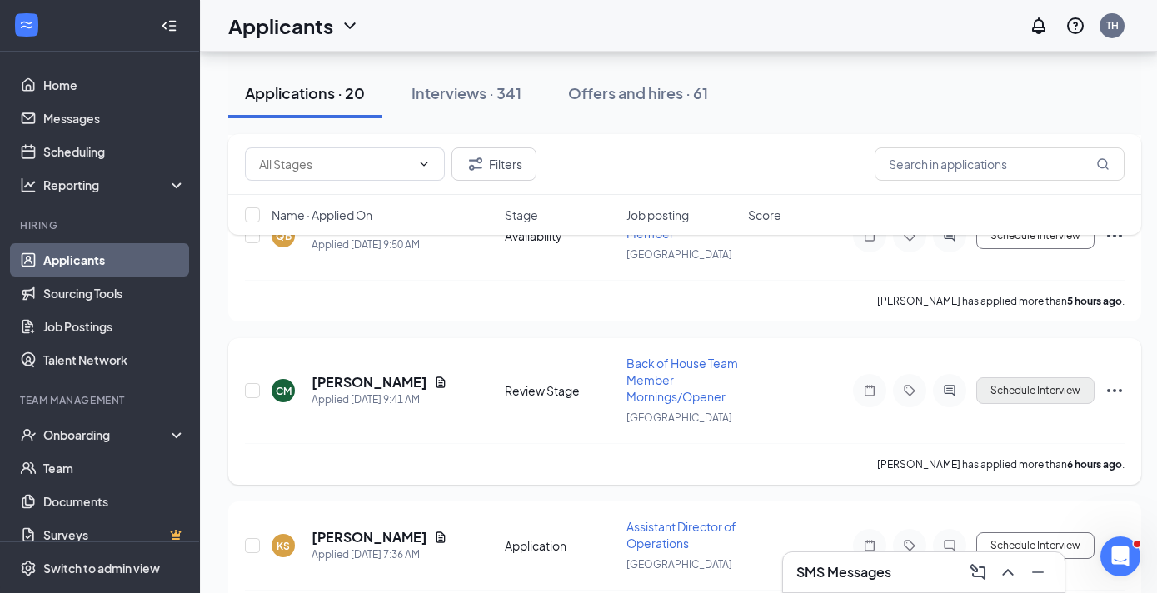
click at [1039, 397] on button "Schedule Interview" at bounding box center [1035, 390] width 118 height 27
type input "Onsite Interview (next stage)"
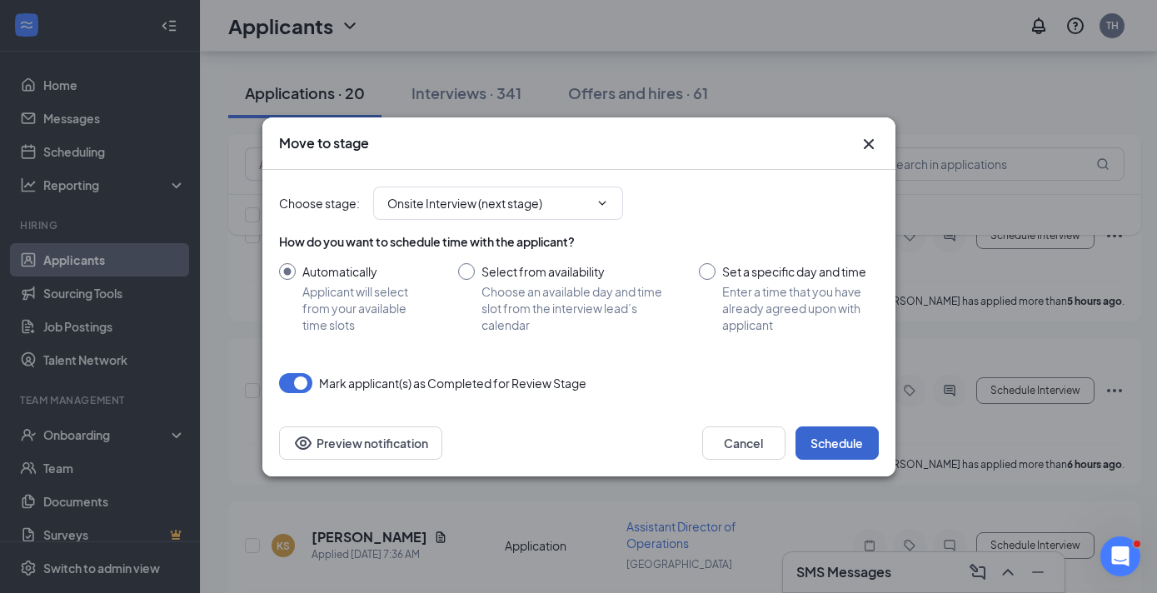
click at [858, 443] on button "Schedule" at bounding box center [836, 442] width 83 height 33
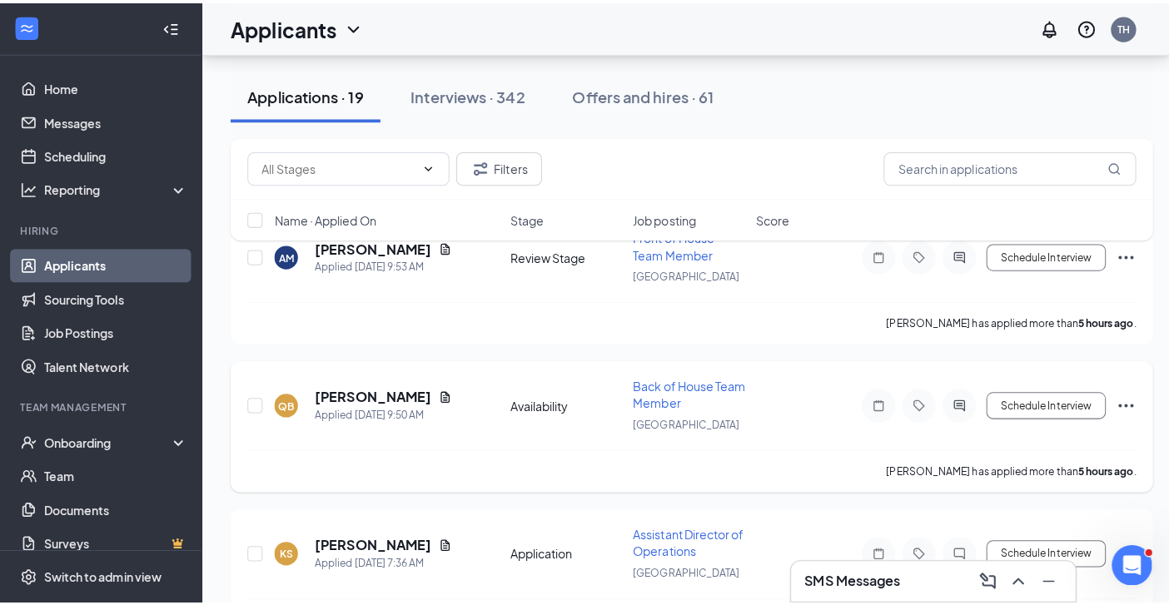
scroll to position [2391, 0]
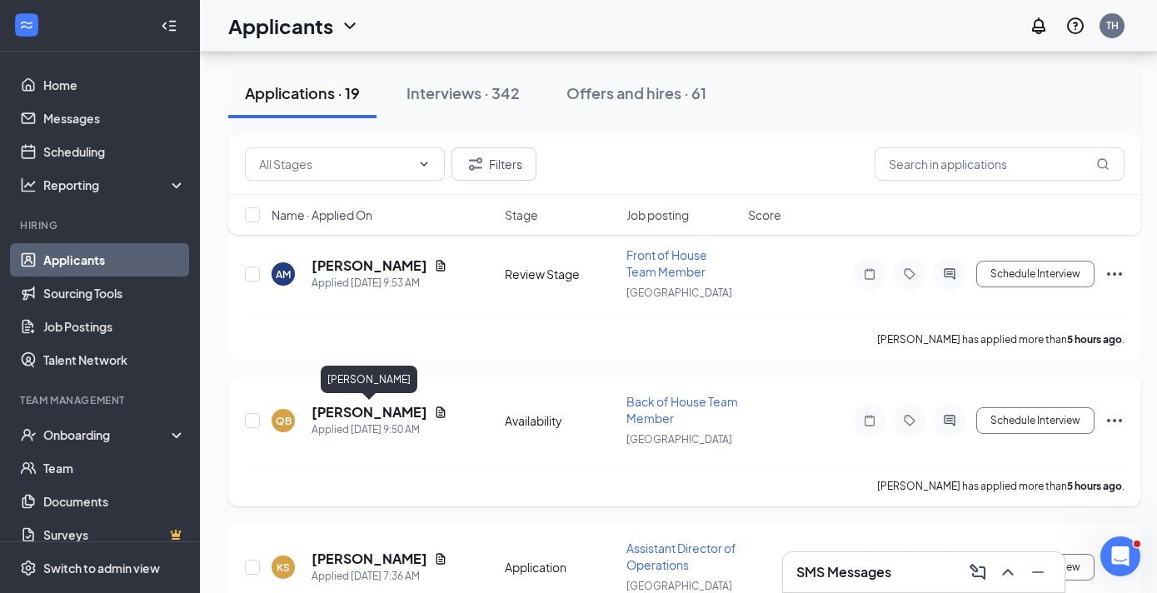
click at [396, 413] on h5 "[PERSON_NAME]" at bounding box center [369, 412] width 116 height 18
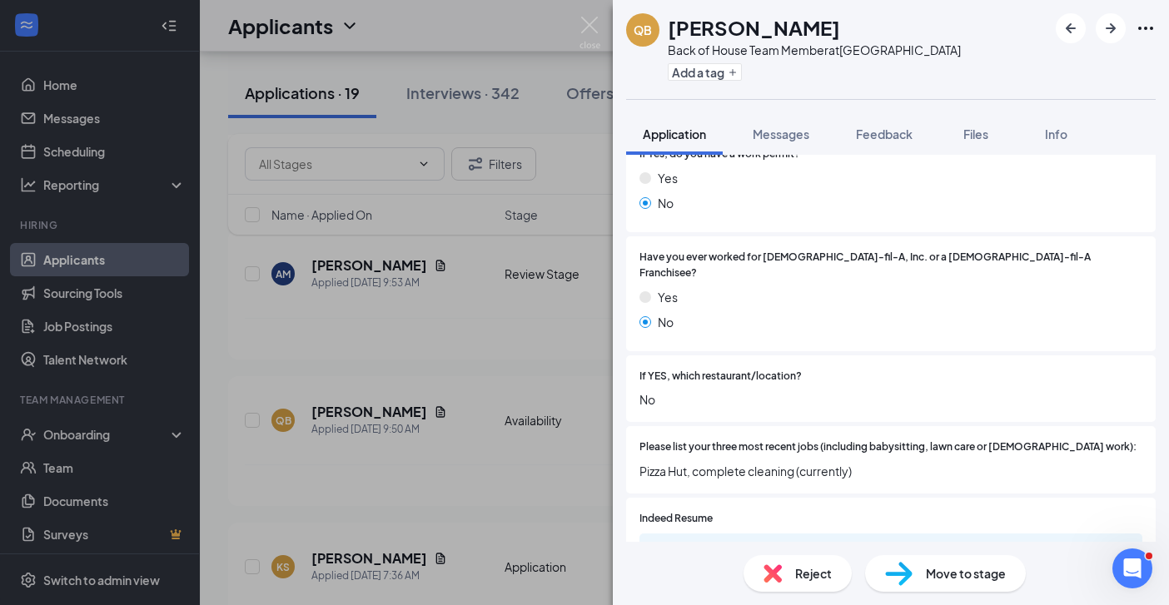
scroll to position [537, 0]
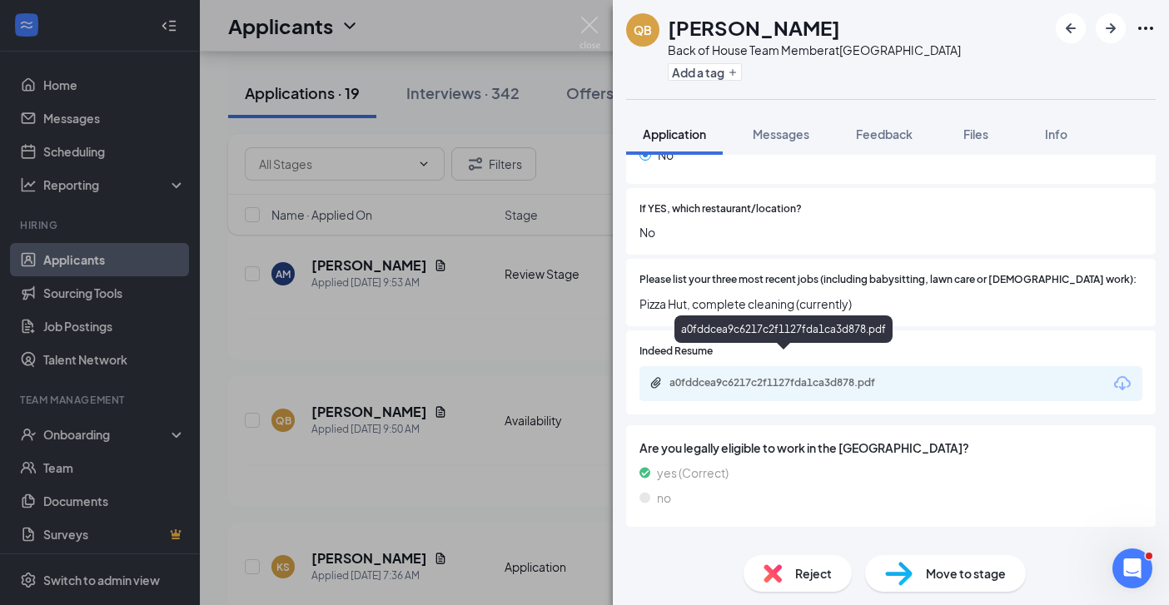
click at [807, 376] on div "a0fddcea9c6217c2f1127fda1ca3d878.pdf" at bounding box center [786, 382] width 233 height 13
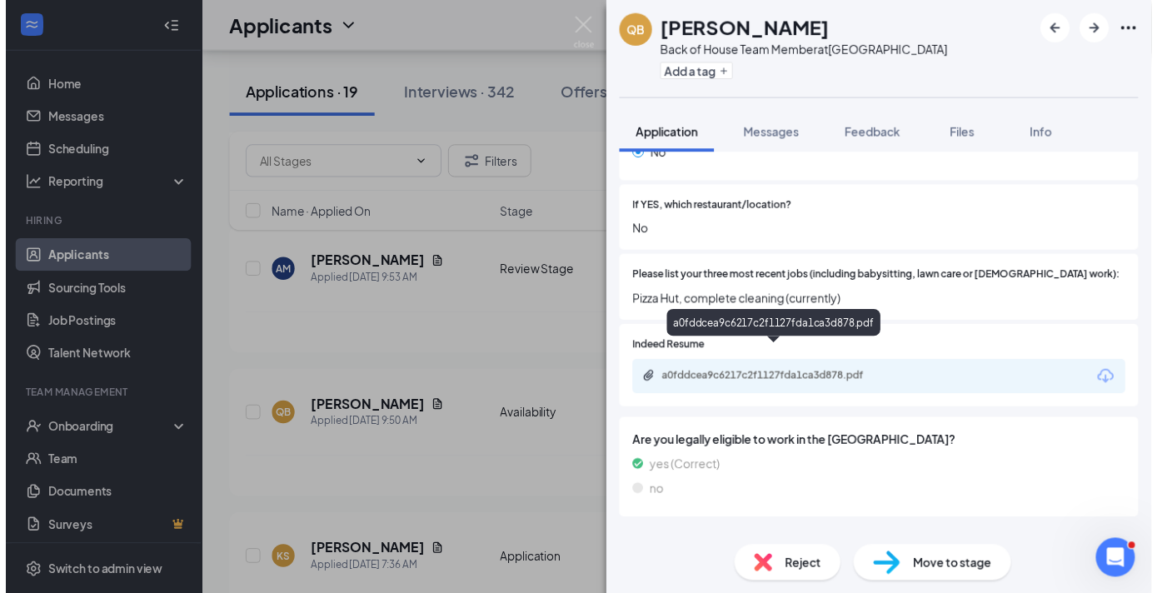
scroll to position [531, 0]
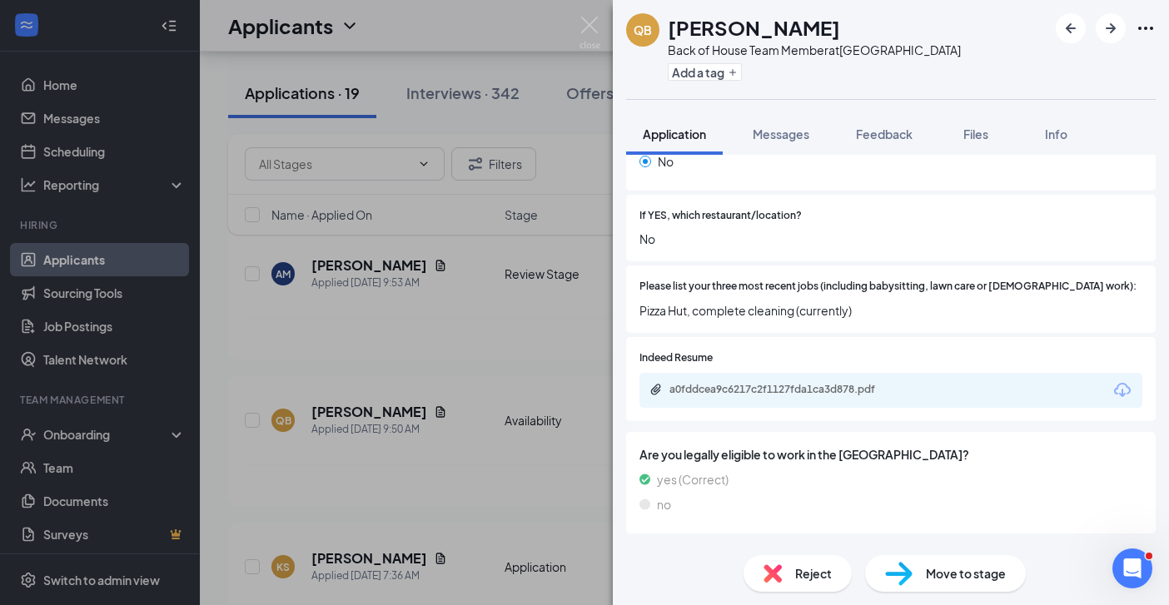
click at [524, 377] on div "QB [PERSON_NAME] Back of House Team Member at [GEOGRAPHIC_DATA] Add a tag Appli…" at bounding box center [584, 302] width 1169 height 605
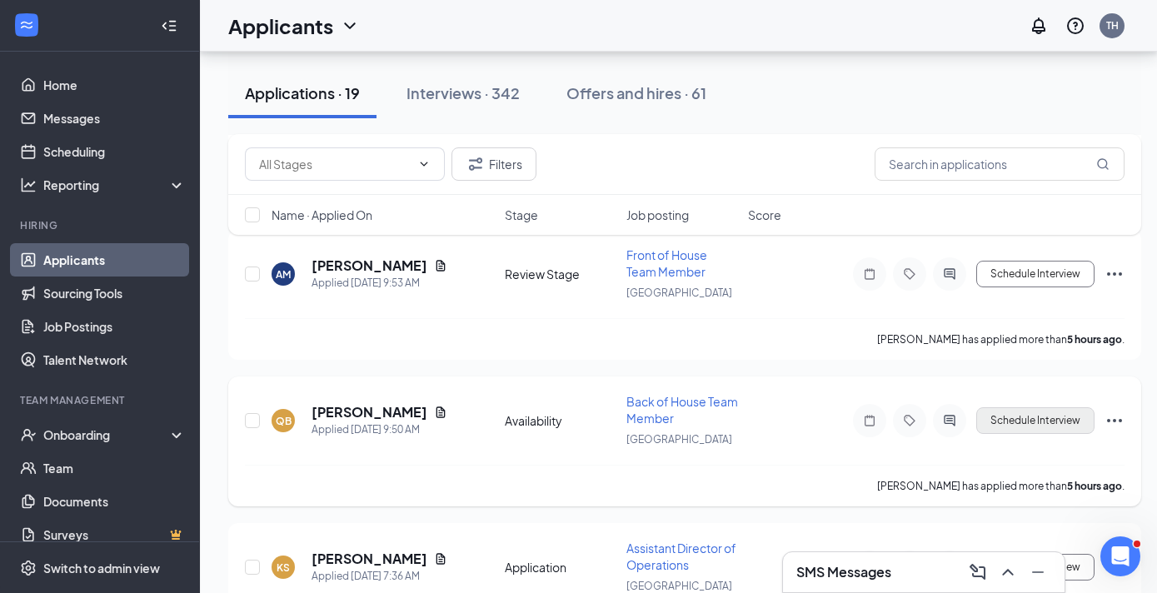
click at [1023, 422] on button "Schedule Interview" at bounding box center [1035, 420] width 118 height 27
type input "Review Stage (next stage)"
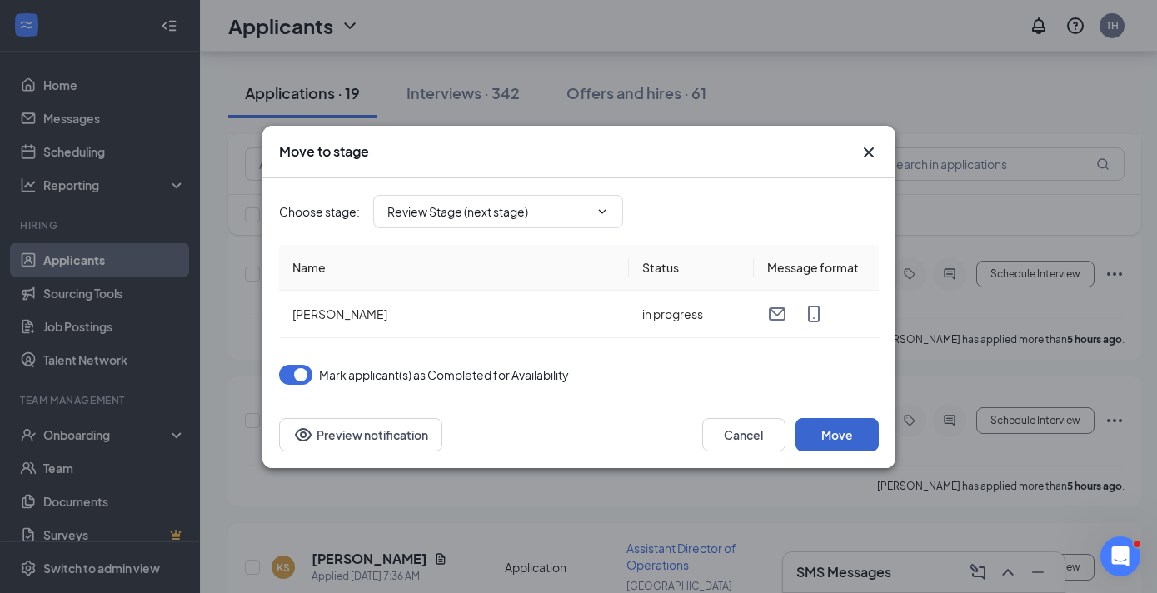
click at [839, 433] on button "Move" at bounding box center [836, 434] width 83 height 33
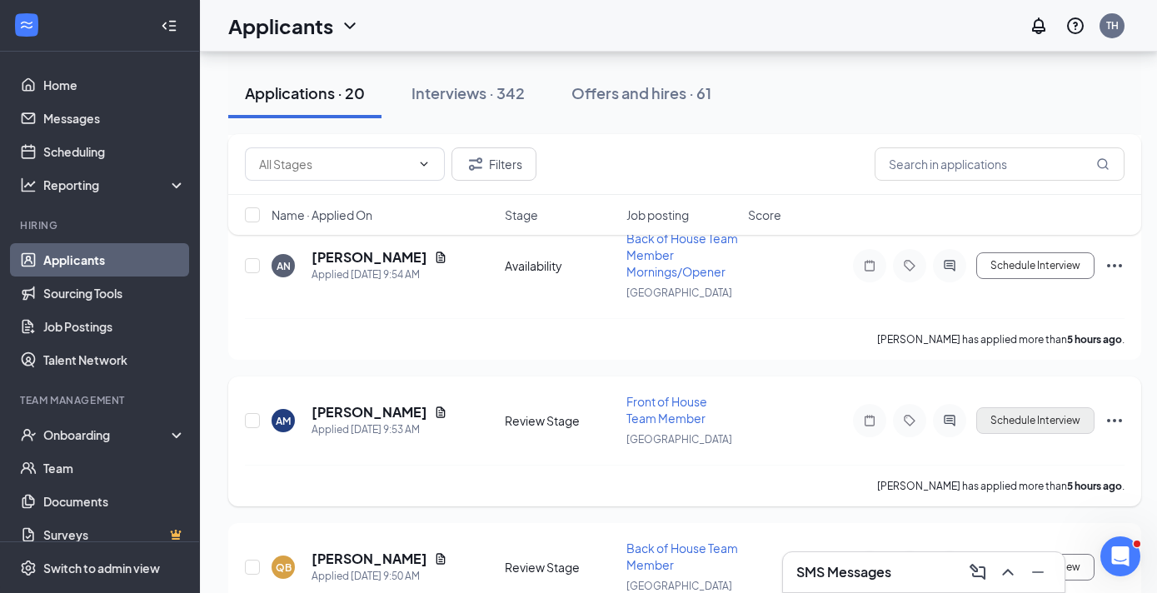
scroll to position [2483, 0]
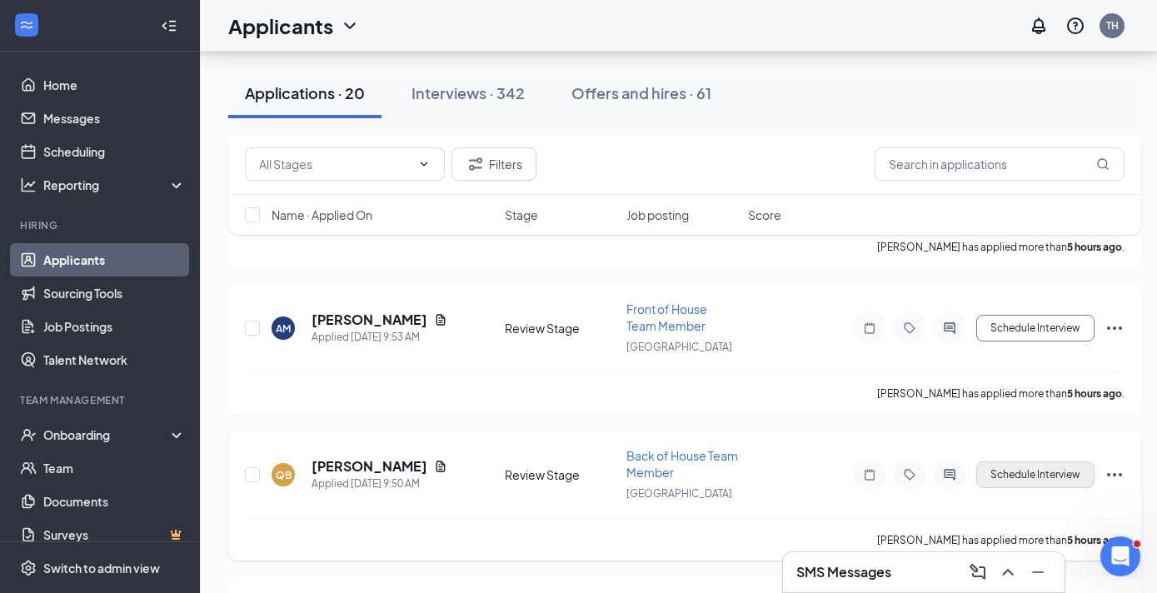
click at [1029, 481] on button "Schedule Interview" at bounding box center [1035, 474] width 118 height 27
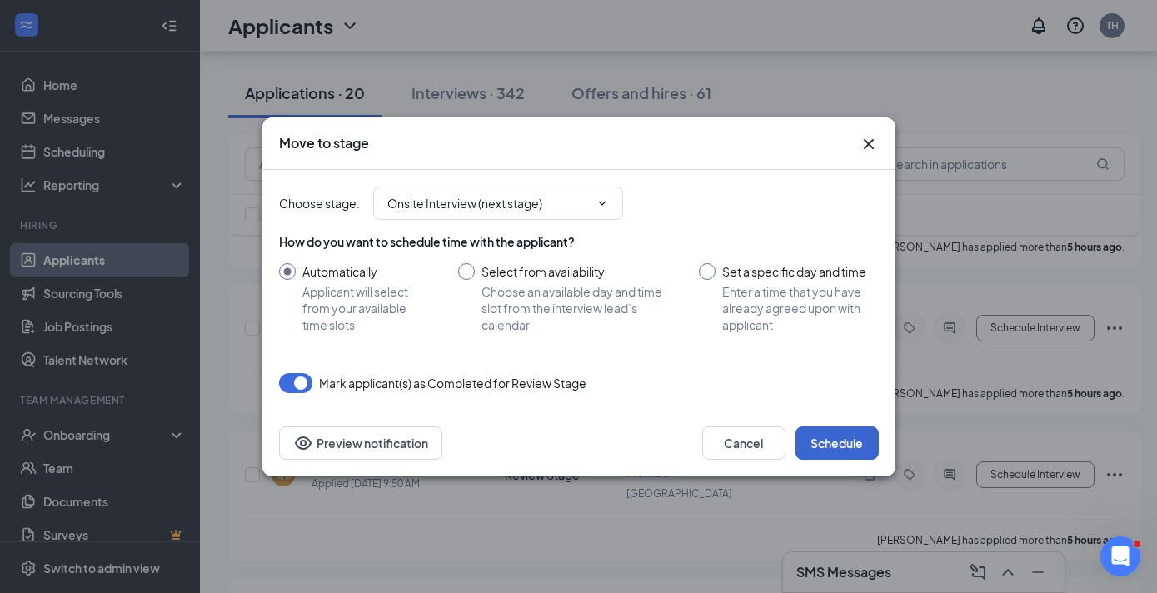
click at [844, 446] on button "Schedule" at bounding box center [836, 442] width 83 height 33
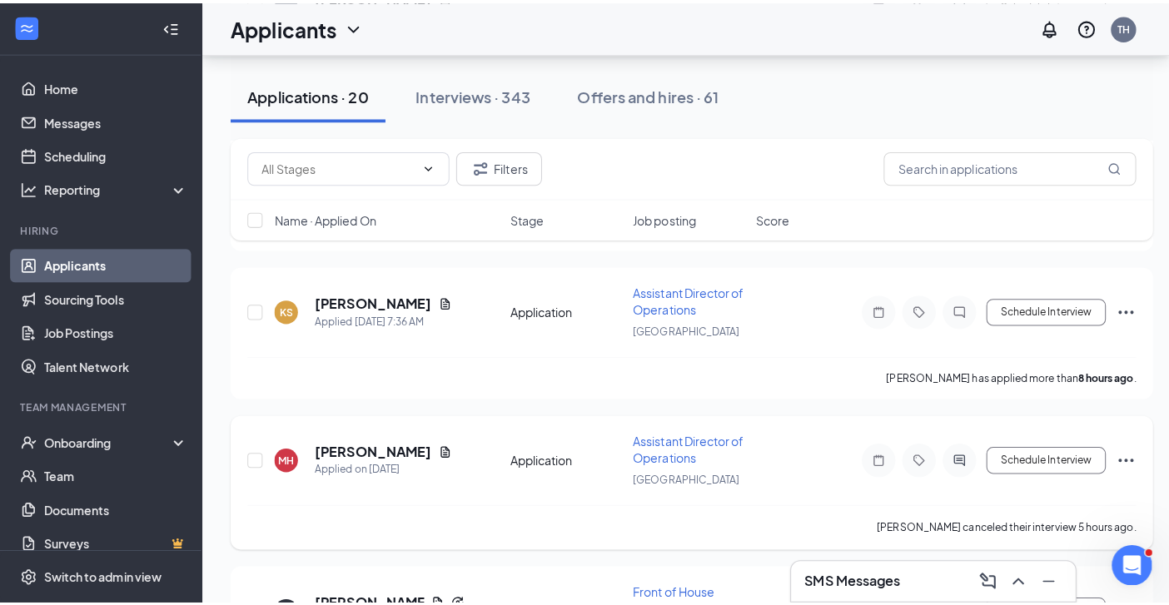
scroll to position [2628, 0]
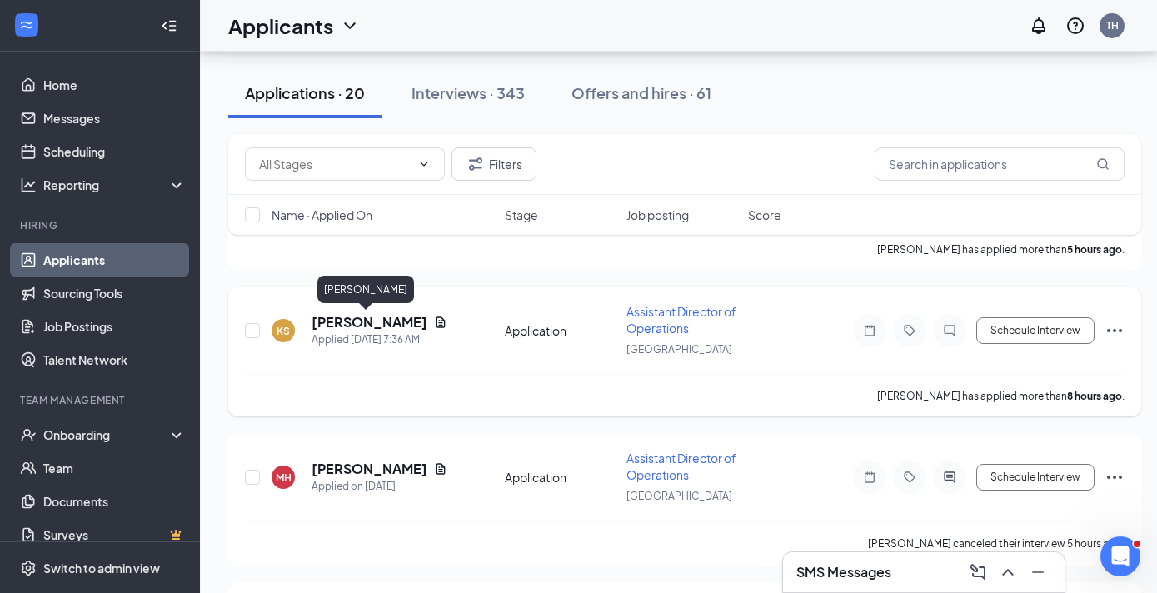
click at [367, 324] on h5 "[PERSON_NAME]" at bounding box center [369, 322] width 116 height 18
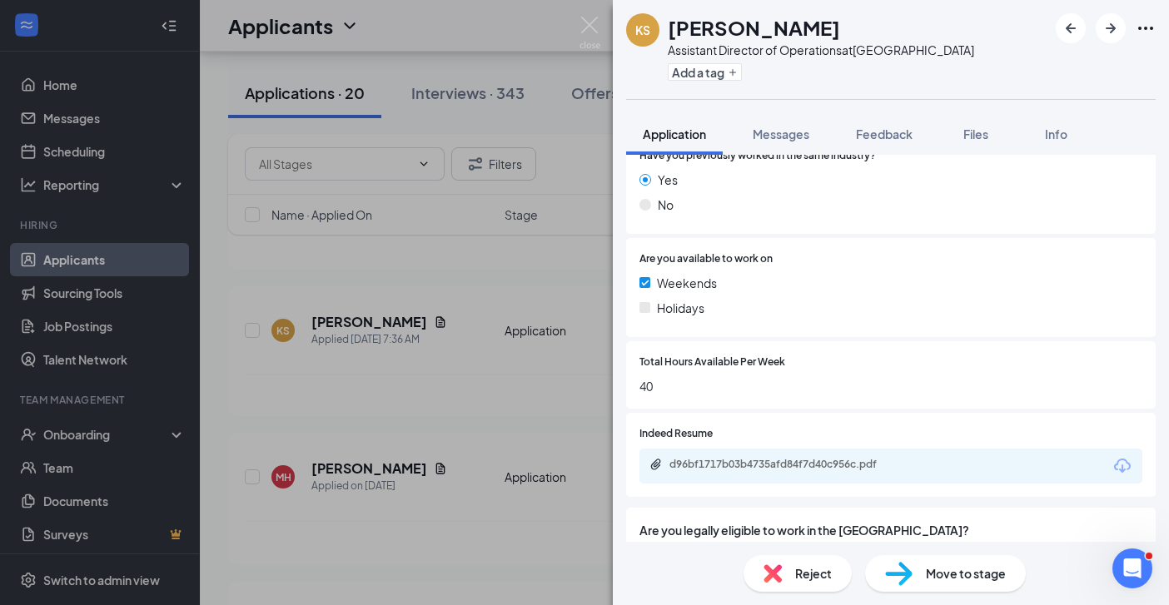
scroll to position [331, 0]
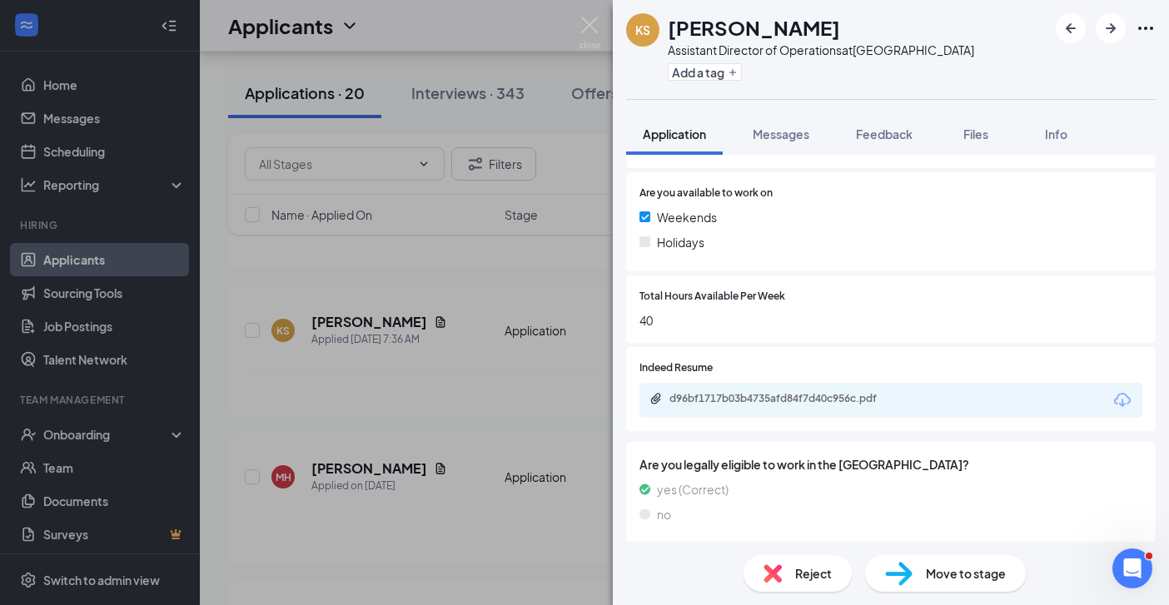
click at [479, 417] on div "KS [PERSON_NAME] Assistant Director of Operations at [GEOGRAPHIC_DATA] Add a ta…" at bounding box center [584, 302] width 1169 height 605
